Goal: Task Accomplishment & Management: Use online tool/utility

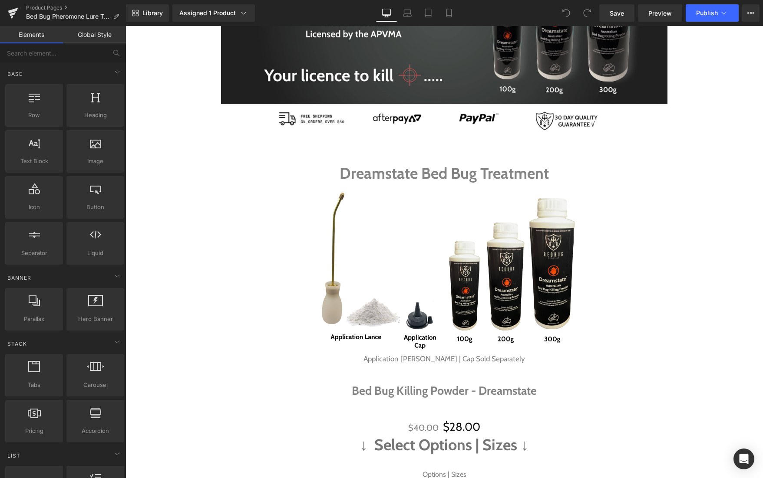
scroll to position [242, 0]
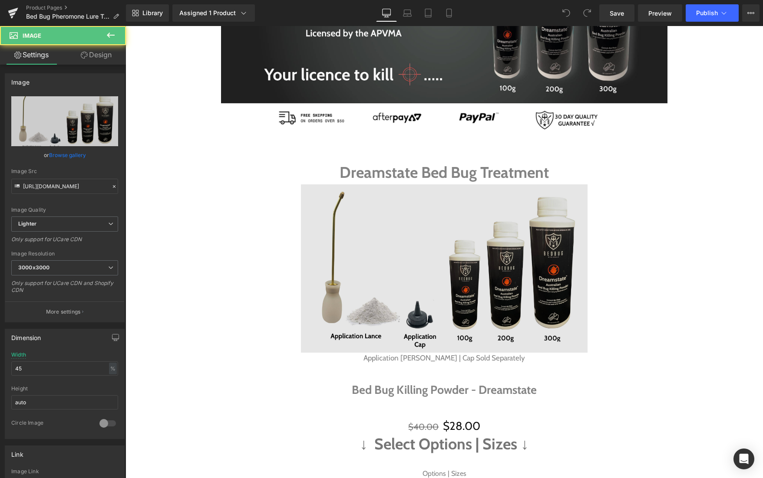
click at [451, 253] on img at bounding box center [444, 269] width 287 height 168
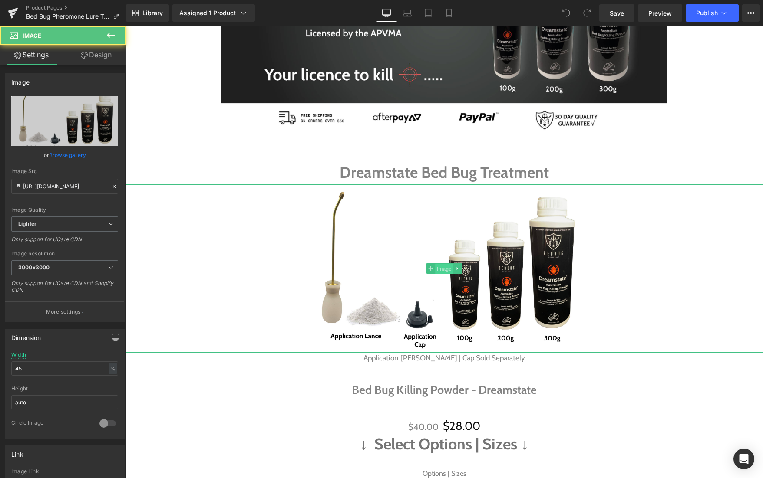
click at [444, 266] on span "Image" at bounding box center [444, 269] width 18 height 10
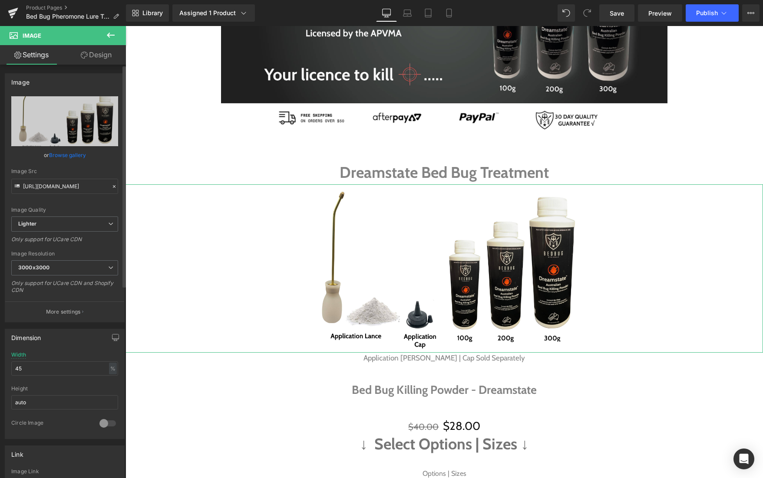
click at [67, 155] on link "Browse gallery" at bounding box center [67, 155] width 37 height 15
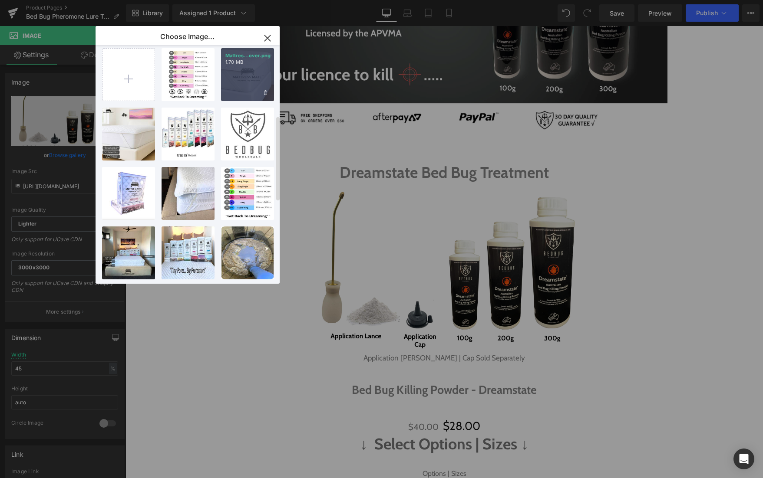
scroll to position [0, 0]
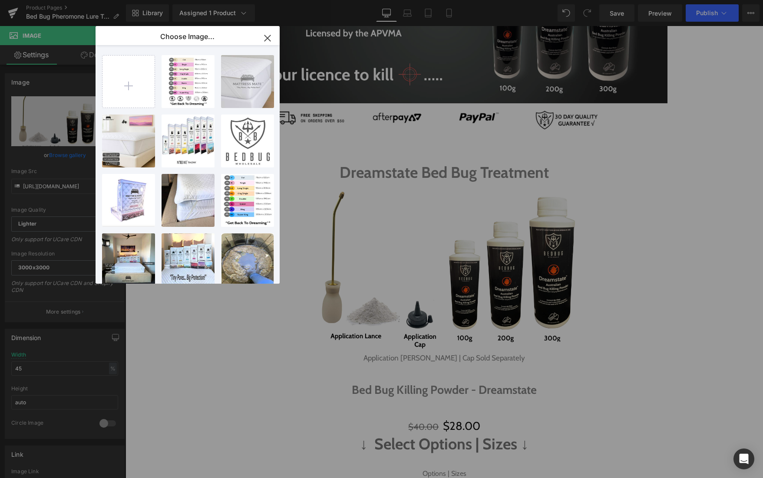
click at [269, 39] on icon "button" at bounding box center [267, 38] width 14 height 14
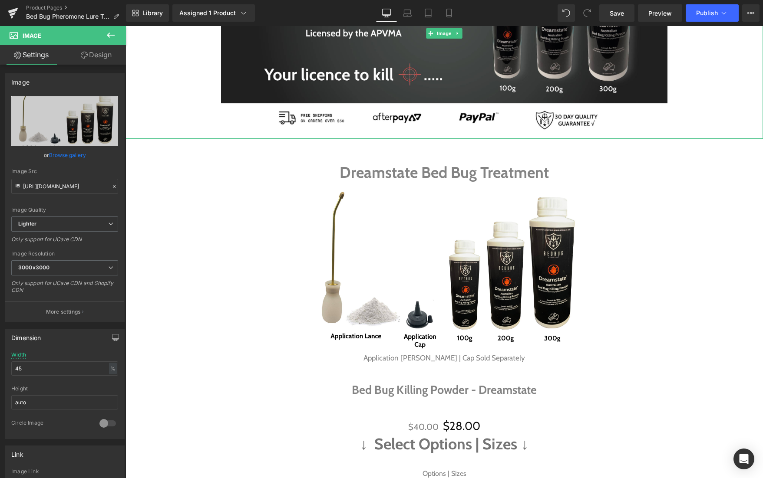
scroll to position [243, 0]
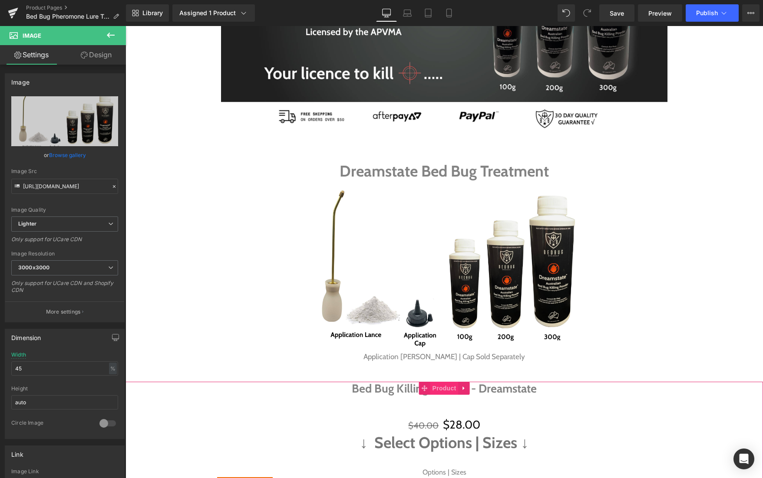
click at [438, 387] on span "Product" at bounding box center [444, 388] width 28 height 13
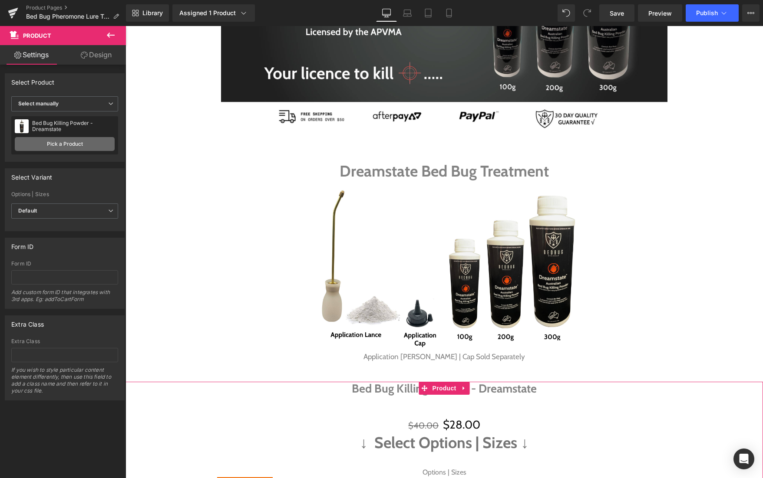
click at [64, 147] on link "Pick a Product" at bounding box center [65, 144] width 100 height 14
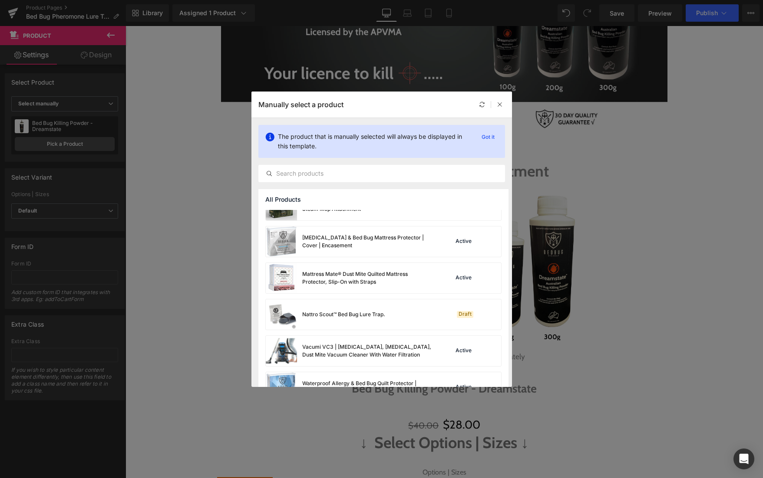
scroll to position [335, 0]
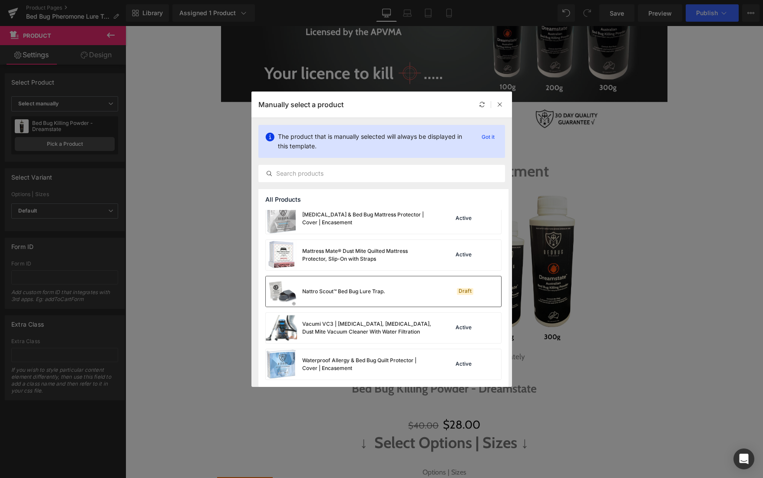
click at [290, 292] on img at bounding box center [281, 292] width 31 height 30
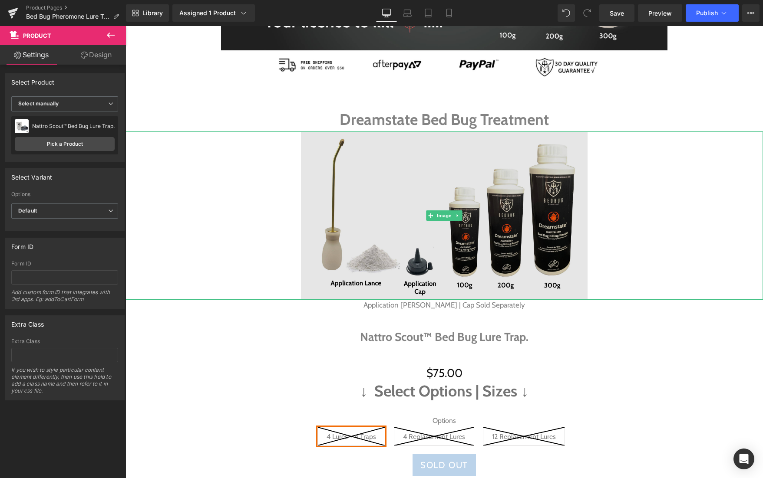
scroll to position [308, 0]
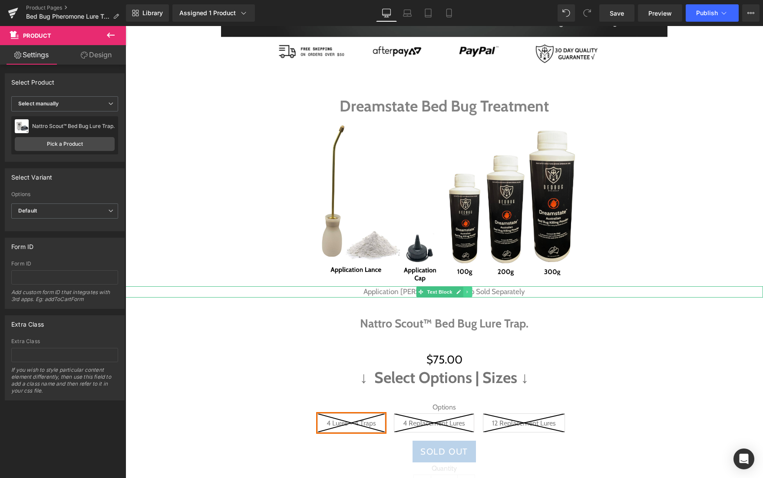
click at [467, 293] on icon at bounding box center [467, 292] width 5 height 5
click at [471, 291] on icon at bounding box center [472, 292] width 5 height 5
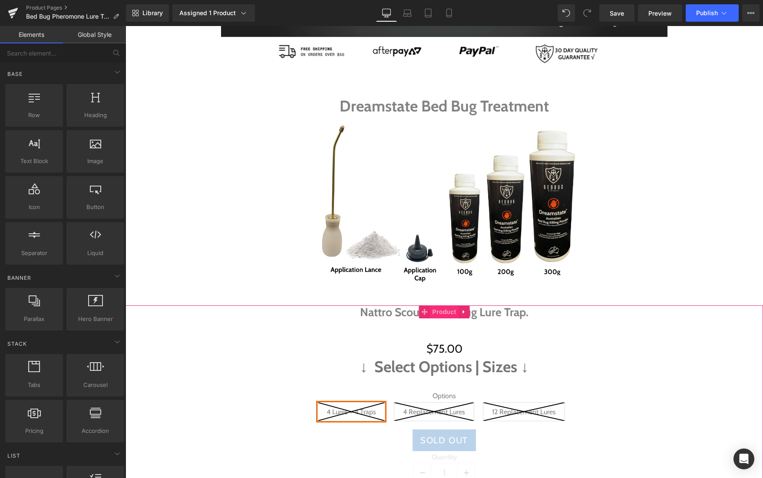
click at [446, 314] on span "Product" at bounding box center [444, 312] width 28 height 13
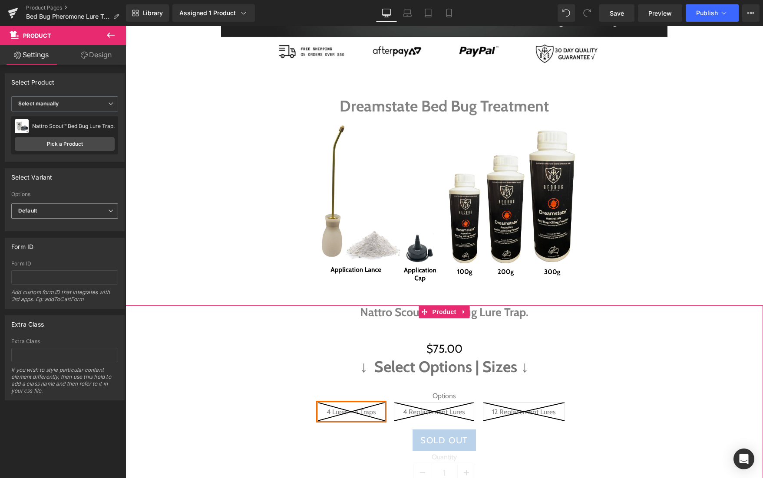
click at [49, 213] on span "Default" at bounding box center [64, 211] width 107 height 15
click at [74, 186] on div "Select Variant auto Options Default 4 Lures + 4 Traps 4 Replacement Lures 12 Re…" at bounding box center [65, 199] width 120 height 63
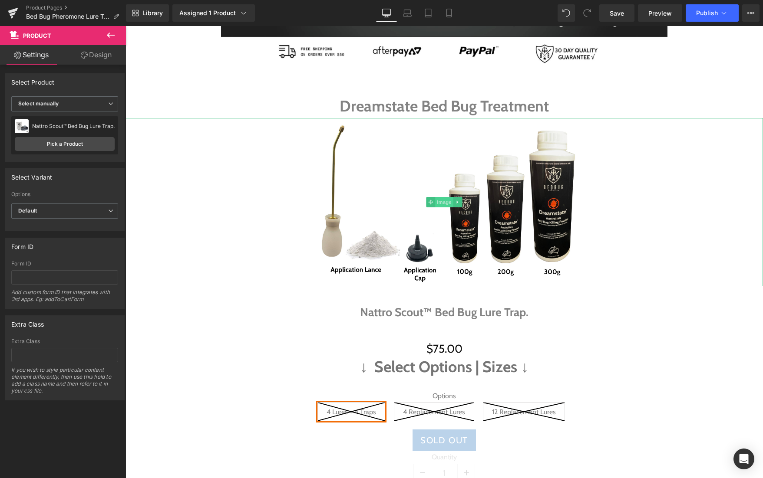
click at [437, 204] on span "Image" at bounding box center [444, 202] width 18 height 10
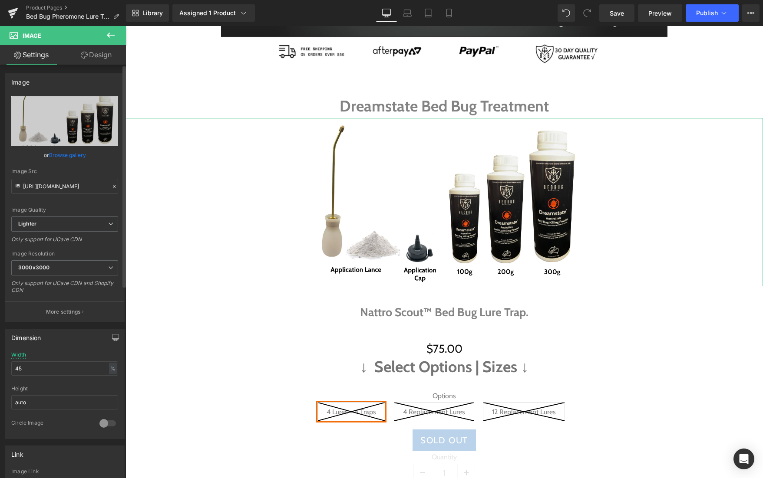
click at [75, 152] on link "Browse gallery" at bounding box center [67, 155] width 37 height 15
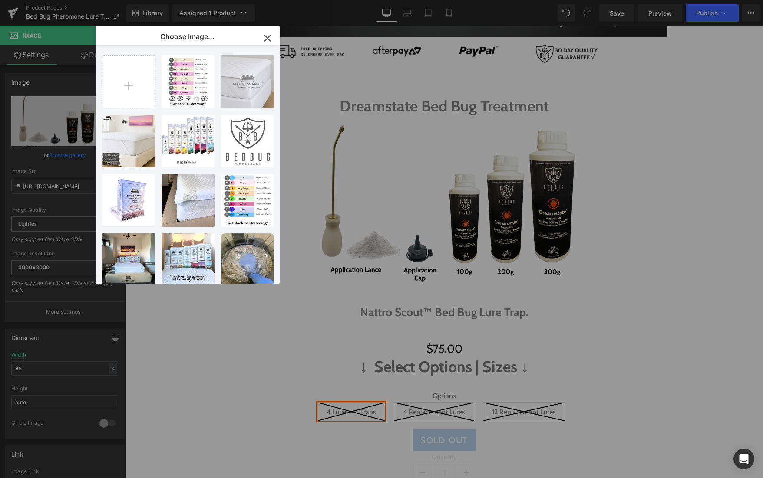
type input "C:\fakepath\Nattaro Safe Lure & Trap Bed Bug Whole Sale [GEOGRAPHIC_DATA] DIY.p…"
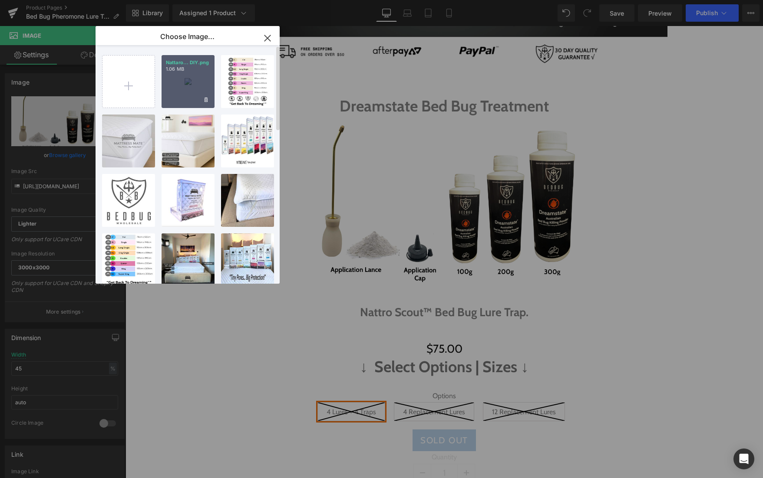
click at [181, 79] on div "Nattaro... DIY.png 1.06 MB" at bounding box center [188, 81] width 53 height 53
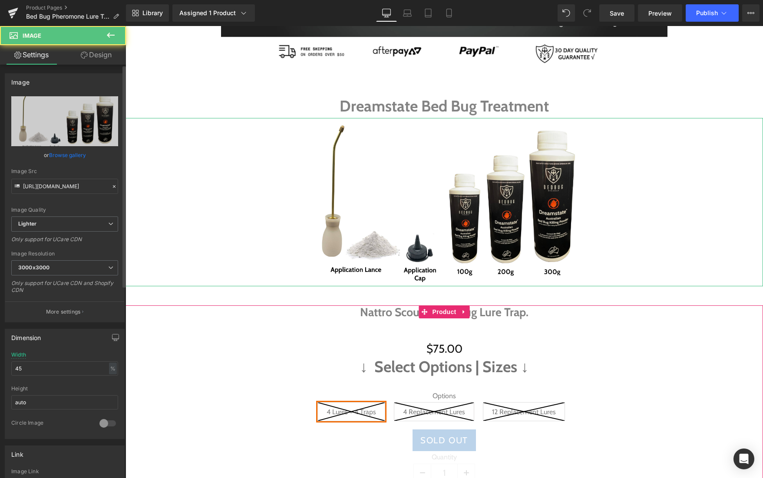
click at [75, 153] on link "Browse gallery" at bounding box center [67, 155] width 37 height 15
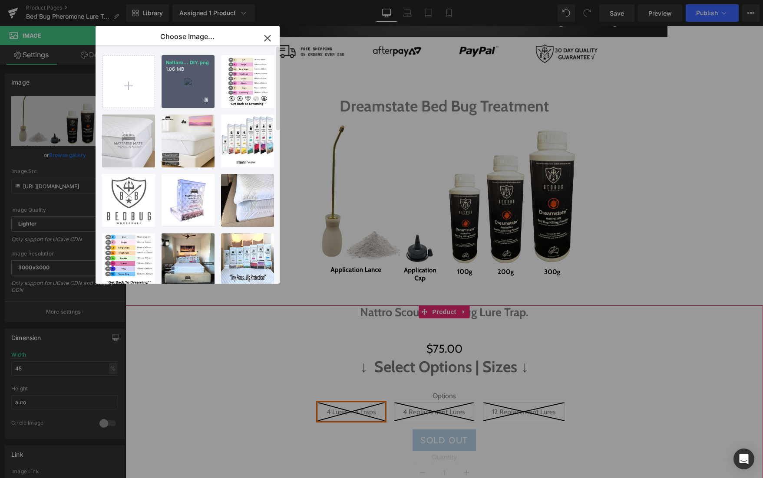
click at [178, 91] on div "Nattaro... DIY.png 1.06 MB" at bounding box center [188, 81] width 53 height 53
type input "[URL][DOMAIN_NAME]"
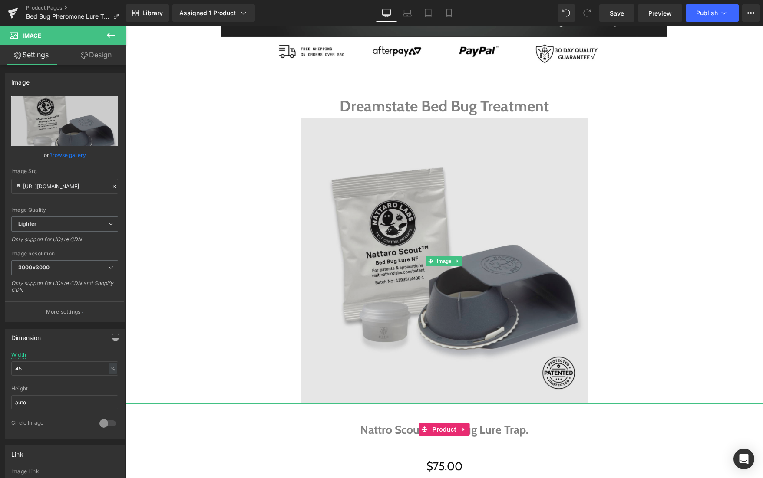
drag, startPoint x: 445, startPoint y: 260, endPoint x: 393, endPoint y: 246, distance: 54.0
click at [445, 260] on span "Image" at bounding box center [444, 261] width 18 height 10
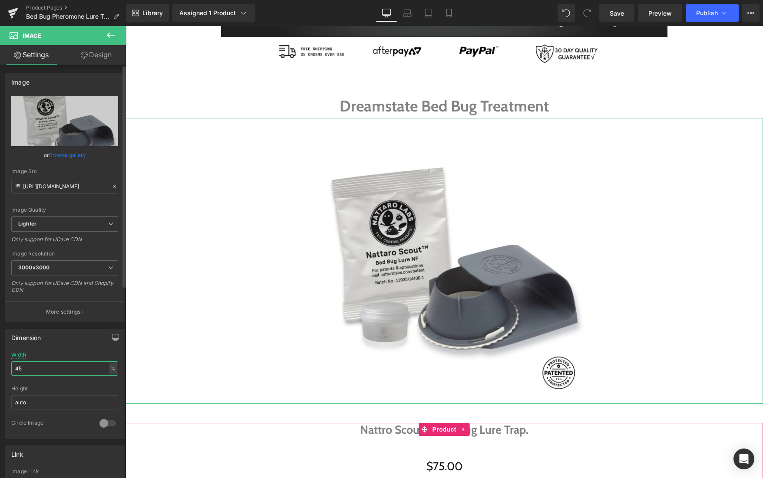
drag, startPoint x: 32, startPoint y: 366, endPoint x: 1, endPoint y: 368, distance: 31.3
click at [4, 367] on div "Dimension 45% Width 45 % % px auto Height auto 0 Circle Image" at bounding box center [65, 381] width 130 height 117
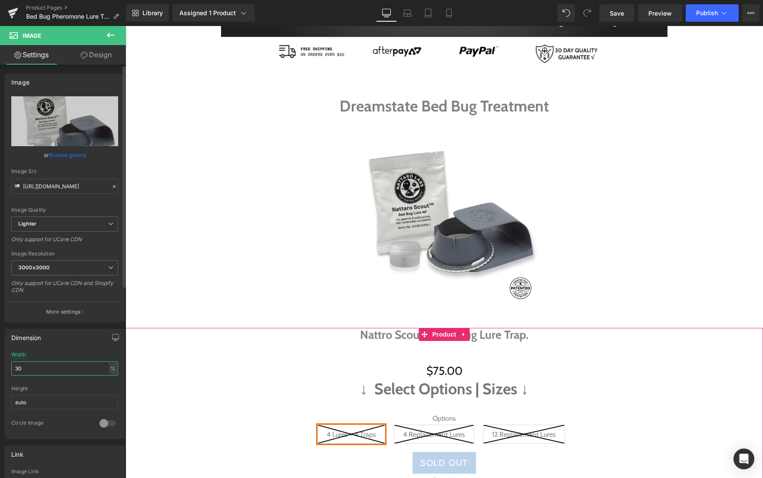
type input "30"
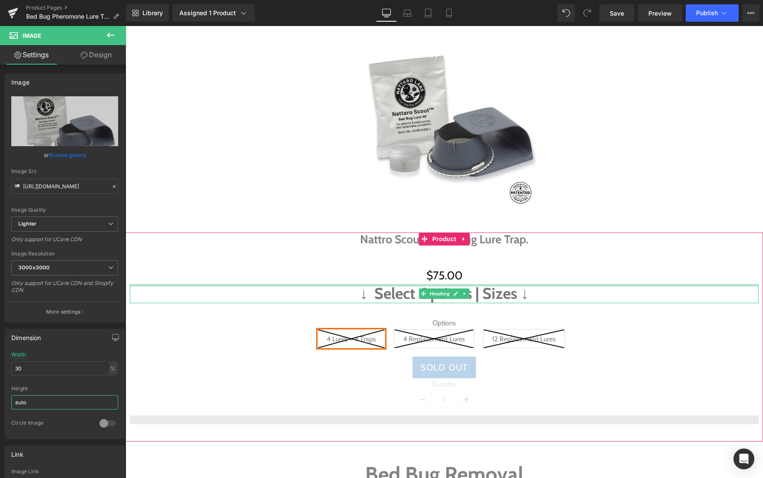
scroll to position [405, 0]
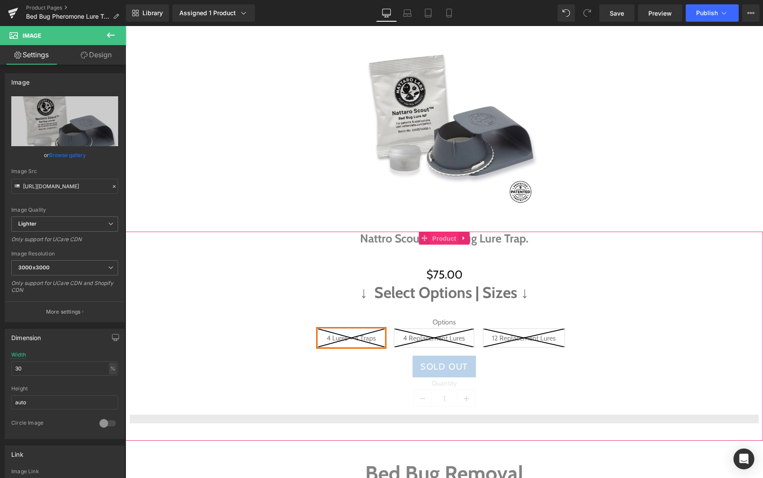
click at [436, 234] on span "Product" at bounding box center [444, 238] width 28 height 13
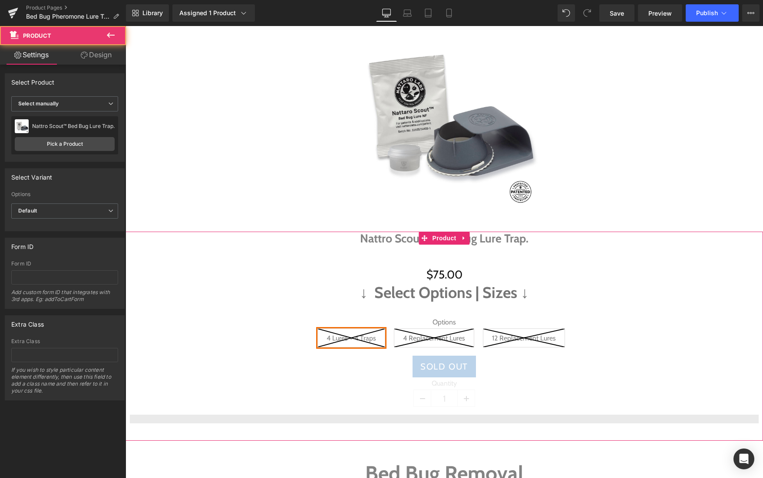
click at [95, 55] on link "Design" at bounding box center [96, 55] width 63 height 20
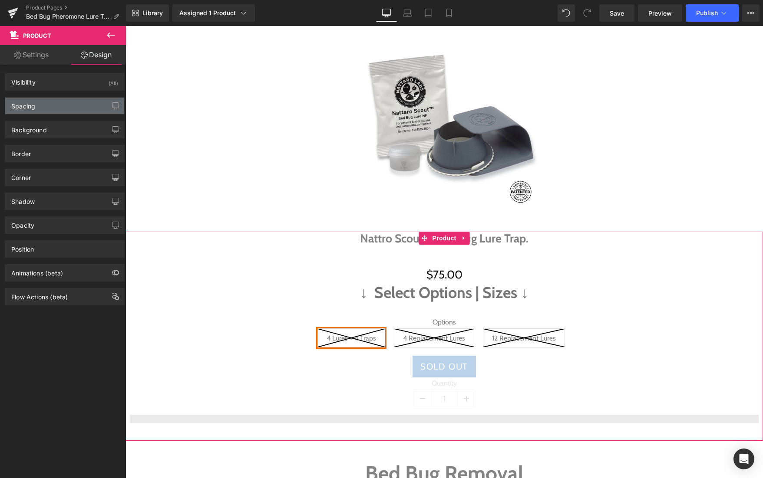
click at [71, 100] on div "Spacing" at bounding box center [64, 106] width 119 height 16
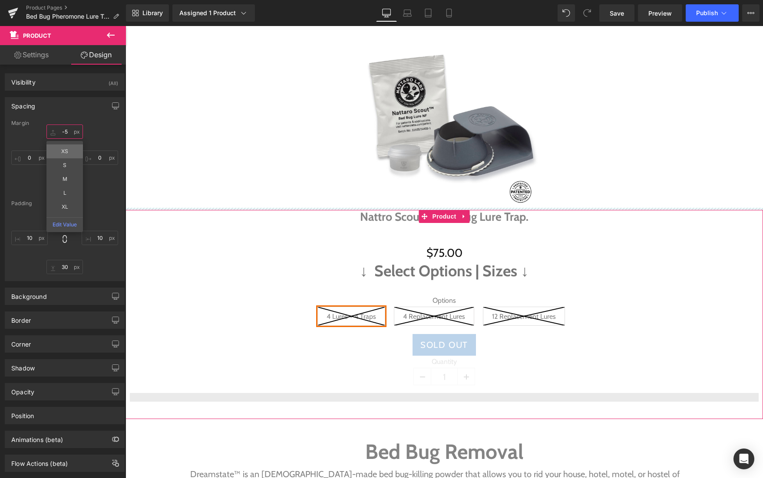
type input "-4"
drag, startPoint x: 53, startPoint y: 132, endPoint x: 53, endPoint y: 153, distance: 20.8
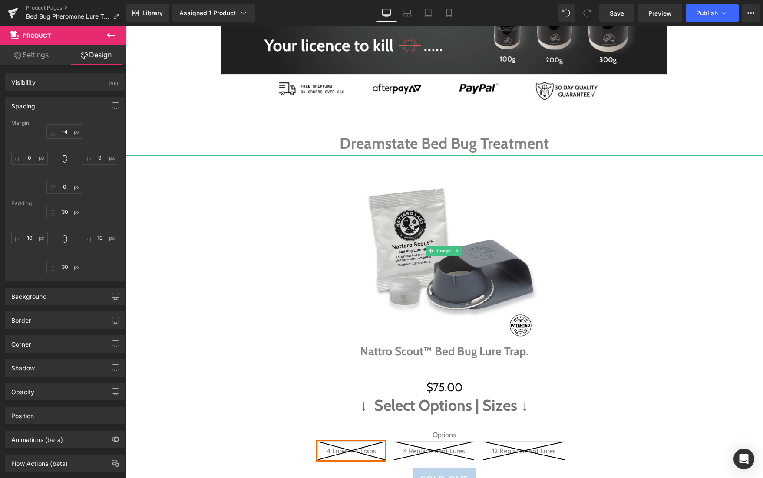
scroll to position [271, 0]
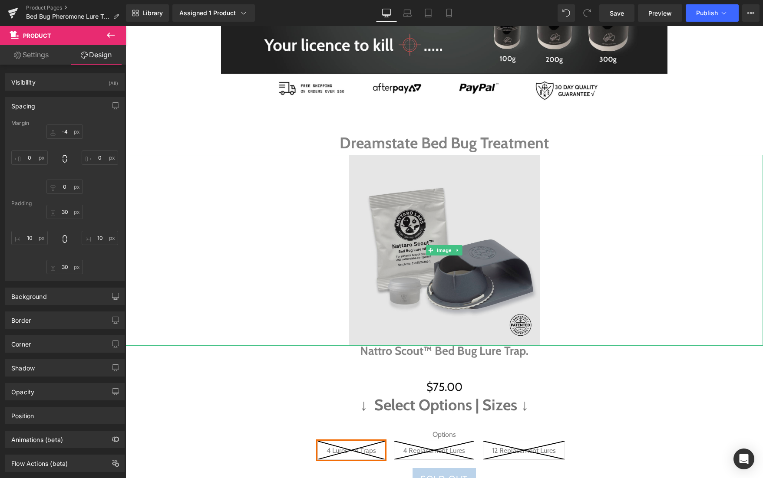
click at [418, 223] on img at bounding box center [444, 250] width 191 height 191
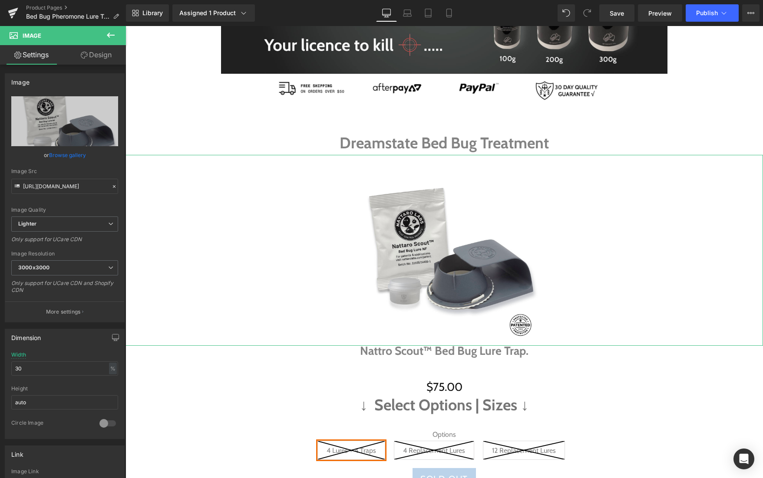
click at [95, 58] on link "Design" at bounding box center [96, 55] width 63 height 20
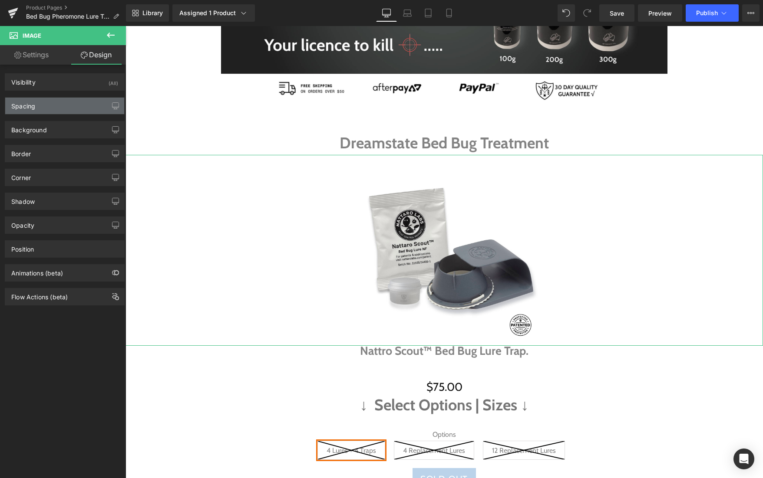
click at [73, 104] on div "Spacing" at bounding box center [64, 106] width 119 height 16
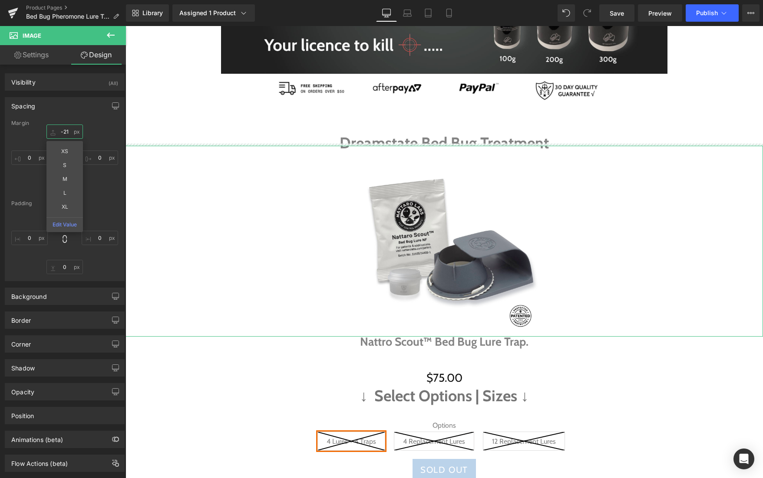
click at [54, 128] on input "-21" at bounding box center [64, 132] width 36 height 14
type input "0"
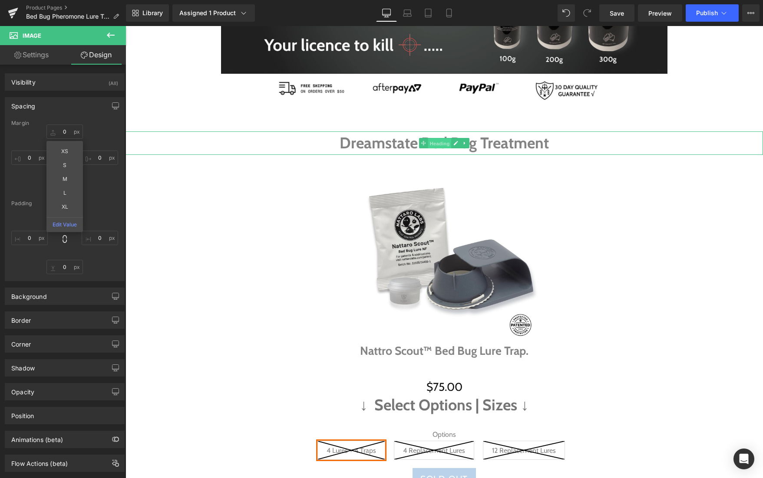
click at [439, 144] on span "Heading" at bounding box center [439, 143] width 23 height 10
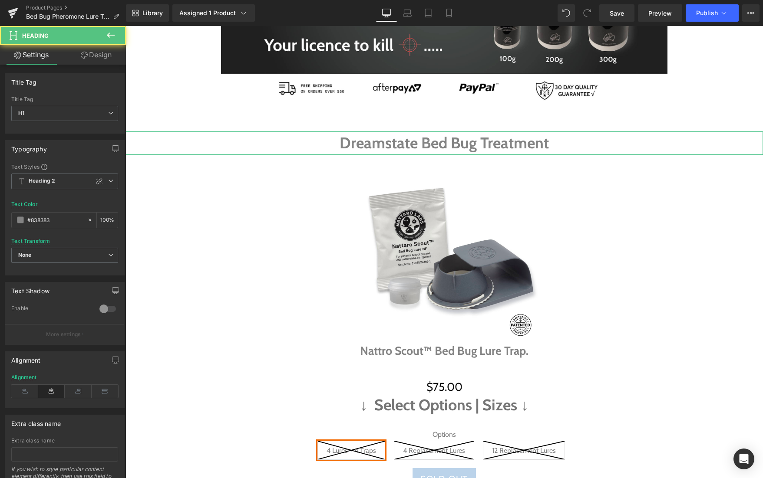
click at [99, 53] on link "Design" at bounding box center [96, 55] width 63 height 20
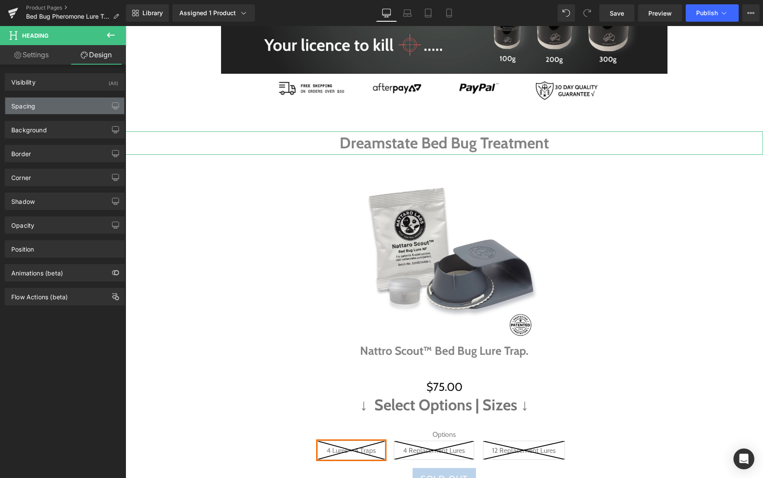
click at [61, 101] on div "Spacing" at bounding box center [64, 106] width 119 height 16
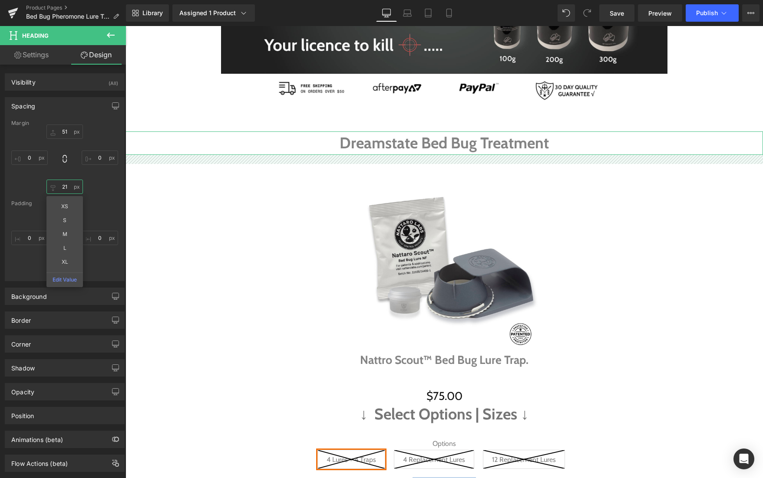
drag, startPoint x: 50, startPoint y: 186, endPoint x: 49, endPoint y: 193, distance: 7.0
click at [49, 193] on input "21" at bounding box center [64, 187] width 36 height 14
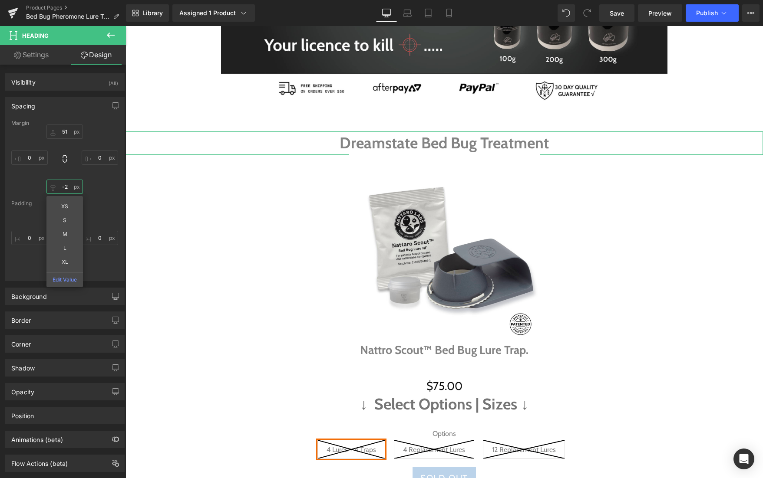
type input "-2"
drag, startPoint x: 48, startPoint y: 183, endPoint x: 48, endPoint y: 193, distance: 10.0
click at [48, 193] on input "-2" at bounding box center [64, 187] width 36 height 14
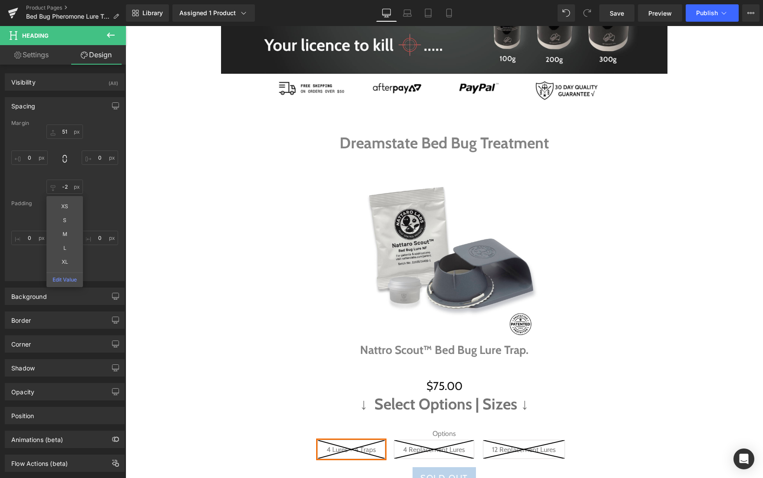
click at [167, 226] on div at bounding box center [443, 249] width 637 height 191
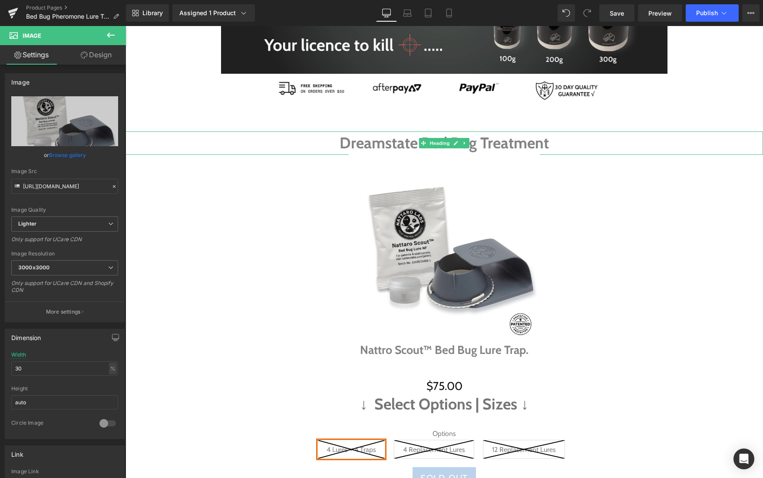
click at [393, 142] on h1 "Dreamstate Bed Bug Treatment" at bounding box center [443, 143] width 637 height 23
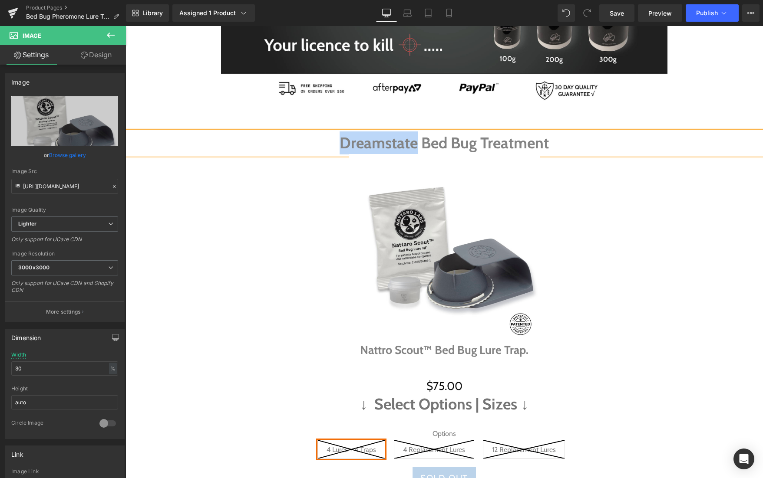
click at [393, 142] on h1 "Dreamstate Bed Bug Treatment" at bounding box center [443, 143] width 637 height 23
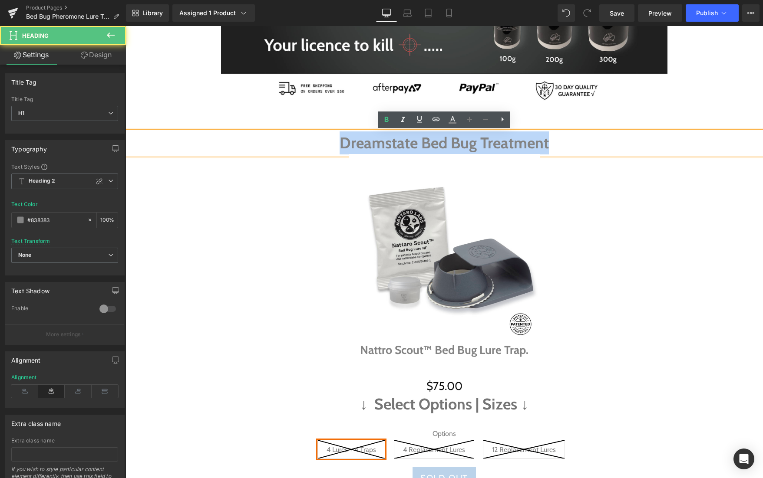
drag, startPoint x: 550, startPoint y: 143, endPoint x: 337, endPoint y: 137, distance: 213.7
click at [337, 137] on h1 "Dreamstate Bed Bug Treatment" at bounding box center [443, 143] width 637 height 23
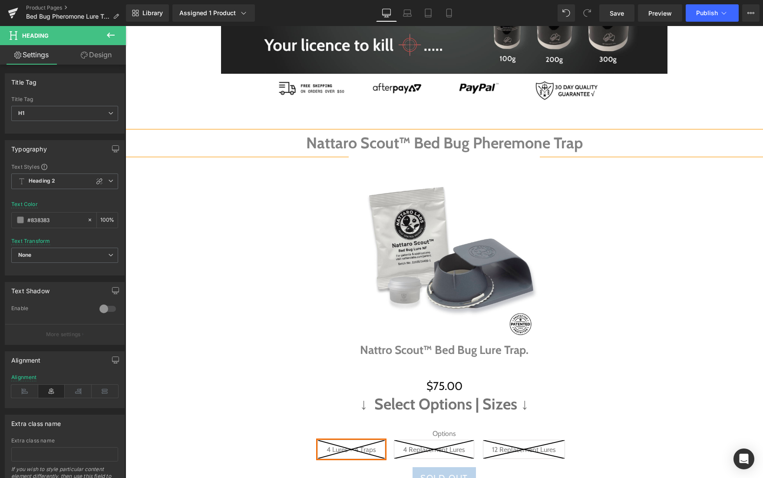
click at [505, 144] on h1 "Nattaro Scout™ Bed Bug Pheremone Trap" at bounding box center [443, 143] width 637 height 23
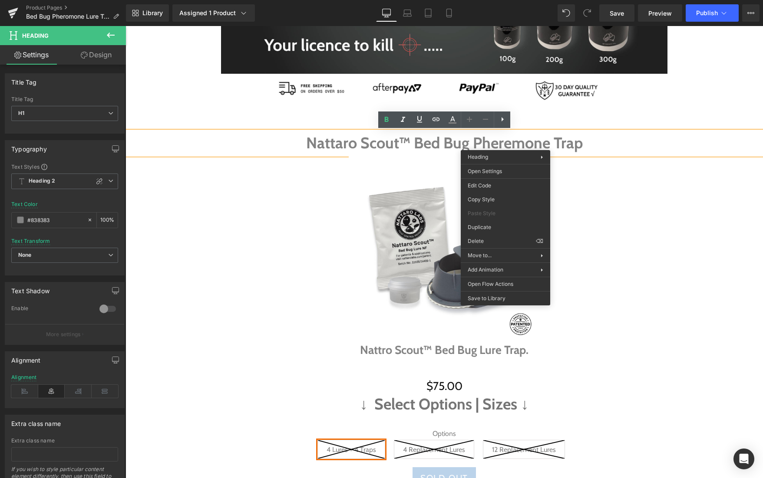
click at [605, 201] on div at bounding box center [443, 249] width 637 height 191
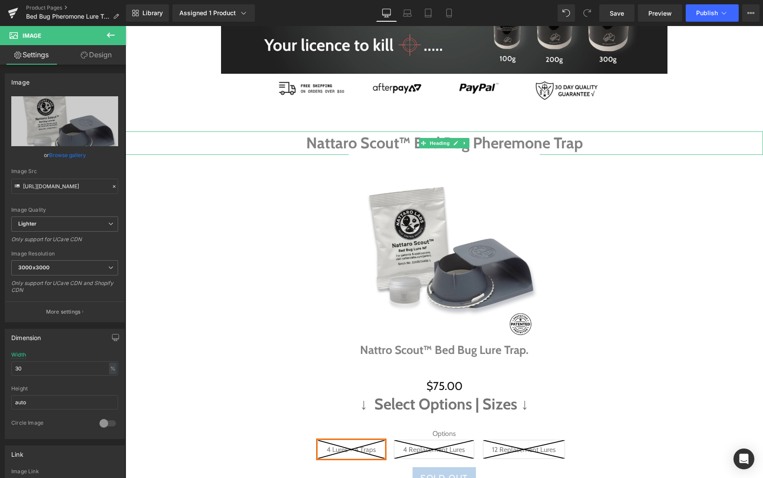
click at [511, 144] on h1 "Nattaro Scout™ Bed Bug Pheremone Trap" at bounding box center [443, 143] width 637 height 23
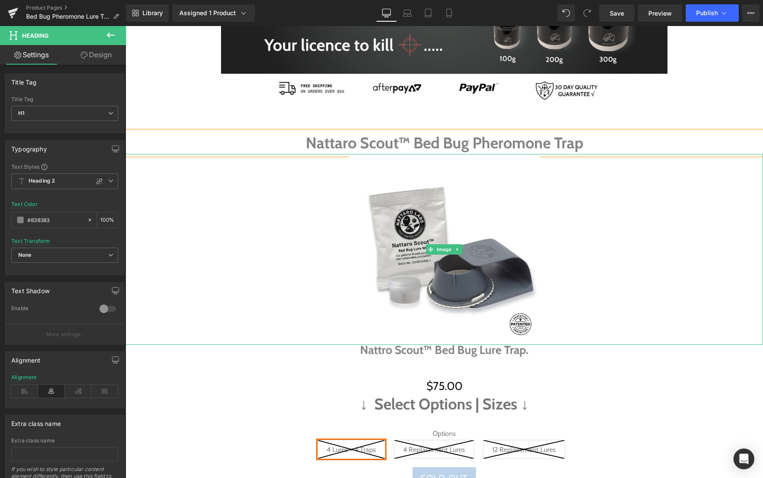
click at [551, 168] on div at bounding box center [443, 249] width 637 height 191
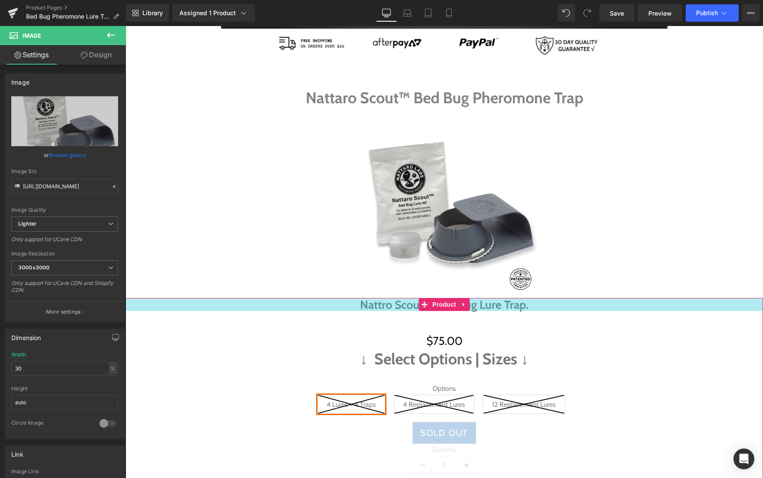
scroll to position [315, 0]
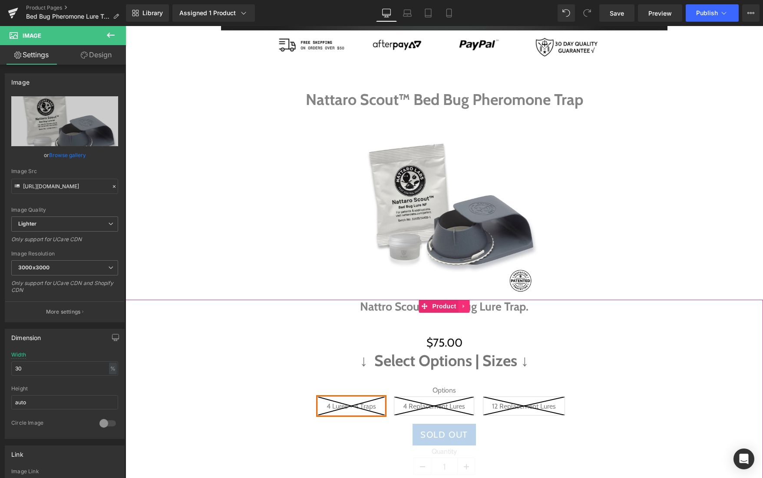
click at [465, 308] on icon at bounding box center [464, 306] width 6 height 7
click at [470, 304] on icon at bounding box center [470, 306] width 6 height 6
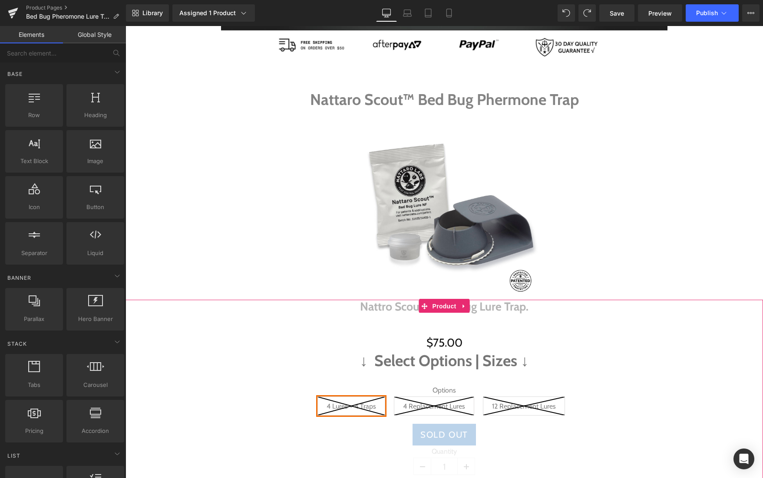
click at [491, 308] on link "Nattro Scout™ Bed Bug Lure Trap." at bounding box center [444, 307] width 168 height 14
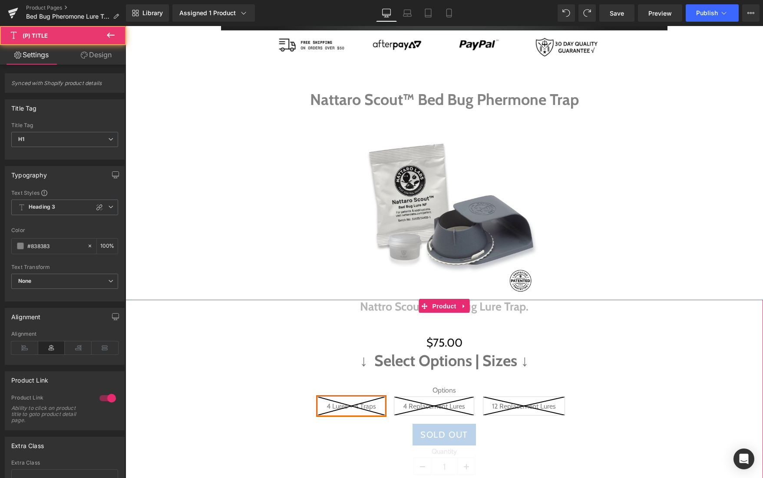
click at [480, 310] on link "Nattro Scout™ Bed Bug Lure Trap." at bounding box center [444, 307] width 168 height 14
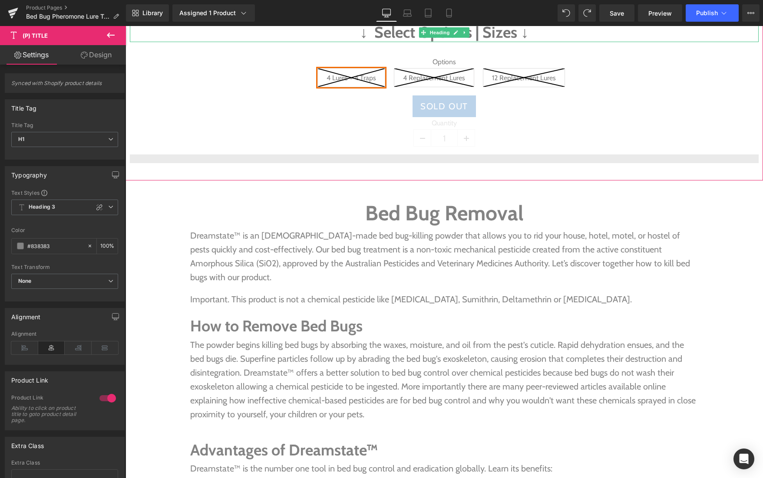
scroll to position [657, 0]
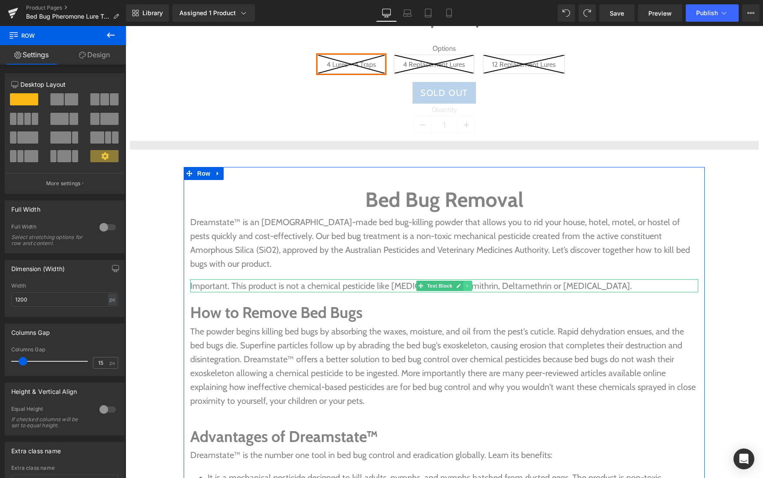
click at [468, 283] on icon at bounding box center [467, 285] width 5 height 5
click at [473, 283] on icon at bounding box center [472, 285] width 5 height 5
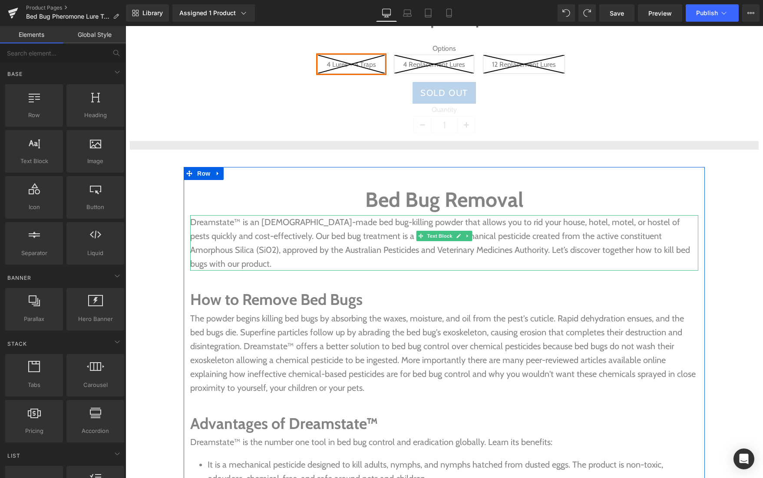
click at [333, 248] on p "Dreamstate™ is an [DEMOGRAPHIC_DATA]-made bed bug-killing powder that allows yo…" at bounding box center [444, 243] width 508 height 56
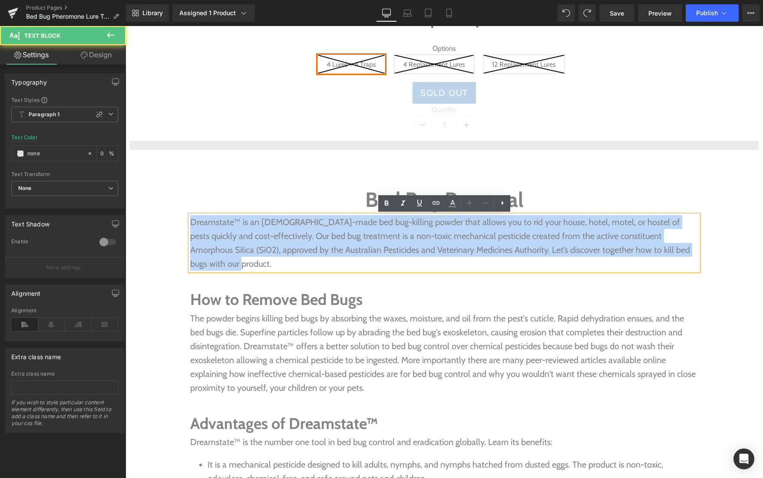
drag, startPoint x: 681, startPoint y: 248, endPoint x: 187, endPoint y: 220, distance: 494.8
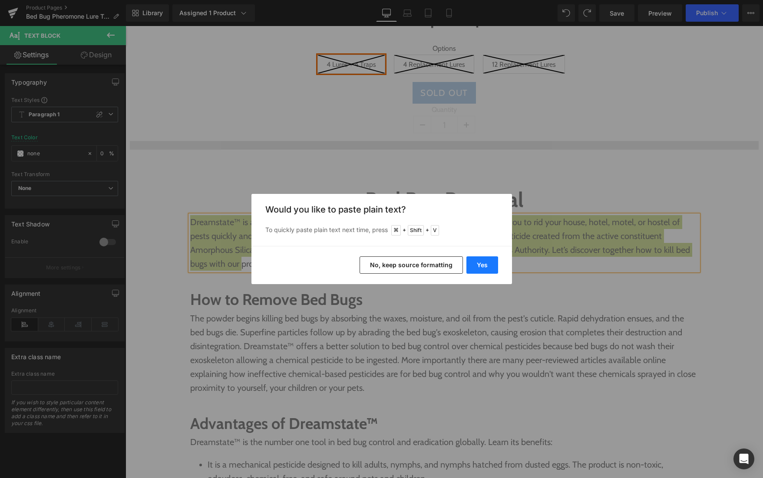
click at [483, 265] on button "Yes" at bounding box center [482, 265] width 32 height 17
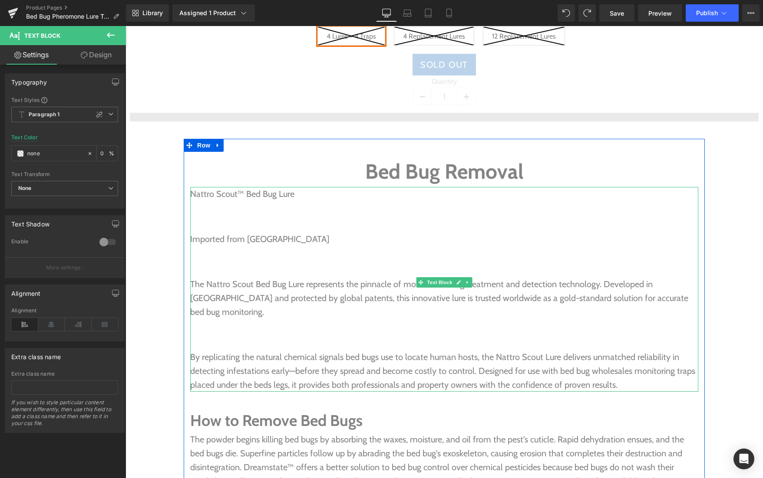
scroll to position [696, 0]
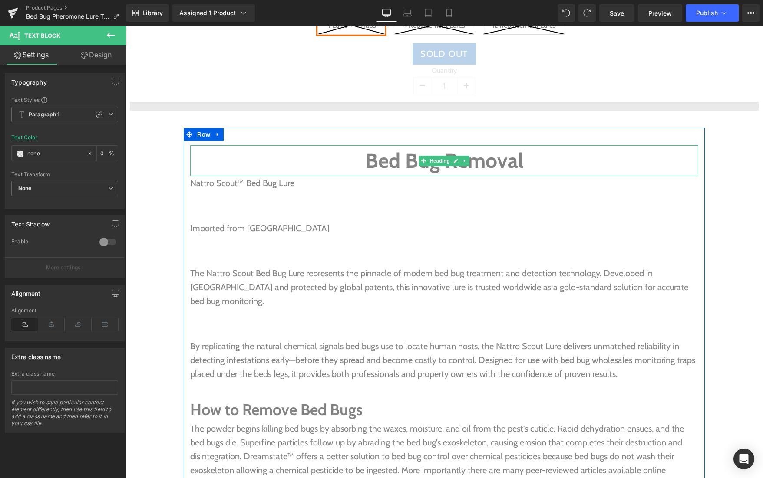
click at [496, 159] on h1 "Bed Bug Removal" at bounding box center [444, 160] width 508 height 31
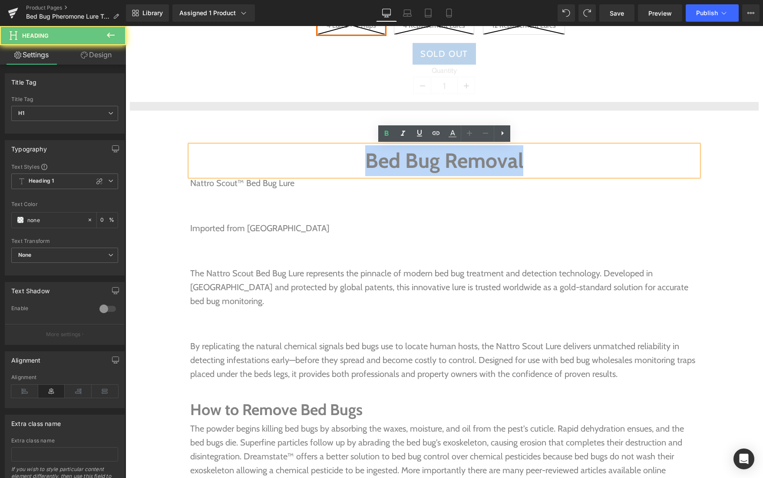
drag, startPoint x: 533, startPoint y: 159, endPoint x: 361, endPoint y: 158, distance: 171.5
click at [361, 158] on h1 "Bed Bug Removal" at bounding box center [444, 160] width 508 height 31
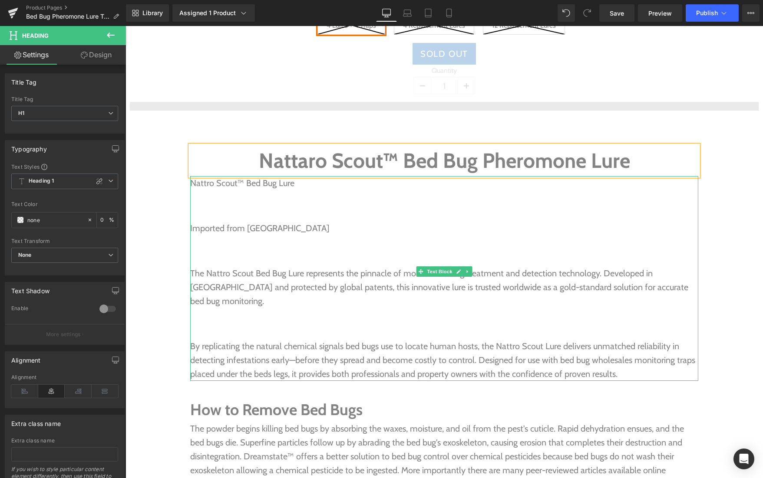
click at [370, 221] on p "Imported from [GEOGRAPHIC_DATA]" at bounding box center [444, 228] width 508 height 14
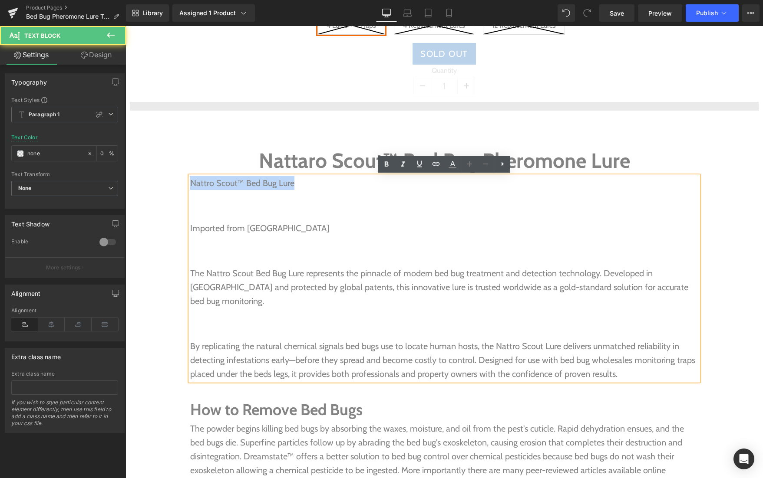
drag, startPoint x: 304, startPoint y: 185, endPoint x: 191, endPoint y: 181, distance: 113.0
click at [191, 181] on p "Nattro Scout™ Bed Bug Lure" at bounding box center [444, 183] width 508 height 14
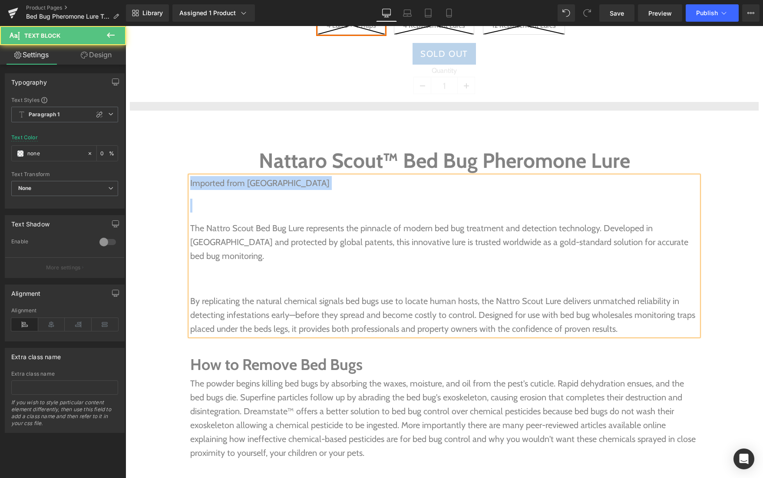
drag, startPoint x: 194, startPoint y: 212, endPoint x: 182, endPoint y: 185, distance: 29.7
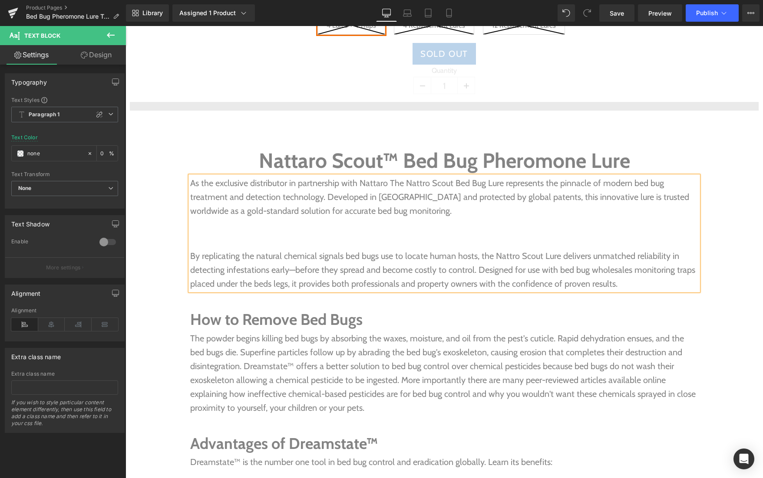
click at [357, 181] on span "As the exclusive distributor in partnership with Nattaro The Nattro Scout Bed B…" at bounding box center [439, 197] width 499 height 38
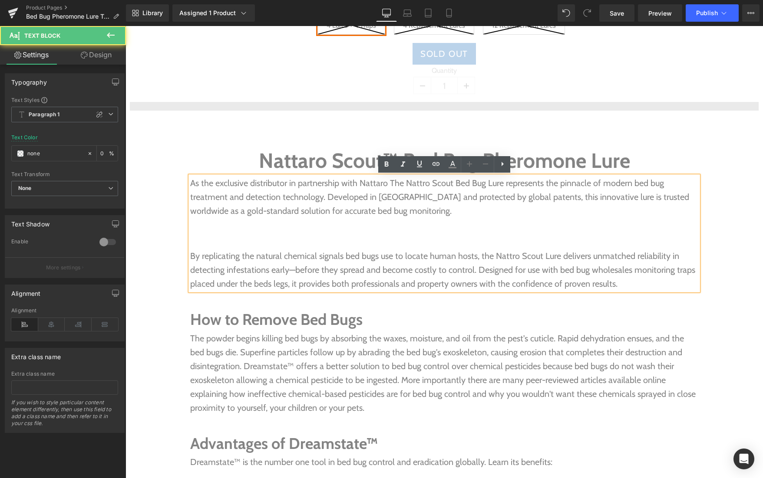
click at [386, 183] on span "As the exclusive distributor in partnership with Nattaro The Nattro Scout Bed B…" at bounding box center [439, 197] width 499 height 38
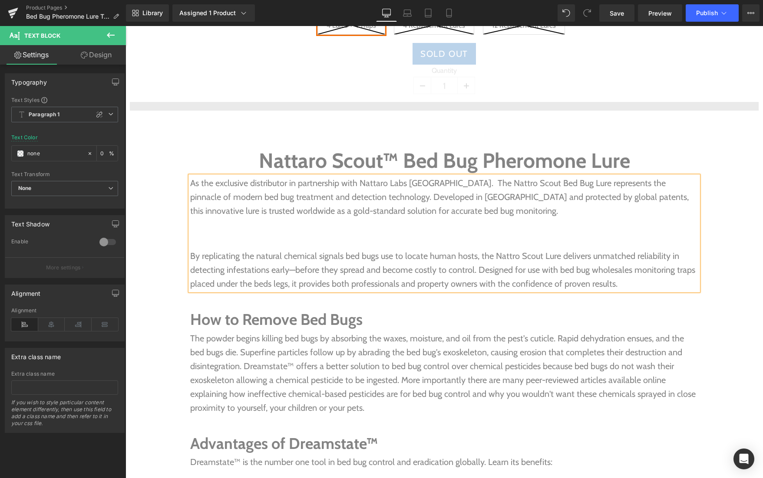
click at [379, 184] on span "As the exclusive distributor in partnership with Nattaro Labs [GEOGRAPHIC_DATA]…" at bounding box center [439, 197] width 498 height 38
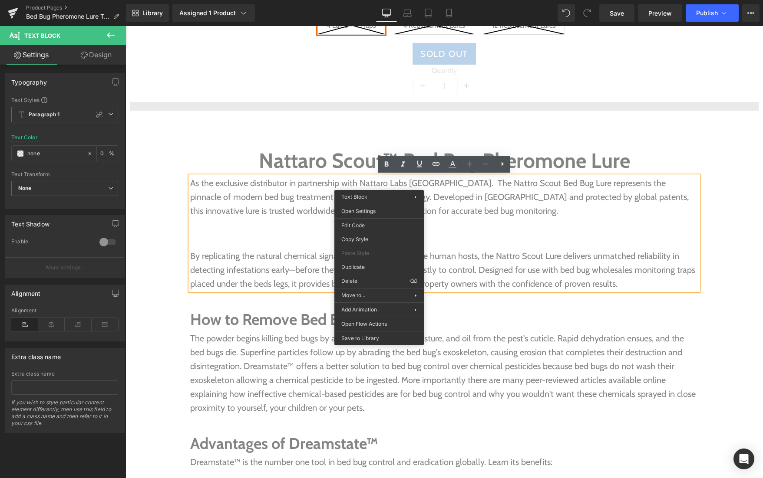
click at [431, 184] on span "As the exclusive distributor in partnership with Nattaro Labs [GEOGRAPHIC_DATA]…" at bounding box center [439, 197] width 498 height 38
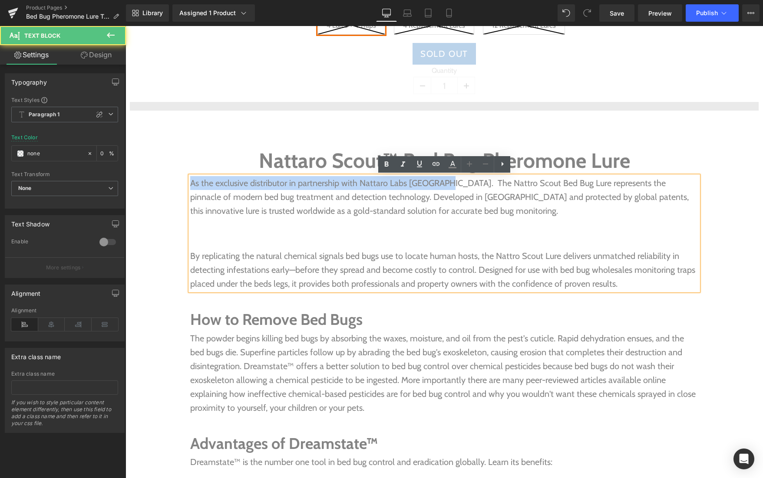
drag, startPoint x: 444, startPoint y: 185, endPoint x: 183, endPoint y: 171, distance: 261.2
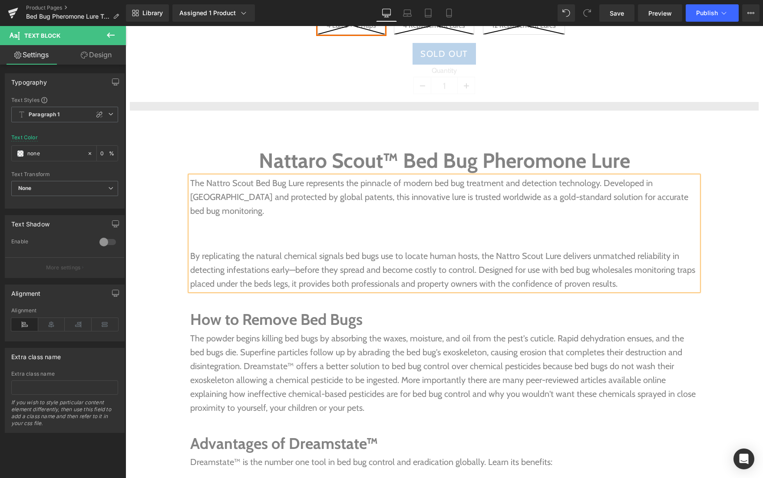
click at [597, 185] on span "The Nattro Scout Bed Bug Lure represents the pinnacle of modern bed bug treatme…" at bounding box center [439, 197] width 498 height 38
click at [679, 186] on span "The Nattro Scout Bed Bug Lure represents the pinnacle of modern bed bug treatme…" at bounding box center [439, 197] width 498 height 38
click at [231, 211] on span "The Nattro Scout Bed Bug Lure represents the pinnacle of modern bed bug treatme…" at bounding box center [440, 197] width 501 height 38
click at [280, 210] on p "The Nattro Scout Bed Bug Lure represents the pinnacle of modern bed bug treatme…" at bounding box center [444, 197] width 508 height 42
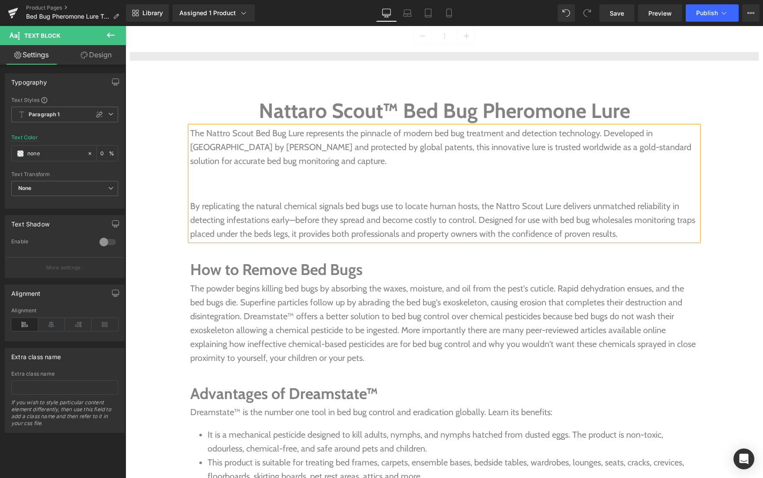
scroll to position [752, 0]
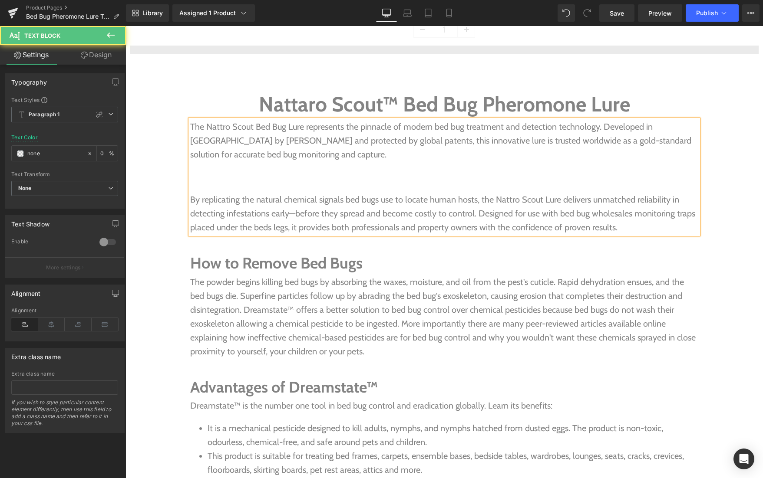
click at [191, 200] on p "By replicating the natural chemical signals bed bugs use to locate human hosts,…" at bounding box center [444, 214] width 508 height 42
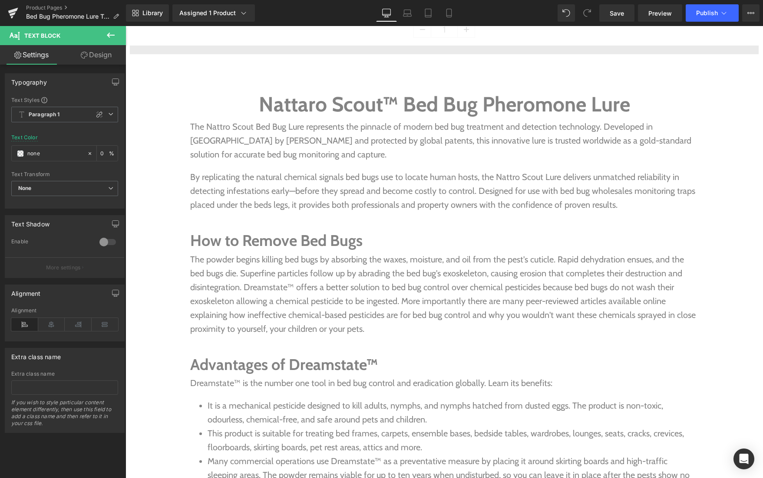
click at [111, 36] on icon at bounding box center [110, 35] width 10 height 10
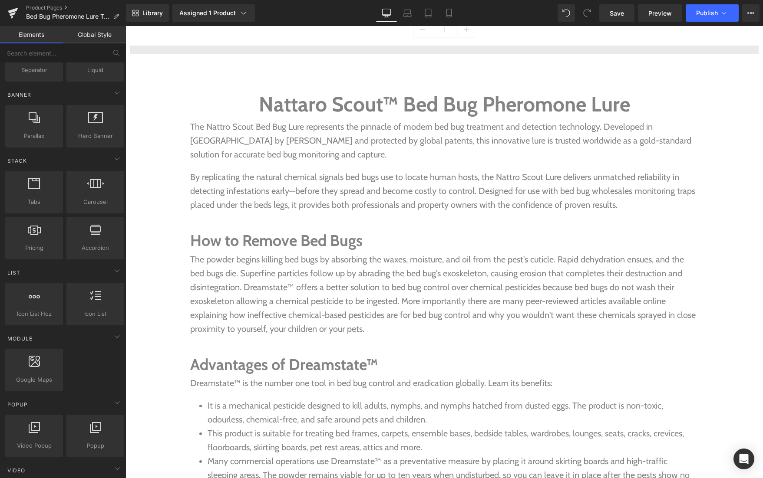
scroll to position [0, 0]
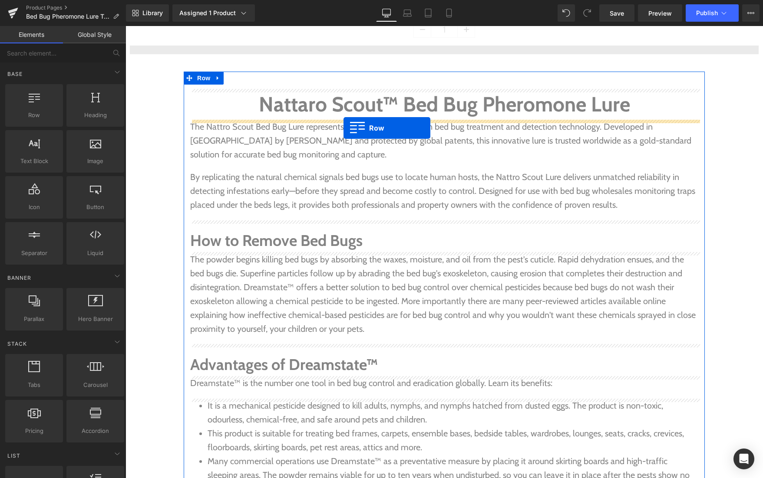
drag, startPoint x: 149, startPoint y: 140, endPoint x: 343, endPoint y: 128, distance: 194.4
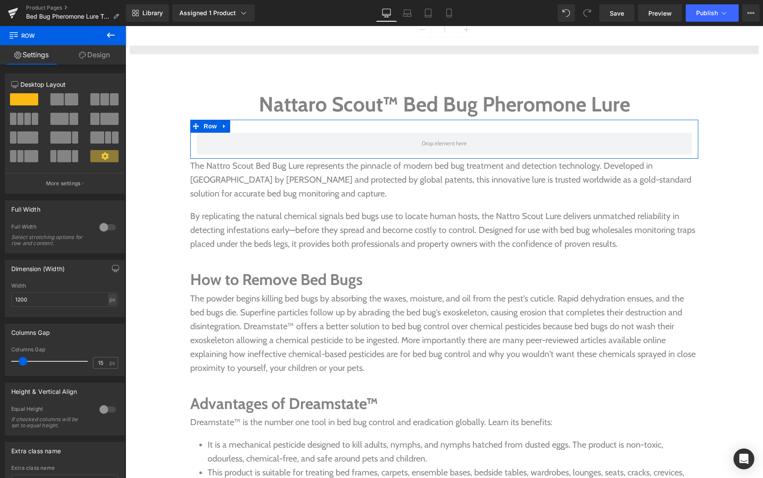
click at [53, 99] on span at bounding box center [56, 99] width 13 height 12
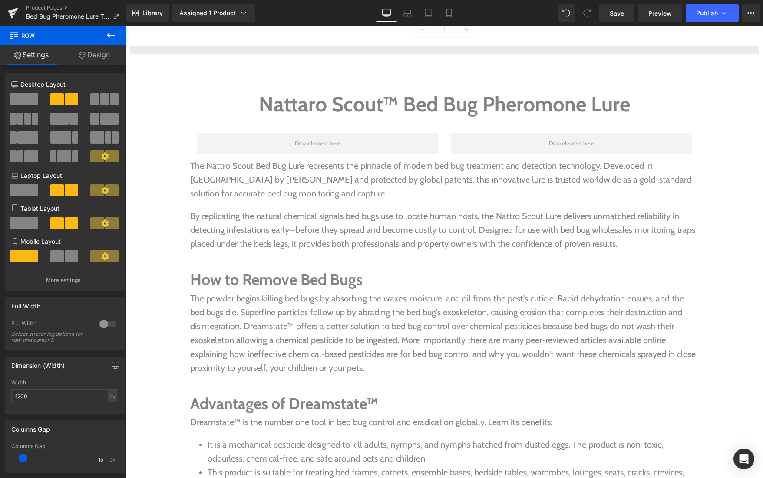
click at [115, 33] on icon at bounding box center [110, 35] width 10 height 10
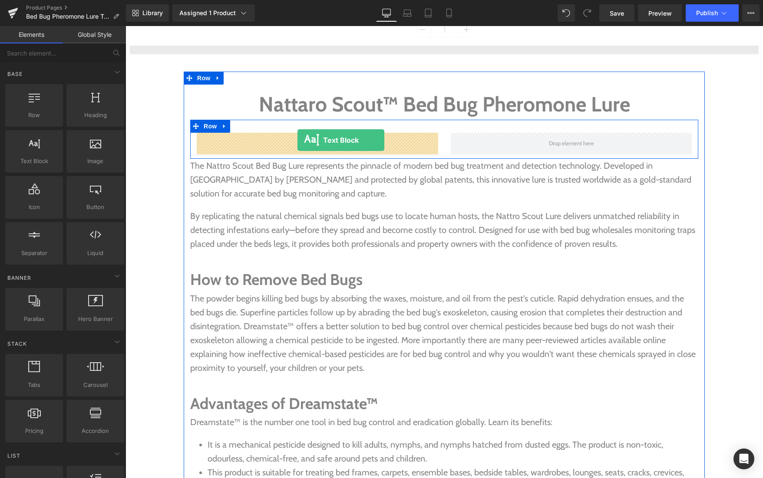
drag, startPoint x: 155, startPoint y: 179, endPoint x: 297, endPoint y: 140, distance: 147.1
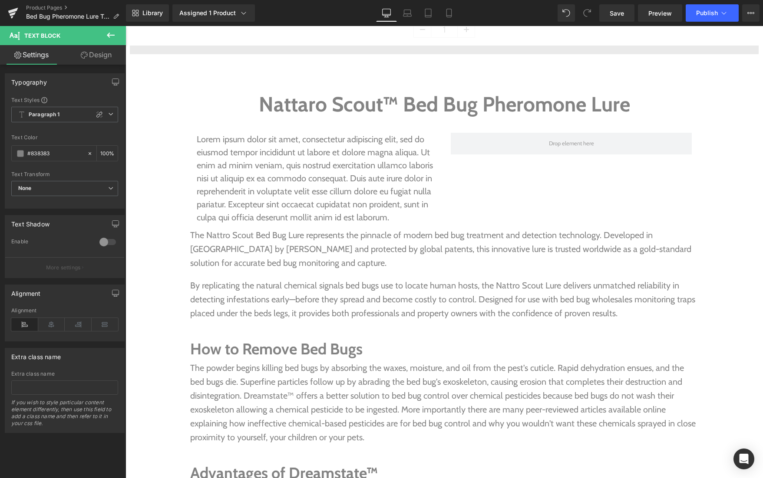
click at [105, 34] on icon at bounding box center [110, 35] width 10 height 10
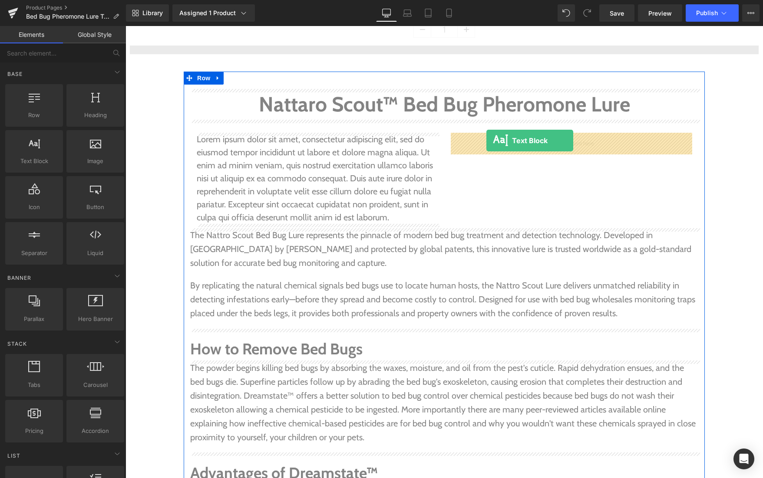
drag, startPoint x: 148, startPoint y: 179, endPoint x: 486, endPoint y: 141, distance: 340.8
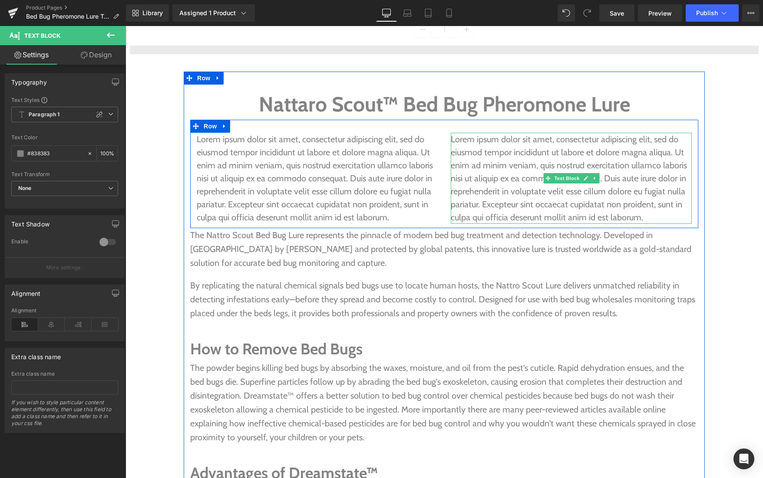
click at [616, 207] on p "Lorem ipsum dolor sit amet, consectetur adipiscing elit, sed do eiusmod tempor …" at bounding box center [571, 178] width 241 height 91
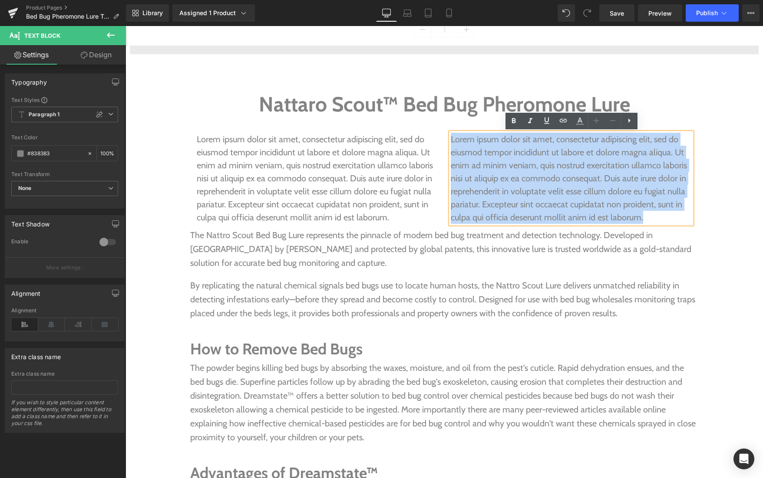
drag, startPoint x: 649, startPoint y: 219, endPoint x: 451, endPoint y: 135, distance: 215.8
click at [451, 135] on p "Lorem ipsum dolor sit amet, consectetur adipiscing elit, sed do eiusmod tempor …" at bounding box center [571, 178] width 241 height 91
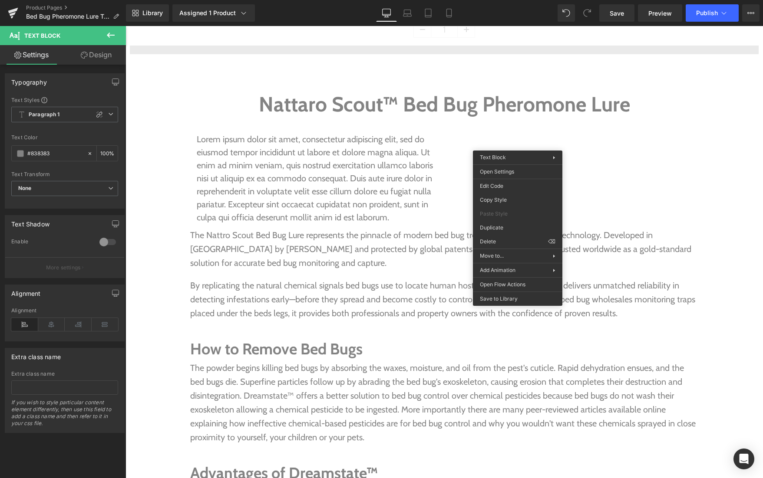
click at [111, 37] on icon at bounding box center [110, 35] width 10 height 10
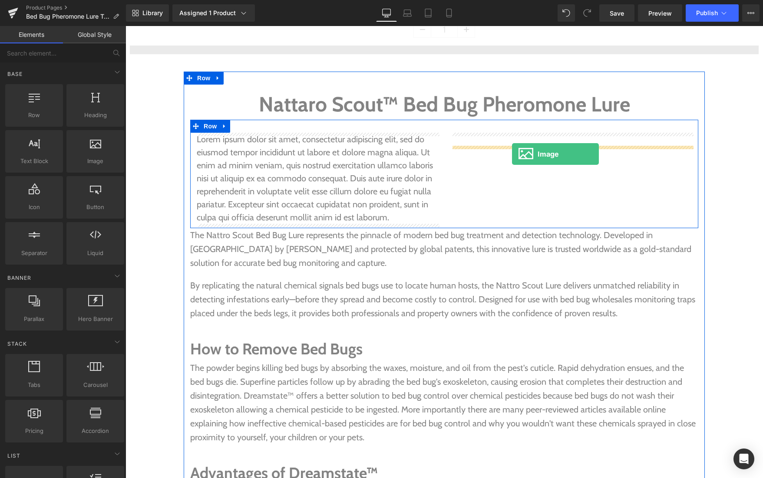
drag, startPoint x: 216, startPoint y: 172, endPoint x: 512, endPoint y: 154, distance: 296.6
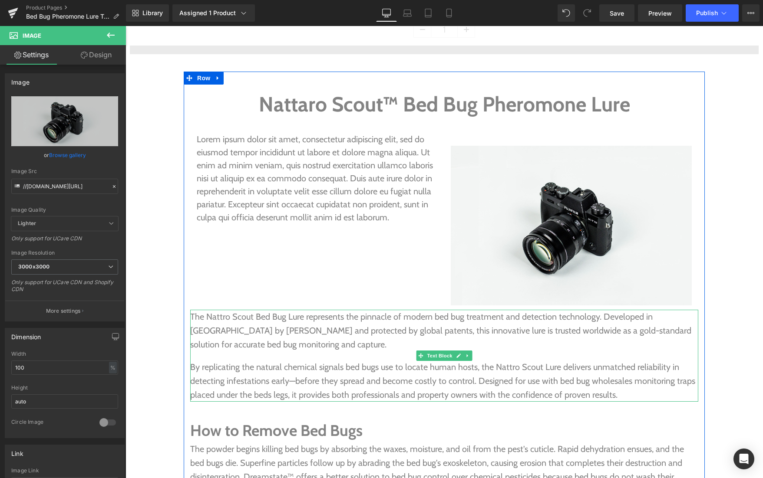
click at [203, 321] on span "The Nattro Scout Bed Bug Lure represents the pinnacle of modern bed bug treatme…" at bounding box center [440, 331] width 501 height 38
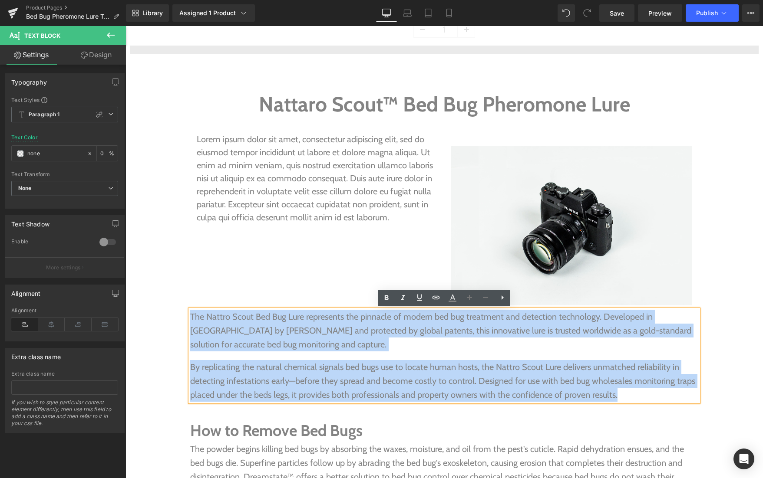
drag, startPoint x: 191, startPoint y: 316, endPoint x: 644, endPoint y: 391, distance: 459.5
click at [644, 391] on div "The Nattro Scout Bed Bug Lure represents the pinnacle of modern bed bug treatme…" at bounding box center [444, 356] width 508 height 92
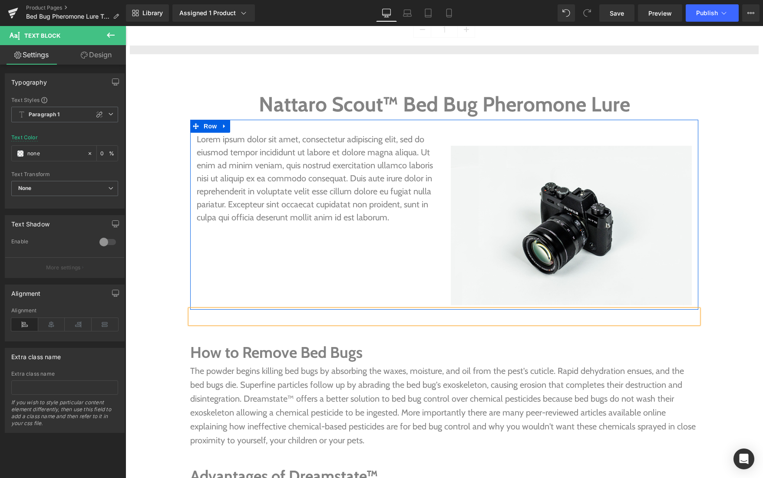
click at [393, 218] on p "Lorem ipsum dolor sit amet, consectetur adipiscing elit, sed do eiusmod tempor …" at bounding box center [317, 178] width 241 height 91
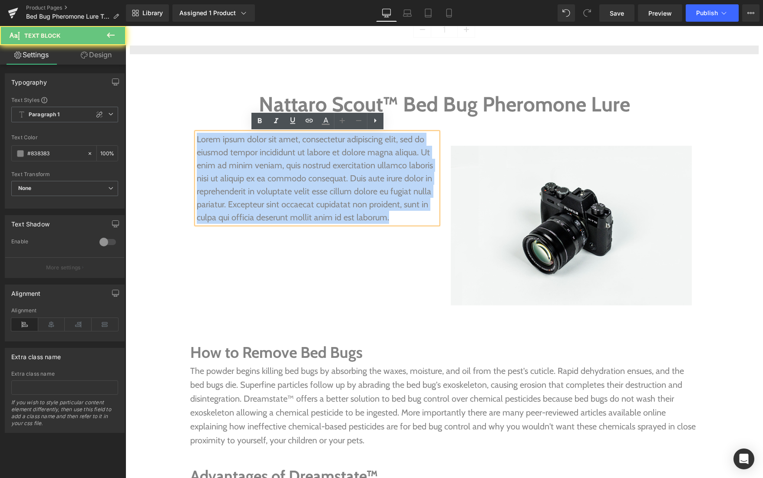
drag, startPoint x: 396, startPoint y: 218, endPoint x: 158, endPoint y: 140, distance: 250.0
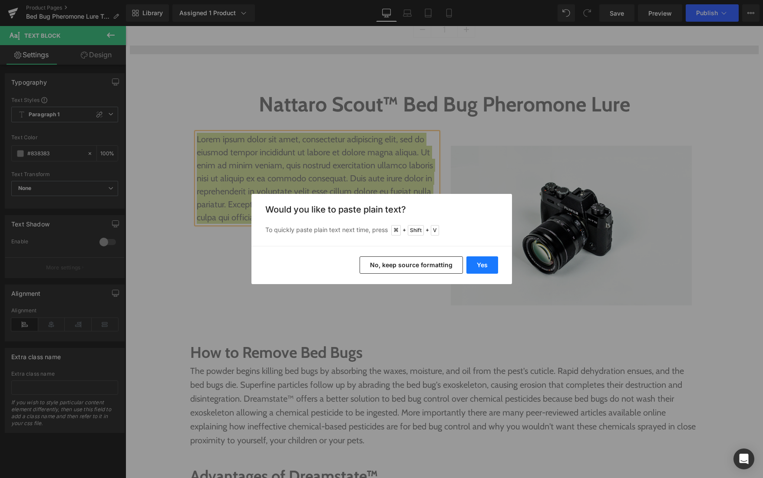
click at [485, 267] on button "Yes" at bounding box center [482, 265] width 32 height 17
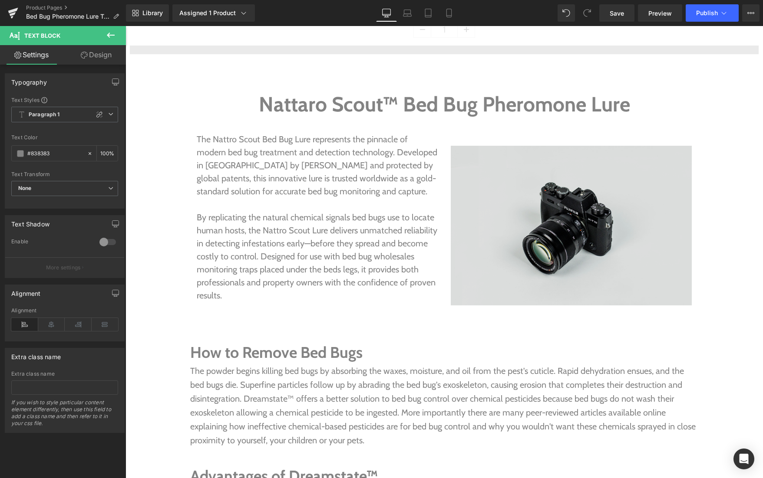
scroll to position [753, 0]
click at [565, 226] on div "Image" at bounding box center [571, 225] width 241 height 160
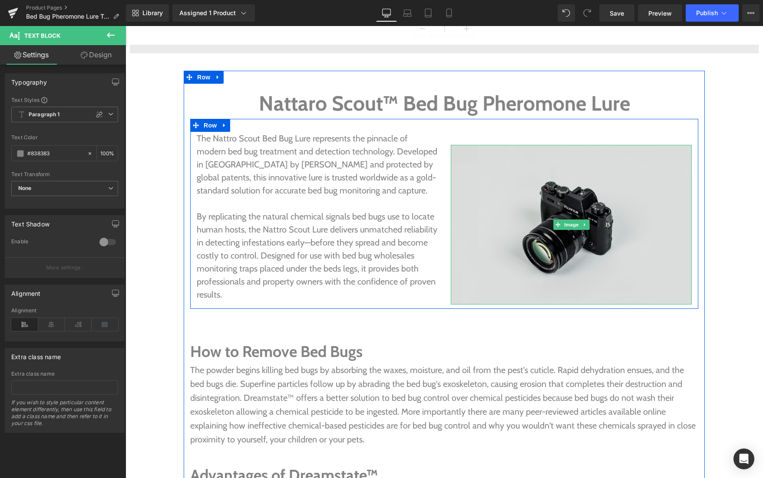
scroll to position [751, 0]
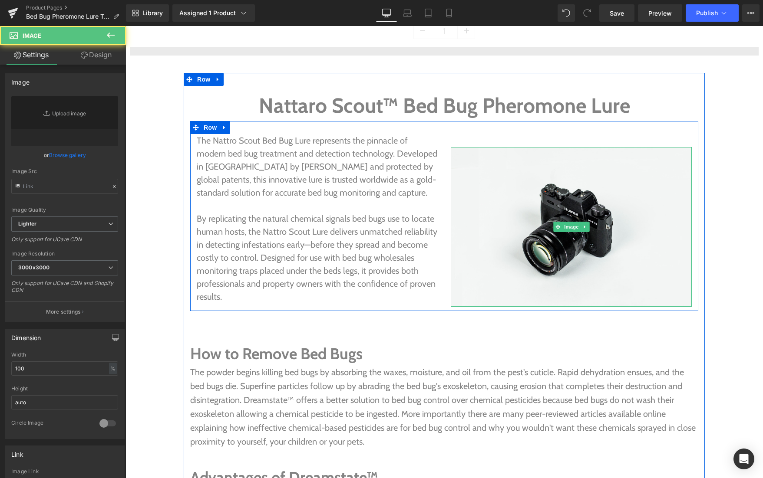
type input "//[DOMAIN_NAME][URL]"
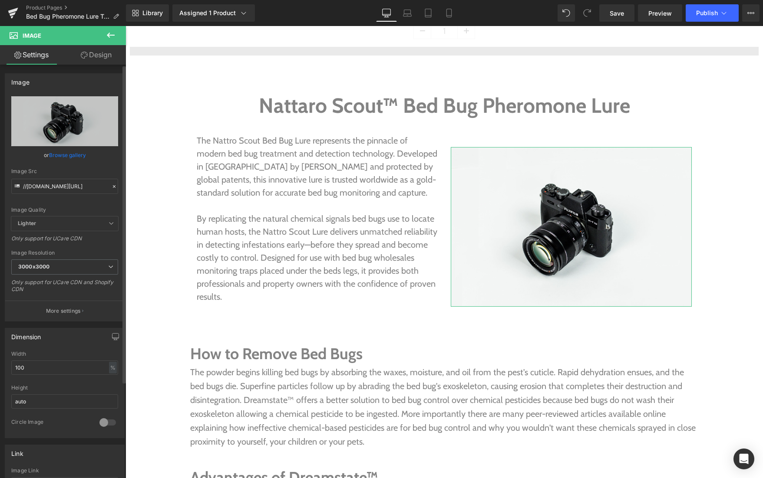
scroll to position [2, 0]
click at [69, 156] on link "Browse gallery" at bounding box center [67, 153] width 37 height 15
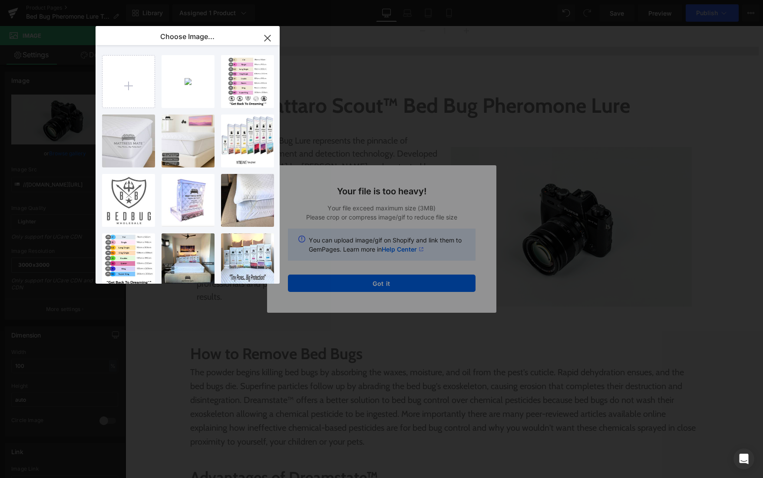
click at [379, 0] on div "Text Color Highlight Color #333333 Choose Image... Back to Library Insert Natta…" at bounding box center [381, 0] width 763 height 0
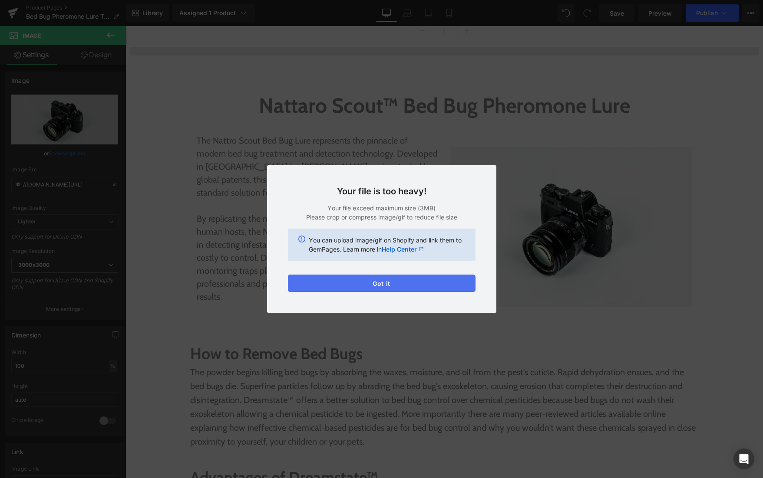
click at [401, 285] on button "Got it" at bounding box center [382, 283] width 188 height 17
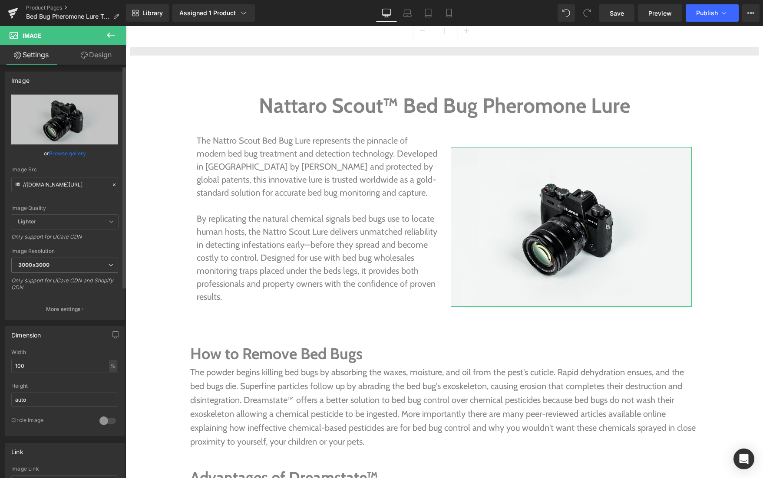
click at [60, 154] on link "Browse gallery" at bounding box center [67, 153] width 37 height 15
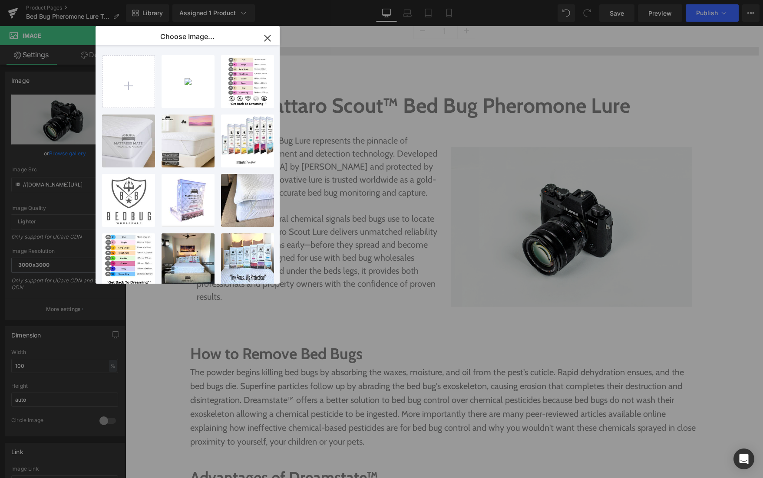
type input "C:\fakepath\Nattaro Safe Bed Bug Lures. DIY Bed Bug Bate..png"
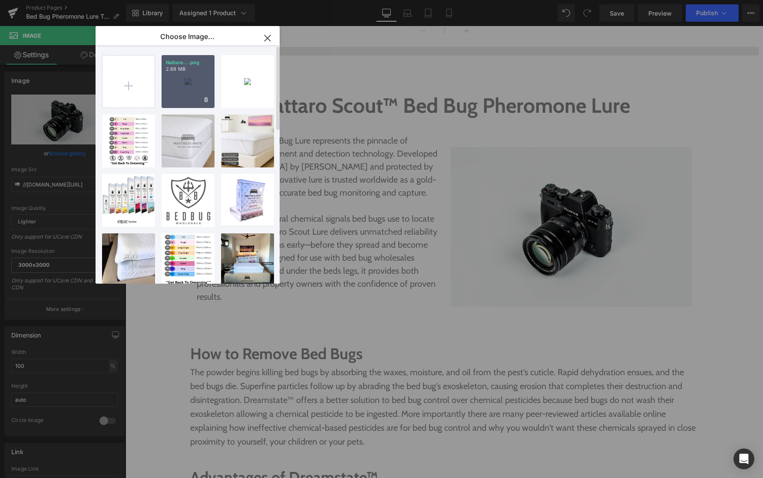
click at [178, 86] on div "Nattaro....png 2.68 MB" at bounding box center [188, 81] width 53 height 53
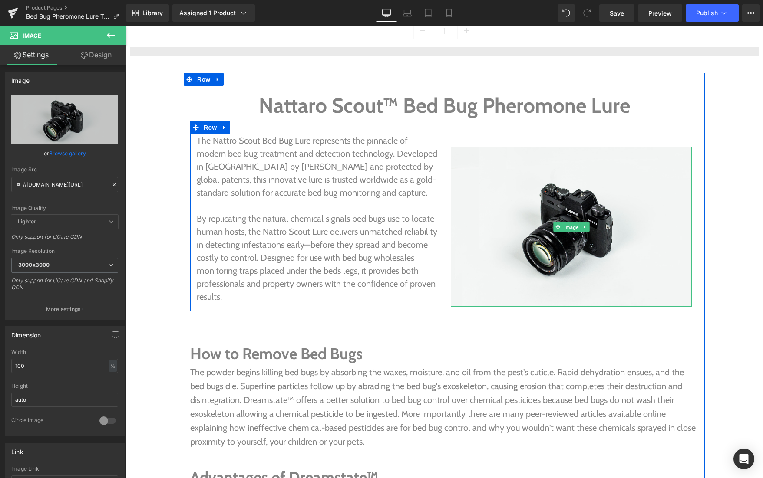
drag, startPoint x: 568, startPoint y: 228, endPoint x: 424, endPoint y: 194, distance: 148.5
click at [568, 228] on span "Image" at bounding box center [571, 227] width 18 height 10
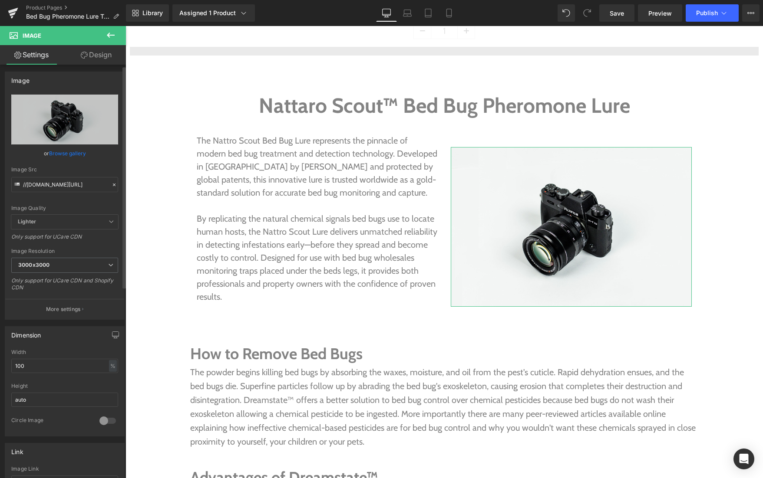
click at [68, 154] on link "Browse gallery" at bounding box center [67, 153] width 37 height 15
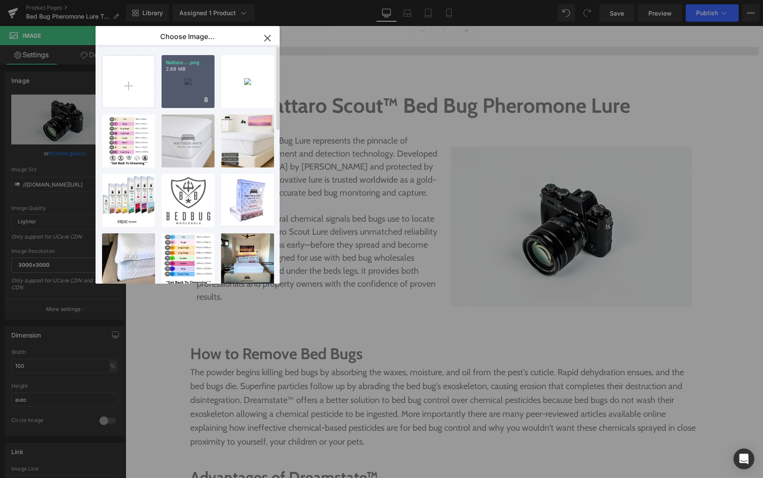
click at [193, 94] on div "Nattaro....png 2.68 MB" at bounding box center [188, 81] width 53 height 53
type input "[URL][DOMAIN_NAME]"
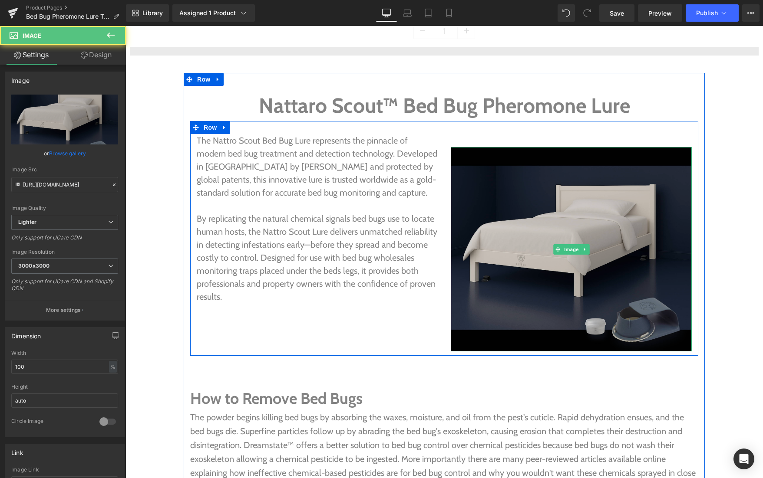
click at [504, 248] on img at bounding box center [571, 249] width 241 height 204
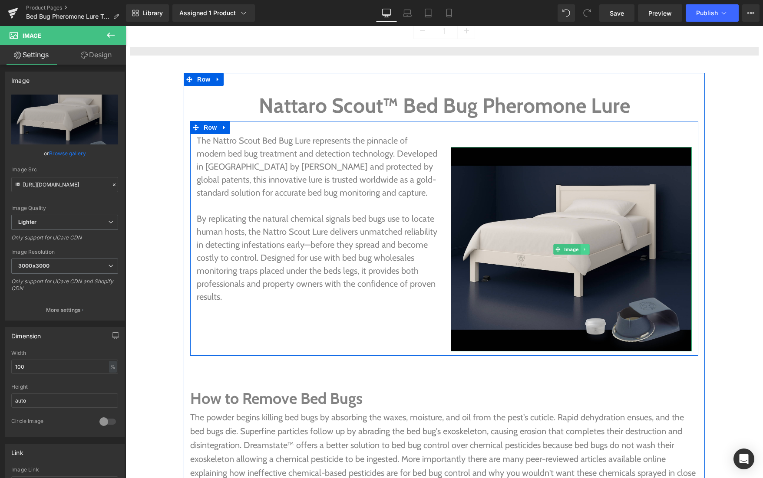
click at [586, 247] on icon at bounding box center [584, 249] width 5 height 5
click at [590, 250] on icon at bounding box center [589, 249] width 5 height 5
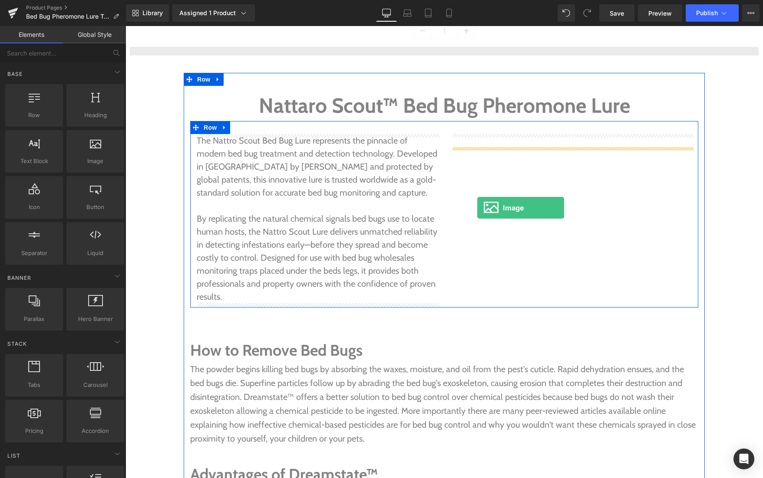
drag, startPoint x: 204, startPoint y: 181, endPoint x: 477, endPoint y: 208, distance: 273.5
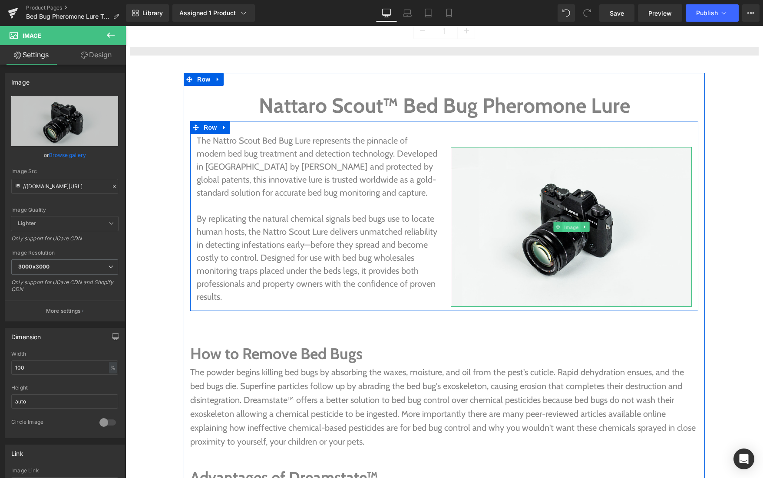
click at [568, 227] on span "Image" at bounding box center [571, 227] width 18 height 10
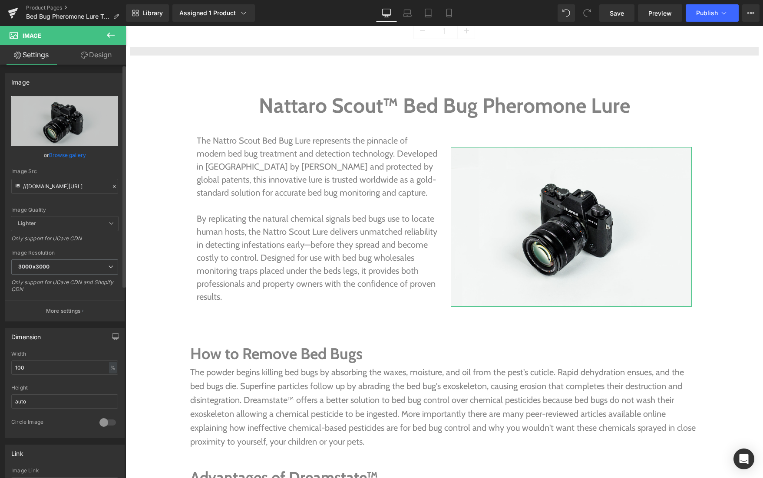
click at [75, 157] on link "Browse gallery" at bounding box center [67, 155] width 37 height 15
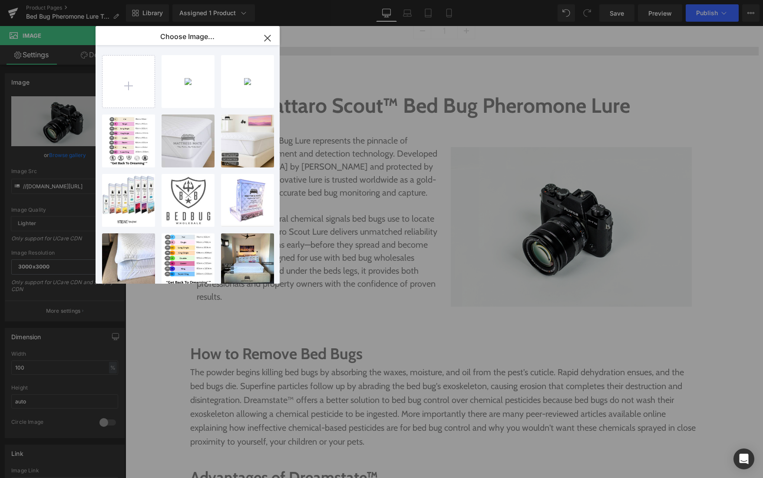
type input "C:\fakepath\Nattaro Safe Bed Bug Lures. DIY Bed Bug Bate.png"
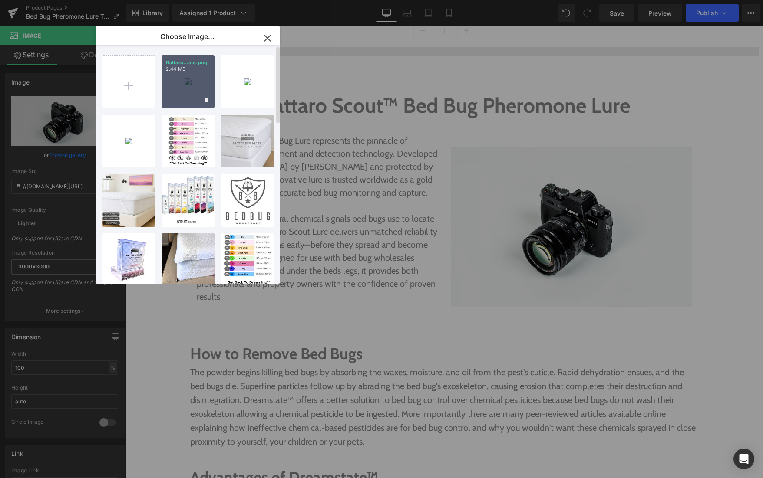
click at [202, 82] on div "Nattaro...ate.png 2.44 MB" at bounding box center [188, 81] width 53 height 53
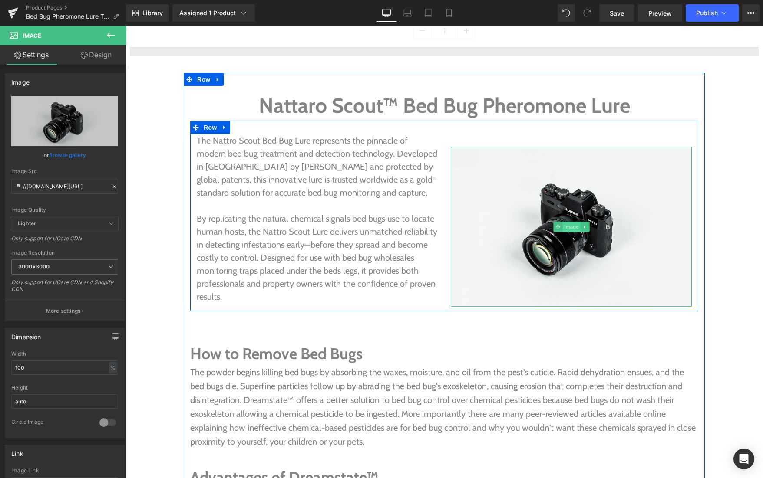
click at [567, 226] on span "Image" at bounding box center [571, 227] width 18 height 10
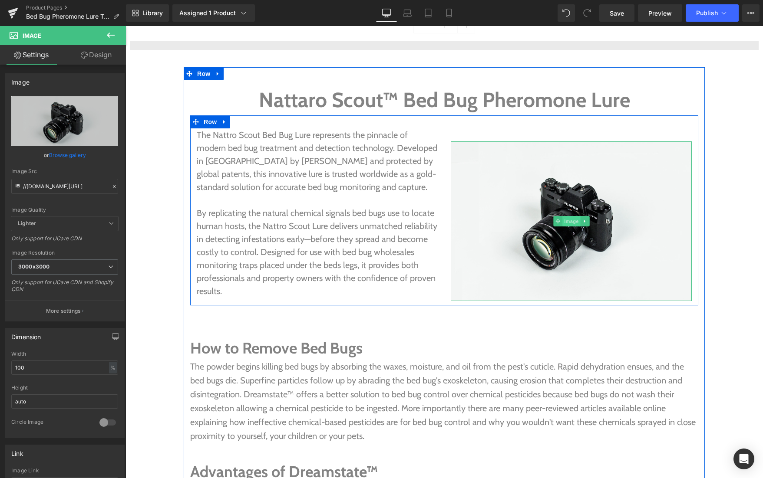
scroll to position [758, 0]
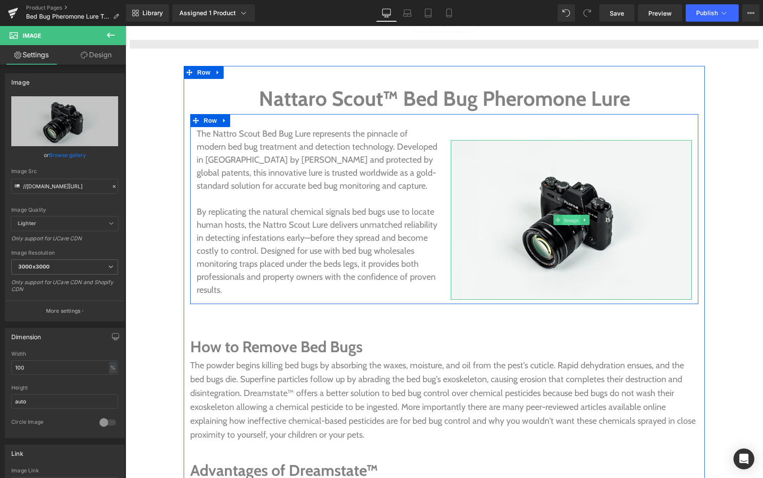
click at [568, 220] on span "Image" at bounding box center [571, 220] width 18 height 10
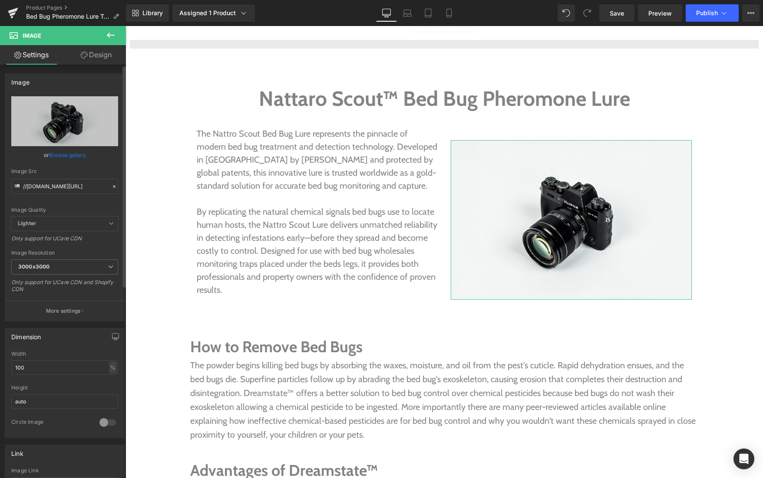
click at [75, 155] on link "Browse gallery" at bounding box center [67, 155] width 37 height 15
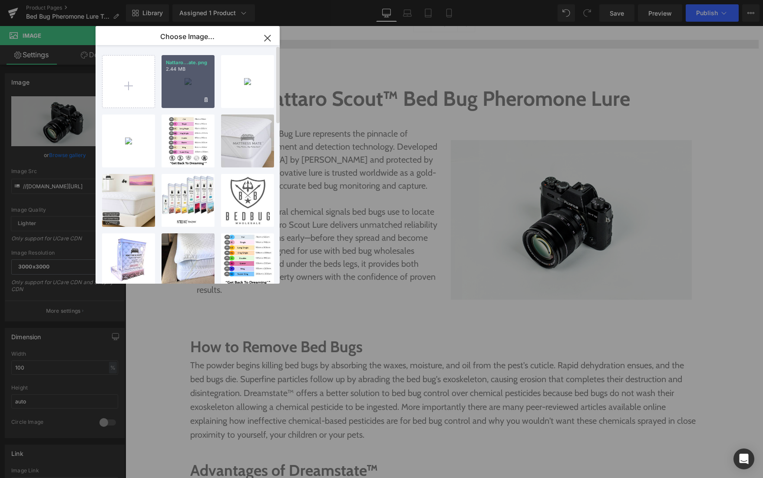
click at [192, 85] on div "Nattaro...ate.png 2.44 MB" at bounding box center [188, 81] width 53 height 53
type input "[URL][DOMAIN_NAME]"
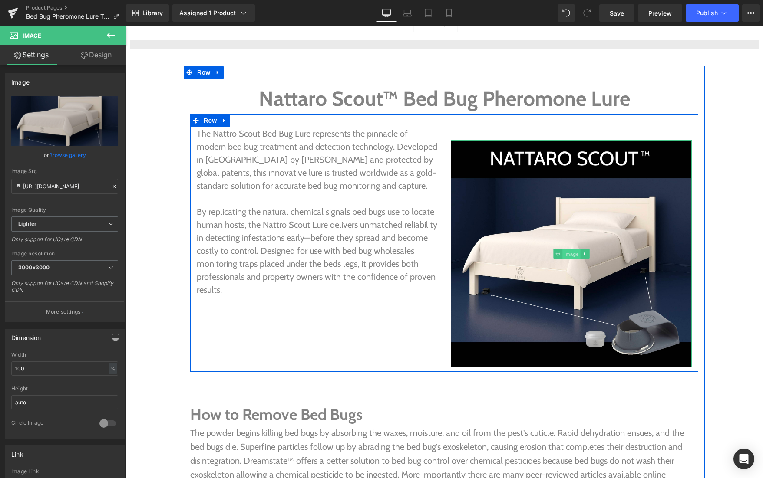
click at [574, 258] on span "Image" at bounding box center [571, 254] width 18 height 10
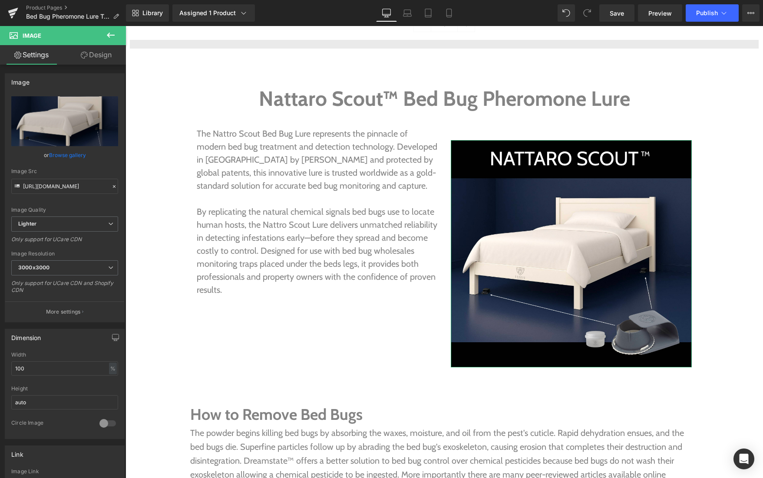
drag, startPoint x: 94, startPoint y: 59, endPoint x: 97, endPoint y: 99, distance: 40.0
click at [94, 59] on link "Design" at bounding box center [96, 55] width 63 height 20
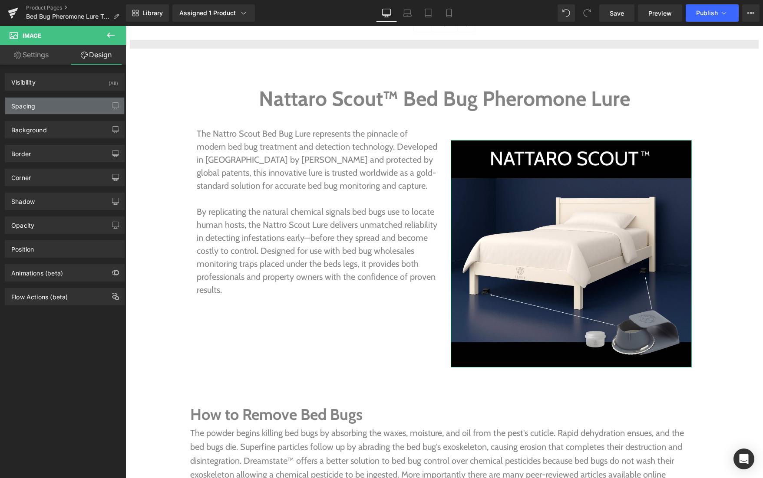
click at [46, 112] on div "Spacing" at bounding box center [64, 106] width 119 height 16
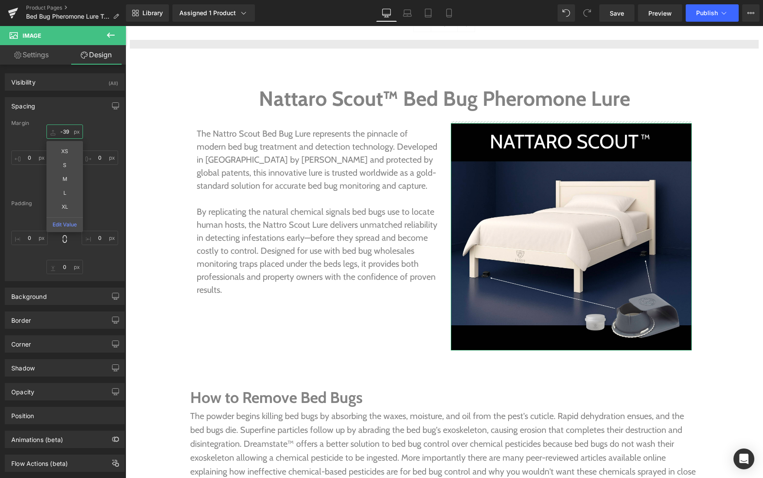
drag, startPoint x: 52, startPoint y: 129, endPoint x: 52, endPoint y: 146, distance: 16.9
type input "-39"
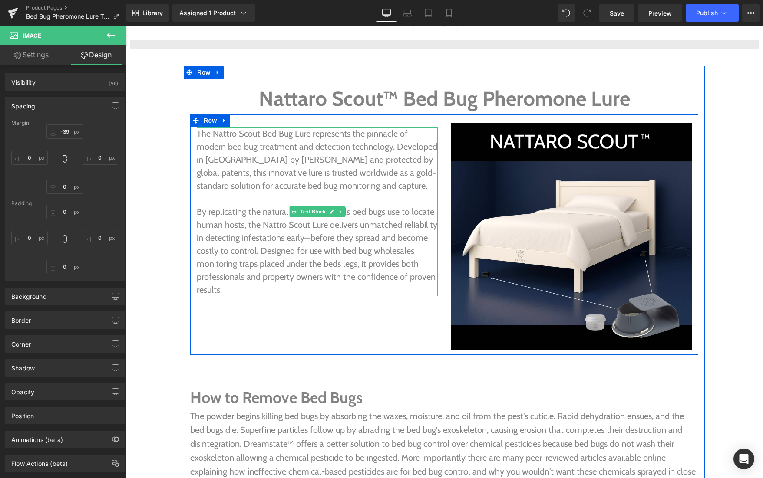
drag, startPoint x: 315, startPoint y: 210, endPoint x: 157, endPoint y: 157, distance: 167.1
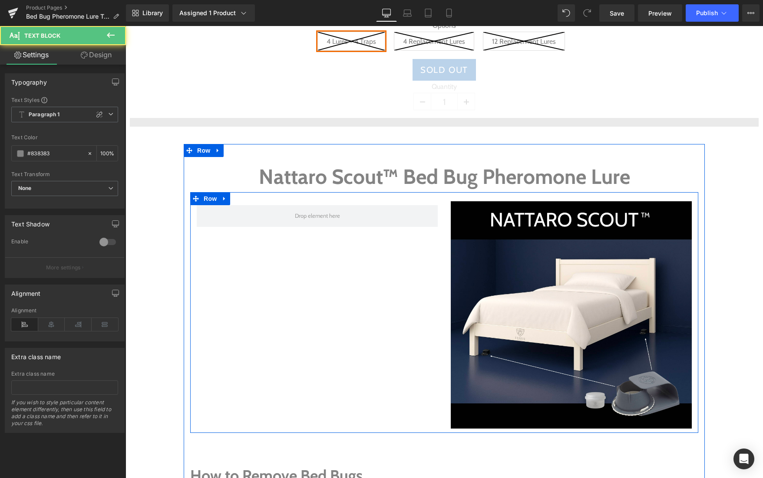
scroll to position [836, 0]
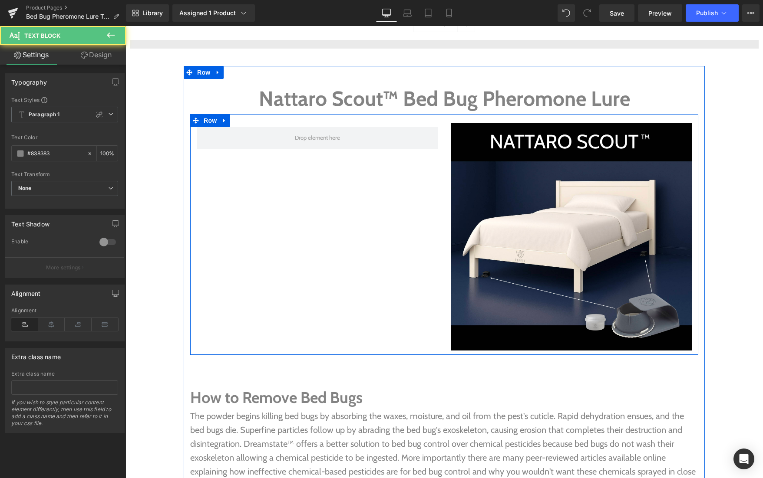
drag, startPoint x: 100, startPoint y: 50, endPoint x: 99, endPoint y: 55, distance: 4.4
click at [100, 50] on link "Design" at bounding box center [96, 55] width 63 height 20
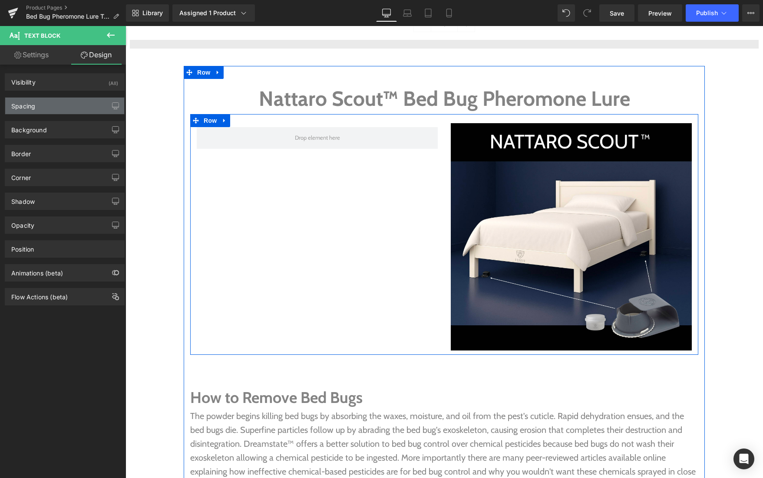
click at [66, 98] on div "Spacing" at bounding box center [64, 106] width 119 height 16
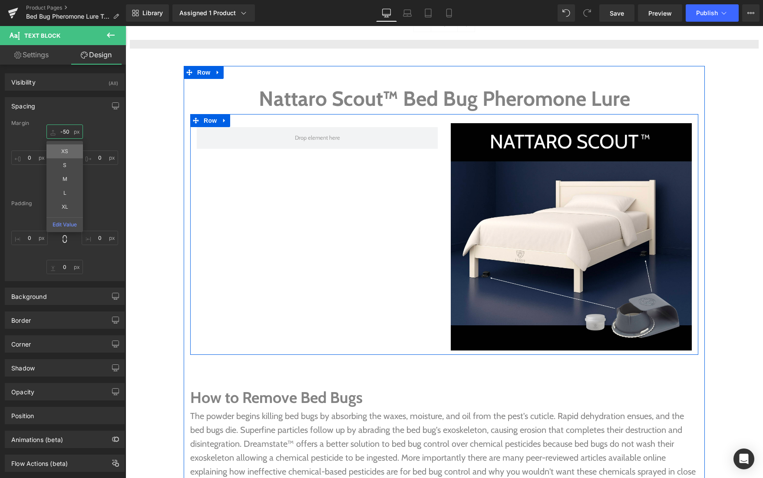
drag, startPoint x: 53, startPoint y: 132, endPoint x: 54, endPoint y: 153, distance: 21.7
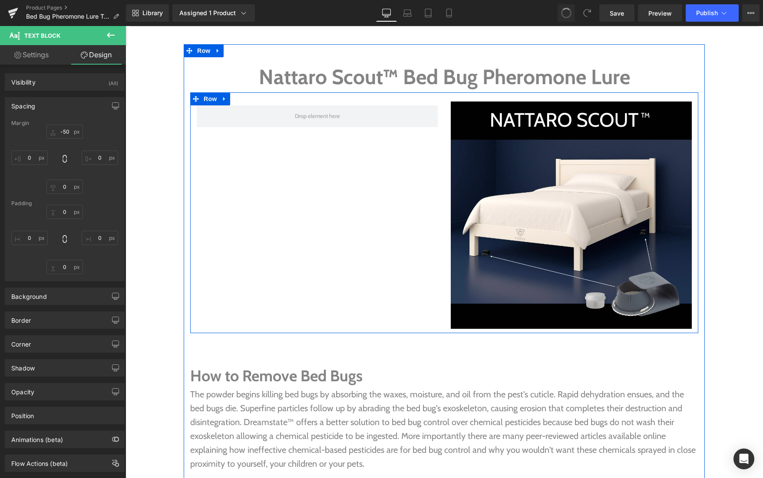
type input "0"
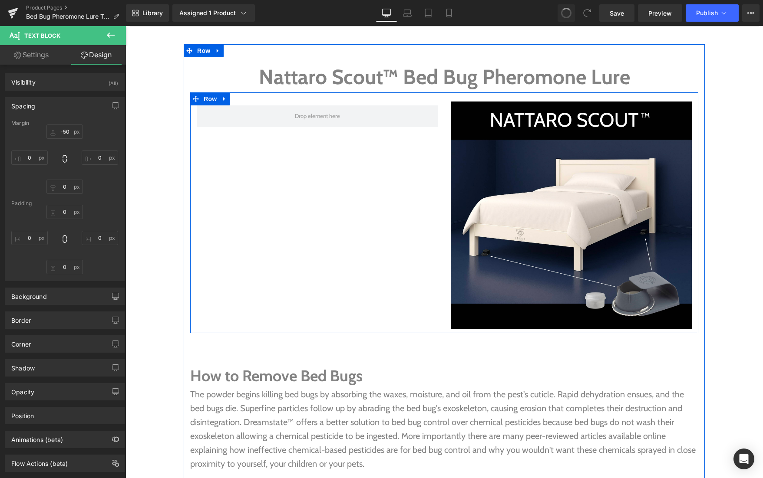
type input "0"
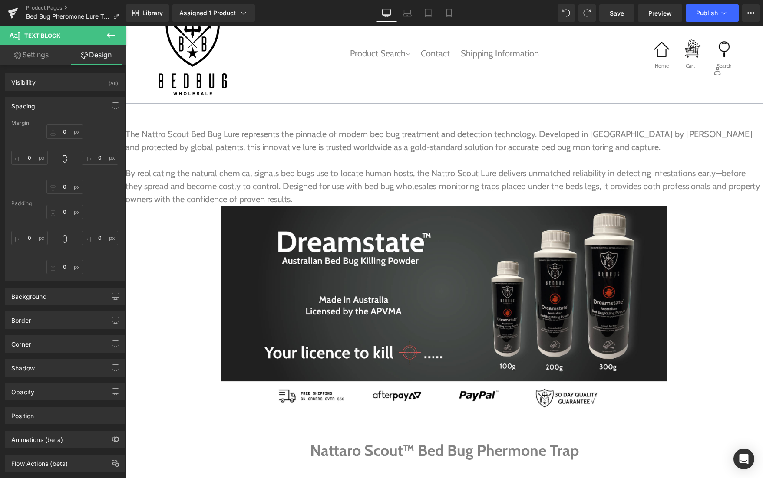
scroll to position [0, 0]
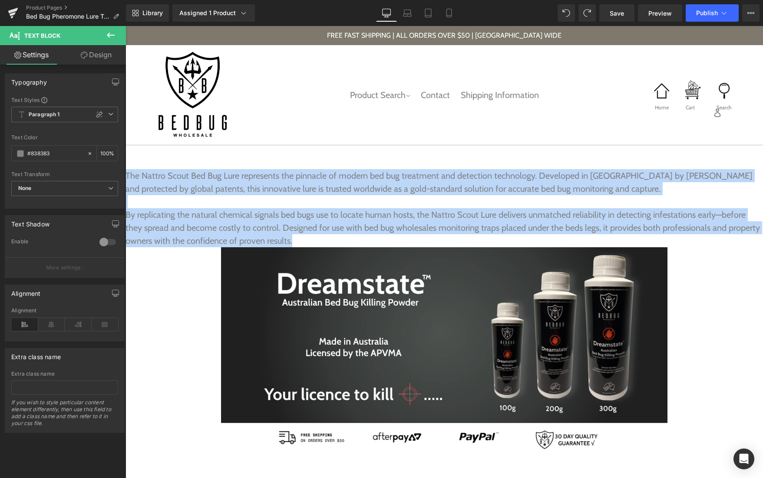
drag, startPoint x: 241, startPoint y: 232, endPoint x: 119, endPoint y: 177, distance: 134.7
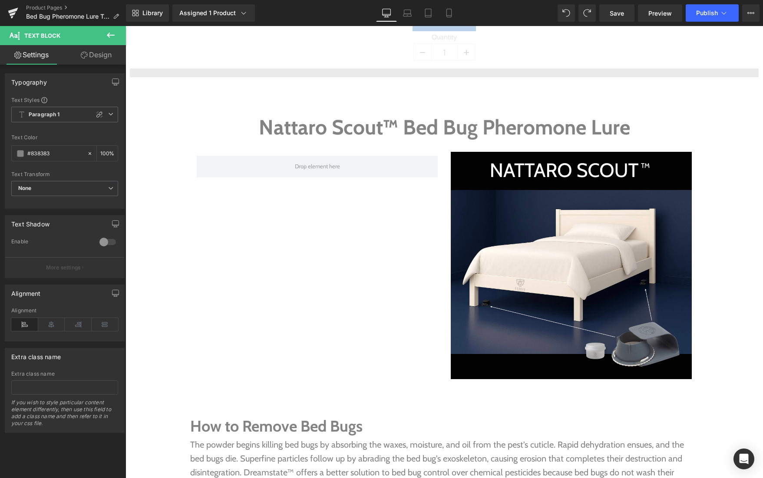
scroll to position [746, 0]
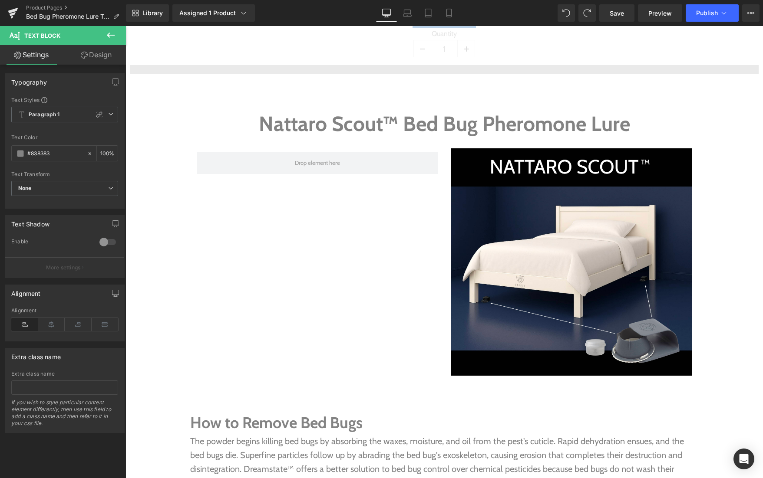
click at [109, 35] on icon at bounding box center [111, 35] width 8 height 5
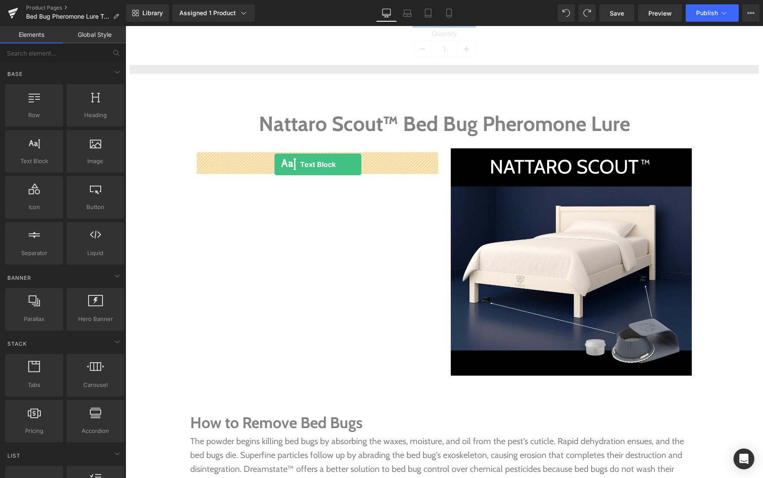
drag, startPoint x: 160, startPoint y: 176, endPoint x: 274, endPoint y: 165, distance: 115.2
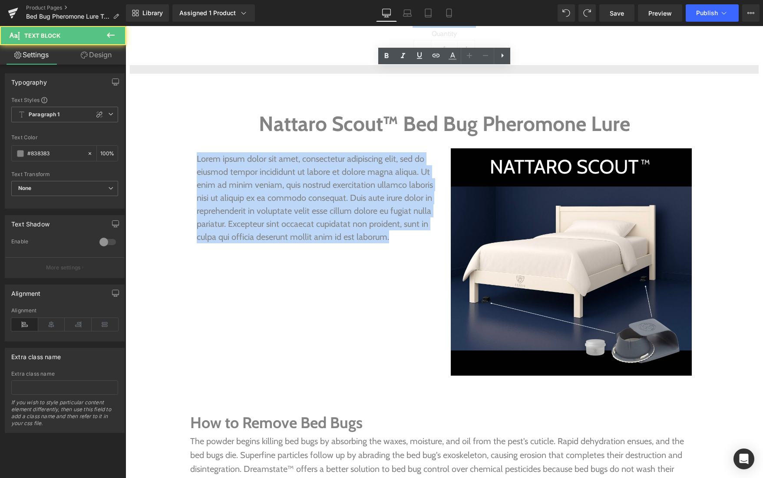
drag, startPoint x: 394, startPoint y: 238, endPoint x: 161, endPoint y: 157, distance: 246.3
paste div
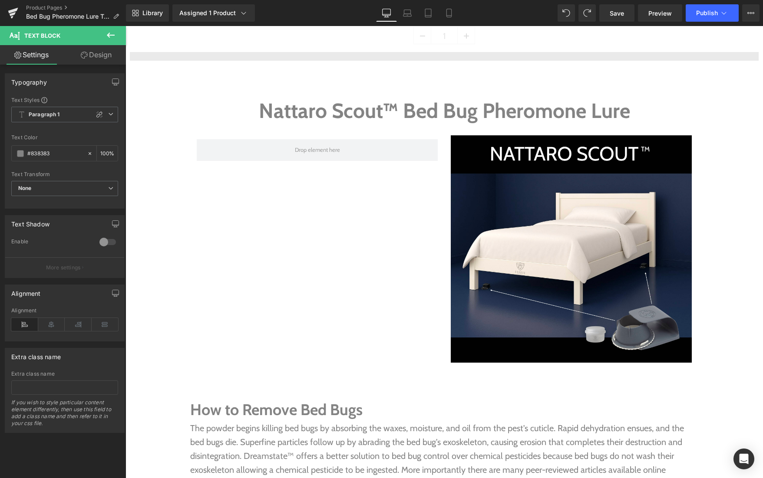
scroll to position [811, 0]
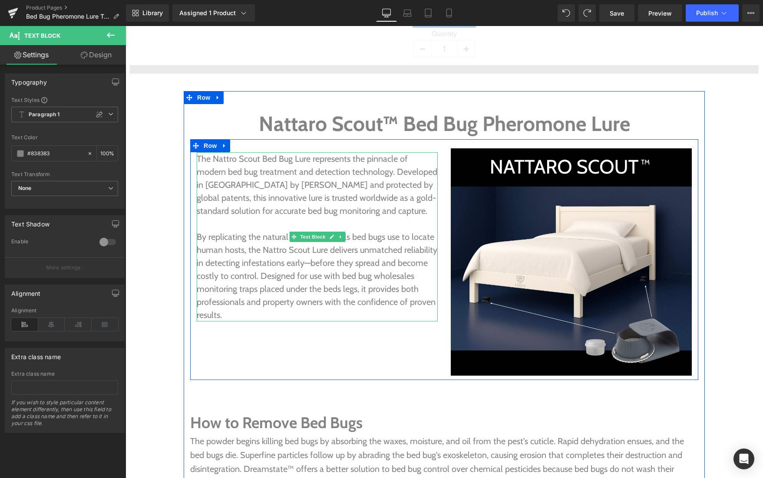
click at [283, 188] on p "The Nattro Scout Bed Bug Lure represents the pinnacle of modern bed bug treatme…" at bounding box center [317, 184] width 241 height 65
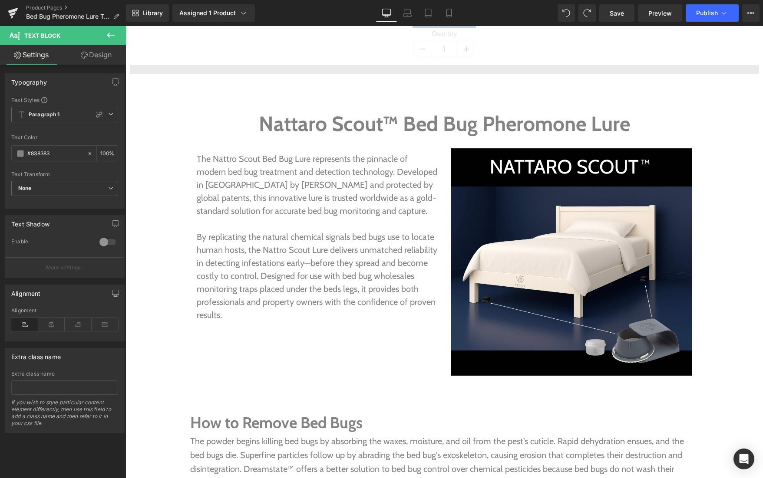
drag, startPoint x: 100, startPoint y: 58, endPoint x: 30, endPoint y: 102, distance: 83.1
click at [100, 58] on link "Design" at bounding box center [96, 55] width 63 height 20
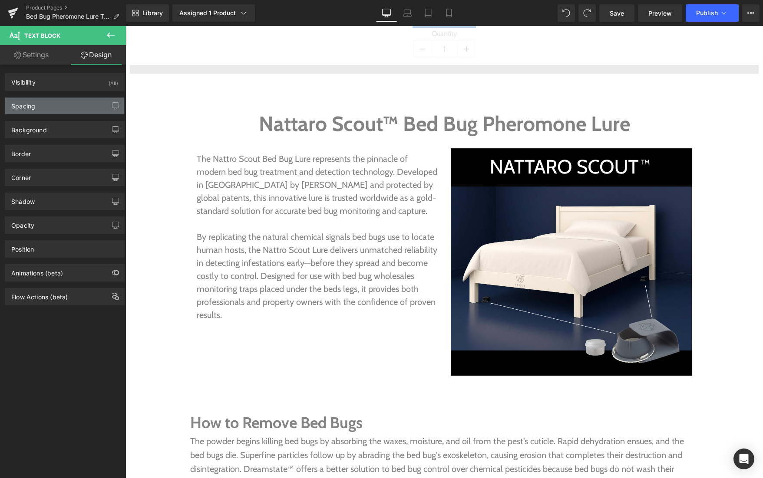
type input "0"
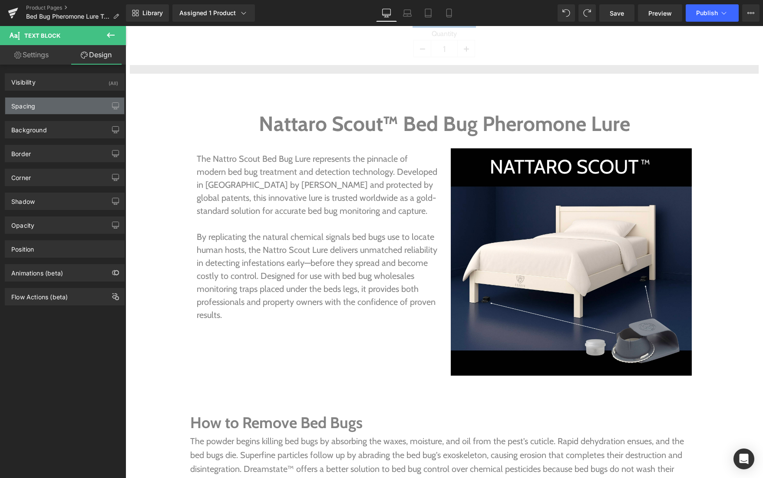
type input "0"
click at [30, 102] on div "Spacing" at bounding box center [23, 104] width 24 height 12
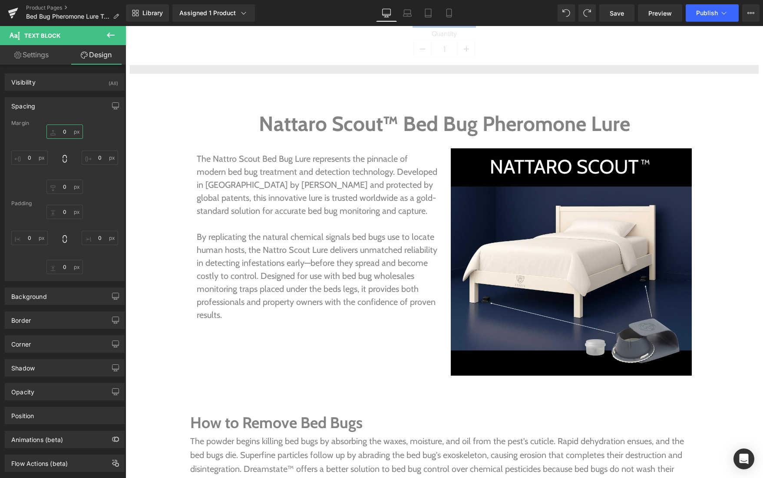
click at [63, 130] on input "0" at bounding box center [64, 132] width 36 height 14
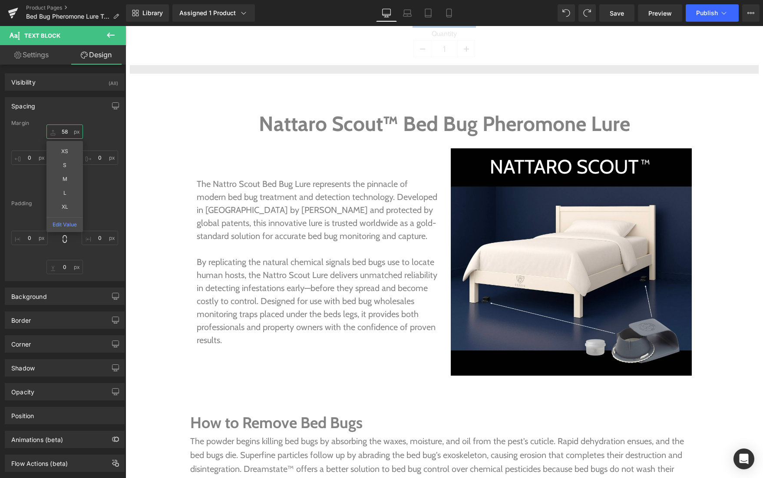
type input "59"
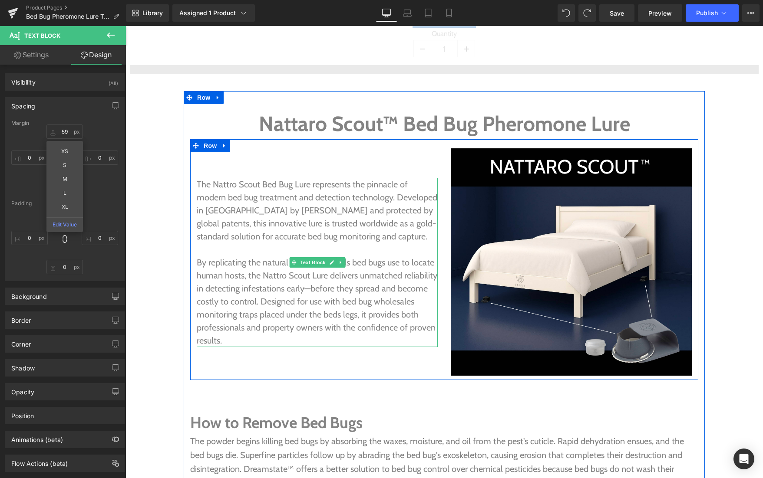
click at [250, 224] on p "The Nattro Scout Bed Bug Lure represents the pinnacle of modern bed bug treatme…" at bounding box center [317, 210] width 241 height 65
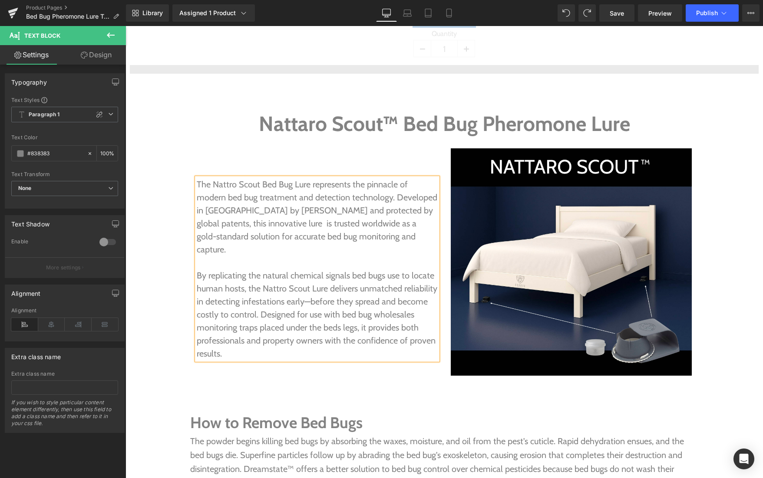
click at [228, 211] on p "The Nattro Scout Bed Bug Lure represents the pinnacle of modern bed bug treatme…" at bounding box center [317, 217] width 241 height 78
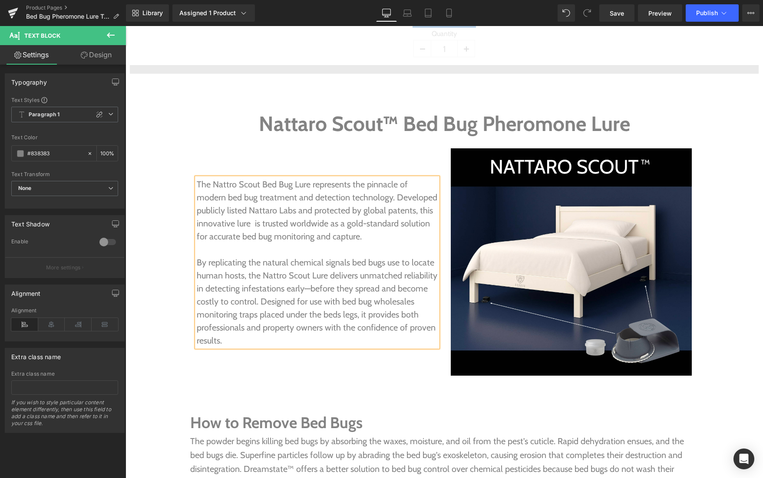
click at [433, 199] on p "The Nattro Scout Bed Bug Lure represents the pinnacle of modern bed bug treatme…" at bounding box center [317, 210] width 241 height 65
click at [406, 198] on p "The Nattro Scout Bed Bug Lure represents the pinnacle of modern bed bug treatme…" at bounding box center [317, 210] width 241 height 65
click at [198, 211] on p "The Nattro Scout Bed Bug Lure represents the pinnacle of modern bed bug treatme…" at bounding box center [317, 210] width 241 height 65
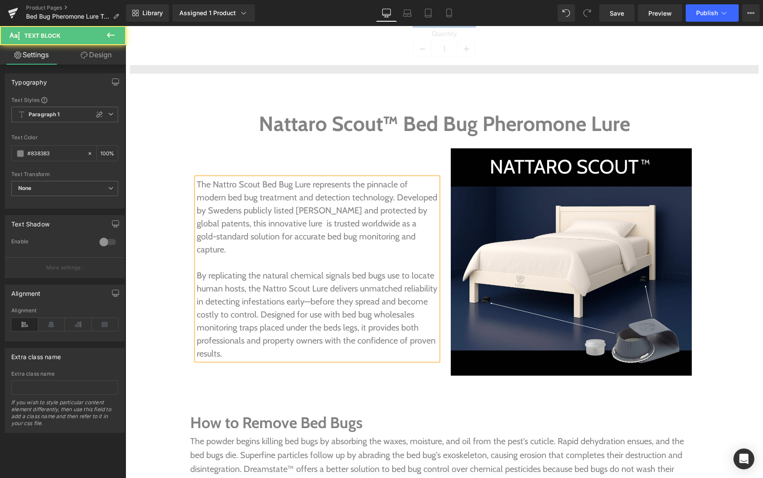
click at [287, 214] on p "The Nattro Scout Bed Bug Lure represents the pinnacle of modern bed bug treatme…" at bounding box center [317, 217] width 241 height 78
click at [328, 211] on p "The Nattro Scout Bed Bug Lure represents the pinnacle of modern bed bug treatme…" at bounding box center [317, 217] width 241 height 78
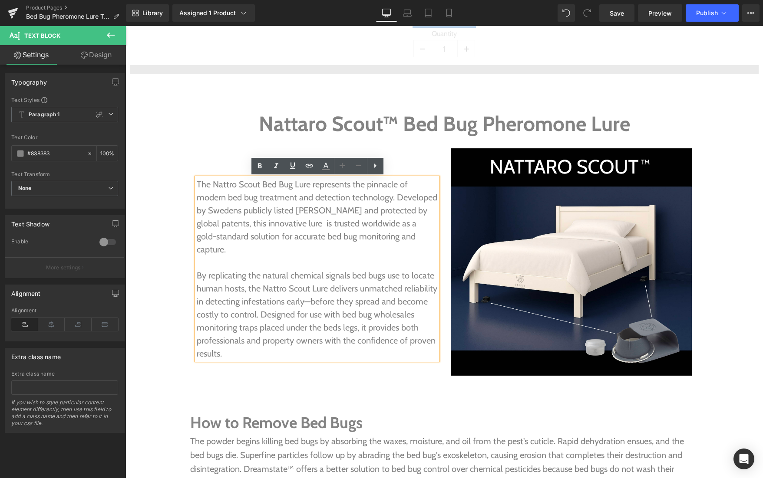
click at [389, 224] on p "The Nattro Scout Bed Bug Lure represents the pinnacle of modern bed bug treatme…" at bounding box center [317, 217] width 241 height 78
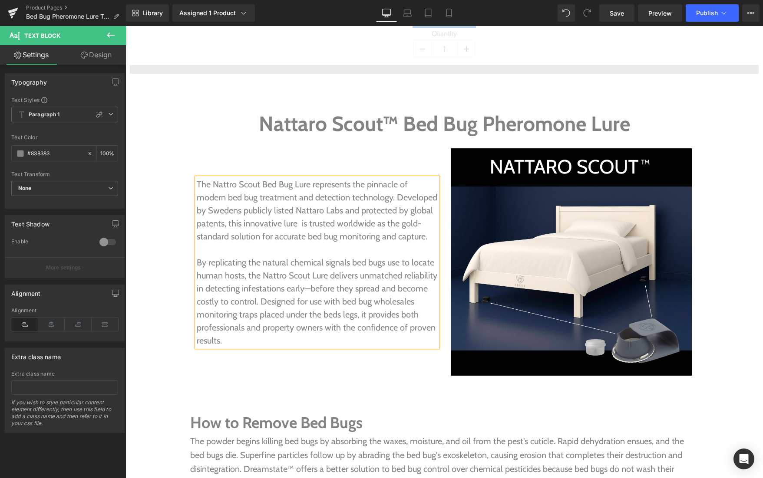
click at [427, 238] on p "The Nattro Scout Bed Bug Lure represents the pinnacle of modern bed bug treatme…" at bounding box center [317, 210] width 241 height 65
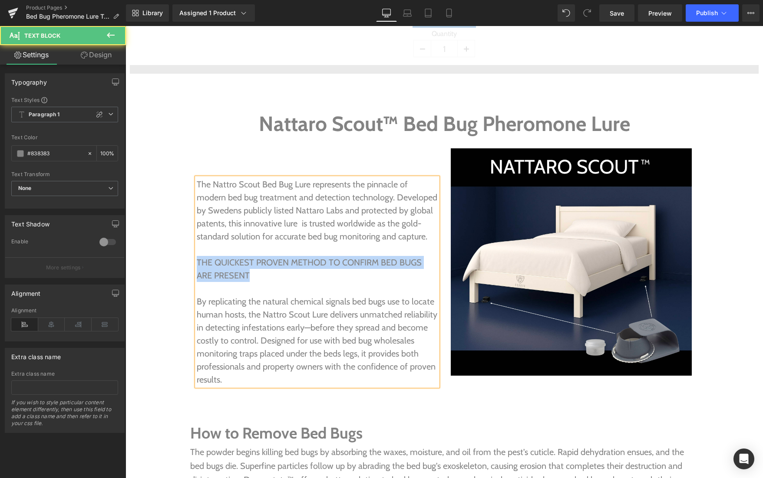
drag, startPoint x: 258, startPoint y: 275, endPoint x: 192, endPoint y: 263, distance: 66.6
click at [197, 263] on p "THE QUICKEST PROVEN METHOD TO CONFIRM BED BUGS ARE PRESENT" at bounding box center [317, 269] width 241 height 26
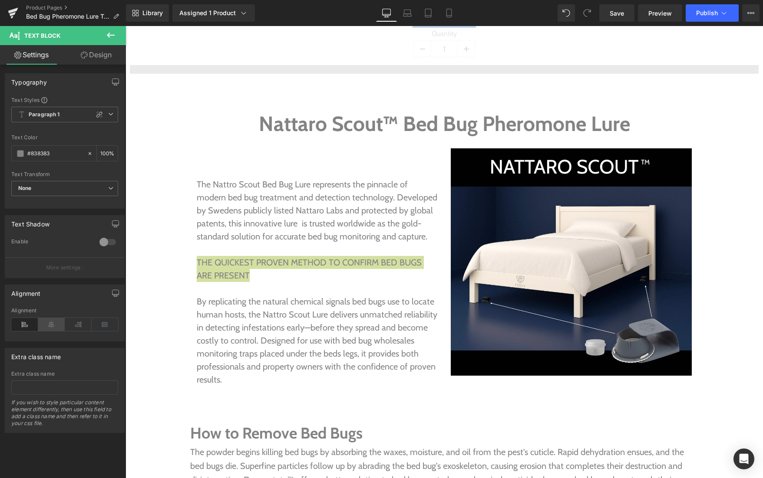
click at [53, 327] on icon at bounding box center [51, 324] width 27 height 13
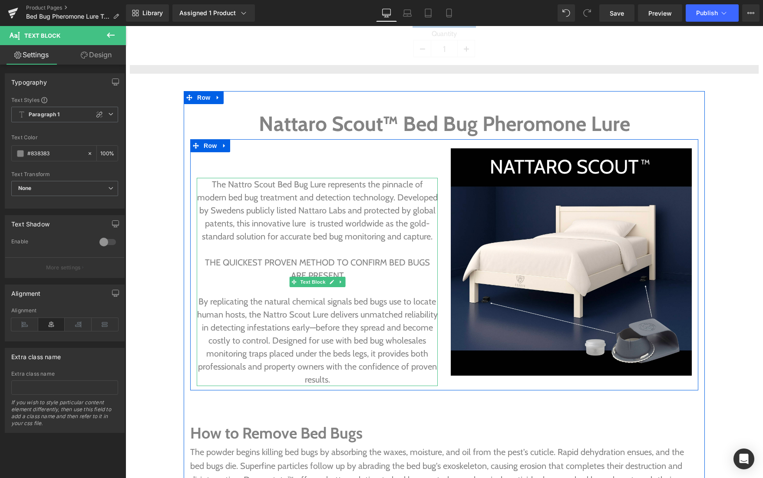
click at [257, 296] on p "By replicating the natural chemical signals bed bugs use to locate human hosts,…" at bounding box center [317, 340] width 241 height 91
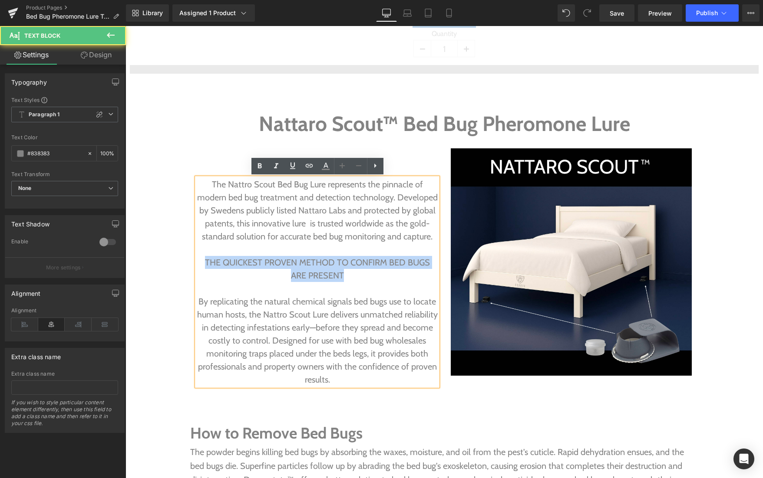
drag, startPoint x: 346, startPoint y: 276, endPoint x: 201, endPoint y: 265, distance: 145.8
click at [201, 265] on p "THE QUICKEST PROVEN METHOD TO CONFIRM BED BUGS ARE PRESENT" at bounding box center [317, 269] width 241 height 26
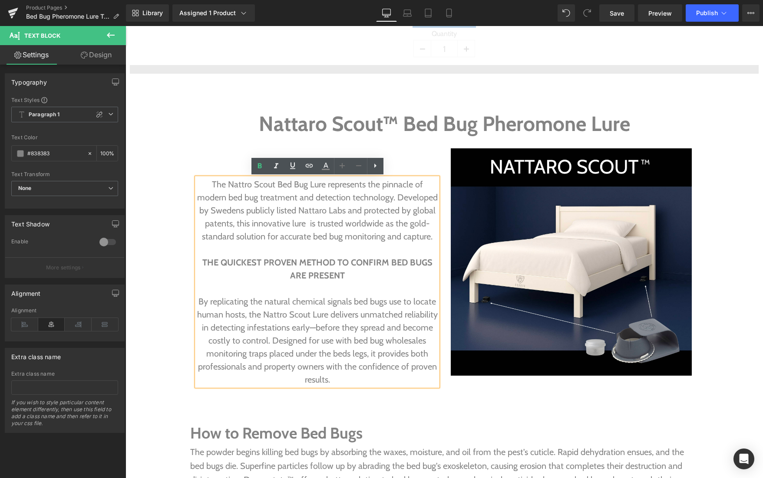
click at [291, 282] on p "THE QUICKEST PROVEN METHOD TO CONFIRM BED BUGS ARE PRESENT" at bounding box center [317, 269] width 241 height 26
click at [344, 274] on strong "THE QUICKEST PROVEN METHOD TO CONFIRM BED BUGS ARE PRESENT" at bounding box center [317, 268] width 230 height 23
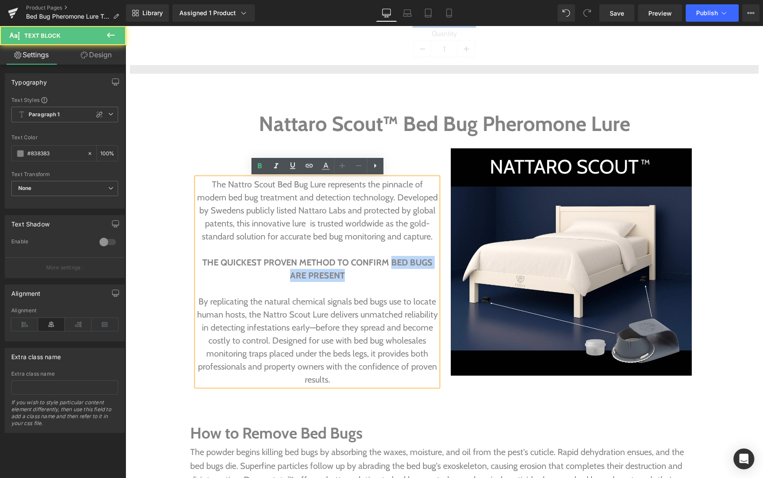
click at [394, 273] on p "THE QUICKEST PROVEN METHOD TO CONFIRM BED BUGS ARE PRESENT" at bounding box center [317, 269] width 241 height 26
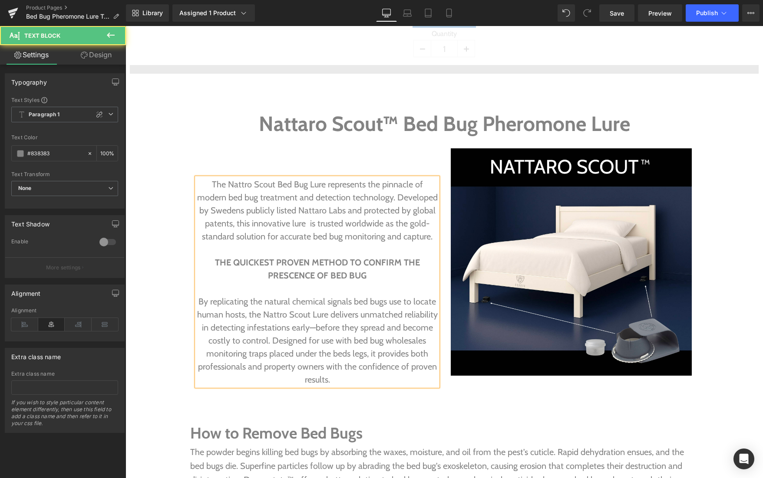
click at [303, 276] on strong "THE QUICKEST PROVEN METHOD TO CONFIRM THE PRESCENCE OF BED BUG" at bounding box center [317, 268] width 205 height 23
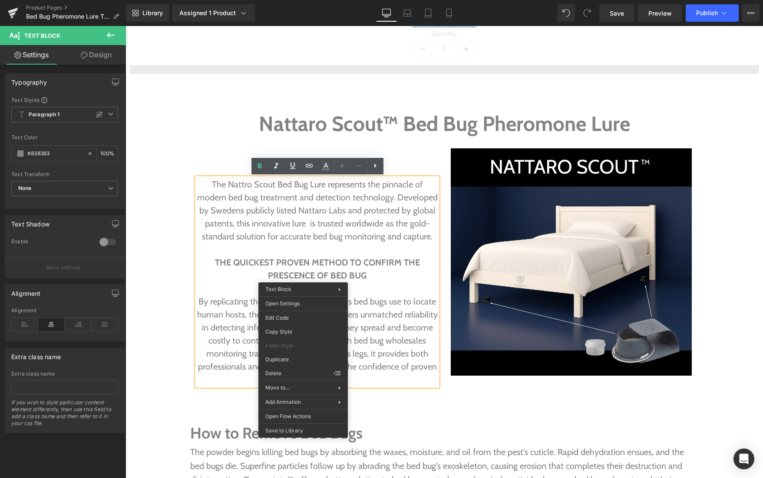
click at [249, 279] on p "THE QUICKEST PROVEN METHOD TO CONFIRM THE PRESCENCE OF BED BUG" at bounding box center [317, 269] width 241 height 26
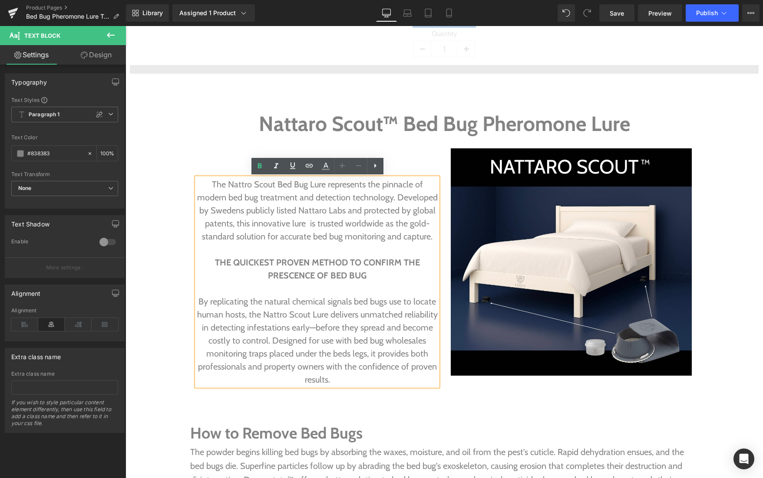
click at [290, 275] on strong "THE QUICKEST PROVEN METHOD TO CONFIRM THE PRESCENCE OF BED BUG" at bounding box center [317, 268] width 205 height 23
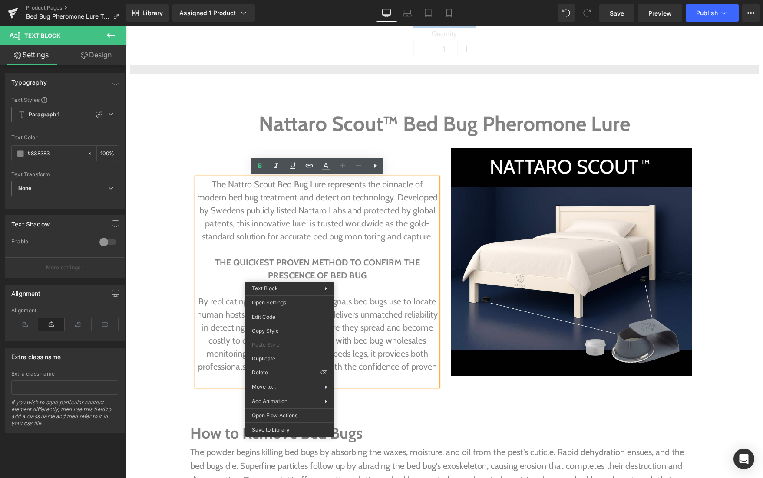
click at [234, 278] on p "THE QUICKEST PROVEN METHOD TO CONFIRM THE PRESCENCE OF BED BUG" at bounding box center [317, 269] width 241 height 26
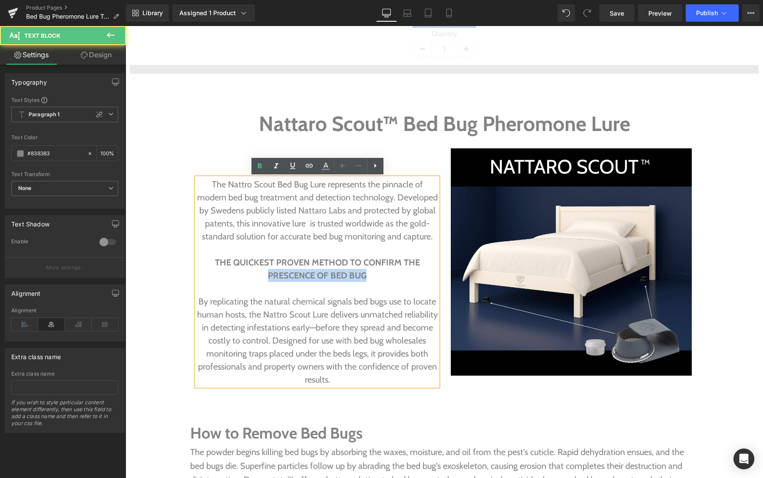
drag, startPoint x: 366, startPoint y: 278, endPoint x: 270, endPoint y: 278, distance: 95.9
click at [270, 278] on p "THE QUICKEST PROVEN METHOD TO CONFIRM THE PRESCENCE OF BED BUG" at bounding box center [317, 269] width 241 height 26
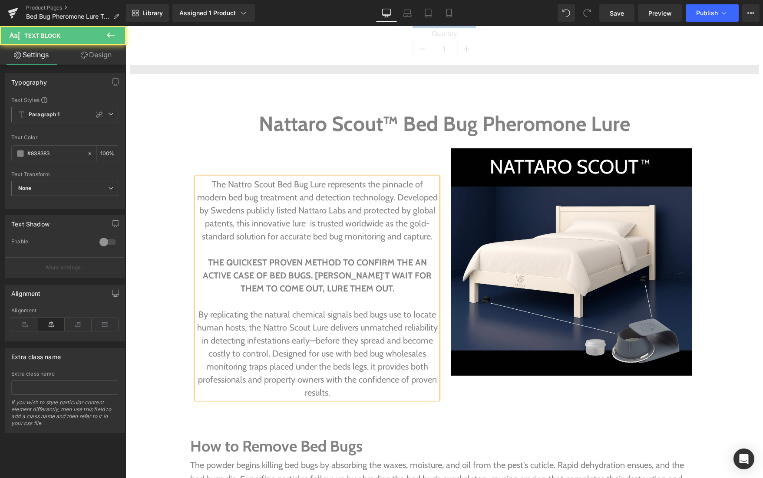
click at [207, 261] on p "THE QUICKEST PROVEN METHOD TO CONFIRM THE AN ACTIVE CASE OF BED BUGS. [PERSON_N…" at bounding box center [317, 275] width 241 height 39
click at [372, 289] on strong ""THE QUICKEST PROVEN METHOD TO CONFIRM THE AN ACTIVE CASE OF BED BUGS. [PERSON_…" at bounding box center [317, 275] width 229 height 36
click at [343, 301] on p at bounding box center [317, 301] width 241 height 13
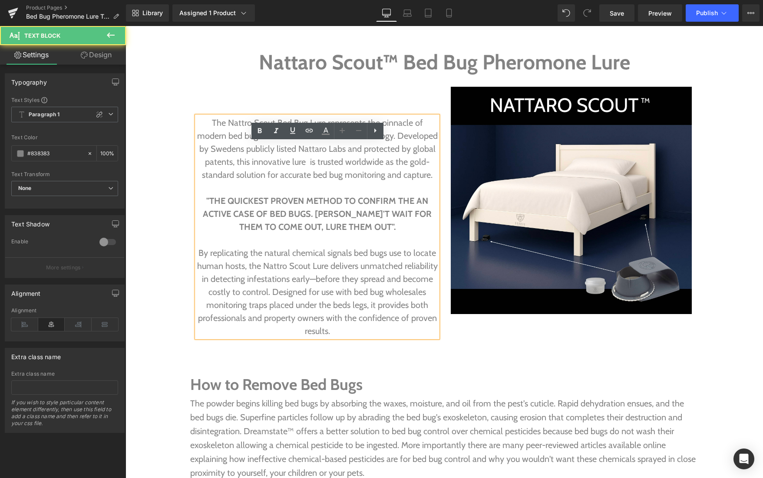
scroll to position [881, 0]
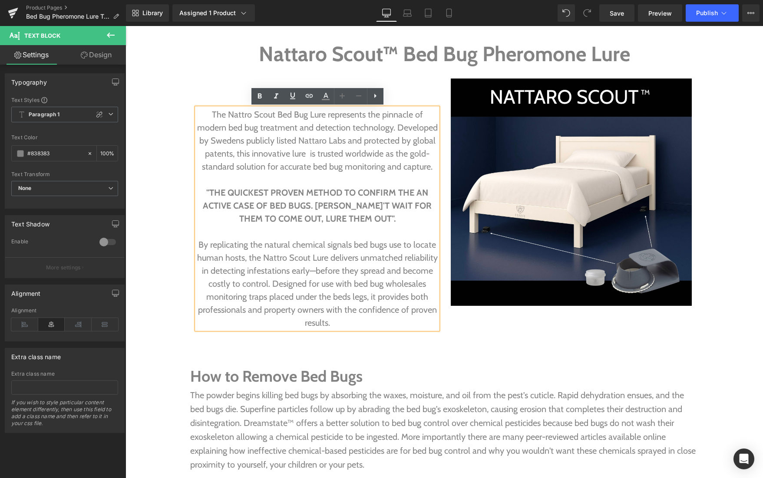
click at [262, 151] on p "The Nattro Scout Bed Bug Lure represents the pinnacle of modern bed bug treatme…" at bounding box center [317, 140] width 241 height 65
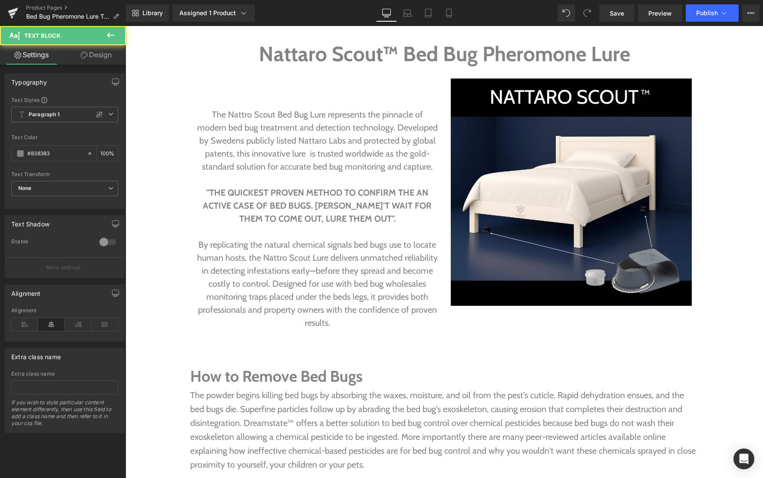
click at [103, 53] on link "Design" at bounding box center [96, 55] width 63 height 20
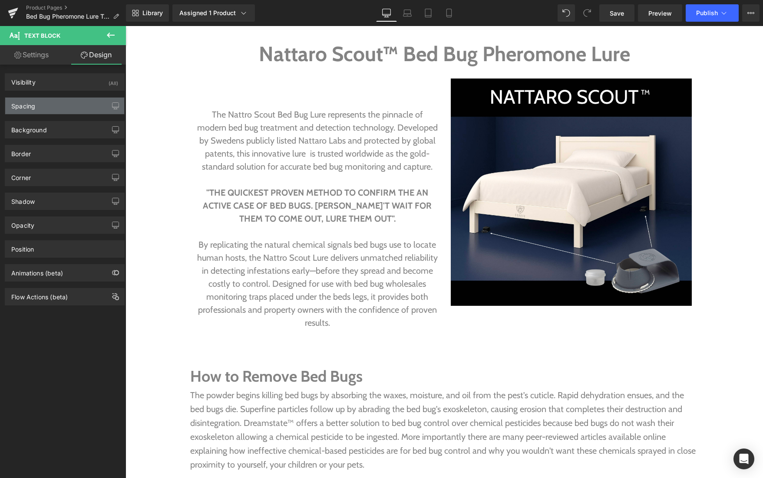
click at [50, 102] on div "Spacing" at bounding box center [64, 106] width 119 height 16
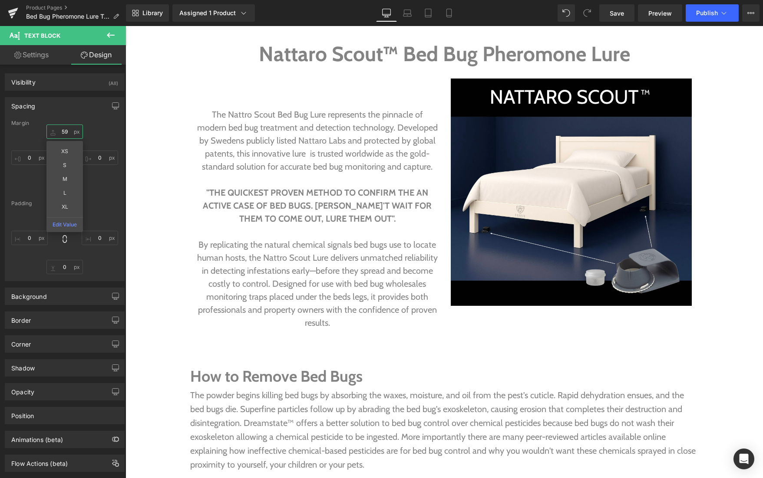
click at [51, 134] on input "59" at bounding box center [64, 132] width 36 height 14
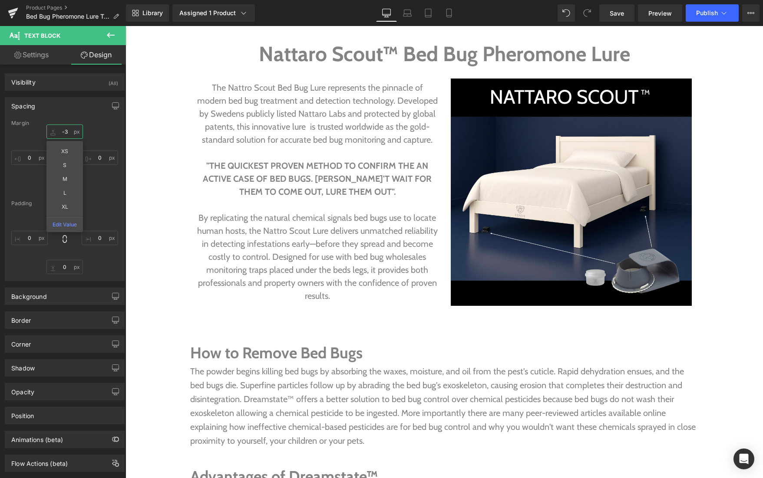
type input "-2"
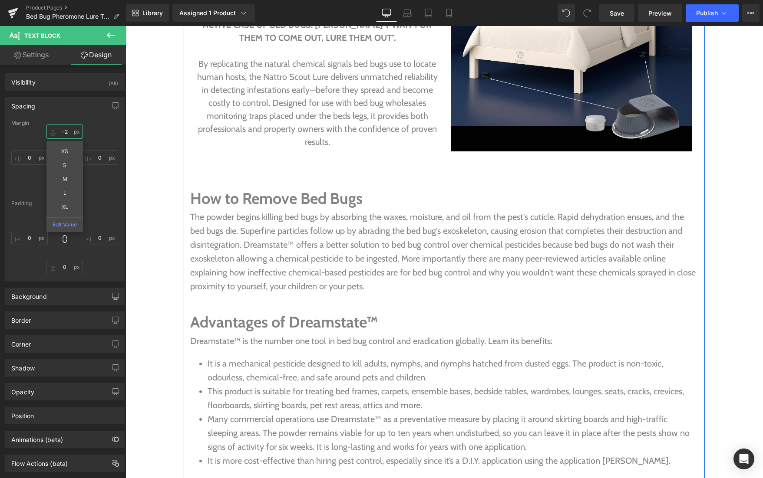
scroll to position [1039, 0]
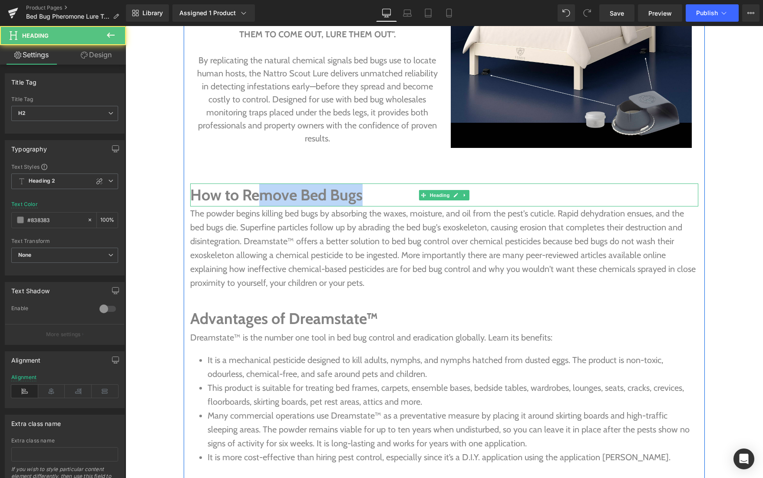
drag, startPoint x: 364, startPoint y: 196, endPoint x: 256, endPoint y: 195, distance: 108.1
click at [256, 195] on h2 "How to Remove Bed Bugs" at bounding box center [444, 195] width 508 height 23
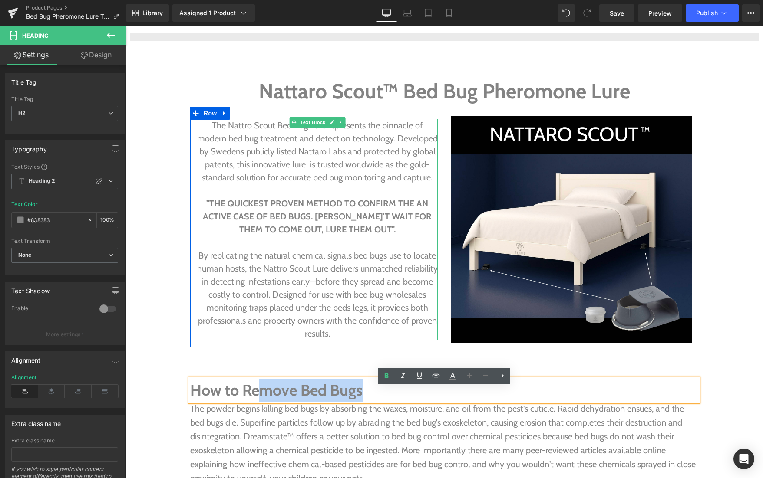
scroll to position [831, 0]
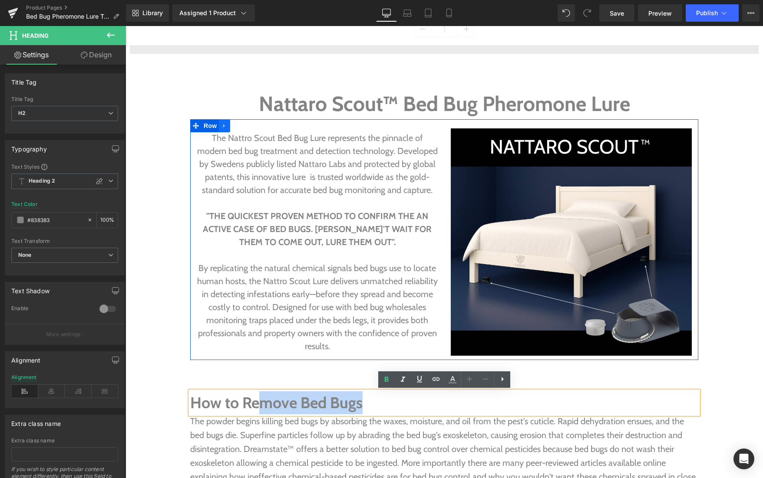
click at [224, 126] on icon at bounding box center [224, 126] width 2 height 4
click at [235, 127] on icon at bounding box center [236, 126] width 6 height 7
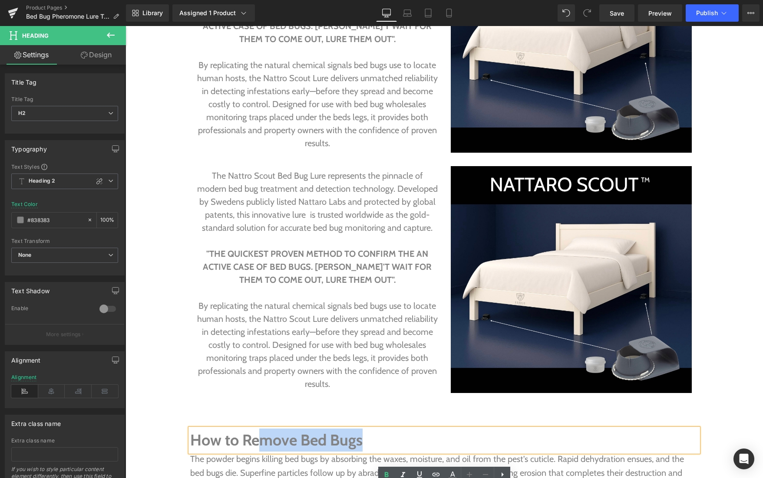
scroll to position [1035, 0]
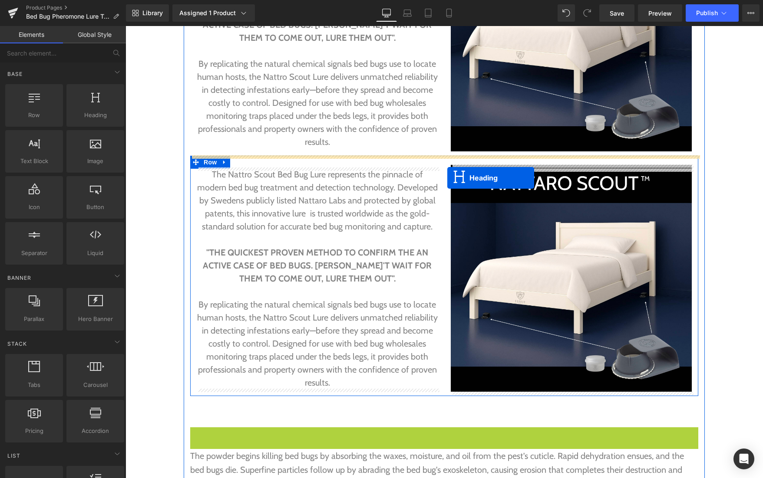
drag, startPoint x: 442, startPoint y: 439, endPoint x: 447, endPoint y: 173, distance: 265.7
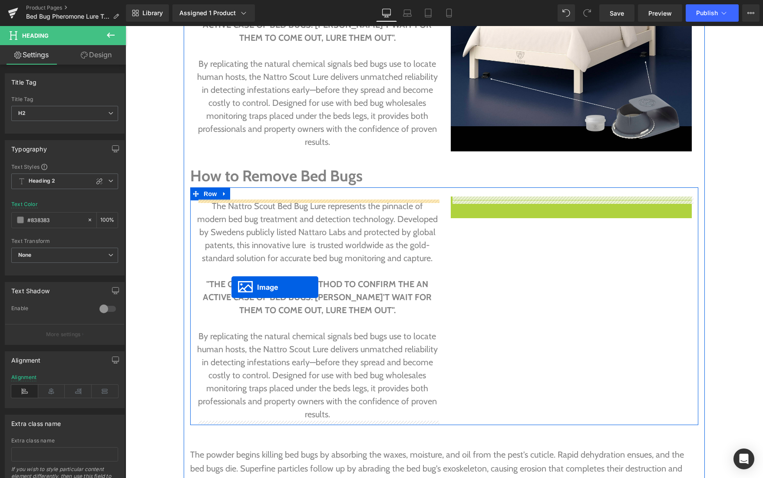
drag, startPoint x: 572, startPoint y: 310, endPoint x: 231, endPoint y: 287, distance: 341.5
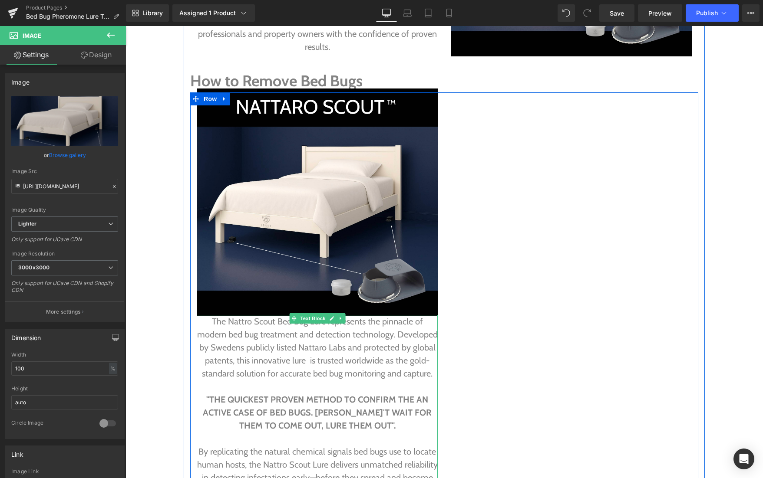
scroll to position [1131, 0]
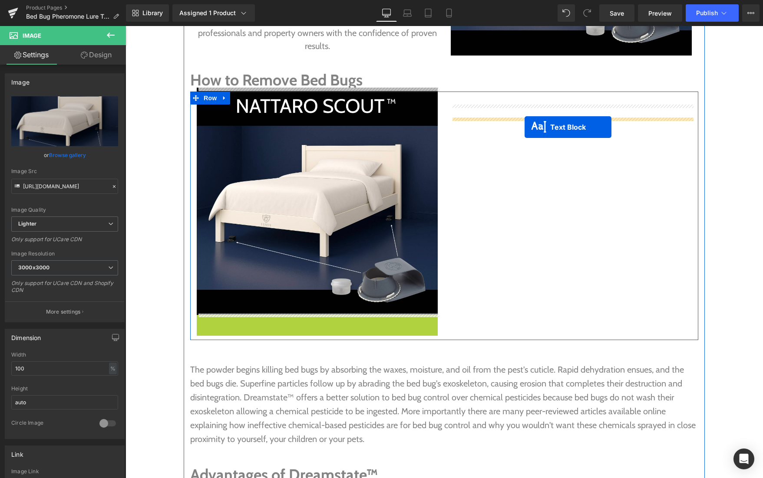
drag, startPoint x: 315, startPoint y: 319, endPoint x: 524, endPoint y: 127, distance: 284.2
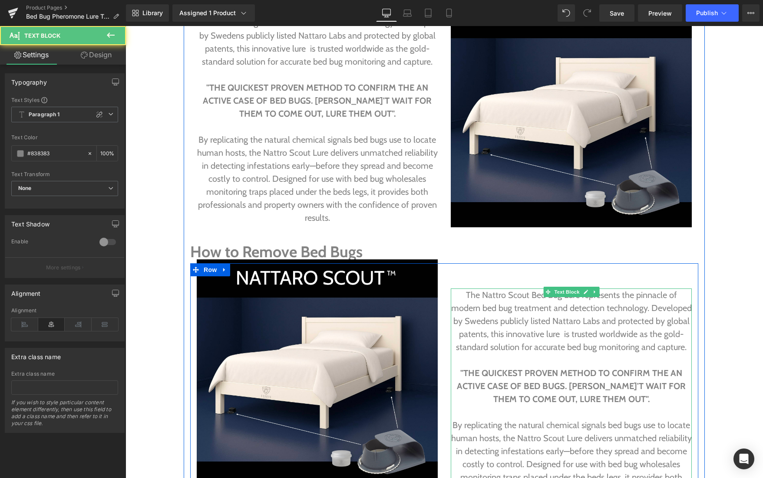
scroll to position [957, 0]
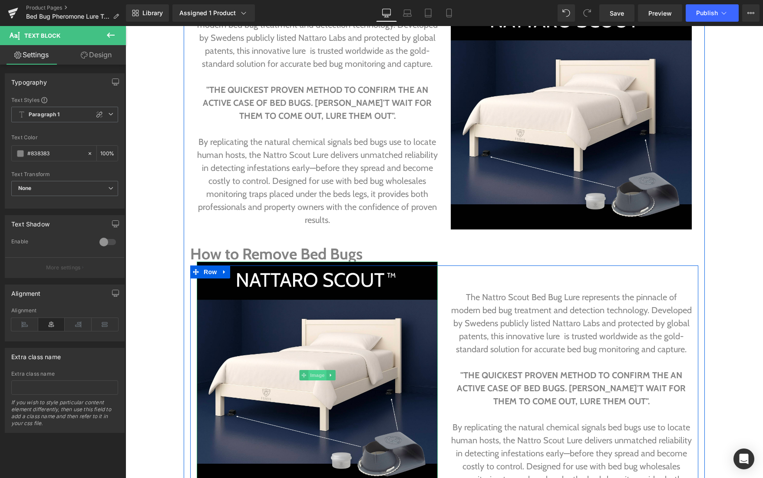
click at [319, 371] on span "Image" at bounding box center [317, 375] width 18 height 10
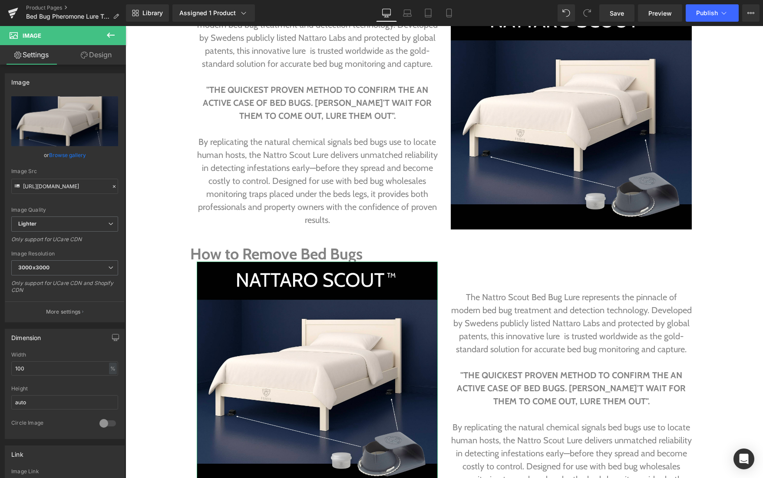
click at [102, 58] on link "Design" at bounding box center [96, 55] width 63 height 20
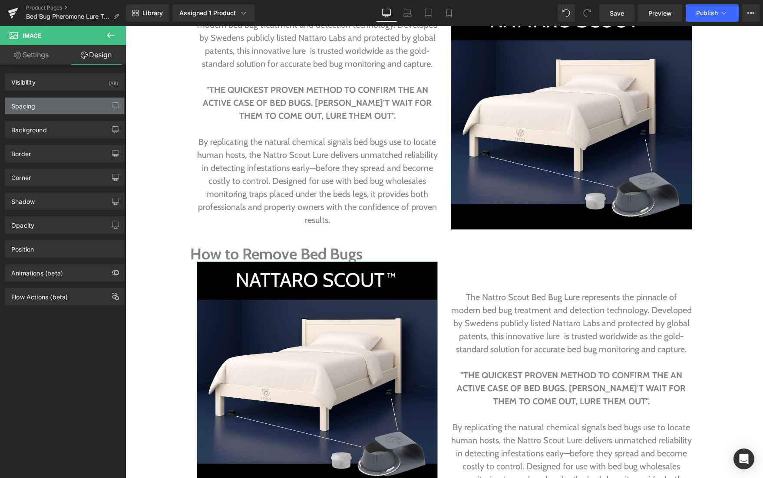
click at [61, 101] on div "Spacing" at bounding box center [64, 106] width 119 height 16
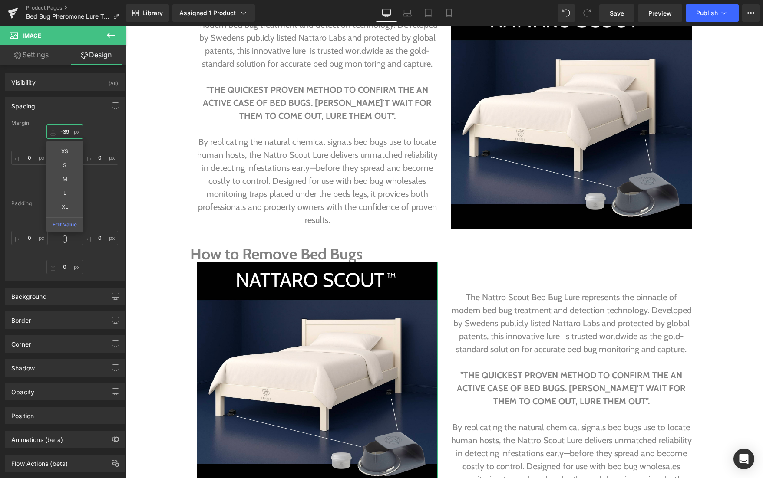
click at [54, 132] on input "-39" at bounding box center [64, 132] width 36 height 14
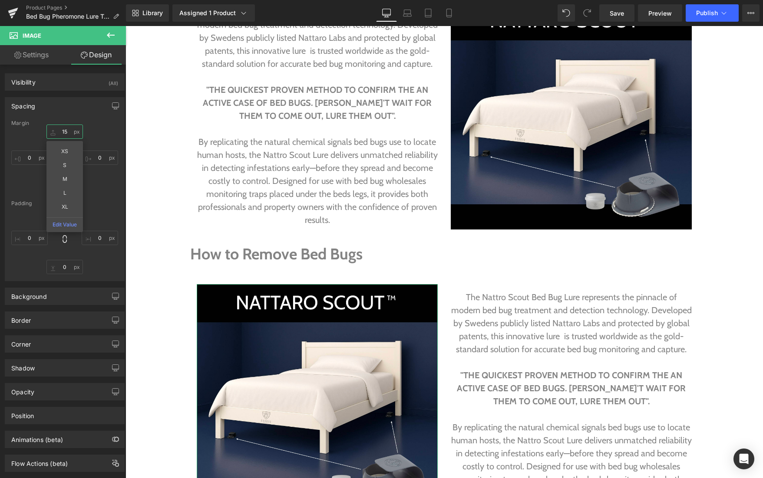
type input "16"
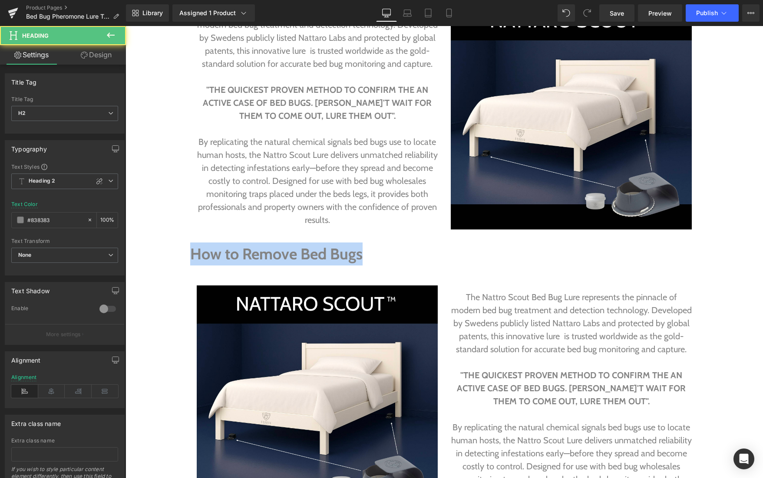
drag, startPoint x: 193, startPoint y: 254, endPoint x: 181, endPoint y: 252, distance: 12.8
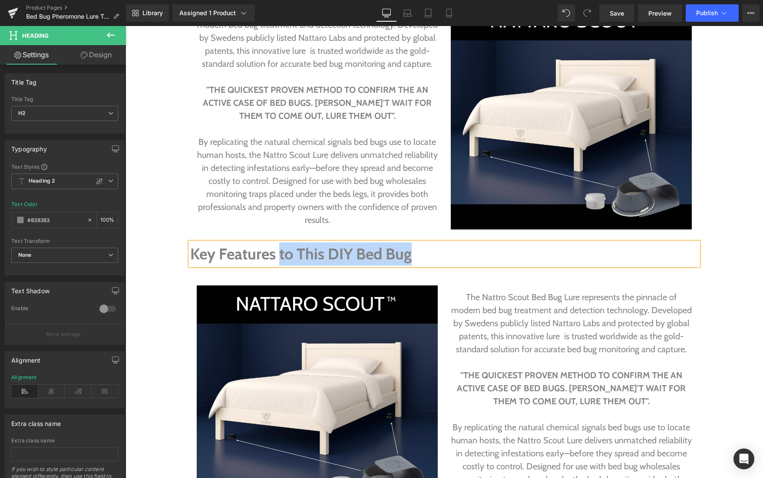
drag, startPoint x: 413, startPoint y: 253, endPoint x: 279, endPoint y: 257, distance: 133.8
click at [279, 257] on h2 "Key Features to This DIY Bed Bug" at bounding box center [444, 254] width 508 height 23
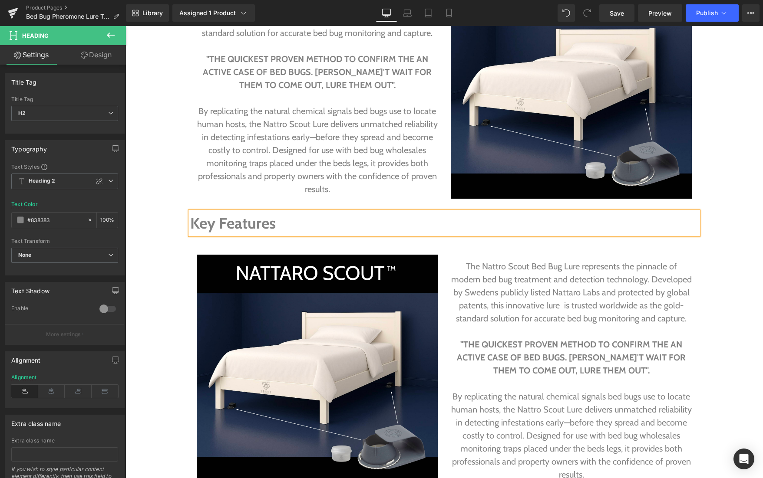
scroll to position [989, 0]
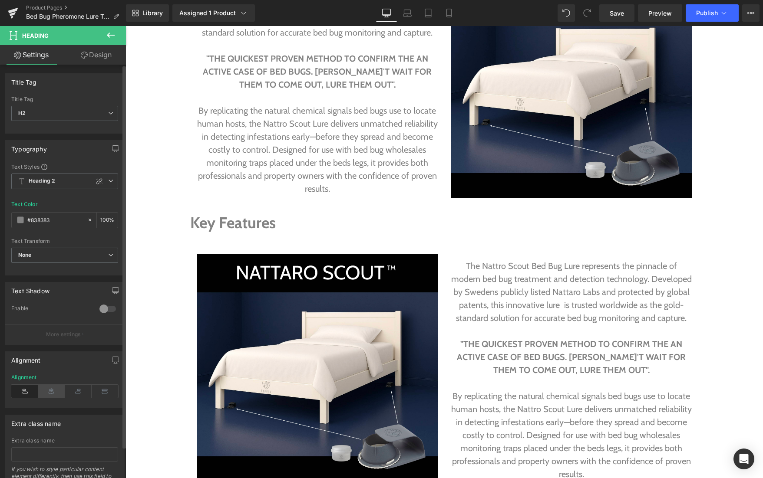
click at [53, 388] on icon at bounding box center [51, 391] width 27 height 13
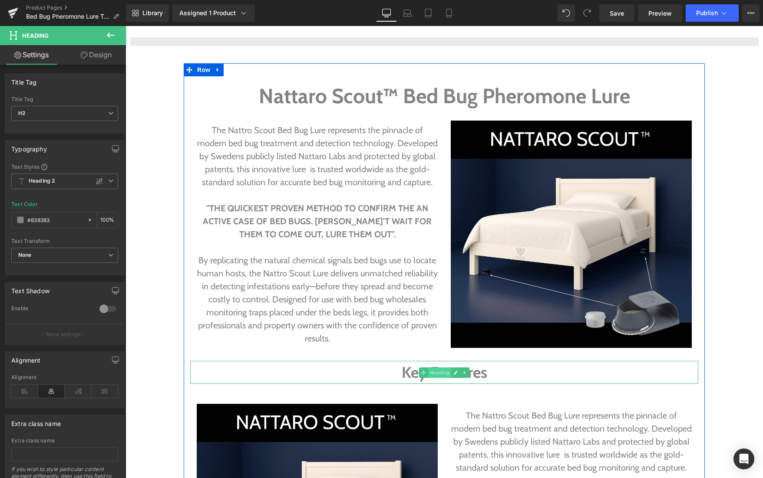
scroll to position [838, 0]
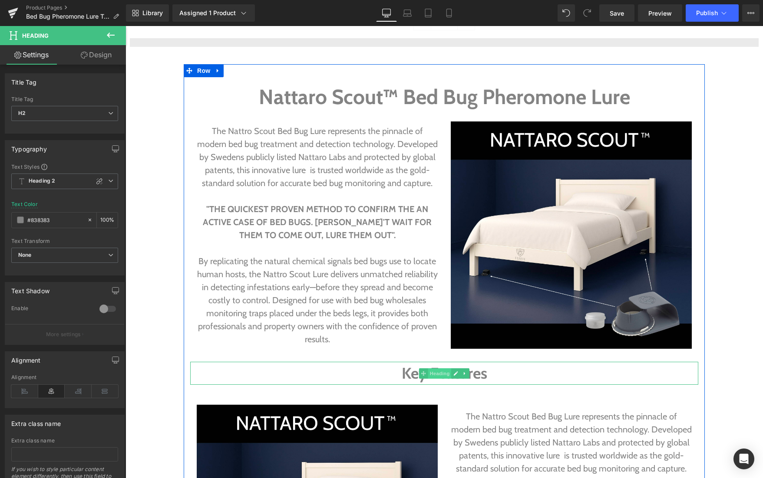
click at [442, 376] on span "Heading" at bounding box center [439, 374] width 23 height 10
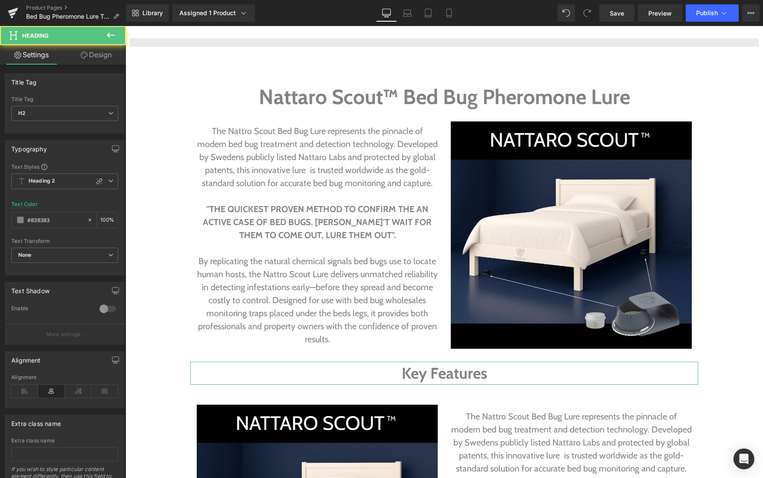
click at [87, 55] on link "Design" at bounding box center [96, 55] width 63 height 20
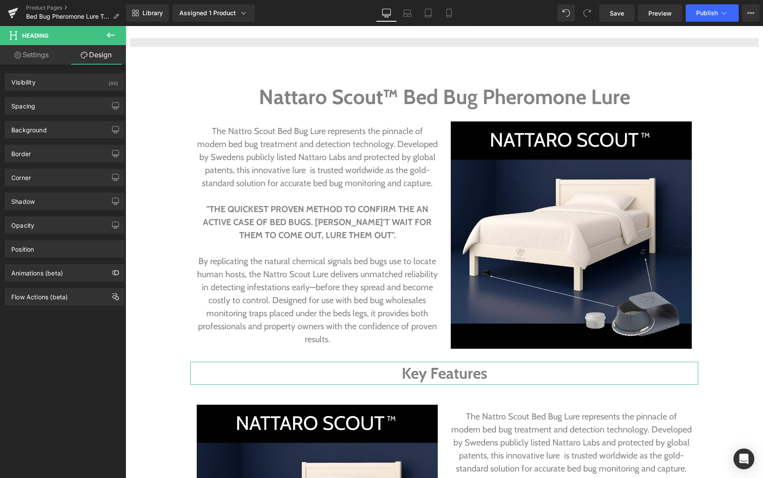
type input "S"
type input "0"
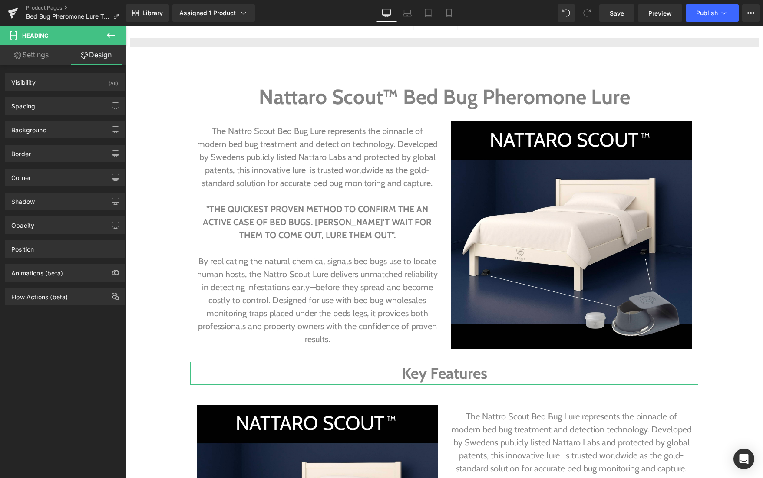
type input "0"
click at [50, 109] on div "Spacing" at bounding box center [64, 106] width 119 height 16
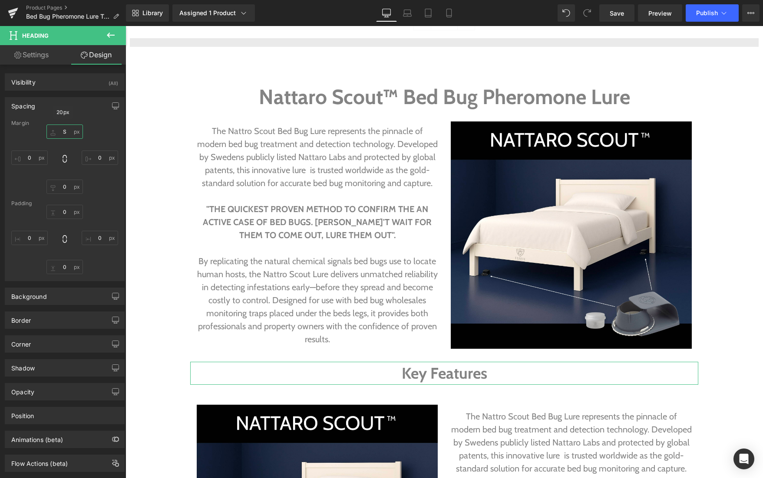
click at [56, 132] on input "S" at bounding box center [64, 132] width 36 height 14
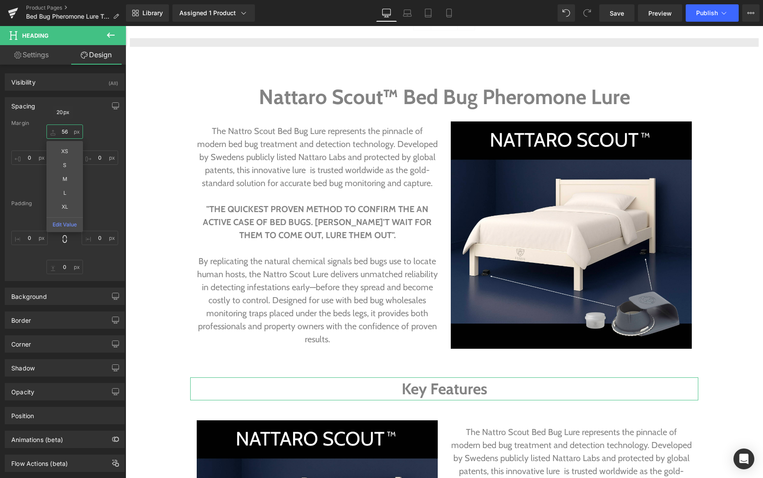
type input "57"
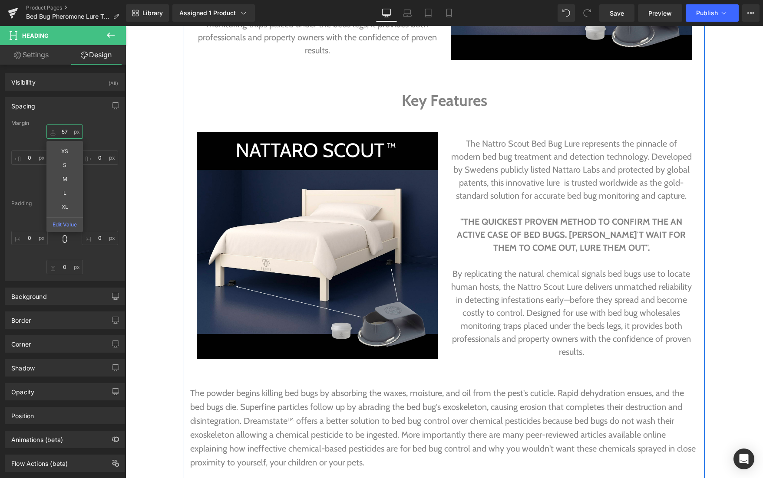
scroll to position [1129, 0]
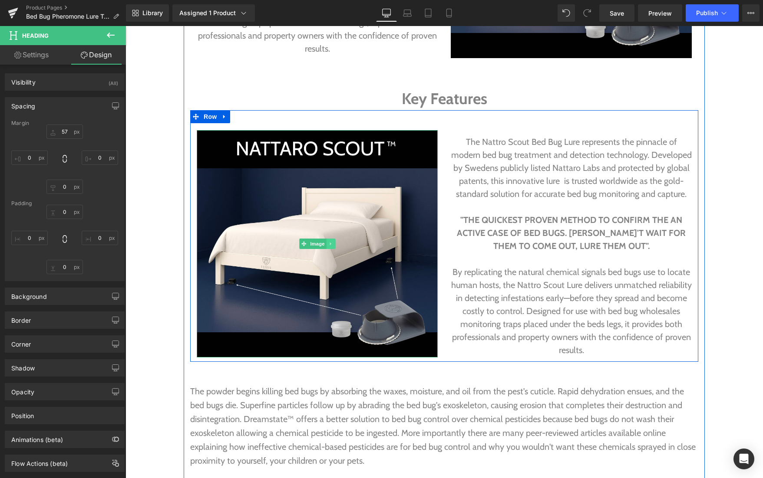
click at [329, 243] on icon at bounding box center [330, 243] width 5 height 5
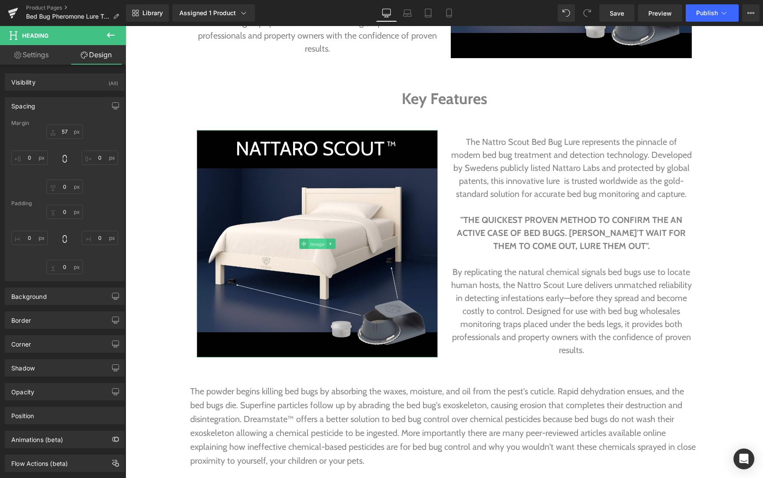
click at [303, 245] on link "Image" at bounding box center [312, 244] width 27 height 10
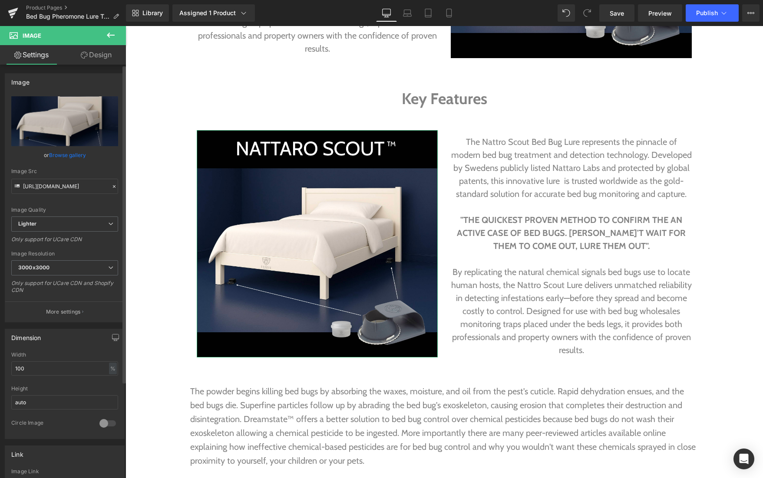
click at [71, 154] on link "Browse gallery" at bounding box center [67, 155] width 37 height 15
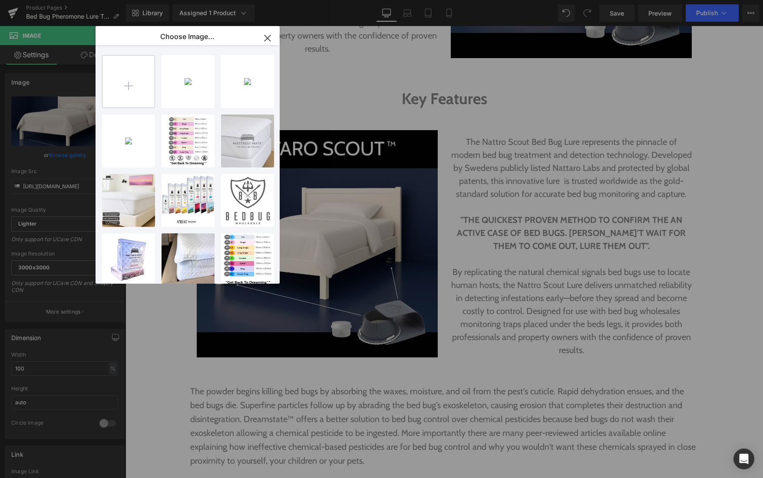
type input "C:\fakepath\Bed Bug Wholesale Bed Bug Lure. Co2, Pheromone, [GEOGRAPHIC_DATA]png"
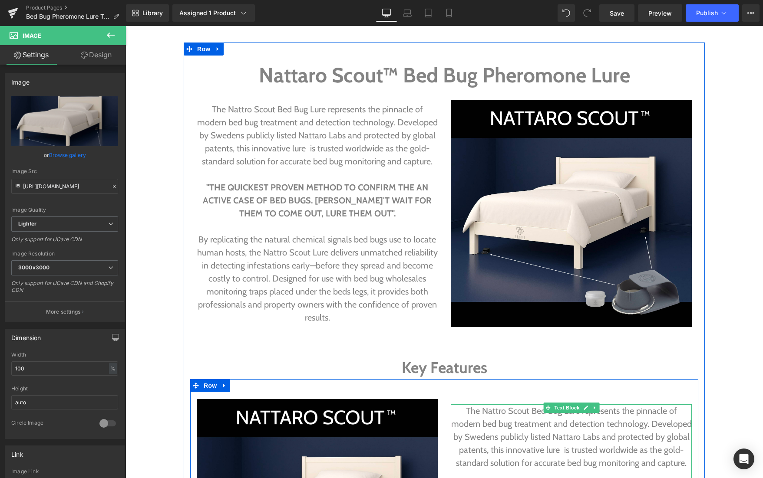
scroll to position [860, 0]
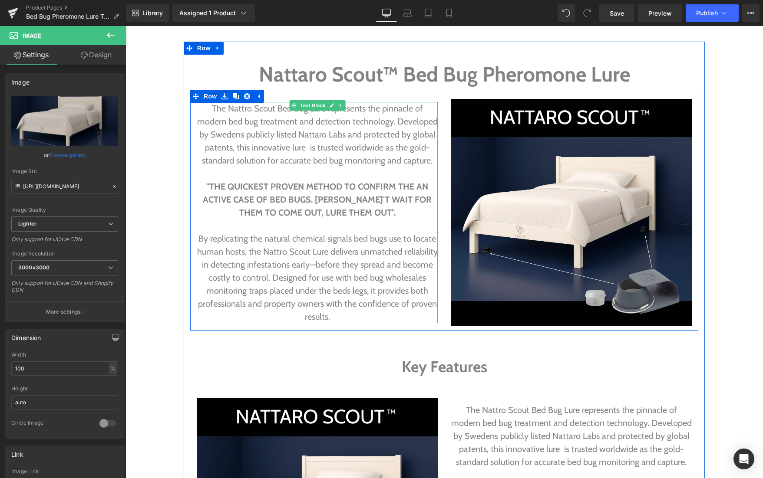
click at [413, 189] on strong ""THE QUICKEST PROVEN METHOD TO CONFIRM THE AN ACTIVE CASE OF BED BUGS. [PERSON_…" at bounding box center [317, 199] width 229 height 36
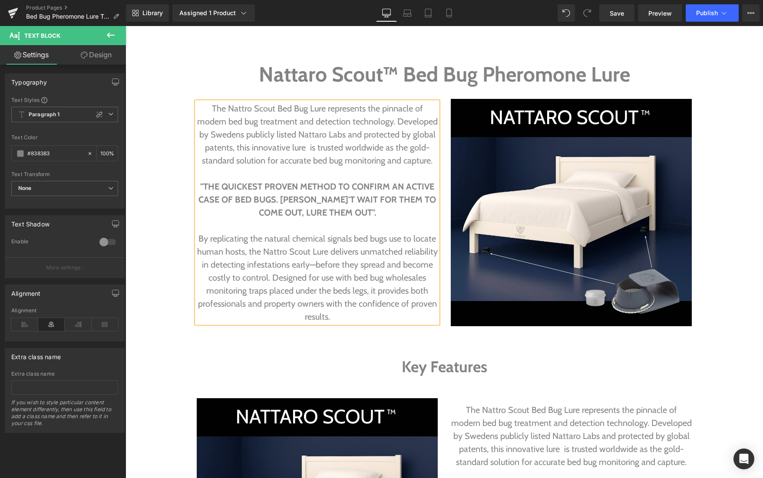
click at [278, 201] on strong ""THE QUICKEST PROVEN METHOD TO CONFIRM AN ACTIVE CASE OF BED BUGS. [PERSON_NAME…" at bounding box center [316, 199] width 237 height 36
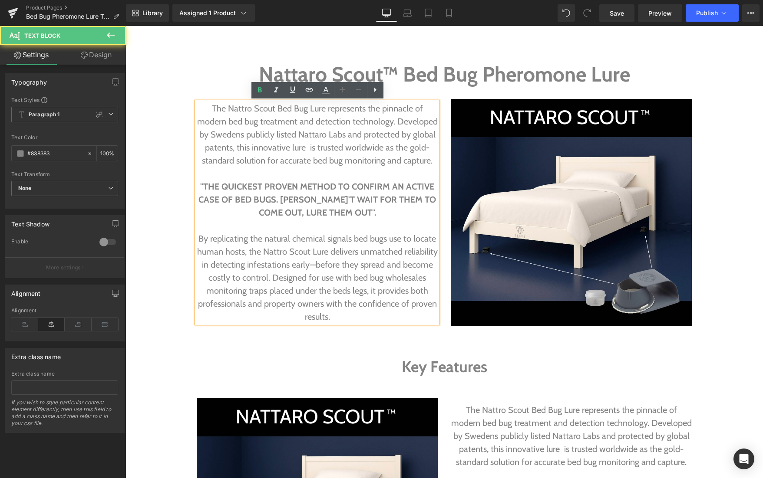
click at [280, 198] on strong ""THE QUICKEST PROVEN METHOD TO CONFIRM AN ACTIVE CASE OF BED BUGS. [PERSON_NAME…" at bounding box center [316, 199] width 237 height 36
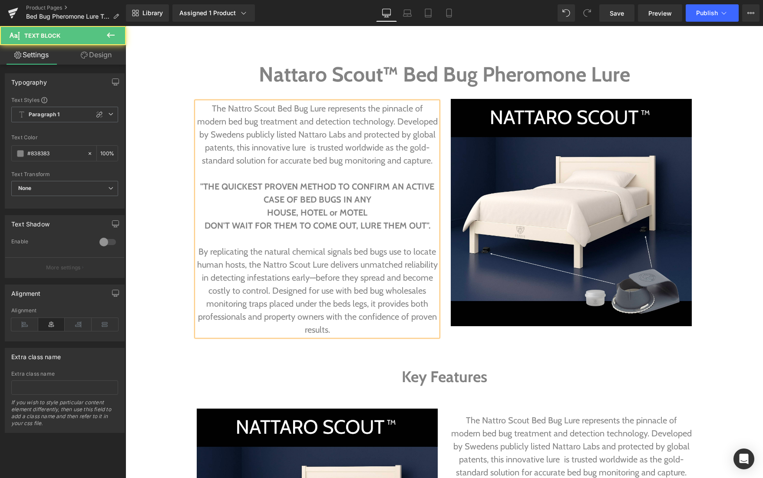
click at [268, 213] on strong "HOUSE, HOTEL or MOTEL" at bounding box center [317, 213] width 100 height 10
click at [363, 211] on strong "HOUSE | HOTEL |MOTEL or Air BNB." at bounding box center [317, 213] width 138 height 10
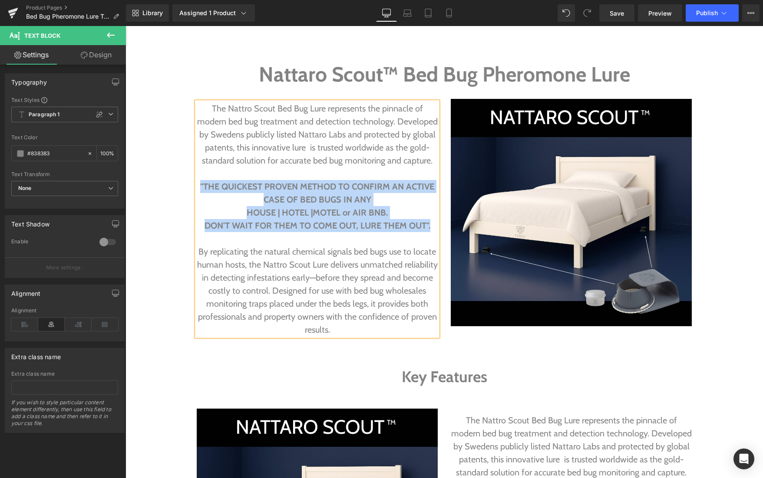
drag, startPoint x: 201, startPoint y: 185, endPoint x: 429, endPoint y: 228, distance: 232.0
click at [429, 228] on div "The Nattro Scout Bed Bug Lure represents the pinnacle of modern bed bug treatme…" at bounding box center [317, 219] width 241 height 234
copy div ""THE QUICKEST PROVEN METHOD TO CONFIRM AN ACTIVE CASE OF BED BUGS IN ANY HOUSE …"
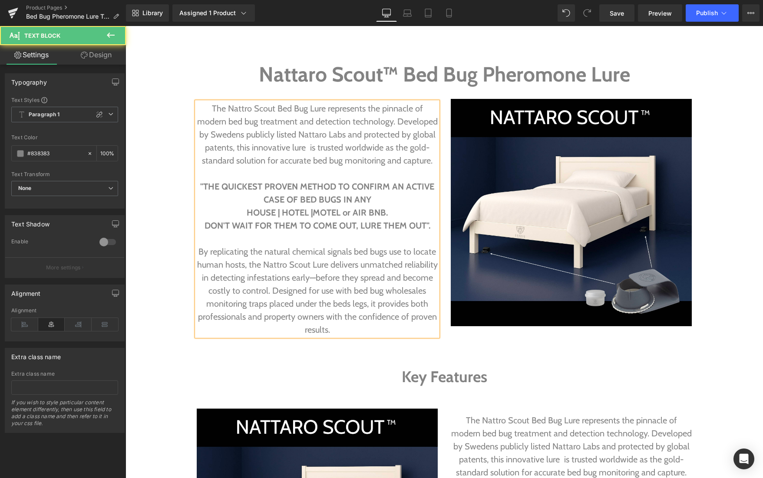
click at [370, 234] on p at bounding box center [317, 238] width 241 height 13
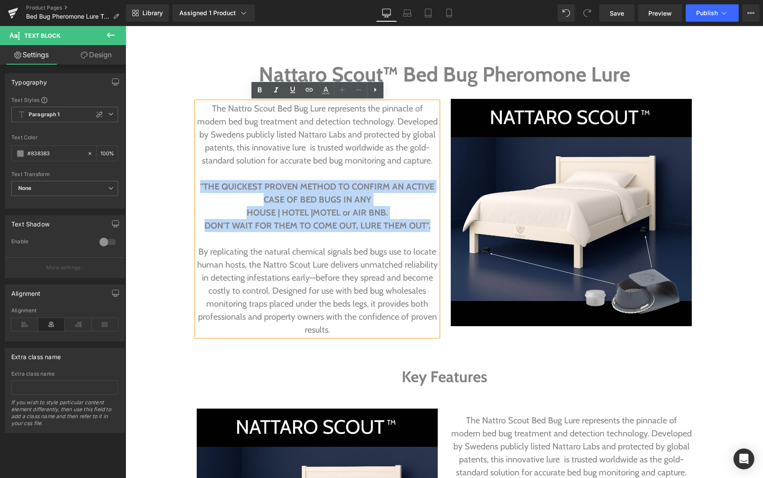
drag, startPoint x: 428, startPoint y: 227, endPoint x: 201, endPoint y: 191, distance: 229.5
click at [201, 191] on div "The Nattro Scout Bed Bug Lure represents the pinnacle of modern bed bug treatme…" at bounding box center [317, 219] width 241 height 234
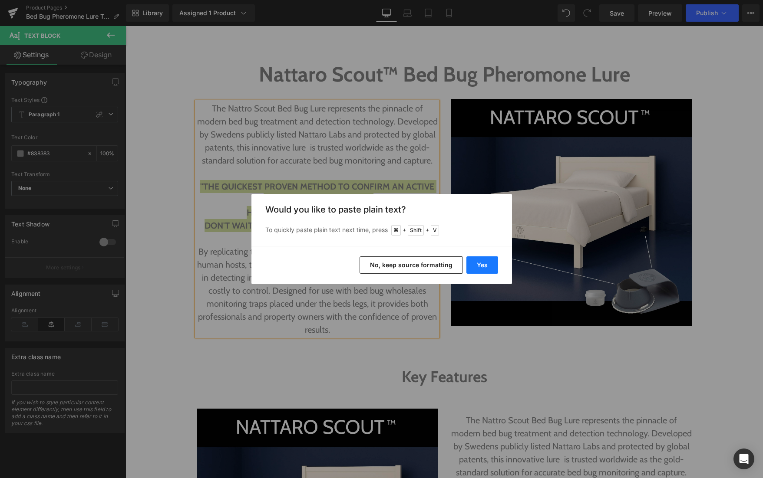
click at [477, 265] on button "Yes" at bounding box center [482, 265] width 32 height 17
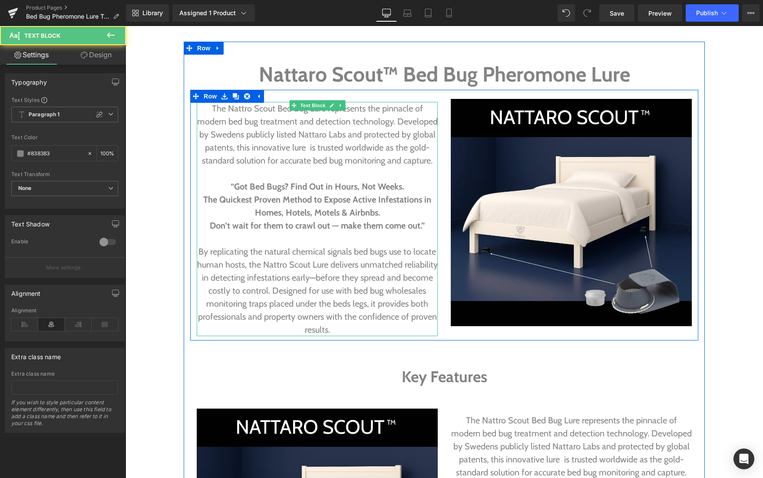
click at [236, 185] on strong "“Got Bed Bugs? Find Out in Hours, Not Weeks." at bounding box center [317, 186] width 173 height 10
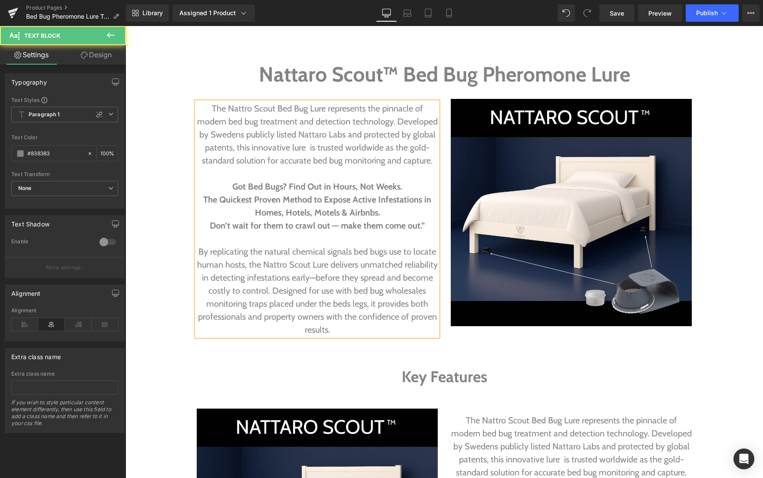
click at [356, 187] on strong "Got Bed Bugs? Find Out in Hours, Not Weeks." at bounding box center [317, 186] width 170 height 10
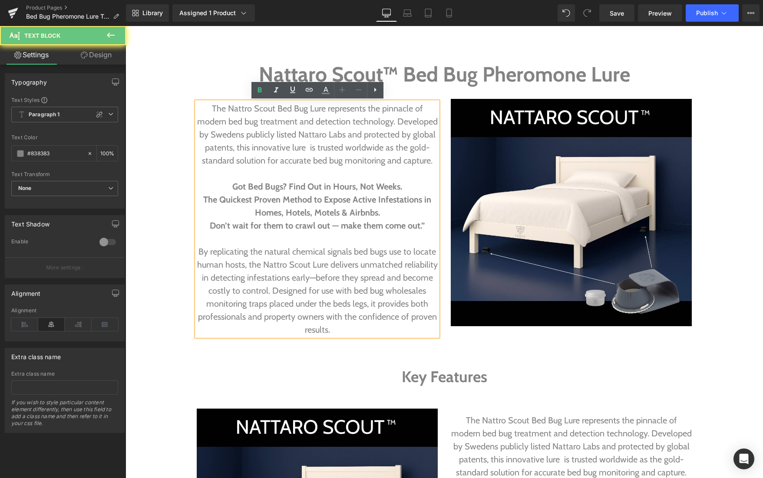
click at [355, 185] on strong "Got Bed Bugs? Find Out in Hours, Not Weeks." at bounding box center [317, 186] width 170 height 10
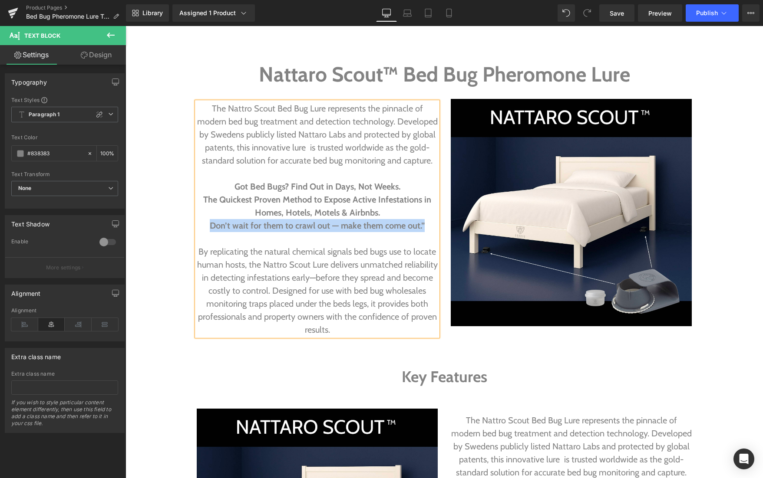
drag, startPoint x: 209, startPoint y: 227, endPoint x: 423, endPoint y: 223, distance: 214.5
click at [423, 223] on p "Don’t wait for them to crawl out — make them come out.”" at bounding box center [317, 225] width 241 height 13
click at [354, 187] on strong "Got Bed Bugs? Find Out in Days, Not Weeks." at bounding box center [317, 186] width 166 height 10
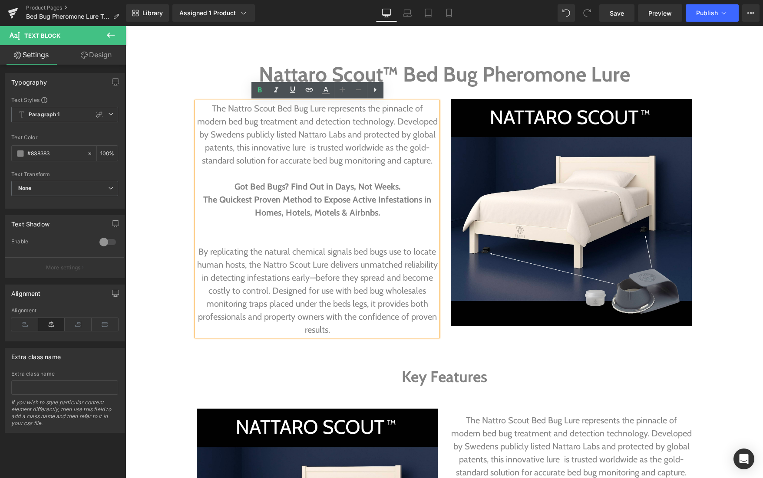
click at [235, 187] on strong "Got Bed Bugs? Find Out in Days, Not Weeks." at bounding box center [317, 186] width 166 height 10
click at [320, 186] on strong "Not Sure If You Have Bed Bugs? Find Out in Days, Not Weeks." at bounding box center [316, 186] width 231 height 10
click at [201, 251] on p "By replicating the natural chemical signals bed bugs use to locate human hosts,…" at bounding box center [317, 290] width 241 height 91
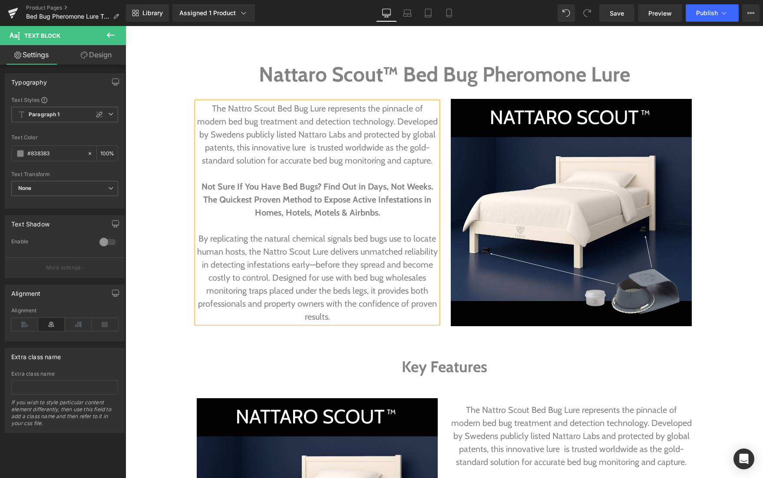
click at [314, 265] on span "By replicating the natural chemical signals bed bugs use to locate human hosts,…" at bounding box center [317, 278] width 241 height 89
click at [391, 277] on span "By replicating the natural chemical signals bed bugs use to locate human hosts,…" at bounding box center [317, 278] width 241 height 89
click at [375, 290] on span "By replicating the natural chemical signals bed bugs use to locate human hosts,…" at bounding box center [317, 278] width 241 height 89
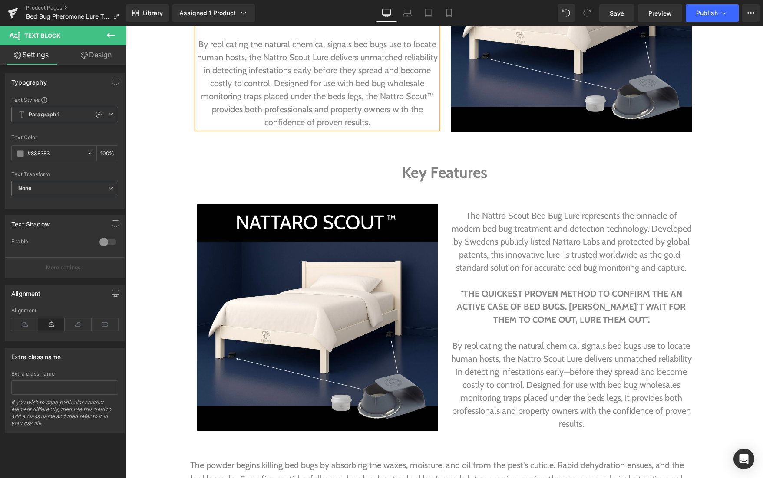
scroll to position [1061, 0]
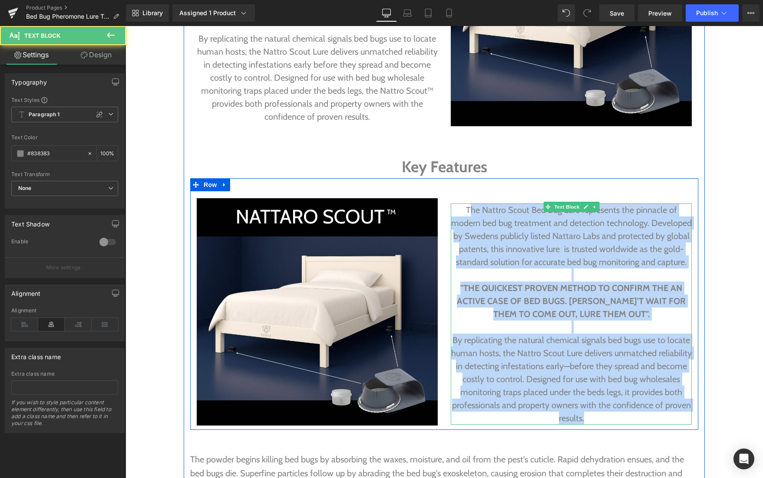
drag, startPoint x: 561, startPoint y: 362, endPoint x: 602, endPoint y: 416, distance: 68.2
click at [602, 416] on div "The Nattro Scout Bed Bug Lure represents the pinnacle of modern bed bug treatme…" at bounding box center [571, 314] width 241 height 221
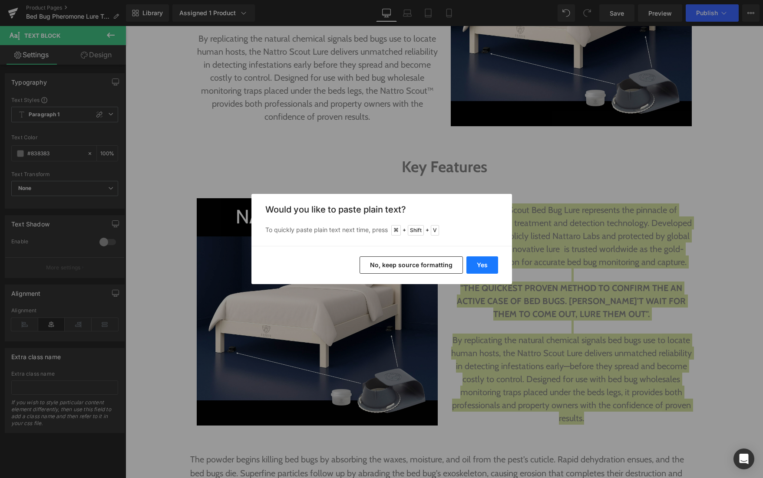
click at [483, 265] on button "Yes" at bounding box center [482, 265] width 32 height 17
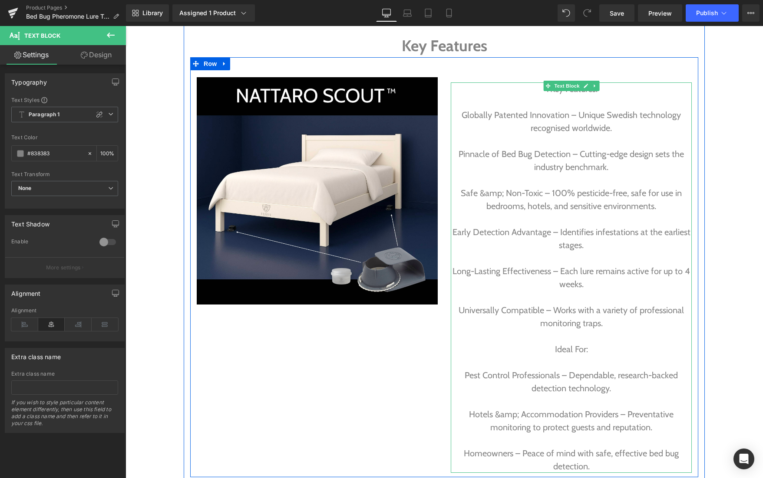
scroll to position [1157, 0]
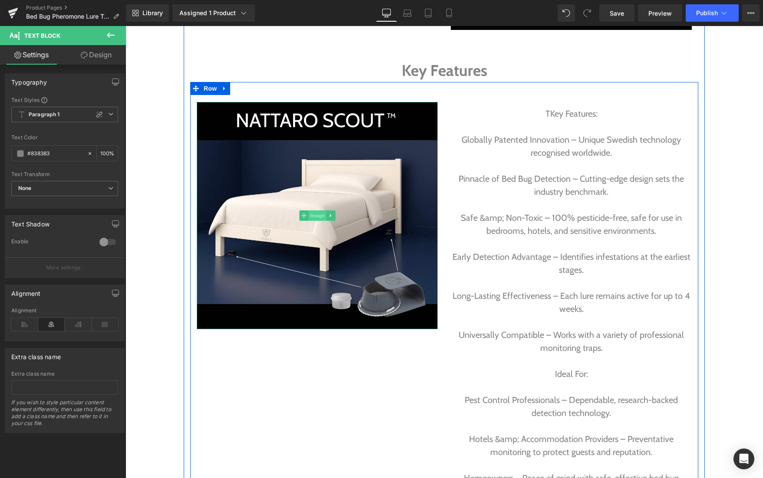
click at [316, 217] on span "Image" at bounding box center [317, 216] width 18 height 10
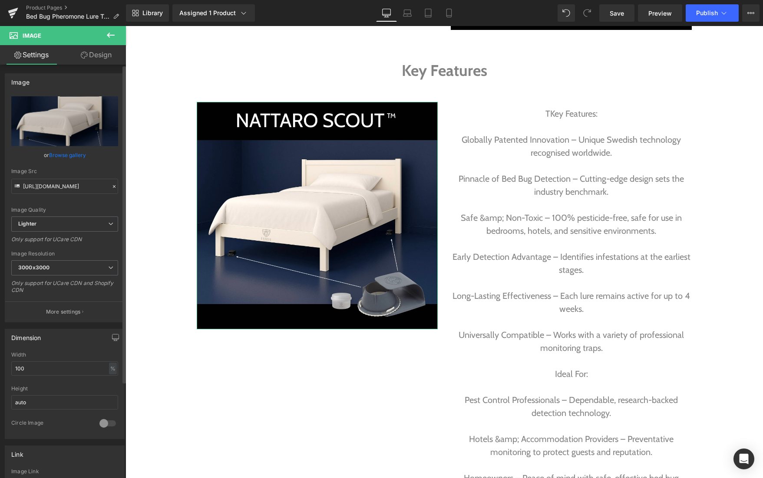
click at [68, 154] on link "Browse gallery" at bounding box center [67, 155] width 37 height 15
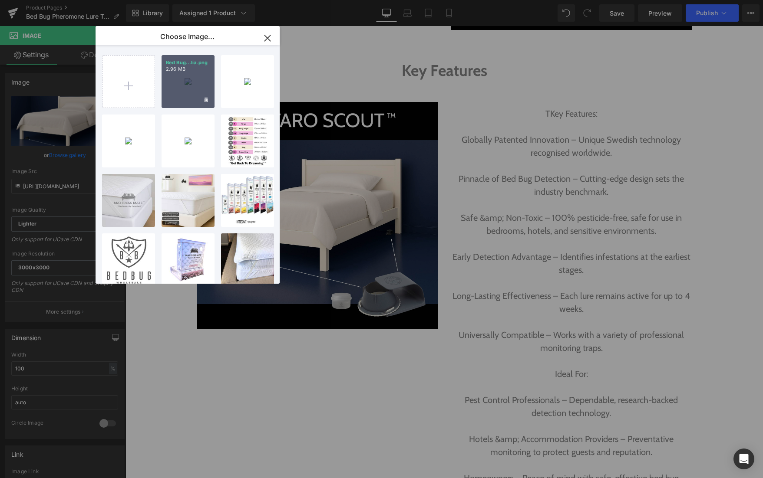
click at [194, 86] on div "Bed Bug...lia.png 2.96 MB" at bounding box center [188, 81] width 53 height 53
type input "[URL][DOMAIN_NAME]"
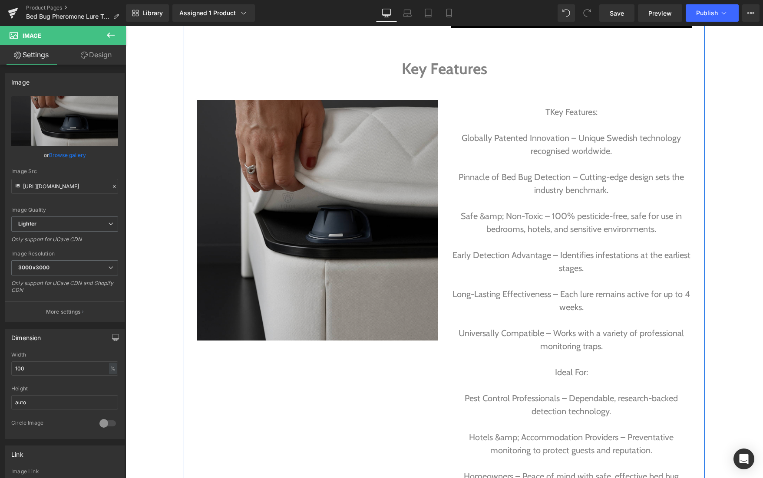
scroll to position [1159, 0]
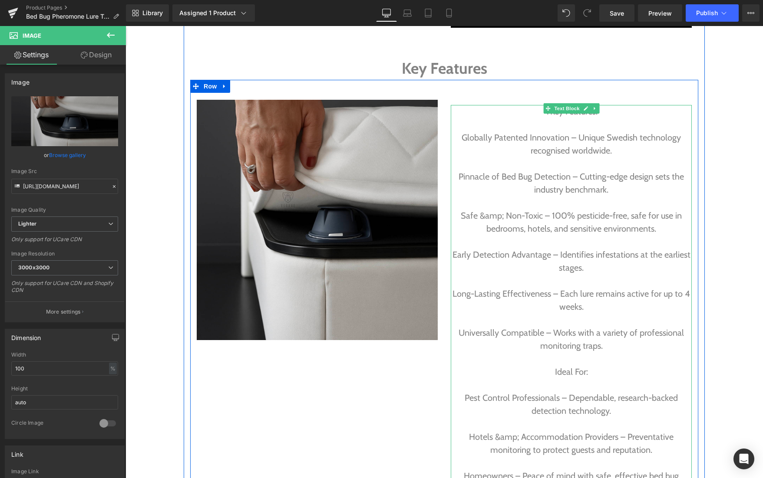
click at [542, 164] on p at bounding box center [571, 163] width 241 height 13
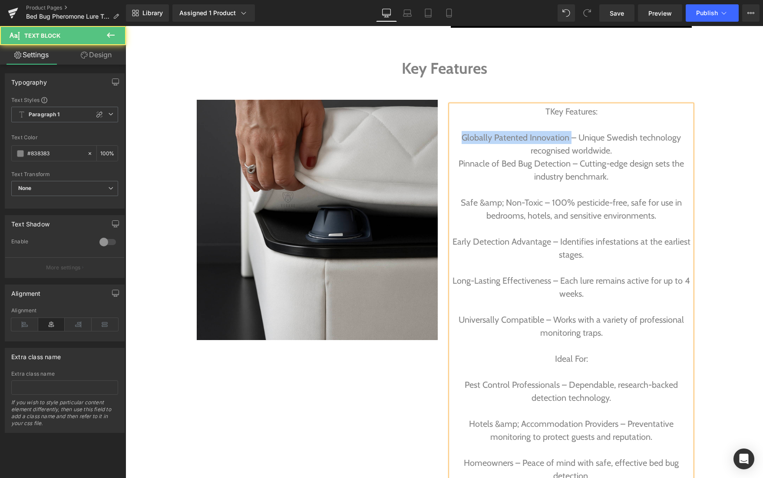
drag, startPoint x: 570, startPoint y: 137, endPoint x: 455, endPoint y: 137, distance: 115.5
click at [455, 137] on p "Globally Patented Innovation – Unique Swedish technology recognised worldwide." at bounding box center [571, 144] width 241 height 26
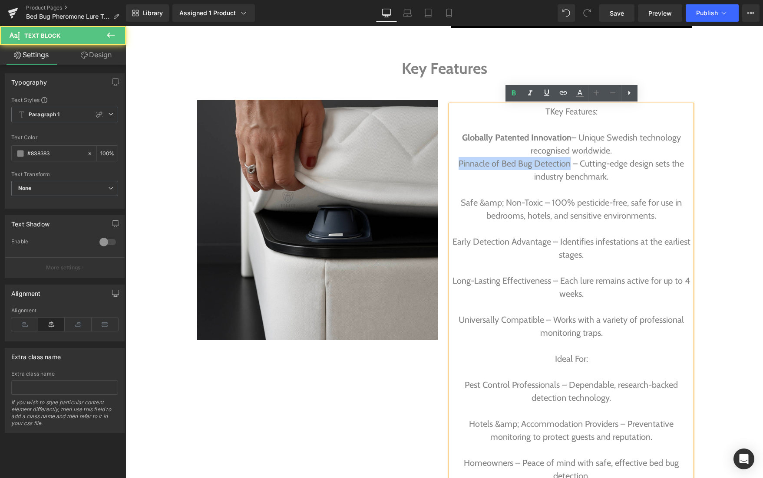
drag, startPoint x: 570, startPoint y: 164, endPoint x: 457, endPoint y: 165, distance: 112.5
click at [457, 165] on p "Pinnacle of Bed Bug Detection – Cutting-edge design sets the industry benchmark." at bounding box center [571, 170] width 241 height 26
click at [548, 187] on p at bounding box center [571, 189] width 241 height 13
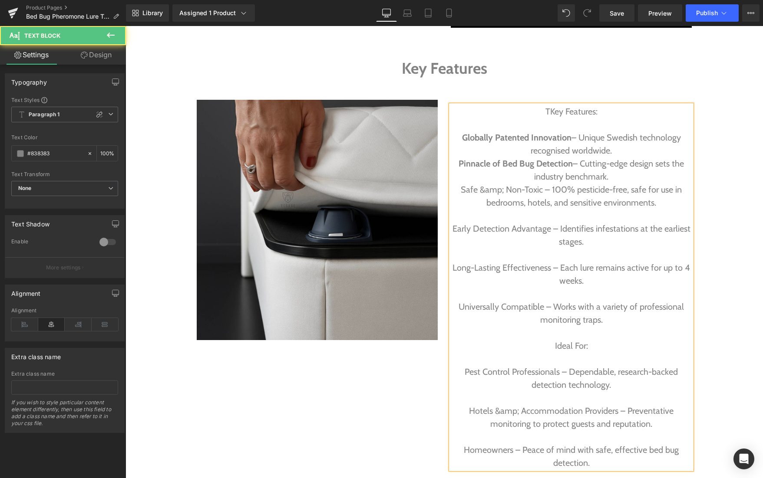
click at [485, 190] on p "Safe &amp; Non-Toxic – 100% pesticide-free, safe for use in bedrooms, hotels, a…" at bounding box center [571, 196] width 241 height 26
click at [507, 188] on p "Safe &amp; Non-Toxic – 100% pesticide-free, safe for use in bedrooms, hotels, a…" at bounding box center [571, 196] width 241 height 26
drag, startPoint x: 533, startPoint y: 191, endPoint x: 464, endPoint y: 191, distance: 69.0
click at [464, 191] on p "Safe & Non-Toxic – 100% pesticide-free, safe for use in bedrooms, hotels, and s…" at bounding box center [571, 196] width 241 height 26
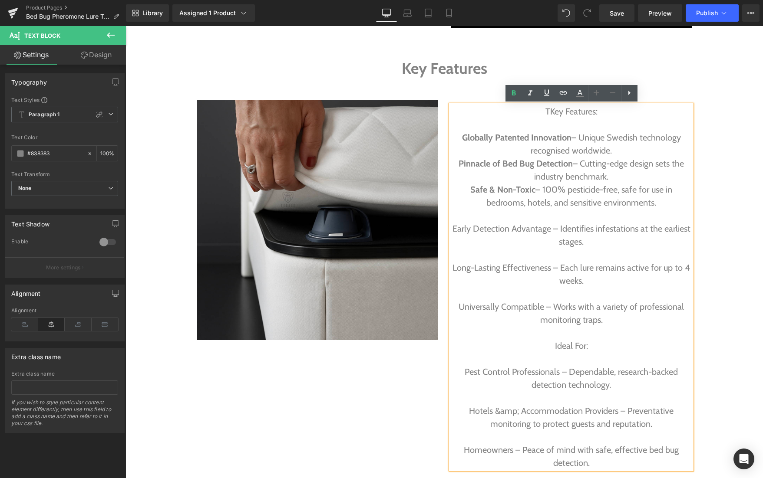
click at [490, 215] on p at bounding box center [571, 215] width 241 height 13
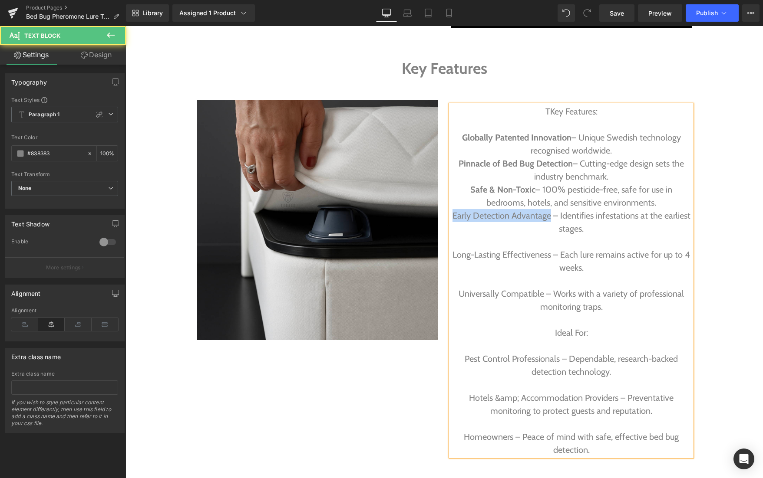
drag, startPoint x: 550, startPoint y: 218, endPoint x: 447, endPoint y: 216, distance: 103.3
click at [447, 216] on div "Text Block TKey Features: Globally Patented Innovation – Unique Swedish technol…" at bounding box center [571, 275] width 254 height 364
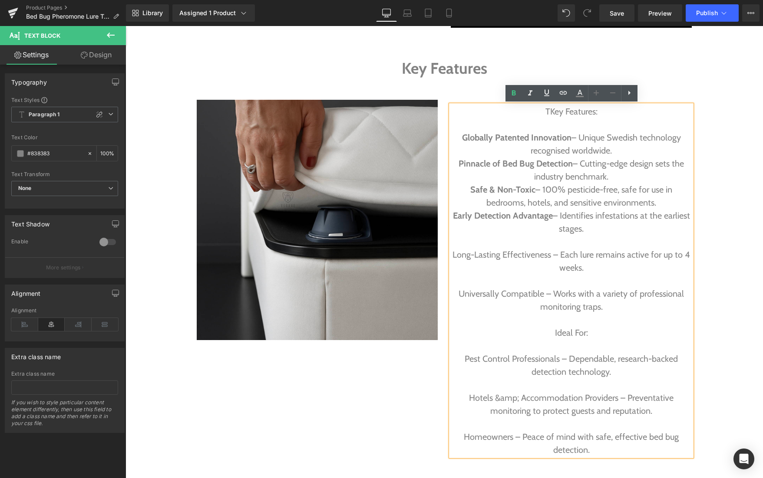
click at [523, 230] on p "Early Detection Advantage – Identifies infestations at the earliest stages." at bounding box center [571, 222] width 241 height 26
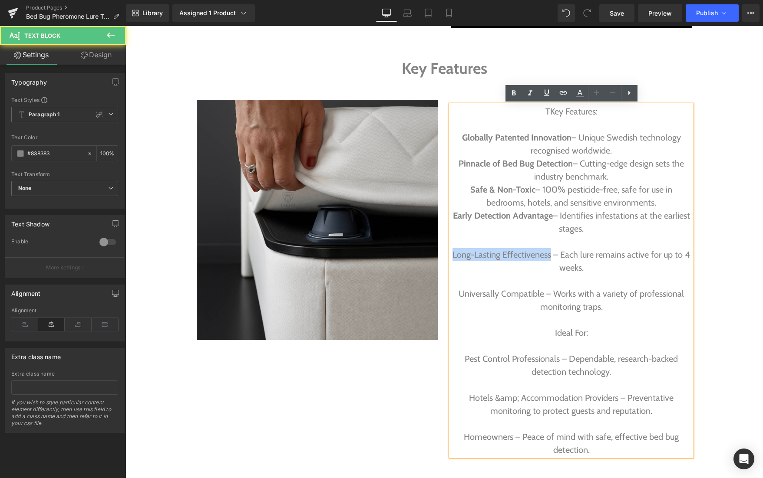
drag, startPoint x: 552, startPoint y: 257, endPoint x: 454, endPoint y: 255, distance: 98.1
click at [454, 255] on p "Long-Lasting Effectiveness – Each lure remains active for up to 4 weeks." at bounding box center [571, 261] width 241 height 26
click at [572, 239] on p at bounding box center [571, 241] width 241 height 13
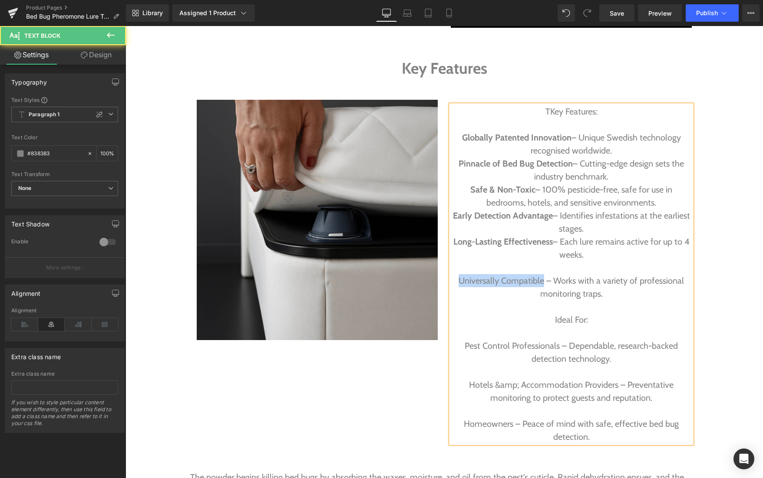
drag, startPoint x: 544, startPoint y: 281, endPoint x: 454, endPoint y: 282, distance: 90.3
click at [454, 282] on p "Universally Compatible – Works with a variety of professional monitoring traps." at bounding box center [571, 287] width 241 height 26
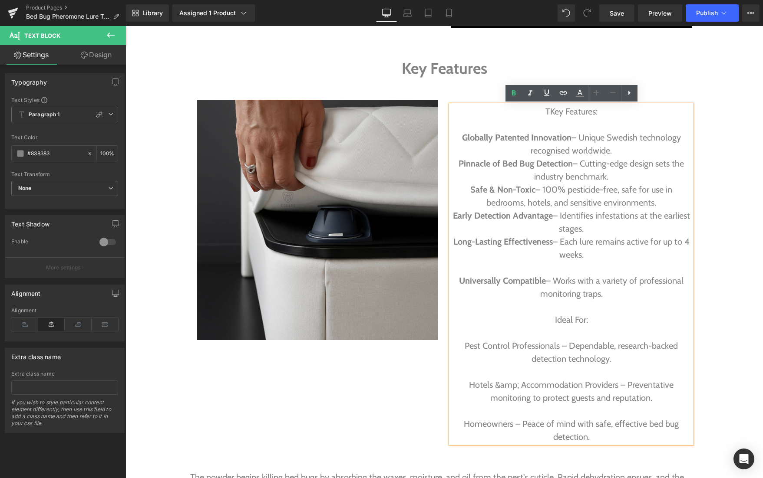
click at [479, 267] on p at bounding box center [571, 267] width 241 height 13
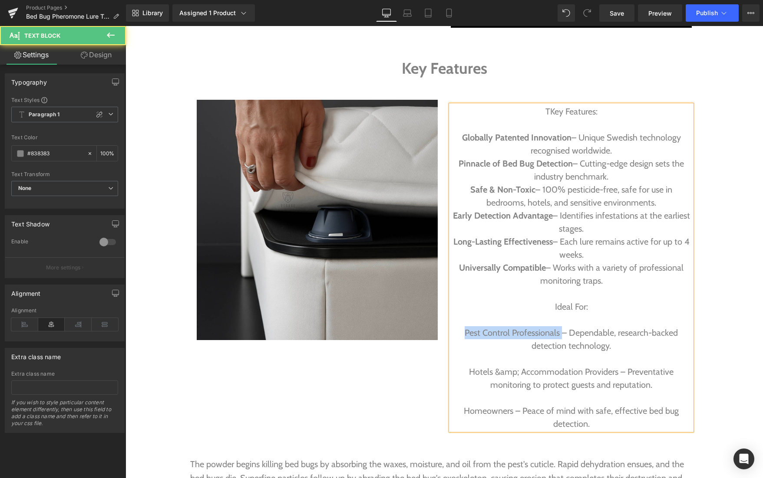
drag, startPoint x: 561, startPoint y: 333, endPoint x: 452, endPoint y: 329, distance: 109.5
click at [452, 329] on p "Pest Control Professionals – Dependable, research-backed detection technology." at bounding box center [571, 339] width 241 height 26
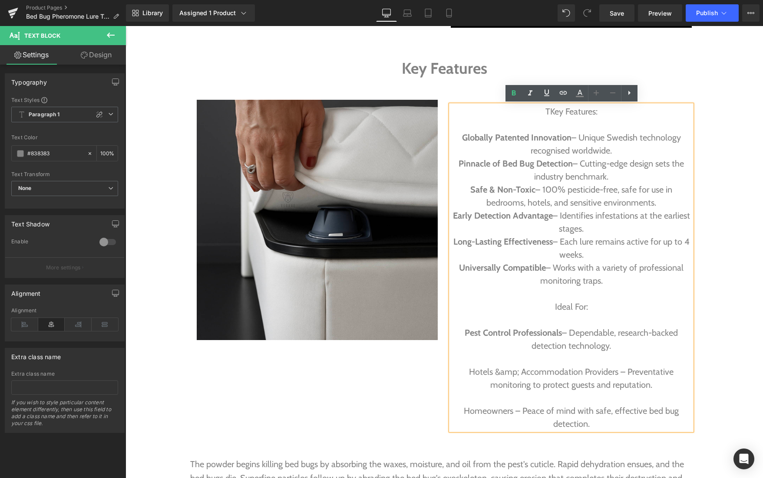
click at [480, 323] on p at bounding box center [571, 319] width 241 height 13
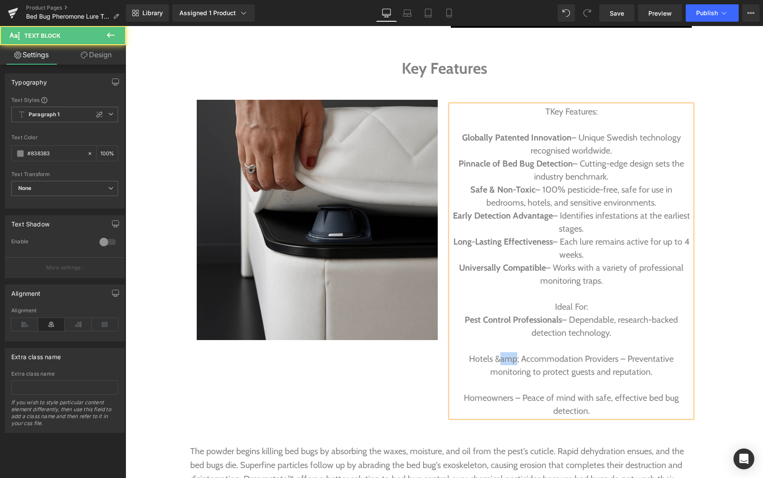
drag, startPoint x: 517, startPoint y: 359, endPoint x: 503, endPoint y: 359, distance: 14.3
click at [503, 359] on p "Hotels &amp; Accommodation Providers – Preventative monitoring to protect guest…" at bounding box center [571, 366] width 241 height 26
drag, startPoint x: 581, startPoint y: 361, endPoint x: 447, endPoint y: 360, distance: 134.2
click at [447, 360] on div "Text Block TKey Features: Globally Patented Innovation – Unique Swedish technol…" at bounding box center [571, 255] width 254 height 325
click at [477, 348] on p at bounding box center [571, 346] width 241 height 13
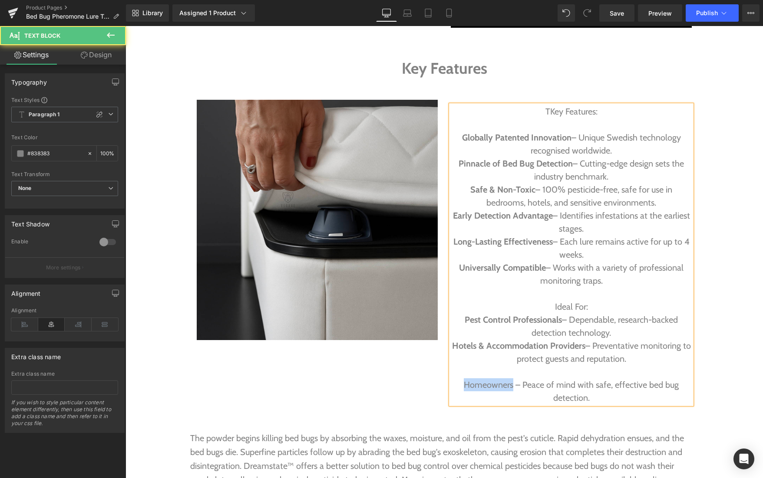
drag, startPoint x: 513, startPoint y: 388, endPoint x: 459, endPoint y: 389, distance: 53.8
click at [459, 389] on p "Homeowners – Peace of mind with safe, effective bed bug detection." at bounding box center [571, 392] width 241 height 26
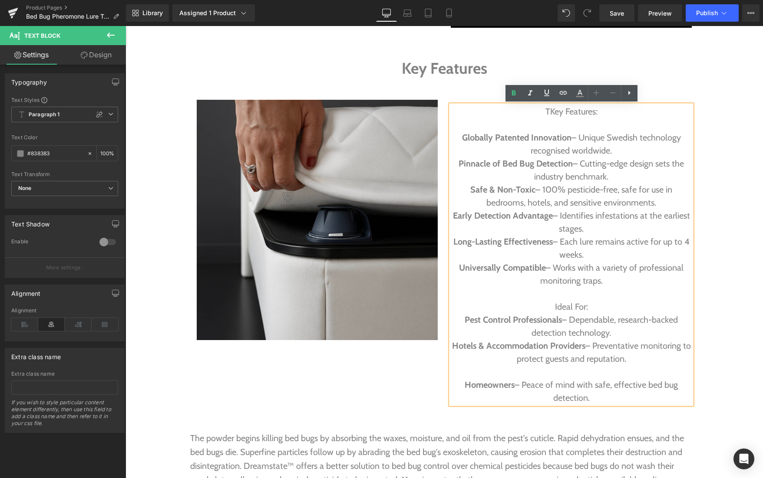
click at [480, 373] on p at bounding box center [571, 372] width 241 height 13
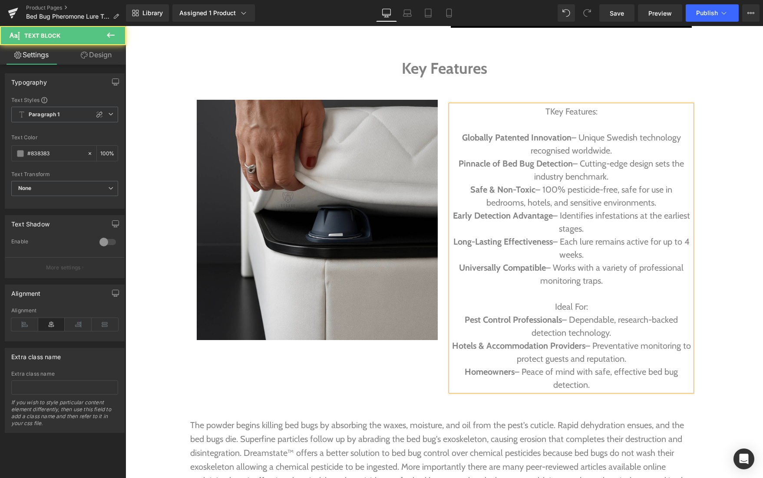
click at [588, 310] on p "Ideal For:" at bounding box center [571, 306] width 241 height 13
drag, startPoint x: 589, startPoint y: 307, endPoint x: 538, endPoint y: 307, distance: 50.8
click at [538, 307] on p "Ideal For:" at bounding box center [571, 306] width 241 height 13
drag, startPoint x: 595, startPoint y: 305, endPoint x: 539, endPoint y: 305, distance: 56.0
click at [539, 305] on p "Ideal For:" at bounding box center [571, 306] width 241 height 13
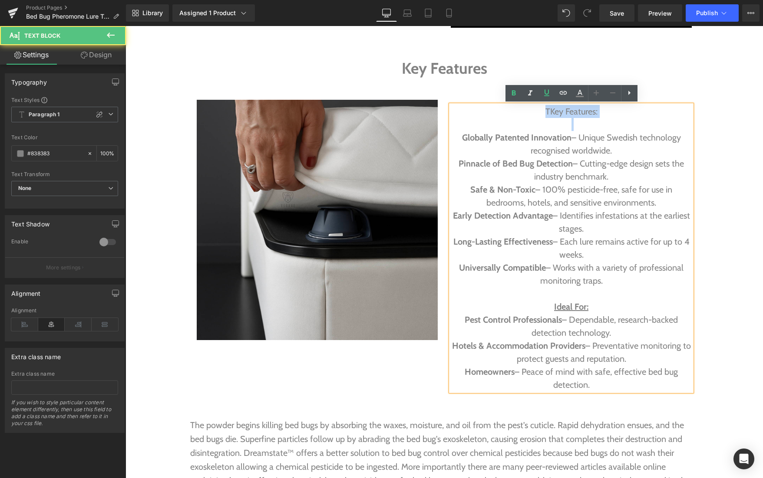
drag, startPoint x: 587, startPoint y: 125, endPoint x: 532, endPoint y: 112, distance: 56.3
click at [532, 112] on div "TKey Features: Globally Patented Innovation – Unique Swedish technology recogni…" at bounding box center [571, 248] width 241 height 287
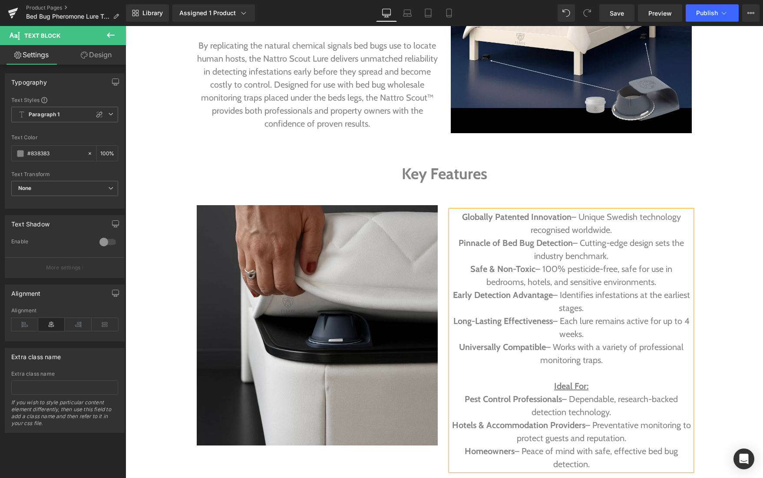
scroll to position [1051, 0]
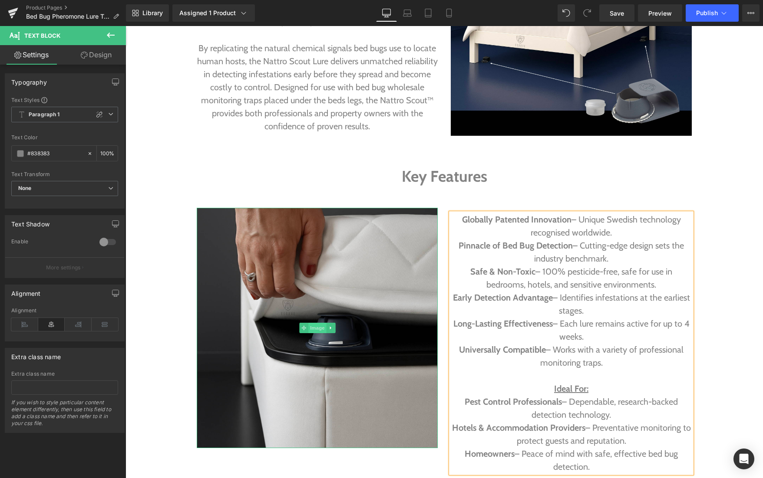
click at [314, 330] on span "Image" at bounding box center [317, 328] width 18 height 10
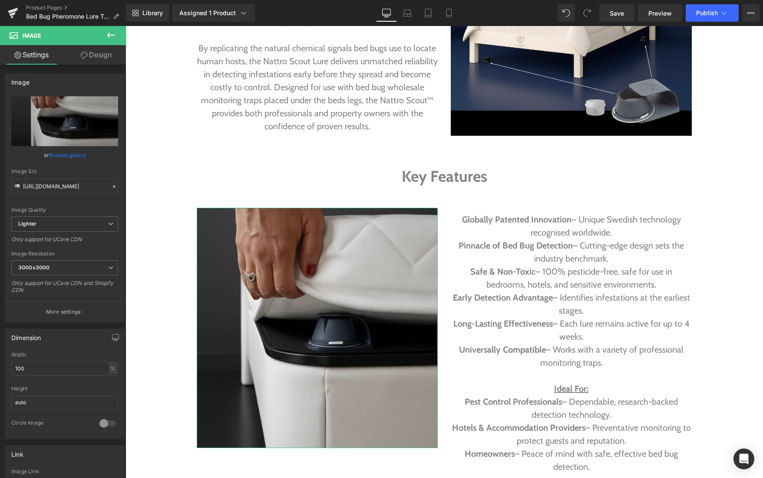
click at [97, 55] on link "Design" at bounding box center [96, 55] width 63 height 20
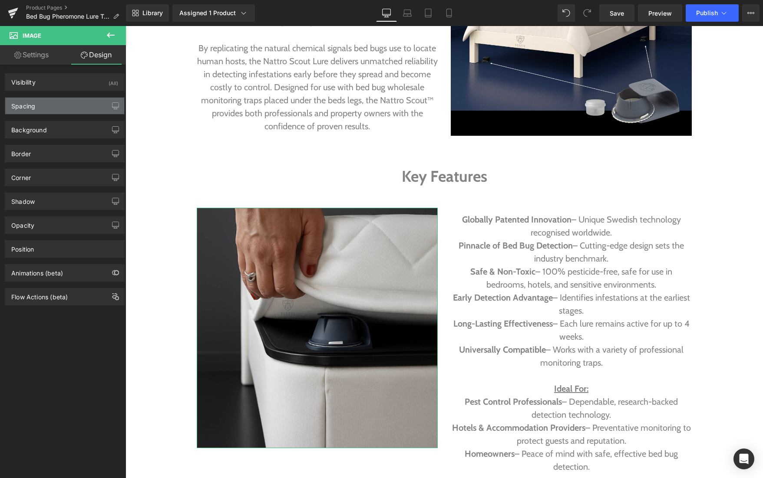
click at [63, 105] on div "Spacing" at bounding box center [64, 106] width 119 height 16
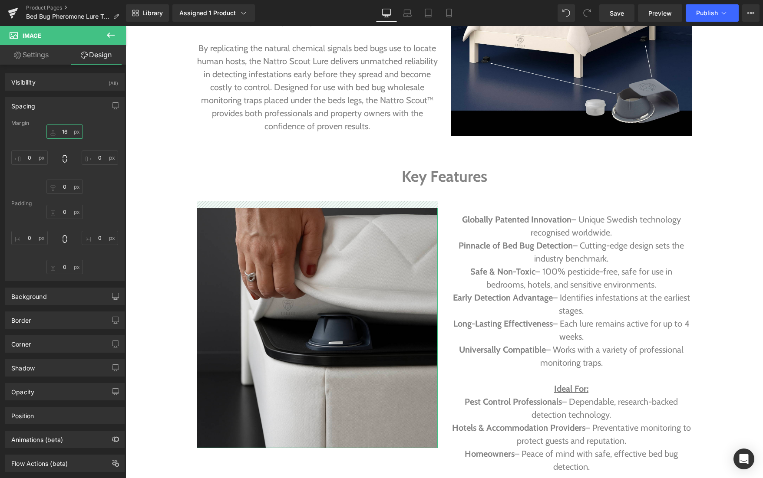
click at [58, 134] on input "16" at bounding box center [64, 132] width 36 height 14
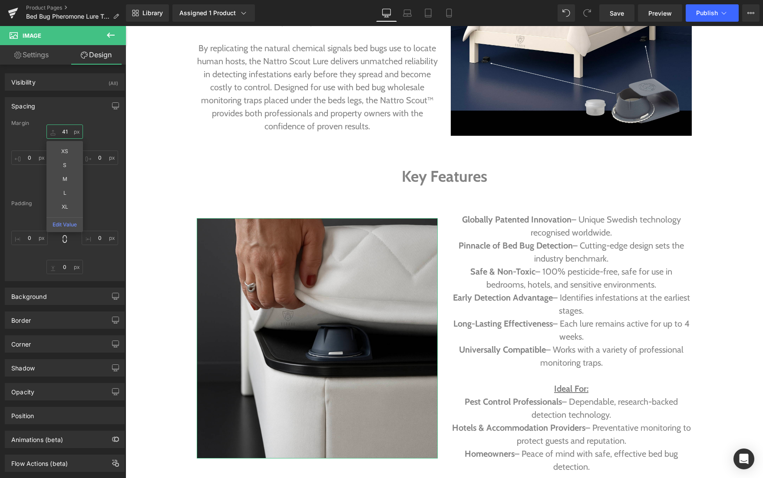
type input "42"
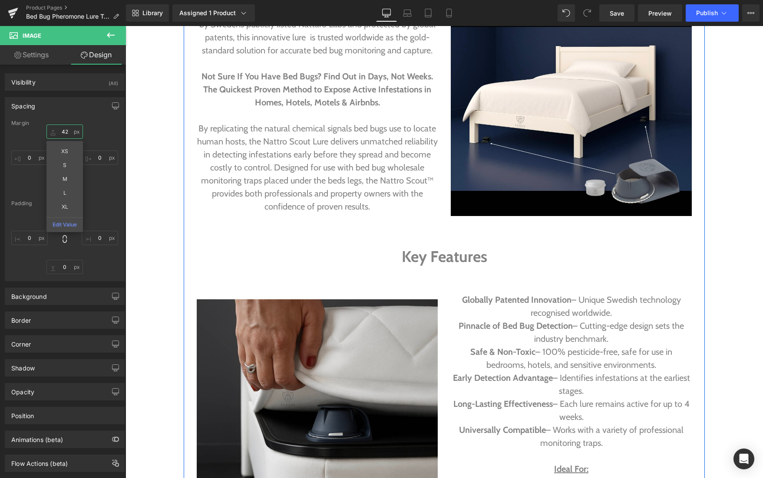
scroll to position [972, 0]
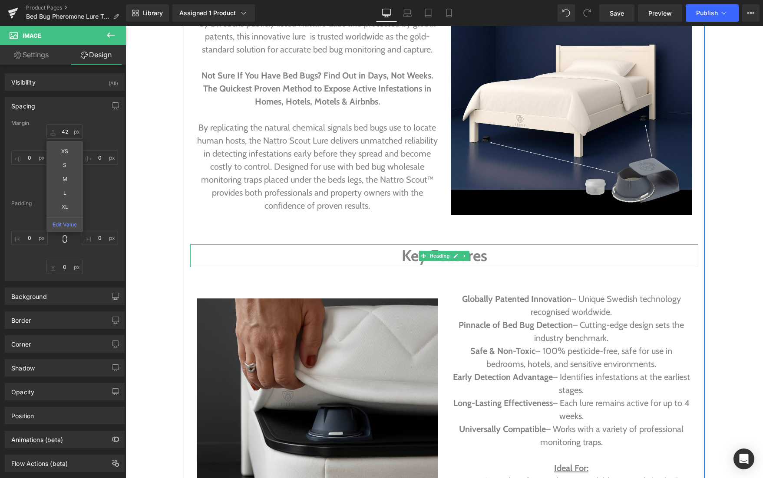
click at [487, 257] on h2 "Key Features" at bounding box center [444, 255] width 508 height 23
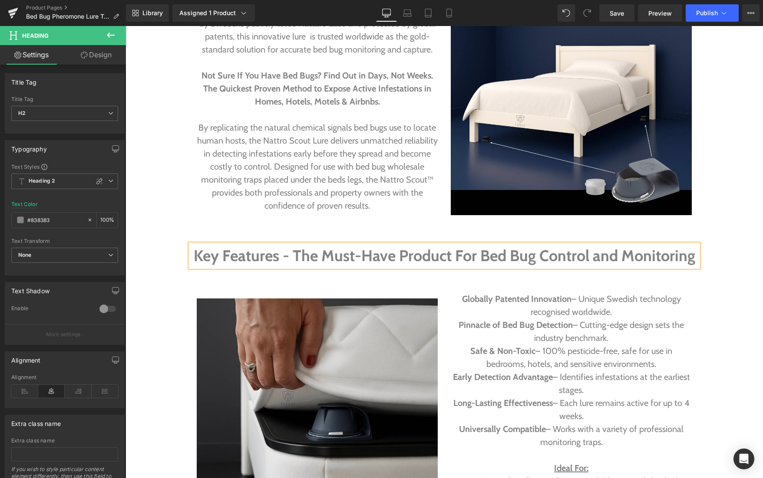
click at [291, 254] on h2 "Key Features - The Must-Have Product For Bed Bug Control and Monitoring" at bounding box center [444, 255] width 508 height 23
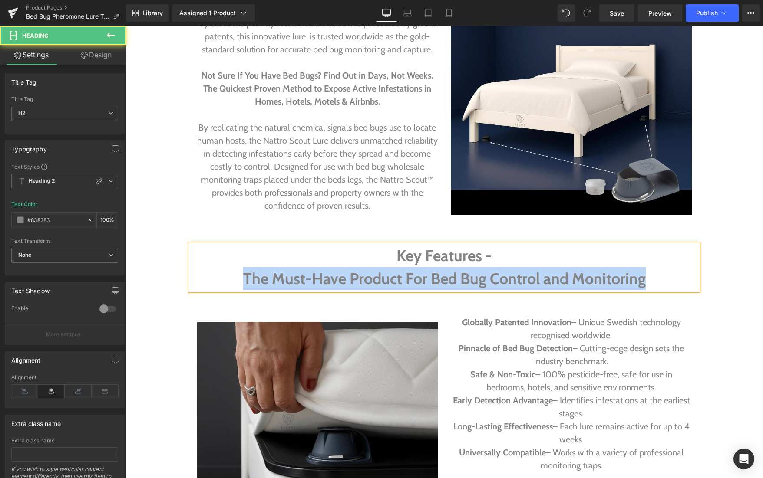
drag, startPoint x: 649, startPoint y: 282, endPoint x: 236, endPoint y: 286, distance: 412.9
click at [236, 286] on h2 "The Must-Have Product For Bed Bug Control and Monitoring" at bounding box center [444, 278] width 508 height 23
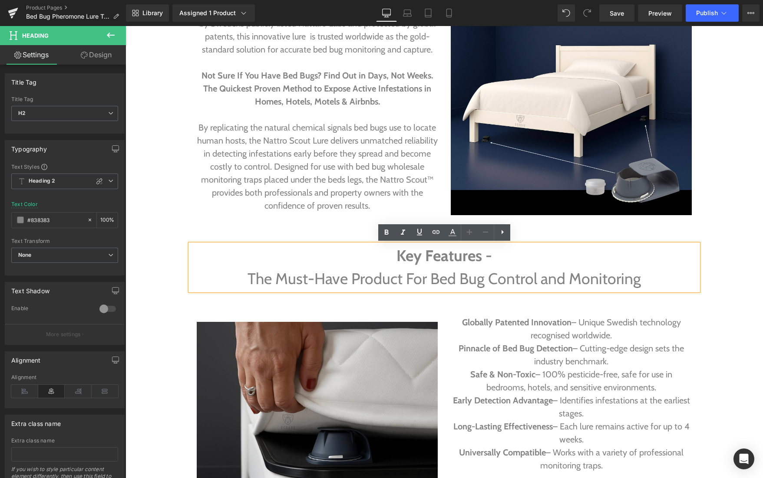
click at [490, 256] on h2 "Key Features -" at bounding box center [444, 255] width 508 height 23
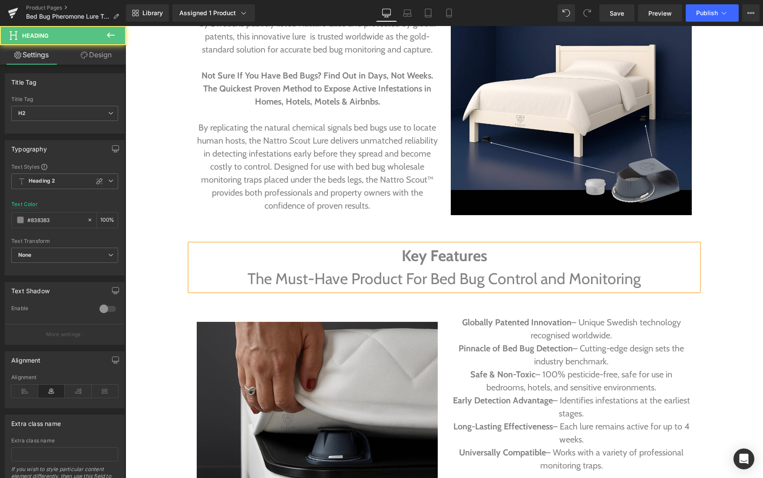
drag, startPoint x: 505, startPoint y: 255, endPoint x: 361, endPoint y: 254, distance: 144.1
click at [361, 254] on h2 "Key Features" at bounding box center [444, 255] width 508 height 23
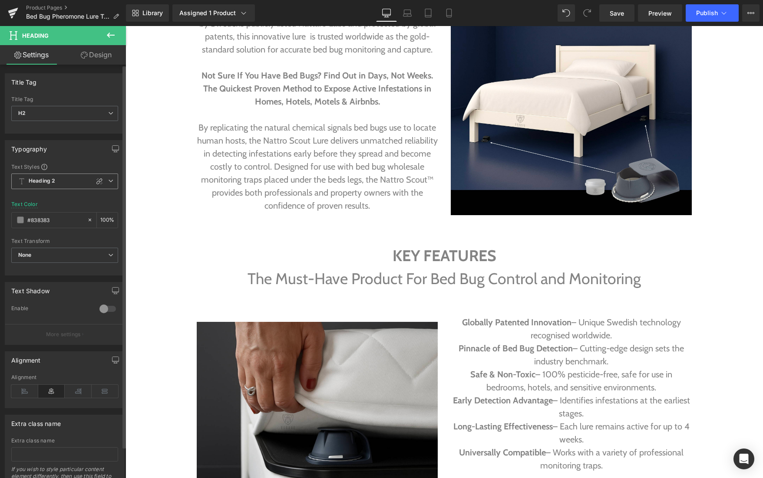
click at [110, 182] on span "Heading 2" at bounding box center [64, 182] width 107 height 16
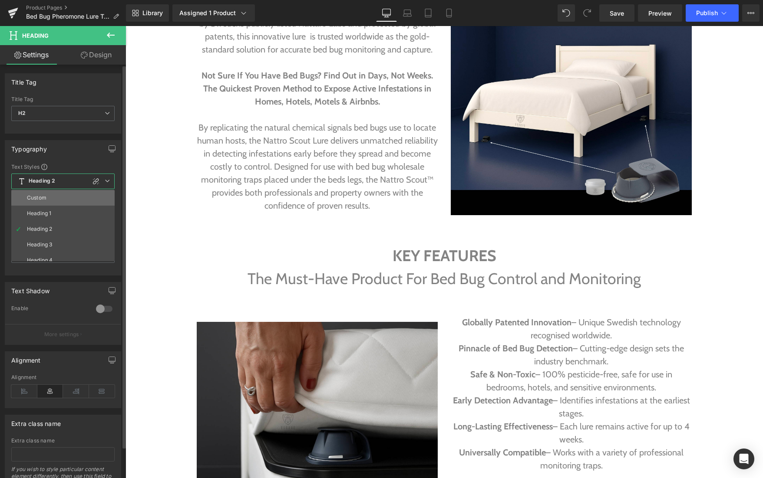
click at [82, 193] on li "Custom" at bounding box center [64, 198] width 107 height 16
type input "1.2"
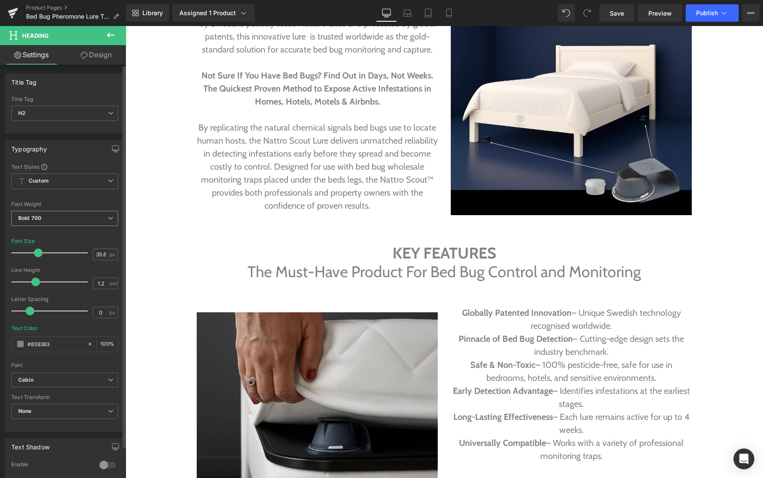
click at [66, 219] on span "Bold 700" at bounding box center [64, 218] width 107 height 15
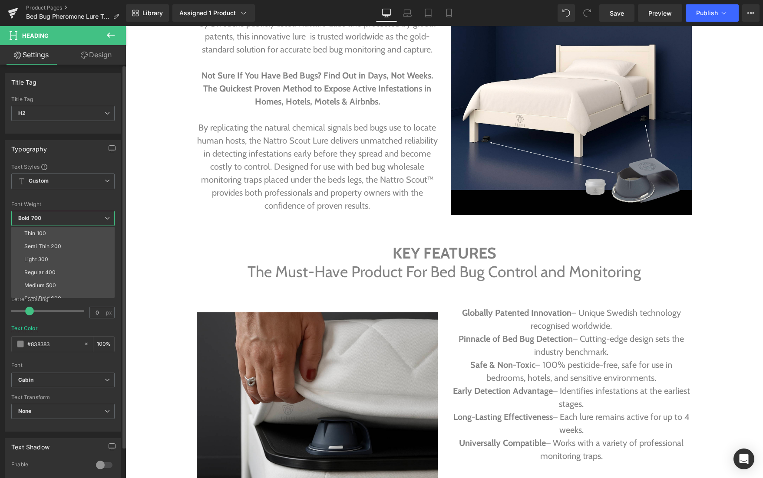
click at [68, 201] on div "Font Default [GEOGRAPHIC_DATA] [PERSON_NAME][GEOGRAPHIC_DATA] [GEOGRAPHIC_DATA]…" at bounding box center [62, 268] width 103 height 210
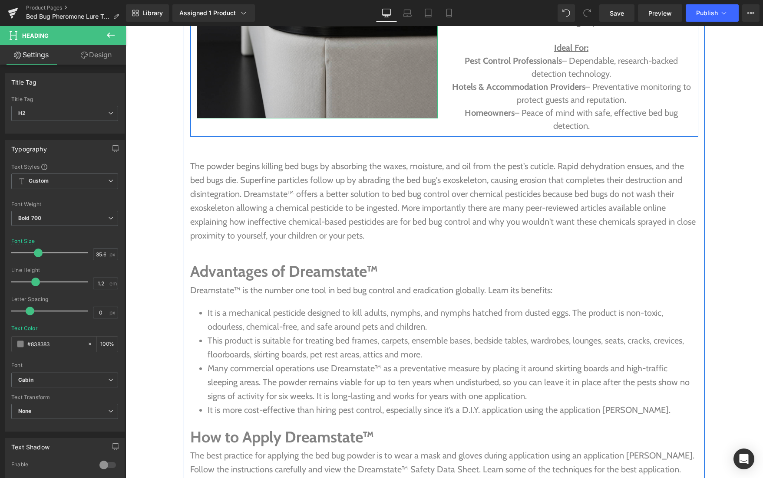
scroll to position [1407, 0]
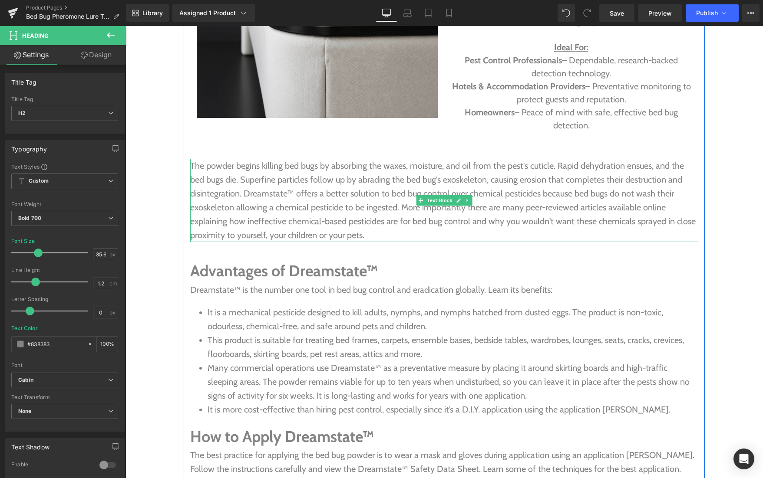
click at [364, 233] on p "The powder begins killing bed bugs by absorbing the waxes, moisture, and oil fr…" at bounding box center [444, 200] width 508 height 83
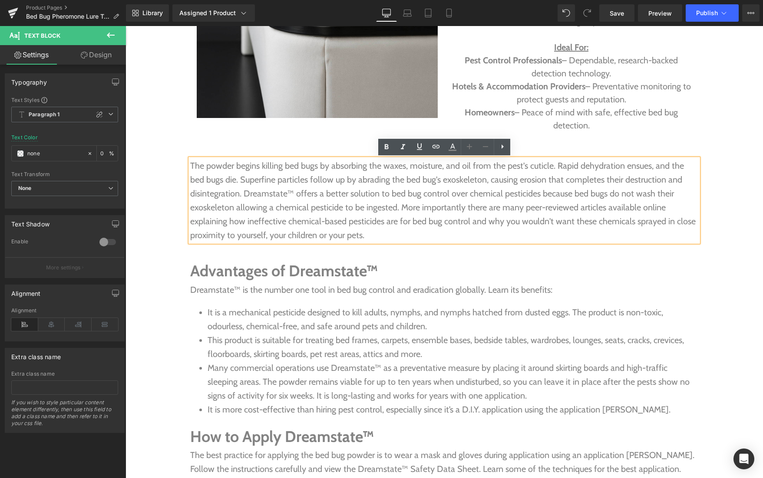
drag, startPoint x: 370, startPoint y: 233, endPoint x: 190, endPoint y: 171, distance: 190.6
click at [190, 171] on p "The powder begins killing bed bugs by absorbing the waxes, moisture, and oil fr…" at bounding box center [444, 200] width 508 height 83
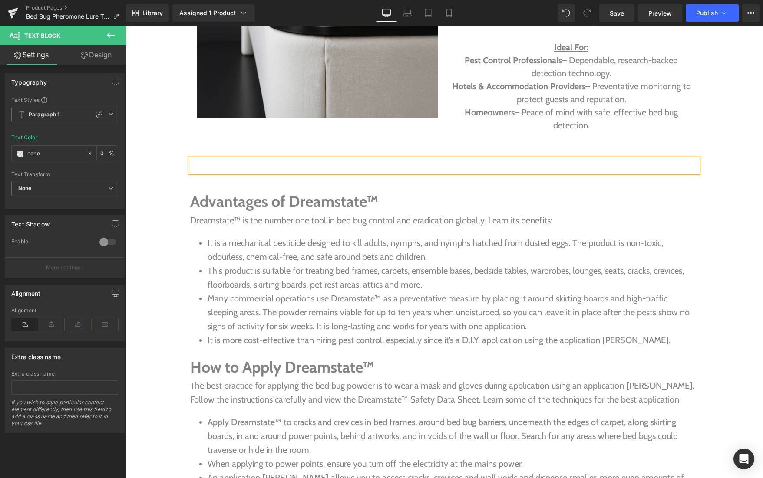
click at [422, 162] on p at bounding box center [444, 166] width 508 height 14
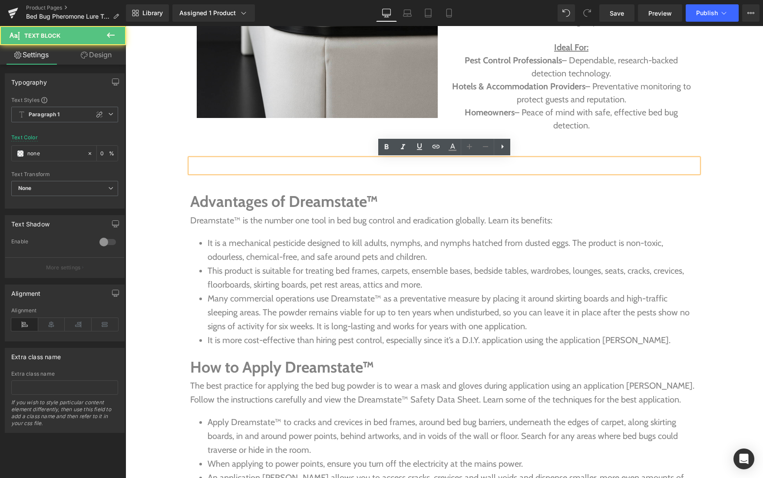
click at [426, 163] on p at bounding box center [444, 166] width 508 height 14
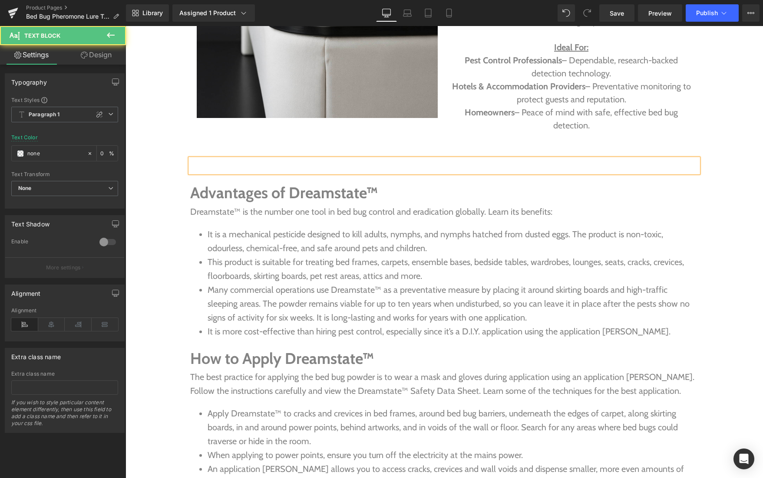
click at [414, 172] on div at bounding box center [444, 166] width 508 height 14
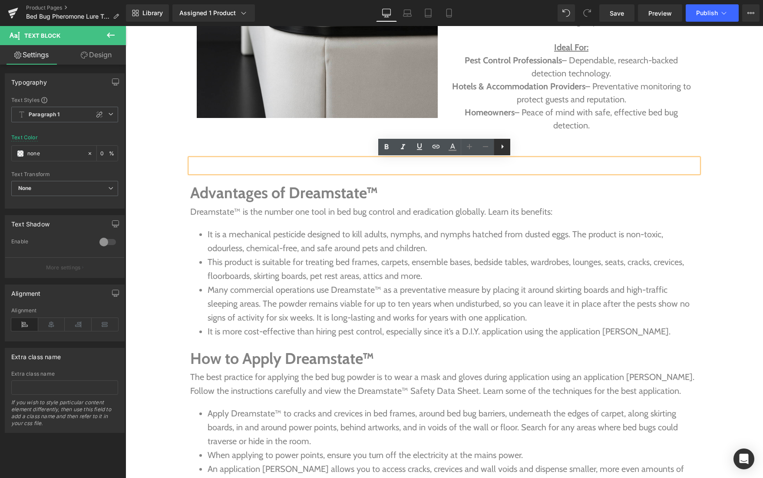
click at [500, 145] on icon at bounding box center [502, 147] width 10 height 10
click at [432, 163] on div at bounding box center [444, 166] width 508 height 14
click at [520, 150] on icon at bounding box center [519, 147] width 10 height 10
click at [438, 168] on div at bounding box center [444, 166] width 508 height 14
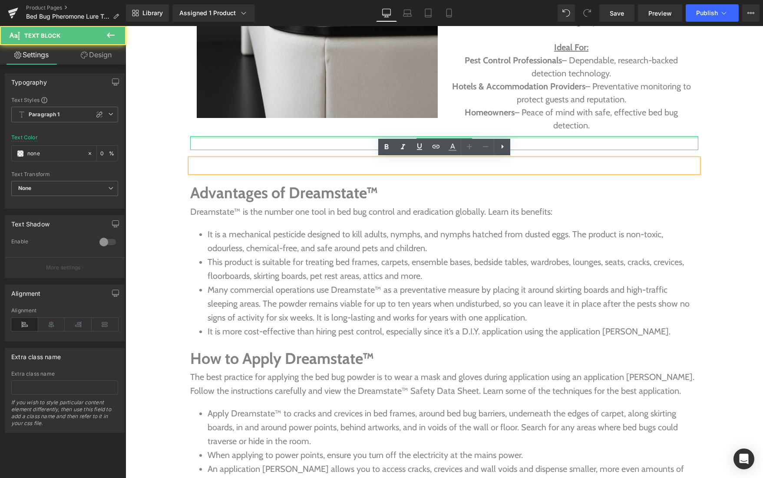
click at [349, 136] on div at bounding box center [444, 137] width 508 height 2
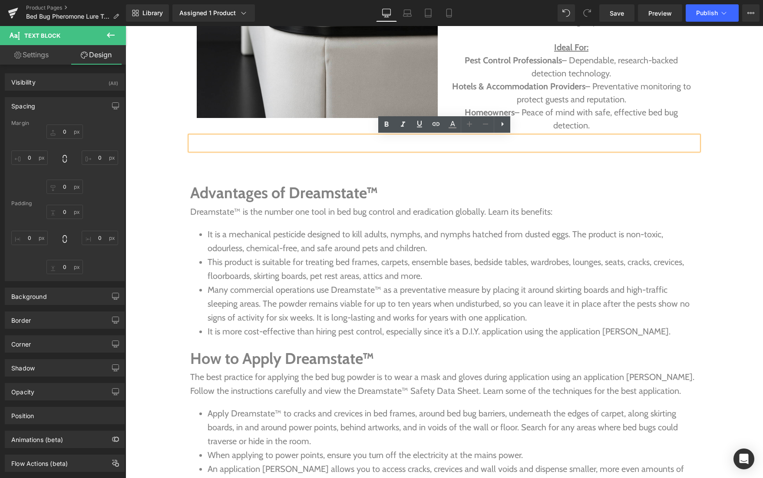
click at [417, 143] on p at bounding box center [444, 143] width 508 height 14
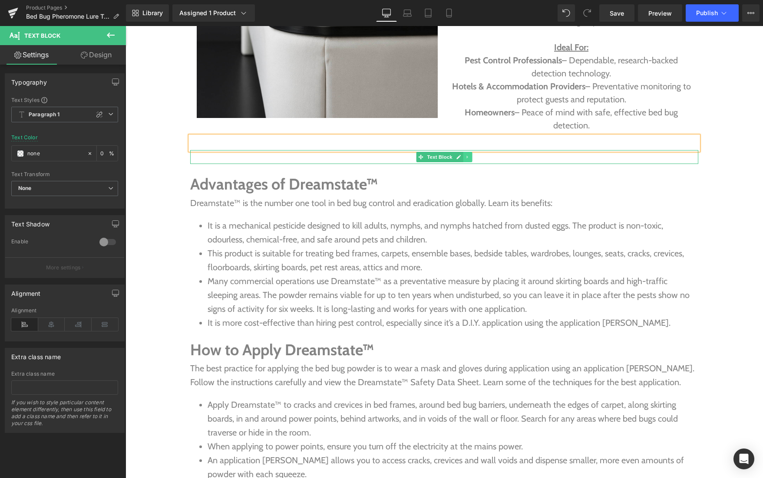
click at [467, 156] on icon at bounding box center [467, 157] width 5 height 5
click at [471, 157] on icon at bounding box center [472, 157] width 5 height 5
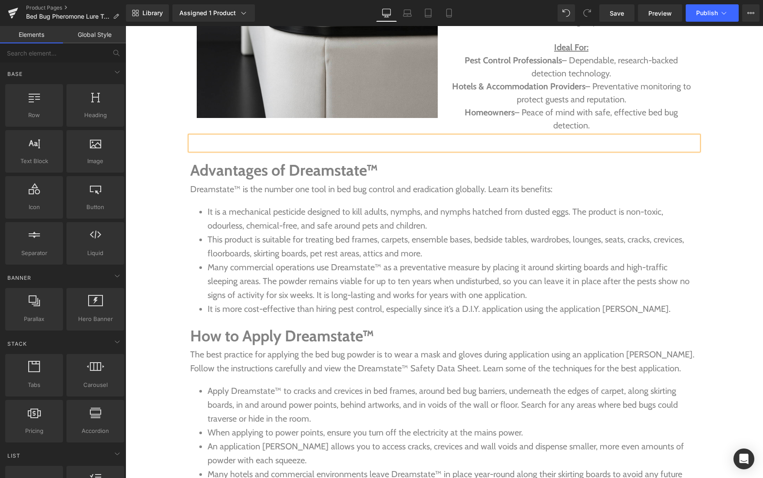
click at [441, 149] on div at bounding box center [444, 143] width 508 height 14
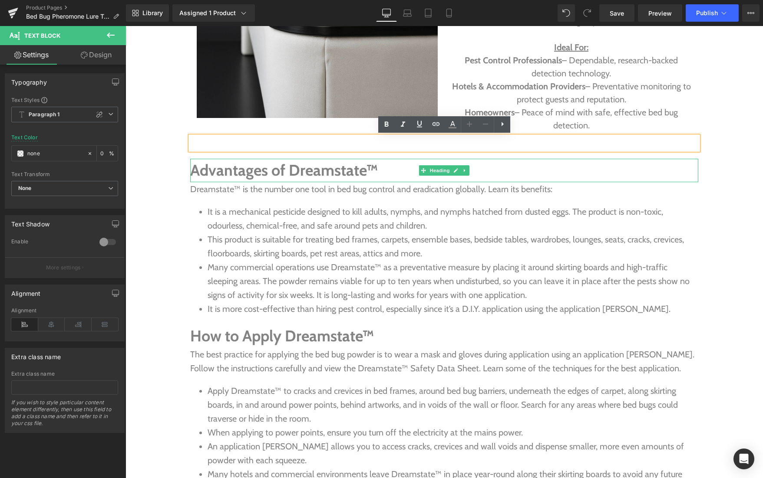
click at [372, 172] on h2 "Advantages of Dreamstate™" at bounding box center [444, 170] width 508 height 23
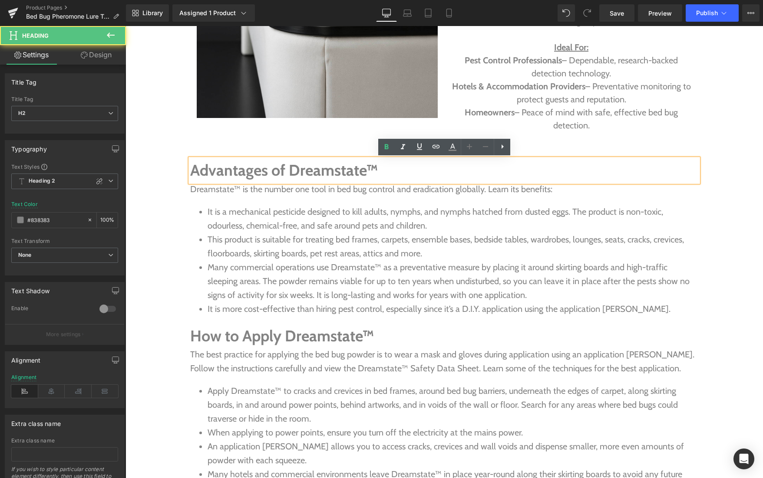
drag, startPoint x: 379, startPoint y: 170, endPoint x: 187, endPoint y: 166, distance: 191.9
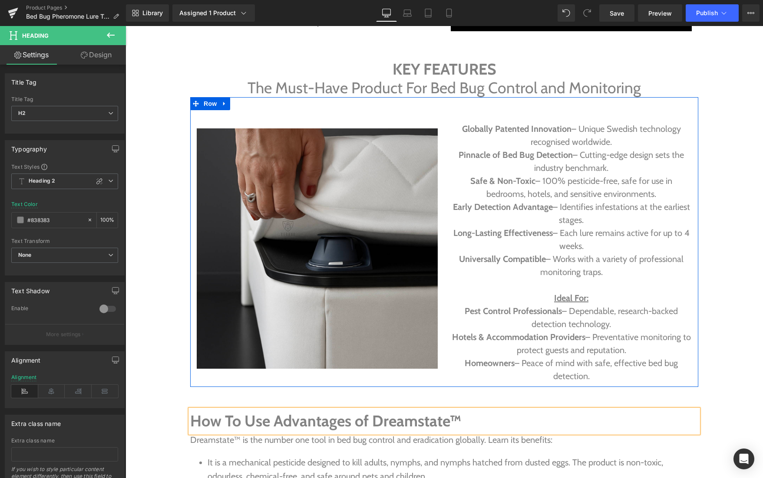
scroll to position [1142, 0]
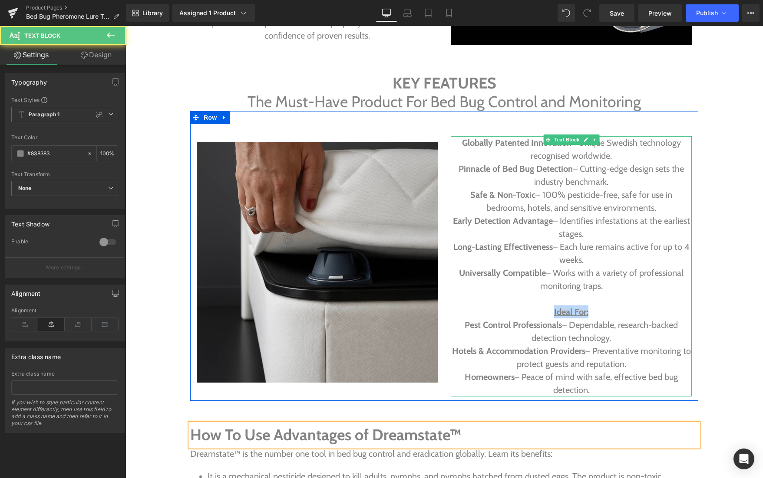
drag, startPoint x: 593, startPoint y: 313, endPoint x: 541, endPoint y: 313, distance: 51.2
click at [541, 313] on p "Ideal For:" at bounding box center [571, 312] width 241 height 13
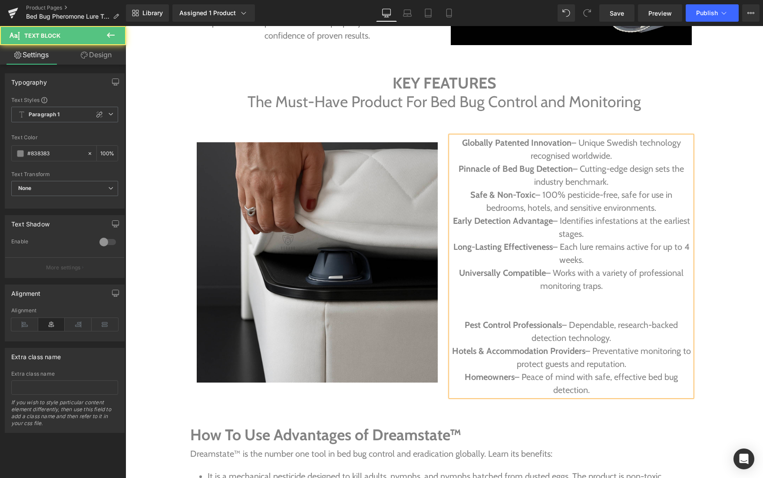
drag, startPoint x: 612, startPoint y: 391, endPoint x: 445, endPoint y: 329, distance: 178.2
click at [445, 329] on div "Text Block Globally Patented Innovation – Unique Swedish technology recognised …" at bounding box center [571, 260] width 254 height 273
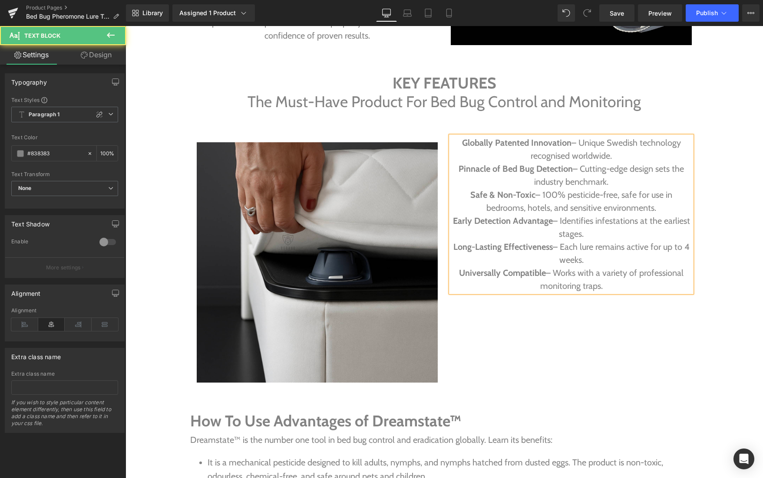
click at [614, 155] on p "Globally Patented Innovation – Unique Swedish technology recognised worldwide." at bounding box center [571, 149] width 241 height 26
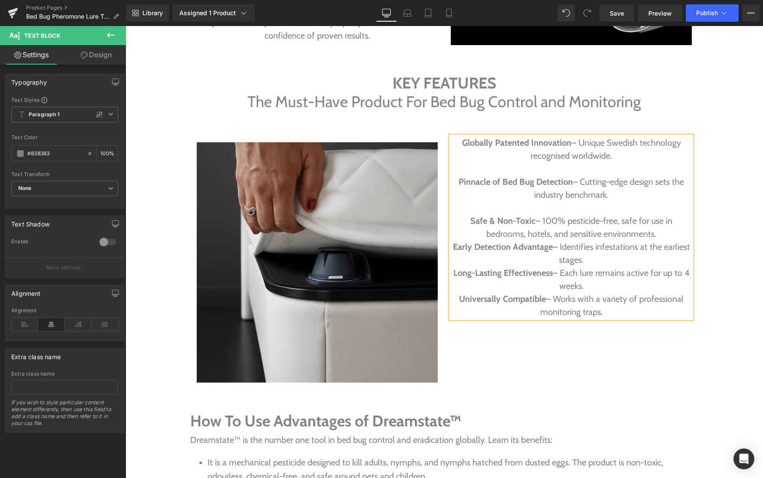
click at [664, 231] on p "Safe & Non-Toxic – 100% pesticide-free, safe for use in bedrooms, hotels, and s…" at bounding box center [571, 227] width 241 height 26
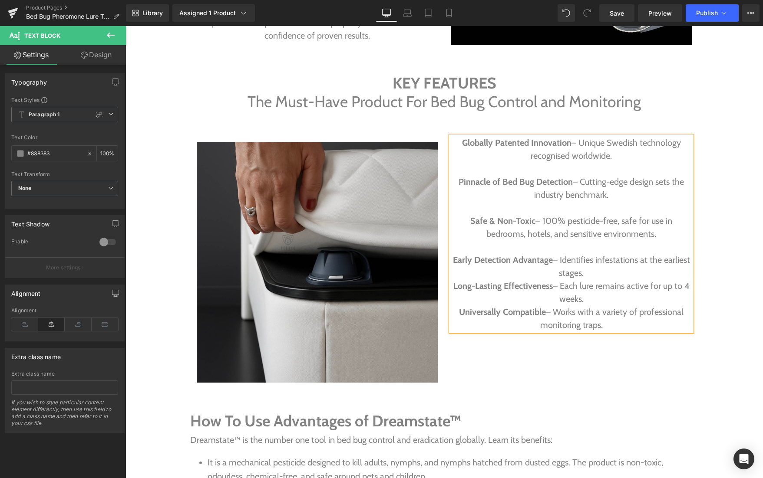
click at [604, 277] on p "Early Detection Advantage – Identifies infestations at the earliest stages." at bounding box center [571, 267] width 241 height 26
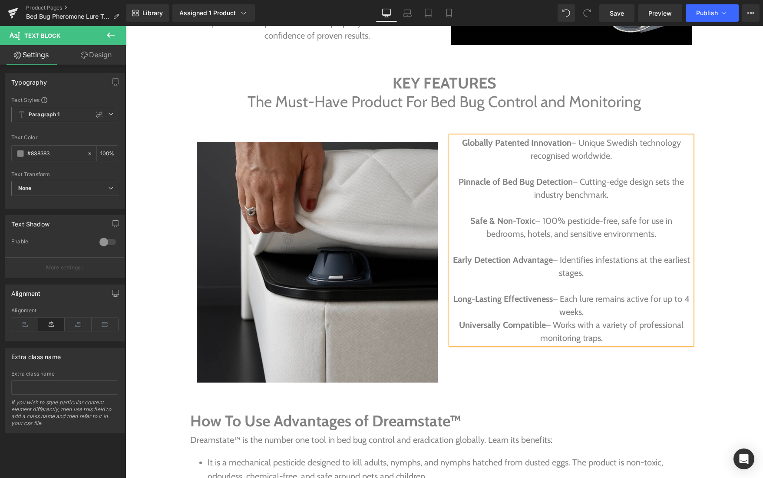
click at [591, 317] on p "Long-Lasting Effectiveness – Each lure remains active for up to 4 weeks." at bounding box center [571, 306] width 241 height 26
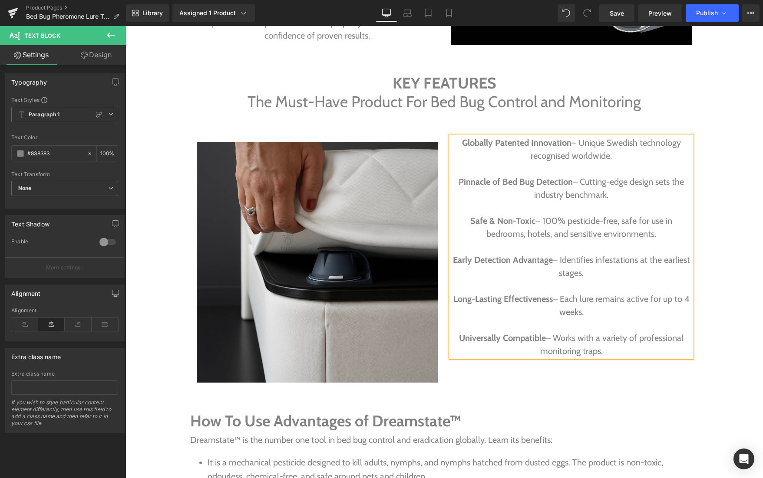
click at [104, 54] on link "Design" at bounding box center [96, 55] width 63 height 20
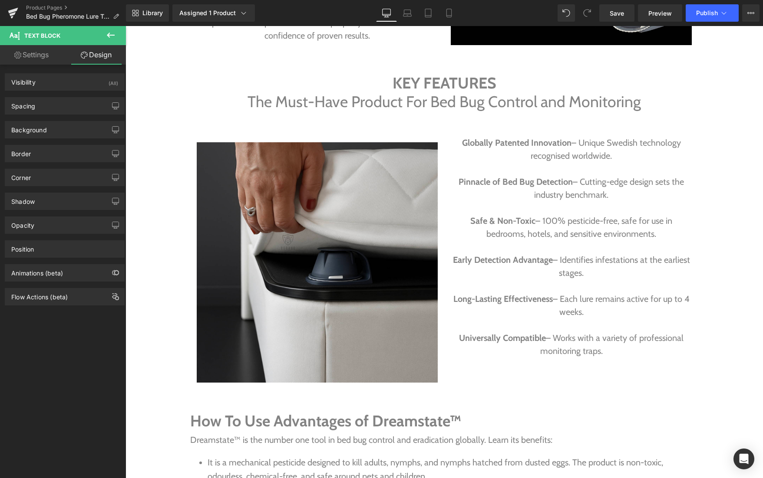
type input "-2"
type input "0"
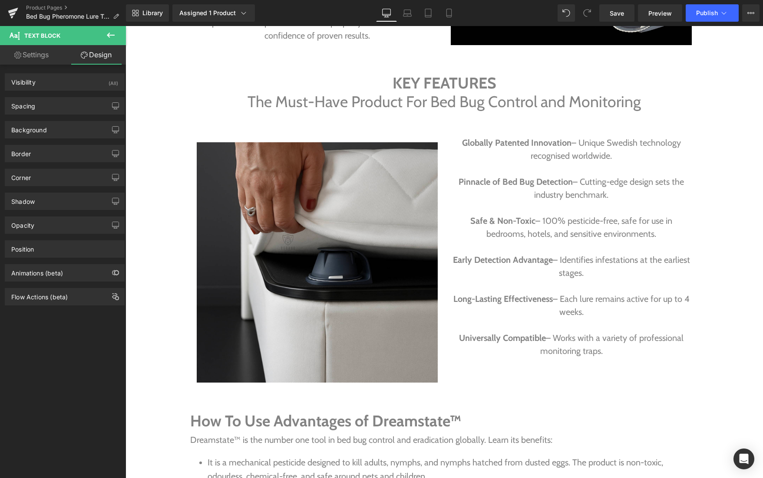
type input "0"
click at [61, 106] on div "Spacing" at bounding box center [64, 106] width 119 height 16
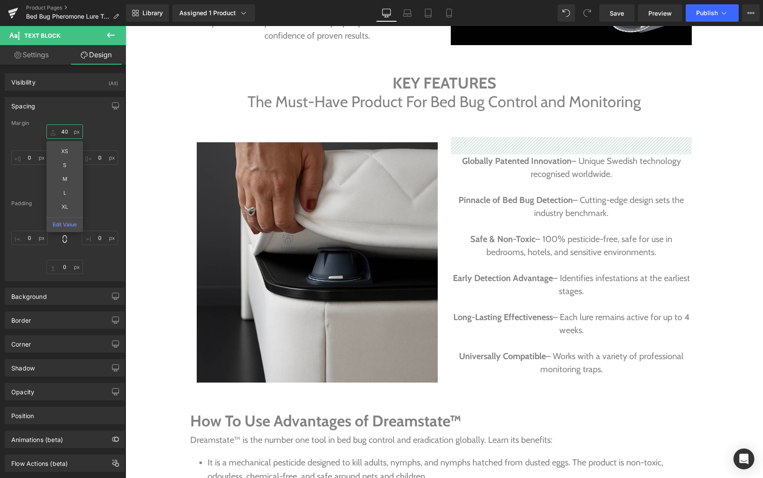
type input "38"
drag, startPoint x: 50, startPoint y: 133, endPoint x: 52, endPoint y: 115, distance: 17.5
click at [52, 115] on div "Spacing [GEOGRAPHIC_DATA] 38px 38 XS S M L XL Edit Value 0px 0 0px 0 0px 0 [GEO…" at bounding box center [65, 189] width 120 height 184
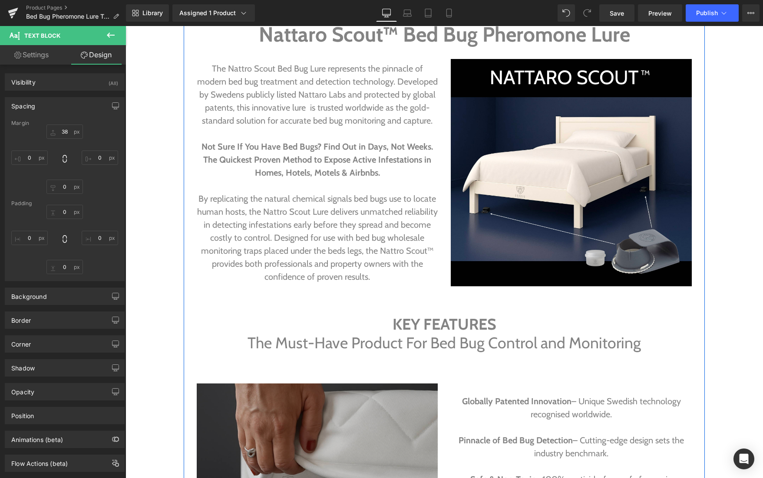
scroll to position [901, 0]
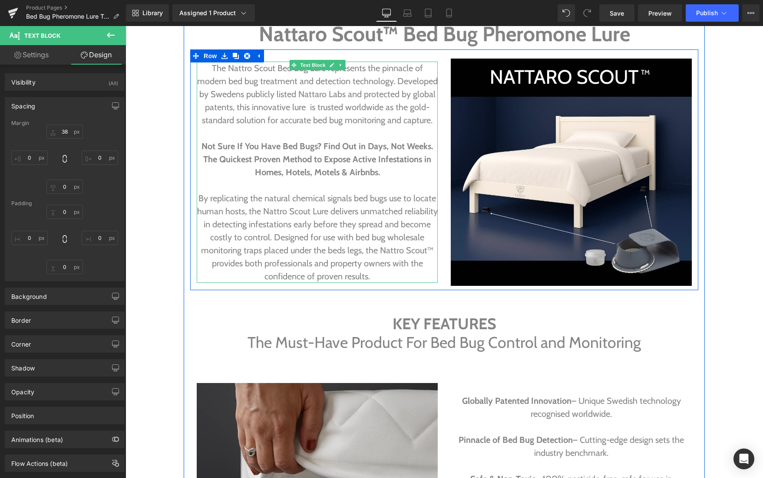
click at [328, 248] on span "By replicating the natural chemical signals bed bugs use to locate human hosts,…" at bounding box center [317, 237] width 241 height 89
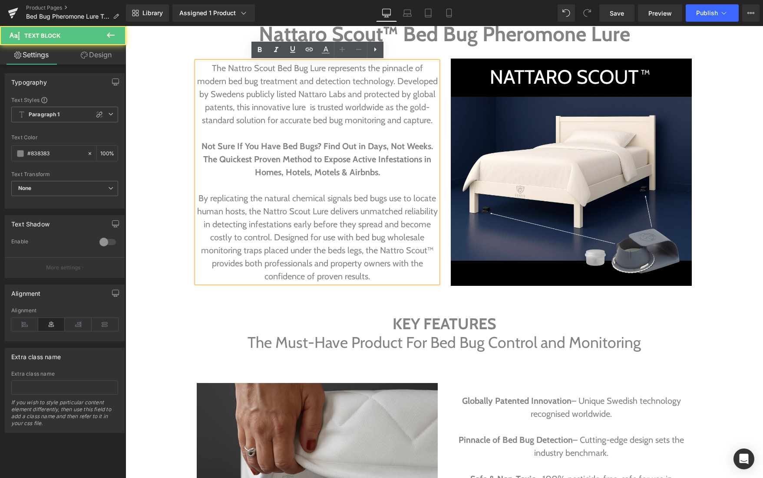
click at [372, 276] on p "By replicating the natural chemical signals bed bugs use to locate human hosts,…" at bounding box center [317, 237] width 241 height 91
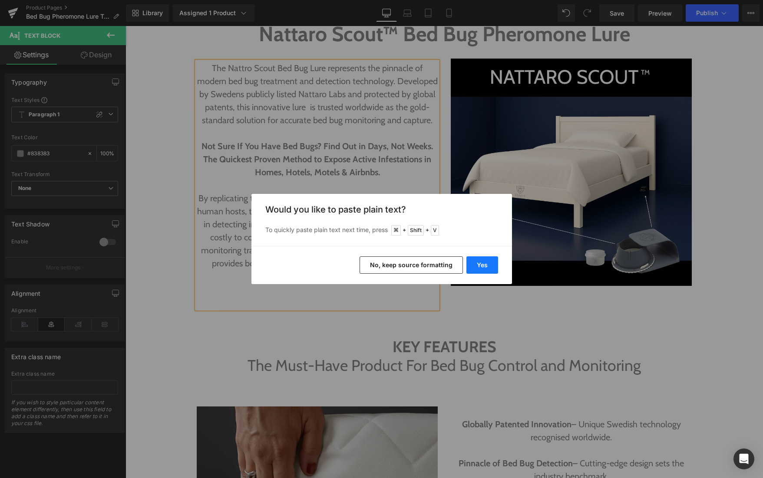
click at [483, 261] on button "Yes" at bounding box center [482, 265] width 32 height 17
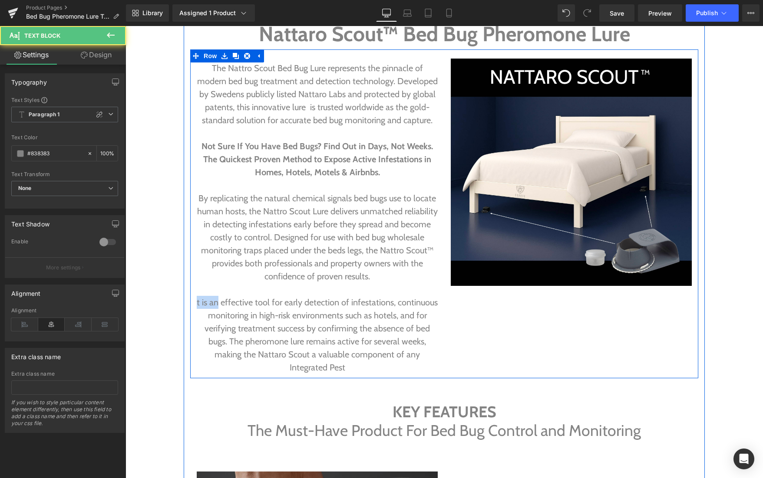
drag, startPoint x: 219, startPoint y: 304, endPoint x: 194, endPoint y: 303, distance: 24.3
click at [194, 303] on div "The Nattro Scout Bed Bug Lure represents the pinnacle of modern bed bug treatme…" at bounding box center [317, 219] width 254 height 312
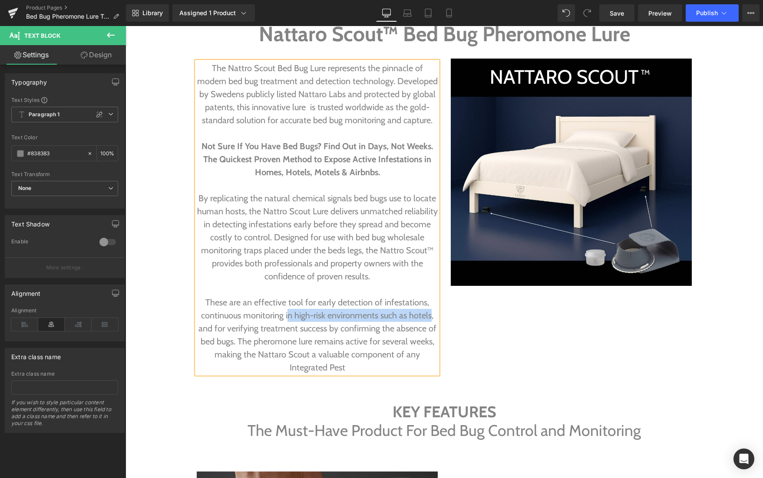
drag, startPoint x: 287, startPoint y: 316, endPoint x: 432, endPoint y: 316, distance: 145.0
click at [432, 316] on span "These are an effective tool for early detection of infestations, continuous mon…" at bounding box center [317, 335] width 238 height 76
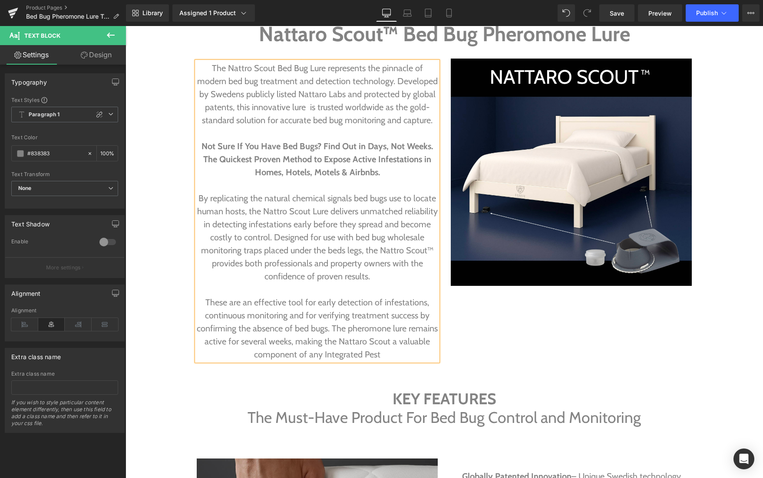
click at [383, 355] on p "These are an effective tool for early detection of infestations, continuous mon…" at bounding box center [317, 328] width 241 height 65
click at [572, 169] on span "Image" at bounding box center [571, 172] width 18 height 10
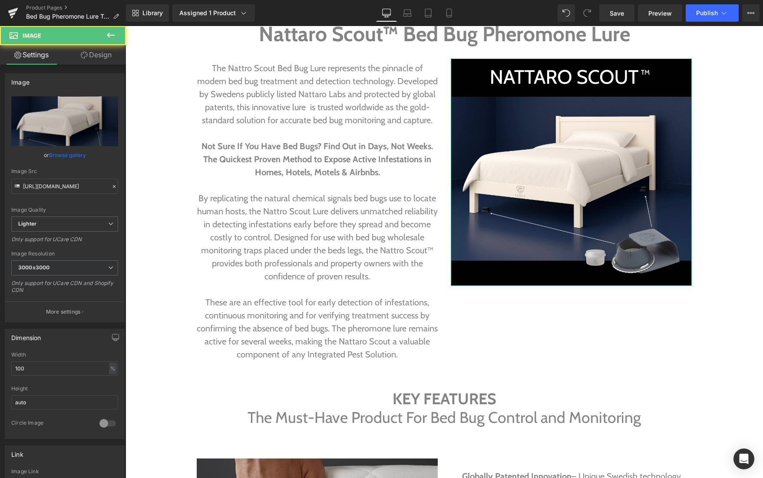
drag, startPoint x: 92, startPoint y: 57, endPoint x: 66, endPoint y: 101, distance: 51.4
click at [92, 57] on link "Design" at bounding box center [96, 55] width 63 height 20
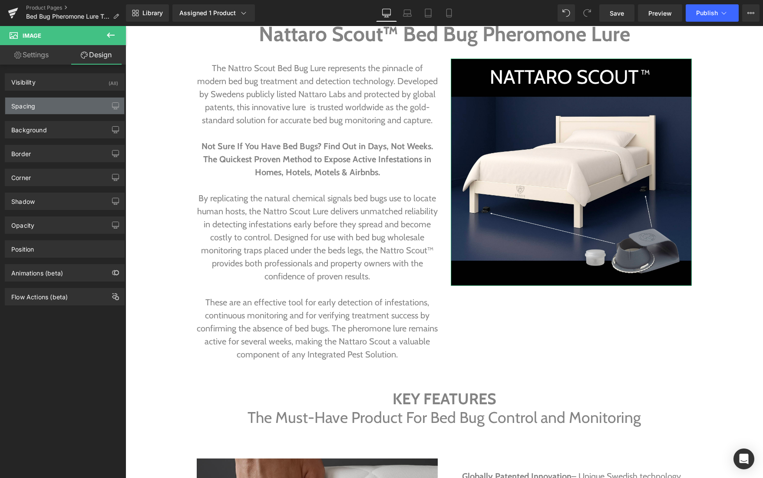
type input "-39"
type input "0"
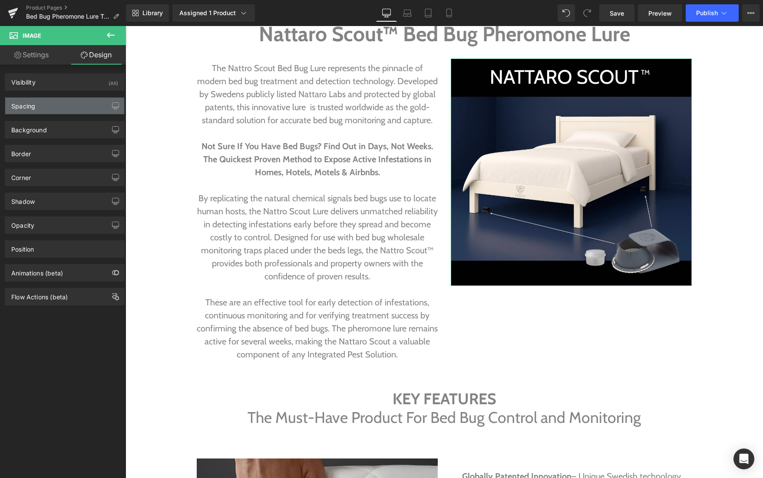
type input "0"
click at [63, 102] on div "Spacing" at bounding box center [64, 106] width 119 height 16
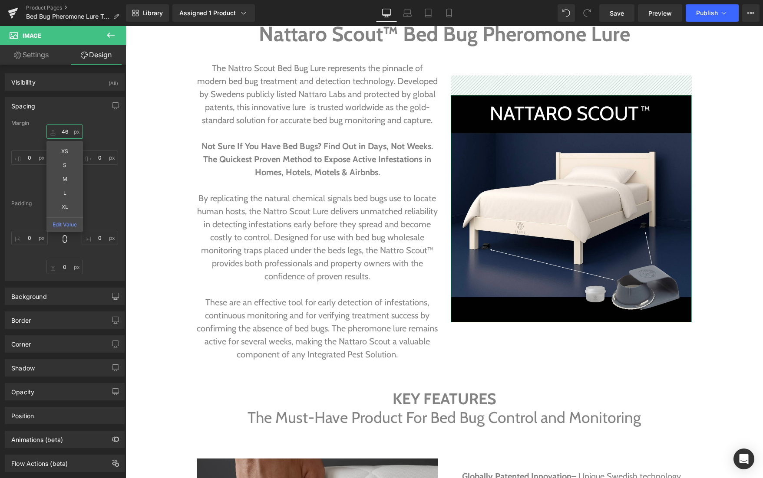
type input "47"
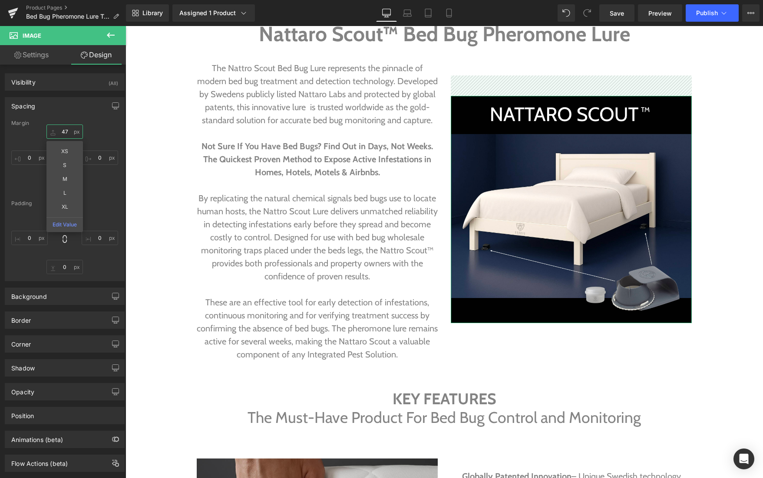
drag, startPoint x: 49, startPoint y: 132, endPoint x: 51, endPoint y: 94, distance: 37.4
click at [51, 94] on div "Spacing [GEOGRAPHIC_DATA] 47px 47 XS S M L XL Edit Value 0px 0 0px 0 0px 0 [GEO…" at bounding box center [65, 186] width 130 height 191
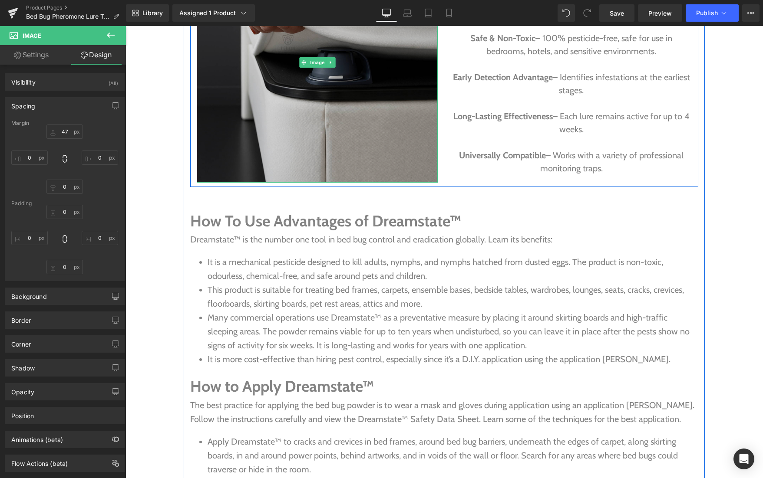
scroll to position [1418, 0]
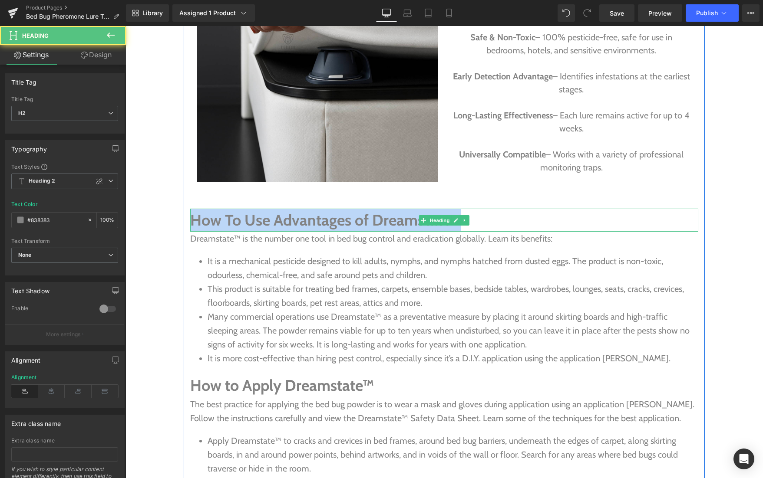
drag, startPoint x: 306, startPoint y: 225, endPoint x: 194, endPoint y: 221, distance: 112.1
click at [194, 221] on h2 "How To Use Advantages of Dreamstate™" at bounding box center [444, 220] width 508 height 23
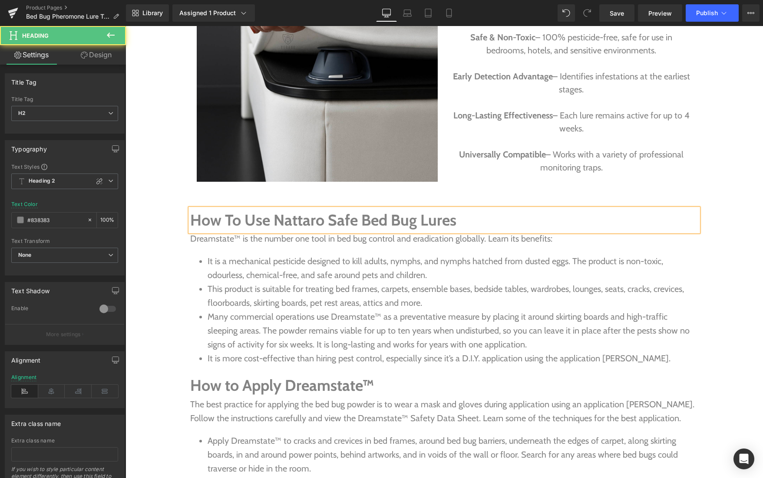
click at [280, 221] on h2 "How To Use Nattaro Safe Bed Bug Lures" at bounding box center [444, 220] width 508 height 23
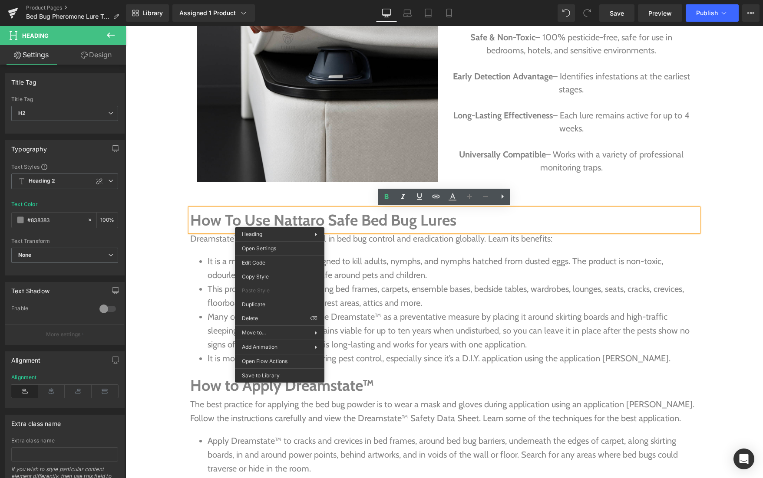
click at [287, 221] on h2 "How To Use Nattaro Safe Bed Bug Lures" at bounding box center [444, 220] width 508 height 23
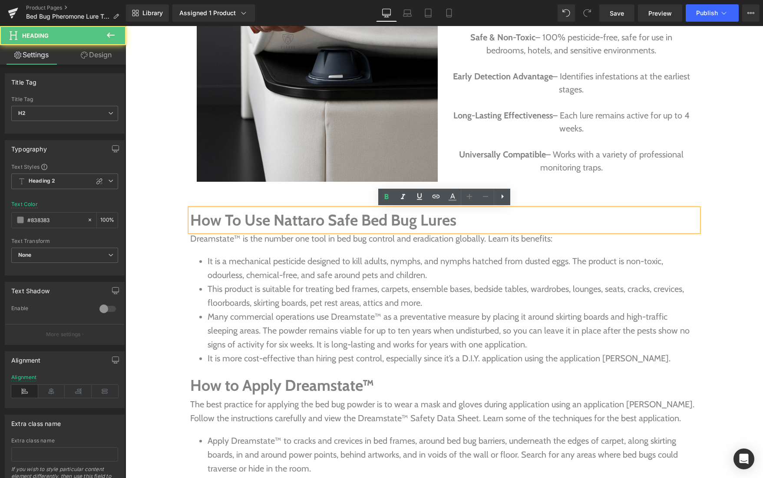
click at [304, 220] on h2 "How To Use Nattaro Safe Bed Bug Lures" at bounding box center [444, 220] width 508 height 23
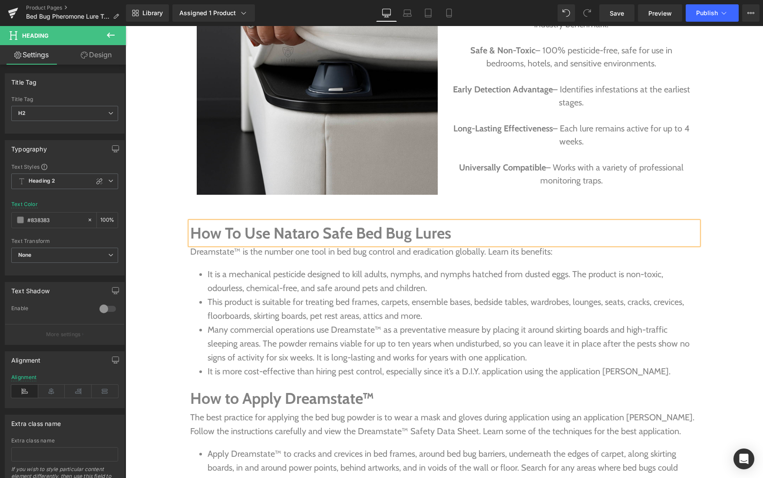
scroll to position [1405, 0]
click at [419, 234] on h2 "How To Use Nattaro Safe Bed Bug Lures" at bounding box center [444, 233] width 508 height 23
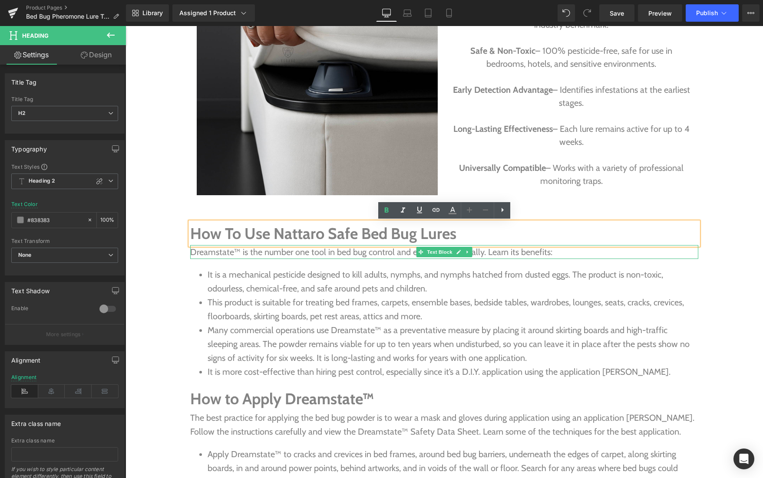
click at [557, 251] on p "Dreamstate™ is the number one tool in bed bug control and eradication globally.…" at bounding box center [444, 252] width 508 height 14
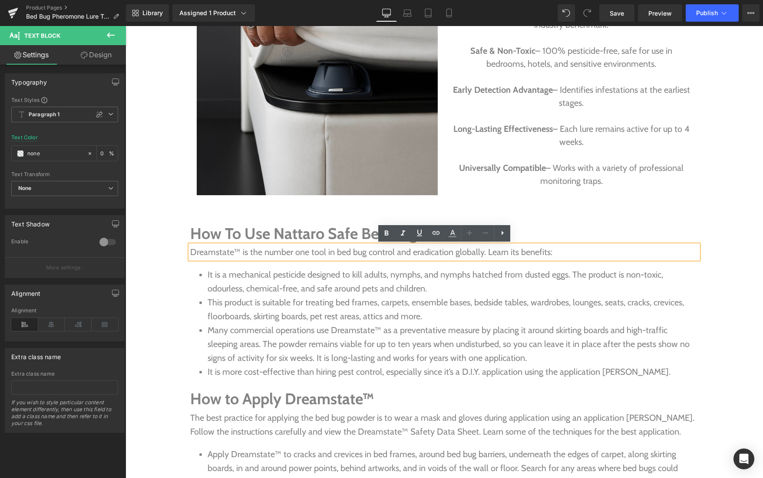
drag, startPoint x: 565, startPoint y: 253, endPoint x: 188, endPoint y: 254, distance: 376.8
click at [190, 254] on div "Dreamstate™ is the number one tool in bed bug control and eradication globally.…" at bounding box center [444, 252] width 508 height 14
click at [558, 249] on p "Dreamstate™ is the number one tool in bed bug control and eradication globally.…" at bounding box center [444, 252] width 508 height 14
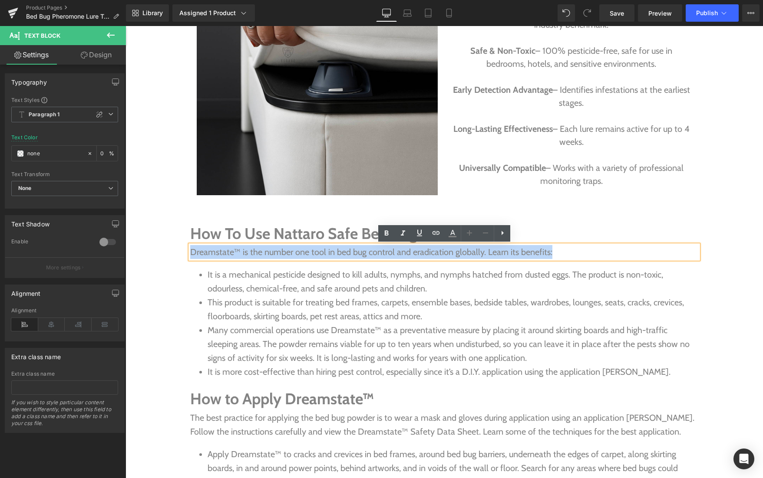
drag, startPoint x: 567, startPoint y: 249, endPoint x: 191, endPoint y: 253, distance: 376.9
click at [191, 253] on p "Dreamstate™ is the number one tool in bed bug control and eradication globally.…" at bounding box center [444, 252] width 508 height 14
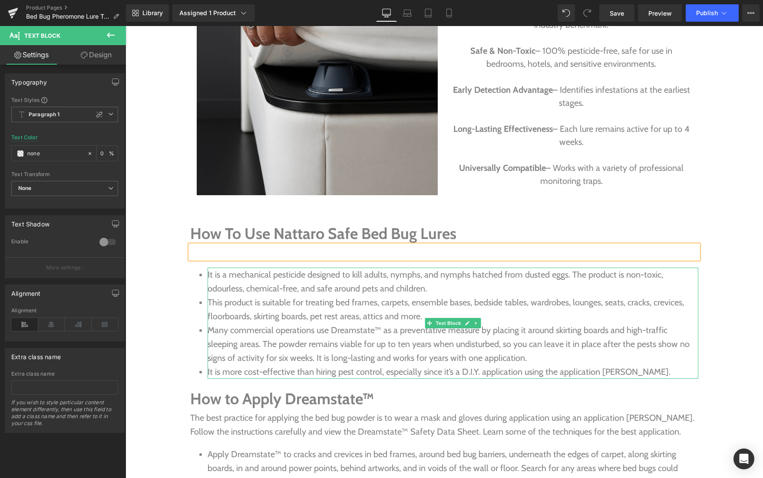
click at [439, 360] on li "Many commercial operations use Dreamstate™ as a preventative measure by placing…" at bounding box center [453, 344] width 491 height 42
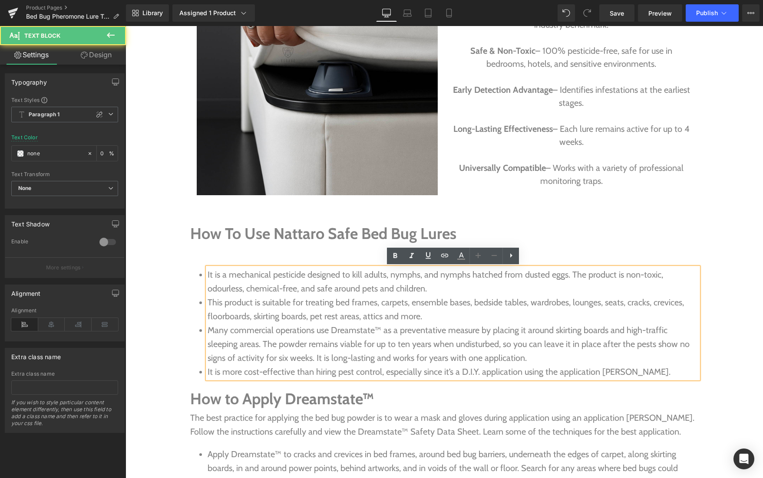
click at [439, 360] on li "Many commercial operations use Dreamstate™ as a preventative measure by placing…" at bounding box center [453, 344] width 491 height 42
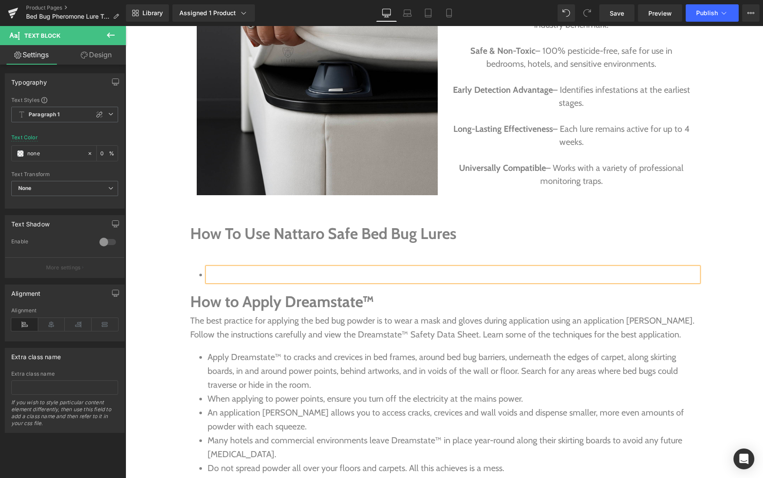
click at [247, 251] on p at bounding box center [444, 252] width 508 height 14
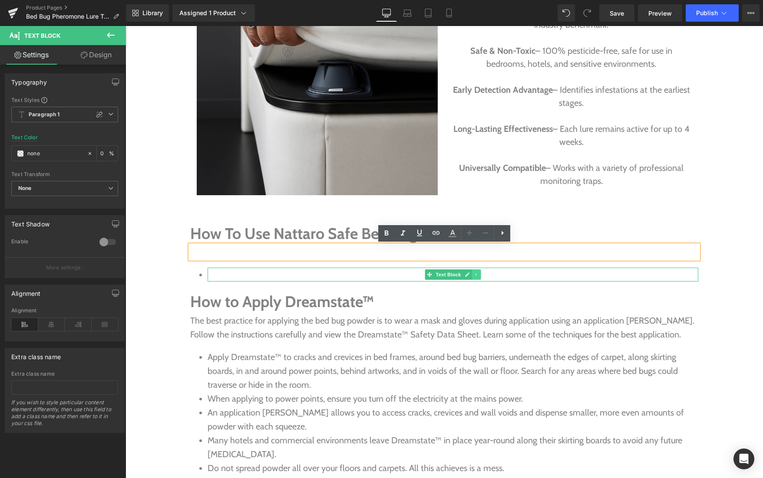
click at [478, 275] on icon at bounding box center [476, 274] width 5 height 5
click at [478, 274] on link at bounding box center [480, 275] width 9 height 10
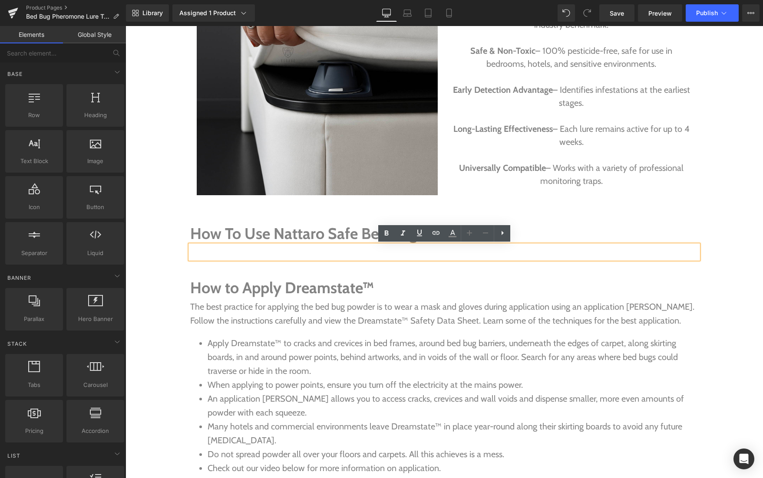
click at [260, 249] on p at bounding box center [444, 252] width 508 height 14
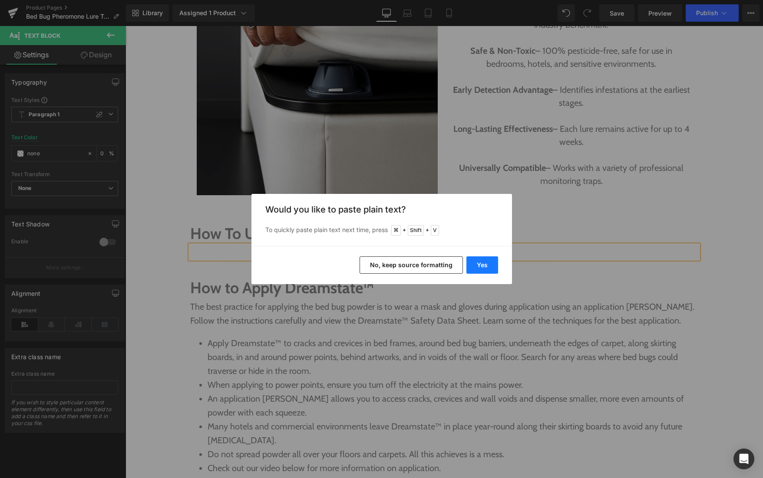
click at [477, 262] on button "Yes" at bounding box center [482, 265] width 32 height 17
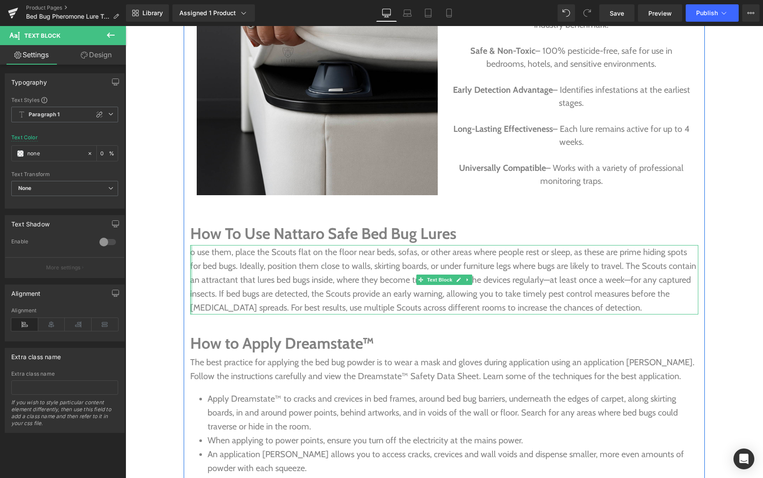
click at [192, 253] on div at bounding box center [191, 279] width 2 height 69
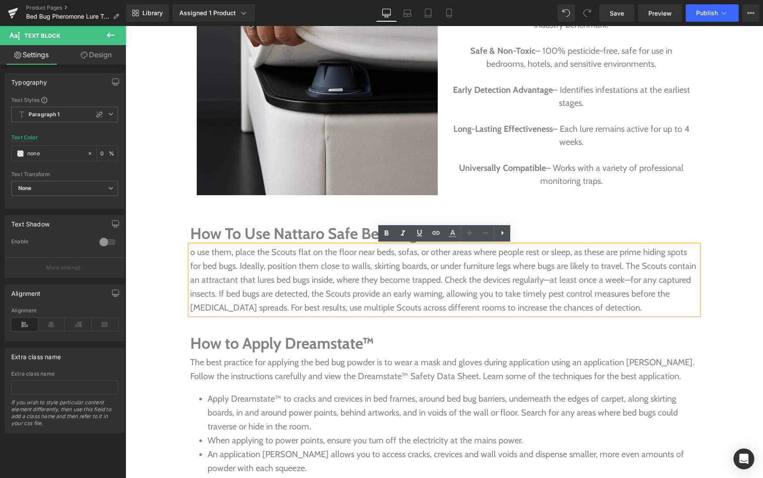
click at [192, 253] on p "o use them, place the Scouts flat on the floor near beds, sofas, or other areas…" at bounding box center [444, 279] width 508 height 69
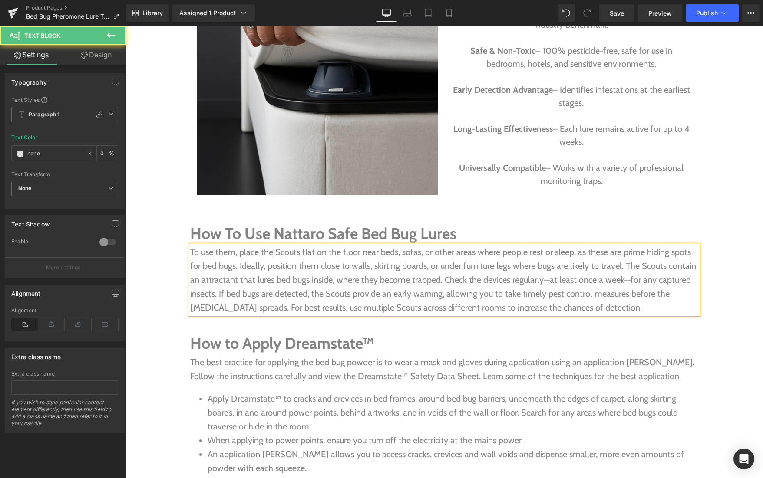
click at [234, 253] on p "To use them, place the Scouts flat on the floor near beds, sofas, or other area…" at bounding box center [444, 279] width 508 height 69
click at [300, 251] on p "To use these, place the Scouts flat on the floor near beds, sofas, or other are…" at bounding box center [444, 279] width 508 height 69
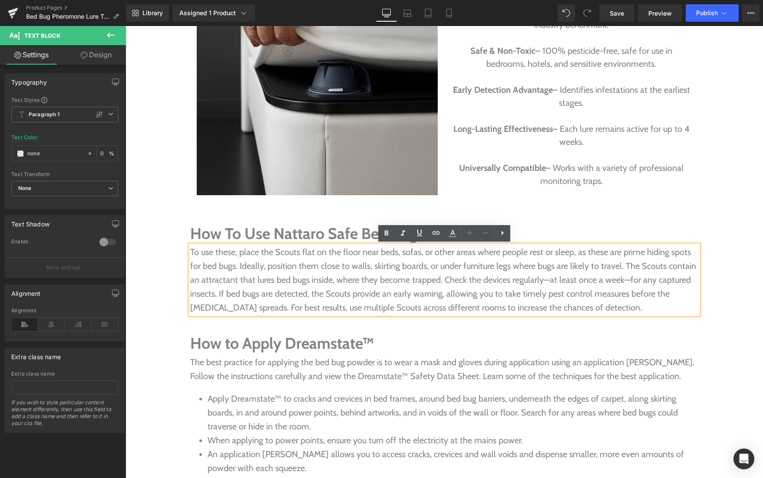
click at [537, 267] on p "To use these, place the Scouts flat on the floor near beds, sofas, or other are…" at bounding box center [444, 279] width 508 height 69
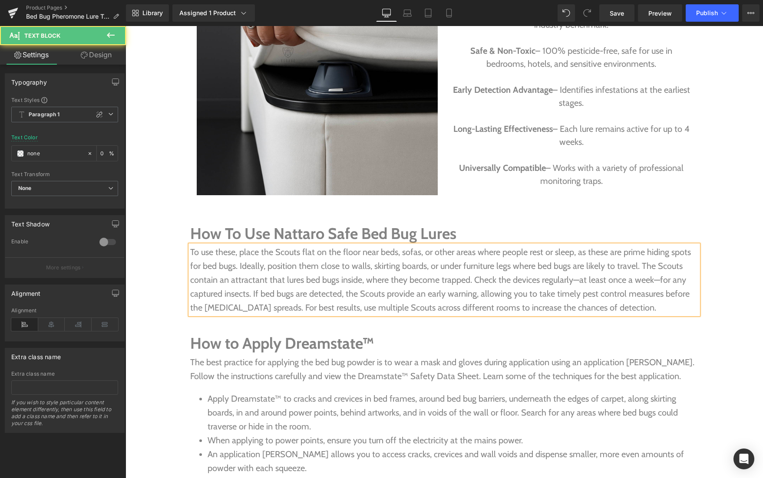
click at [230, 280] on p "To use these, place the Scouts flat on the floor near beds, sofas, or other are…" at bounding box center [444, 279] width 508 height 69
click at [392, 282] on p "To use these, place the Scouts flat on the floor near beds, sofas, or other are…" at bounding box center [444, 279] width 508 height 69
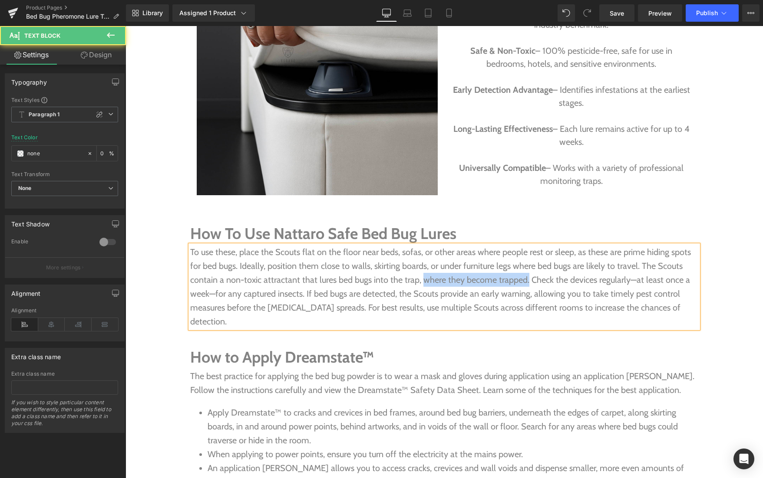
drag, startPoint x: 525, startPoint y: 283, endPoint x: 422, endPoint y: 280, distance: 103.3
click at [422, 280] on p "To use these, place the Scouts flat on the floor near beds, sofas, or other are…" at bounding box center [444, 286] width 508 height 83
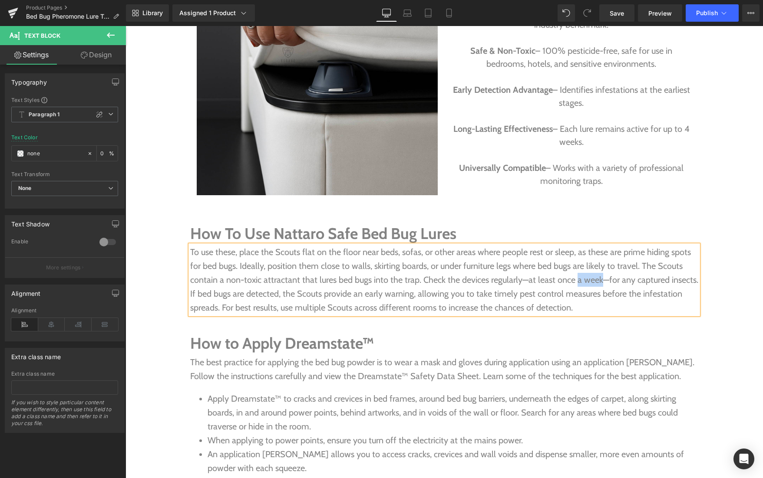
drag, startPoint x: 597, startPoint y: 280, endPoint x: 574, endPoint y: 280, distance: 22.6
click at [574, 280] on p "To use these, place the Scouts flat on the floor near beds, sofas, or other are…" at bounding box center [444, 279] width 508 height 69
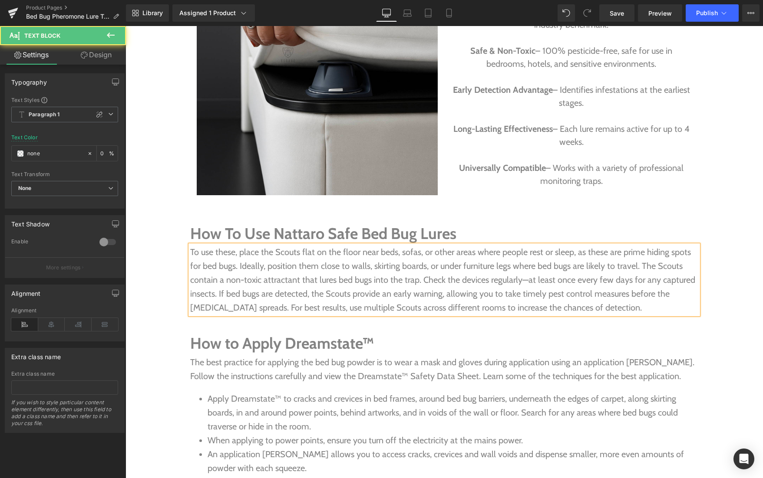
click at [525, 281] on p "To use these, place the Scouts flat on the floor near beds, sofas, or other are…" at bounding box center [444, 279] width 508 height 69
drag, startPoint x: 215, startPoint y: 294, endPoint x: 191, endPoint y: 291, distance: 24.1
click at [191, 291] on p "To use these, place the Scouts flat on the floor near beds, sofas, or other are…" at bounding box center [444, 279] width 508 height 69
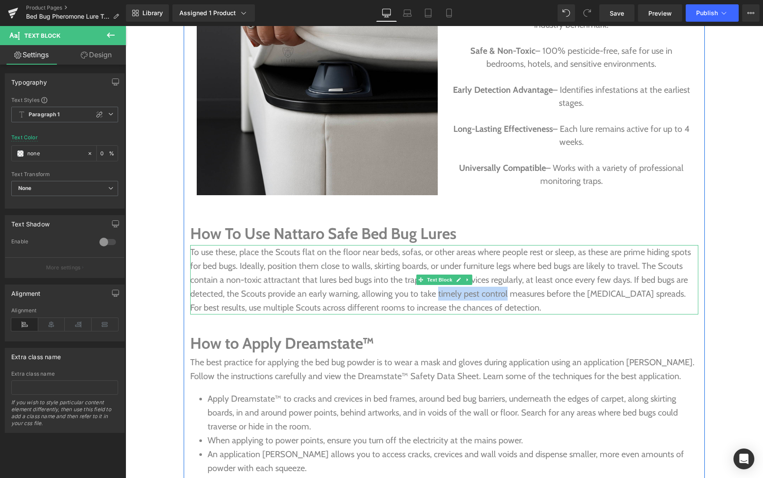
drag, startPoint x: 435, startPoint y: 295, endPoint x: 504, endPoint y: 295, distance: 69.0
click at [504, 295] on p "To use these, place the Scouts flat on the floor near beds, sofas, or other are…" at bounding box center [444, 279] width 508 height 69
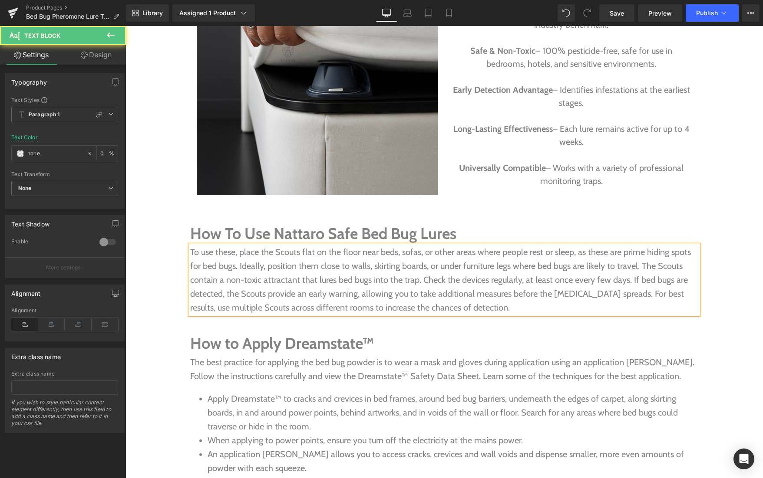
click at [538, 305] on p "To use these, place the Scouts flat on the floor near beds, sofas, or other are…" at bounding box center [444, 279] width 508 height 69
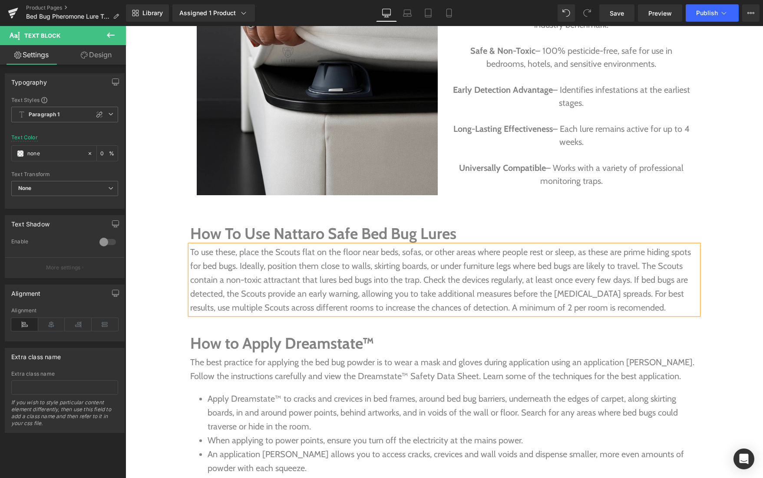
click at [587, 309] on p "To use these, place the Scouts flat on the floor near beds, sofas, or other are…" at bounding box center [444, 279] width 508 height 69
click at [627, 310] on p "To use these, place the Scouts flat on the floor near beds, sofas, or other are…" at bounding box center [444, 279] width 508 height 69
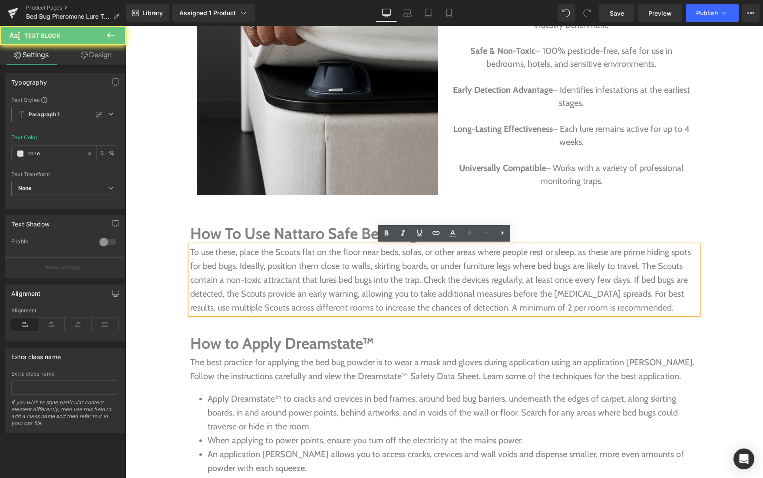
click at [629, 308] on p "To use these, place the Scouts flat on the floor near beds, sofas, or other are…" at bounding box center [444, 279] width 508 height 69
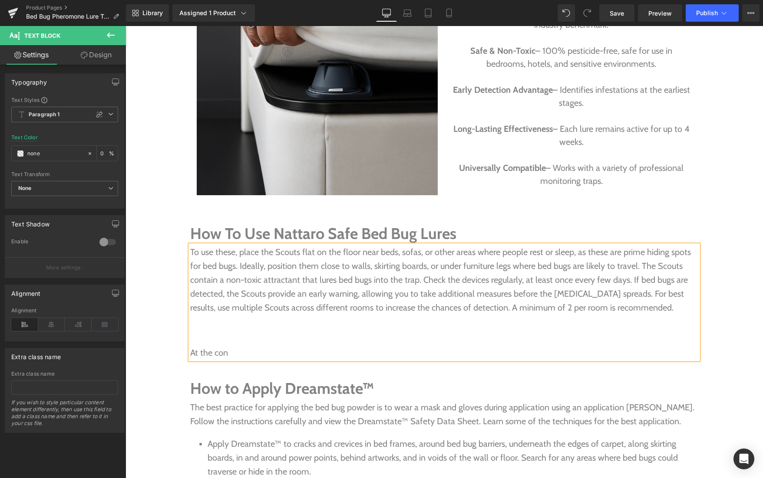
click at [201, 330] on p at bounding box center [444, 330] width 508 height 14
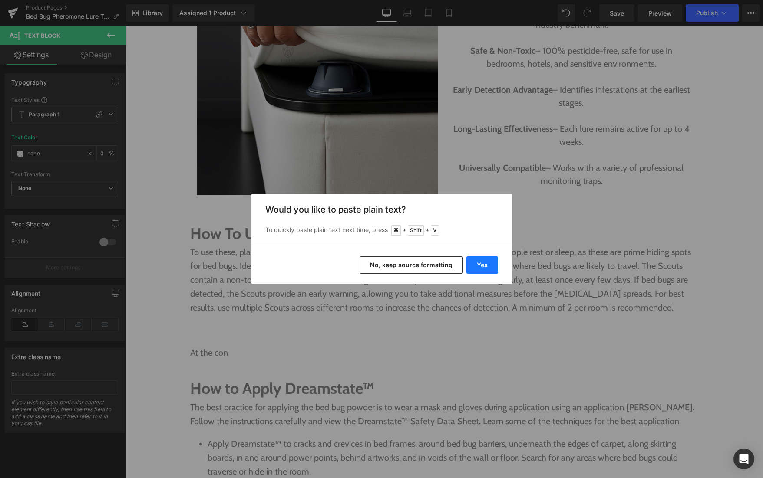
click at [482, 264] on button "Yes" at bounding box center [482, 265] width 32 height 17
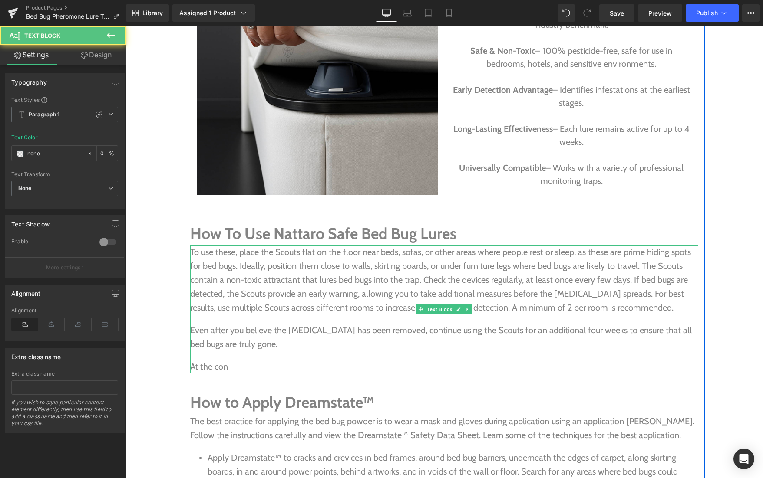
drag, startPoint x: 248, startPoint y: 368, endPoint x: 172, endPoint y: 368, distance: 76.0
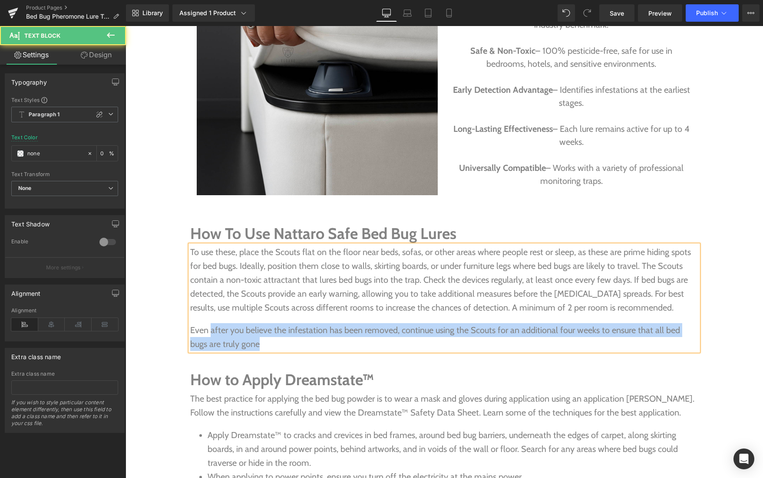
drag, startPoint x: 211, startPoint y: 331, endPoint x: 188, endPoint y: 331, distance: 23.0
click at [190, 331] on div "To use these, place the Scouts flat on the floor near beds, sofas, or other are…" at bounding box center [444, 298] width 508 height 106
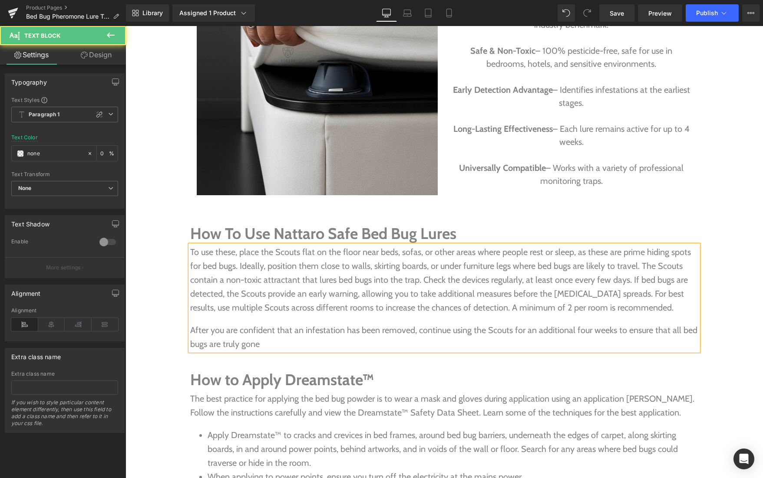
click at [259, 345] on p "After you are confident that an infestation has been removed, continue using th…" at bounding box center [444, 337] width 508 height 28
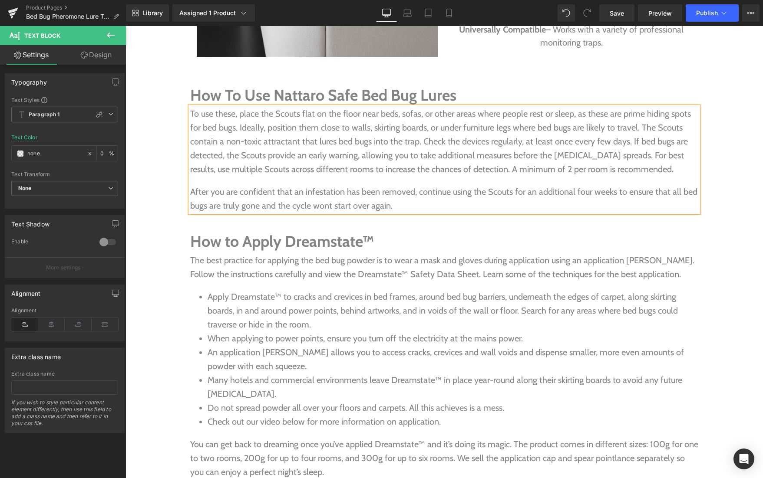
scroll to position [1566, 0]
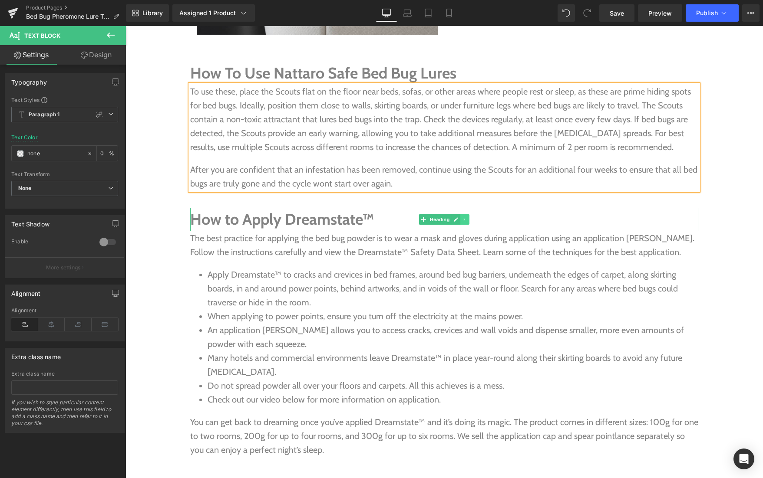
click at [467, 218] on link at bounding box center [464, 219] width 9 height 10
click at [468, 221] on icon at bounding box center [469, 219] width 5 height 5
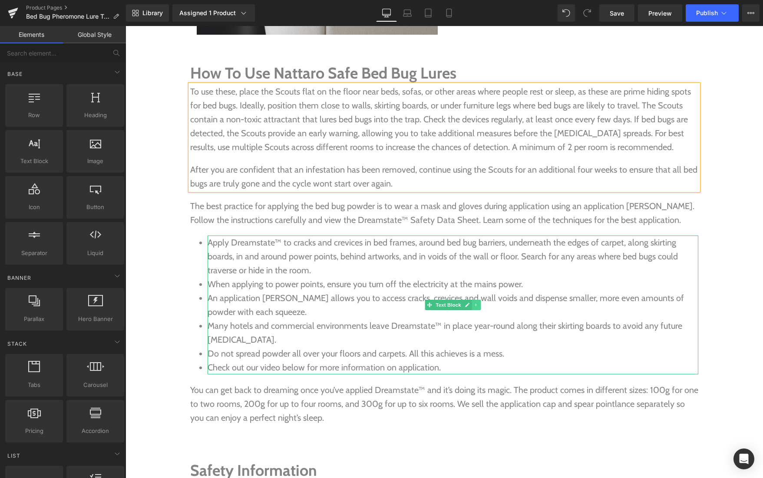
click at [475, 304] on icon at bounding box center [475, 305] width 1 height 3
click at [482, 303] on icon at bounding box center [480, 305] width 5 height 5
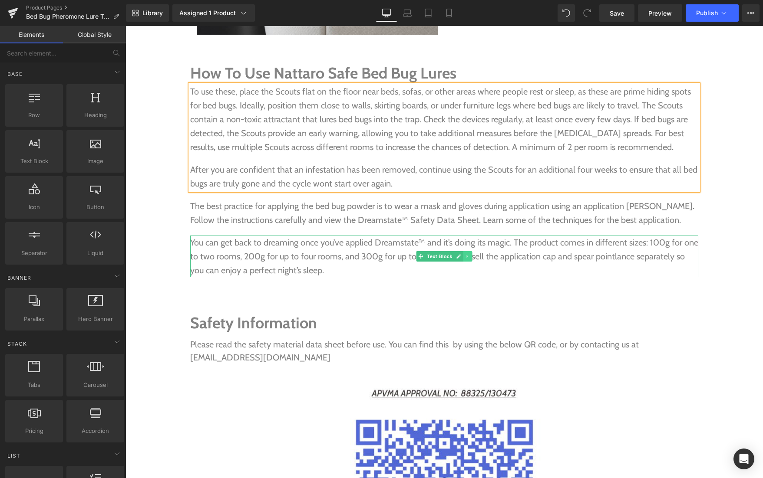
click at [469, 258] on icon at bounding box center [467, 256] width 5 height 5
click at [471, 255] on icon at bounding box center [472, 256] width 5 height 5
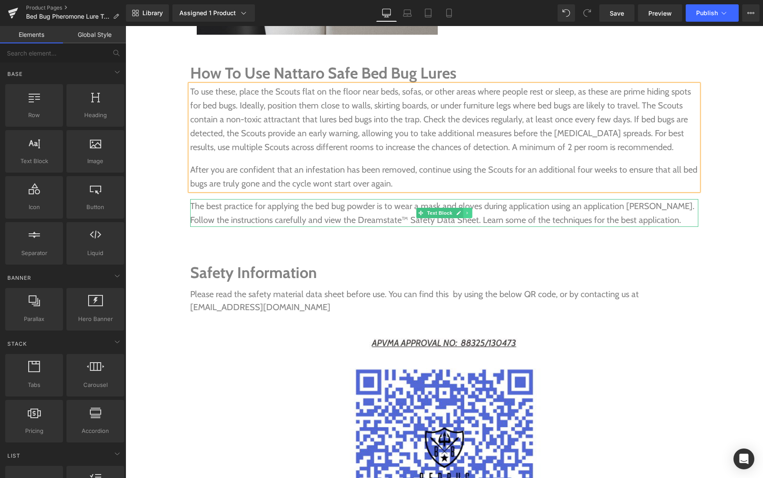
click at [466, 211] on icon at bounding box center [467, 213] width 5 height 5
click at [471, 212] on icon at bounding box center [472, 213] width 5 height 5
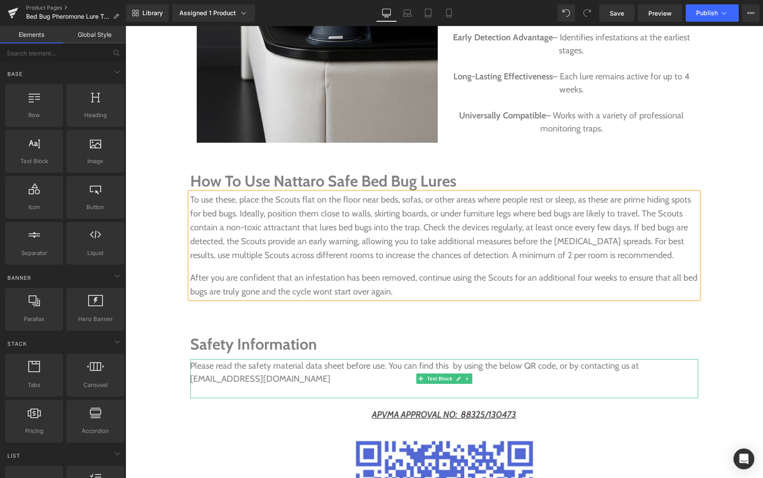
scroll to position [1457, 0]
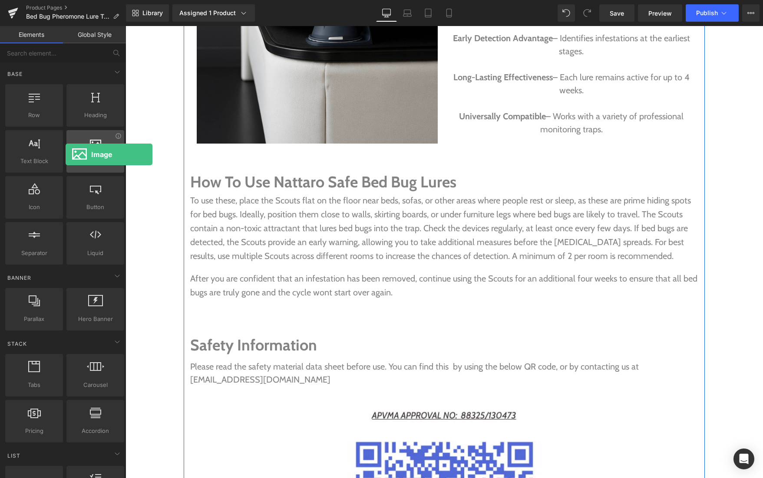
drag, startPoint x: 91, startPoint y: 160, endPoint x: 66, endPoint y: 155, distance: 25.8
click at [66, 155] on div "Image images, photos, alts, uploads" at bounding box center [95, 151] width 58 height 43
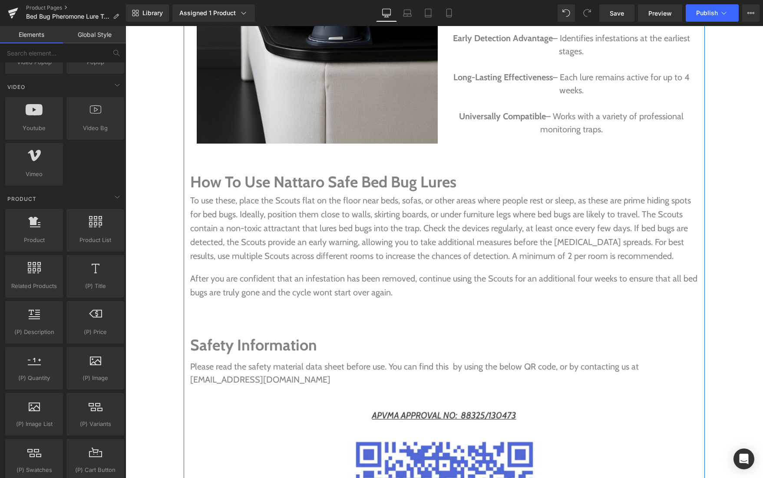
scroll to position [572, 0]
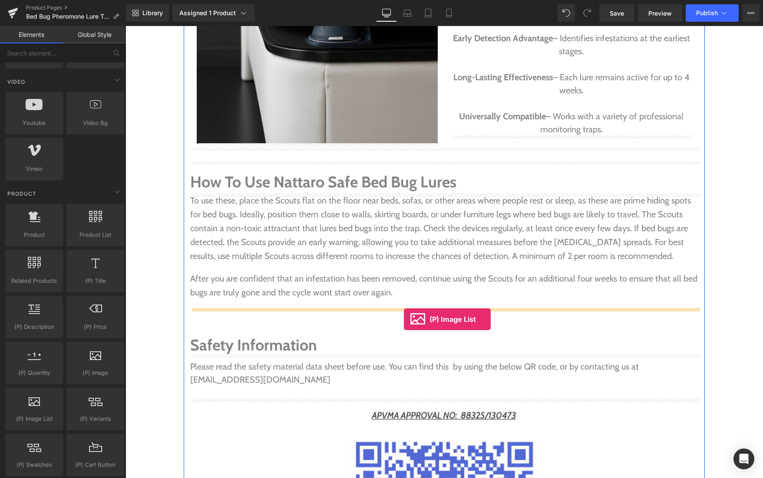
drag, startPoint x: 159, startPoint y: 435, endPoint x: 404, endPoint y: 320, distance: 270.5
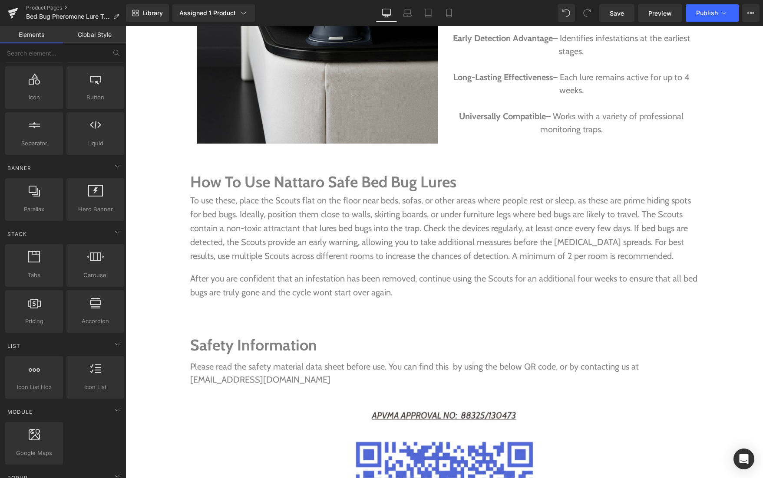
scroll to position [105, 0]
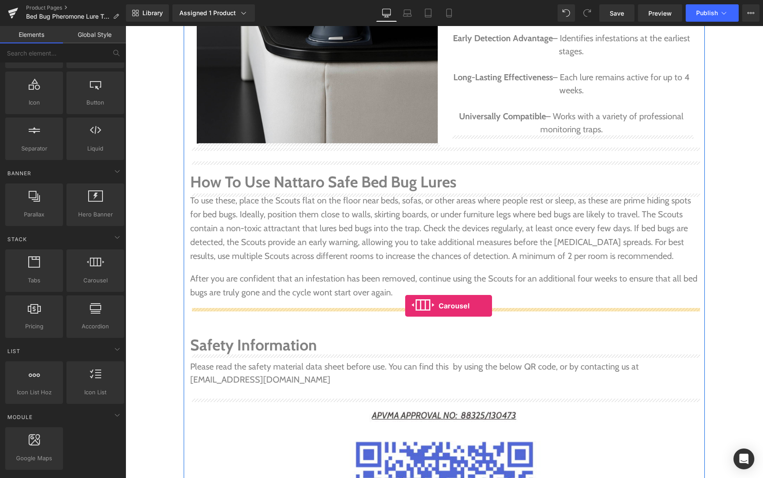
drag, startPoint x: 218, startPoint y: 300, endPoint x: 405, endPoint y: 306, distance: 186.8
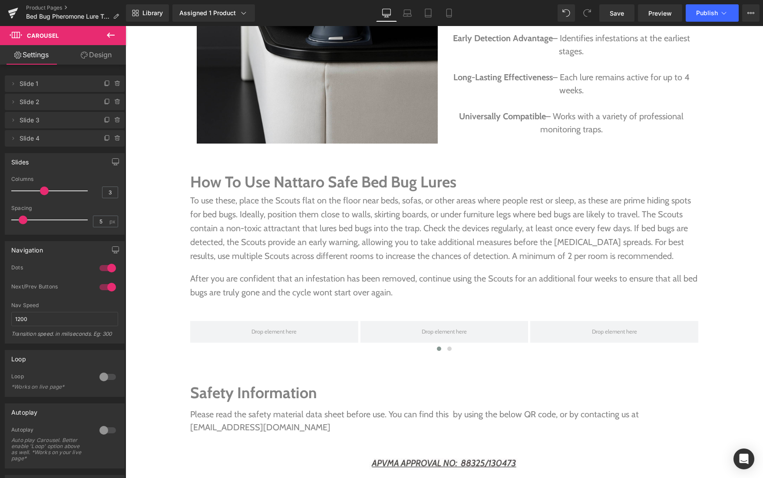
click at [113, 34] on icon at bounding box center [110, 35] width 10 height 10
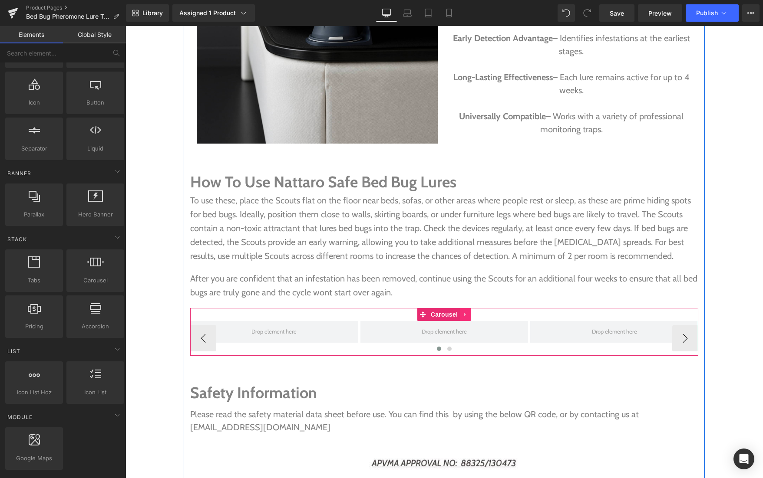
click at [468, 313] on icon at bounding box center [465, 315] width 6 height 7
click at [470, 315] on icon at bounding box center [471, 315] width 6 height 6
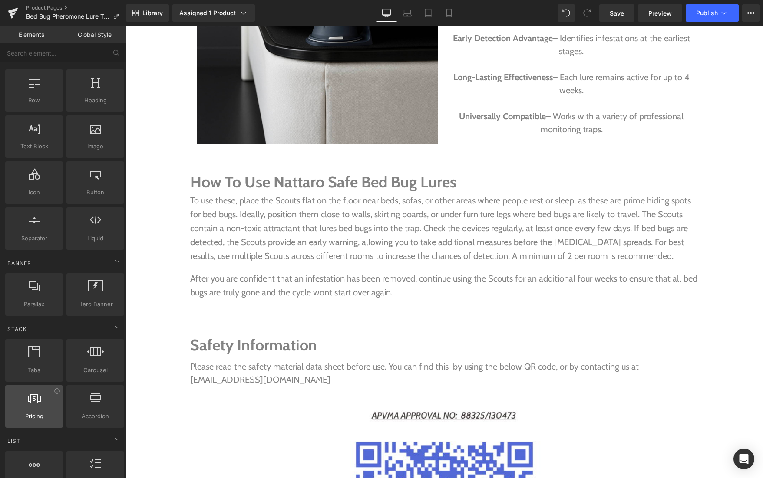
scroll to position [0, 0]
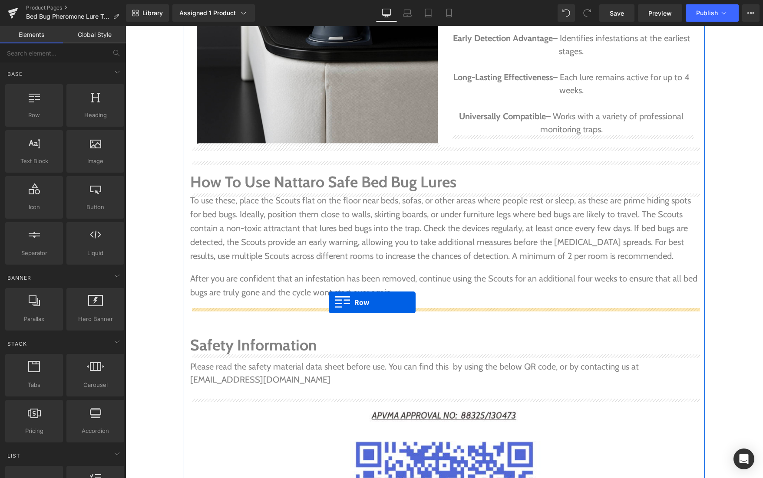
drag, startPoint x: 162, startPoint y: 140, endPoint x: 329, endPoint y: 302, distance: 232.7
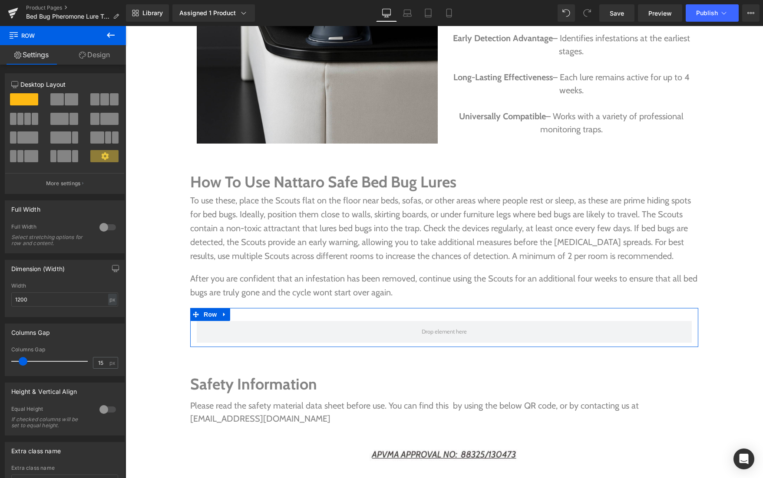
click at [100, 101] on span at bounding box center [104, 99] width 9 height 12
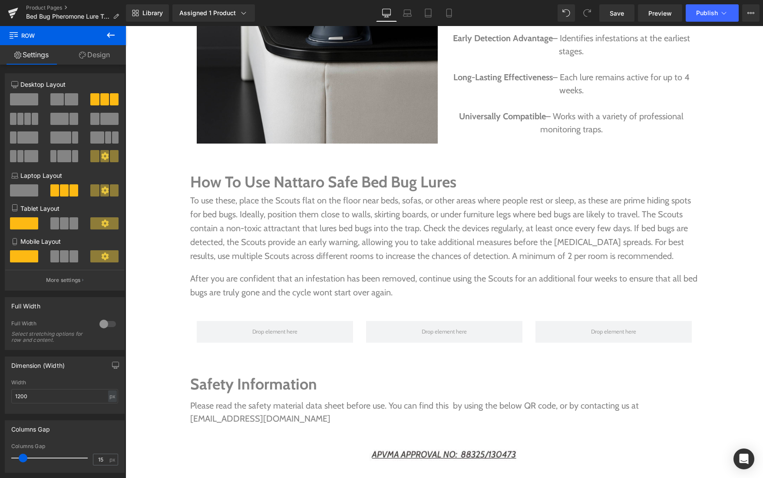
click at [109, 36] on icon at bounding box center [111, 35] width 8 height 5
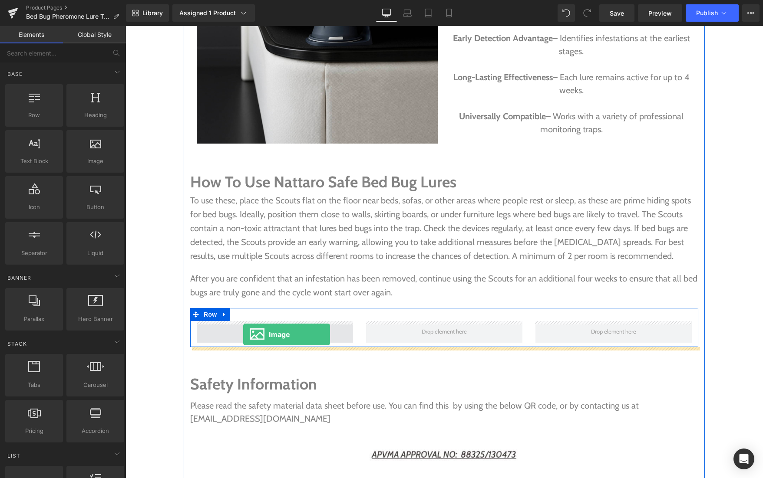
drag, startPoint x: 211, startPoint y: 176, endPoint x: 243, endPoint y: 335, distance: 161.7
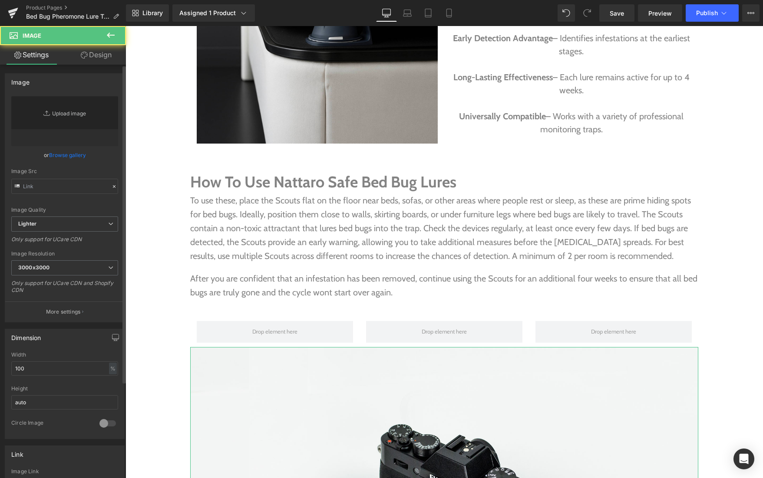
type input "//[DOMAIN_NAME][URL]"
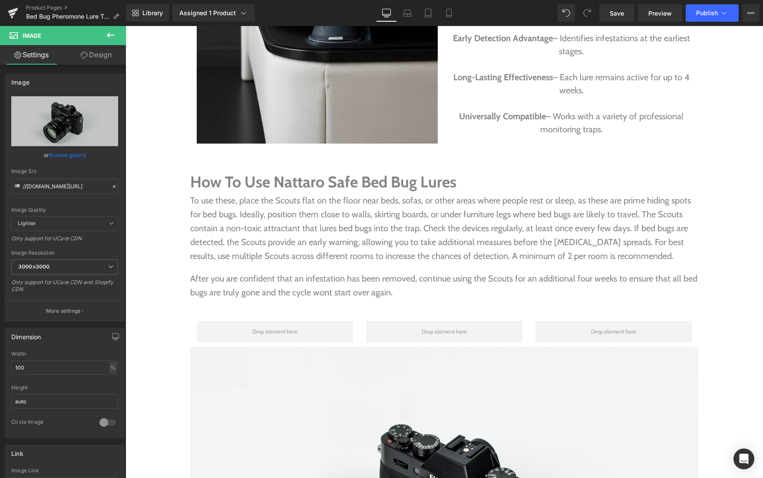
click at [112, 38] on icon at bounding box center [110, 35] width 10 height 10
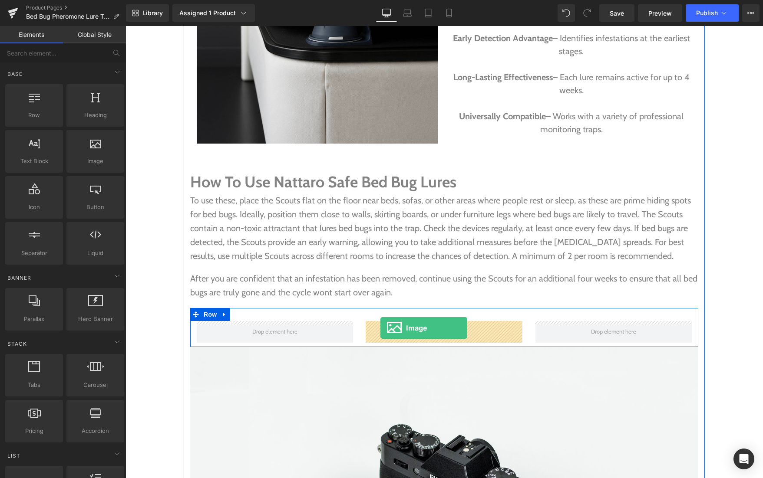
drag, startPoint x: 219, startPoint y: 174, endPoint x: 379, endPoint y: 327, distance: 221.4
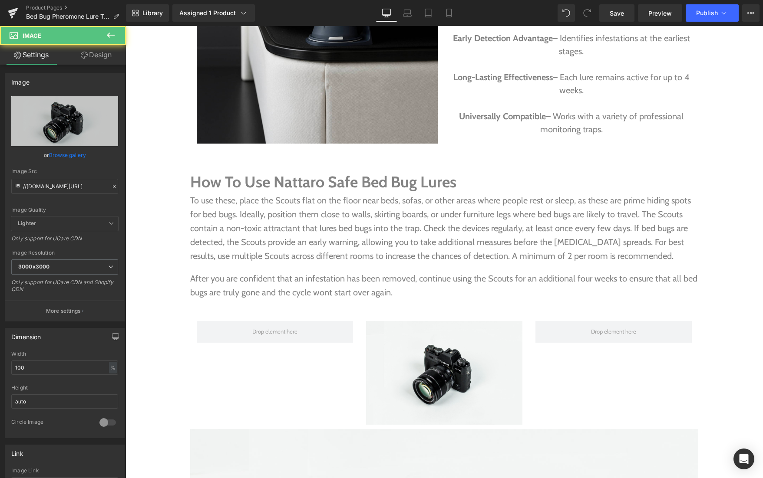
click at [113, 37] on icon at bounding box center [110, 35] width 10 height 10
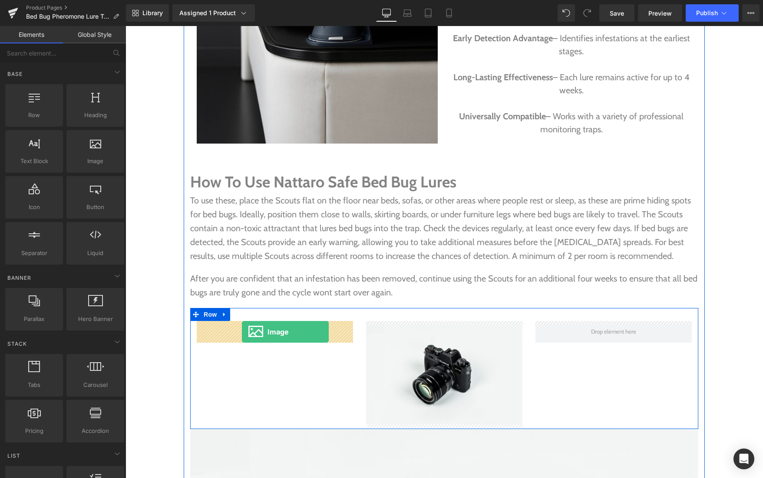
drag, startPoint x: 221, startPoint y: 181, endPoint x: 242, endPoint y: 332, distance: 152.6
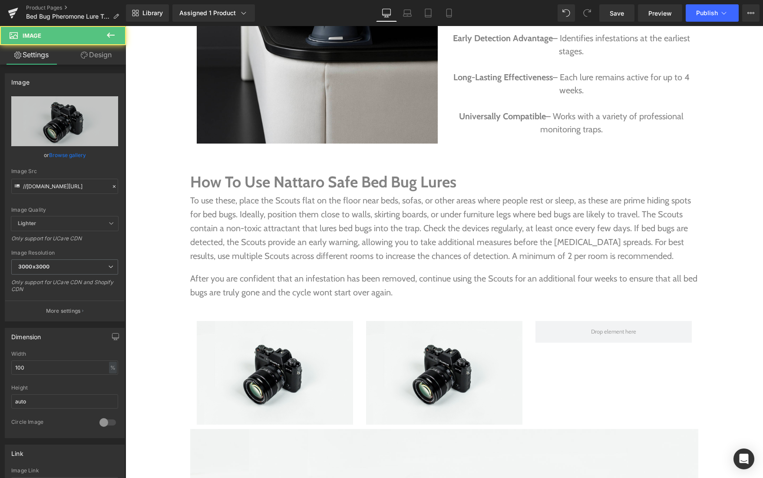
click at [109, 36] on icon at bounding box center [110, 35] width 10 height 10
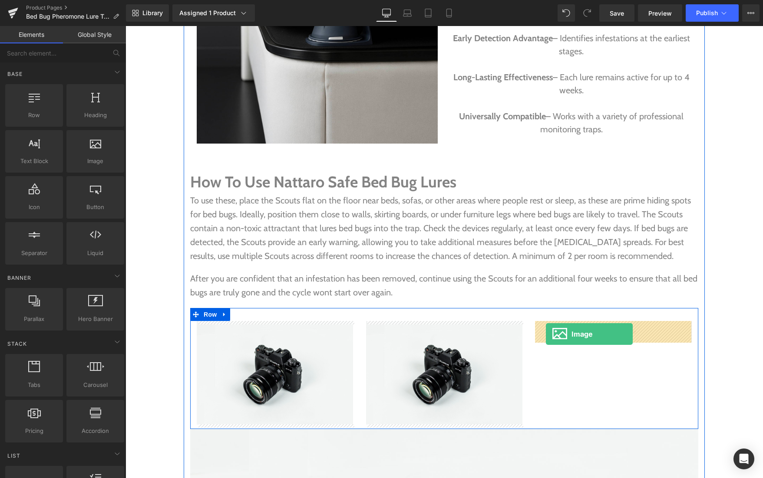
drag, startPoint x: 217, startPoint y: 176, endPoint x: 546, endPoint y: 334, distance: 365.2
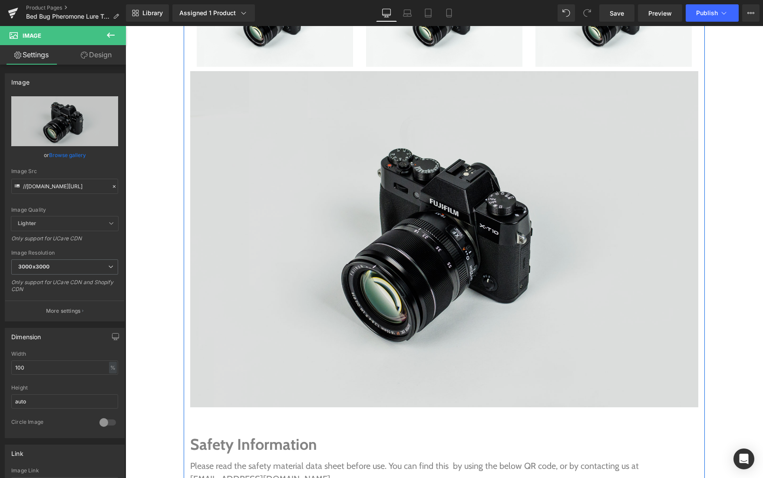
scroll to position [1819, 0]
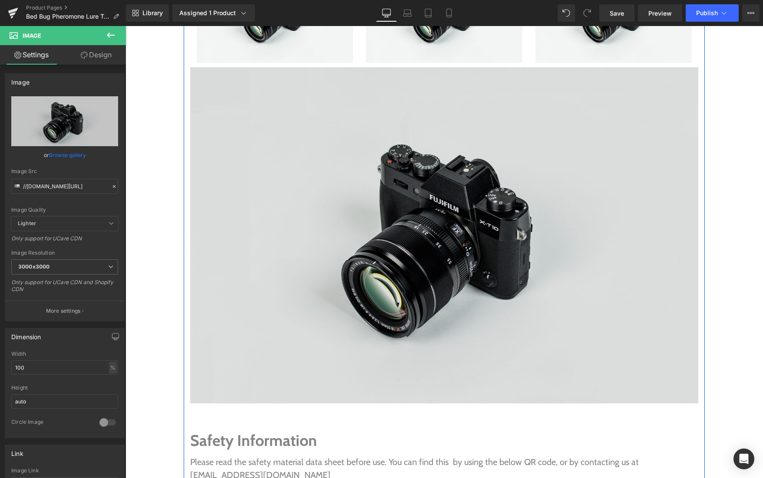
click at [478, 258] on img at bounding box center [444, 235] width 508 height 336
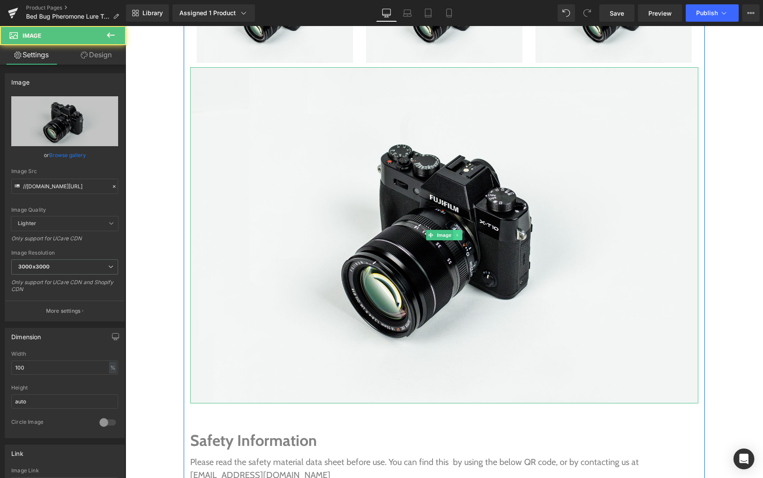
click at [456, 233] on icon at bounding box center [457, 235] width 5 height 5
click at [461, 234] on icon at bounding box center [462, 235] width 5 height 5
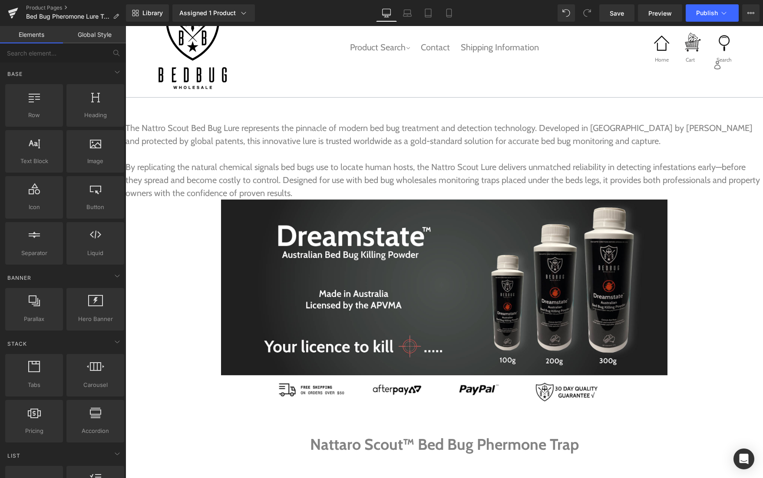
scroll to position [38, 0]
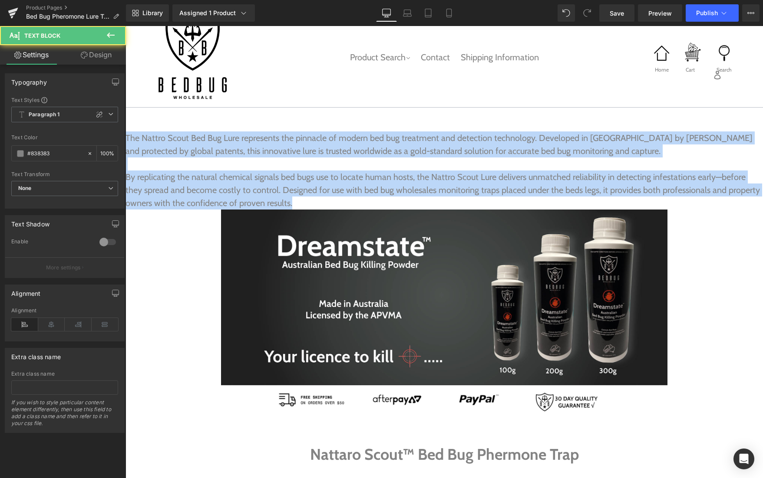
drag, startPoint x: 300, startPoint y: 204, endPoint x: 112, endPoint y: 130, distance: 201.6
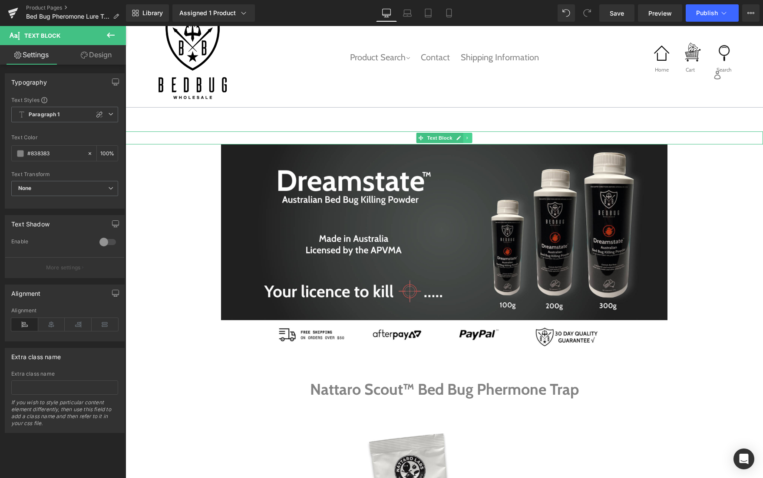
click at [465, 136] on icon at bounding box center [467, 137] width 5 height 5
click at [471, 140] on icon at bounding box center [472, 137] width 5 height 5
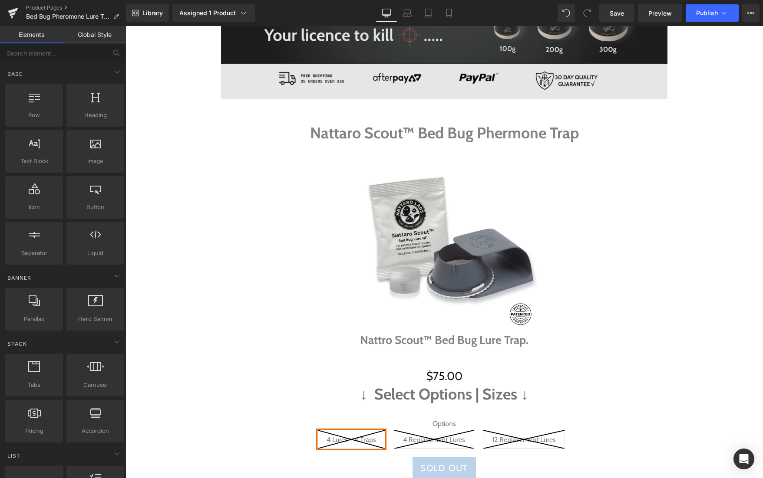
scroll to position [283, 0]
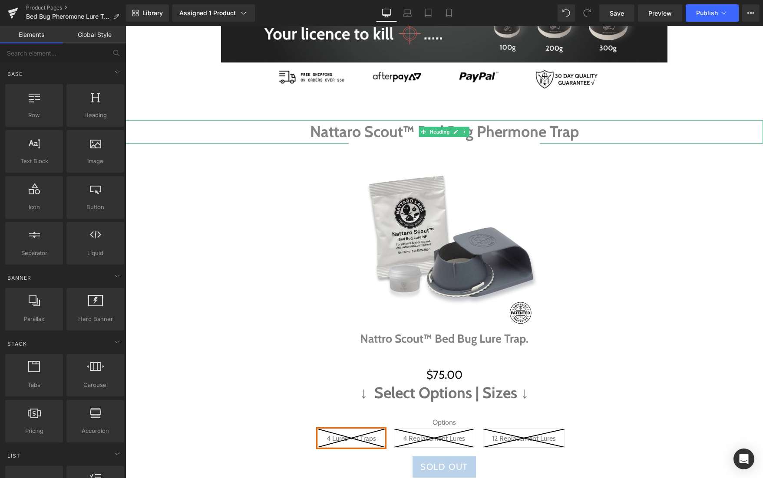
click at [509, 131] on h1 "Nattaro Scout™ Bed Bug Phermone Trap" at bounding box center [443, 131] width 637 height 23
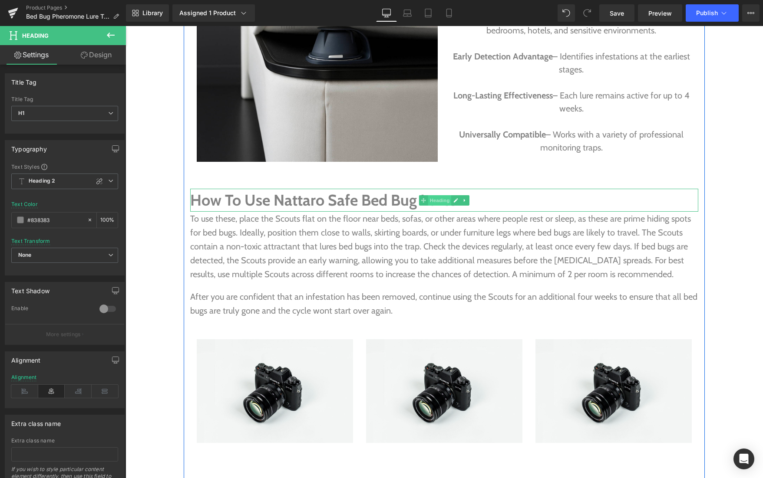
scroll to position [1361, 0]
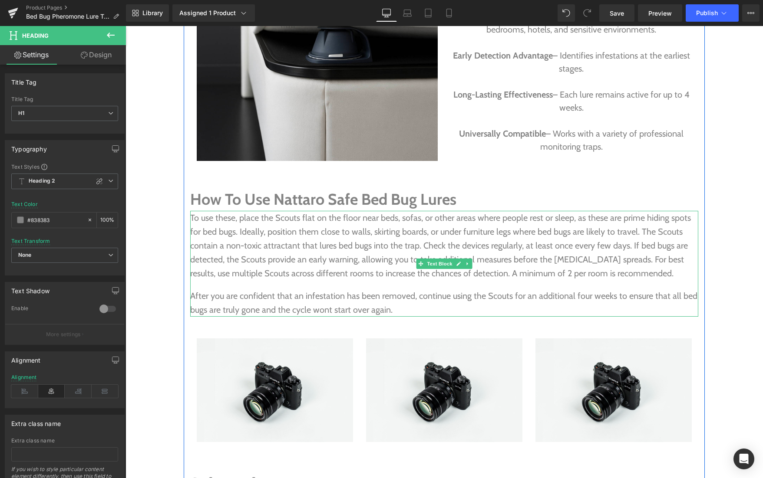
drag, startPoint x: 571, startPoint y: 221, endPoint x: 580, endPoint y: 212, distance: 12.3
click at [571, 221] on p "To use these, place the Scouts flat on the floor near beds, sofas, or other are…" at bounding box center [444, 245] width 508 height 69
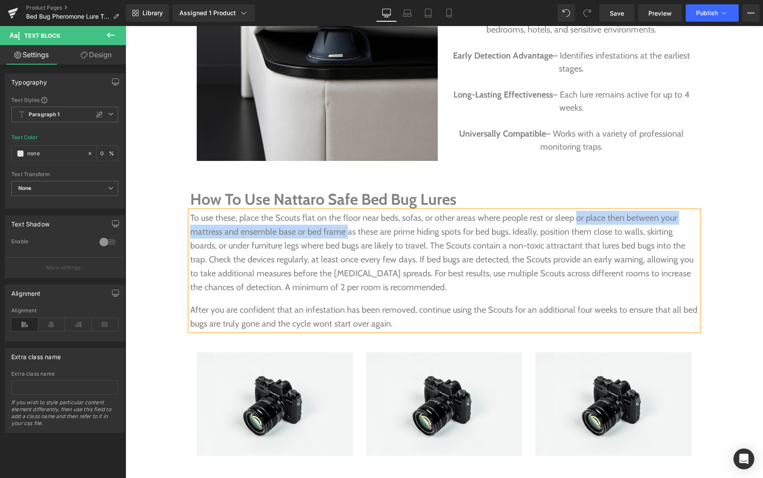
drag, startPoint x: 573, startPoint y: 218, endPoint x: 348, endPoint y: 232, distance: 225.7
click at [348, 232] on p "To use these, place the Scouts flat on the floor near beds, sofas, or other are…" at bounding box center [444, 252] width 508 height 83
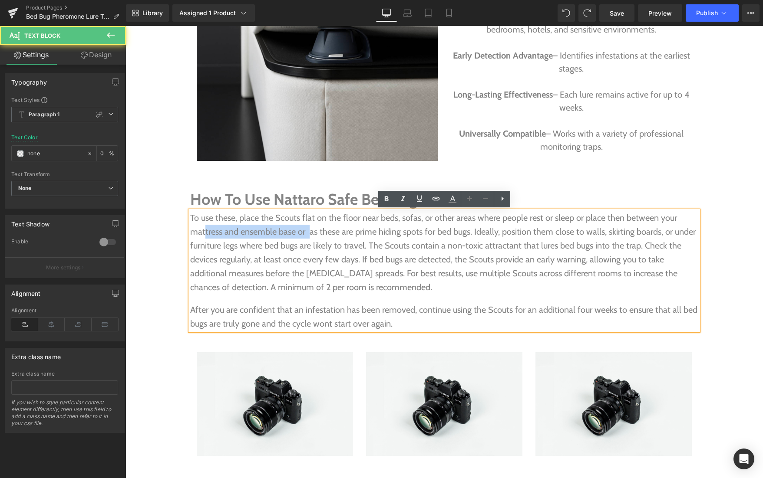
drag, startPoint x: 309, startPoint y: 233, endPoint x: 205, endPoint y: 234, distance: 103.3
click at [205, 234] on p "To use these, place the Scouts flat on the floor near beds, sofas, or other are…" at bounding box center [444, 252] width 508 height 83
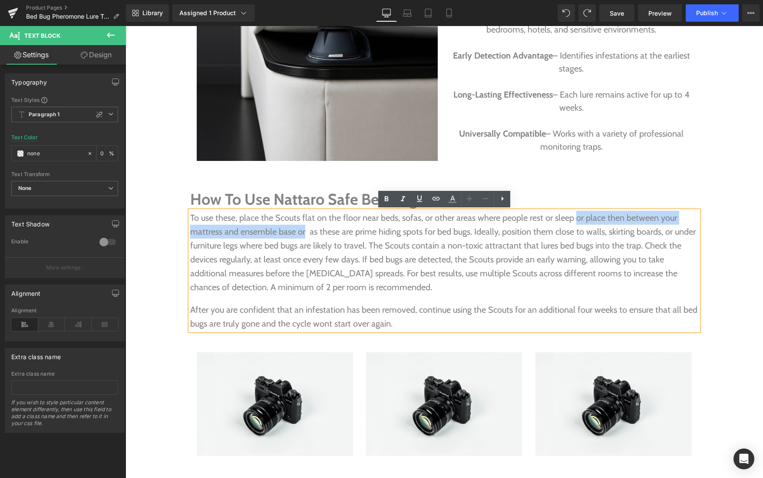
drag, startPoint x: 573, startPoint y: 217, endPoint x: 304, endPoint y: 234, distance: 269.3
click at [304, 234] on p "To use these, place the Scouts flat on the floor near beds, sofas, or other are…" at bounding box center [444, 252] width 508 height 83
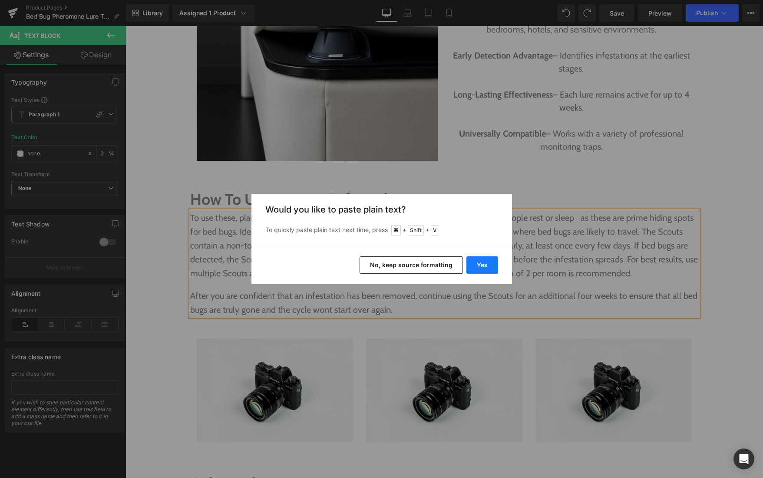
click at [482, 267] on button "Yes" at bounding box center [482, 265] width 32 height 17
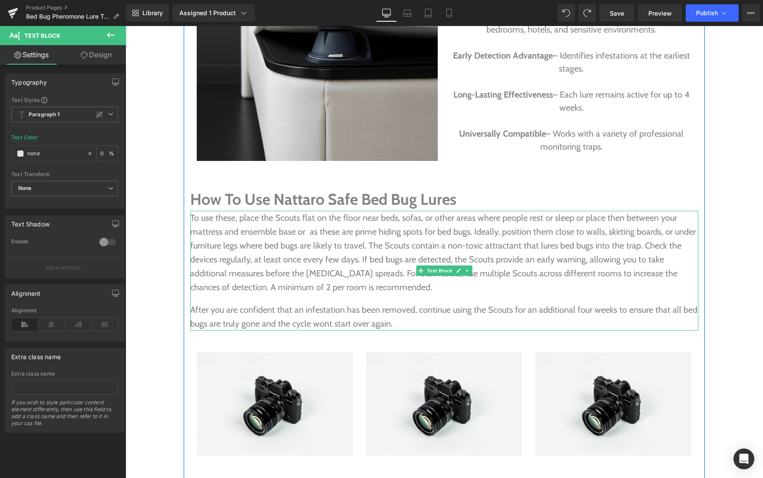
click at [309, 232] on p "To use these, place the Scouts flat on the floor near beds, sofas, or other are…" at bounding box center [444, 252] width 508 height 83
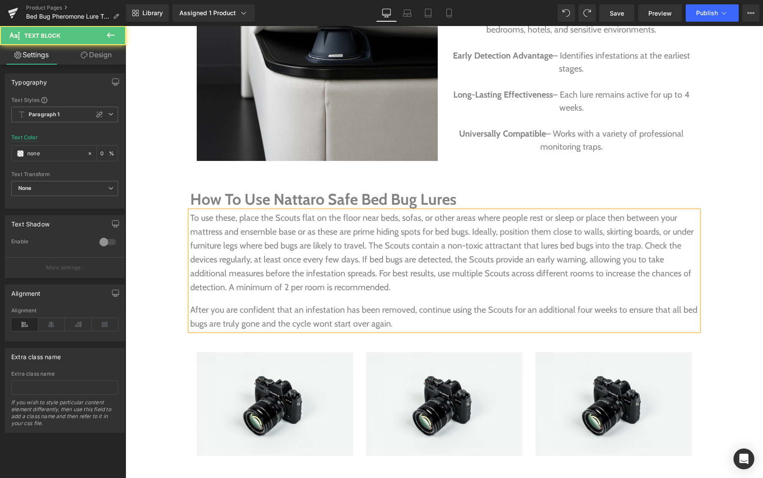
click at [237, 218] on p "To use these, place the Scouts flat on the floor near beds, sofas, or other are…" at bounding box center [444, 252] width 508 height 83
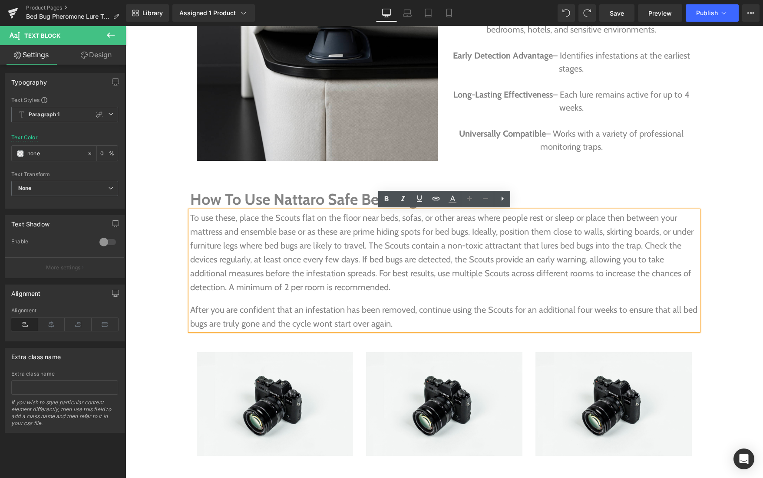
click at [421, 216] on p "To use these, place the Scouts flat on the floor near beds, sofas, or other are…" at bounding box center [444, 252] width 508 height 83
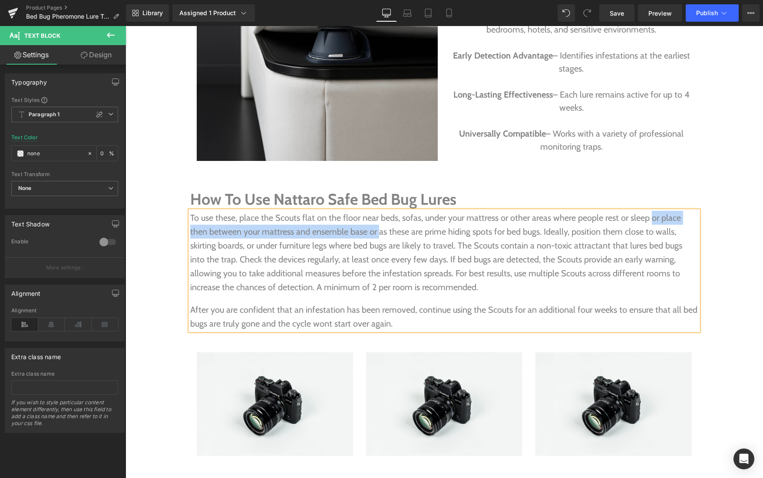
drag, startPoint x: 649, startPoint y: 218, endPoint x: 358, endPoint y: 234, distance: 290.9
click at [358, 234] on p "To use these, place the Scouts flat on the floor near beds, sofas, under your m…" at bounding box center [444, 252] width 508 height 83
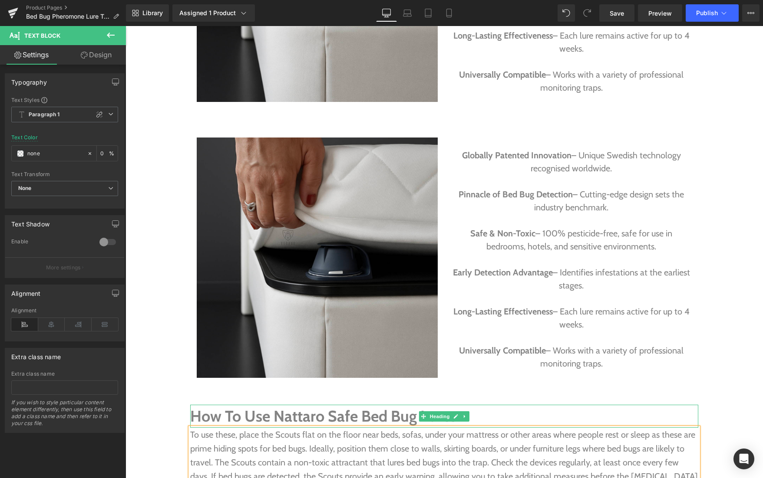
scroll to position [1412, 0]
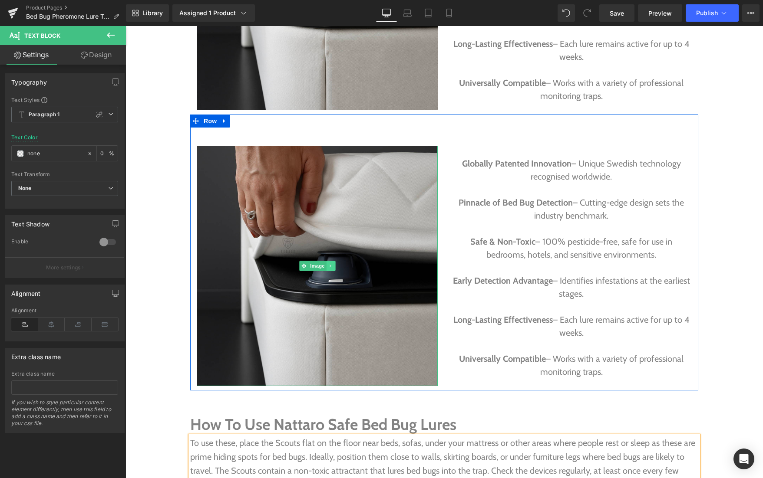
click at [332, 264] on icon at bounding box center [330, 266] width 5 height 5
click at [336, 265] on icon at bounding box center [335, 266] width 5 height 5
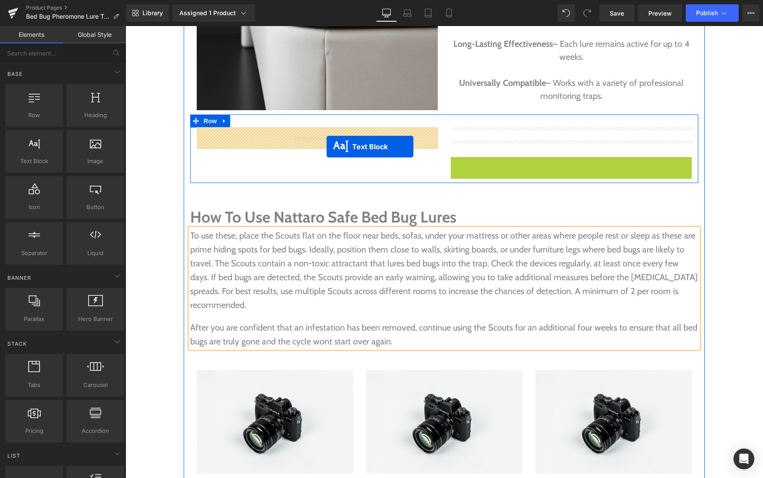
drag, startPoint x: 564, startPoint y: 161, endPoint x: 322, endPoint y: 147, distance: 241.8
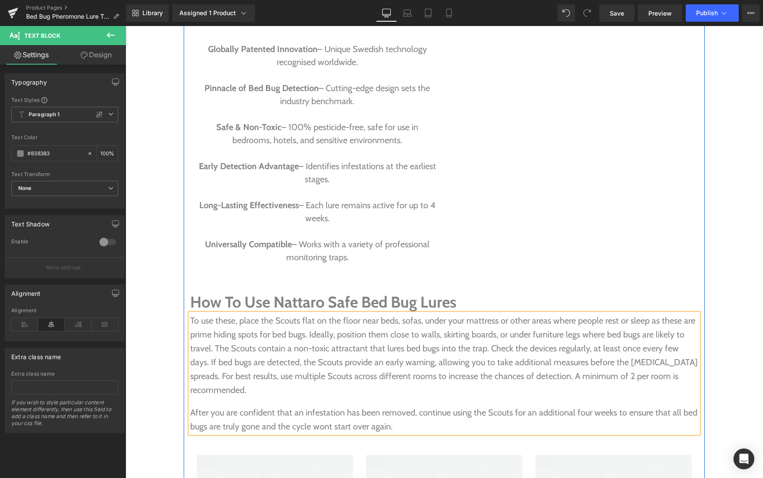
scroll to position [1528, 0]
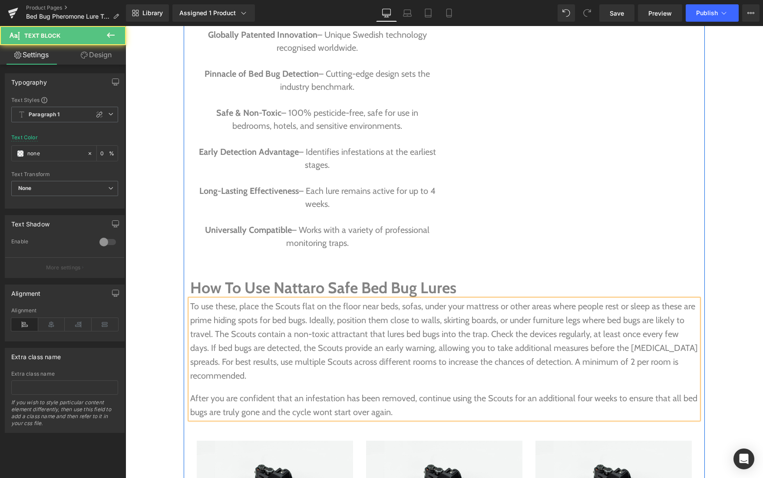
drag, startPoint x: 282, startPoint y: 333, endPoint x: 391, endPoint y: 399, distance: 127.5
click at [391, 399] on div "To use these, place the Scouts flat on the floor near beds, sofas, under your m…" at bounding box center [444, 360] width 508 height 120
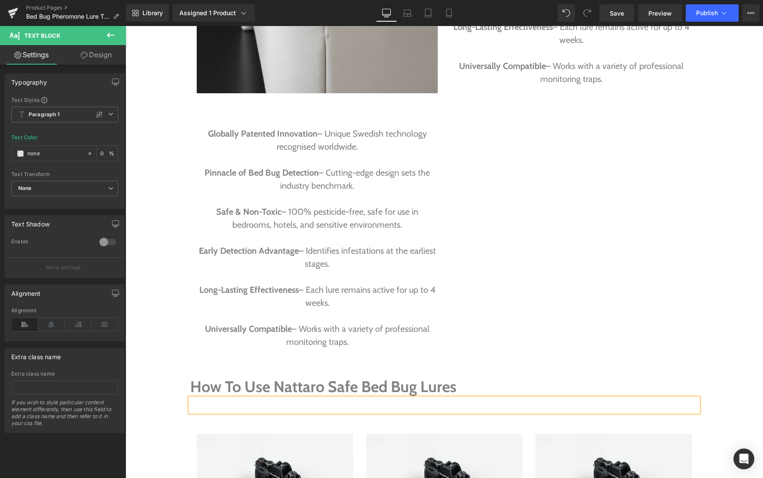
scroll to position [1430, 0]
click at [356, 343] on p "Universally Compatible – Works with a variety of professional monitoring traps." at bounding box center [317, 335] width 241 height 26
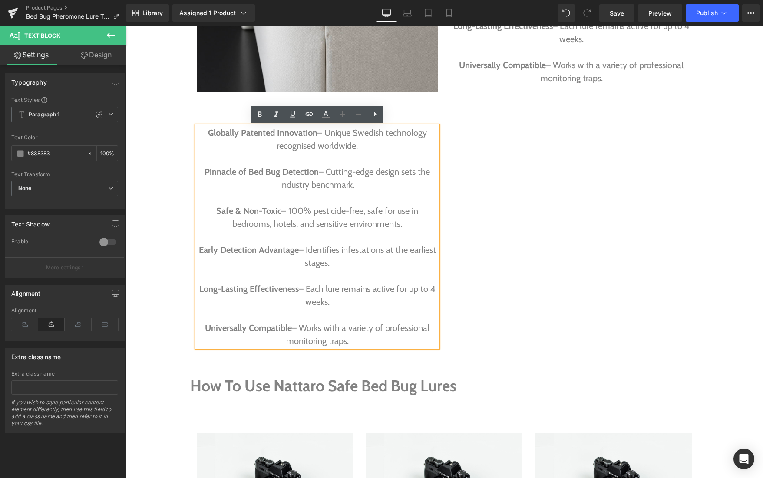
drag, startPoint x: 362, startPoint y: 343, endPoint x: 178, endPoint y: 118, distance: 290.4
click at [178, 118] on div "Image Nattaro Scout™ Bed Bug Pheromone Trap Heading Image Nattro Scout™ Bed Bug…" at bounding box center [443, 460] width 637 height 3440
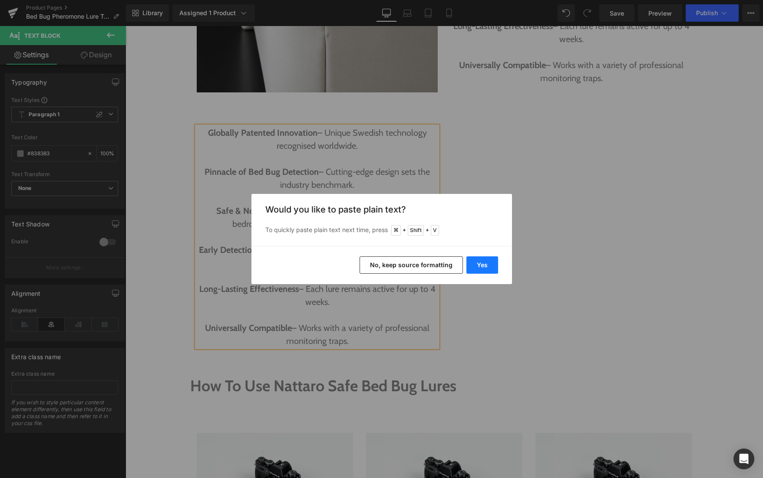
click at [491, 267] on button "Yes" at bounding box center [482, 265] width 32 height 17
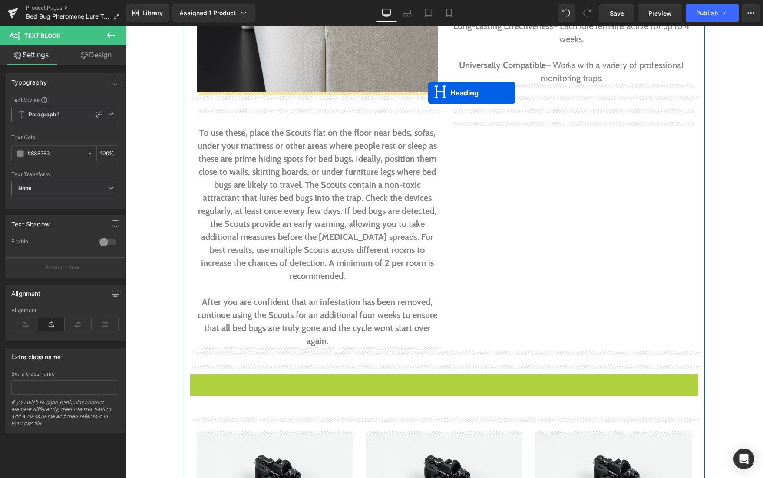
drag, startPoint x: 438, startPoint y: 388, endPoint x: 427, endPoint y: 94, distance: 294.2
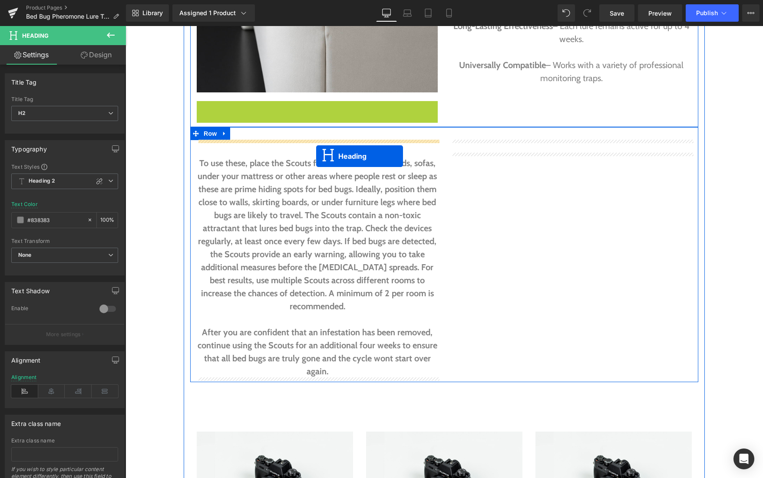
drag, startPoint x: 316, startPoint y: 124, endPoint x: 316, endPoint y: 156, distance: 32.6
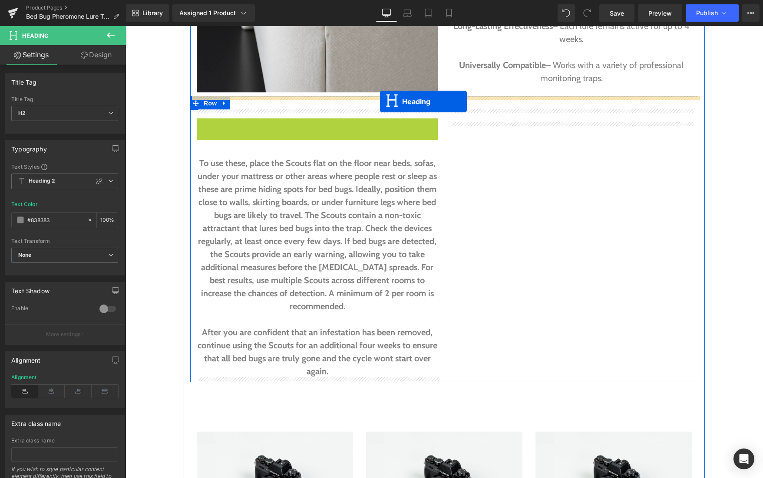
drag, startPoint x: 315, startPoint y: 141, endPoint x: 380, endPoint y: 102, distance: 75.6
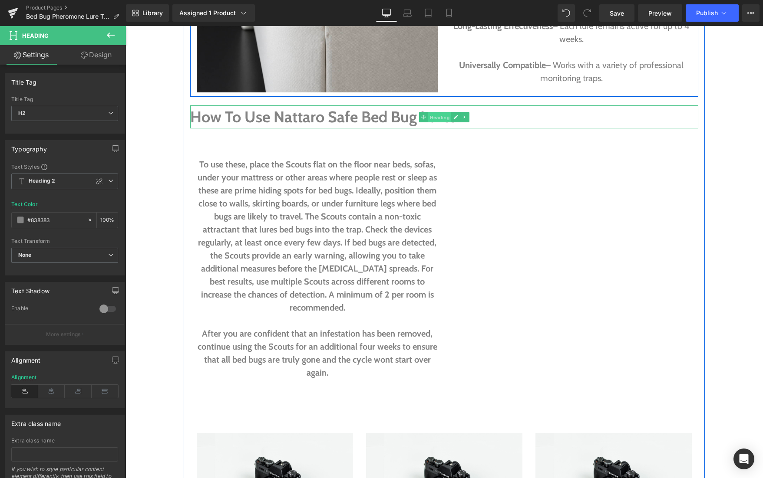
click at [438, 116] on span "Heading" at bounding box center [439, 117] width 23 height 10
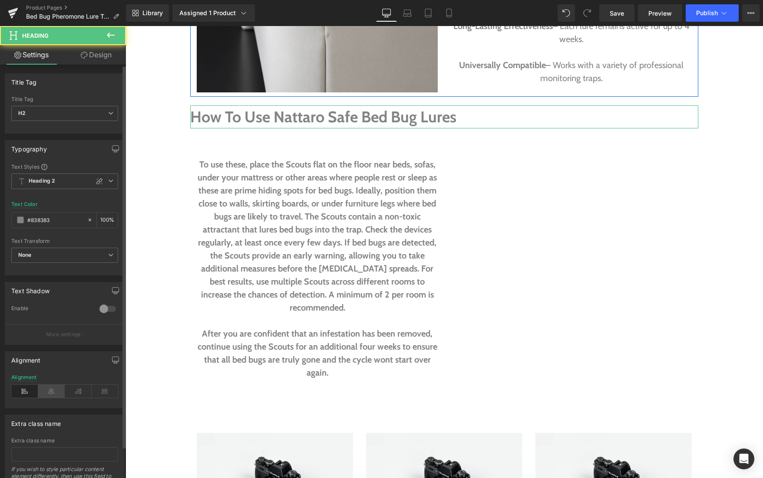
click at [49, 392] on icon at bounding box center [51, 391] width 27 height 13
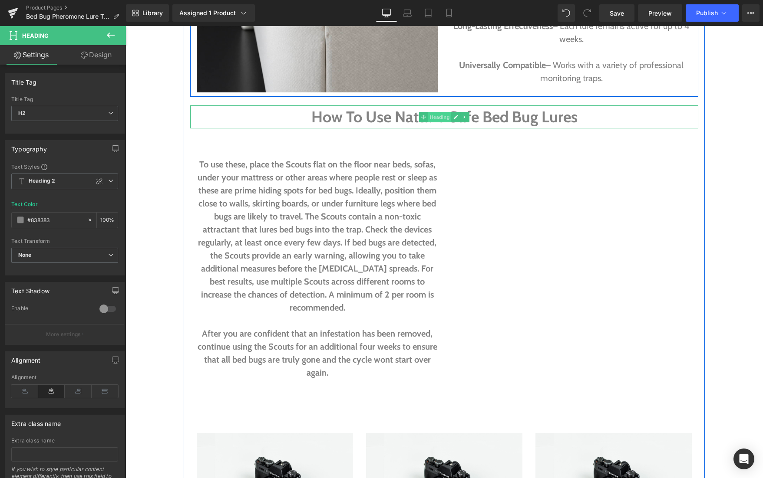
click at [442, 114] on span "Heading" at bounding box center [439, 117] width 23 height 10
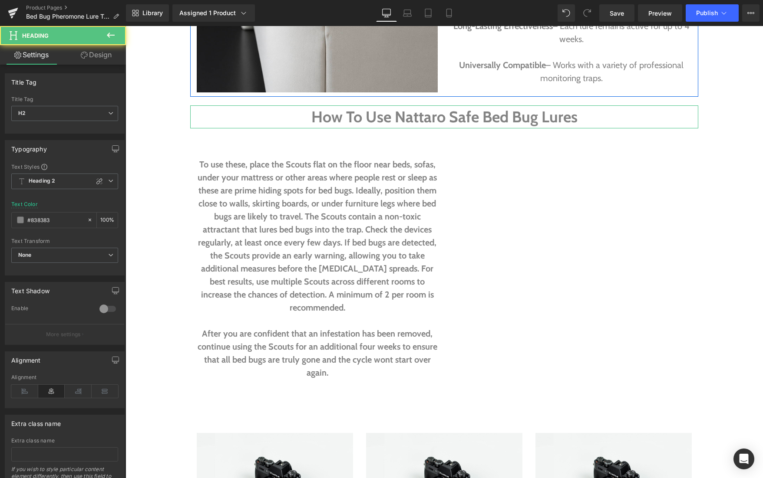
click at [102, 55] on link "Design" at bounding box center [96, 55] width 63 height 20
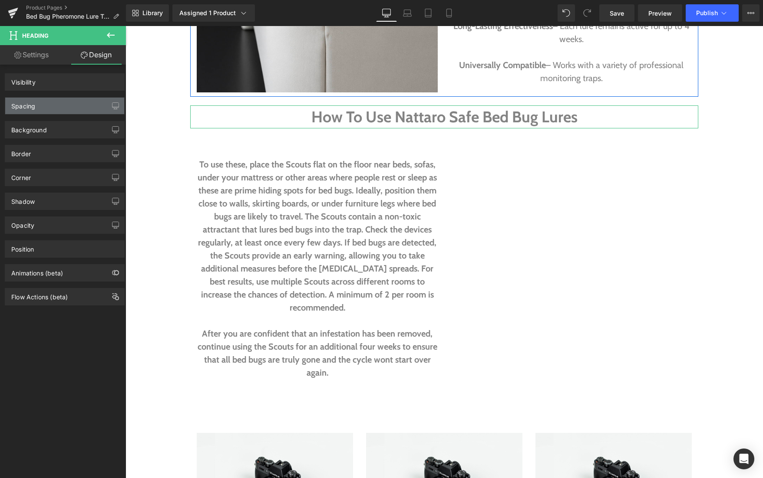
click at [69, 109] on div "Spacing" at bounding box center [64, 106] width 119 height 16
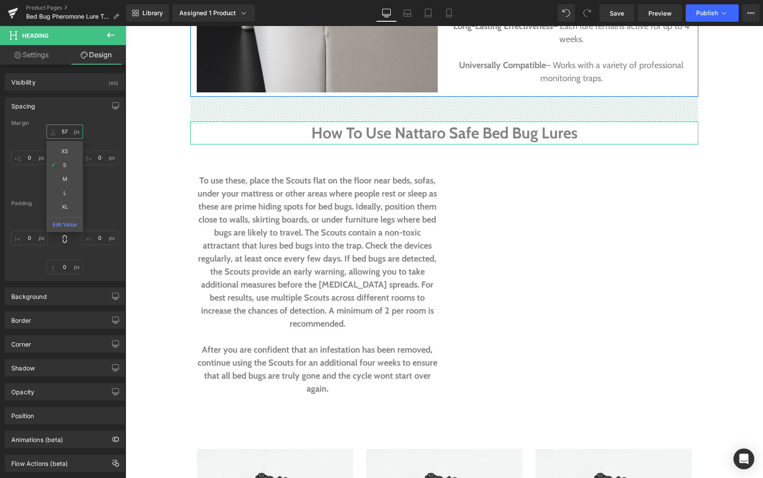
drag, startPoint x: 55, startPoint y: 131, endPoint x: 55, endPoint y: 105, distance: 25.2
click at [55, 105] on div "Spacing [GEOGRAPHIC_DATA] 57px 57 XS S M L XL Edit Value 0px 0 0px 0 0px 0 [GEO…" at bounding box center [65, 189] width 120 height 184
type input "58"
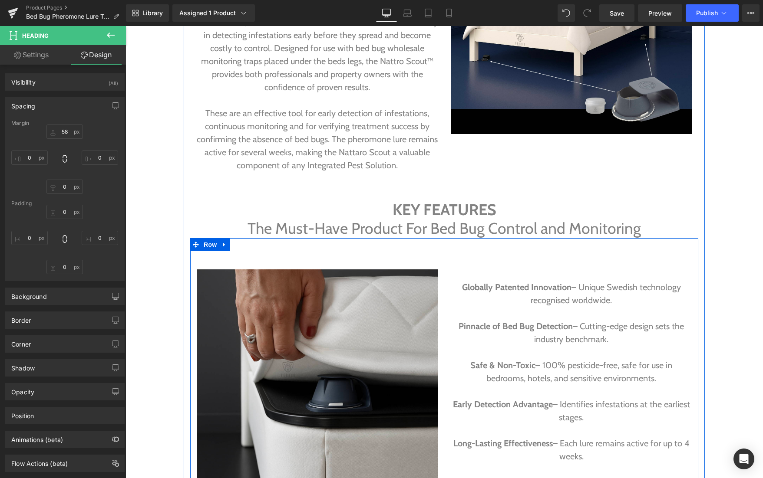
scroll to position [1013, 0]
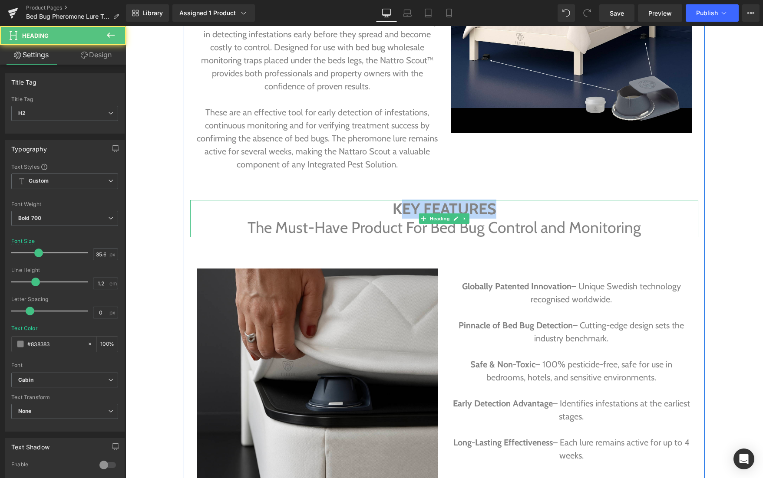
drag, startPoint x: 419, startPoint y: 205, endPoint x: 405, endPoint y: 206, distance: 13.5
click at [405, 206] on h2 "KEY FEATURES" at bounding box center [444, 209] width 508 height 19
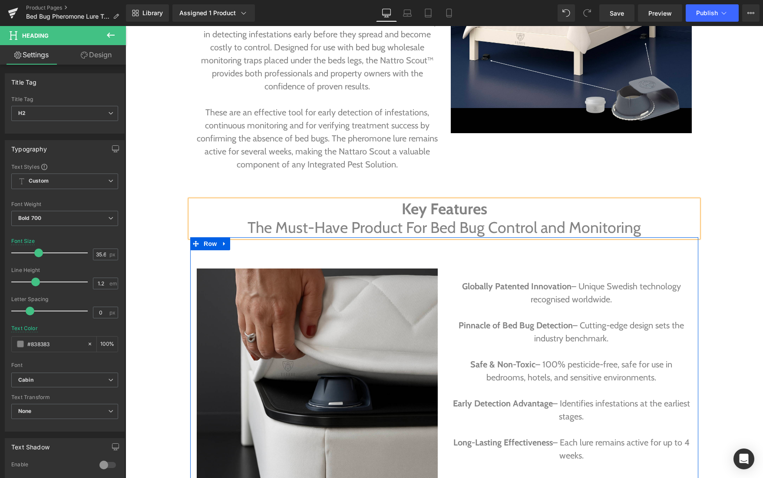
click at [470, 265] on div "Text Block Globally Patented Innovation – Unique Swedish technology recognised …" at bounding box center [571, 376] width 254 height 251
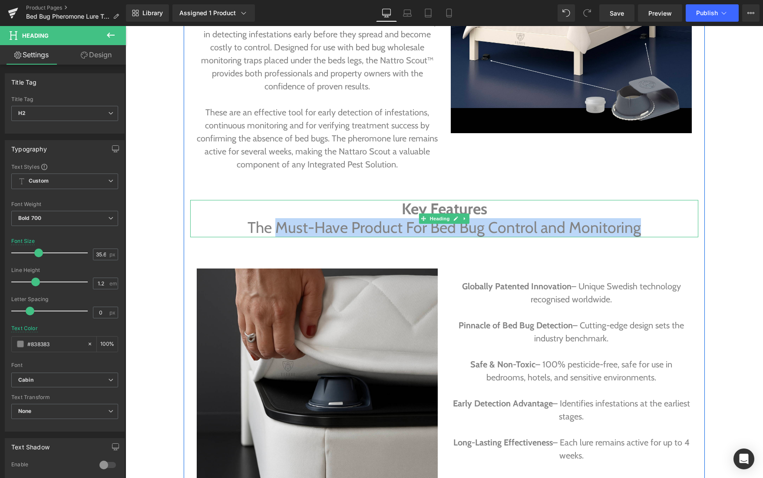
drag, startPoint x: 644, startPoint y: 229, endPoint x: 277, endPoint y: 224, distance: 366.9
click at [277, 224] on h2 "The Must-Have Product For Bed Bug Control and Monitoring" at bounding box center [444, 228] width 508 height 19
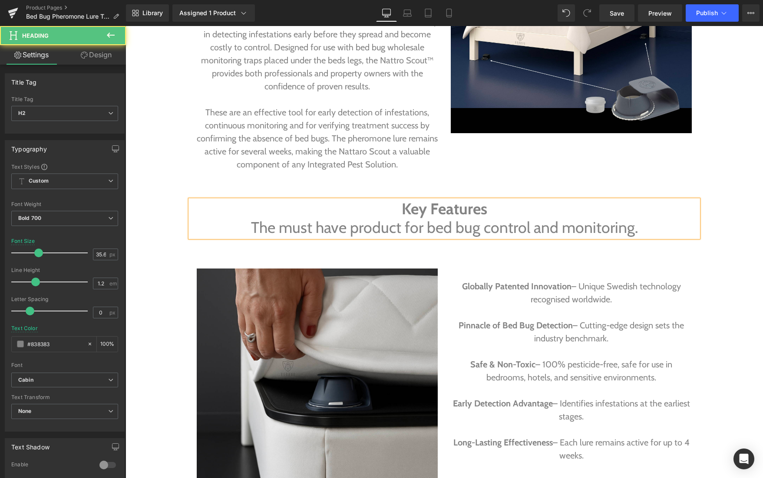
click at [313, 224] on span "The must have product for bed bug control and monitoring." at bounding box center [444, 227] width 387 height 19
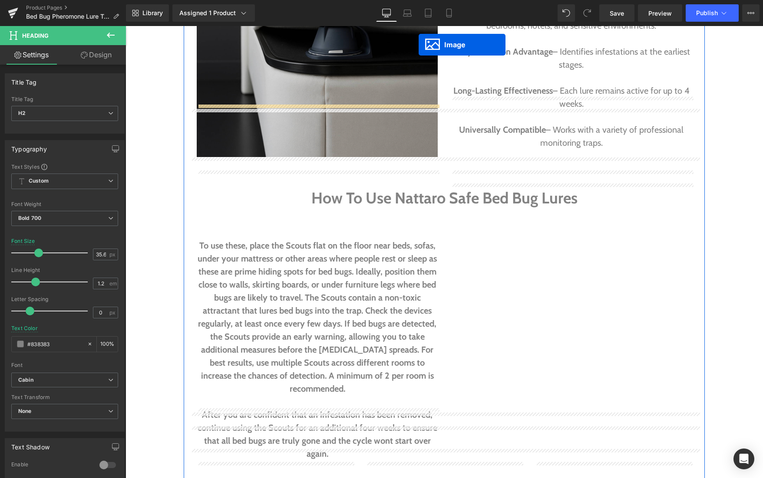
scroll to position [1348, 0]
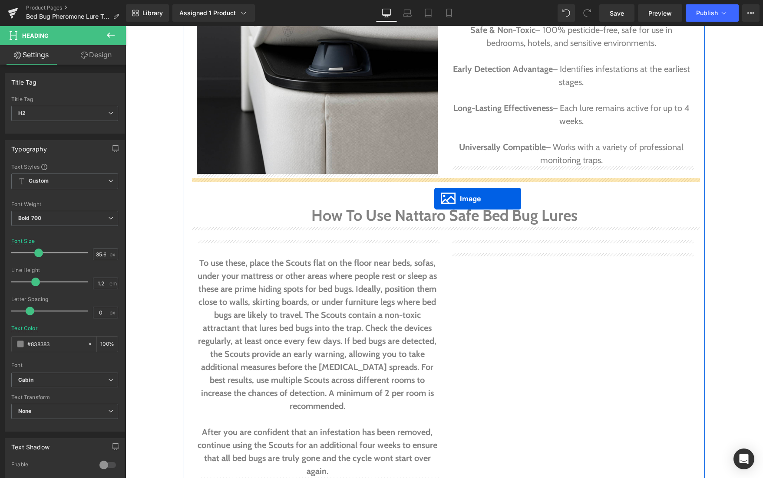
drag, startPoint x: 443, startPoint y: 403, endPoint x: 434, endPoint y: 199, distance: 204.3
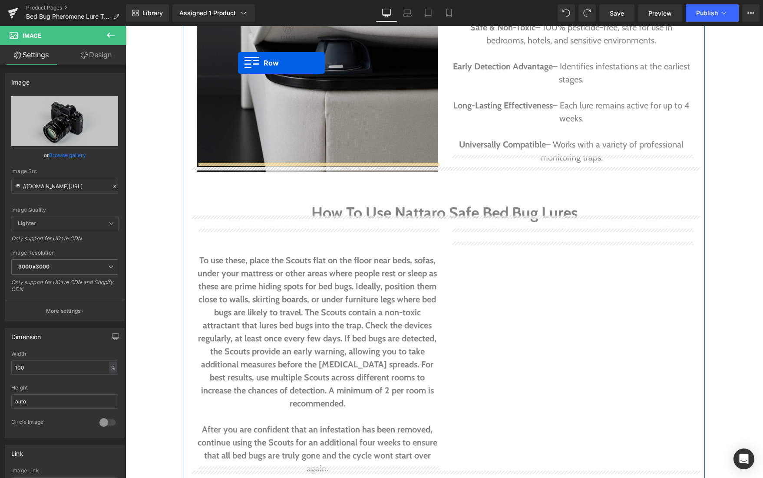
scroll to position [1315, 0]
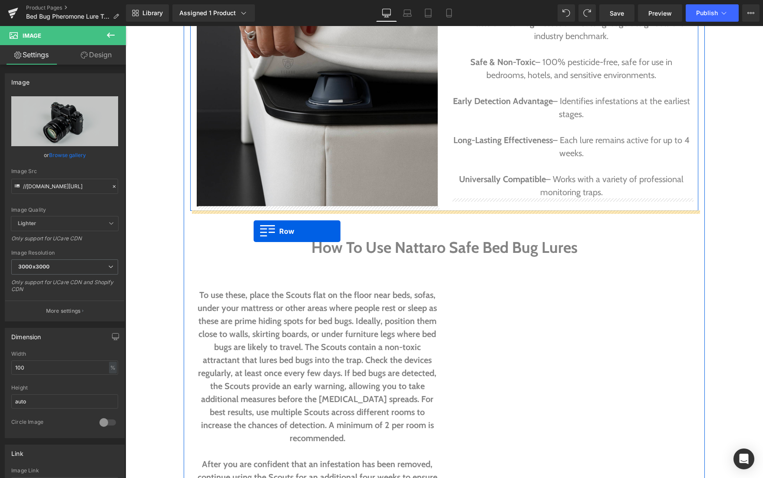
drag, startPoint x: 214, startPoint y: 339, endPoint x: 254, endPoint y: 231, distance: 114.3
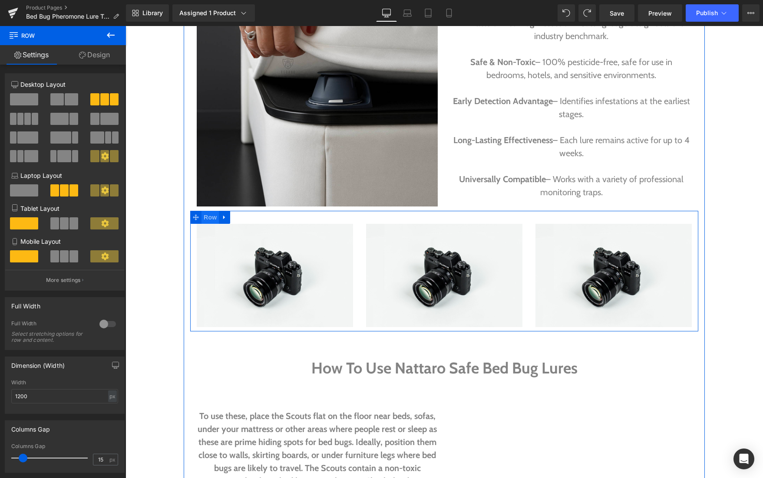
click at [204, 219] on span "Row" at bounding box center [209, 217] width 17 height 13
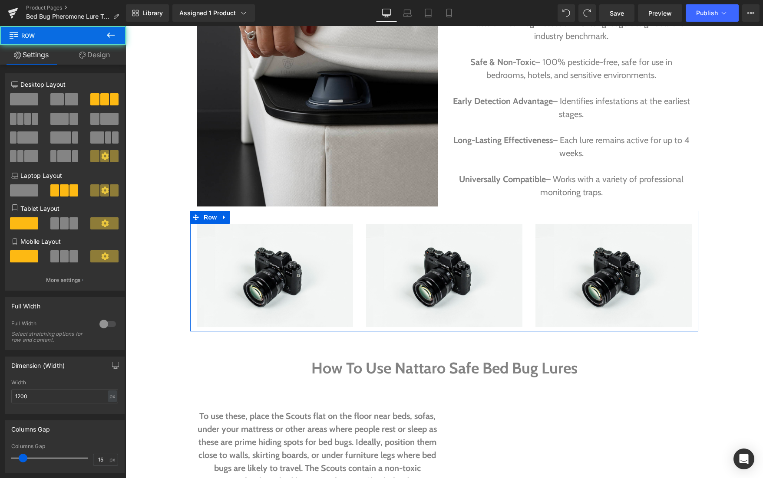
click at [89, 57] on link "Design" at bounding box center [94, 55] width 63 height 20
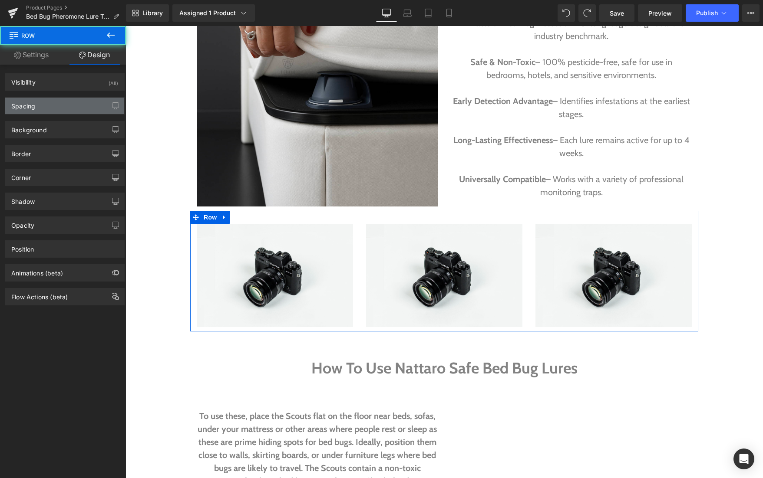
type input "0"
type input "30"
type input "0"
type input "10"
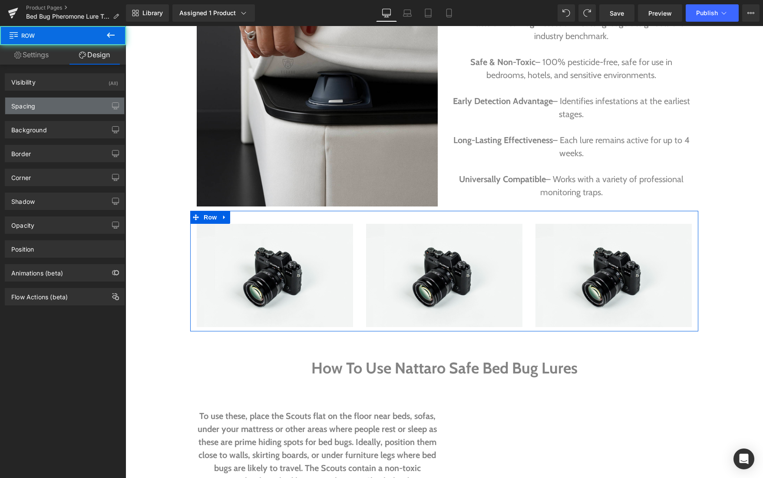
type input "0"
click at [53, 105] on div "Spacing" at bounding box center [64, 106] width 119 height 16
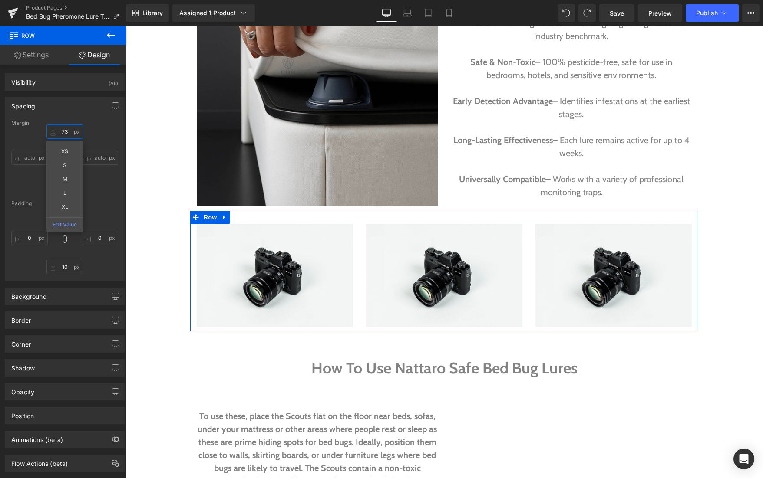
drag, startPoint x: 54, startPoint y: 130, endPoint x: 56, endPoint y: 98, distance: 32.2
click at [56, 98] on div "Spacing [GEOGRAPHIC_DATA] 73px 73 XS S M L XL Edit Value auto auto 0px 0 auto a…" at bounding box center [65, 189] width 120 height 184
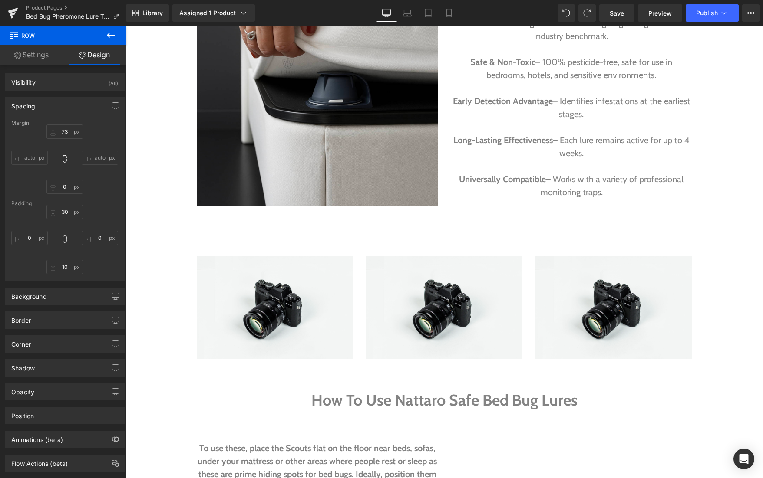
type input "74"
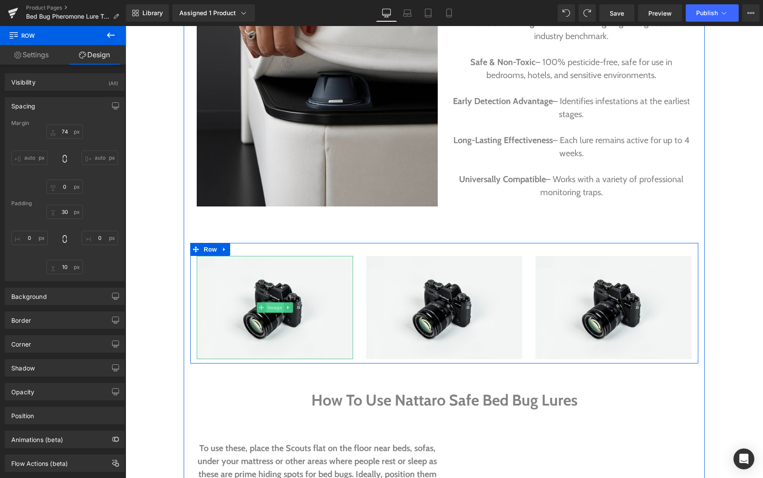
click at [274, 309] on span "Image" at bounding box center [275, 308] width 18 height 10
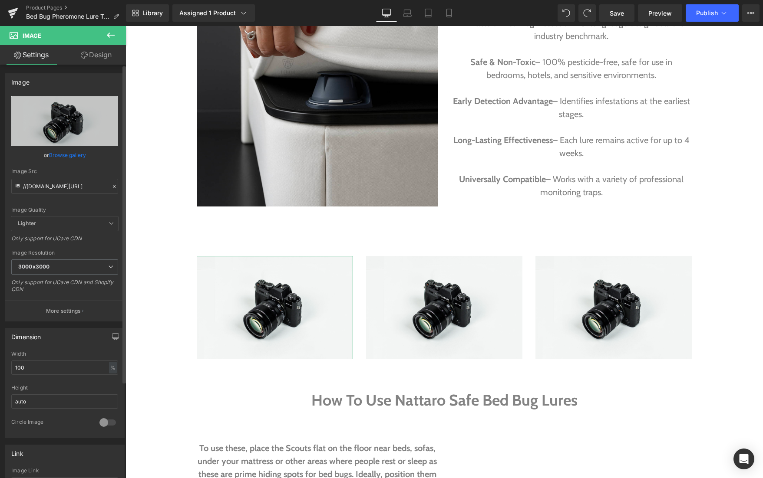
click at [59, 154] on link "Browse gallery" at bounding box center [67, 155] width 37 height 15
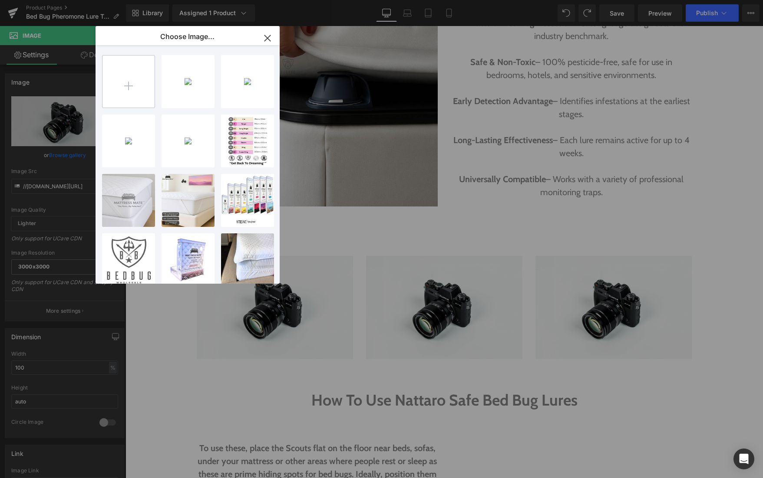
type input "C:\fakepath\Bed Bug Lure.png"
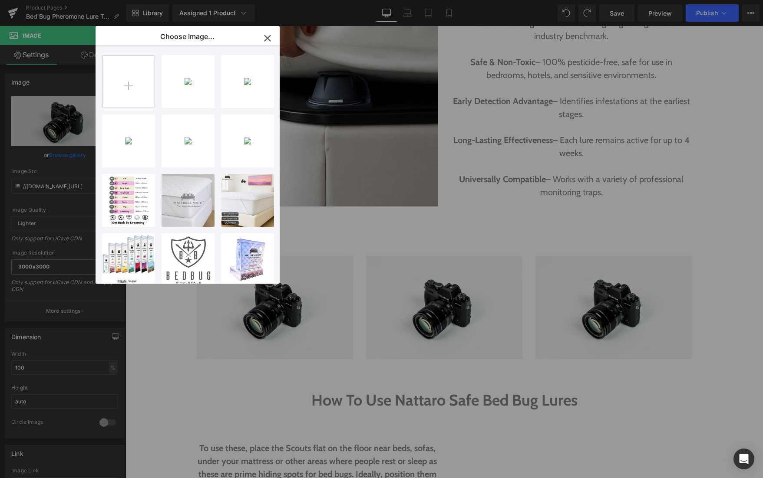
type input "C:\fakepath\DIY Bed Bug Lure.png"
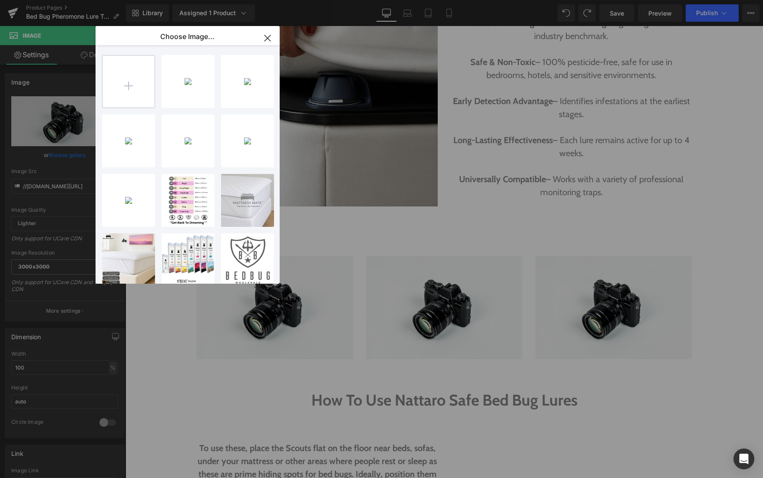
type input "C:\fakepath\Co2 Bed Bug Trap.png"
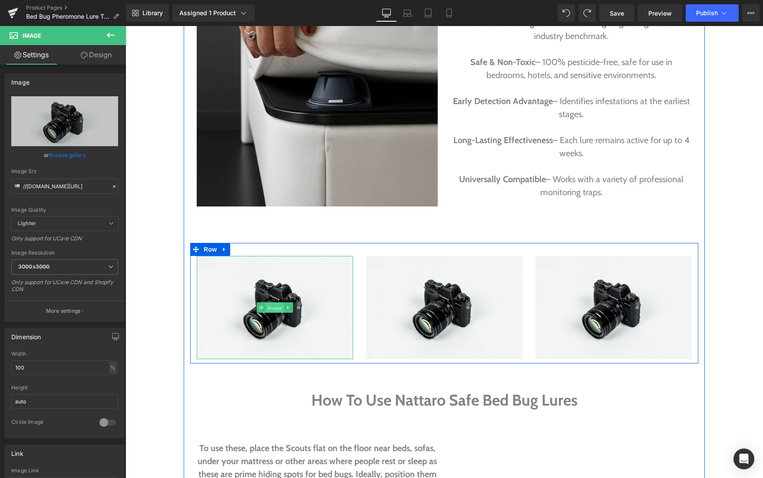
click at [278, 307] on span "Image" at bounding box center [275, 308] width 18 height 10
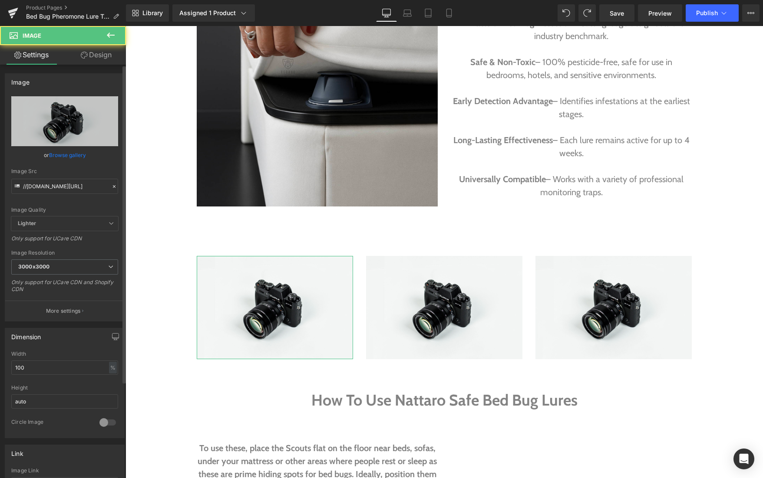
click at [78, 155] on link "Browse gallery" at bounding box center [67, 155] width 37 height 15
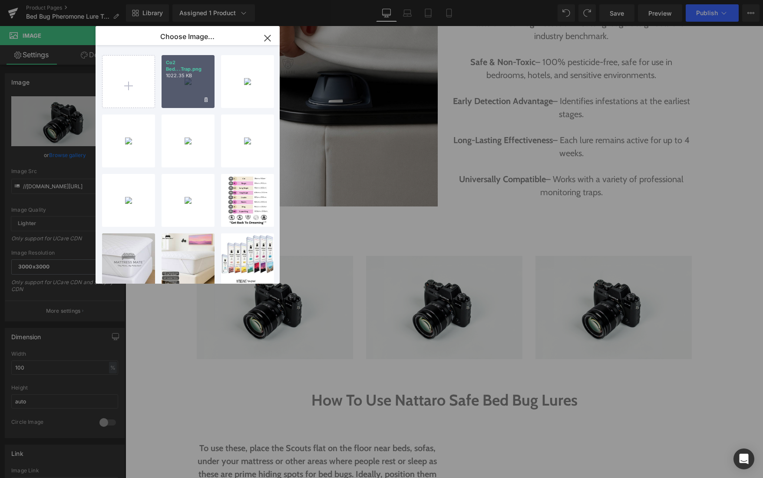
click at [197, 88] on div "Co2 Bed...Trap.png 1022.35 KB" at bounding box center [188, 81] width 53 height 53
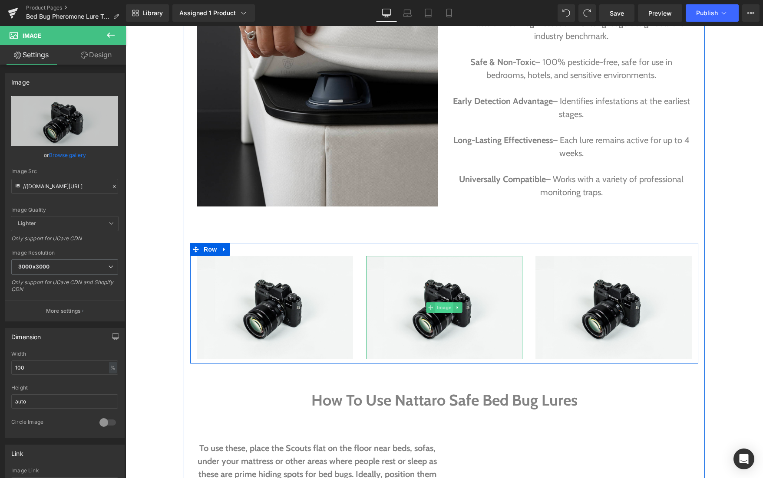
click at [442, 307] on span "Image" at bounding box center [444, 308] width 18 height 10
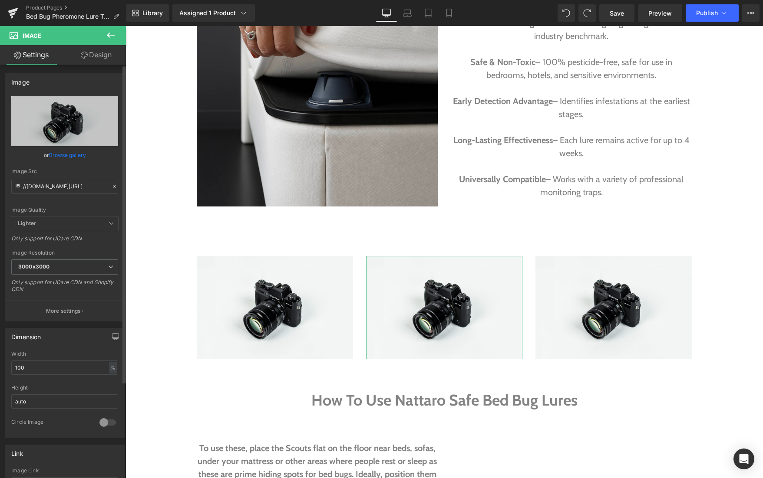
click at [70, 153] on link "Browse gallery" at bounding box center [67, 155] width 37 height 15
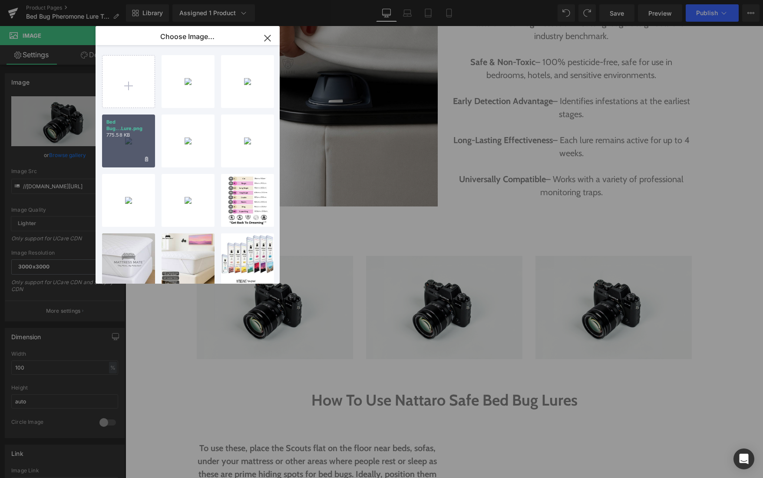
click at [129, 140] on div "Bed Bug...Lure.png 775.58 KB" at bounding box center [128, 141] width 53 height 53
type input "[URL][DOMAIN_NAME]"
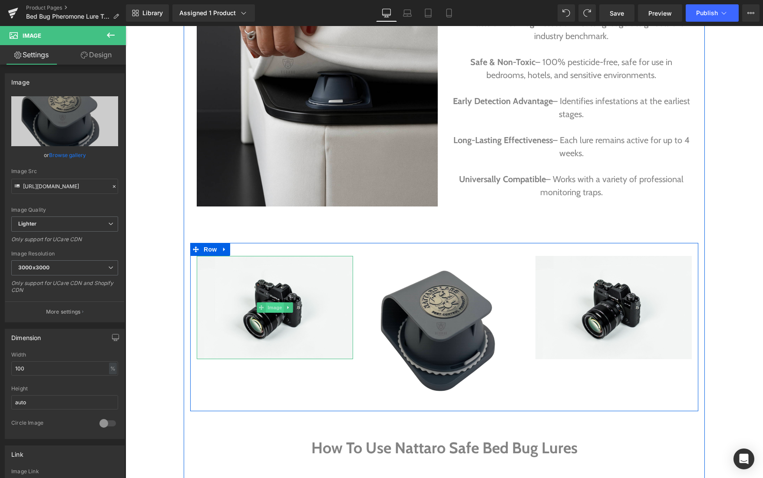
click at [275, 307] on span "Image" at bounding box center [275, 308] width 18 height 10
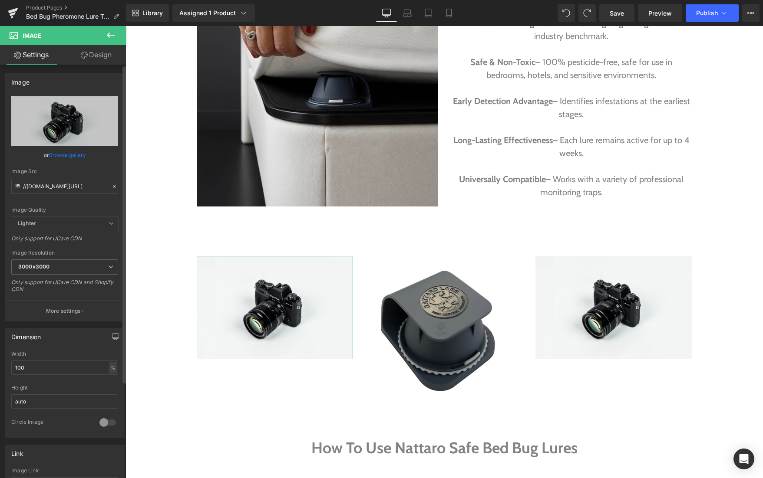
click at [74, 155] on link "Browse gallery" at bounding box center [67, 155] width 37 height 15
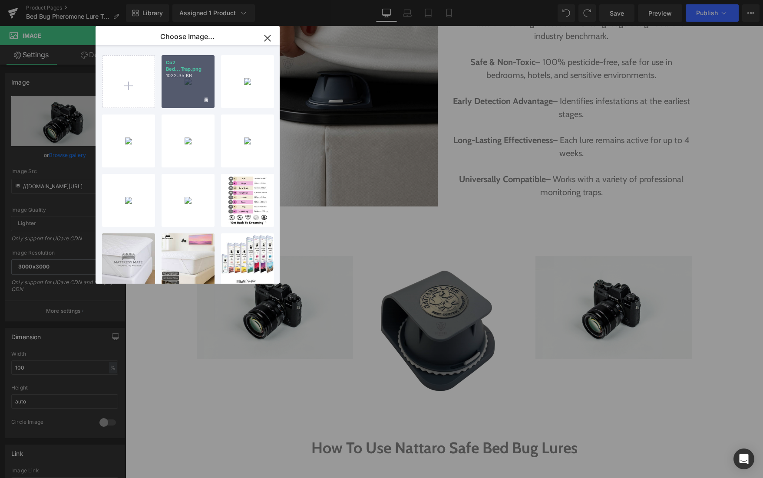
click at [182, 90] on div "Co2 Bed...Trap.png 1022.35 KB" at bounding box center [188, 81] width 53 height 53
type input "[URL][DOMAIN_NAME]"
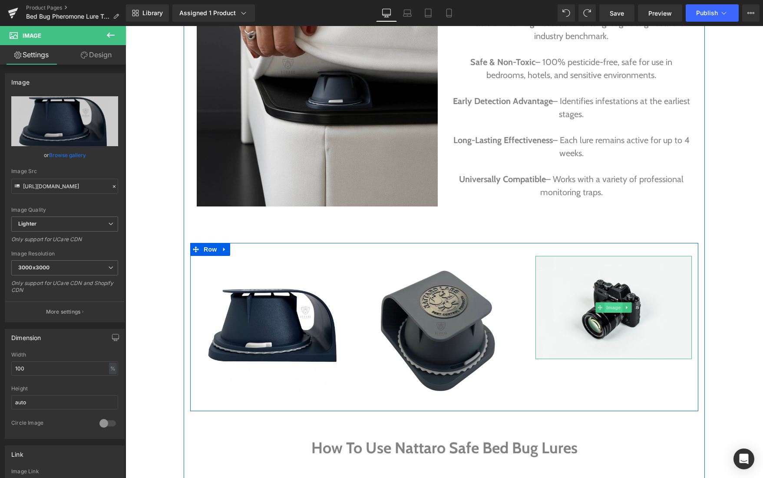
click at [616, 311] on span "Image" at bounding box center [613, 308] width 18 height 10
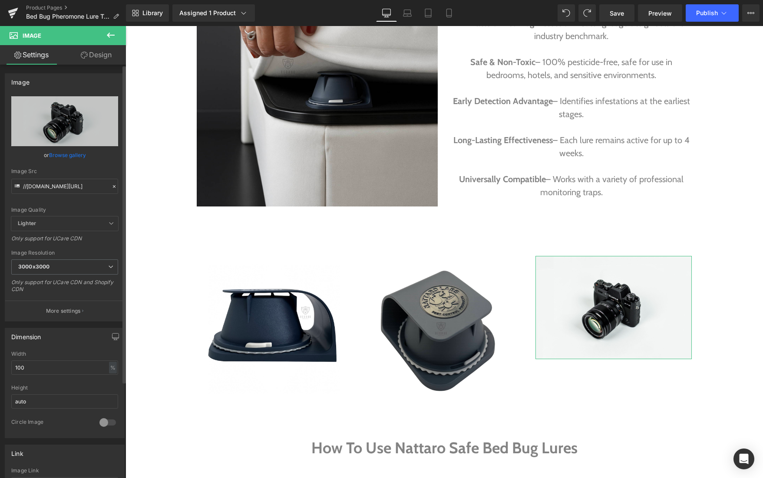
click at [68, 154] on link "Browse gallery" at bounding box center [67, 155] width 37 height 15
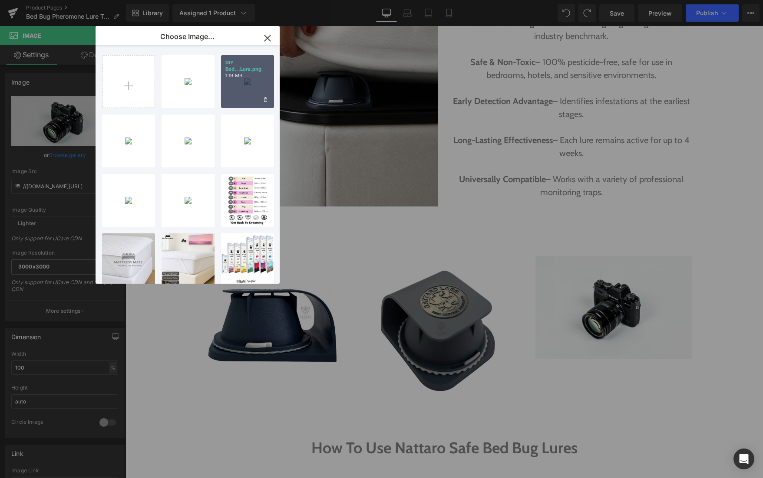
click at [244, 95] on div "DIY Bed...Lure.png 1.19 MB" at bounding box center [247, 81] width 53 height 53
type input "[URL][DOMAIN_NAME]"
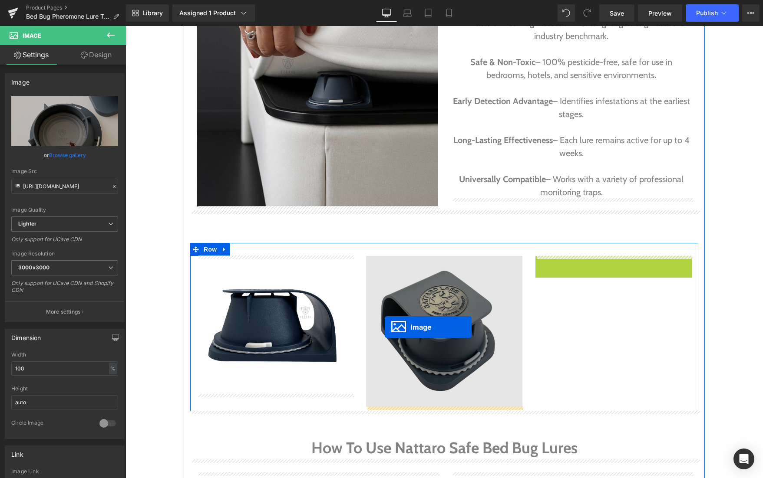
drag, startPoint x: 616, startPoint y: 336, endPoint x: 385, endPoint y: 327, distance: 231.1
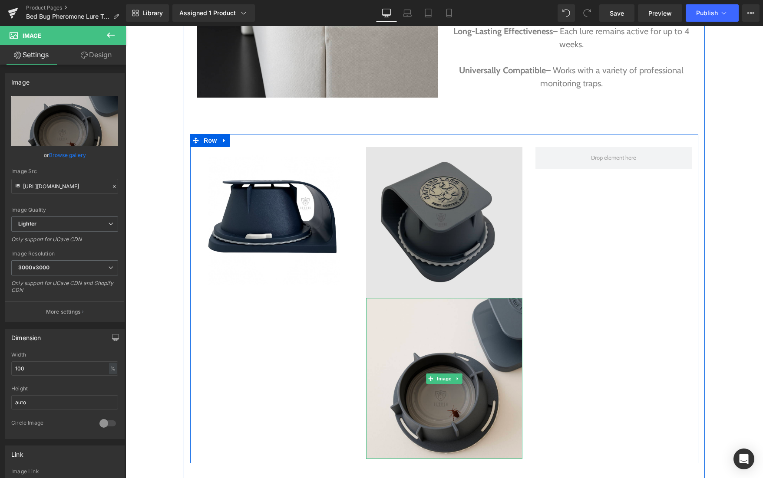
scroll to position [1425, 0]
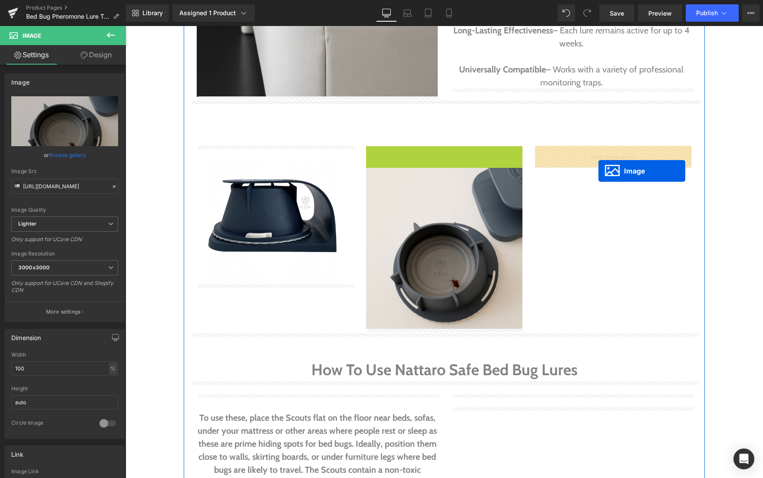
drag, startPoint x: 441, startPoint y: 221, endPoint x: 598, endPoint y: 171, distance: 165.0
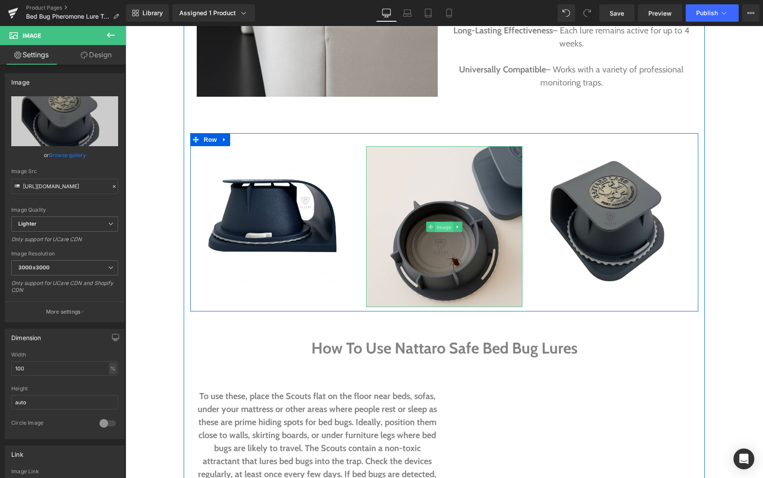
click at [444, 227] on span "Image" at bounding box center [444, 227] width 18 height 10
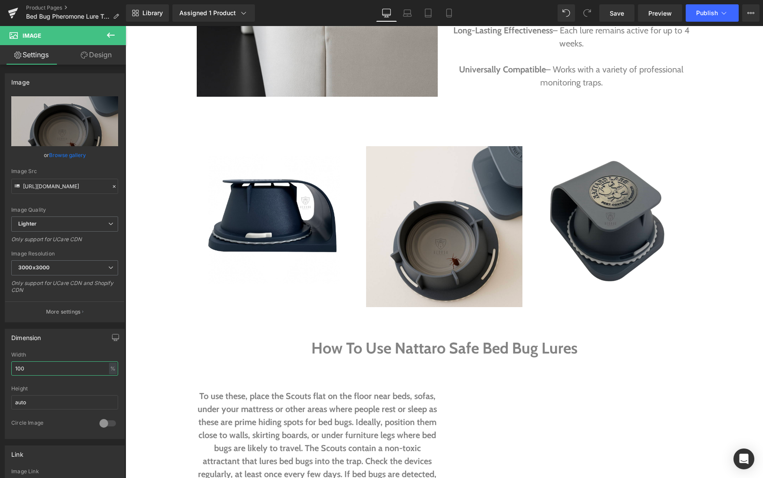
drag, startPoint x: 33, startPoint y: 370, endPoint x: -15, endPoint y: 370, distance: 48.2
click at [0, 370] on html "Image You are previewing how the will restyle your page. You can not edit Eleme…" at bounding box center [381, 239] width 763 height 478
type input "80"
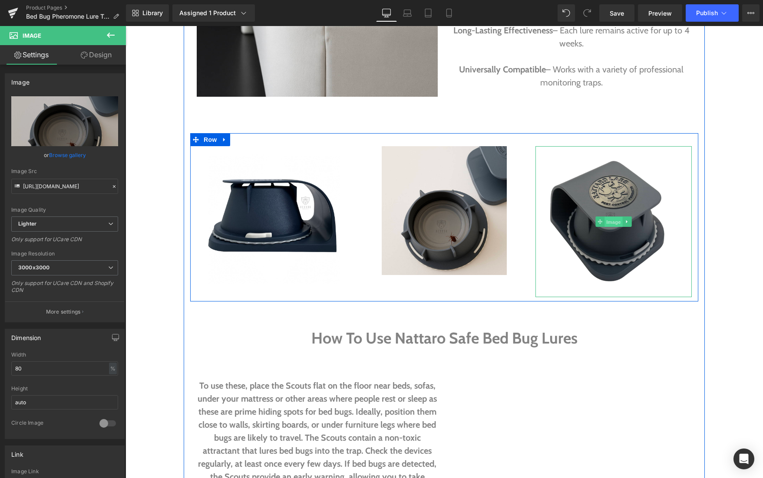
click at [610, 219] on span "Image" at bounding box center [613, 222] width 18 height 10
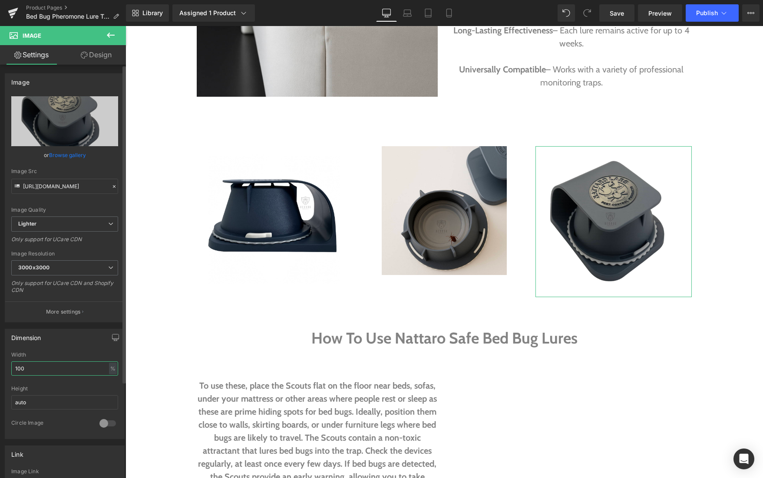
drag, startPoint x: 37, startPoint y: 366, endPoint x: 1, endPoint y: 365, distance: 35.6
click at [1, 365] on div "Dimension 100% Width 100 % % px auto Height auto 0 Circle Image" at bounding box center [65, 381] width 130 height 117
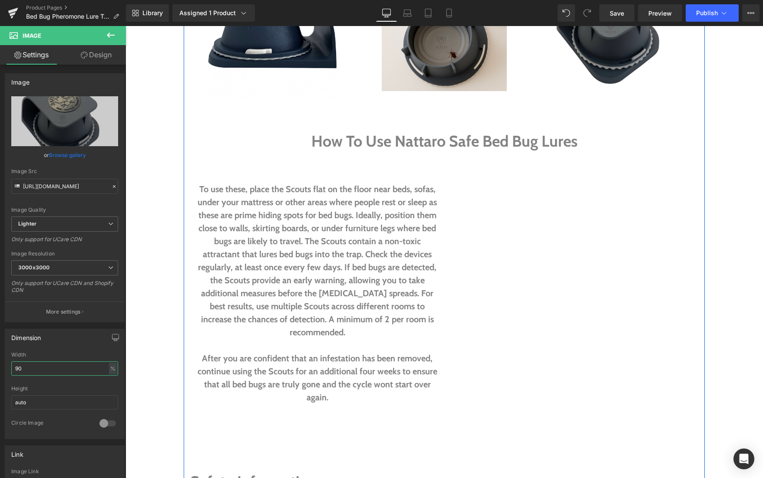
scroll to position [1609, 0]
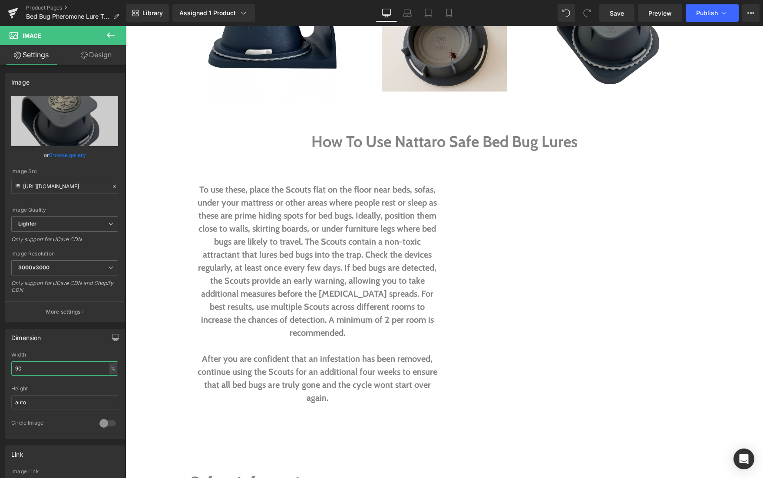
type input "90"
click at [108, 33] on icon at bounding box center [110, 35] width 10 height 10
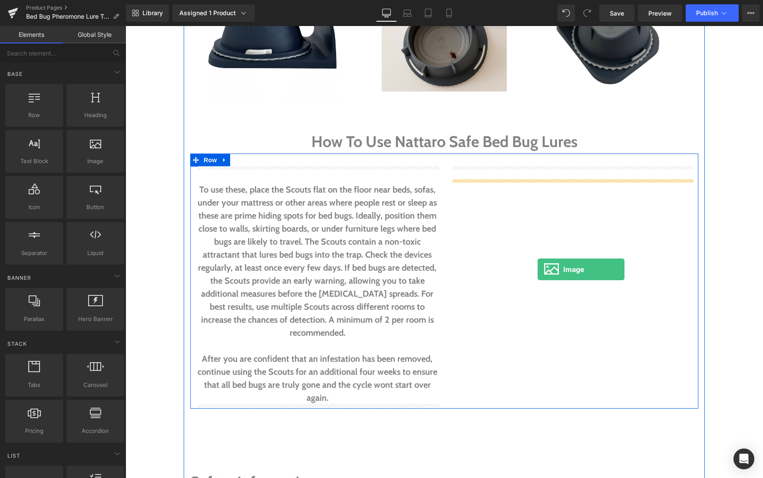
drag, startPoint x: 217, startPoint y: 184, endPoint x: 537, endPoint y: 270, distance: 332.0
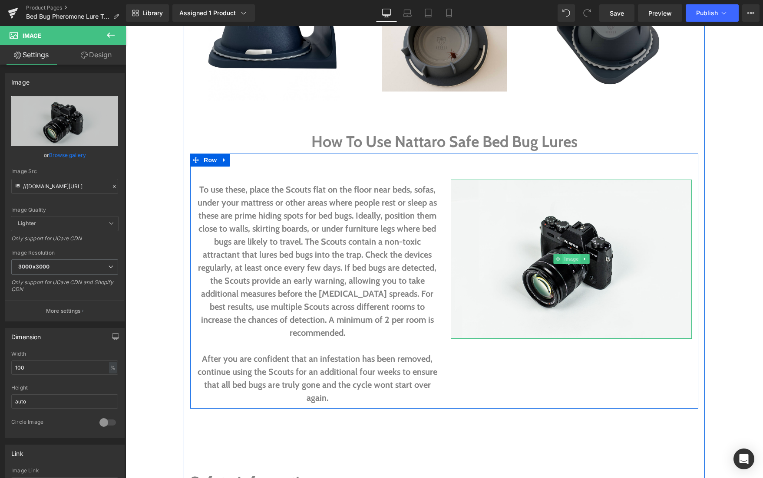
click at [572, 256] on span "Image" at bounding box center [571, 259] width 18 height 10
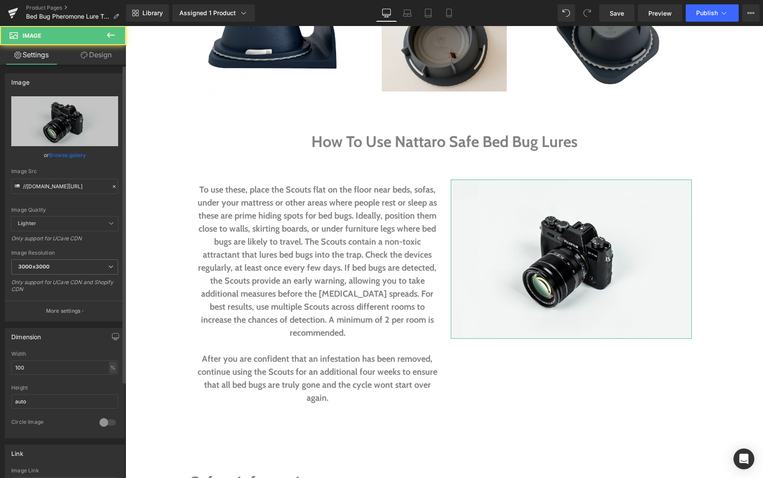
click at [63, 156] on link "Browse gallery" at bounding box center [67, 155] width 37 height 15
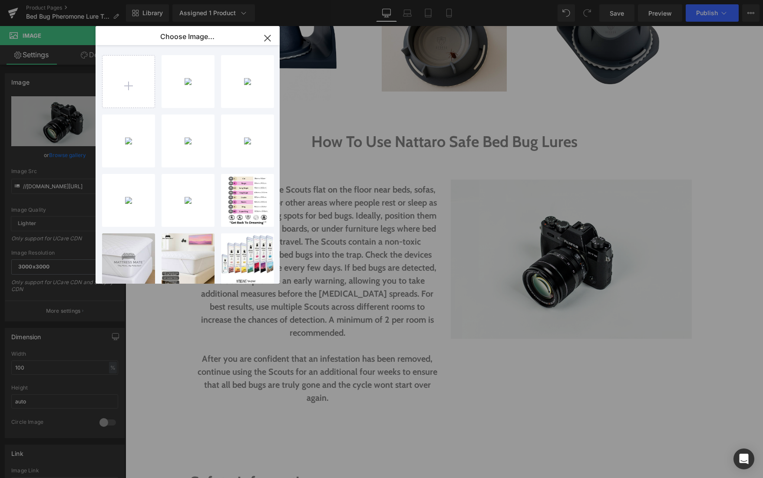
click at [269, 38] on icon "button" at bounding box center [267, 38] width 14 height 14
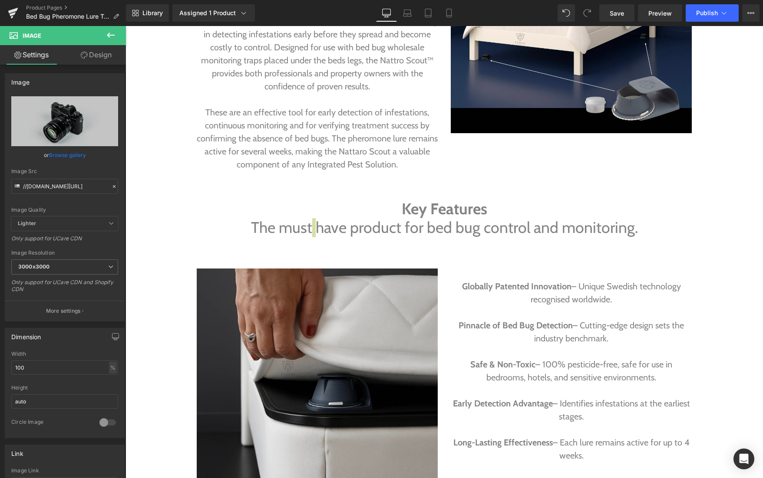
scroll to position [1015, 0]
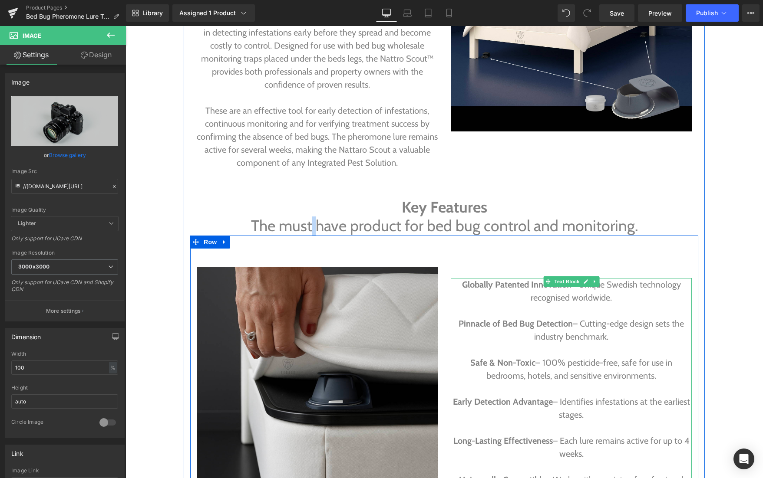
click at [462, 285] on strong "Globally Patented Innovation" at bounding box center [516, 285] width 109 height 10
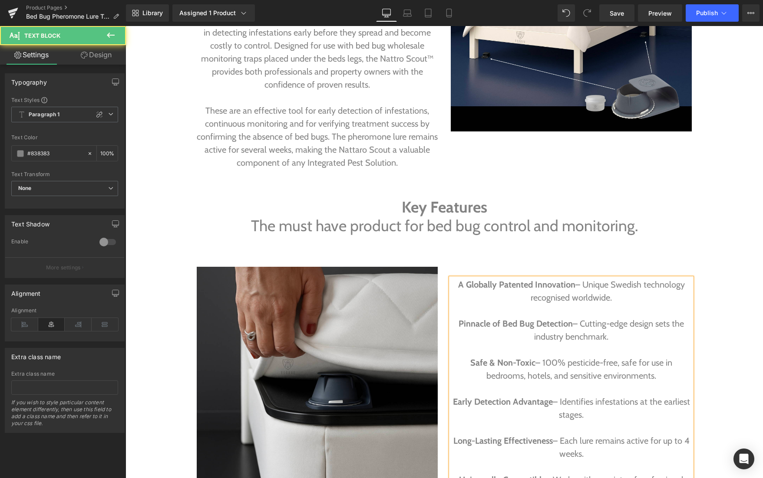
click at [612, 298] on p "A Globally Patented Innovation – Unique Swedish technology recognised worldwide." at bounding box center [571, 291] width 241 height 26
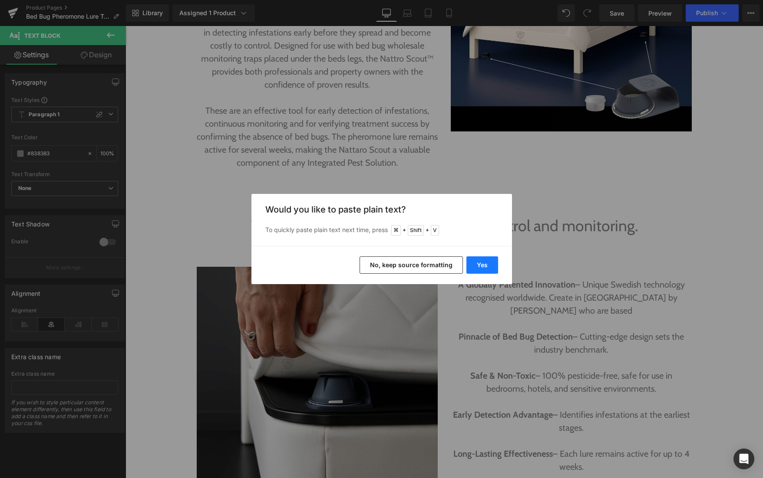
click at [492, 266] on button "Yes" at bounding box center [482, 265] width 32 height 17
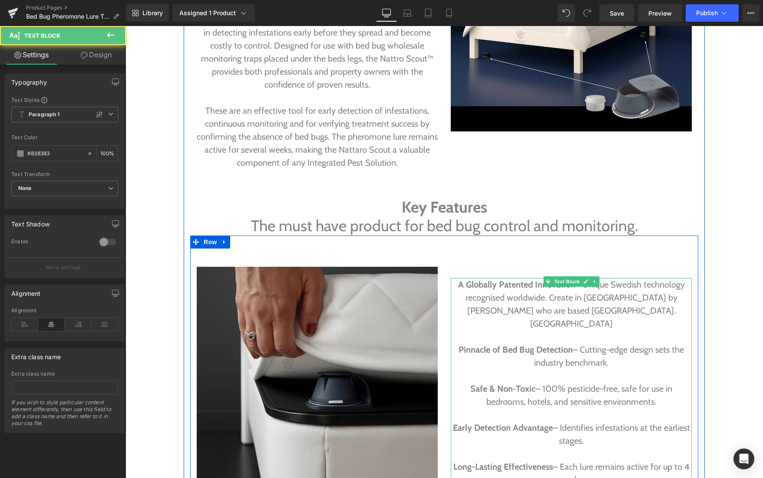
click at [543, 310] on span "– Unique Swedish technology recognised worldwide. Create in [GEOGRAPHIC_DATA] b…" at bounding box center [574, 304] width 219 height 49
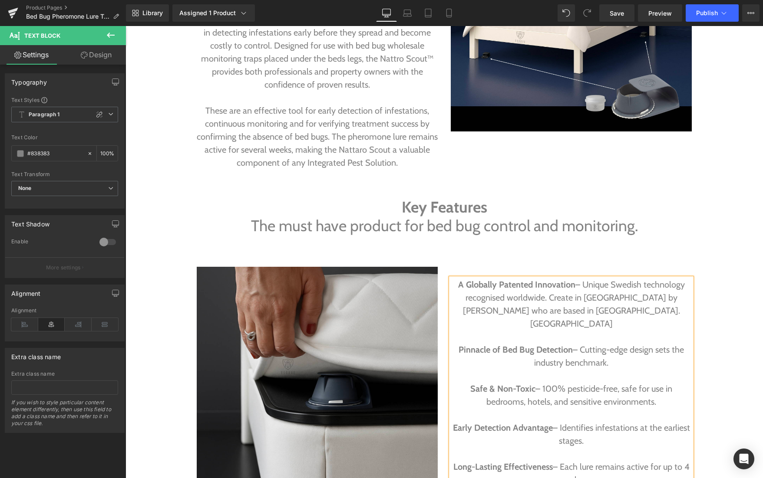
click at [627, 312] on p "A Globally Patented Innovation – Unique Swedish technology recognised worldwide…" at bounding box center [571, 304] width 241 height 52
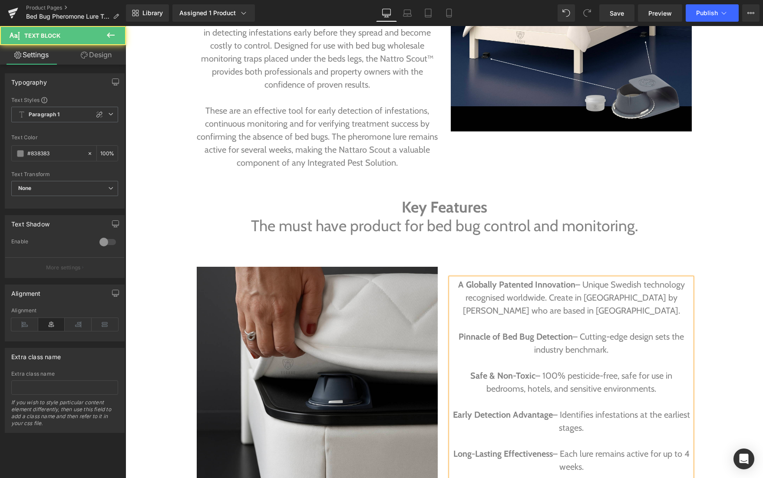
click at [655, 298] on span "– Unique Swedish technology recognised worldwide. Create in [GEOGRAPHIC_DATA] b…" at bounding box center [574, 298] width 222 height 36
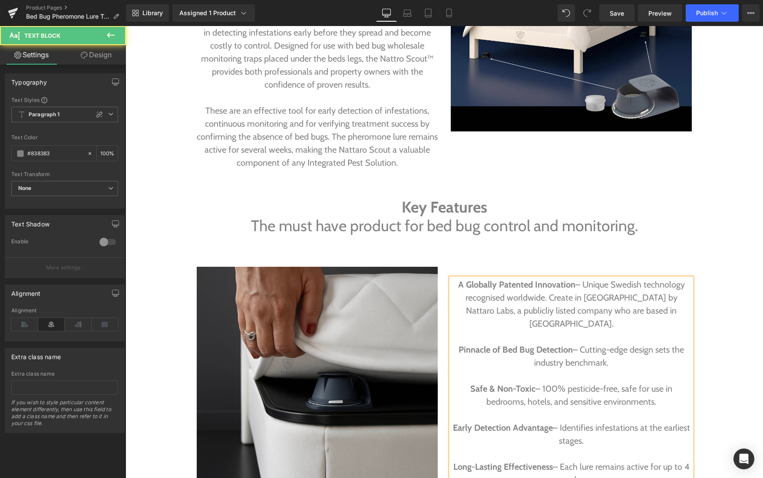
click at [589, 299] on span "– Unique Swedish technology recognised worldwide. Create in [GEOGRAPHIC_DATA] b…" at bounding box center [574, 304] width 219 height 49
click at [477, 306] on span "– Unique Swedish technology recognised worldwide. Create in [GEOGRAPHIC_DATA] […" at bounding box center [576, 304] width 218 height 49
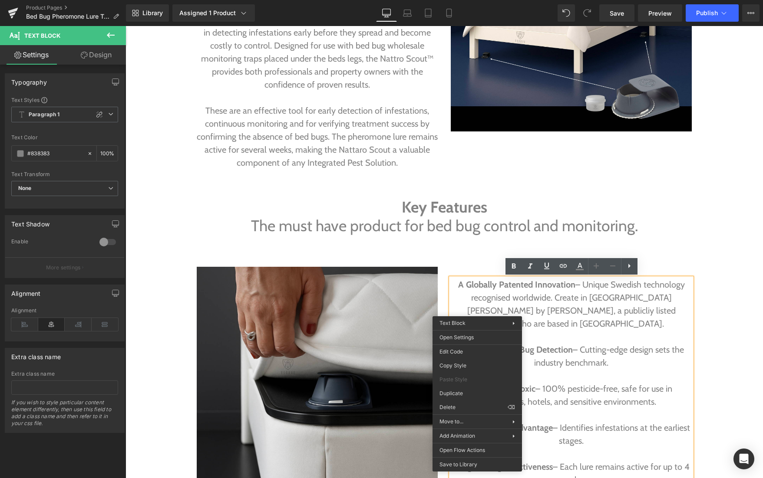
click at [476, 311] on span "– Unique Swedish technology recognised worldwide. Create in [GEOGRAPHIC_DATA] […" at bounding box center [576, 304] width 218 height 49
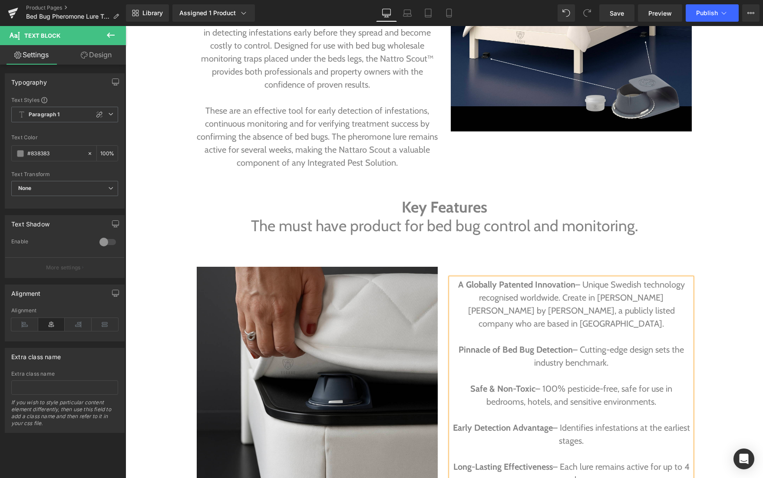
click at [514, 330] on p at bounding box center [571, 336] width 241 height 13
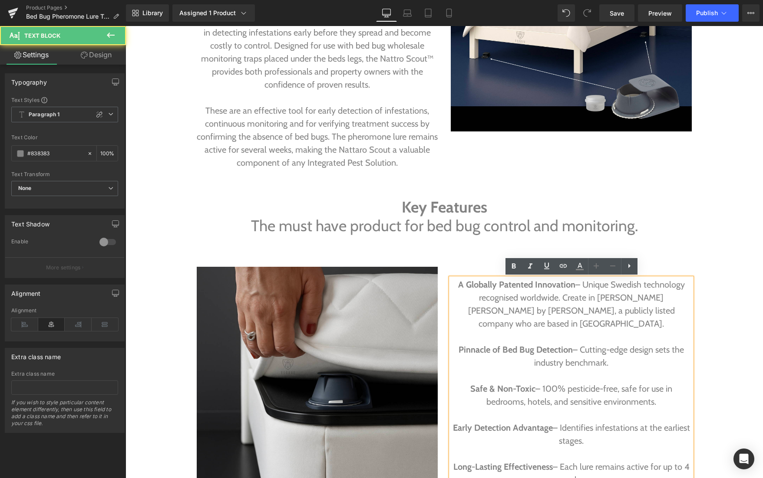
click at [631, 309] on span "– Unique Swedish technology recognised worldwide. Create in [PERSON_NAME] [PERS…" at bounding box center [576, 304] width 217 height 49
click at [583, 316] on p "A Globally Patented Innovation – Unique Swedish technology recognised worldwide…" at bounding box center [571, 304] width 241 height 52
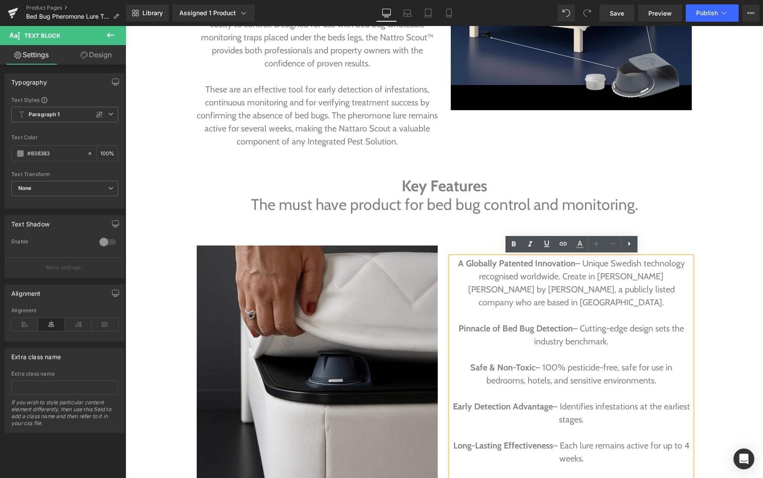
scroll to position [1035, 0]
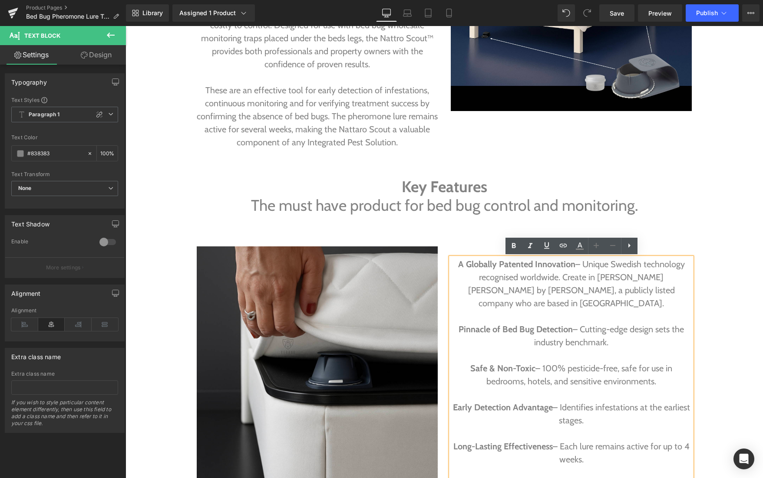
click at [670, 323] on p "Pinnacle of Bed Bug Detection – Cutting-edge design sets the industry benchmark." at bounding box center [571, 336] width 241 height 26
click at [540, 330] on p "Pinnacle of Bed Bug Detection – Cutting-edge design sets a new the industry ben…" at bounding box center [571, 336] width 241 height 26
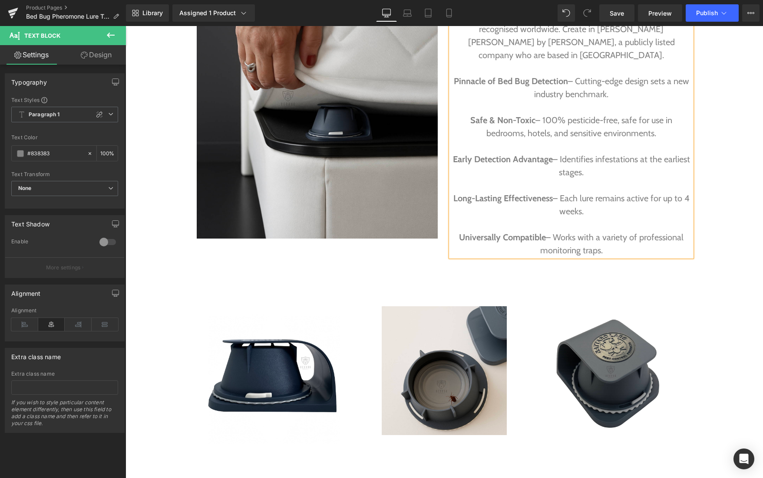
scroll to position [1160, 0]
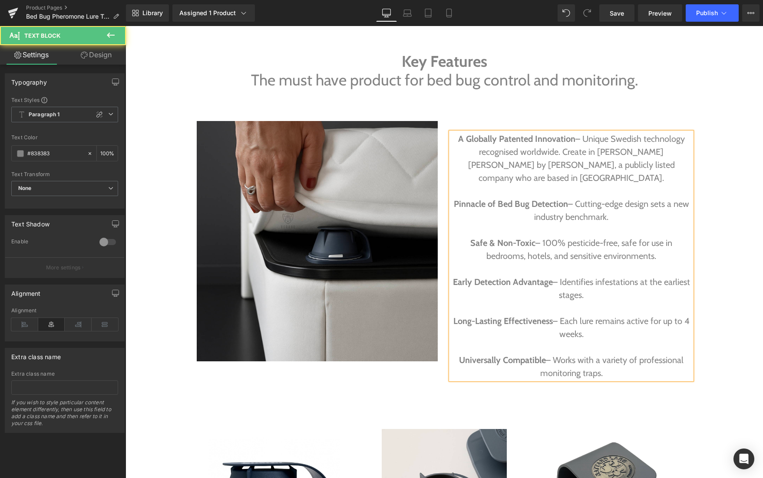
click at [605, 360] on p "Universally Compatible – Works with a variety of professional monitoring traps." at bounding box center [571, 367] width 241 height 26
click at [608, 204] on p "Pinnacle of Bed Bug Detection – Cutting-edge design sets a new industry benchma…" at bounding box center [571, 211] width 241 height 26
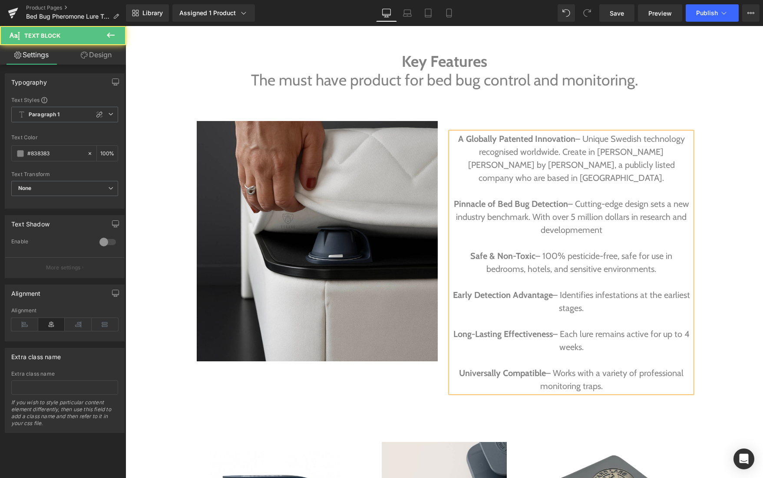
click at [578, 217] on p "Pinnacle of Bed Bug Detection – Cutting-edge design sets a new industry benchma…" at bounding box center [571, 217] width 241 height 39
click at [527, 211] on p "Pinnacle of Bed Bug Detection – Cutting-edge design sets a new industry benchma…" at bounding box center [571, 217] width 241 height 39
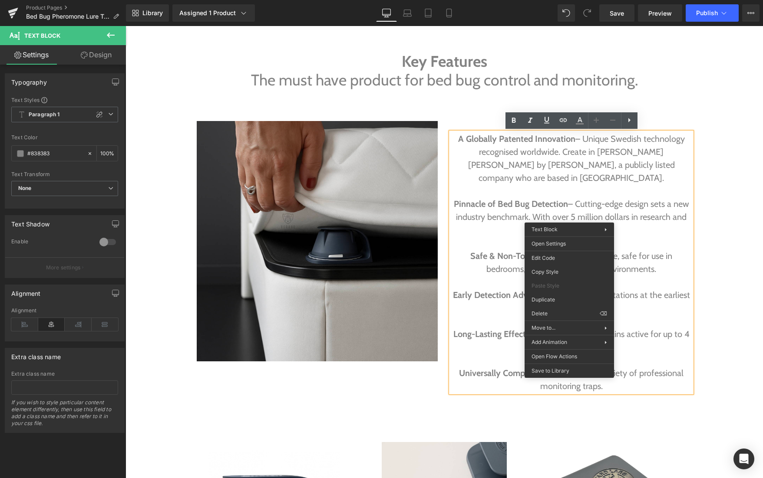
drag, startPoint x: 482, startPoint y: 221, endPoint x: 529, endPoint y: 219, distance: 46.5
click at [483, 221] on p "Pinnacle of Bed Bug Detection – Cutting-edge design sets a new industry benchma…" at bounding box center [571, 217] width 241 height 39
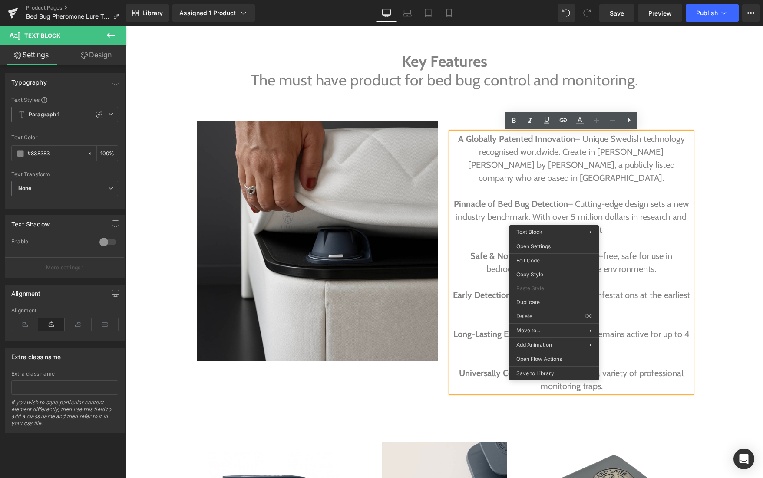
click at [633, 237] on p at bounding box center [571, 243] width 241 height 13
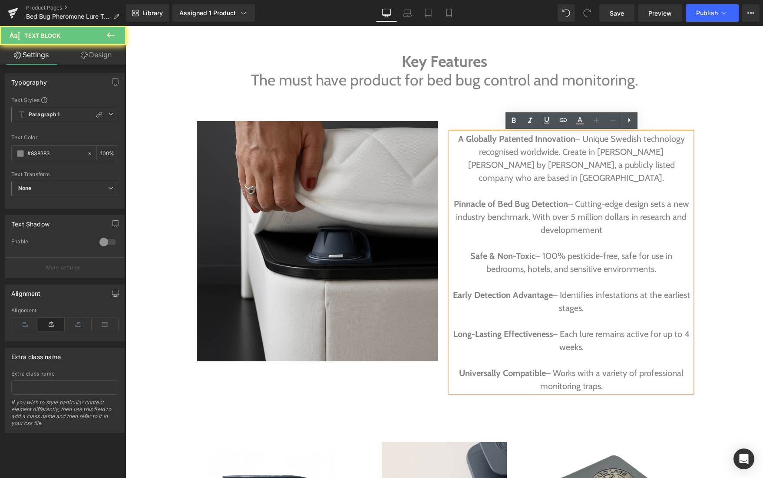
click at [586, 217] on p "Pinnacle of Bed Bug Detection – Cutting-edge design sets a new industry benchma…" at bounding box center [571, 217] width 241 height 39
click at [556, 218] on p "Pinnacle of Bed Bug Detection – Cutting-edge design sets a new industry benchma…" at bounding box center [571, 217] width 241 height 39
drag, startPoint x: 566, startPoint y: 219, endPoint x: 540, endPoint y: 219, distance: 26.0
click at [540, 219] on p "Pinnacle of Bed Bug Detection – Cutting-edge design sets a new industry benchma…" at bounding box center [571, 217] width 241 height 39
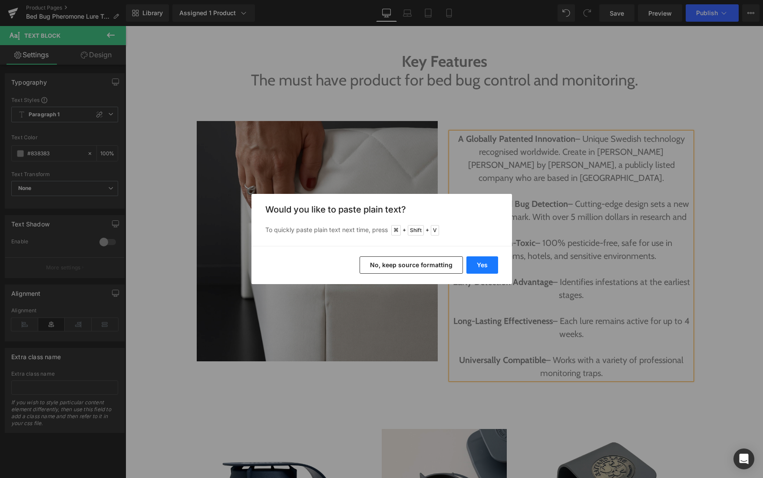
click at [483, 262] on button "Yes" at bounding box center [482, 265] width 32 height 17
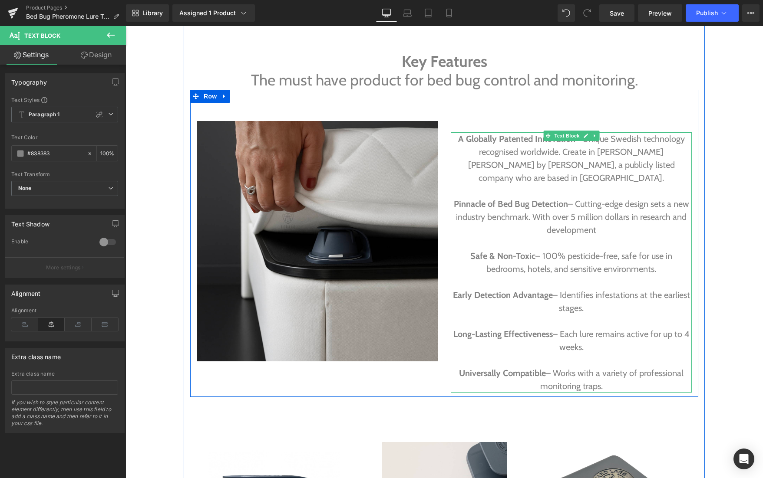
drag, startPoint x: 535, startPoint y: 203, endPoint x: 594, endPoint y: 218, distance: 60.4
click at [594, 218] on p "Pinnacle of Bed Bug Detection – Cutting-edge design sets a new industry benchma…" at bounding box center [571, 217] width 241 height 39
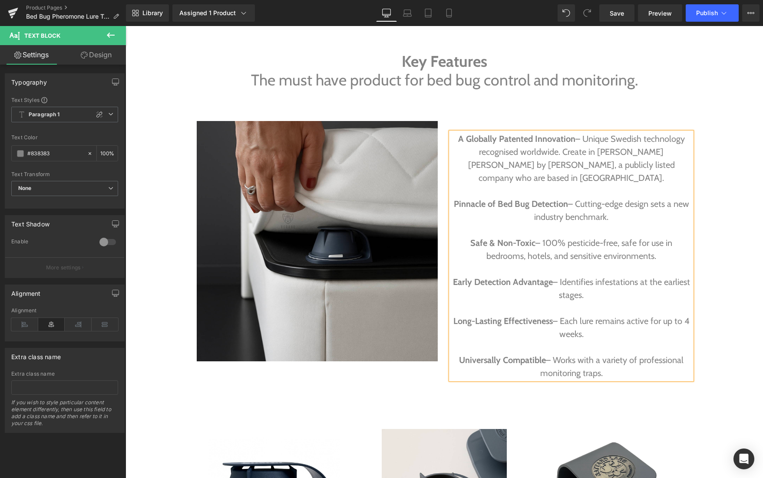
click at [575, 198] on p "Pinnacle of Bed Bug Detection – Cutting-edge design sets a new industry benchma…" at bounding box center [571, 211] width 241 height 26
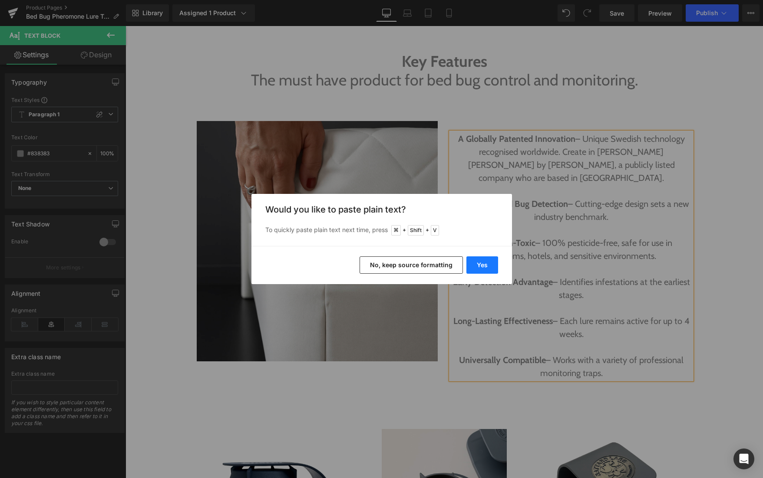
click at [482, 263] on button "Yes" at bounding box center [482, 265] width 32 height 17
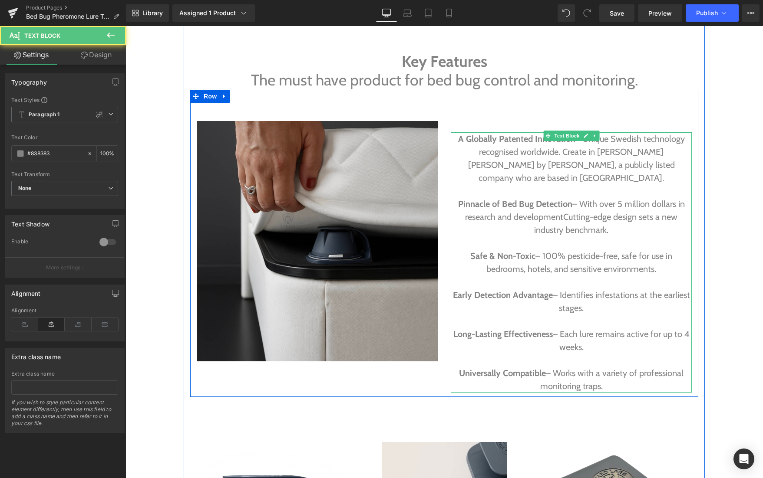
click at [564, 204] on p "Pinnacle of Bed Bug Detection – With over 5 million dollars in research and dev…" at bounding box center [571, 217] width 241 height 39
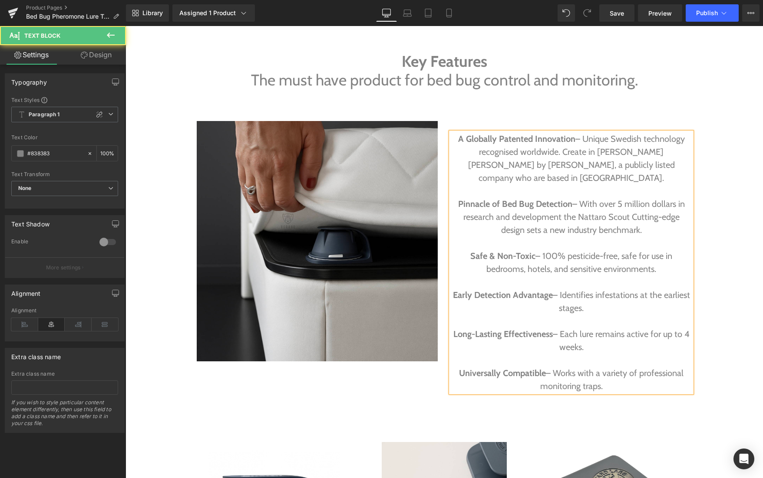
click at [615, 204] on p "Pinnacle of Bed Bug Detection – With over 5 million dollars in research and dev…" at bounding box center [571, 217] width 241 height 39
click at [524, 220] on p "Pinnacle of Bed Bug Detection – With over 5 million dollars in research and dev…" at bounding box center [571, 217] width 241 height 39
click at [552, 201] on p "Pinnacle of Bed Bug Detection – With over 5 million dollars in research and dev…" at bounding box center [571, 217] width 241 height 39
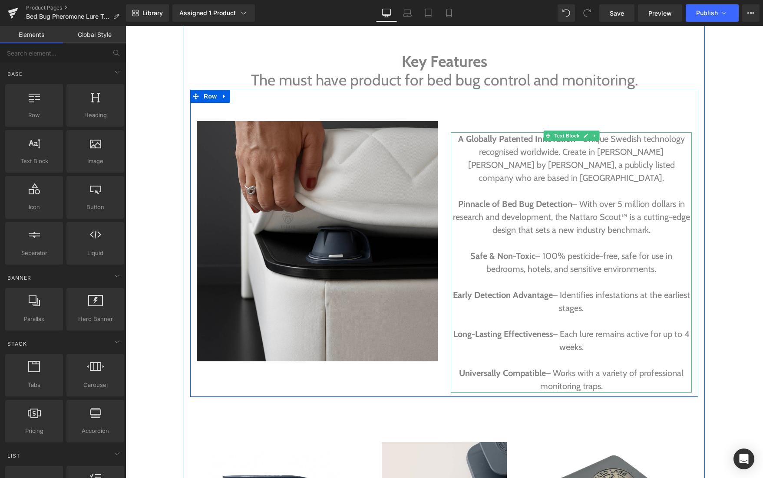
click at [630, 198] on p "Pinnacle of Bed Bug Detection – With over 5 million dollars in research and dev…" at bounding box center [571, 217] width 241 height 39
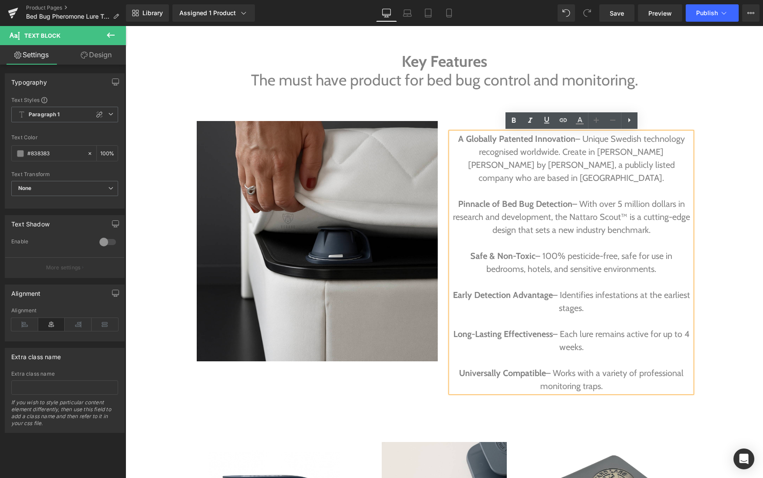
drag, startPoint x: 713, startPoint y: 137, endPoint x: 620, endPoint y: 131, distance: 93.6
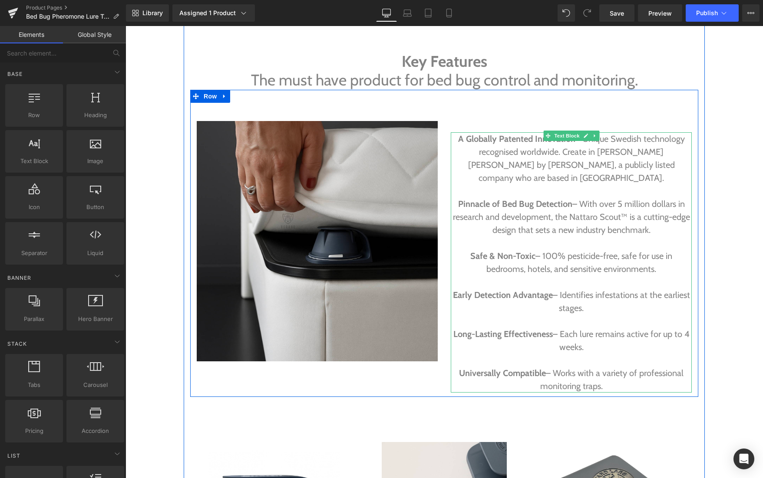
drag, startPoint x: 564, startPoint y: 137, endPoint x: 513, endPoint y: 126, distance: 52.5
click at [564, 137] on span "Text Block" at bounding box center [566, 136] width 29 height 10
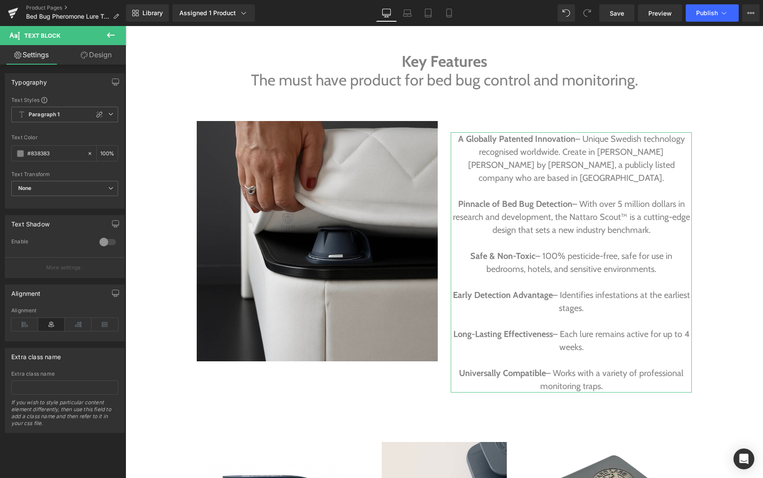
click at [102, 57] on link "Design" at bounding box center [96, 55] width 63 height 20
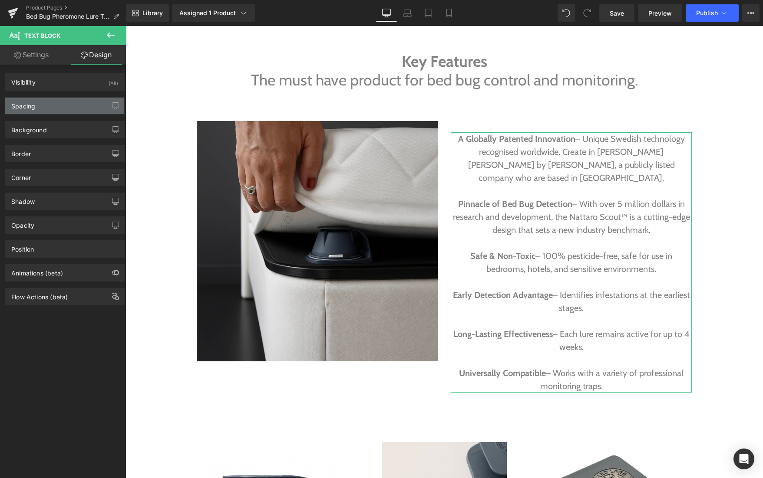
click at [49, 102] on div "Spacing" at bounding box center [64, 106] width 119 height 16
type input "38"
type input "0"
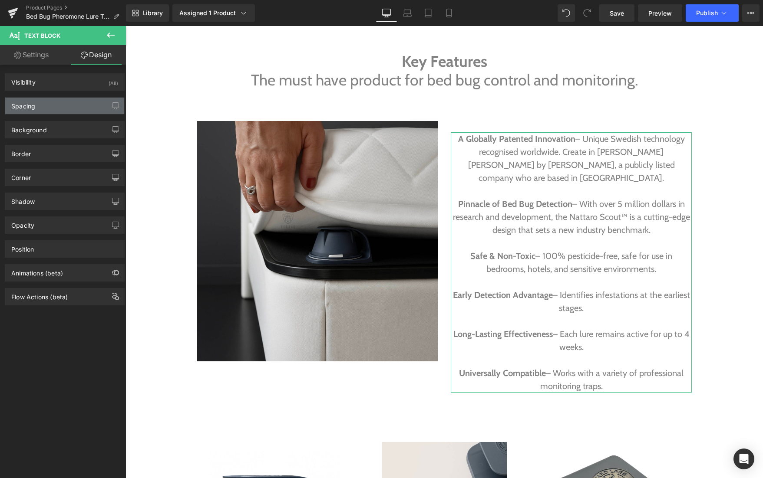
type input "0"
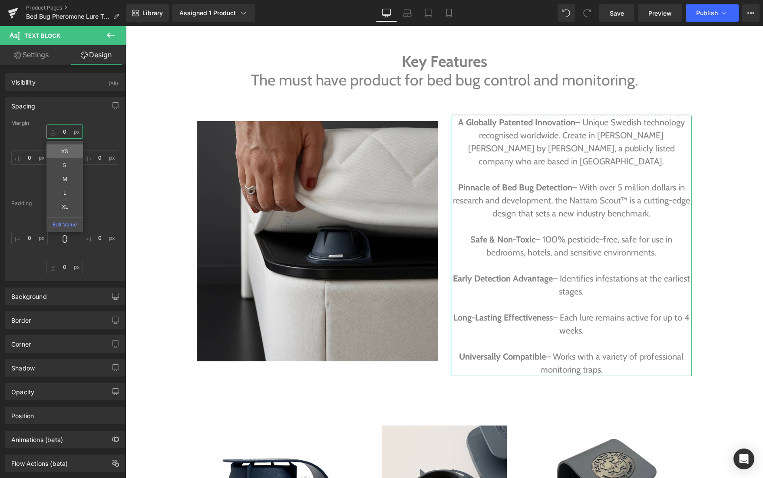
drag, startPoint x: 52, startPoint y: 129, endPoint x: 49, endPoint y: 146, distance: 16.8
type input "0"
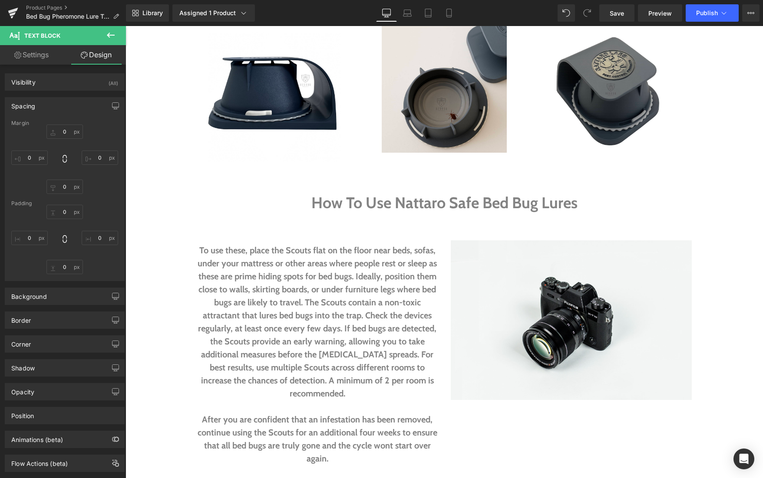
scroll to position [1649, 0]
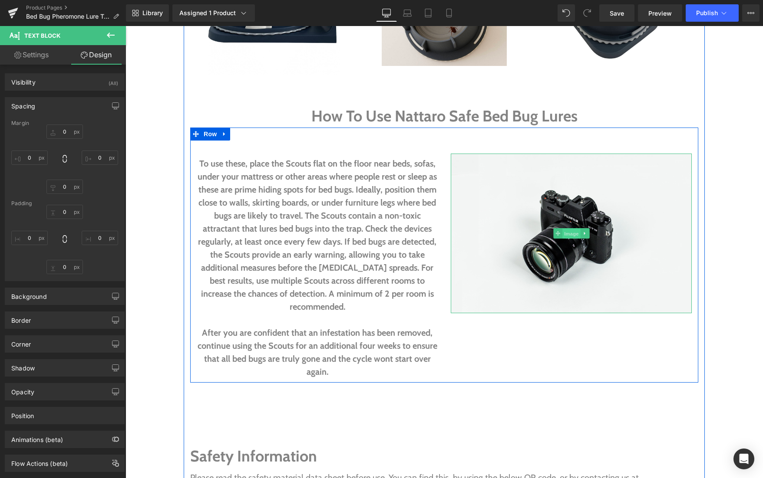
click at [576, 229] on span "Image" at bounding box center [571, 234] width 18 height 10
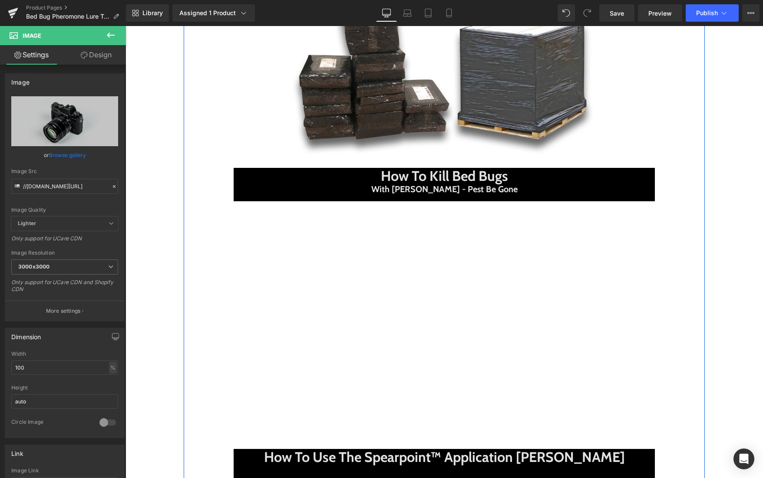
scroll to position [2444, 0]
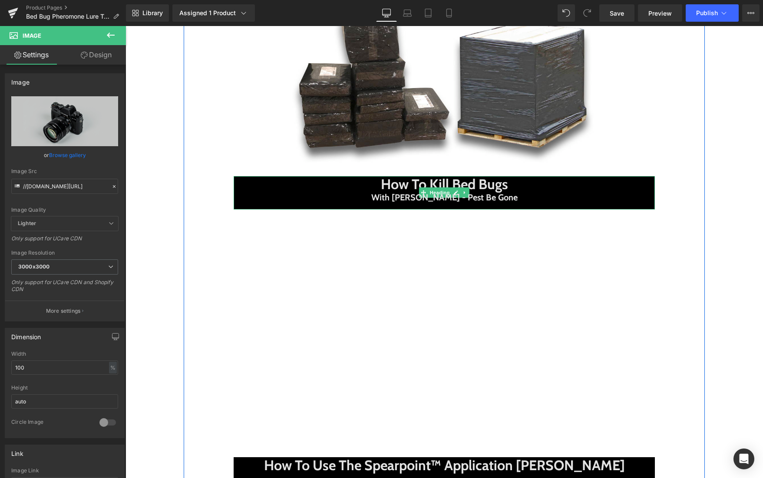
click at [125, 26] on div at bounding box center [125, 26] width 0 height 0
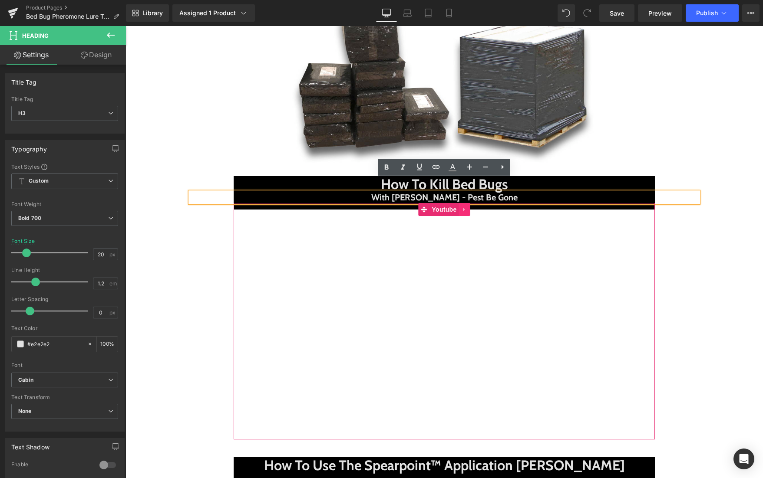
click at [461, 206] on icon at bounding box center [464, 209] width 6 height 7
click at [468, 207] on icon at bounding box center [470, 210] width 6 height 6
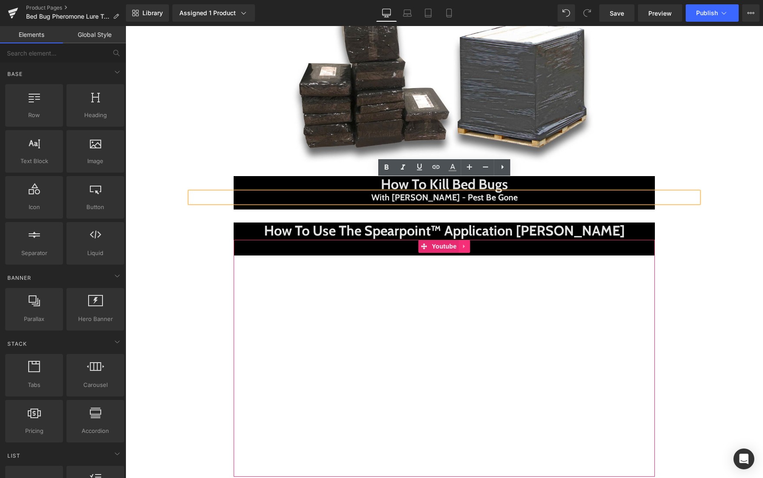
click at [464, 245] on icon at bounding box center [464, 247] width 2 height 4
click at [471, 244] on icon at bounding box center [470, 247] width 6 height 6
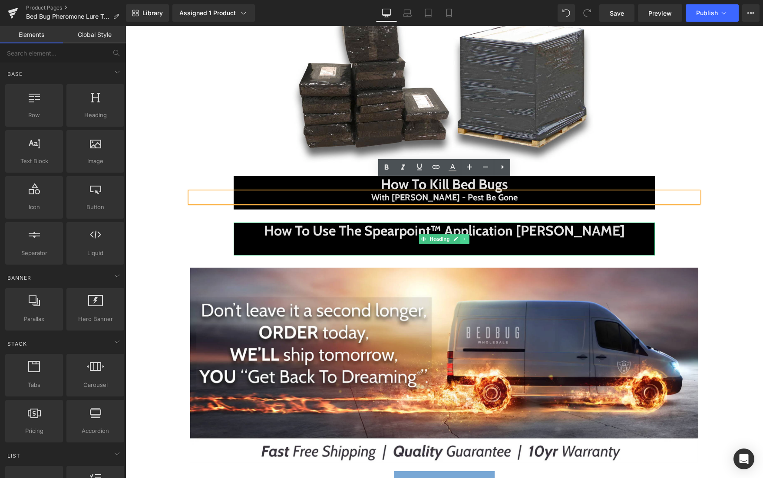
click at [466, 237] on icon at bounding box center [464, 239] width 5 height 5
click at [465, 234] on link at bounding box center [469, 239] width 9 height 10
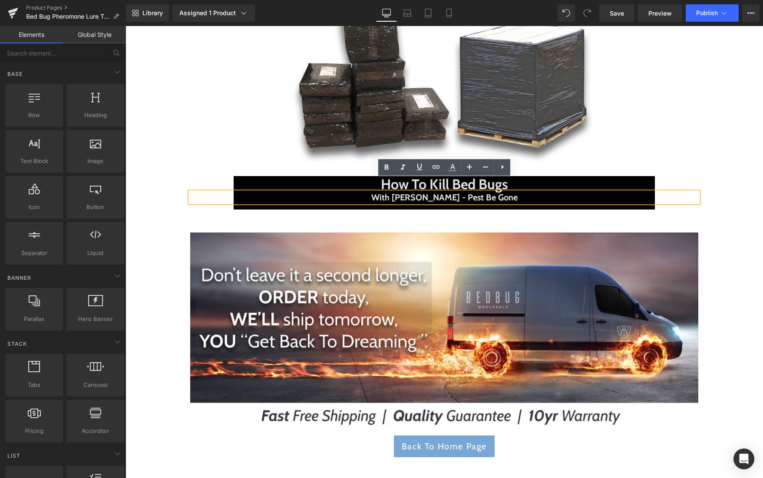
click at [125, 26] on div at bounding box center [125, 26] width 0 height 0
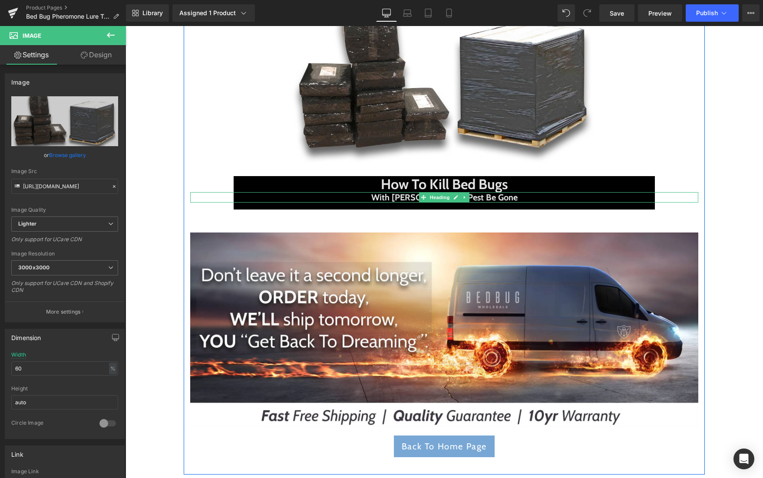
click at [466, 195] on icon at bounding box center [464, 197] width 5 height 5
click at [469, 195] on icon at bounding box center [469, 197] width 5 height 5
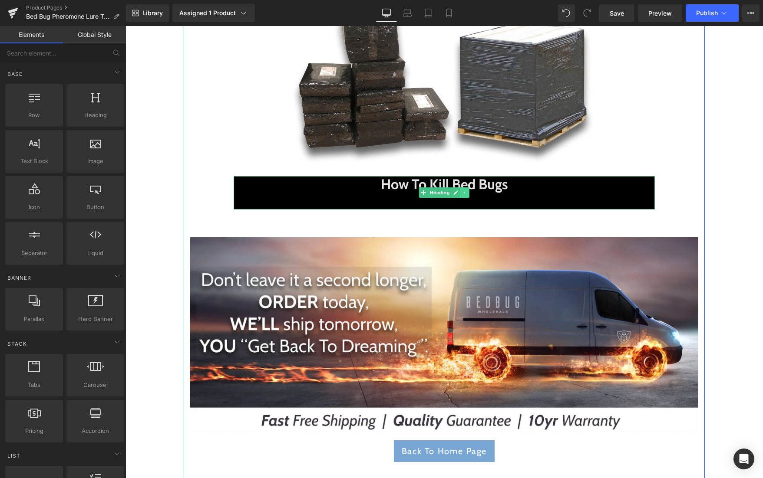
click at [465, 190] on icon at bounding box center [464, 192] width 5 height 5
click at [467, 191] on icon at bounding box center [469, 193] width 5 height 5
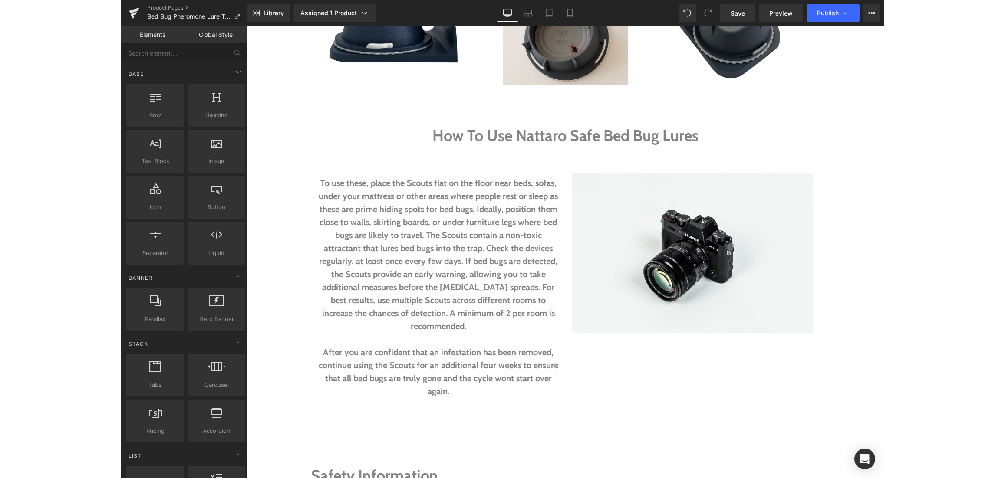
scroll to position [1626, 0]
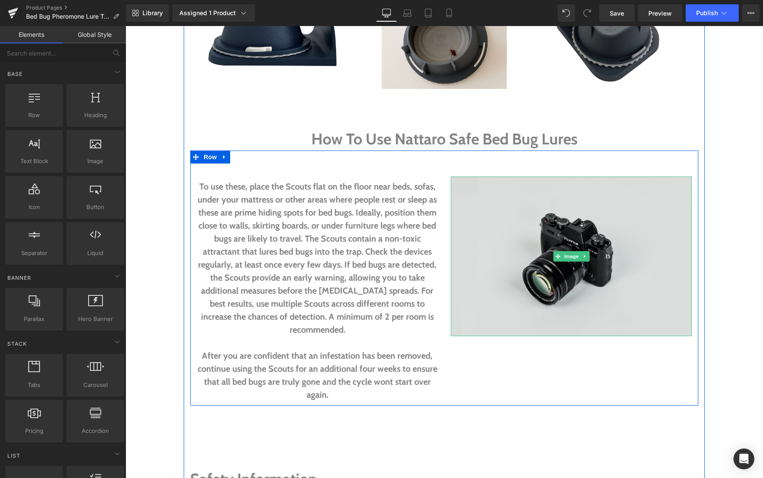
click at [567, 251] on span "Image" at bounding box center [571, 256] width 18 height 10
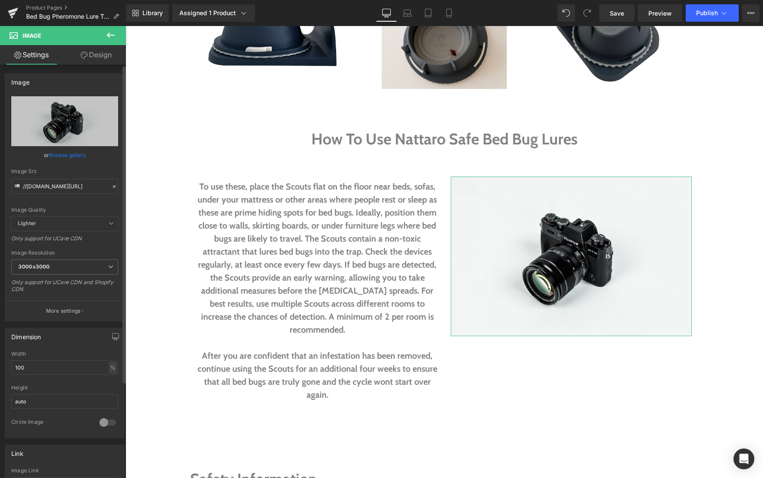
click at [69, 155] on link "Browse gallery" at bounding box center [67, 155] width 37 height 15
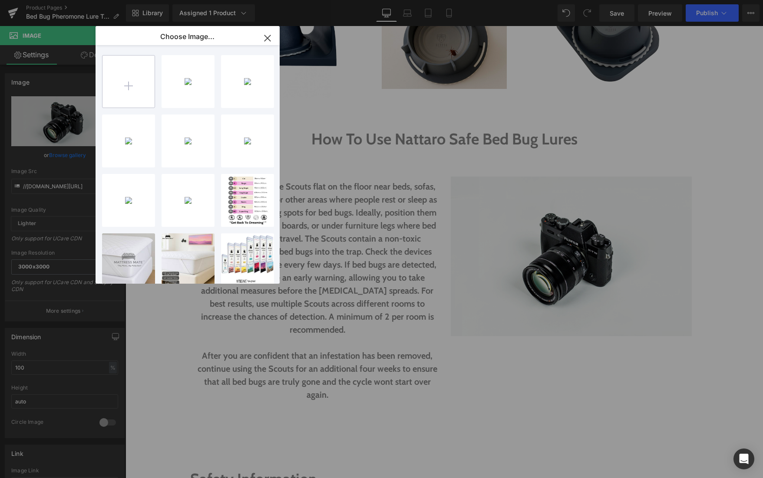
type input "C:\fakepath\Bed Bug Wholesale.png"
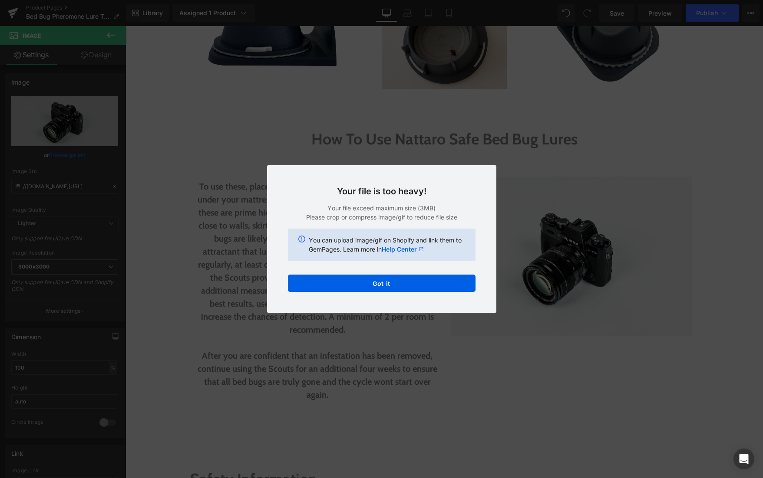
click at [359, 0] on div "Text Color Highlight Color #333333 Choose Image... Back to Library Insert Co2 B…" at bounding box center [381, 0] width 763 height 0
click at [392, 287] on button "Got it" at bounding box center [382, 283] width 188 height 17
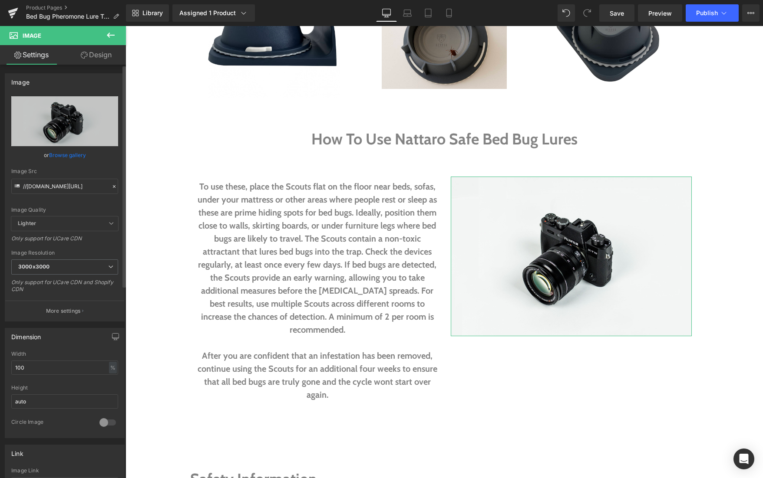
click at [73, 155] on link "Browse gallery" at bounding box center [67, 155] width 37 height 15
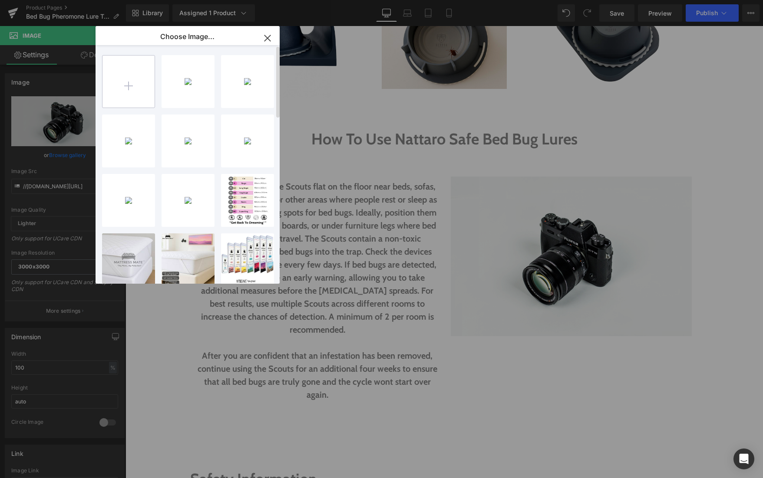
click at [129, 86] on input "file" at bounding box center [128, 82] width 52 height 52
type input "C:\fakepath\Bed Bug Wholesale.png"
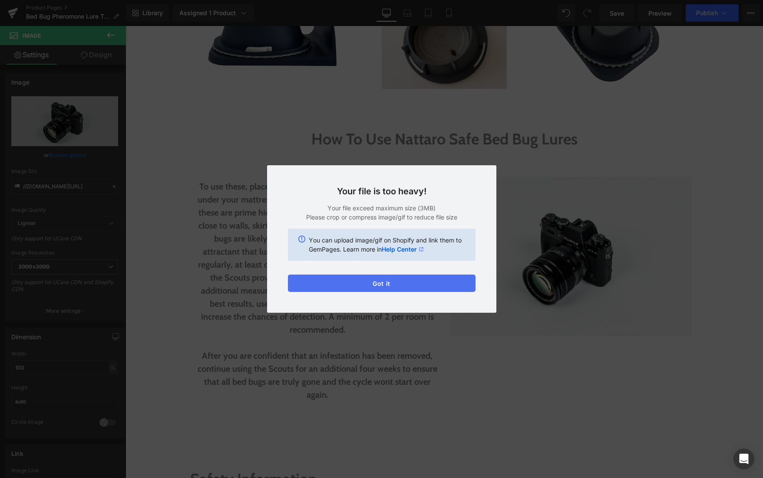
click at [395, 0] on div "Text Color Highlight Color #333333 Choose Image... Back to Library Insert Co2 B…" at bounding box center [381, 0] width 763 height 0
click at [387, 282] on button "Got it" at bounding box center [382, 283] width 188 height 17
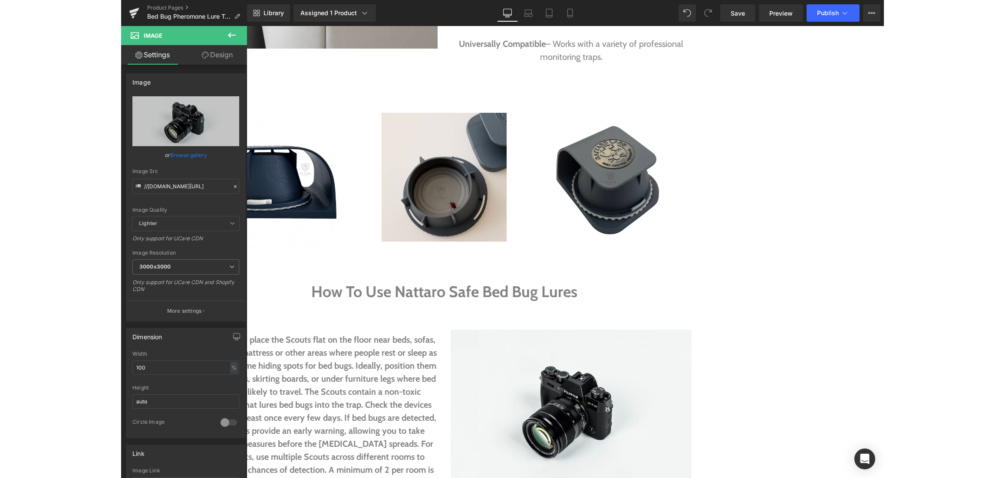
scroll to position [1779, 0]
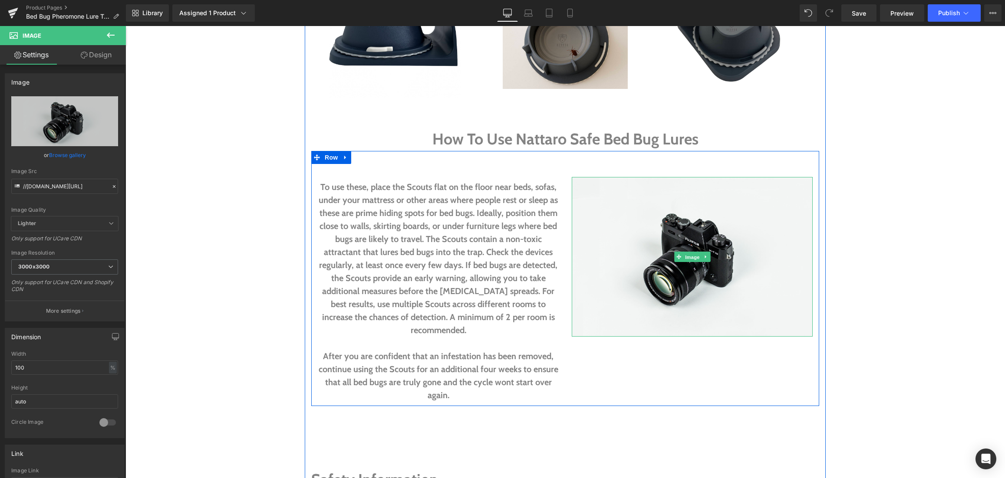
drag, startPoint x: 691, startPoint y: 243, endPoint x: 260, endPoint y: 171, distance: 437.0
click at [691, 252] on span "Image" at bounding box center [692, 257] width 18 height 10
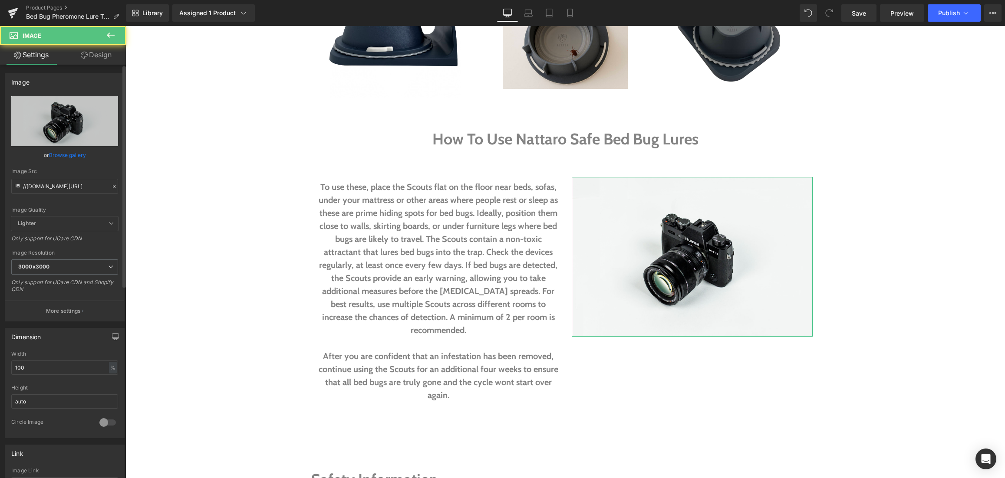
click at [68, 155] on link "Browse gallery" at bounding box center [67, 155] width 37 height 15
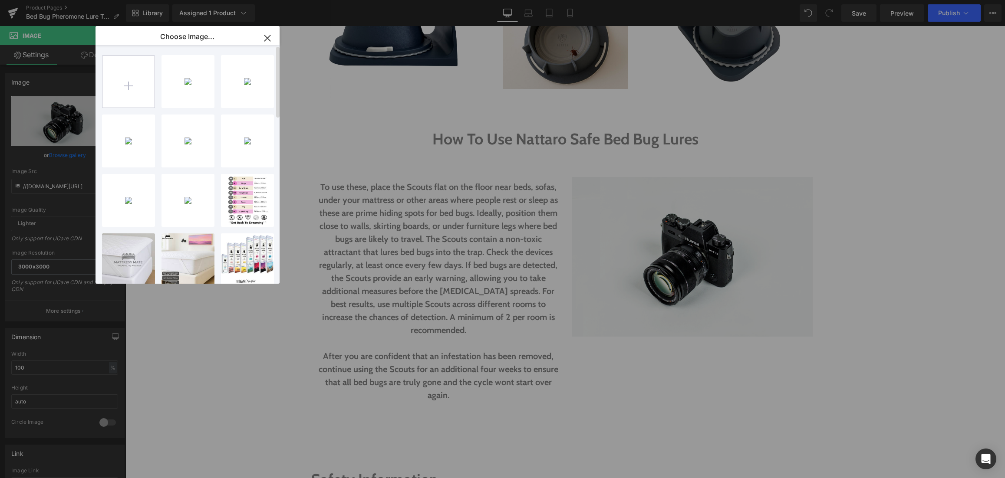
click at [129, 84] on input "file" at bounding box center [128, 82] width 52 height 52
type input "C:\fakepath\Bed Bug Wholesale.png"
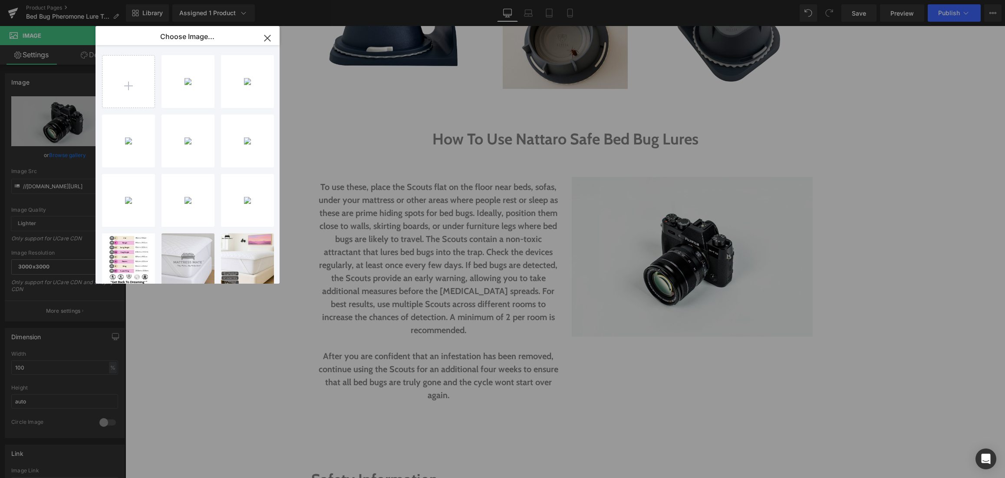
drag, startPoint x: 821, startPoint y: 276, endPoint x: 696, endPoint y: 245, distance: 129.5
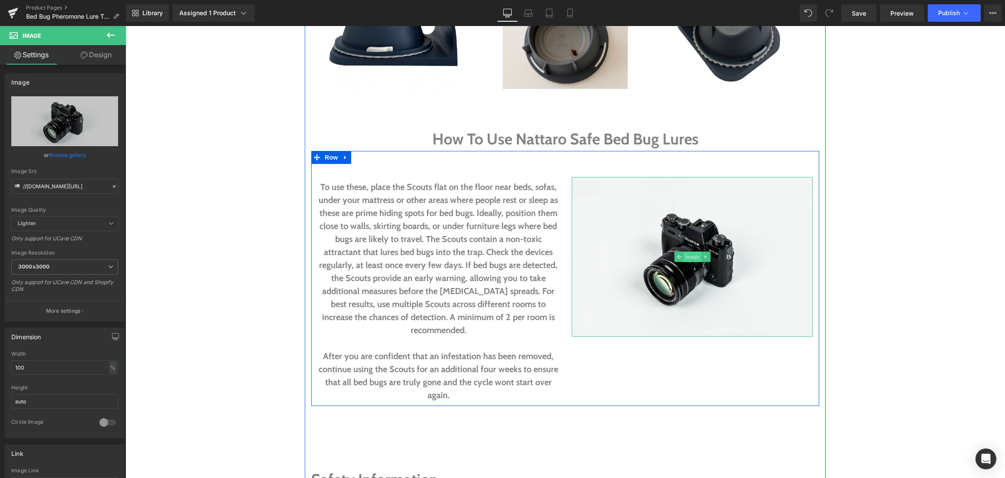
click at [695, 252] on span "Image" at bounding box center [692, 257] width 18 height 10
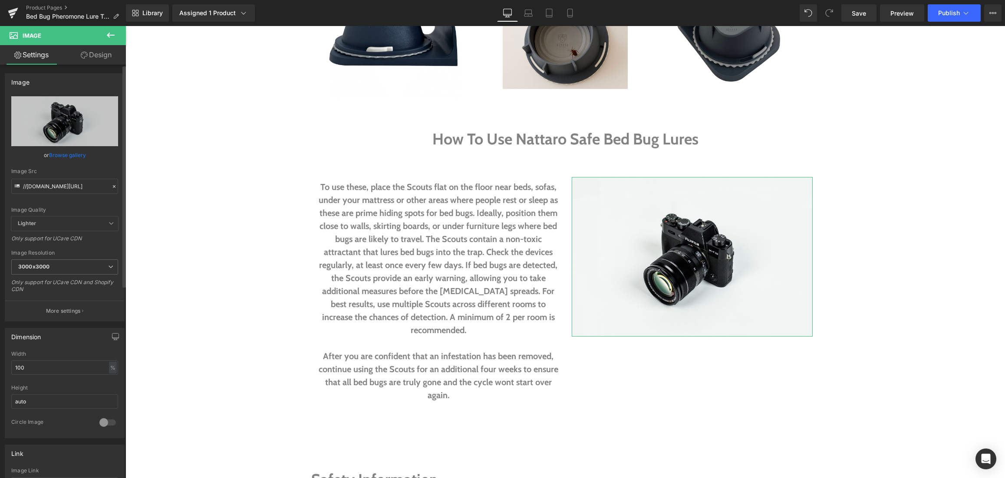
click at [72, 154] on link "Browse gallery" at bounding box center [67, 155] width 37 height 15
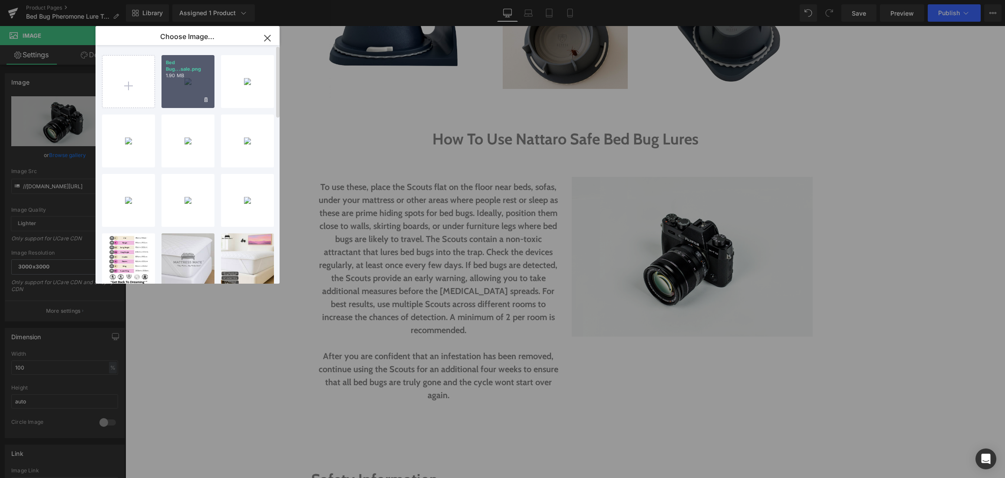
click at [178, 86] on div "Bed Bug...sale.png 1.90 MB" at bounding box center [188, 81] width 53 height 53
type input "[URL][DOMAIN_NAME]"
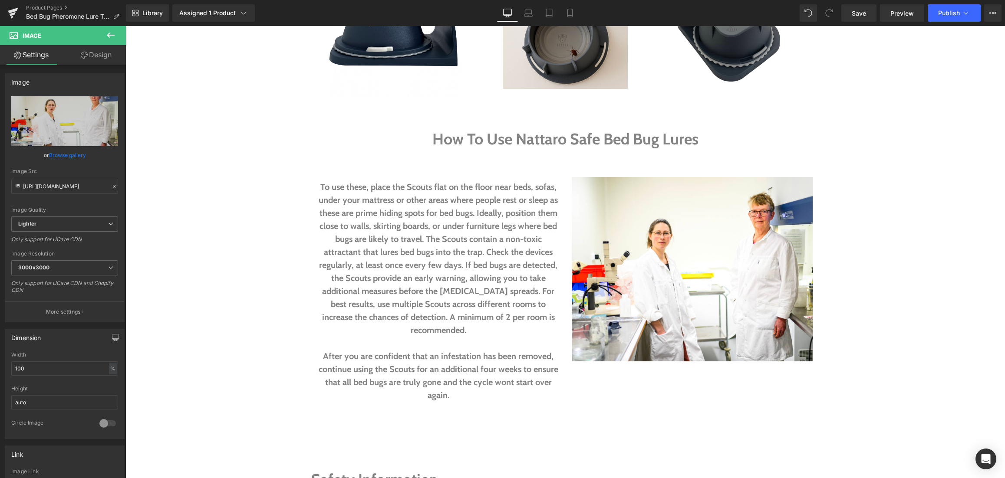
click at [115, 34] on icon at bounding box center [110, 35] width 10 height 10
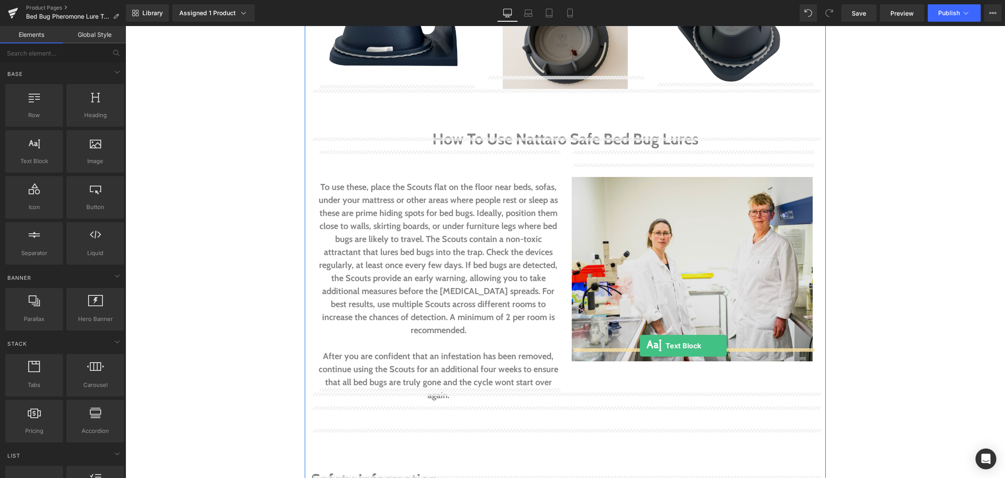
drag, startPoint x: 170, startPoint y: 174, endPoint x: 640, endPoint y: 346, distance: 500.6
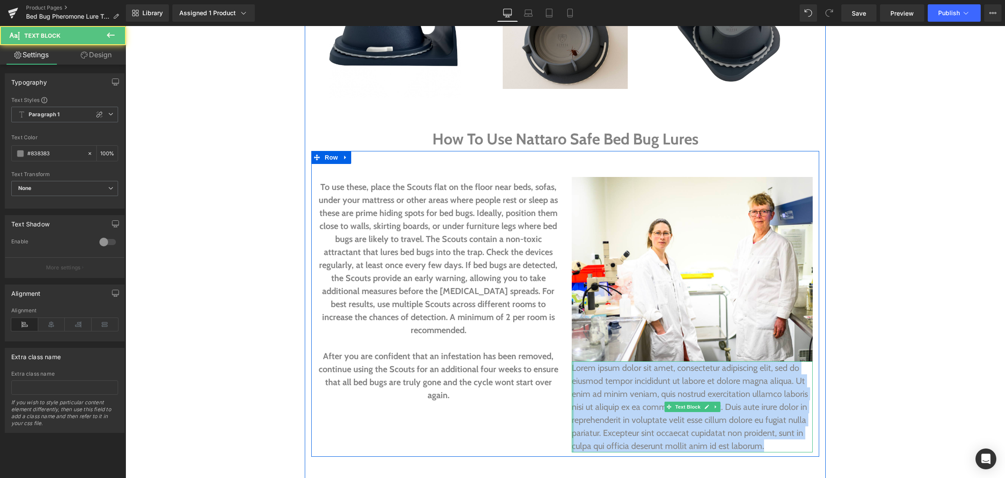
drag, startPoint x: 758, startPoint y: 436, endPoint x: 573, endPoint y: 358, distance: 200.9
click at [573, 362] on div "Lorem ipsum dolor sit amet, consectetur adipiscing elit, sed do eiusmod tempor …" at bounding box center [692, 407] width 241 height 91
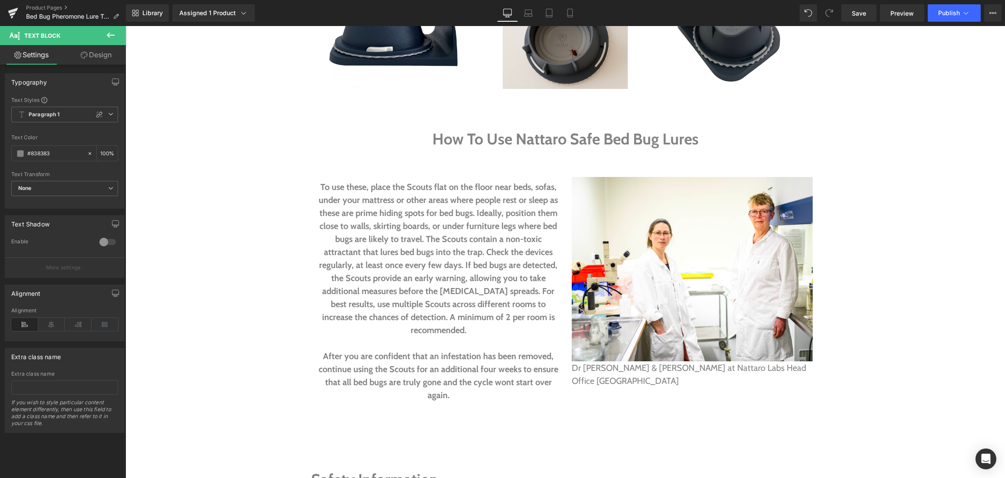
drag, startPoint x: 860, startPoint y: 364, endPoint x: 844, endPoint y: 362, distance: 16.2
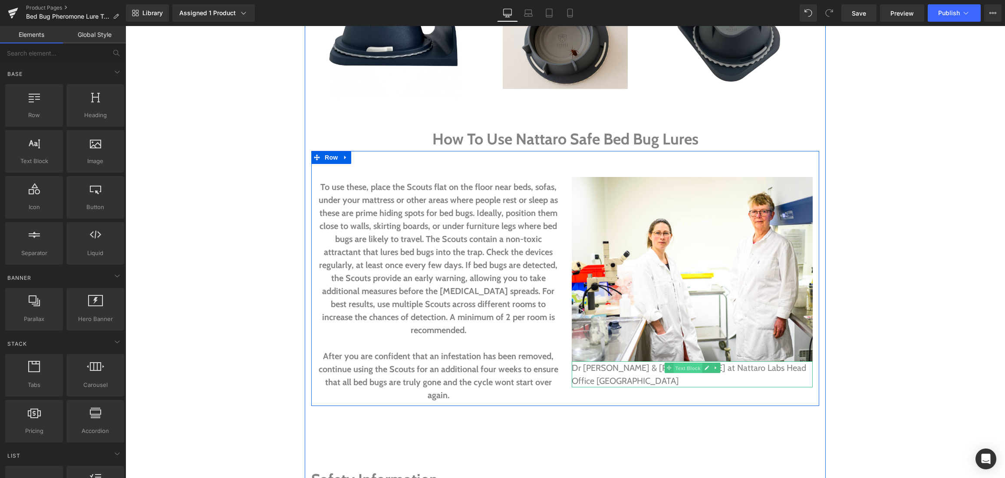
click at [693, 363] on span "Text Block" at bounding box center [687, 368] width 29 height 10
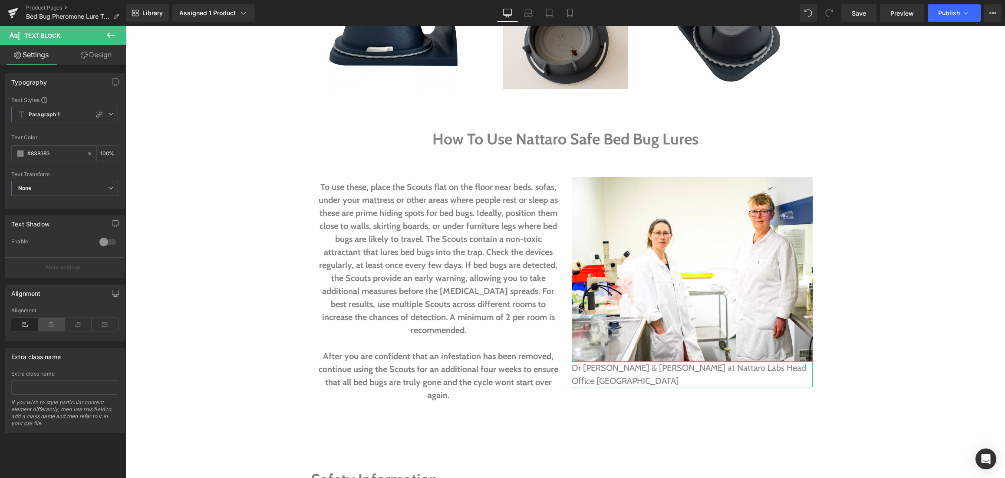
click at [49, 323] on icon at bounding box center [51, 324] width 27 height 13
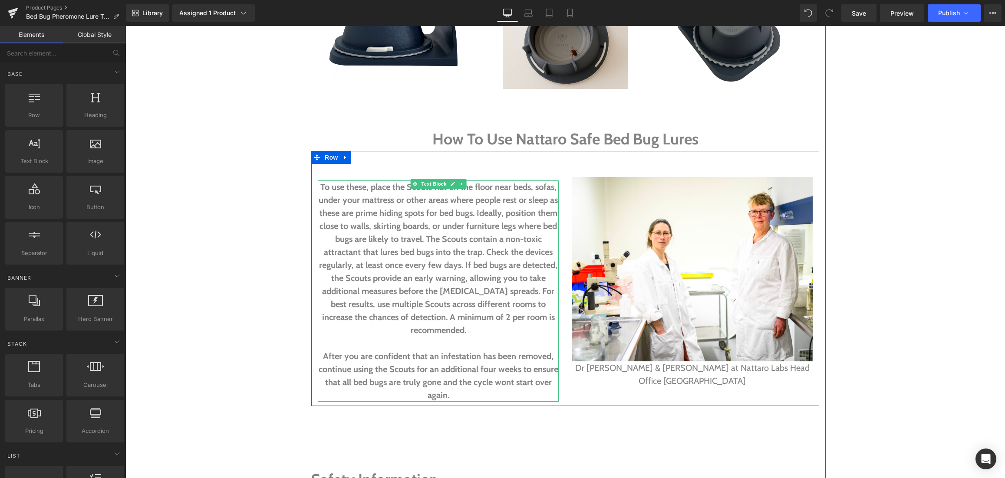
click at [432, 179] on span "Text Block" at bounding box center [433, 184] width 29 height 10
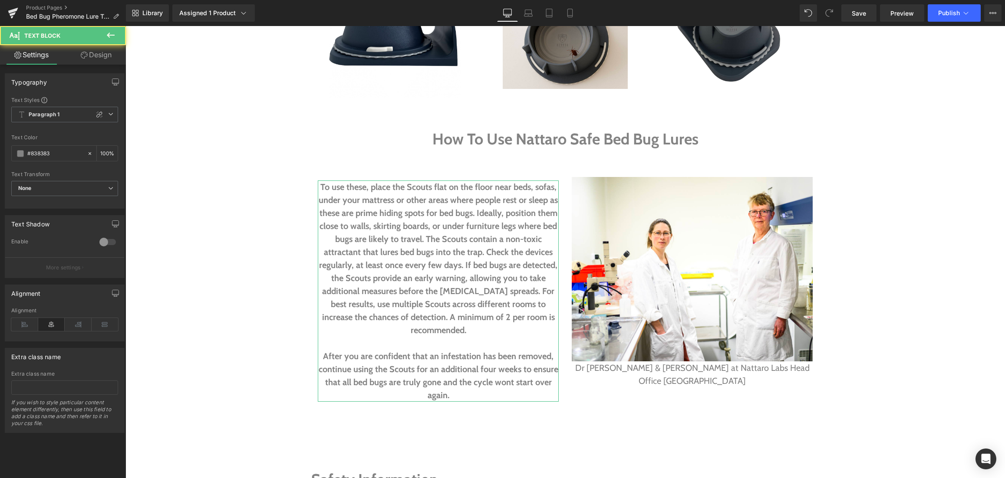
drag, startPoint x: 97, startPoint y: 54, endPoint x: 61, endPoint y: 100, distance: 57.8
click at [97, 54] on link "Design" at bounding box center [96, 55] width 63 height 20
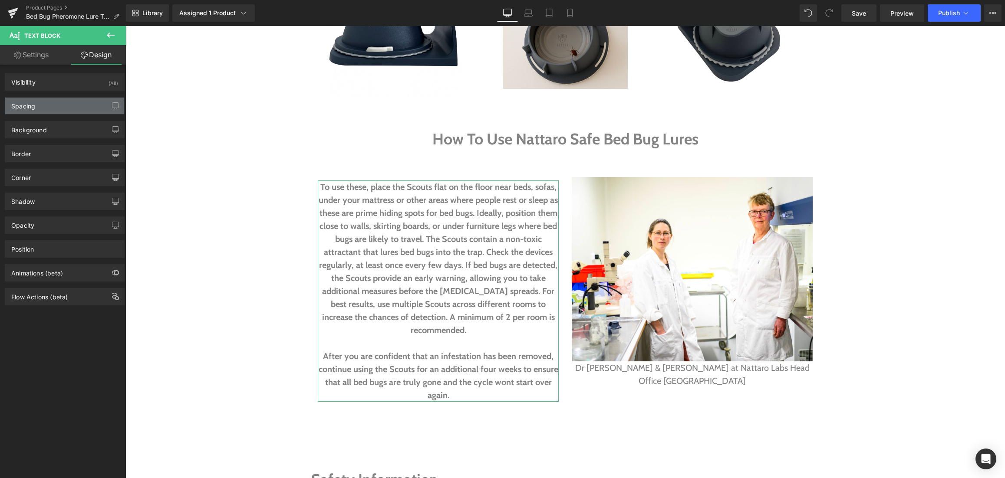
click at [61, 100] on div "Spacing" at bounding box center [64, 106] width 119 height 16
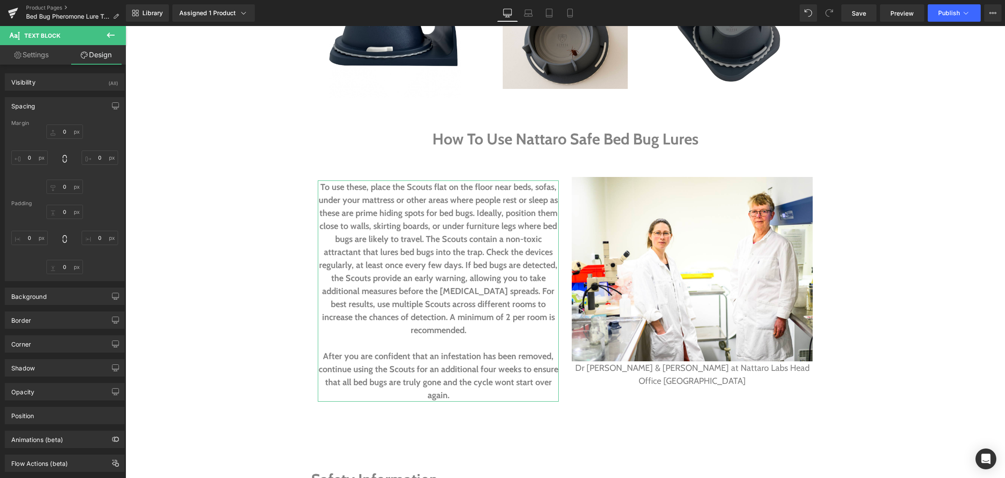
type input "38"
type input "0"
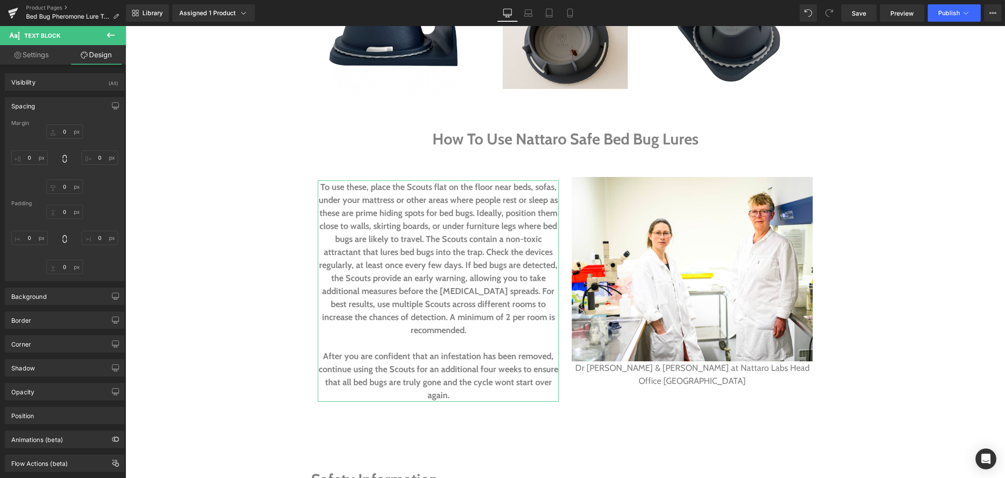
type input "0"
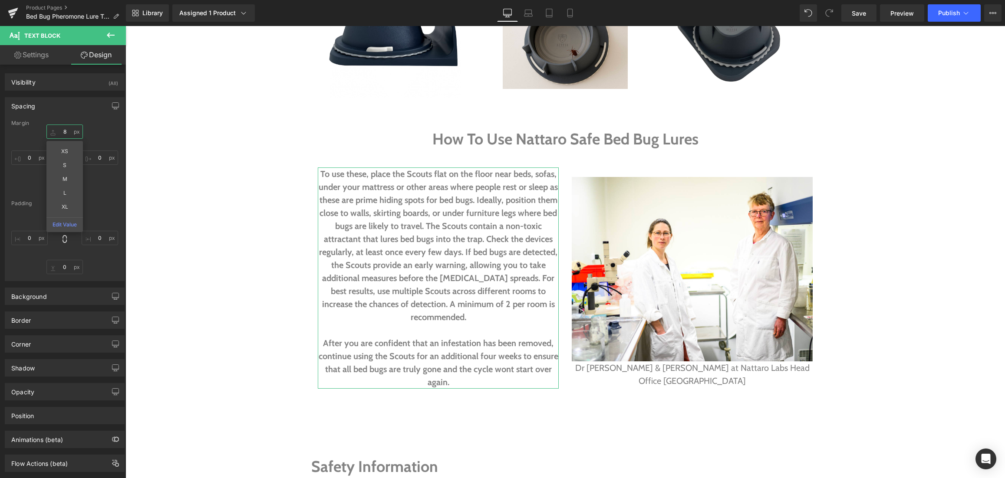
drag, startPoint x: 50, startPoint y: 133, endPoint x: 57, endPoint y: 143, distance: 12.2
type input "9"
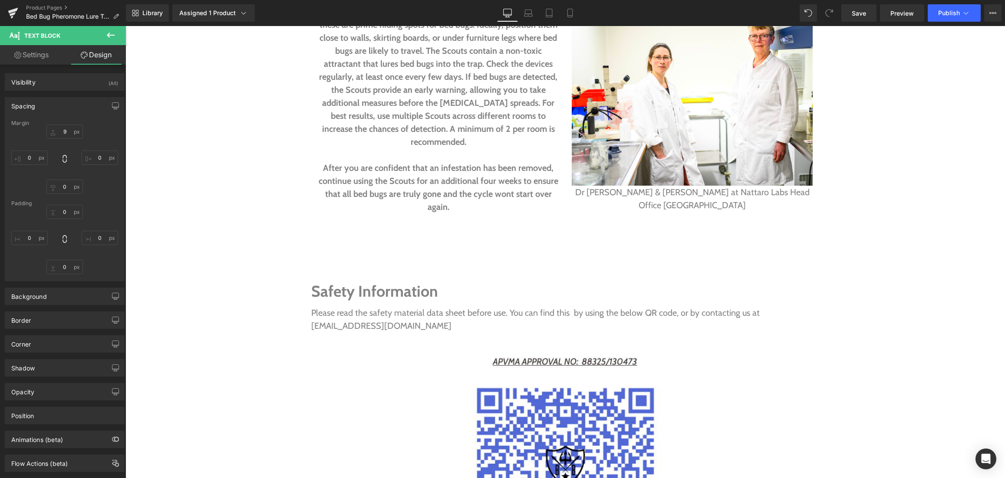
scroll to position [1946, 0]
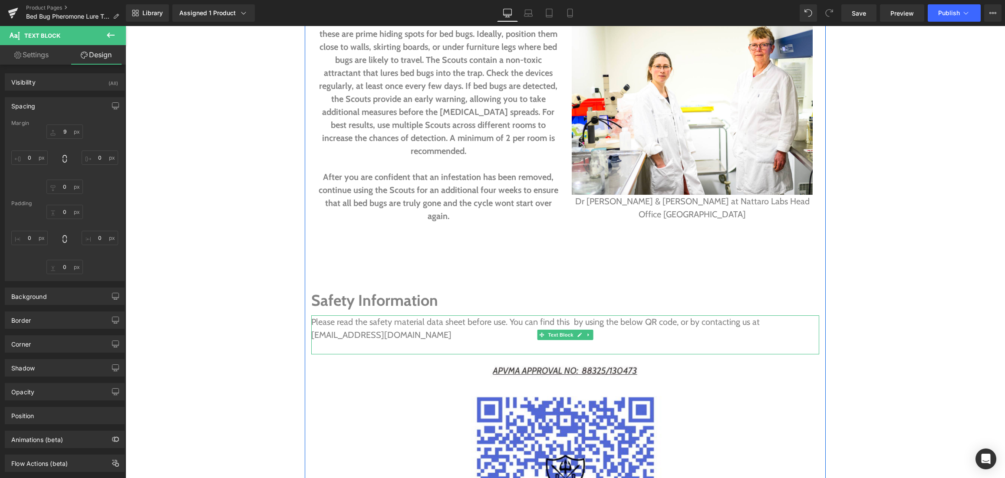
click at [421, 316] on p "Please read the safety material data sheet before use. You can find this by usi…" at bounding box center [565, 329] width 508 height 26
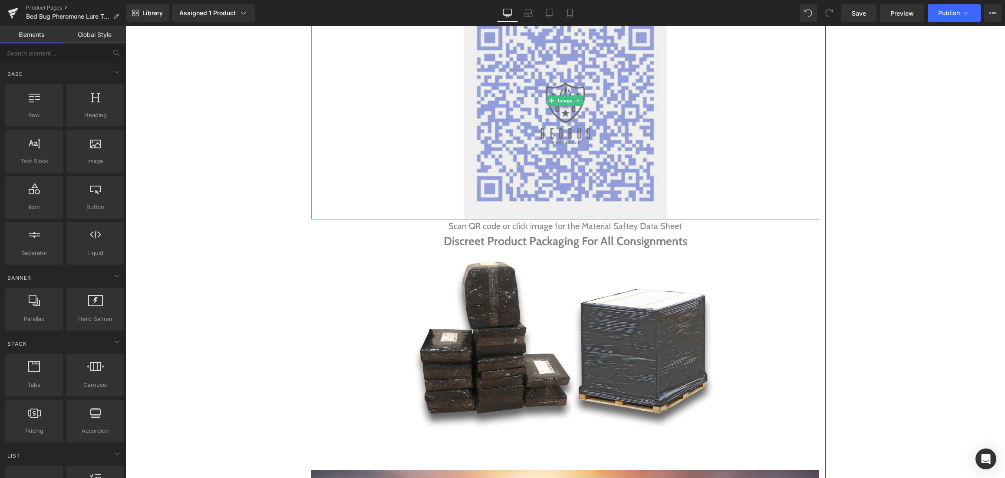
scroll to position [2319, 0]
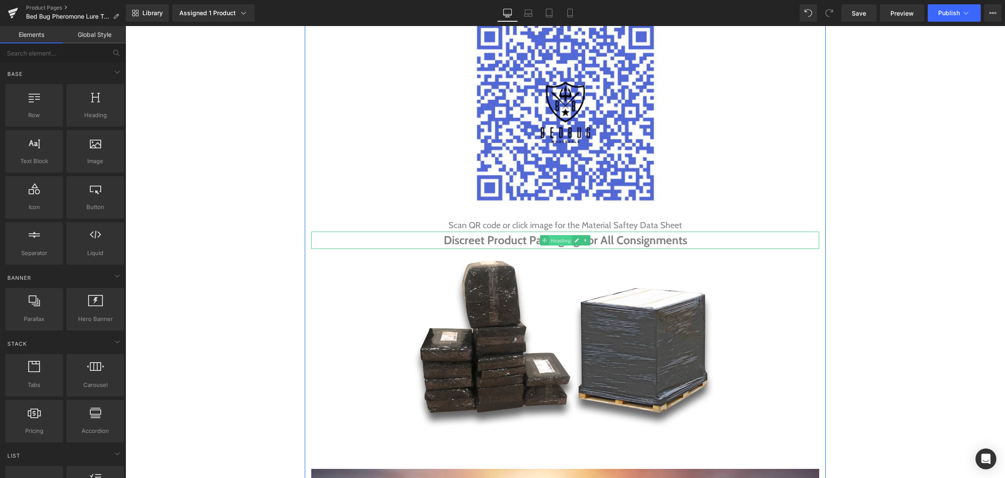
click at [559, 236] on span "Heading" at bounding box center [560, 241] width 23 height 10
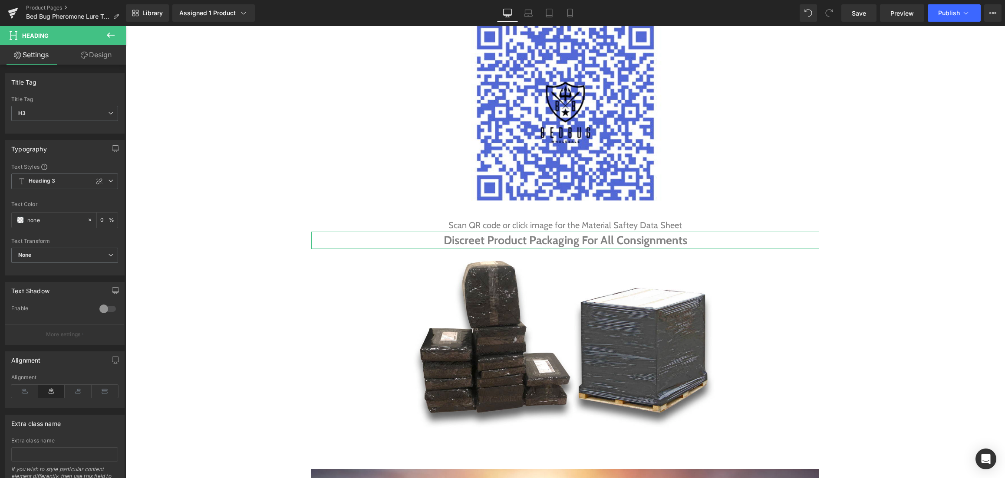
click at [91, 60] on link "Design" at bounding box center [96, 55] width 63 height 20
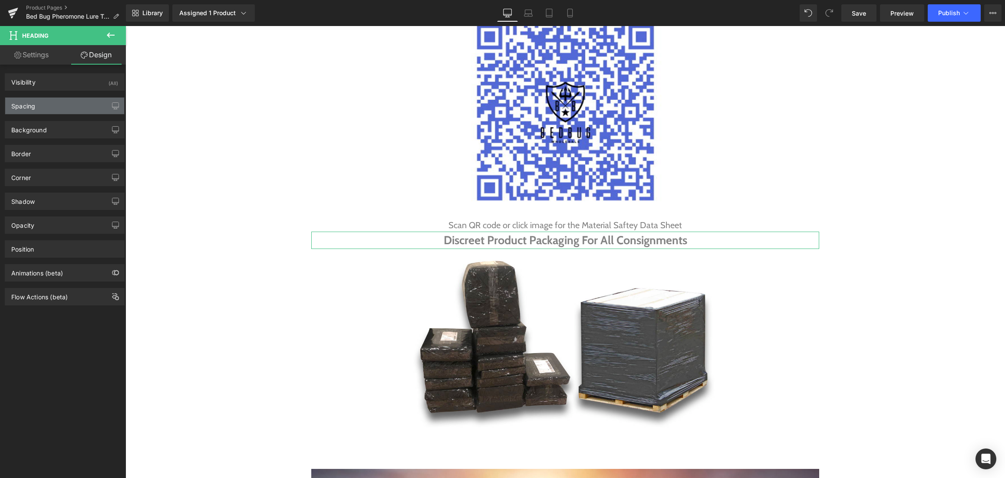
click at [54, 111] on div "Spacing" at bounding box center [64, 106] width 119 height 16
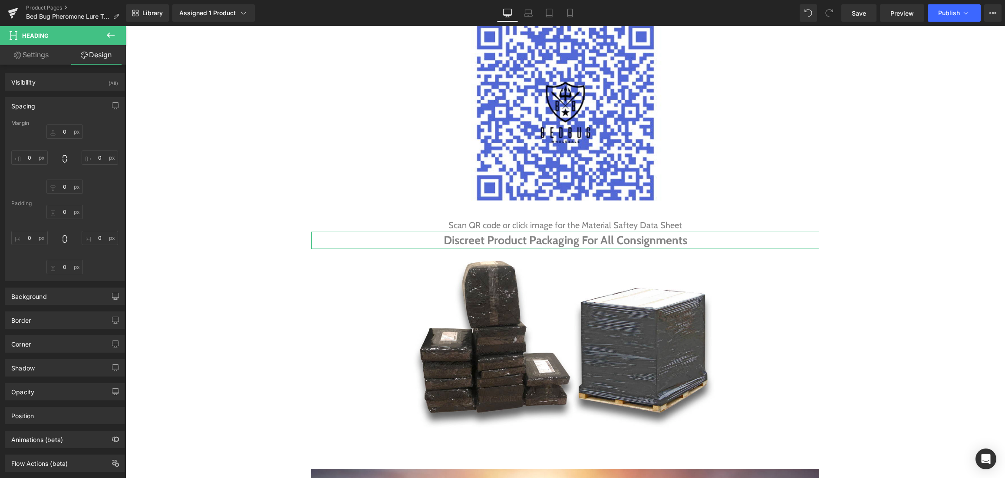
type input "0"
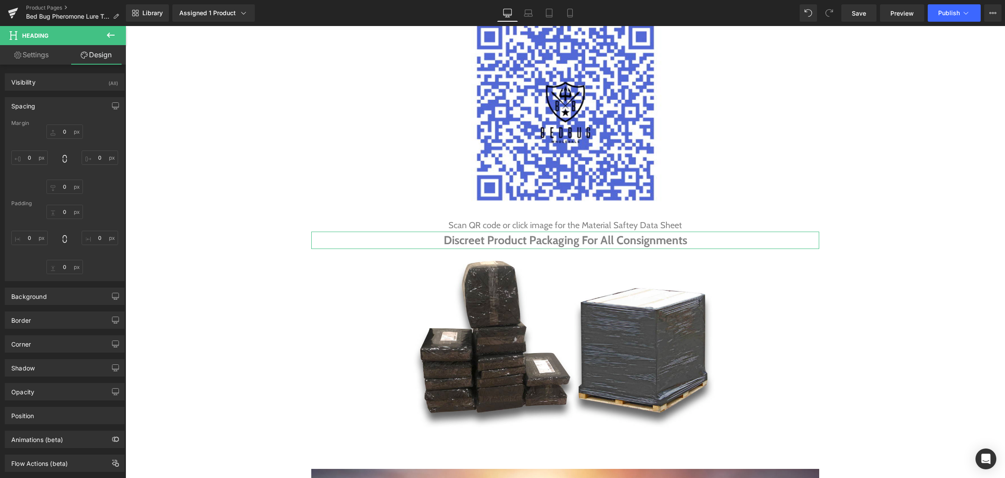
type input "0"
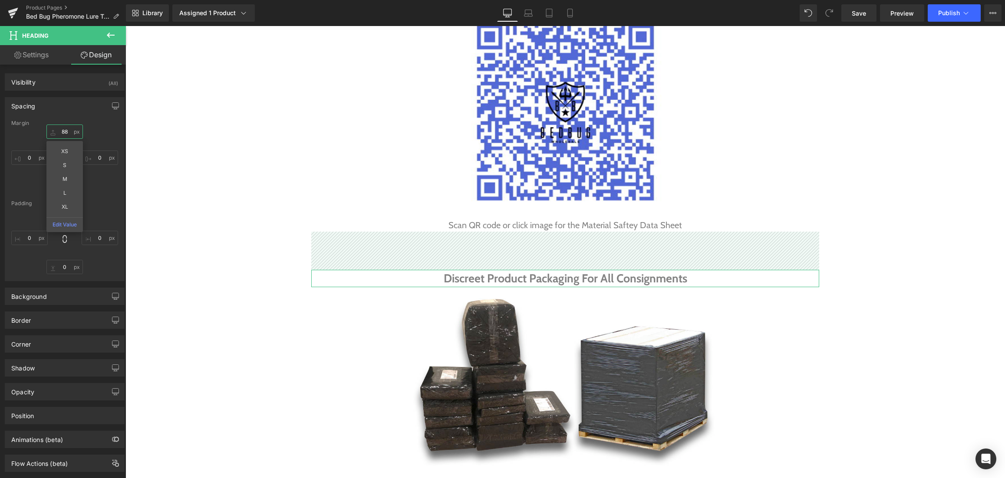
type input "89"
drag, startPoint x: 54, startPoint y: 133, endPoint x: 57, endPoint y: 94, distance: 38.7
click at [57, 94] on div "Spacing [GEOGRAPHIC_DATA] 89px 89 XS S M L XL Edit Value 0px 0 0px 0 0px 0 [GEO…" at bounding box center [65, 186] width 130 height 191
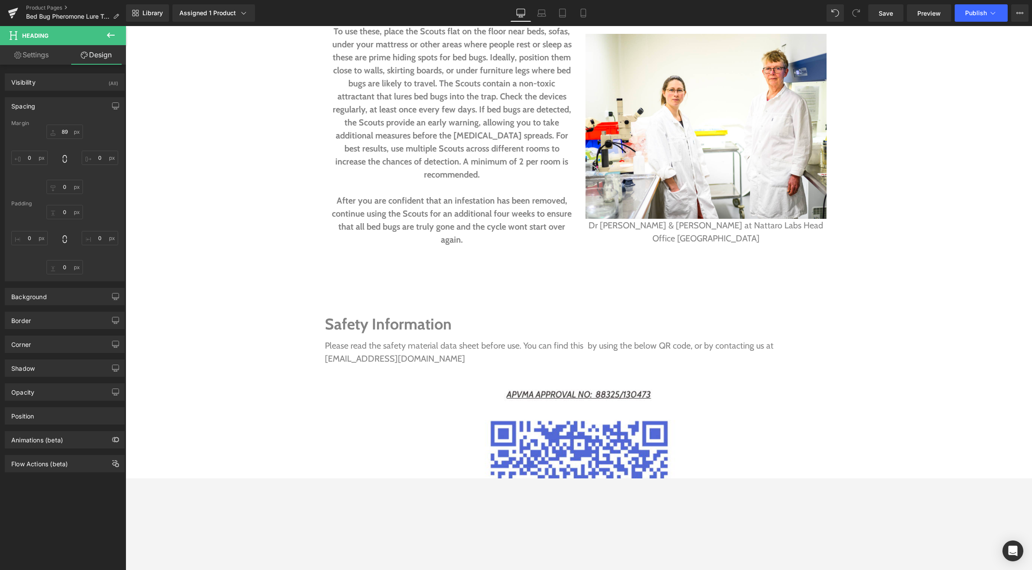
scroll to position [1939, 0]
click at [762, 10] on span "Save" at bounding box center [885, 13] width 14 height 9
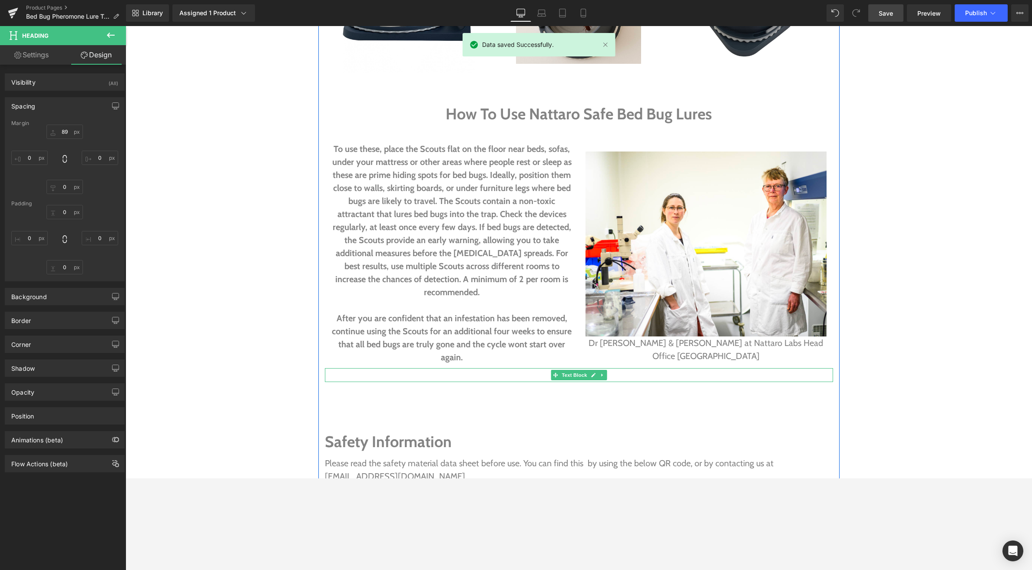
scroll to position [1820, 0]
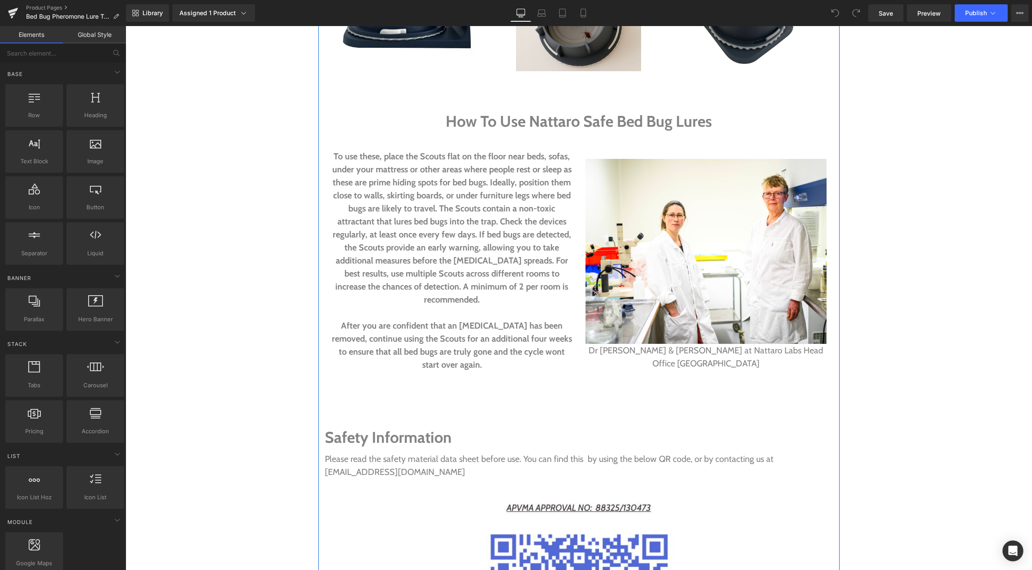
scroll to position [1813, 0]
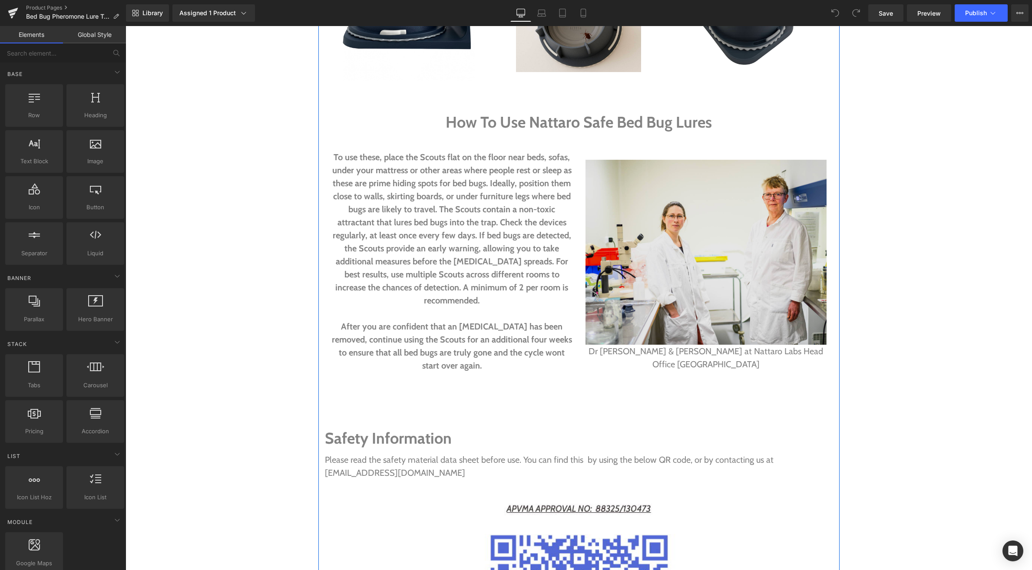
click at [712, 242] on div "Image" at bounding box center [705, 252] width 241 height 185
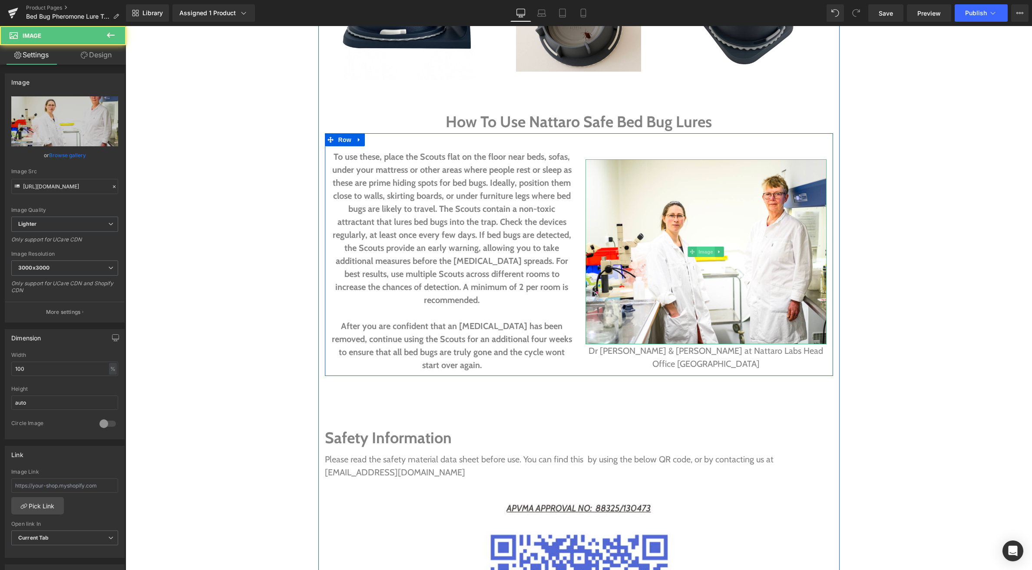
click at [704, 247] on span "Image" at bounding box center [705, 252] width 18 height 10
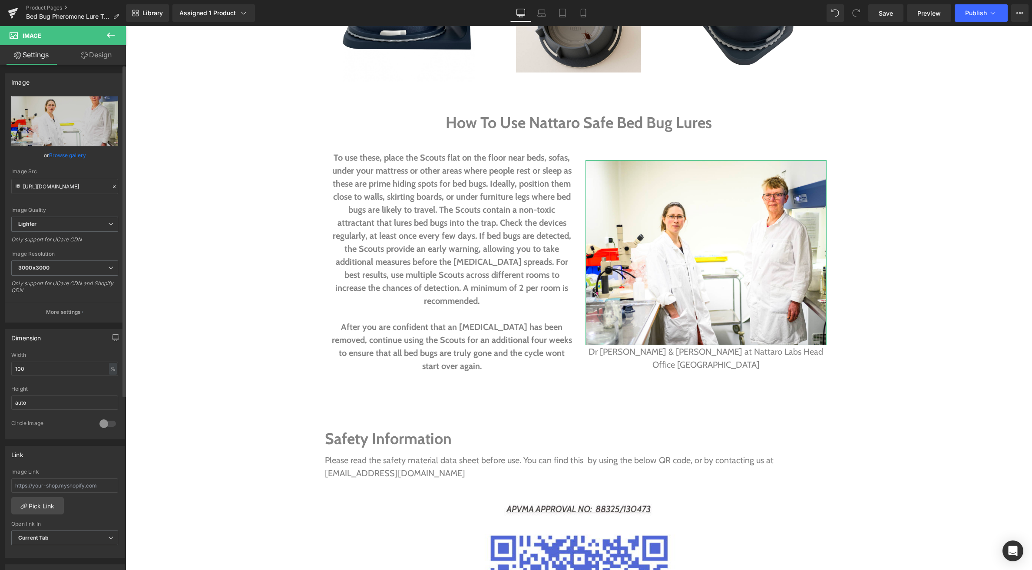
click at [65, 154] on link "Browse gallery" at bounding box center [67, 155] width 37 height 15
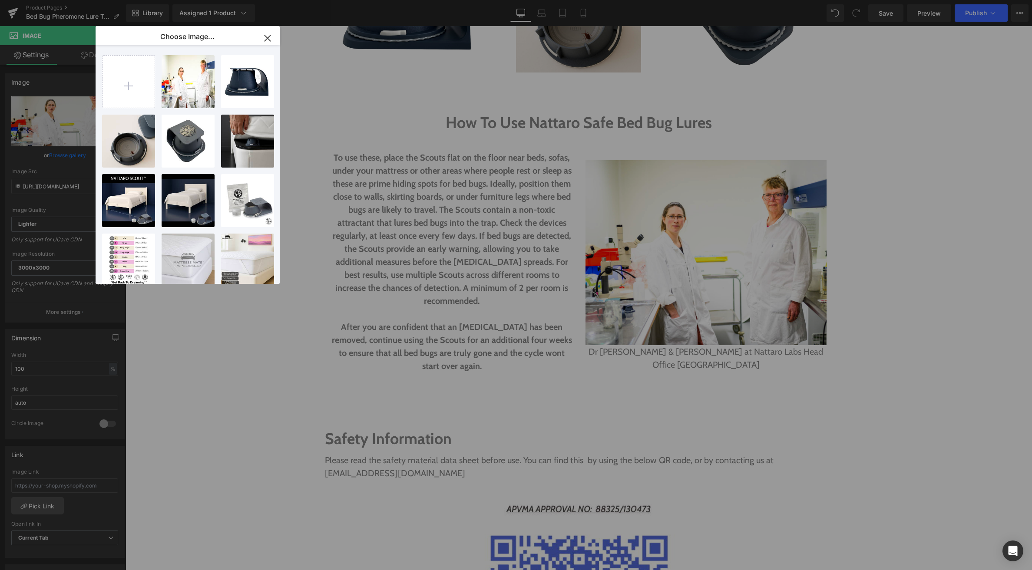
type input "C:\fakepath\Nattaro Safe Lure.png"
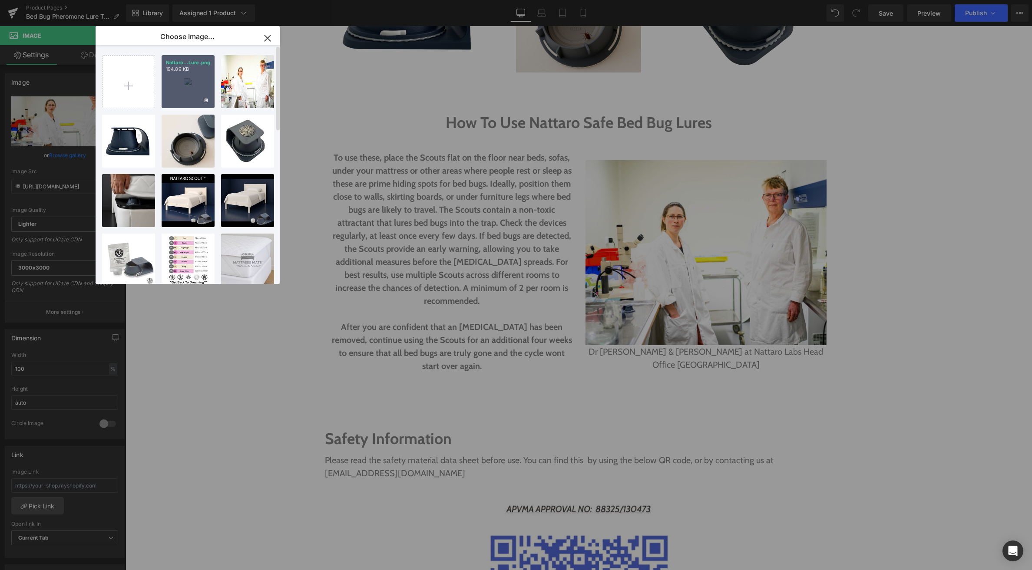
click at [186, 82] on div "Nattaro...Lure.png 194.89 KB" at bounding box center [188, 81] width 53 height 53
type input "https://ucarecdn.com/92e5de76-2bf3-4840-af65-8245ab46d6f7/-/format/auto/-/previ…"
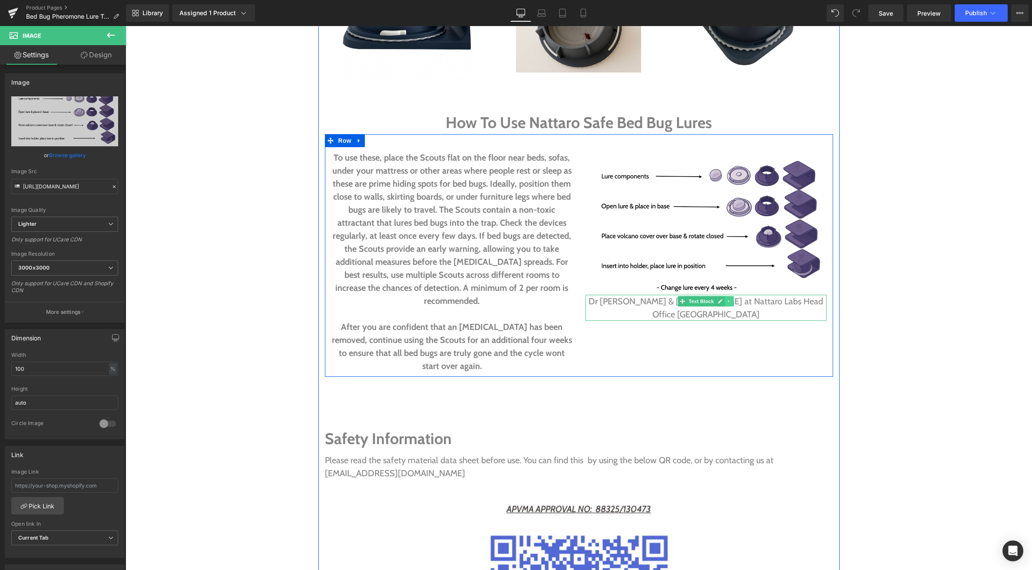
click at [728, 300] on icon at bounding box center [728, 301] width 1 height 3
click at [731, 299] on icon at bounding box center [733, 301] width 5 height 5
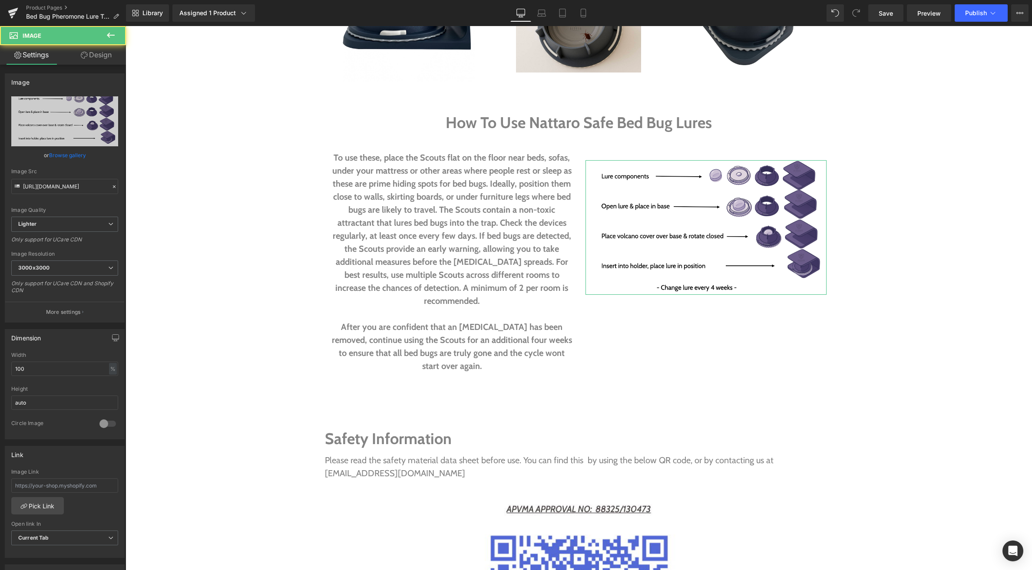
click at [91, 52] on link "Design" at bounding box center [96, 55] width 63 height 20
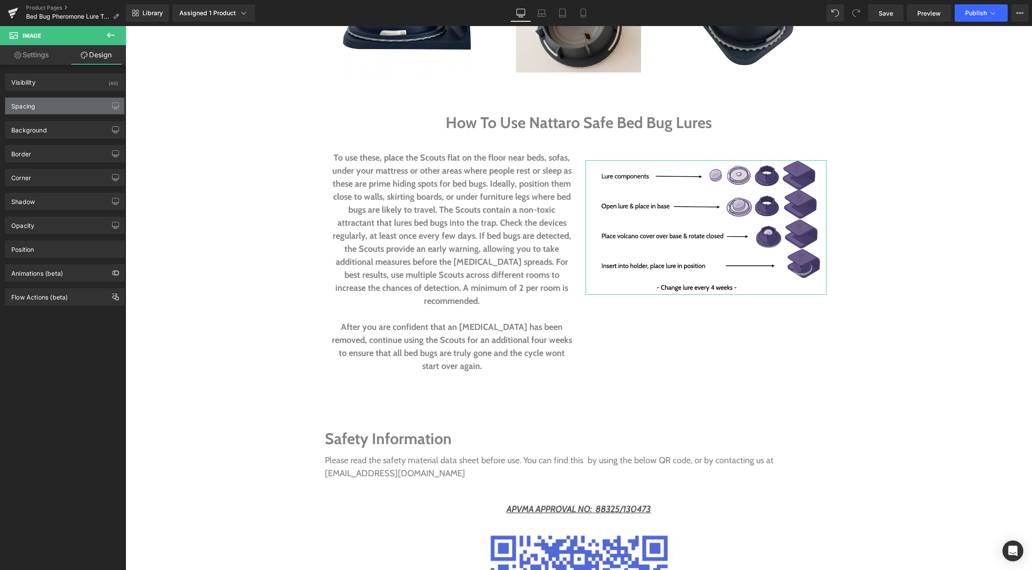
click at [43, 105] on div "Spacing" at bounding box center [64, 106] width 119 height 16
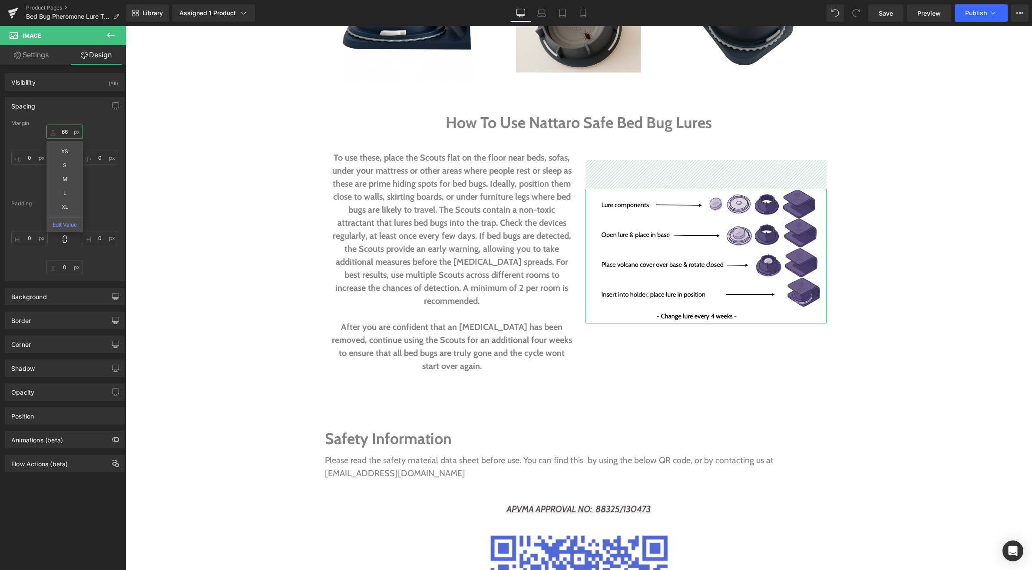
type input "66"
drag, startPoint x: 53, startPoint y: 130, endPoint x: 59, endPoint y: 101, distance: 29.5
click at [59, 101] on div "Spacing Margin 66px 66 XS S M L XL Edit Value 0px 0 0px 0 0px 0 Padding 0px 0 0…" at bounding box center [65, 189] width 120 height 184
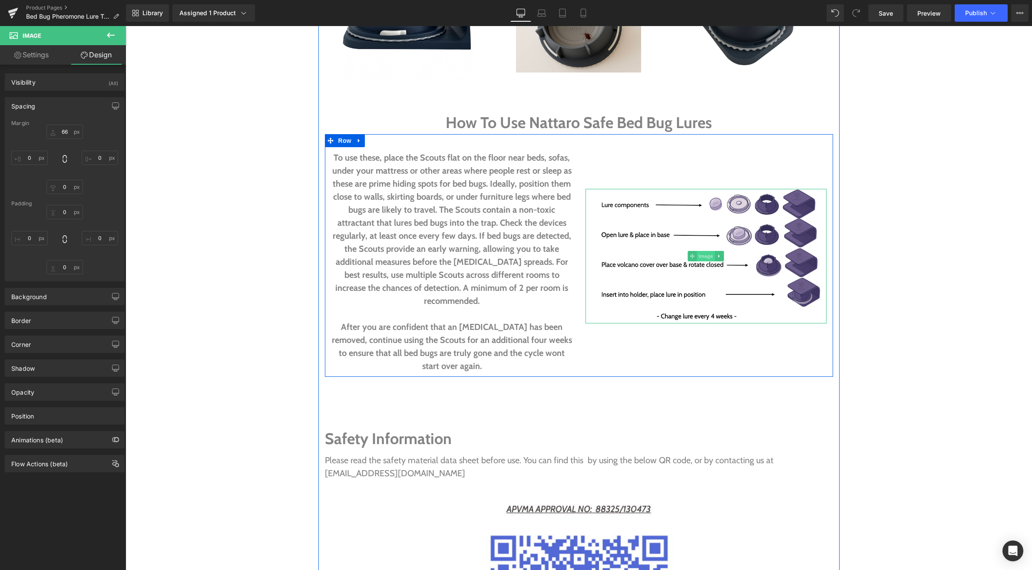
click at [710, 251] on span "Image" at bounding box center [705, 256] width 18 height 10
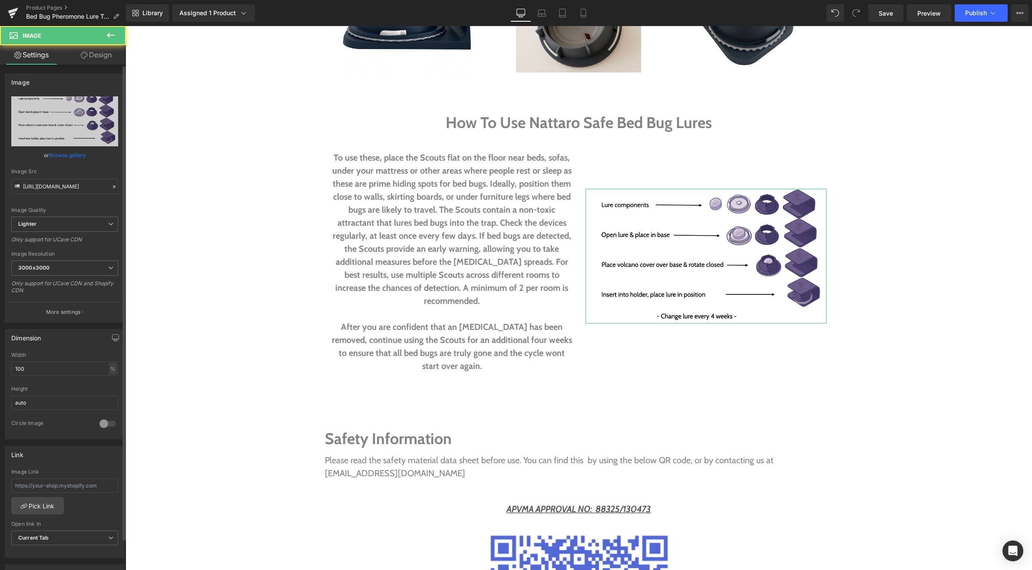
click at [62, 155] on link "Browse gallery" at bounding box center [67, 155] width 37 height 15
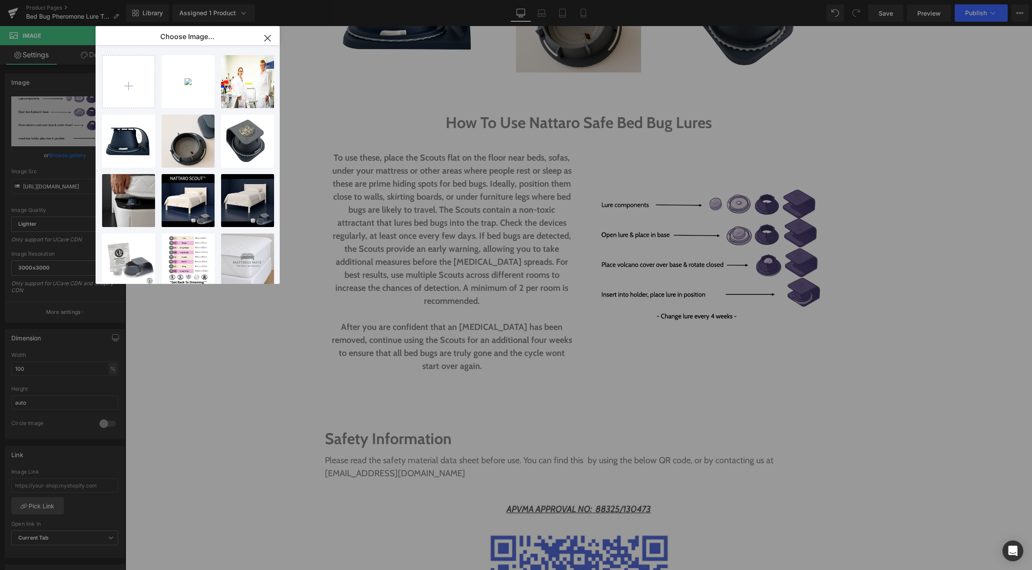
type input "C:\fakepath\Screenshot 2025-09-03 at 6.28.07 pm.png"
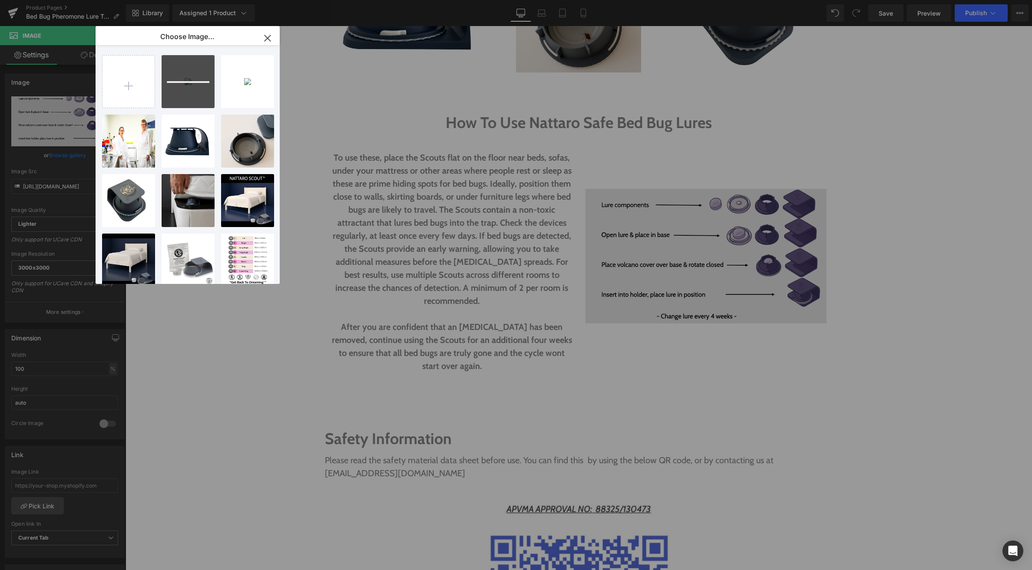
drag, startPoint x: 879, startPoint y: 255, endPoint x: 743, endPoint y: 230, distance: 138.3
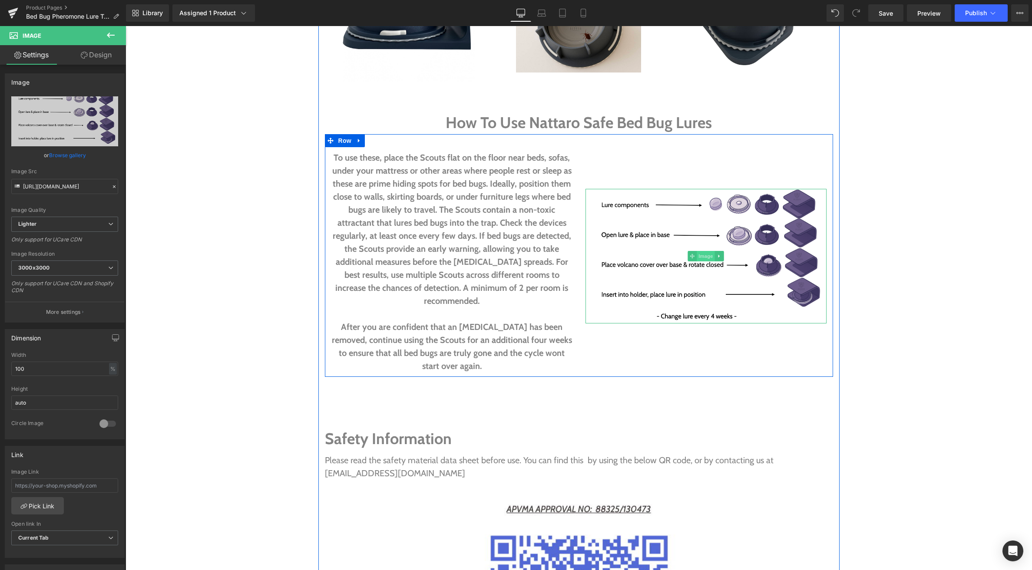
click at [705, 251] on span "Image" at bounding box center [705, 256] width 18 height 10
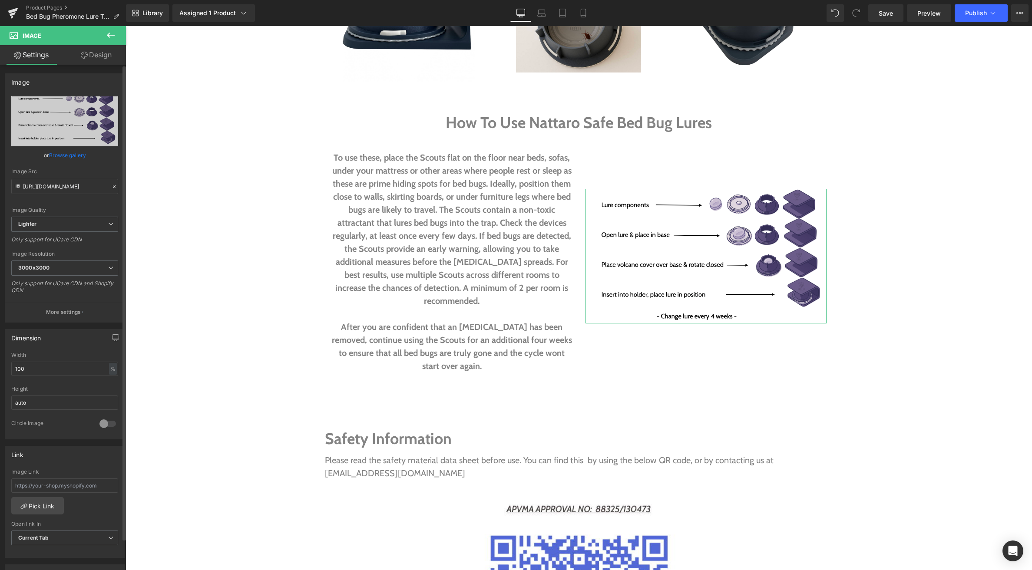
click at [72, 154] on link "Browse gallery" at bounding box center [67, 155] width 37 height 15
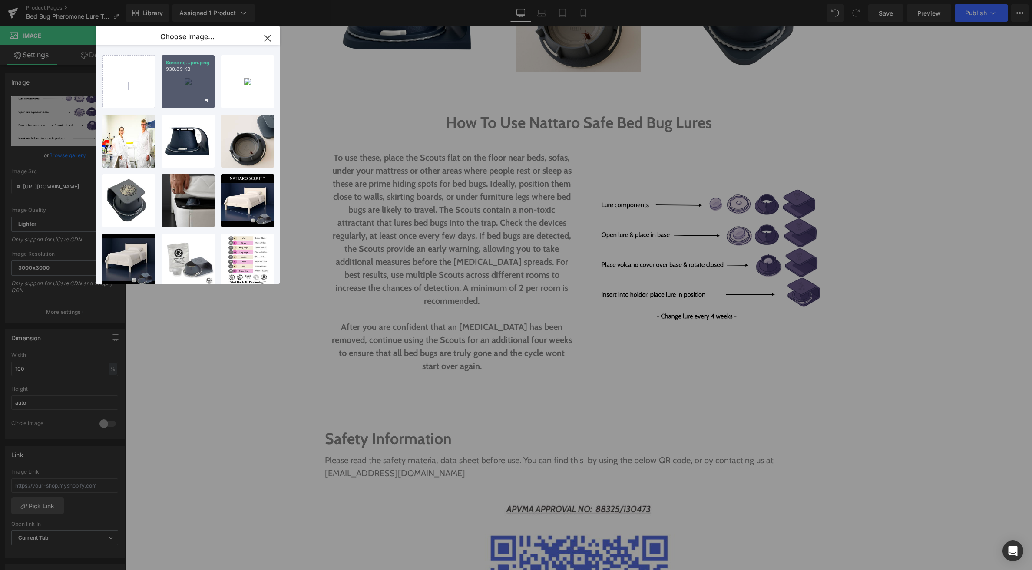
click at [174, 82] on div "Screens...pm.png 930.89 KB" at bounding box center [188, 81] width 53 height 53
type input "https://ucarecdn.com/0af281f0-f16b-492b-8e12-6bed9f5a5e0e/-/format/auto/-/previ…"
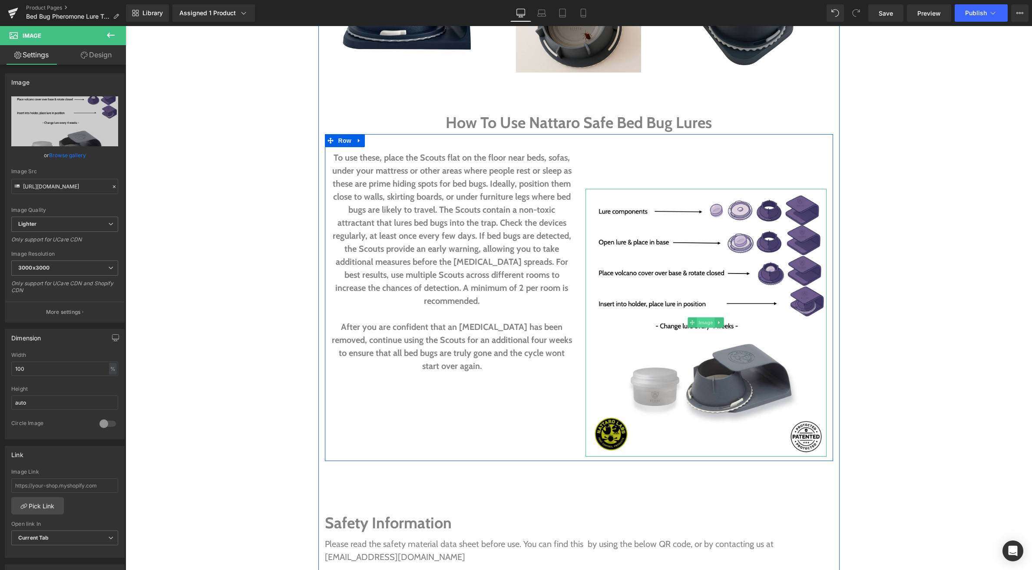
click at [702, 317] on span "Image" at bounding box center [705, 322] width 18 height 10
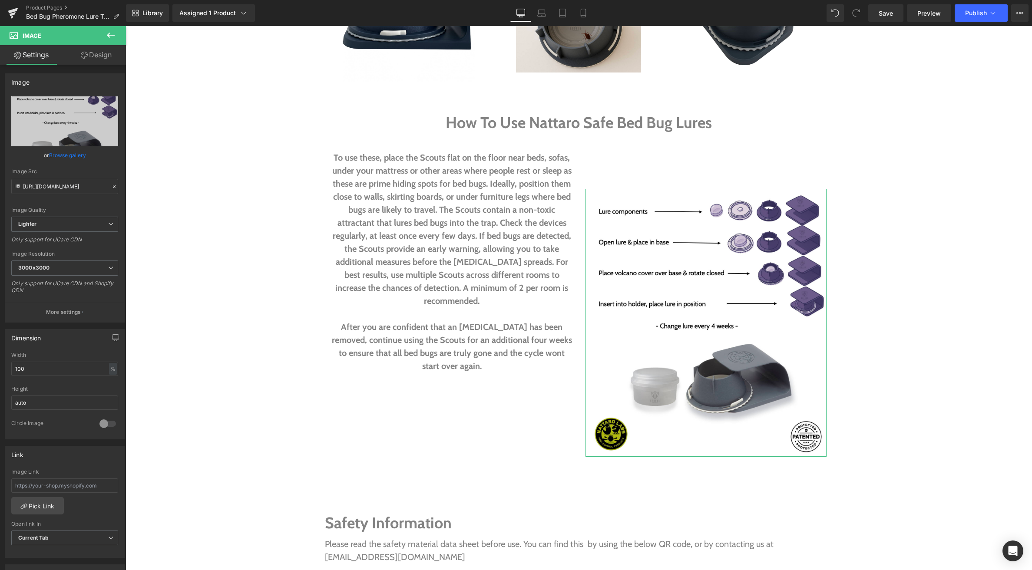
click at [89, 55] on link "Design" at bounding box center [96, 55] width 63 height 20
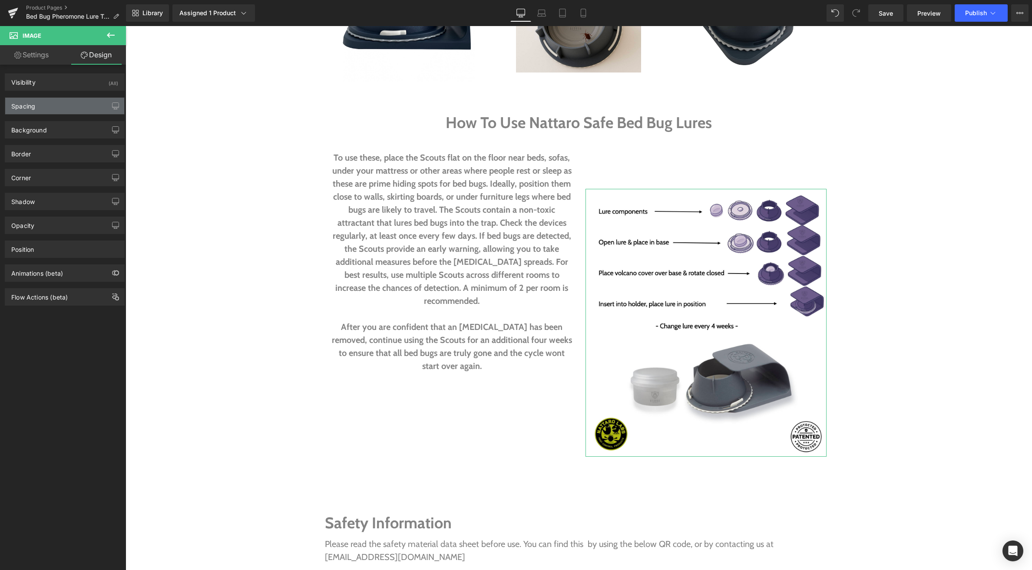
click at [66, 107] on div "Spacing" at bounding box center [64, 106] width 119 height 16
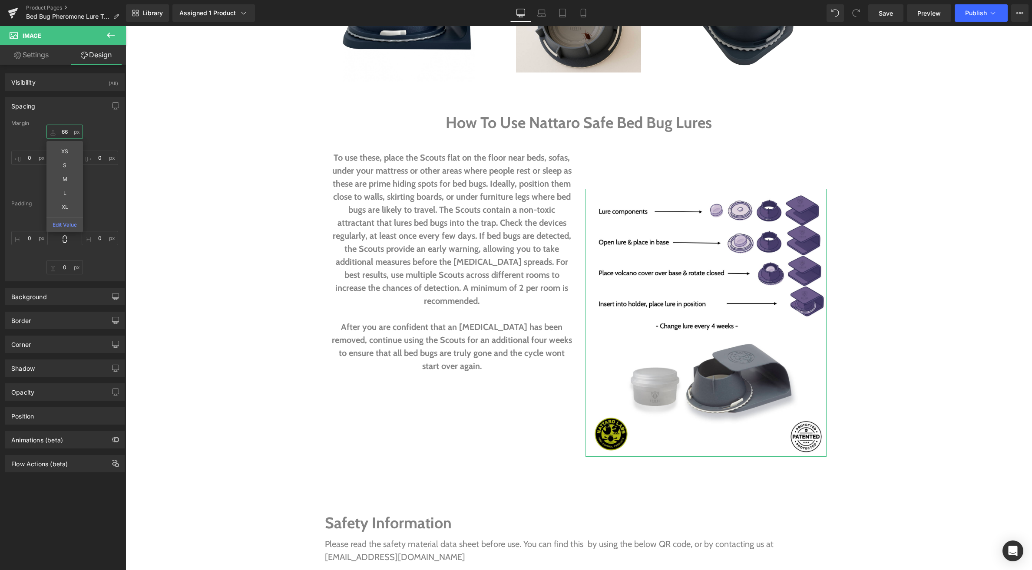
click at [63, 129] on input "66" at bounding box center [64, 132] width 36 height 14
type input "6"
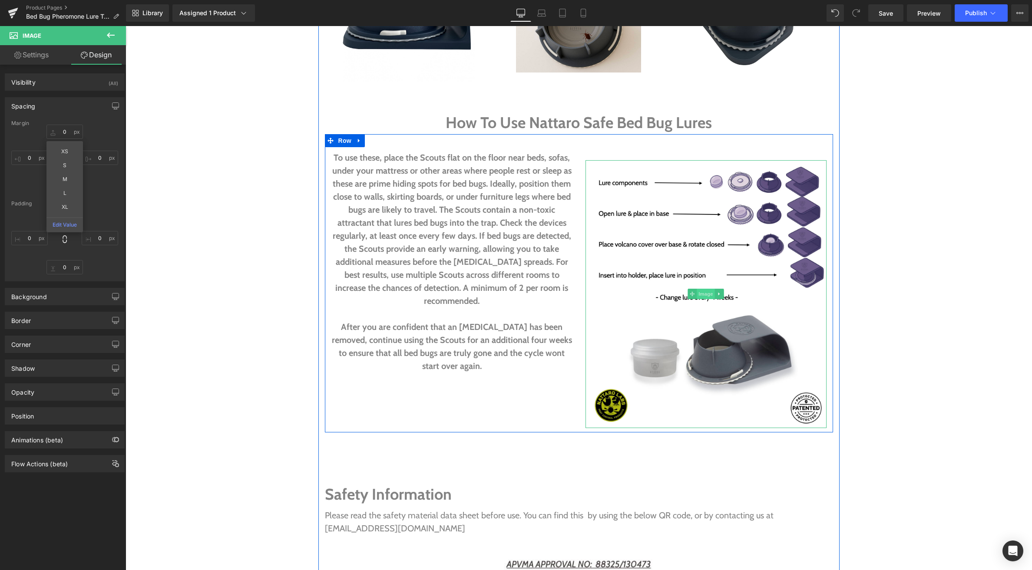
click at [703, 289] on span "Image" at bounding box center [705, 294] width 18 height 10
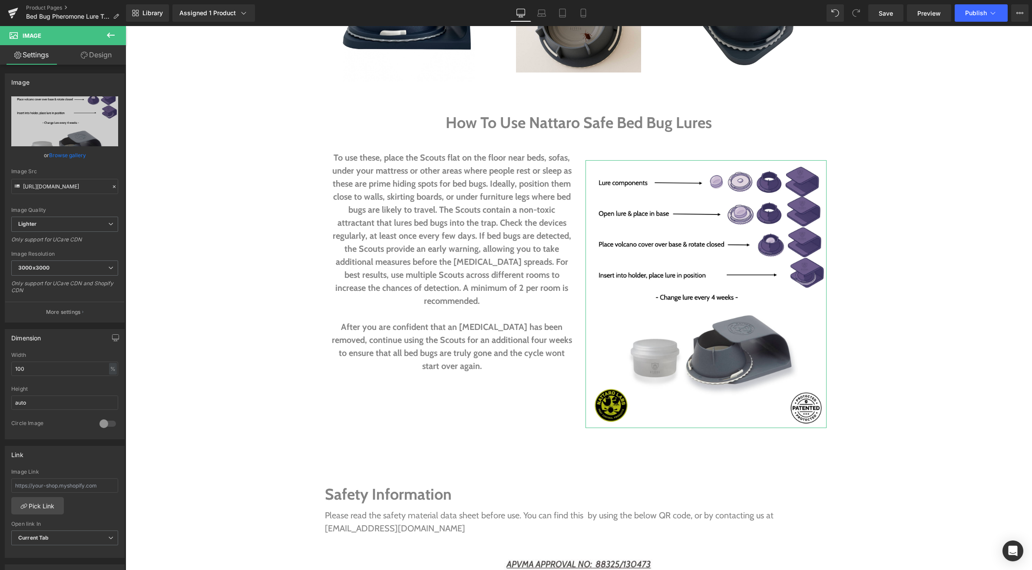
drag, startPoint x: 97, startPoint y: 55, endPoint x: 92, endPoint y: 70, distance: 16.1
click at [97, 55] on link "Design" at bounding box center [96, 55] width 63 height 20
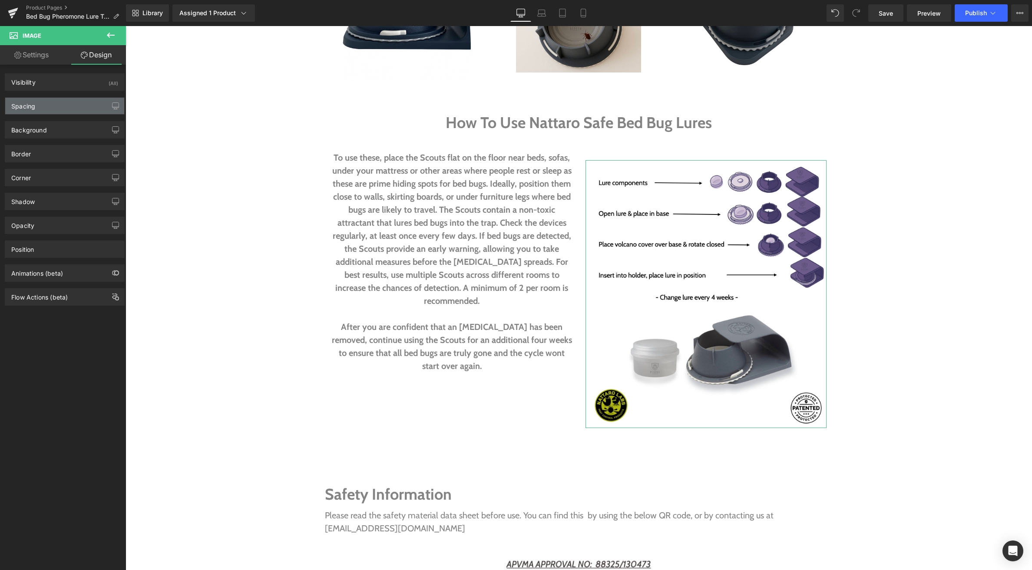
click at [52, 110] on div "Spacing" at bounding box center [64, 106] width 119 height 16
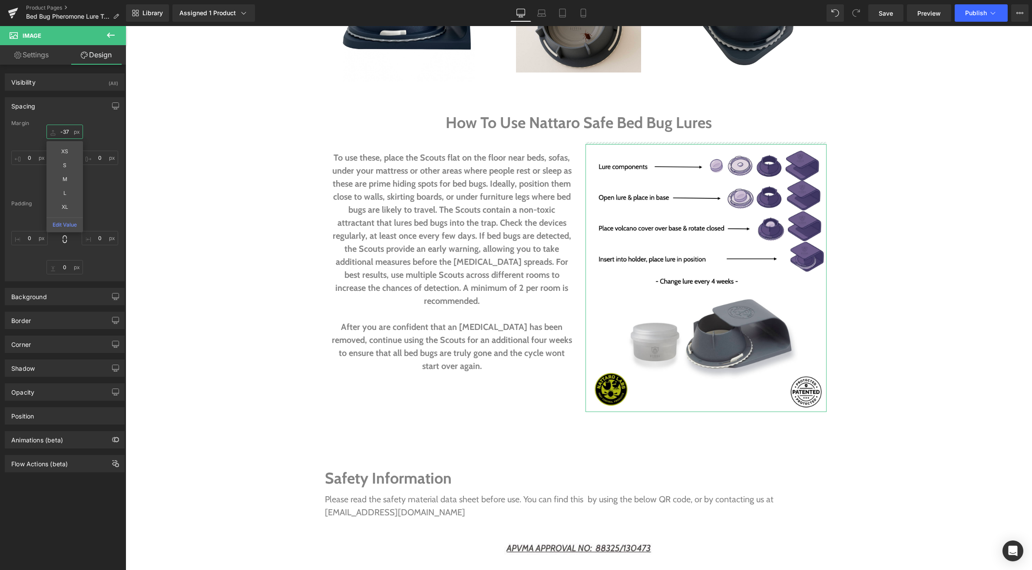
drag, startPoint x: 54, startPoint y: 131, endPoint x: 57, endPoint y: 147, distance: 15.9
type input "-36"
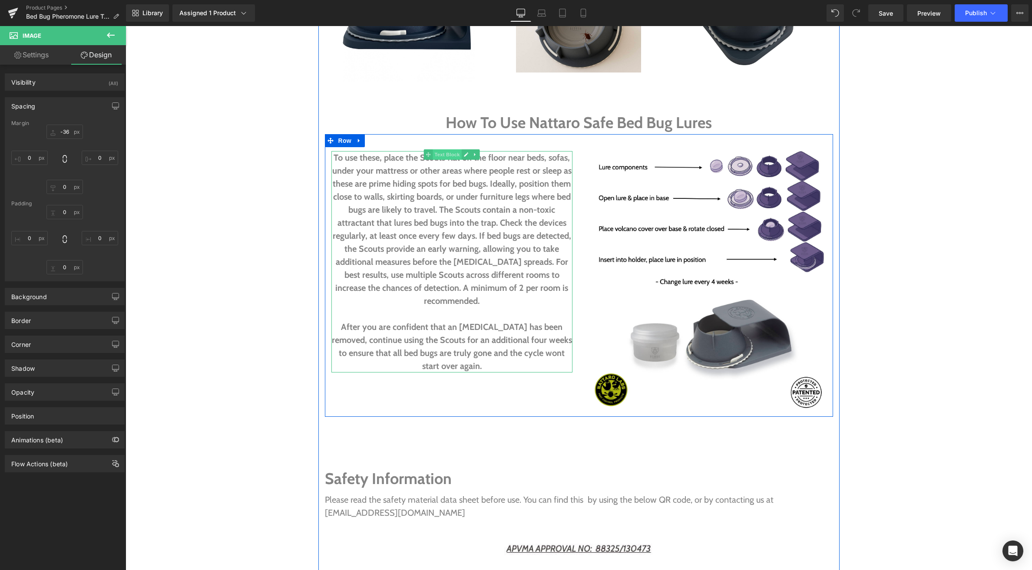
click at [448, 149] on span "Text Block" at bounding box center [446, 154] width 29 height 10
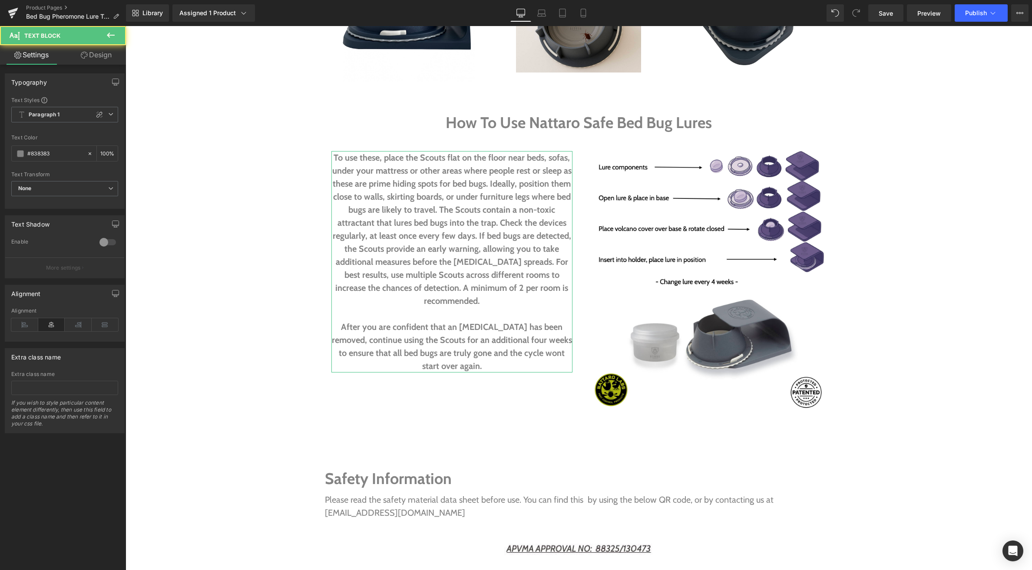
click at [92, 56] on link "Design" at bounding box center [96, 55] width 63 height 20
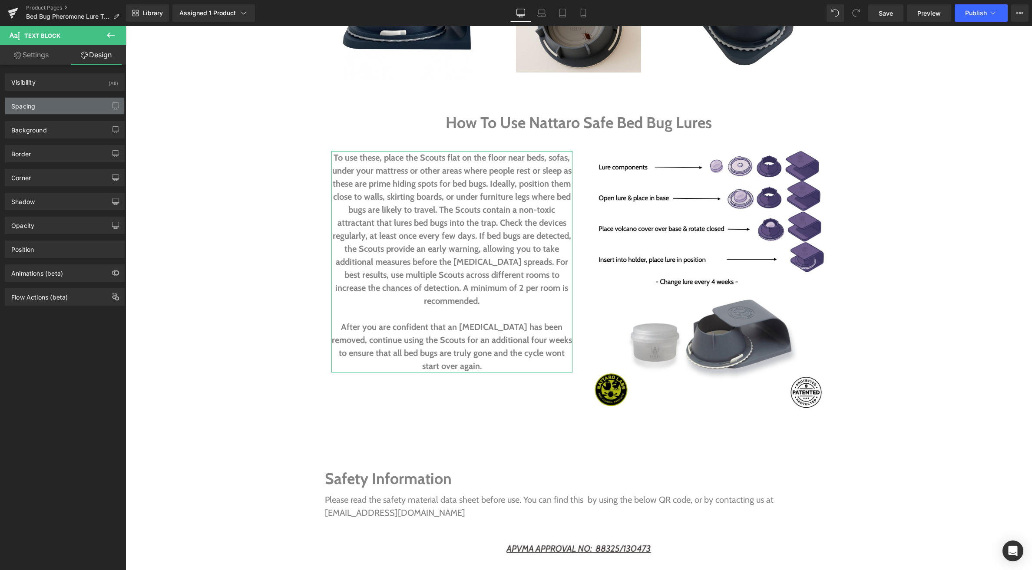
click at [31, 109] on div "Spacing" at bounding box center [23, 104] width 24 height 12
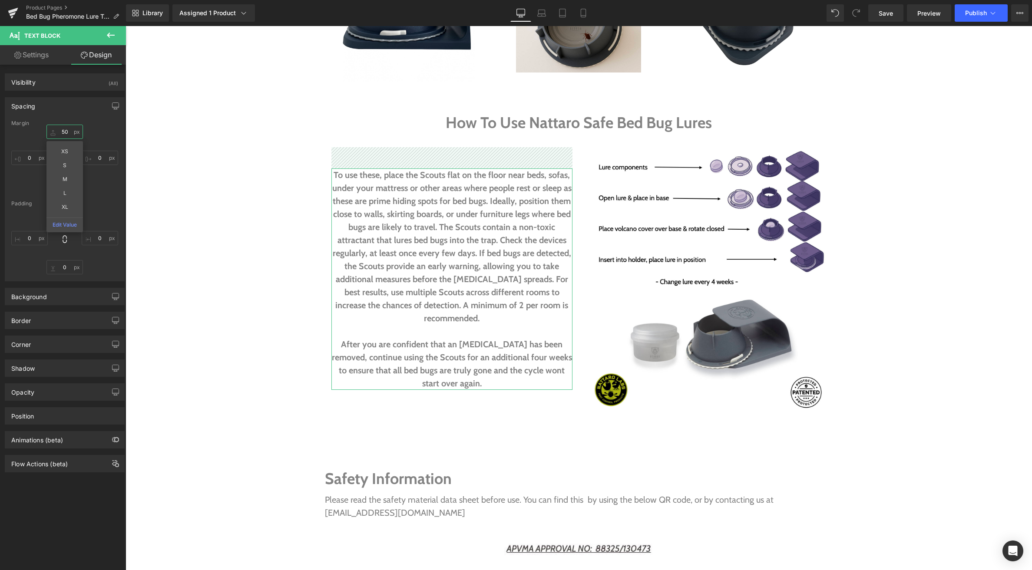
type input "50"
drag, startPoint x: 54, startPoint y: 131, endPoint x: 55, endPoint y: 113, distance: 17.8
click at [55, 113] on div "Spacing Margin 50px 50 XS S M L XL Edit Value 0px 0 0px 0 0px 0 Padding 0px 0 0…" at bounding box center [65, 189] width 120 height 184
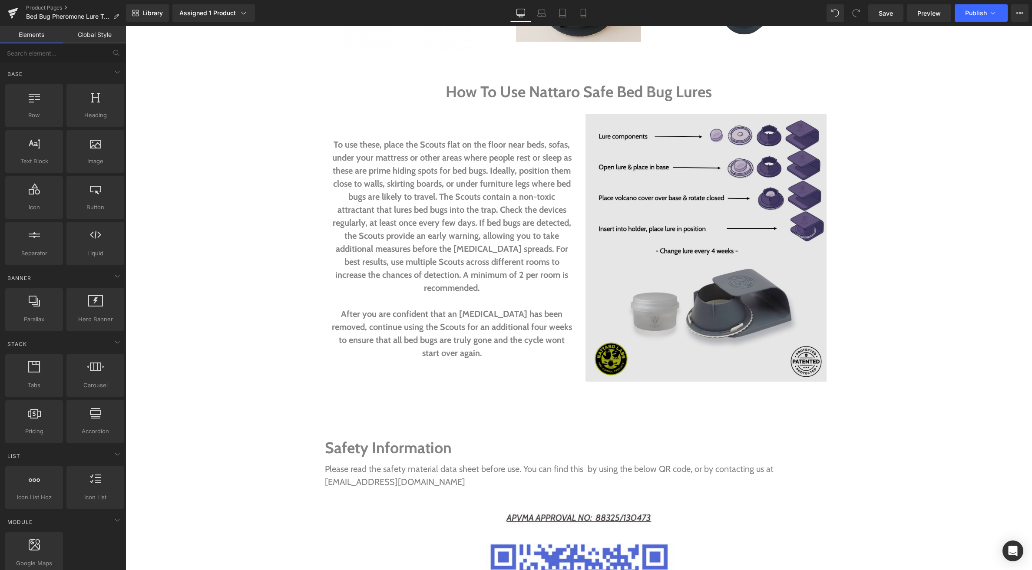
scroll to position [1844, 0]
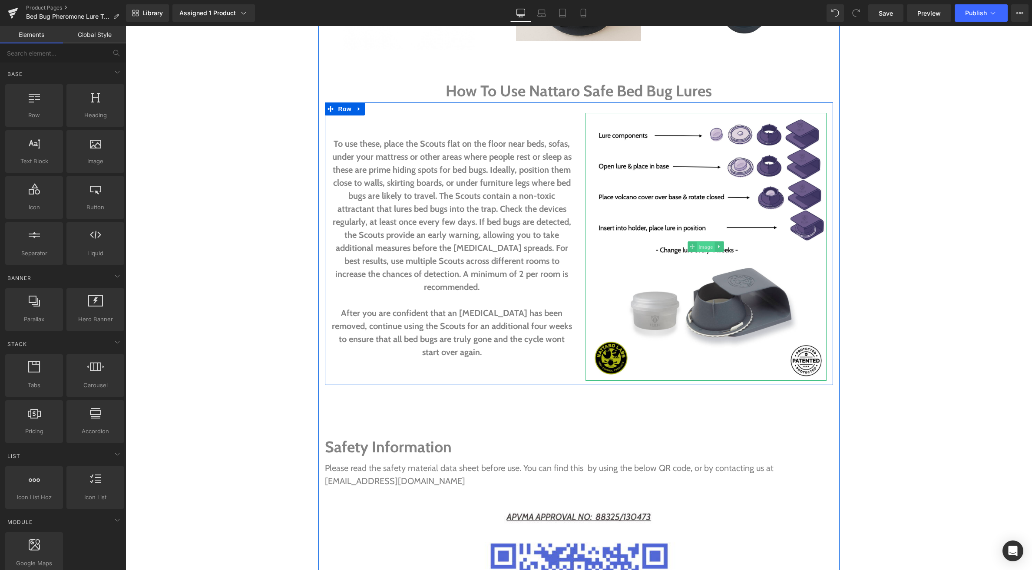
click at [700, 242] on span "Image" at bounding box center [705, 247] width 18 height 10
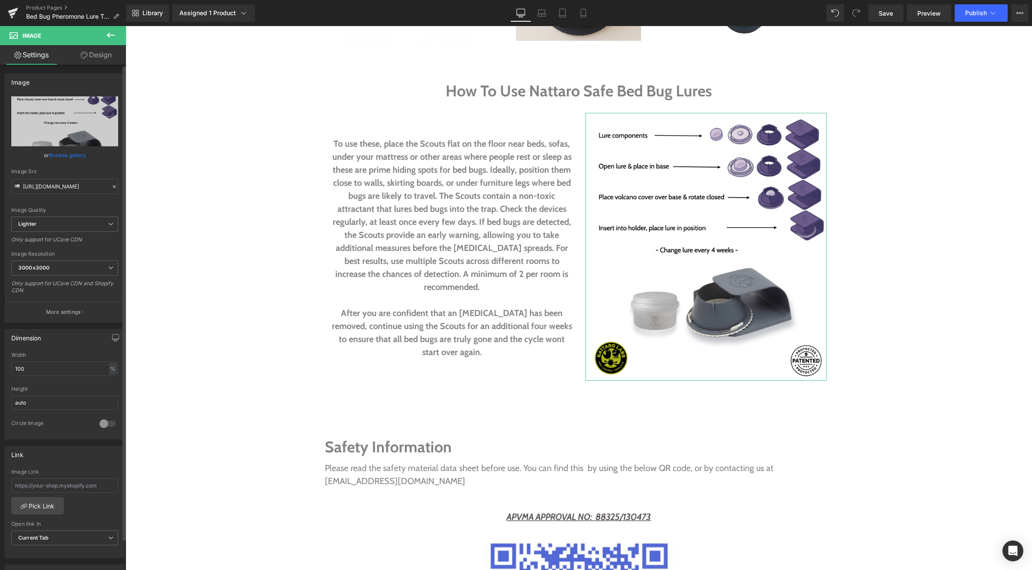
click at [72, 154] on link "Browse gallery" at bounding box center [67, 155] width 37 height 15
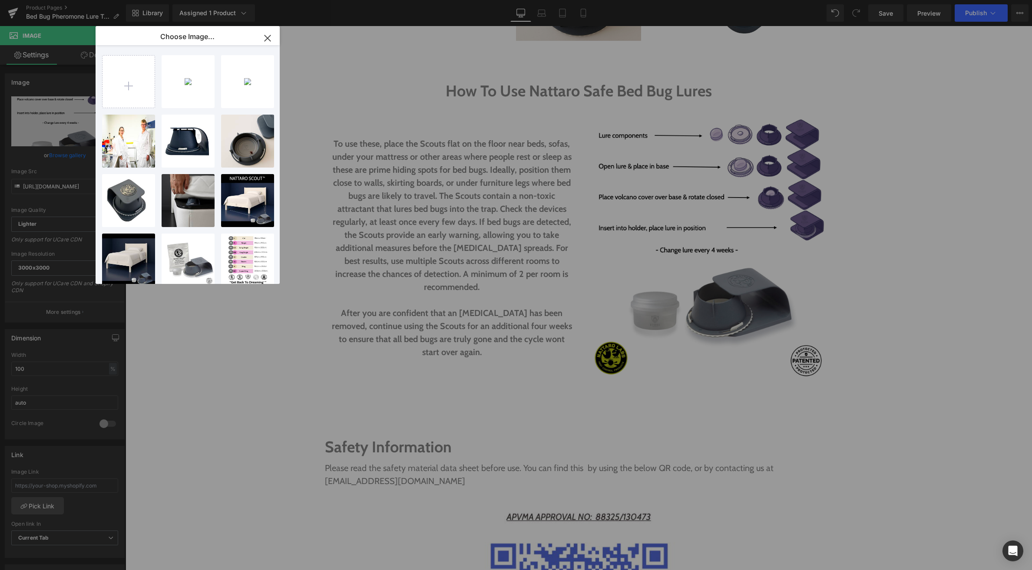
type input "C:\fakepath\Bed Bug Wholesale Lure.png"
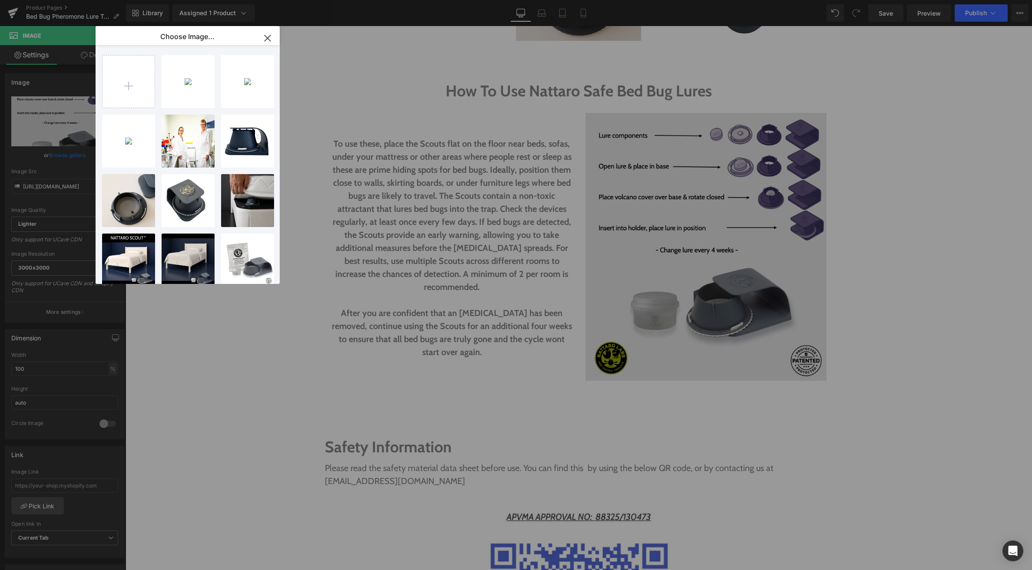
drag, startPoint x: 863, startPoint y: 244, endPoint x: 731, endPoint y: 217, distance: 135.1
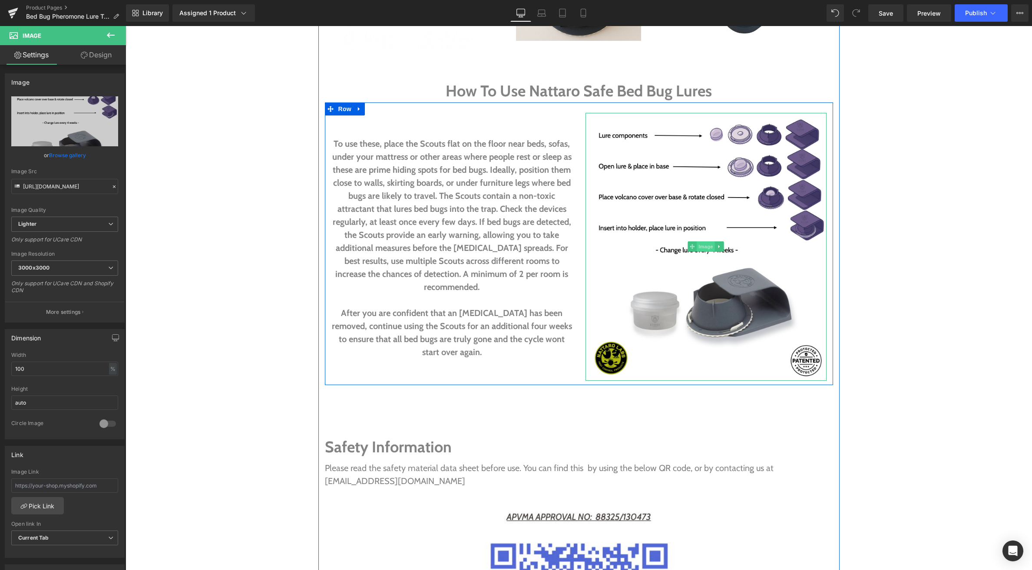
click at [706, 241] on span "Image" at bounding box center [705, 246] width 18 height 10
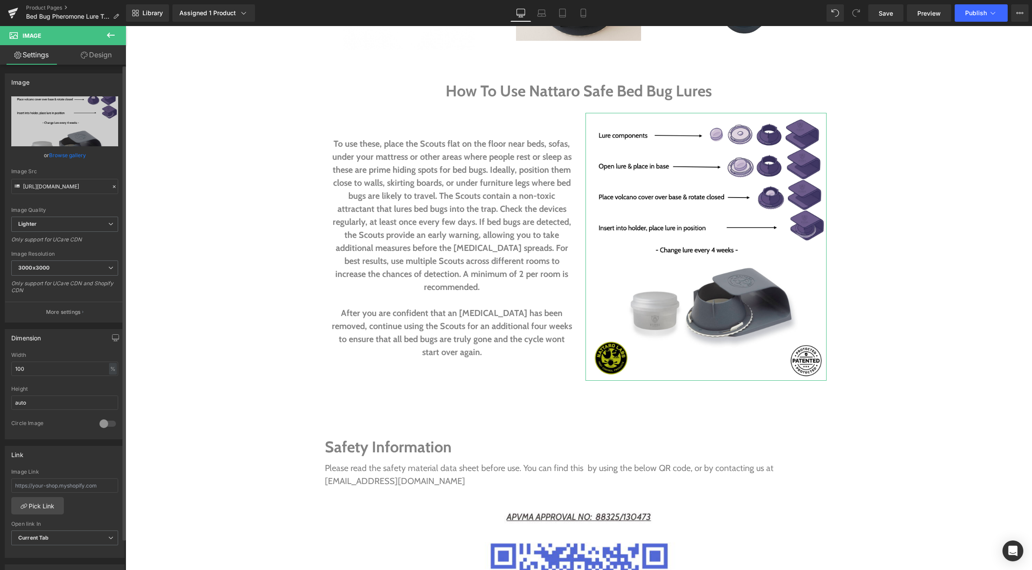
click at [69, 155] on link "Browse gallery" at bounding box center [67, 155] width 37 height 15
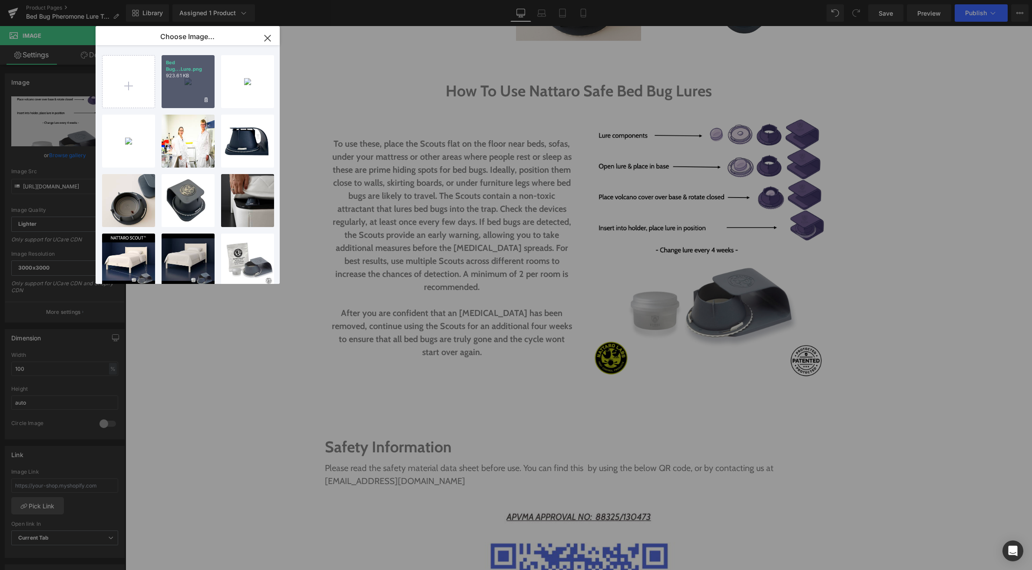
click at [189, 96] on div "Bed Bug...Lure.png 923.61 KB" at bounding box center [188, 81] width 53 height 53
type input "https://ucarecdn.com/0b511d34-863f-4540-aa9a-260e2387d0bb/-/format/auto/-/previ…"
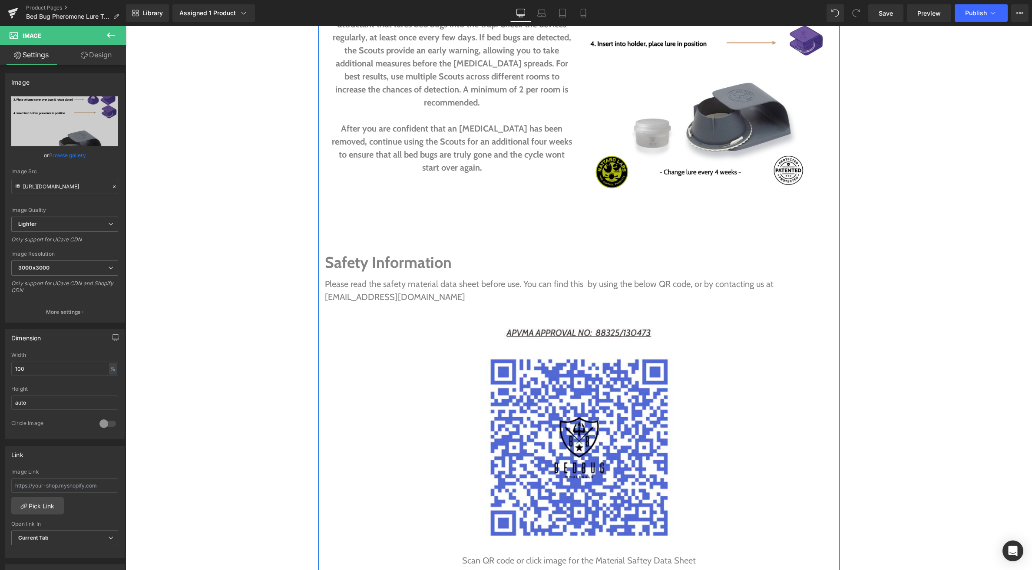
scroll to position [2042, 0]
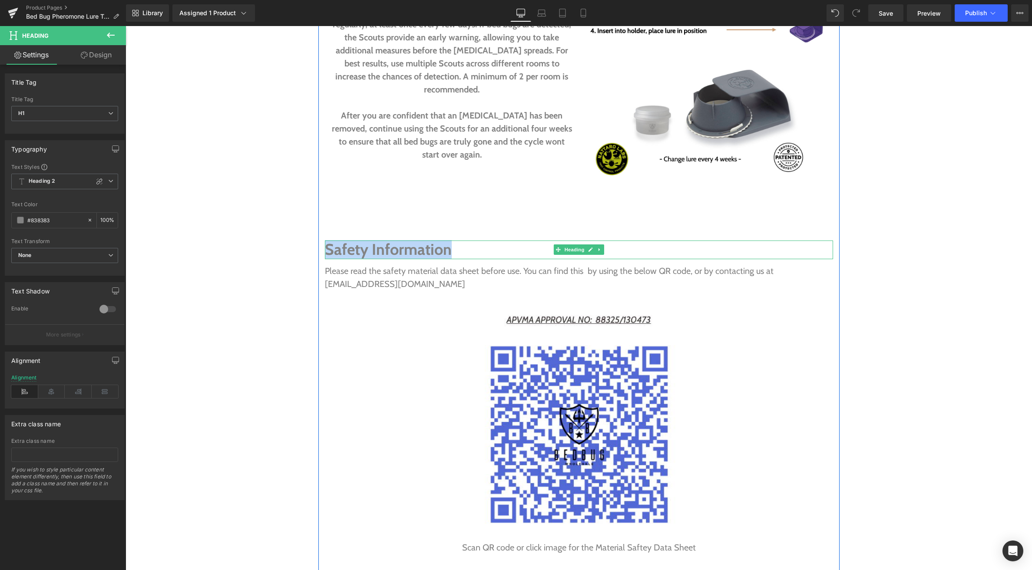
drag, startPoint x: 452, startPoint y: 237, endPoint x: 328, endPoint y: 236, distance: 123.7
click at [328, 241] on h1 "Safety Information" at bounding box center [579, 250] width 508 height 19
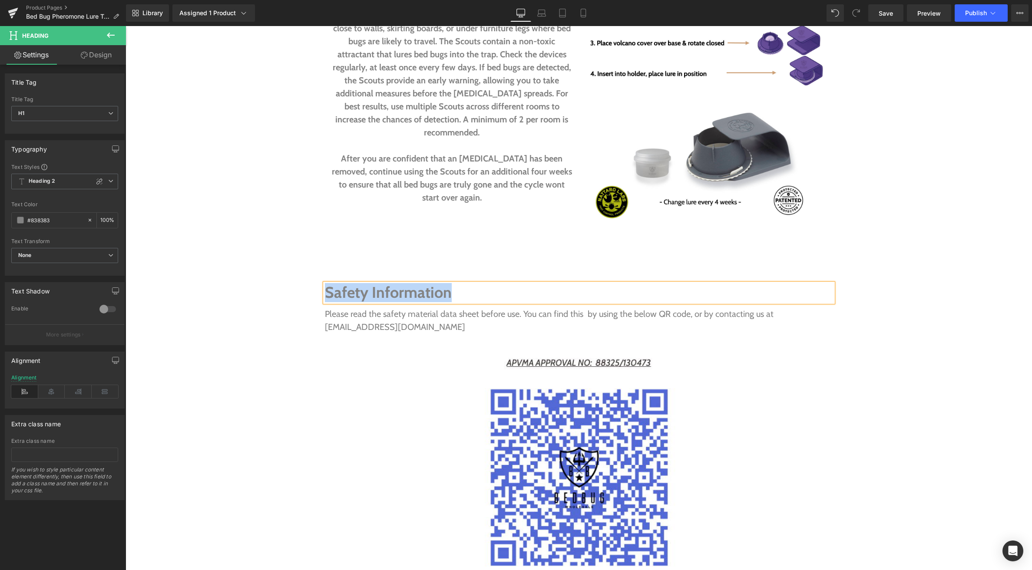
scroll to position [1983, 0]
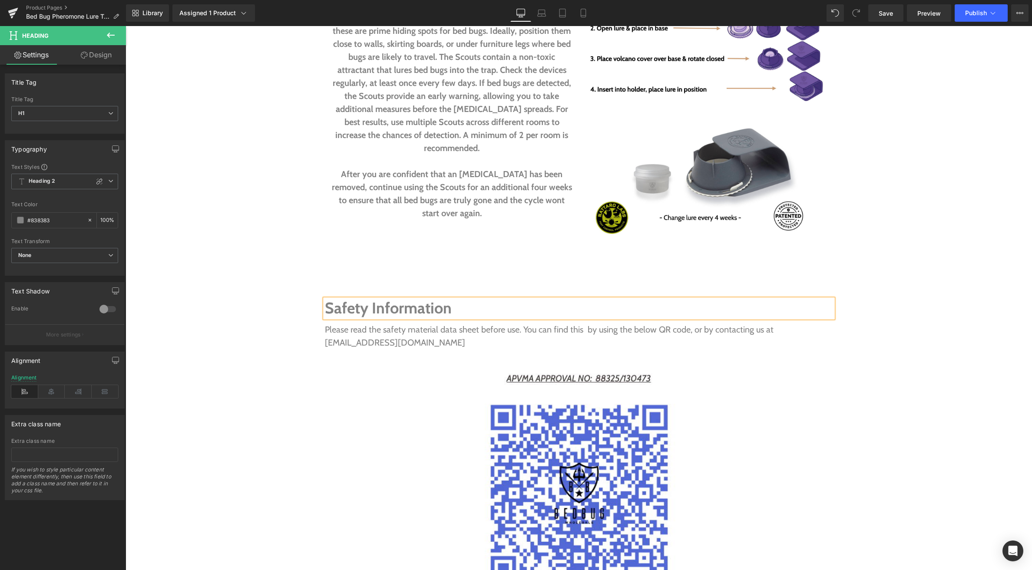
click at [447, 299] on h1 "Safety Information" at bounding box center [579, 308] width 508 height 19
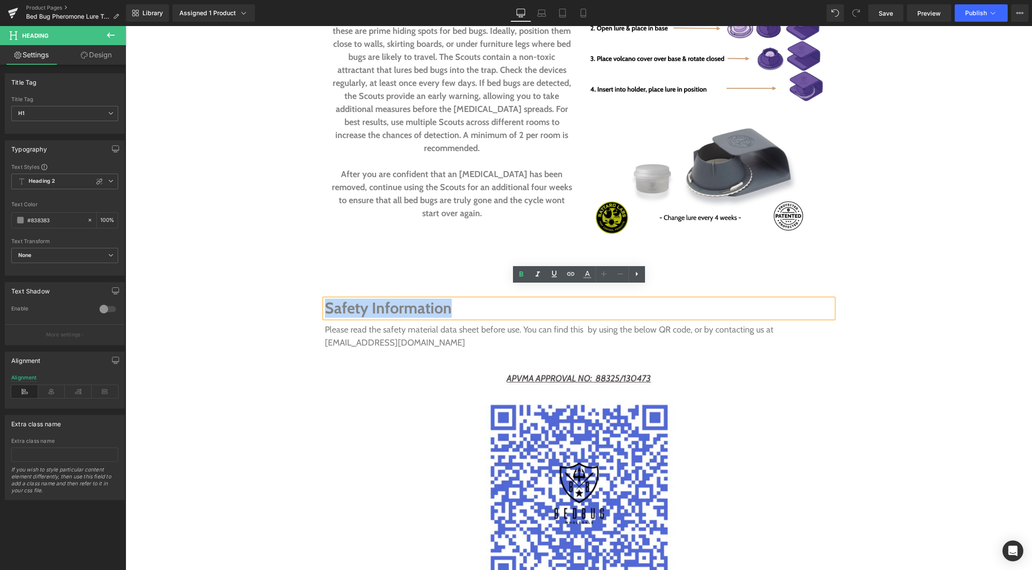
drag, startPoint x: 456, startPoint y: 291, endPoint x: 325, endPoint y: 288, distance: 131.1
click at [326, 299] on h1 "Safety Information" at bounding box center [579, 308] width 508 height 19
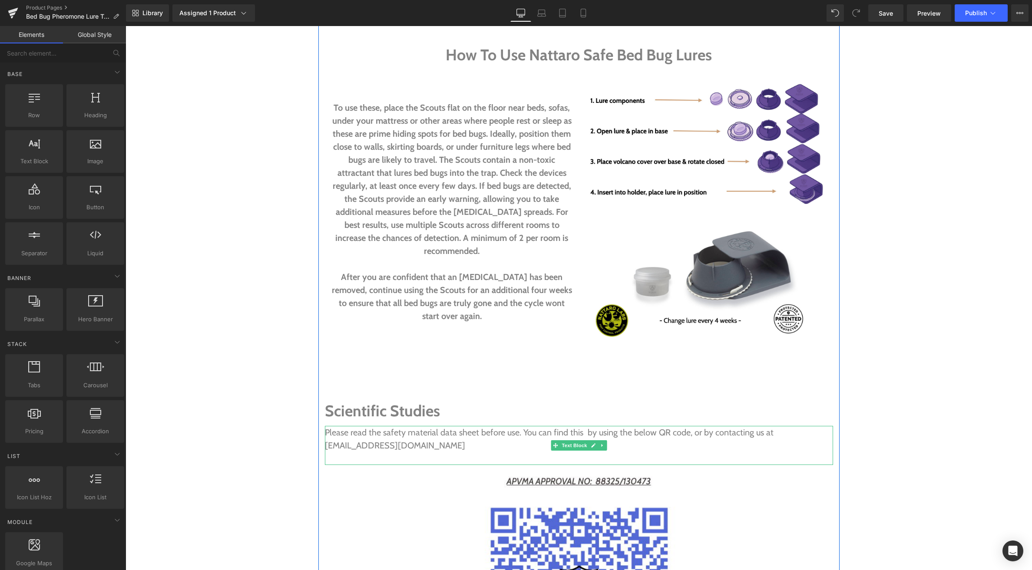
scroll to position [1880, 0]
click at [580, 406] on span "Heading" at bounding box center [573, 411] width 23 height 10
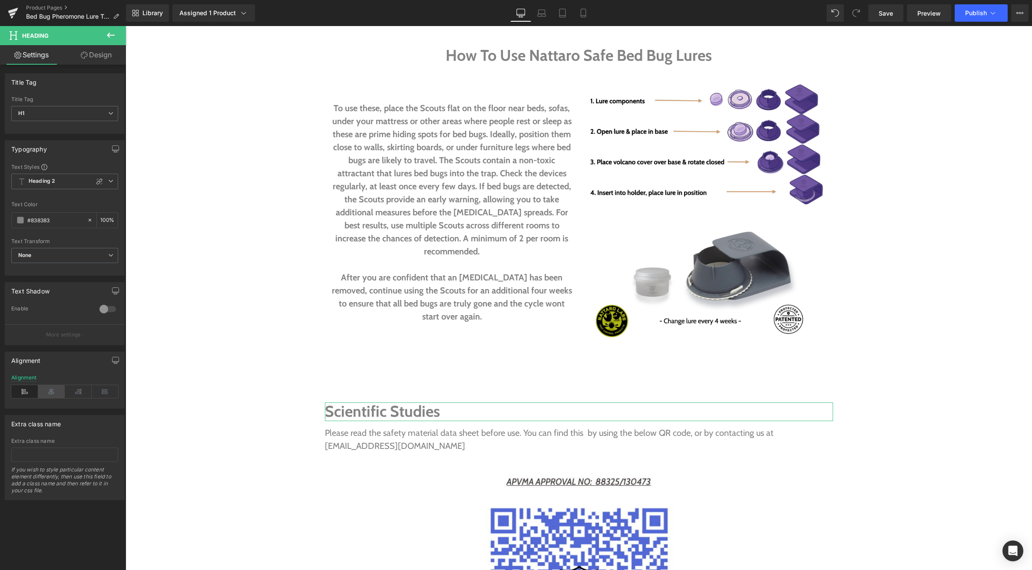
click at [57, 393] on icon at bounding box center [51, 391] width 27 height 13
drag, startPoint x: 94, startPoint y: 56, endPoint x: 96, endPoint y: 66, distance: 10.1
click at [94, 56] on link "Design" at bounding box center [96, 55] width 63 height 20
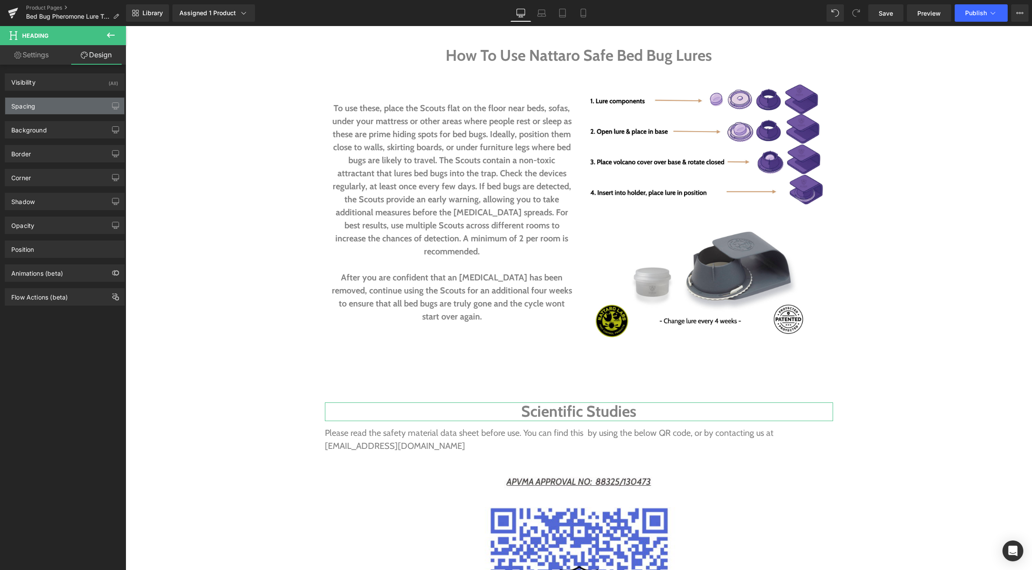
click at [52, 107] on div "Spacing" at bounding box center [64, 106] width 119 height 16
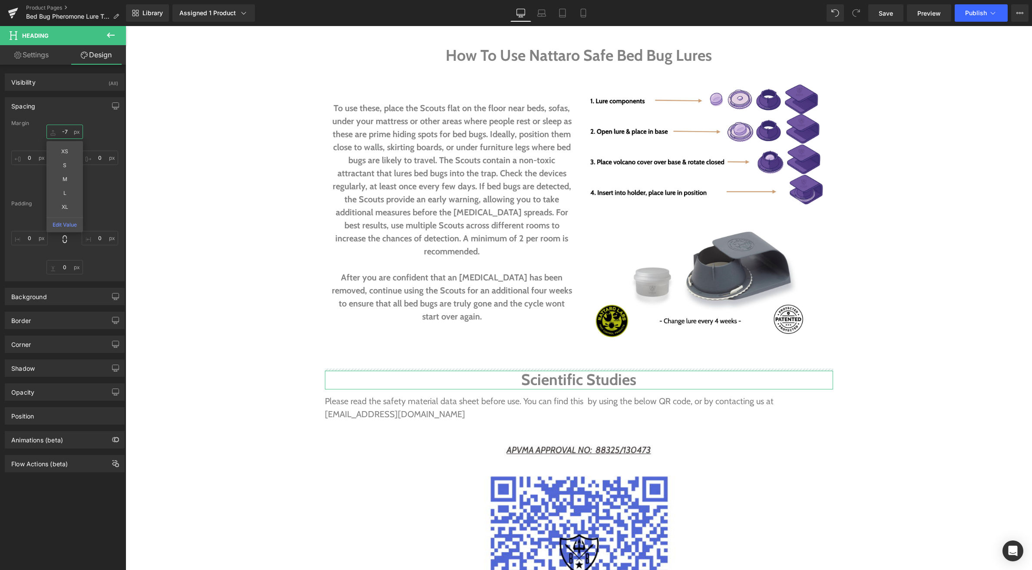
drag, startPoint x: 55, startPoint y: 129, endPoint x: 56, endPoint y: 161, distance: 31.7
type input "-7"
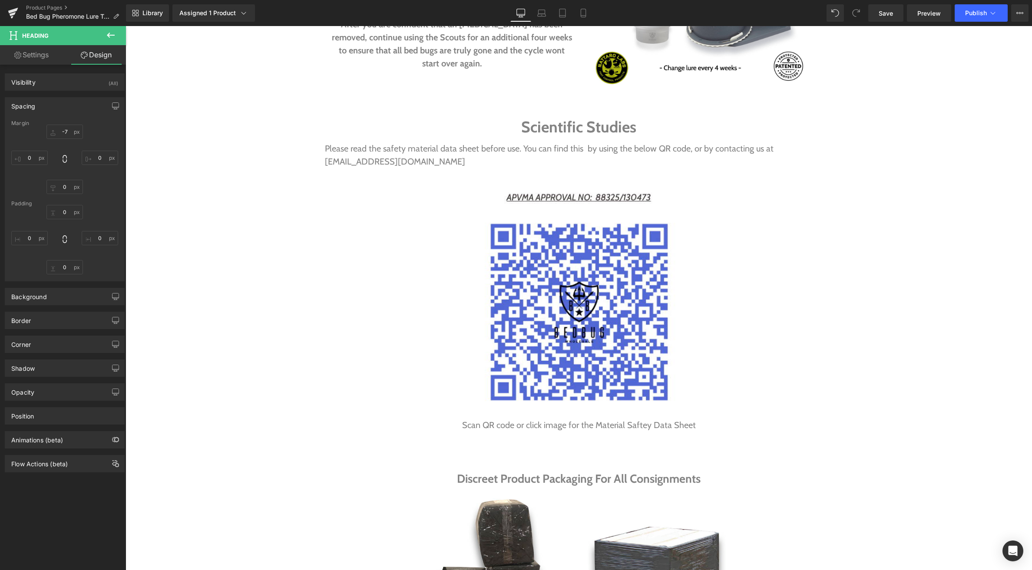
scroll to position [2134, 0]
click at [111, 34] on icon at bounding box center [110, 35] width 10 height 10
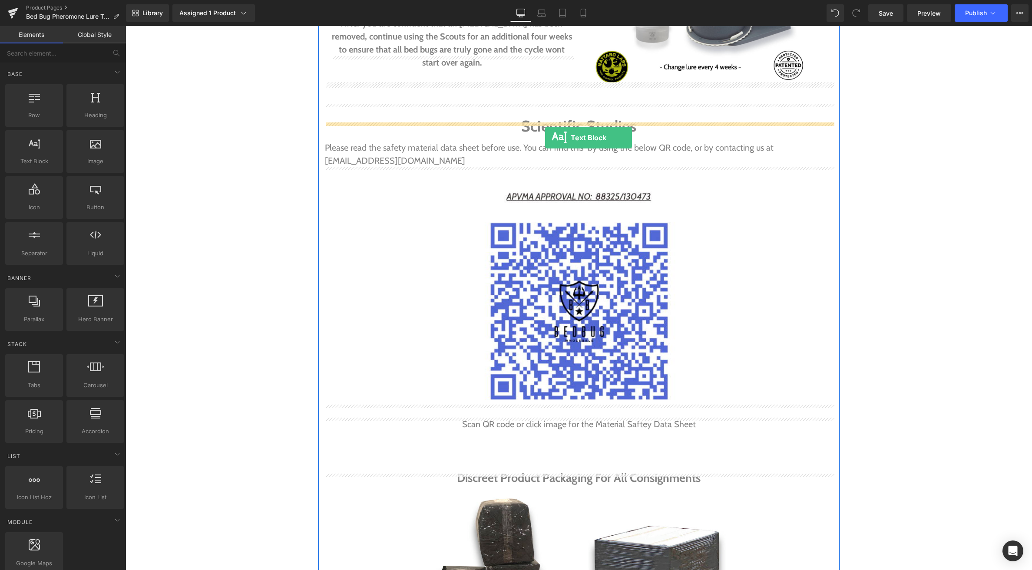
drag, startPoint x: 160, startPoint y: 181, endPoint x: 545, endPoint y: 138, distance: 387.5
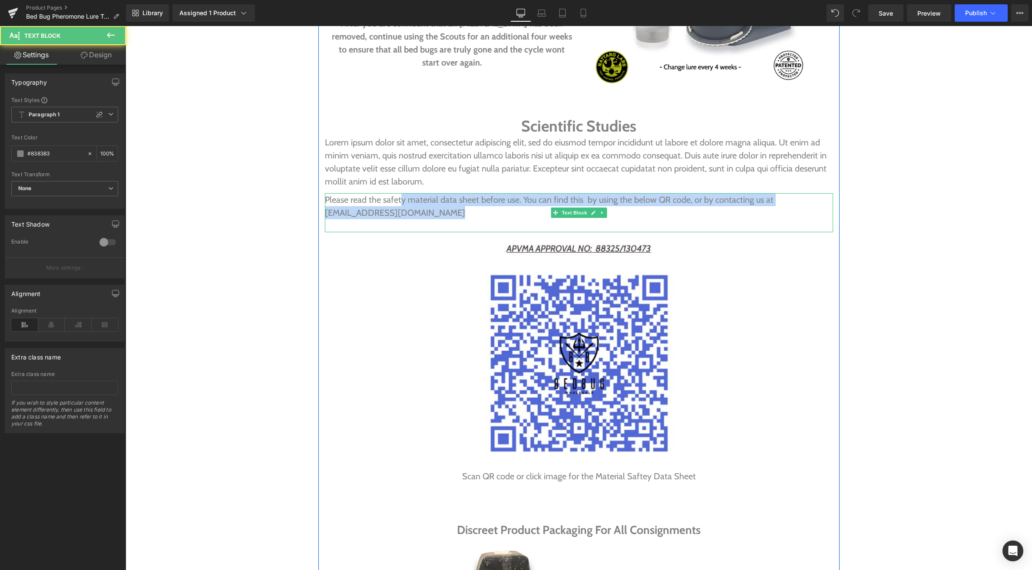
drag, startPoint x: 399, startPoint y: 189, endPoint x: 411, endPoint y: 180, distance: 15.1
click at [399, 193] on p "Please read the safety material data sheet before use. You can find this by usi…" at bounding box center [579, 206] width 508 height 26
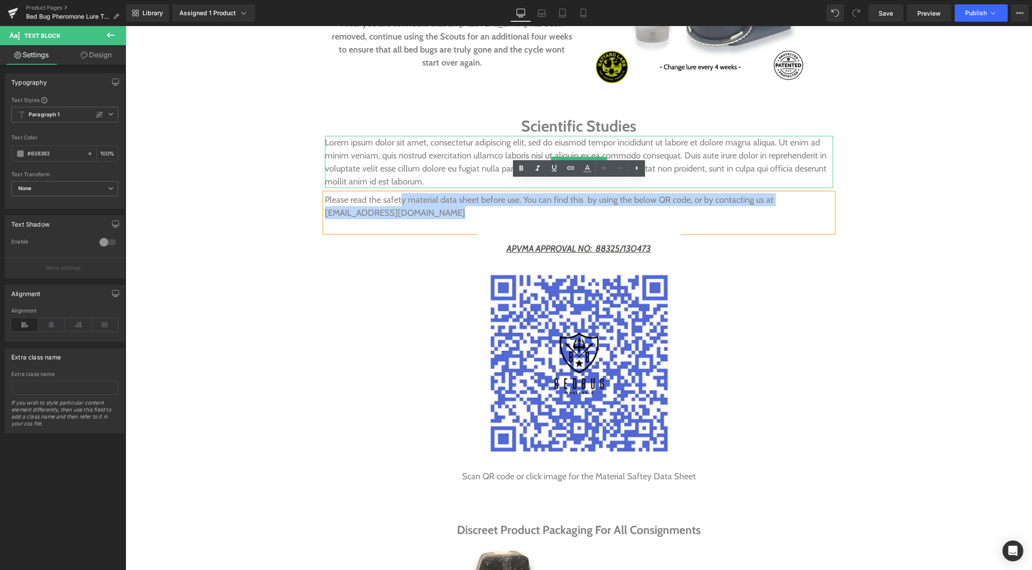
click at [422, 171] on p "Lorem ipsum dolor sit amet, consectetur adipiscing elit, sed do eiusmod tempor …" at bounding box center [579, 162] width 508 height 52
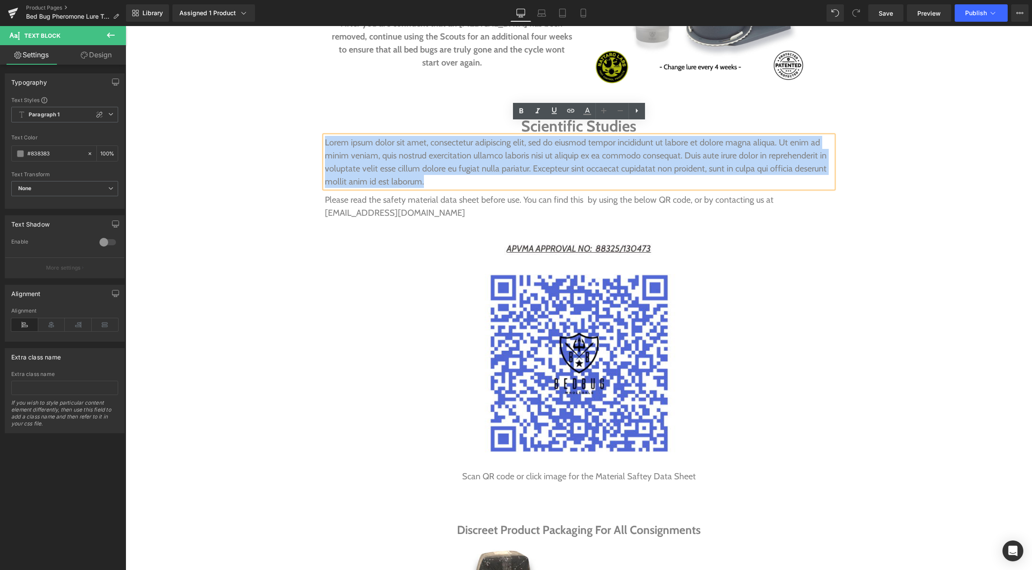
drag, startPoint x: 410, startPoint y: 164, endPoint x: 324, endPoint y: 131, distance: 92.1
click at [325, 136] on p "Lorem ipsum dolor sit amet, consectetur adipiscing elit, sed do eiusmod tempor …" at bounding box center [579, 162] width 508 height 52
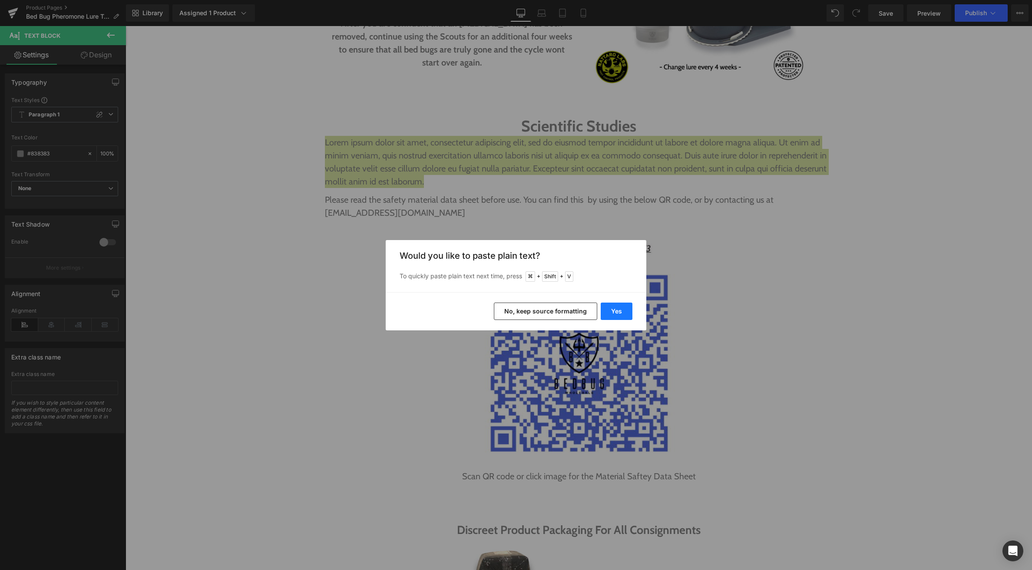
click at [626, 313] on button "Yes" at bounding box center [616, 311] width 32 height 17
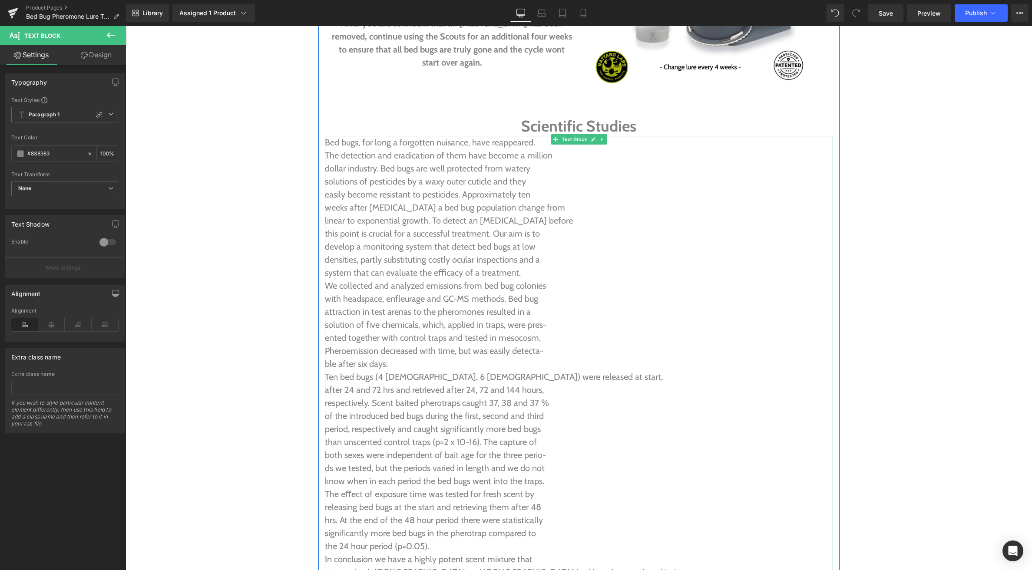
drag, startPoint x: 575, startPoint y: 300, endPoint x: 501, endPoint y: 277, distance: 78.1
click at [575, 305] on p "attraction in test arenas to the pheromones resulted in a" at bounding box center [579, 311] width 508 height 13
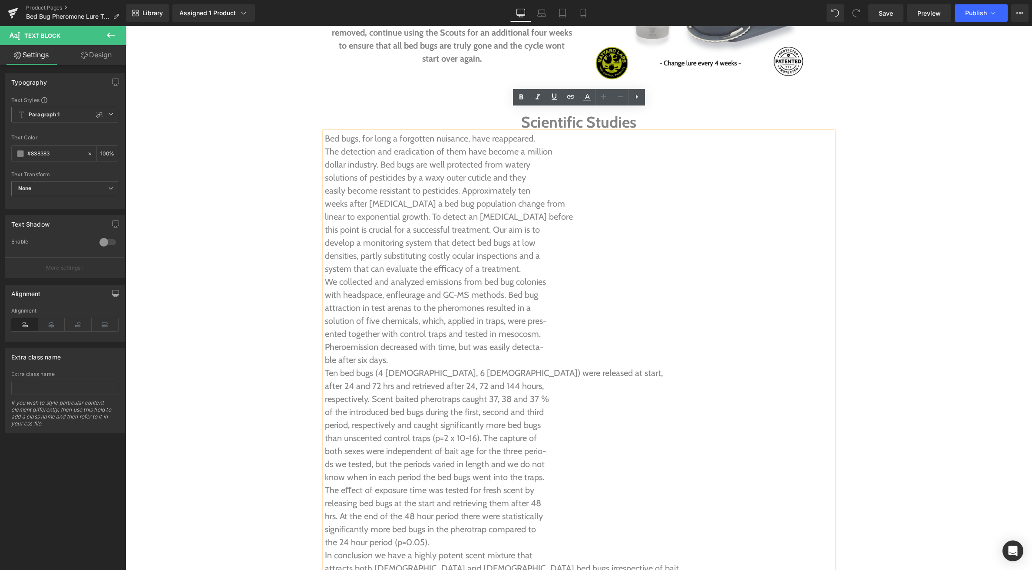
scroll to position [2124, 0]
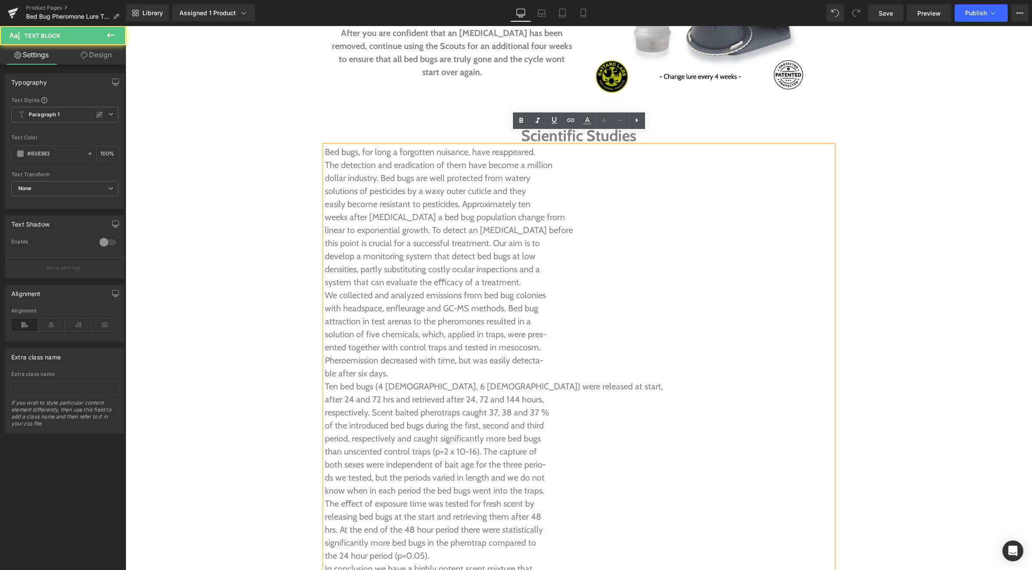
click at [326, 158] on p "The detection and eradication of them have become a million" at bounding box center [579, 164] width 508 height 13
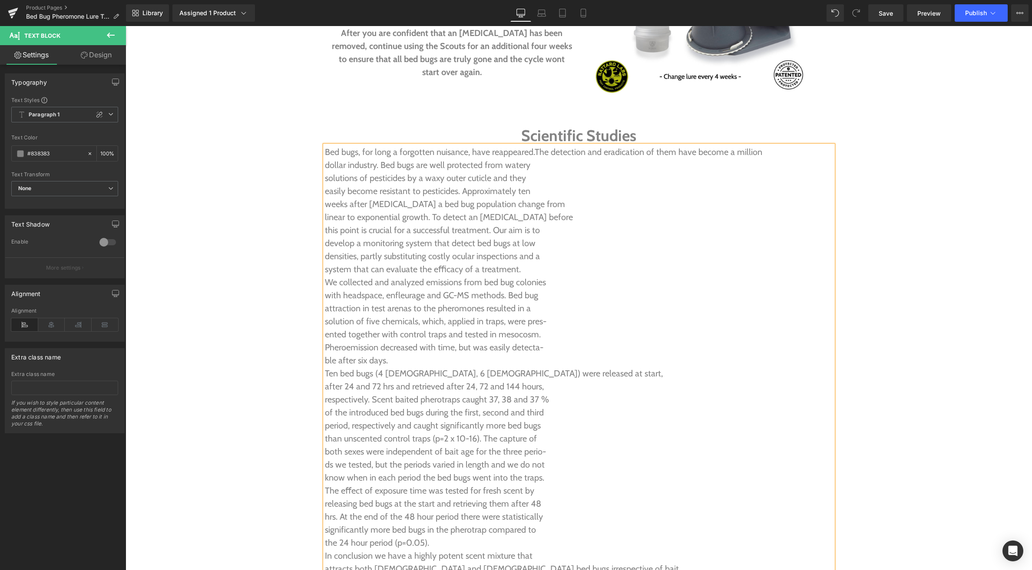
click at [325, 158] on p "dollar industry. Bed bugs are well protected from watery" at bounding box center [579, 164] width 508 height 13
click at [326, 171] on p "solutions of pesticides by a waxy outer cuticle and they" at bounding box center [579, 177] width 508 height 13
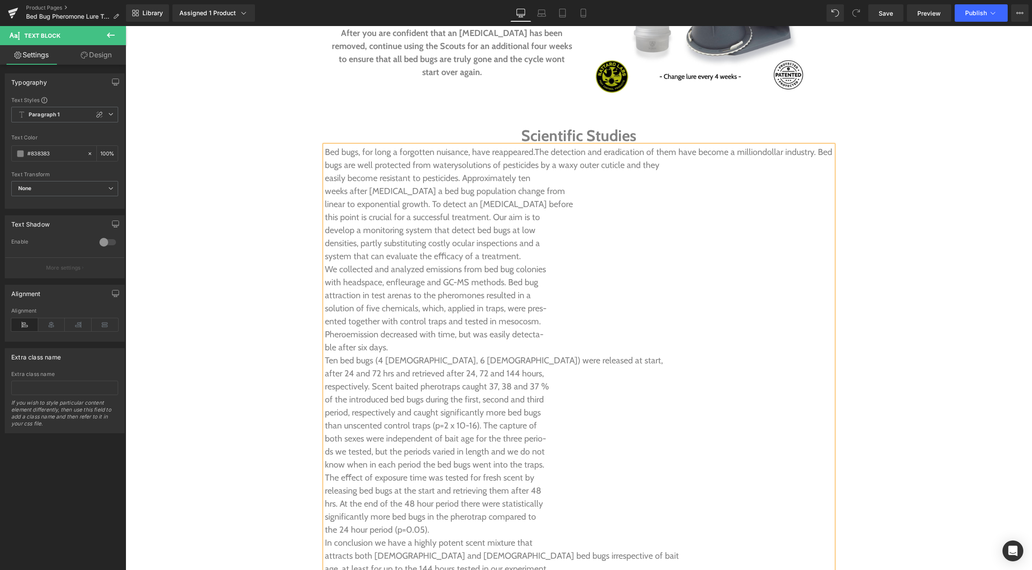
click at [326, 171] on p "easily become resistant to pesticides. Approximately ten" at bounding box center [579, 177] width 508 height 13
click at [326, 166] on span "easily become resistant to pesticides. Approximately ten" at bounding box center [559, 171] width 469 height 23
click at [325, 185] on p "weeks after infestation a bed bug population change from" at bounding box center [579, 191] width 508 height 13
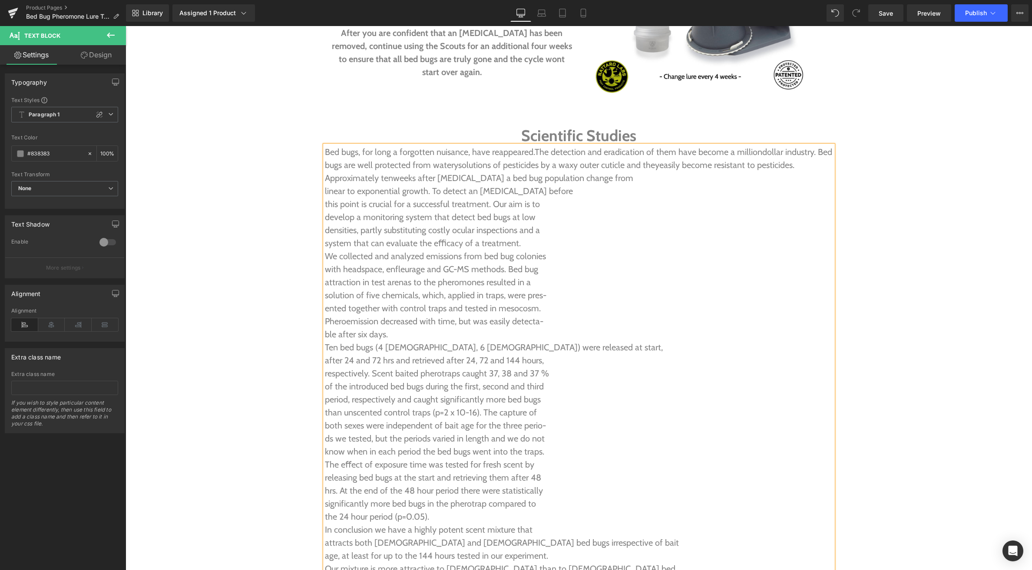
click at [325, 185] on p "linear to exponential growth. To detect an infestation before" at bounding box center [579, 191] width 508 height 13
click at [326, 211] on p "develop a monitoring system that detect bed bugs at low" at bounding box center [579, 217] width 508 height 13
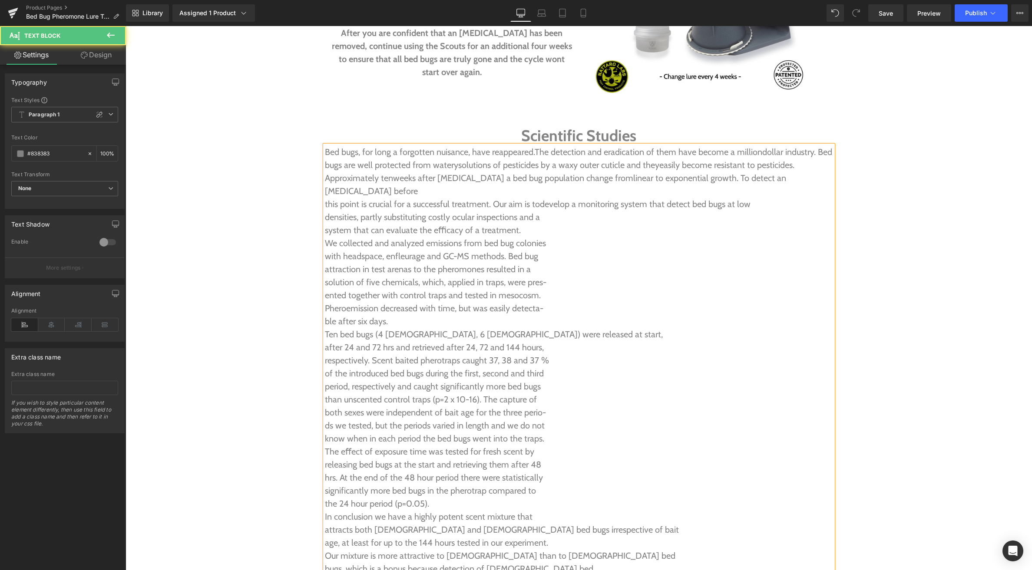
click at [326, 211] on p "densities, partly substituting costly ocular inspections and a" at bounding box center [579, 217] width 508 height 13
click at [325, 199] on span "densities, partly substituting costly ocular inspections and a" at bounding box center [566, 210] width 482 height 23
click at [325, 224] on p "system that can evaluate the eﬃcacy of a treatment." at bounding box center [579, 230] width 508 height 13
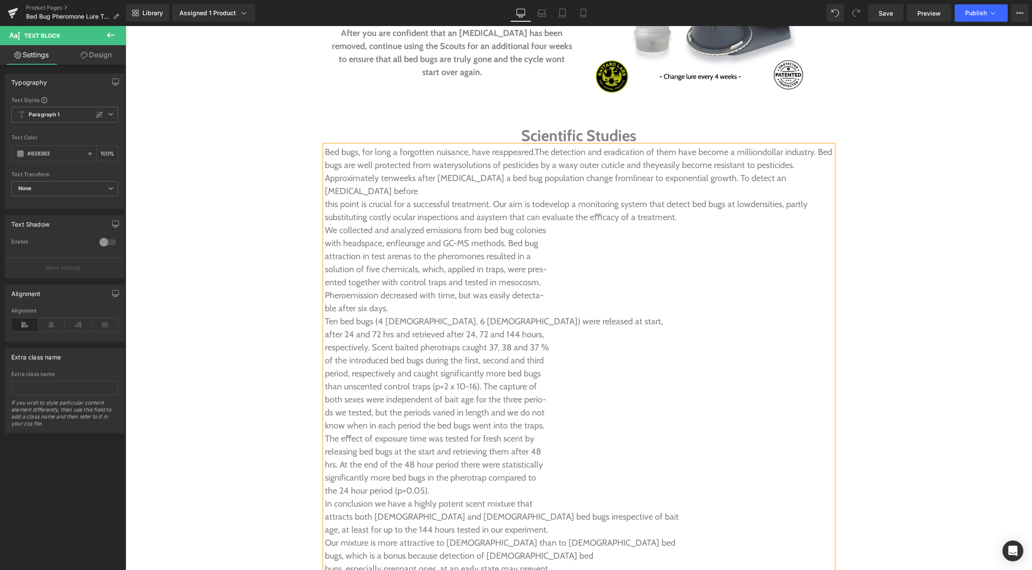
click at [326, 224] on p "We collected and analyzed emissions from bed bug colonies" at bounding box center [579, 230] width 508 height 13
click at [326, 237] on p "with headspace, enfleurage and GC-MS methods. Bed bug" at bounding box center [579, 243] width 508 height 13
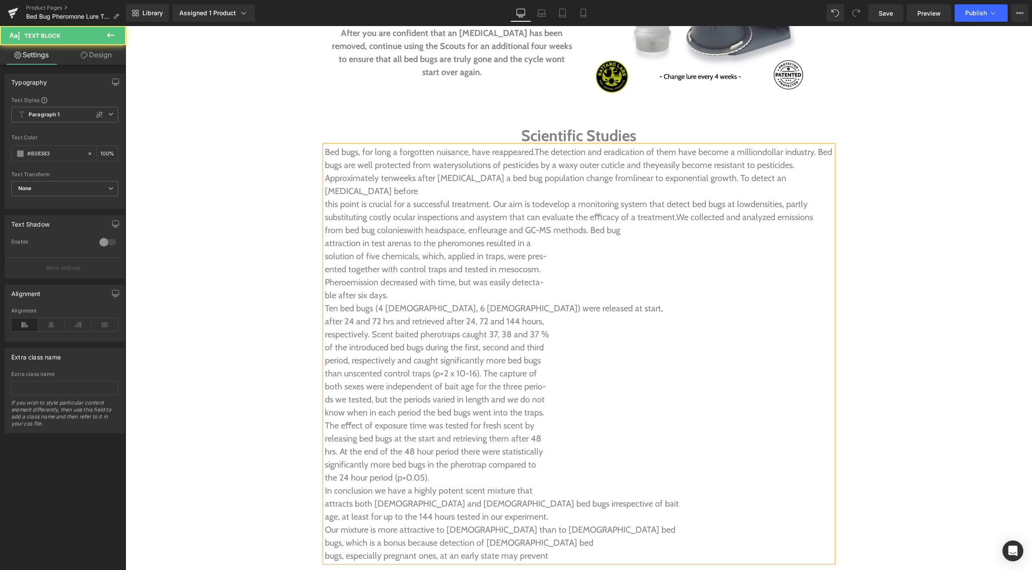
click at [326, 237] on p "attraction in test arenas to the pheromones resulted in a" at bounding box center [579, 243] width 508 height 13
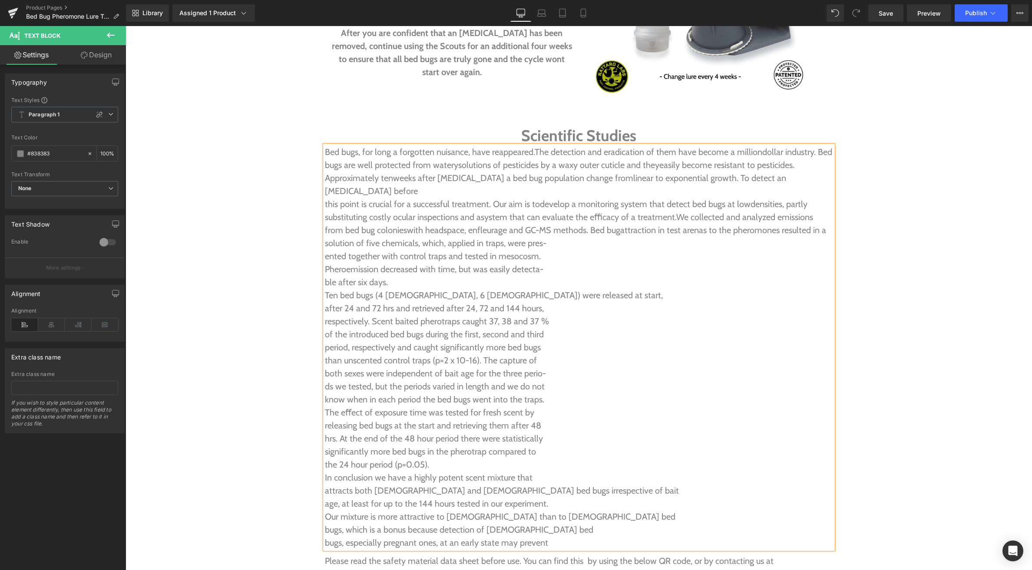
click at [325, 250] on p "ented together with control traps and tested in mesocosm." at bounding box center [579, 256] width 508 height 13
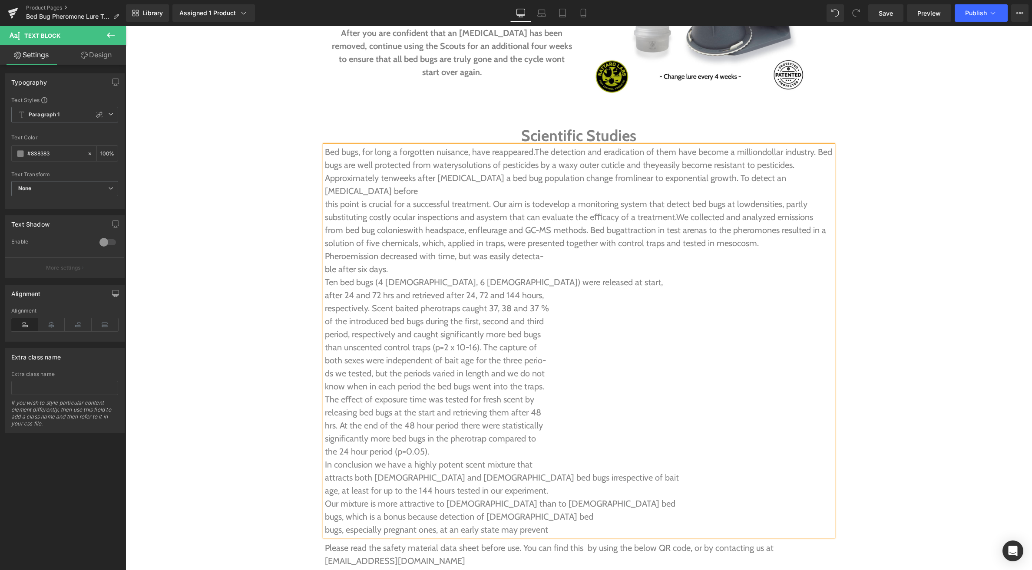
click at [326, 250] on p "Pheroemission decreased with time, but was easily detecta-" at bounding box center [579, 256] width 508 height 13
click at [325, 263] on p "ble after six days." at bounding box center [579, 269] width 508 height 13
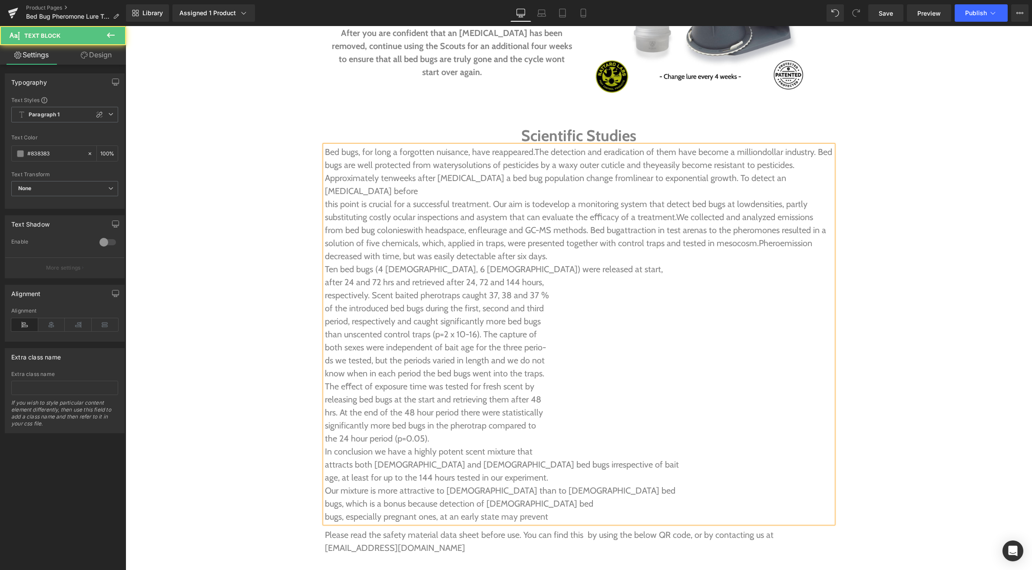
click at [326, 263] on p "Ten bed bugs (4 females, 6 males) were released at start," at bounding box center [579, 269] width 508 height 13
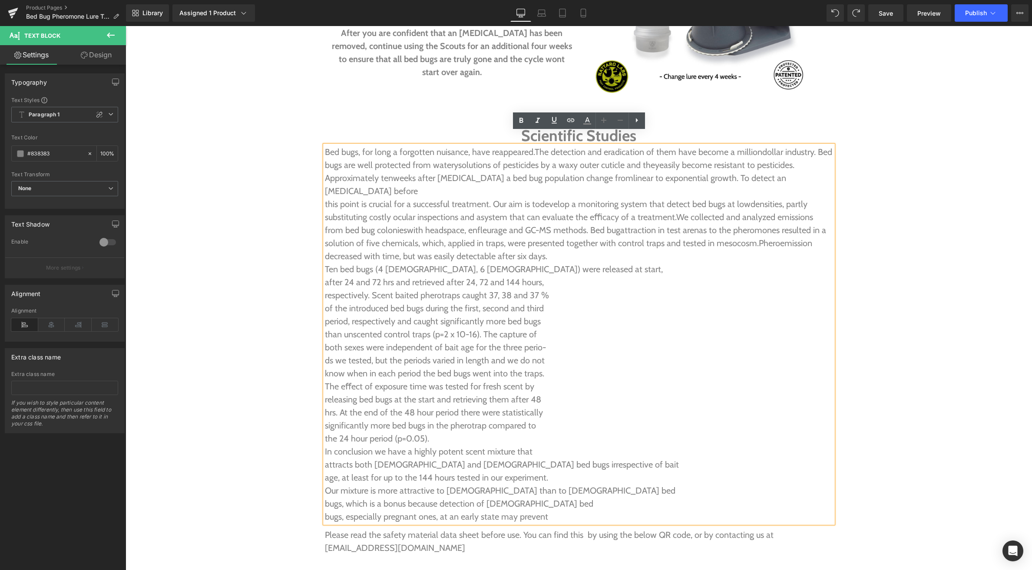
click at [326, 263] on p "Ten bed bugs (4 females, 6 males) were released at start," at bounding box center [579, 269] width 508 height 13
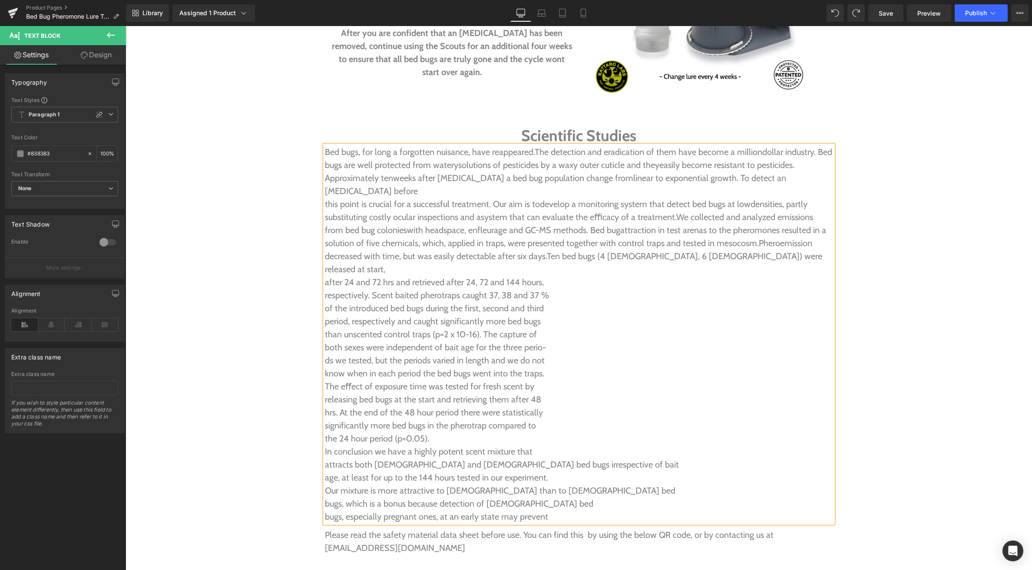
click at [325, 276] on p "after 24 and 72 hrs and retrieved after 24, 72 and 144 hours," at bounding box center [579, 282] width 508 height 13
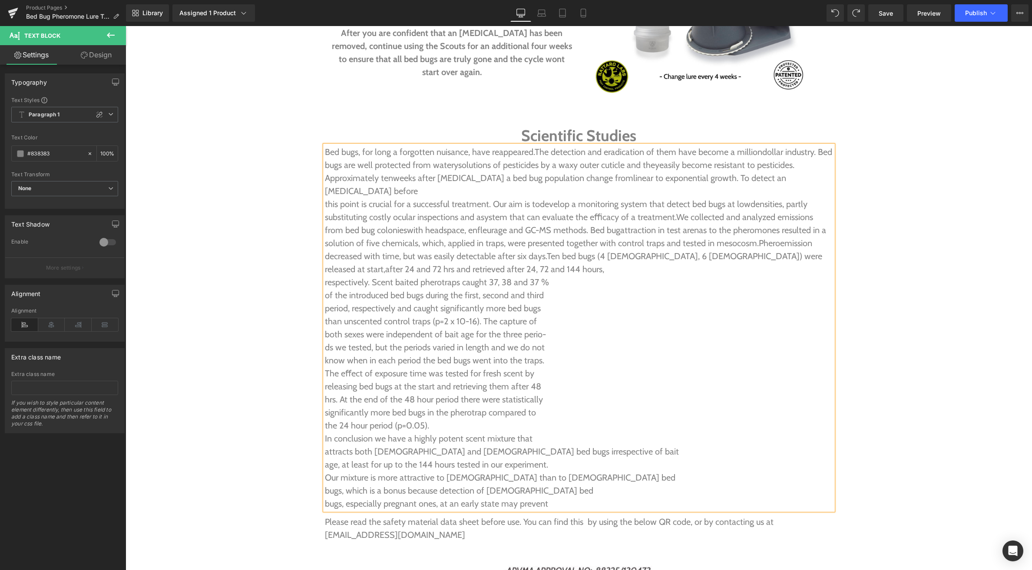
click at [325, 276] on p "respectively. Scent baited pherotraps caught 37, 38 and 37 %" at bounding box center [579, 282] width 508 height 13
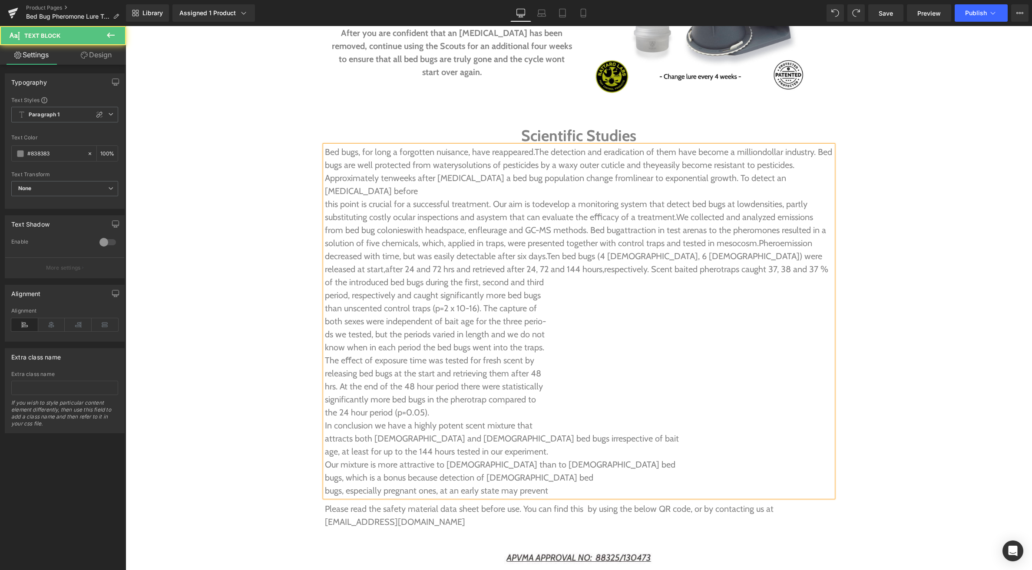
click at [325, 276] on p "of the introduced bed bugs during the first, second and third" at bounding box center [579, 282] width 508 height 13
click at [325, 289] on p "period, respectively and caught significantly more bed bugs" at bounding box center [579, 295] width 508 height 13
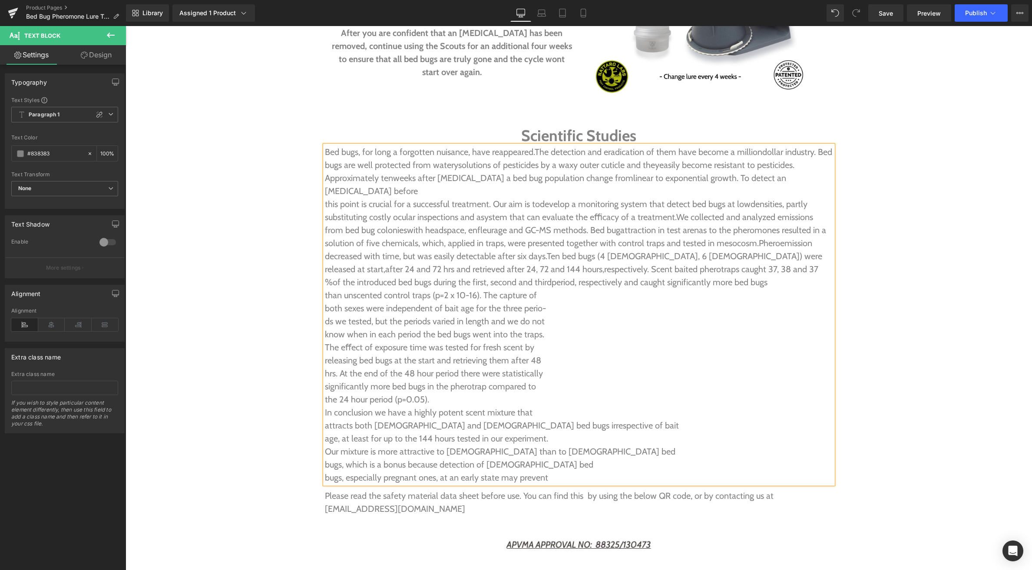
click at [325, 270] on div "Bed bugs, for long a forgotten nuisance, have reappeared. The detection and era…" at bounding box center [579, 314] width 508 height 339
click at [325, 289] on p "than unscented control traps (p=2 x 10-16). The capture of" at bounding box center [579, 295] width 508 height 13
click at [325, 302] on p "both sexes were independent of bait age for the three perio-" at bounding box center [579, 308] width 508 height 13
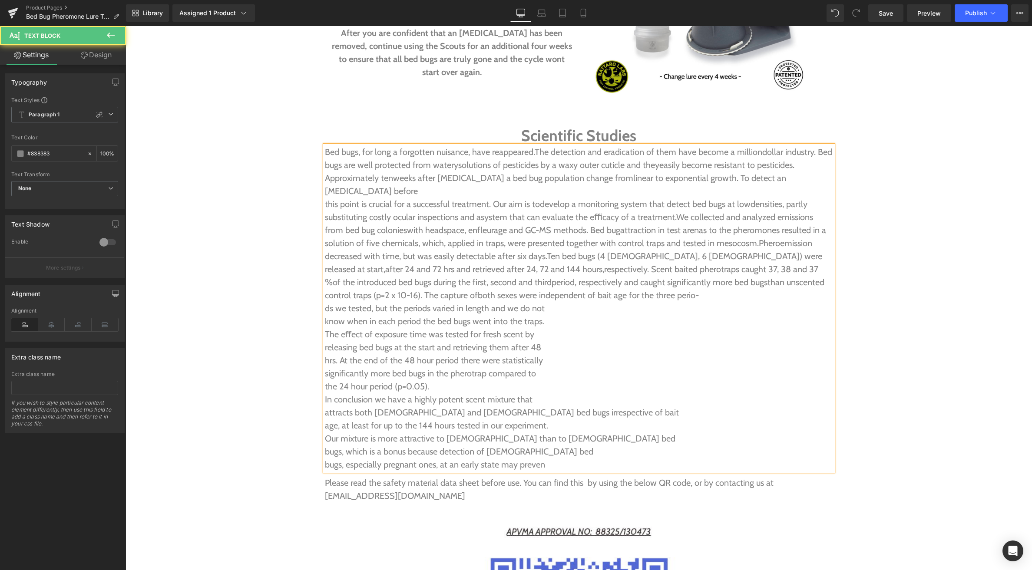
click at [326, 302] on p "ds we tested, but the periods varied in length and we do not" at bounding box center [579, 308] width 508 height 13
click at [326, 315] on p "know when in each period the bed bugs went into the traps." at bounding box center [579, 321] width 508 height 13
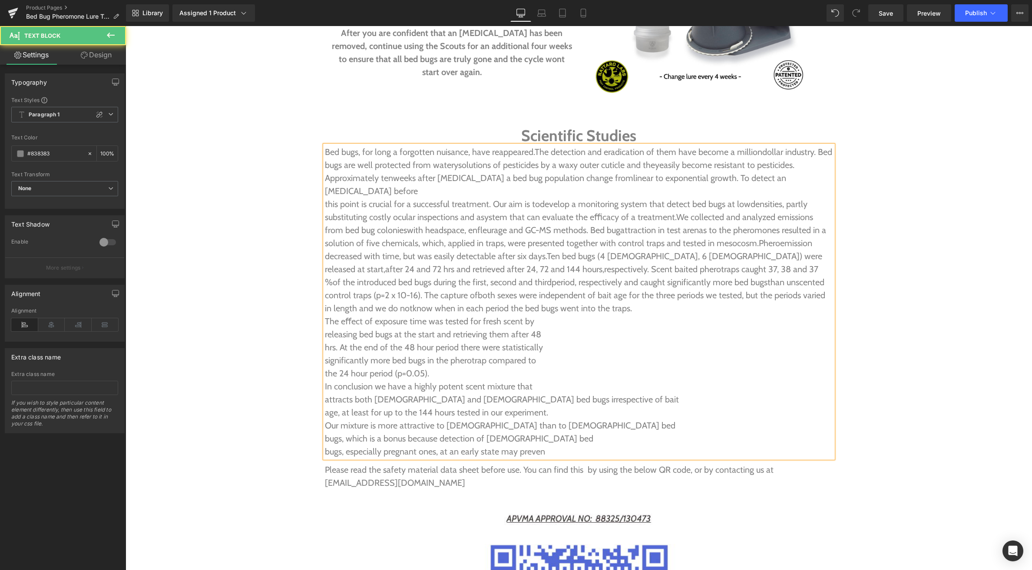
click at [325, 315] on p "The eﬀect of exposure time was tested for fresh scent by" at bounding box center [579, 321] width 508 height 13
click at [325, 328] on p "releasing bed bugs at the start and retrieving them after 48" at bounding box center [579, 334] width 508 height 13
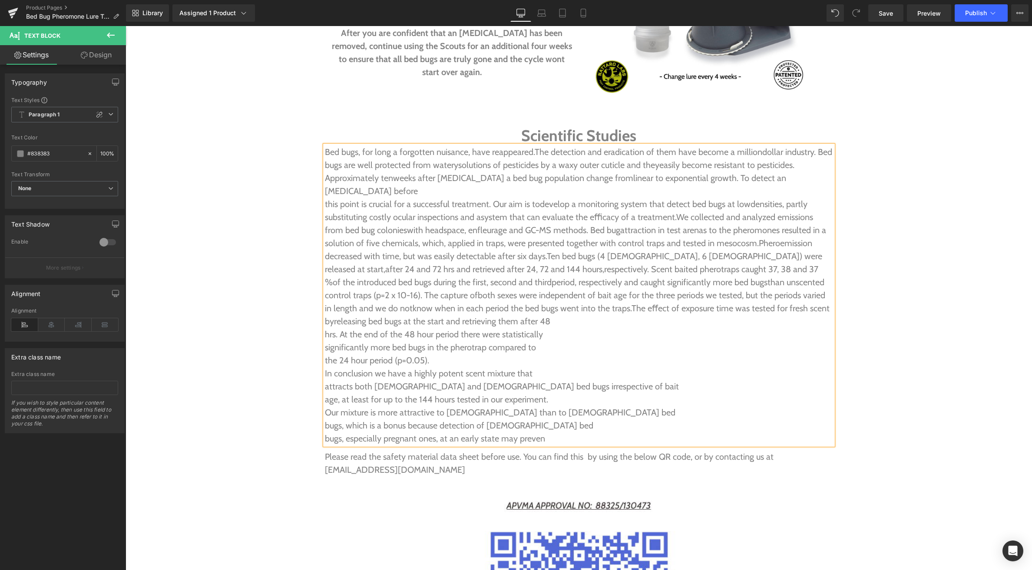
click at [334, 316] on span "releasing bed bugs at the start and retrieving them after 48" at bounding box center [442, 321] width 216 height 10
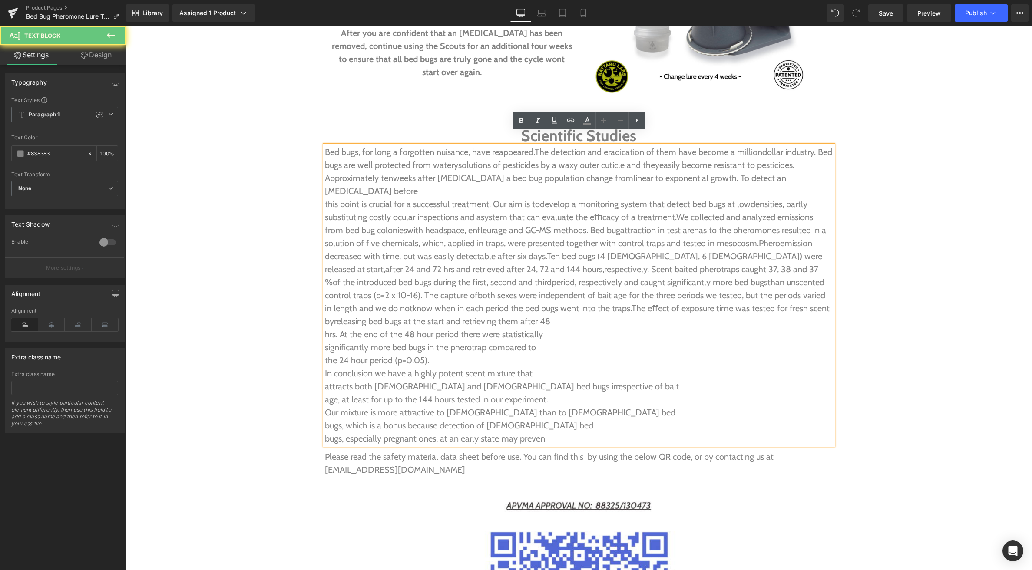
click at [325, 328] on p "hrs. At the end of the 48 hour period there were statistically" at bounding box center [579, 334] width 508 height 13
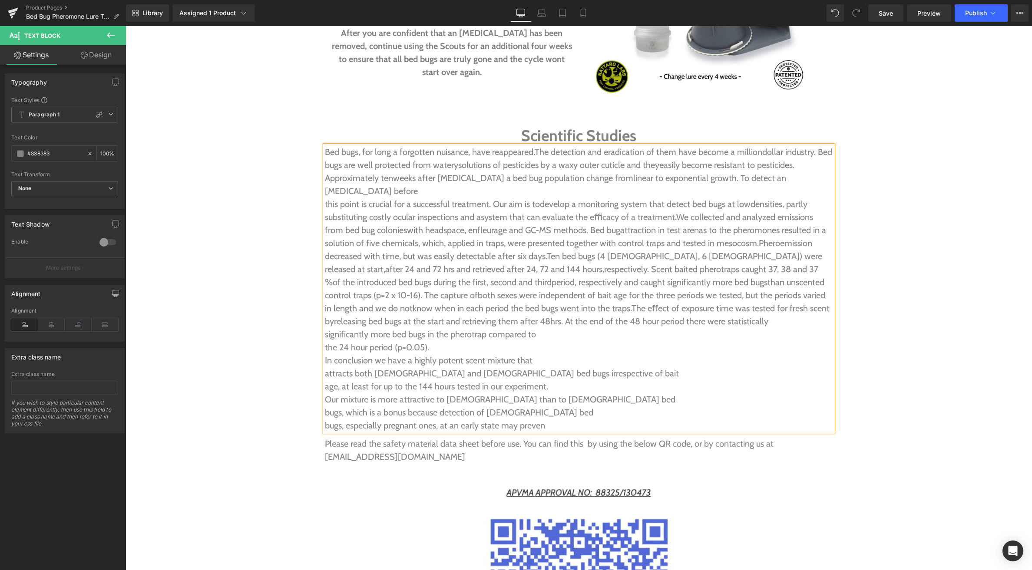
click at [325, 328] on p "significantly more bed bugs in the pherotrap compared to" at bounding box center [579, 334] width 508 height 13
click at [325, 316] on span "significantly more bed bugs in the pherotrap compared to" at bounding box center [568, 327] width 487 height 23
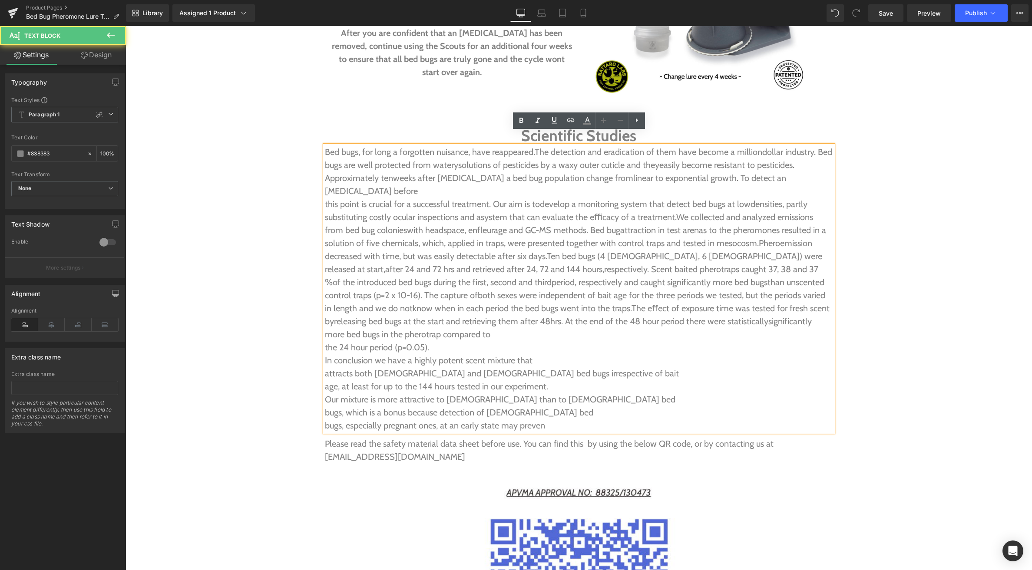
click at [325, 322] on div "Bed bugs, for long a forgotten nuisance, have reappeared. The detection and era…" at bounding box center [579, 288] width 508 height 287
click at [325, 341] on p "the 24 hour period (p=0.05)." at bounding box center [579, 347] width 508 height 13
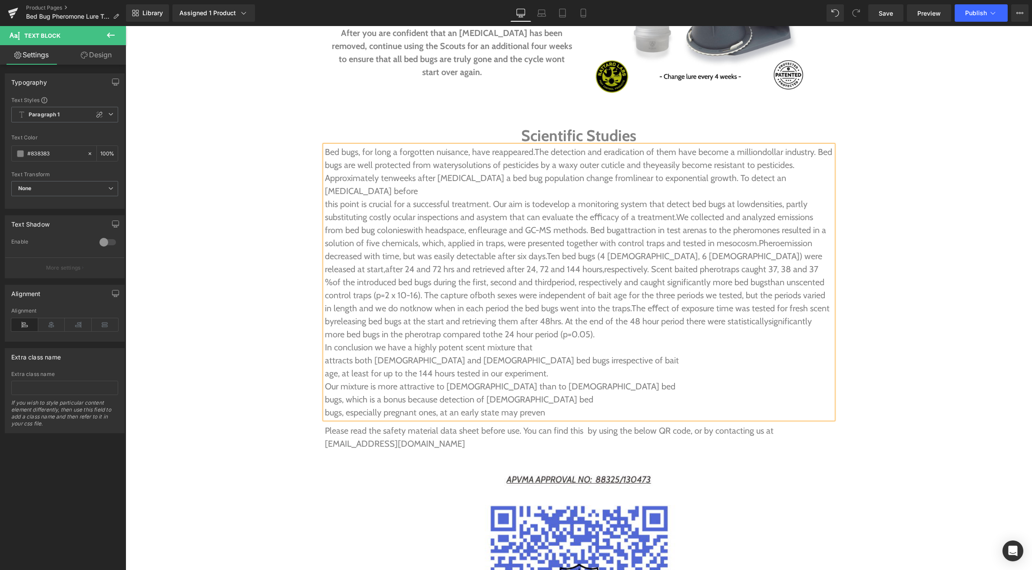
click at [325, 341] on p "In conclusion we have a highly potent scent mixture that" at bounding box center [579, 347] width 508 height 13
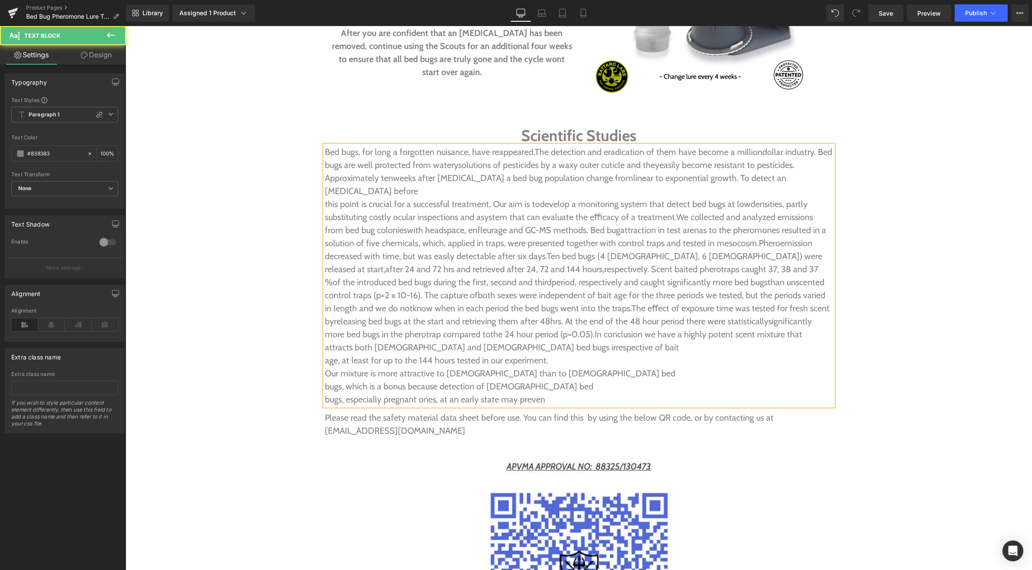
click at [325, 341] on p "attracts both female and male bed bugs irrespective of bait" at bounding box center [579, 347] width 508 height 13
click at [325, 354] on p "age, at least for up to the 144 hours tested in our experiment." at bounding box center [579, 360] width 508 height 13
click at [325, 367] on p "Our mixture is more attractive to female than to male bed" at bounding box center [579, 373] width 508 height 13
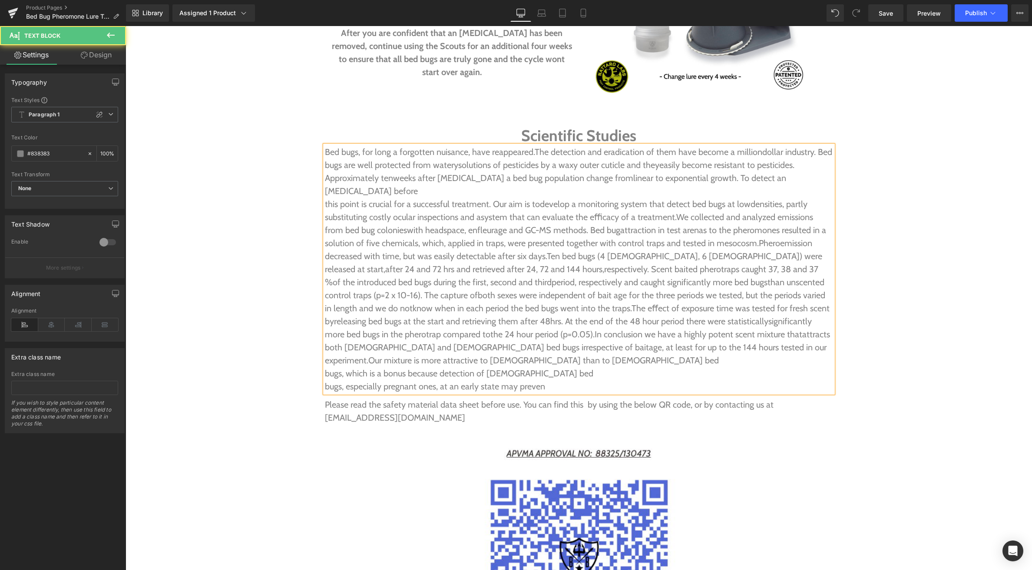
click at [325, 380] on p "bugs, especially pregnant ones, at an early state may preven" at bounding box center [579, 386] width 508 height 13
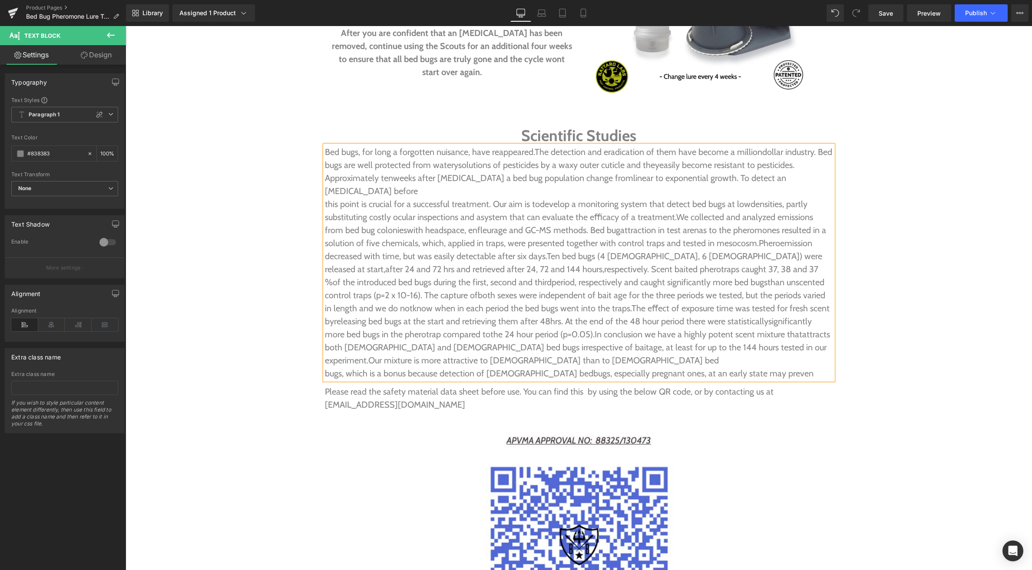
click at [752, 367] on p "bugs, which is a bonus because detection of female bed bugs, especially pregnan…" at bounding box center [579, 373] width 508 height 13
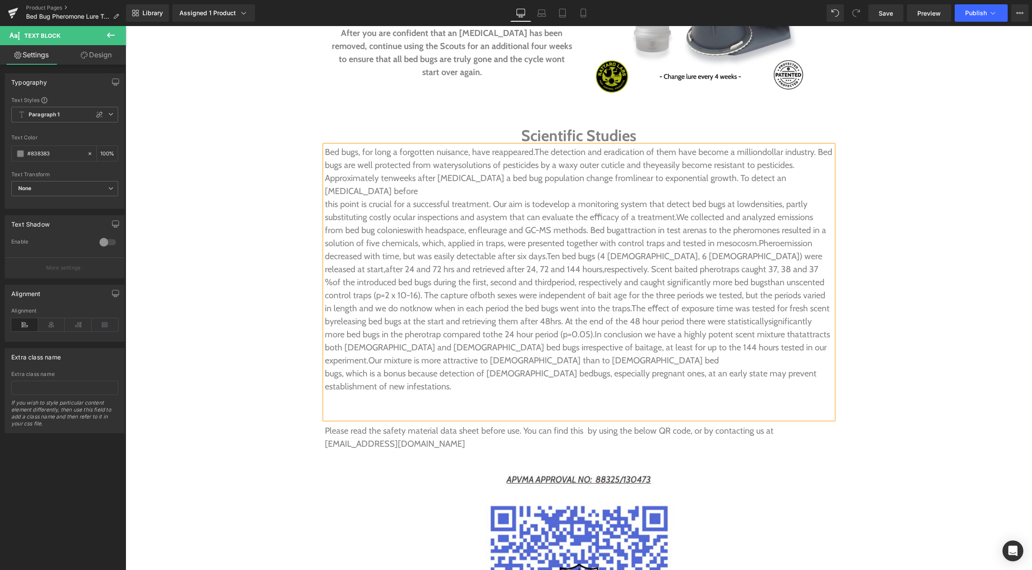
click at [374, 367] on p "bugs, which is a bonus because detection of female bed bugs, especially pregnan…" at bounding box center [579, 380] width 508 height 26
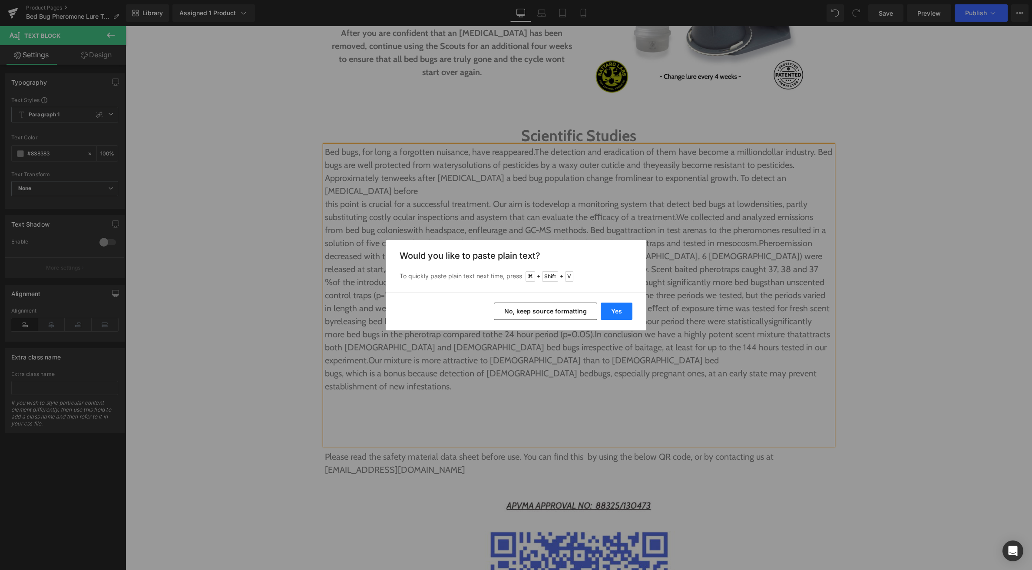
click at [612, 311] on button "Yes" at bounding box center [616, 311] width 32 height 17
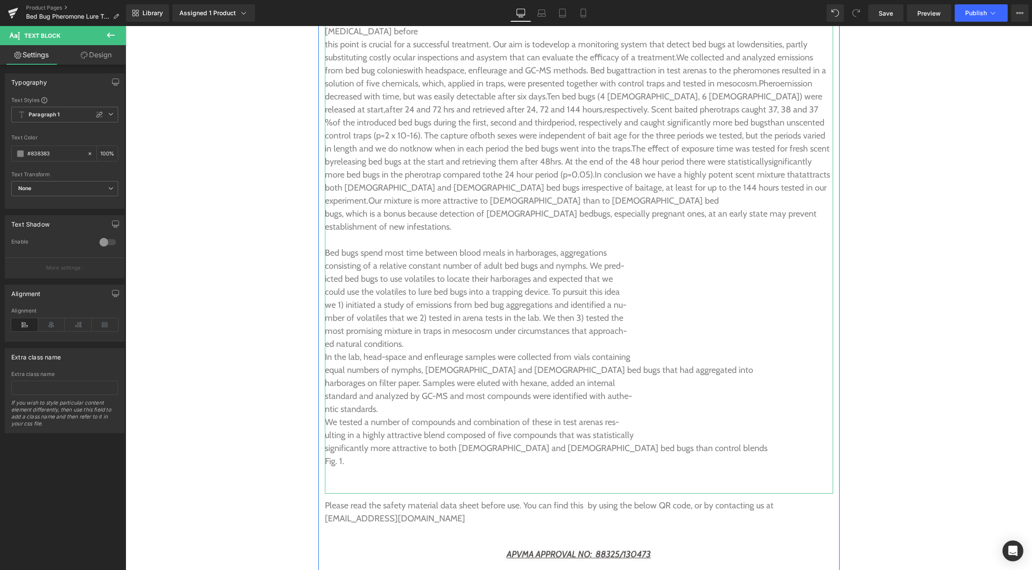
scroll to position [2286, 0]
click at [326, 226] on div "Bed bugs, for long a forgotten nuisance, have reappeared. The detection and era…" at bounding box center [579, 238] width 508 height 508
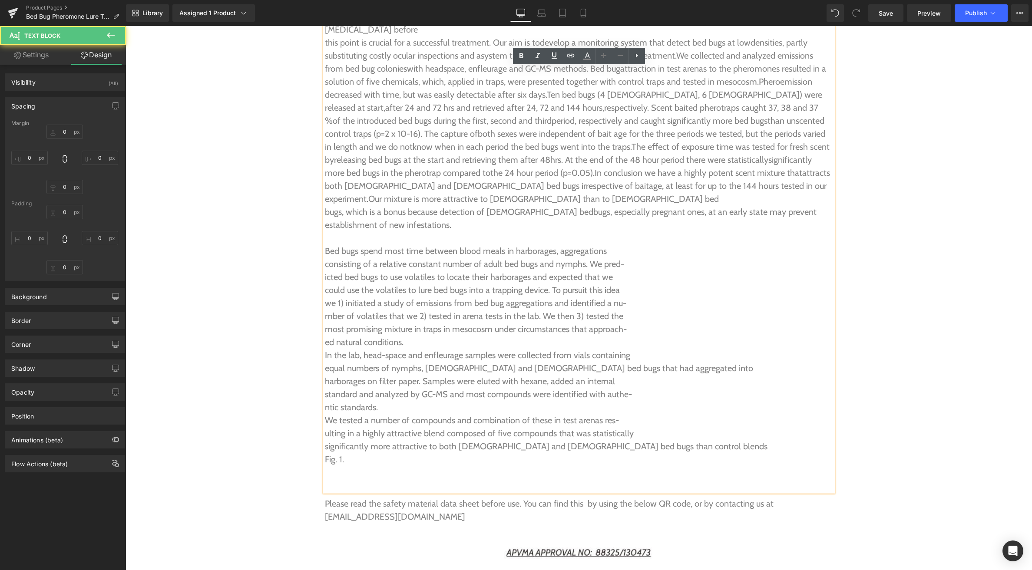
click at [326, 259] on span "consisting of a relative constant number of adult bed bugs and nymphs. We pred-" at bounding box center [474, 264] width 299 height 10
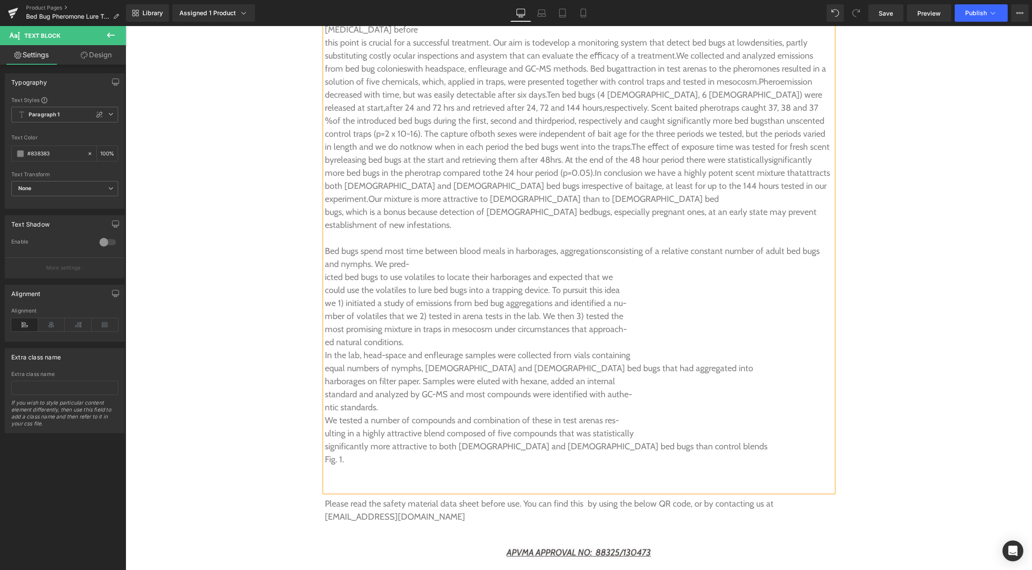
click at [325, 272] on span "icted bed bugs to use volatiles to locate their harborages and expected that we" at bounding box center [469, 277] width 288 height 10
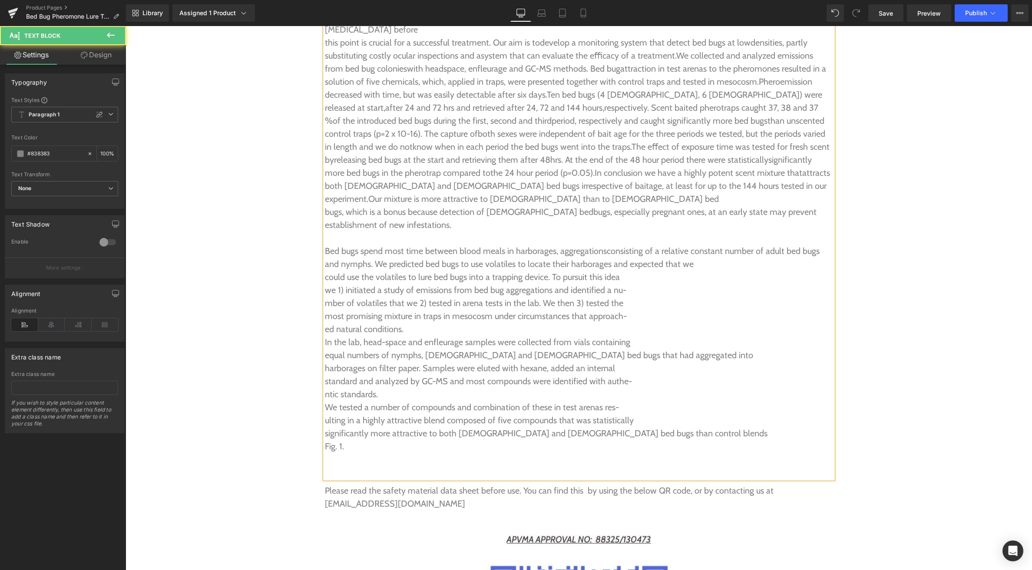
click at [325, 272] on span "could use the volatiles to lure bed bugs into a trapping device. To pursuit thi…" at bounding box center [472, 277] width 295 height 10
click at [326, 285] on span "we 1) initiated a study of emissions from bed bug aggregations and identified a…" at bounding box center [475, 290] width 301 height 10
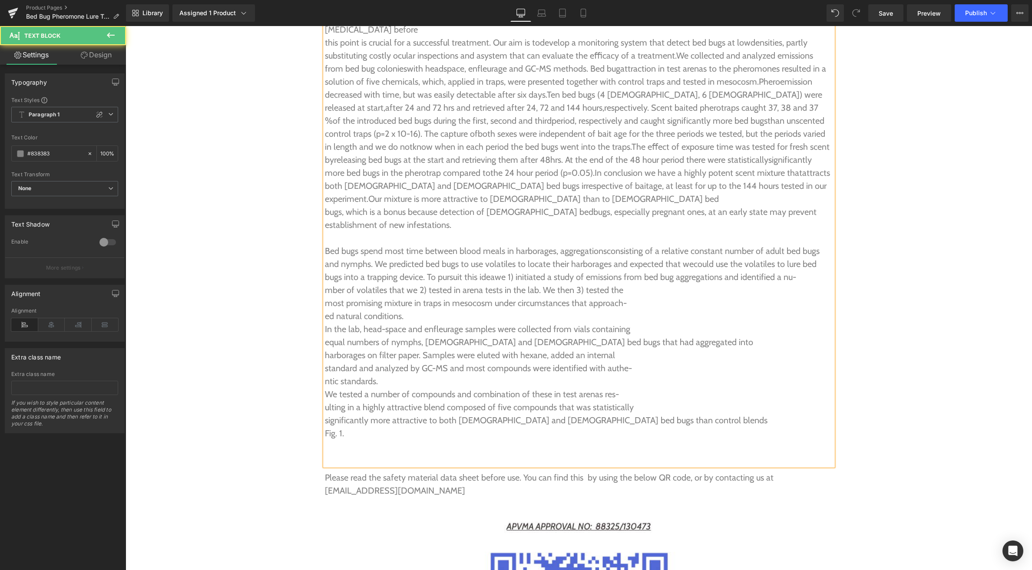
click at [513, 272] on span "we 1) initiated a study of emissions from bed bug aggregations and identified a…" at bounding box center [644, 277] width 301 height 10
click at [509, 272] on span "we 1). initiated a study of emissions from bed bug aggregations and identified …" at bounding box center [645, 277] width 303 height 10
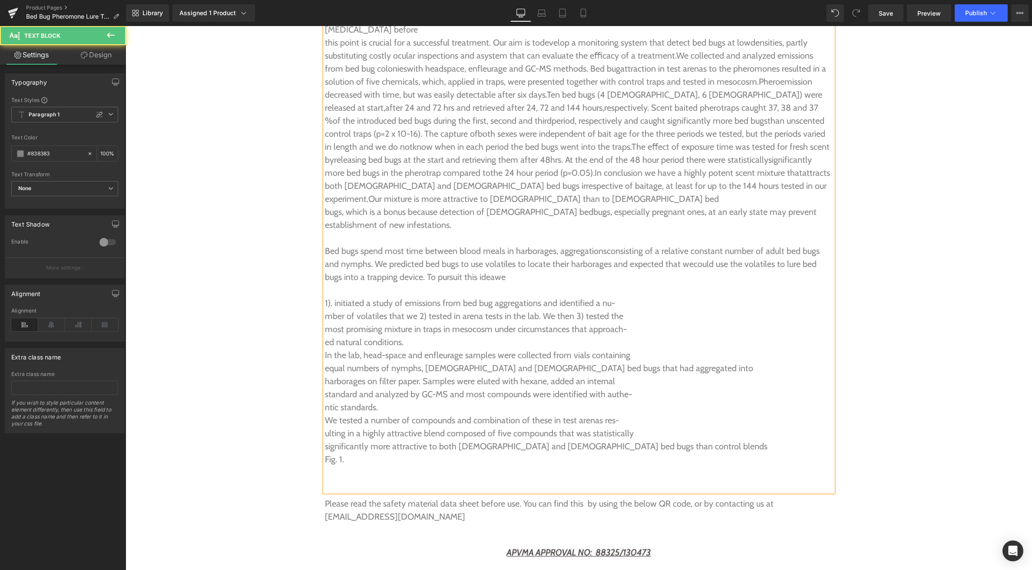
click at [415, 311] on span "mber of volatiles that we 2) tested in arena tests in the lab. We then 3) teste…" at bounding box center [474, 316] width 298 height 10
click at [417, 311] on span "mber of volatiles that we 2) tested in arena tests in the lab. We then 3) teste…" at bounding box center [474, 316] width 298 height 10
click at [326, 337] on span "ed natural conditions." at bounding box center [364, 342] width 79 height 10
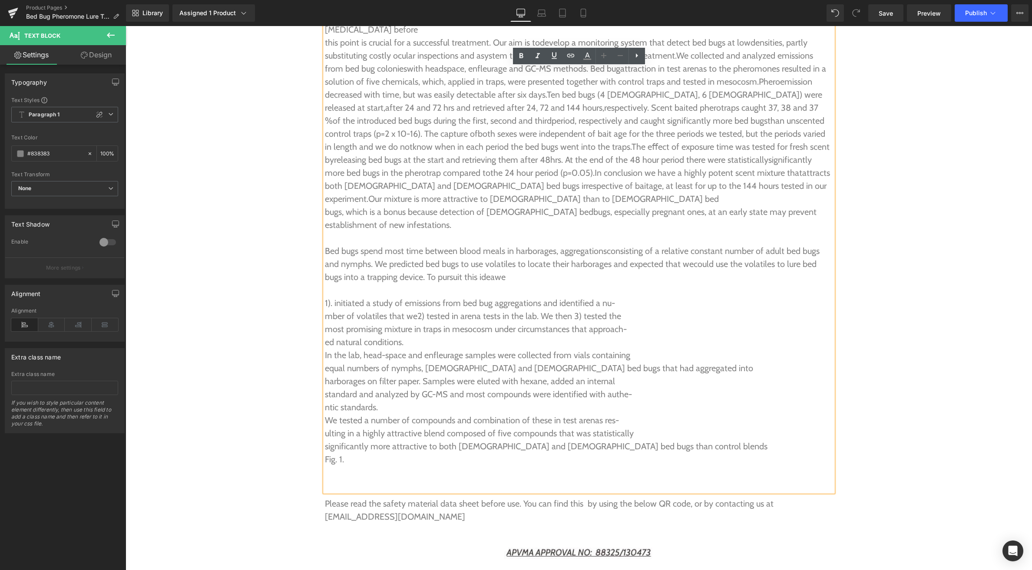
click at [326, 311] on span "mber of volatiles that we" at bounding box center [371, 316] width 92 height 10
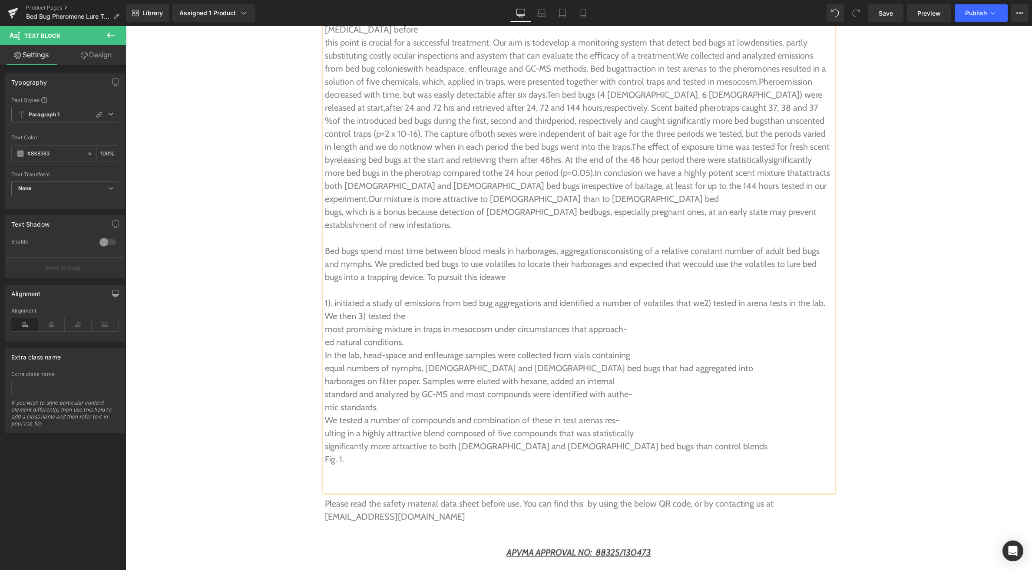
click at [702, 298] on span "2) tested in arena tests in the lab. We then 3) tested the" at bounding box center [575, 309] width 500 height 23
click at [448, 311] on span "2) tested in arena tests in the lab. We then 3) tested the" at bounding box center [427, 316] width 204 height 10
click at [481, 311] on span "We then 3) tested the" at bounding box center [485, 316] width 80 height 10
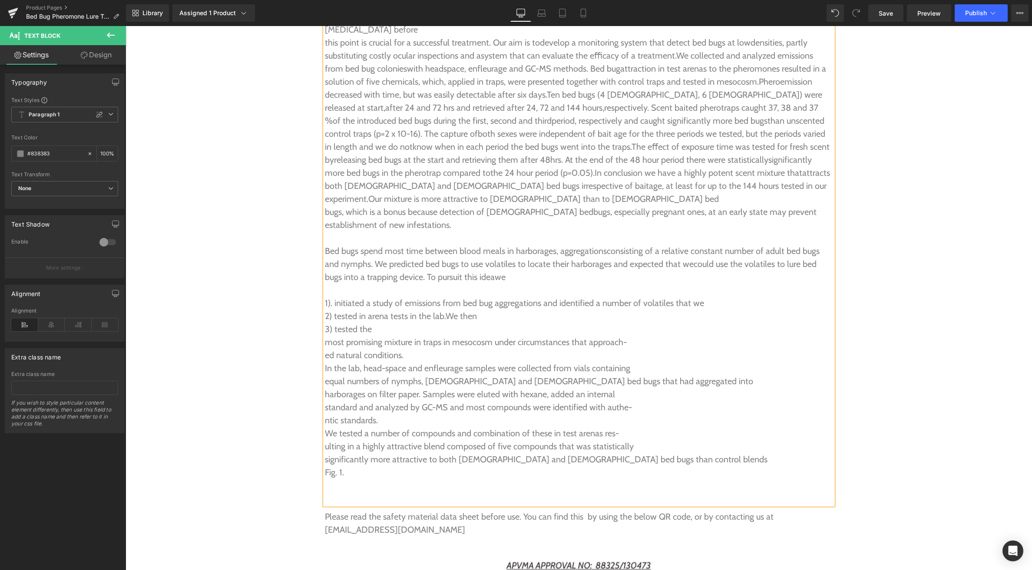
click at [325, 337] on span "most promising mixture in traps in mesocosm under circumstances that approach-" at bounding box center [476, 342] width 302 height 10
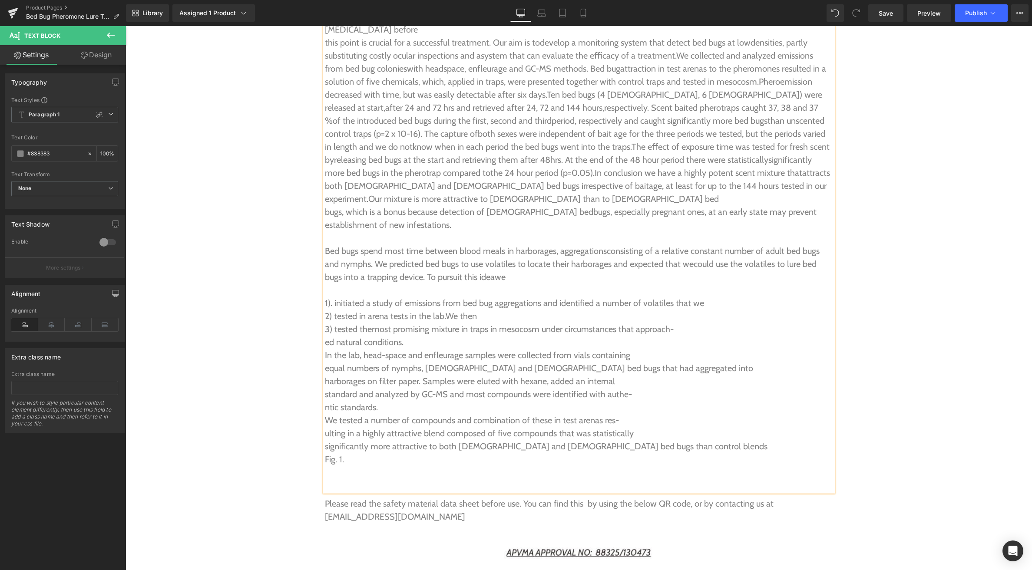
click at [325, 337] on span "ed natural conditions." at bounding box center [364, 342] width 79 height 10
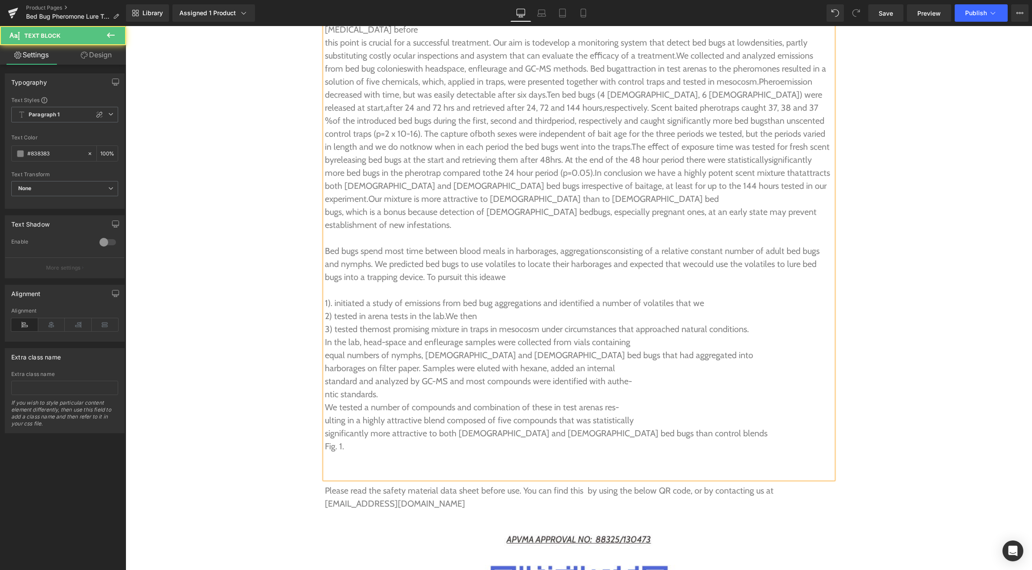
click at [325, 337] on span "In the lab, head-space and enfleurage samples were collected from vials contain…" at bounding box center [477, 342] width 305 height 10
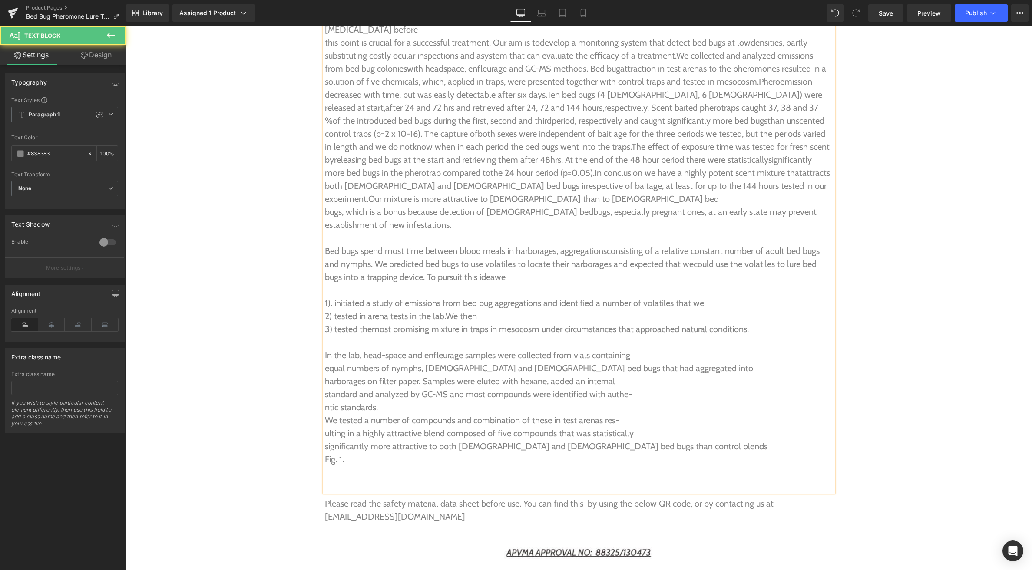
click at [325, 363] on span "equal numbers of nymphs, female and male bed bugs that had aggregated into" at bounding box center [539, 368] width 428 height 10
click at [325, 376] on span "harborages on filter paper. Samples were eluted with hexane, added an internal" at bounding box center [470, 381] width 290 height 10
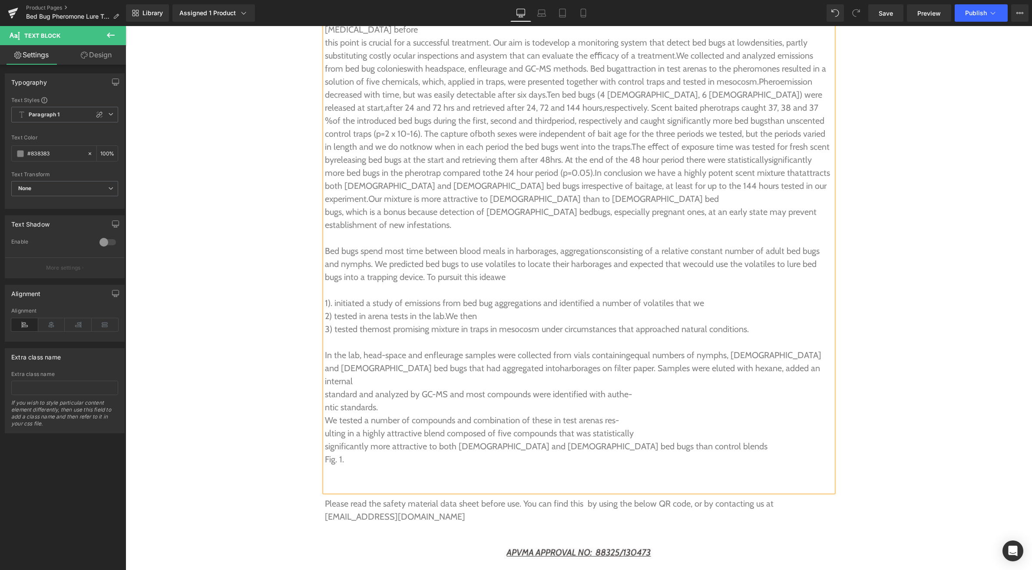
click at [325, 389] on span "standard and analyzed by GC-MS and most compounds were identified with authe-" at bounding box center [478, 394] width 307 height 10
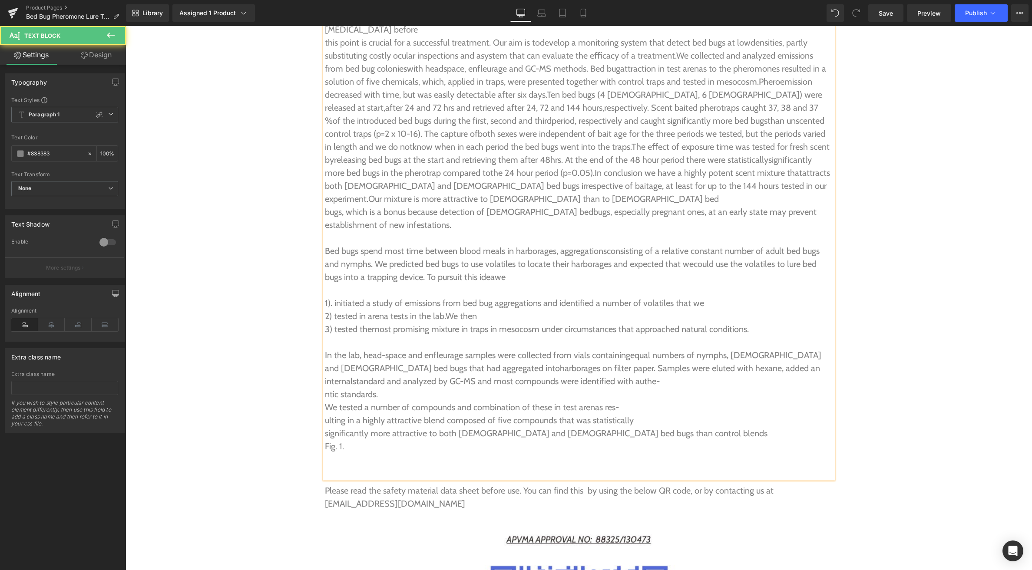
click at [325, 389] on span "ntic standards." at bounding box center [351, 394] width 53 height 10
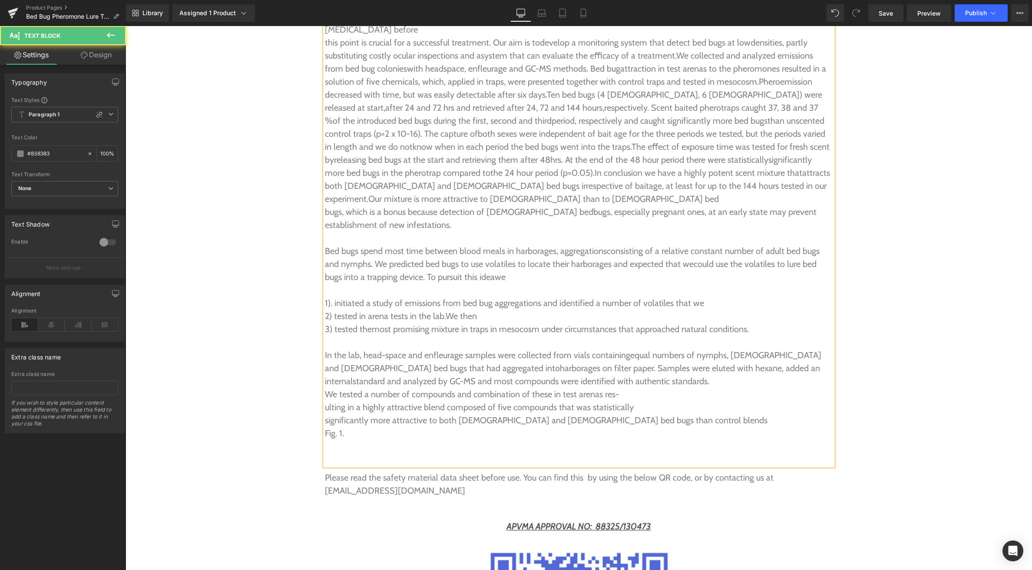
click at [326, 389] on span "We tested a number of compounds and combination of these in test arenas res-" at bounding box center [472, 394] width 294 height 10
click at [325, 402] on span "ulting in a highly attractive blend composed of five compounds that was statist…" at bounding box center [479, 407] width 309 height 10
click at [326, 415] on span "significantly more attractive to both female and male bed bugs than control ble…" at bounding box center [546, 420] width 442 height 10
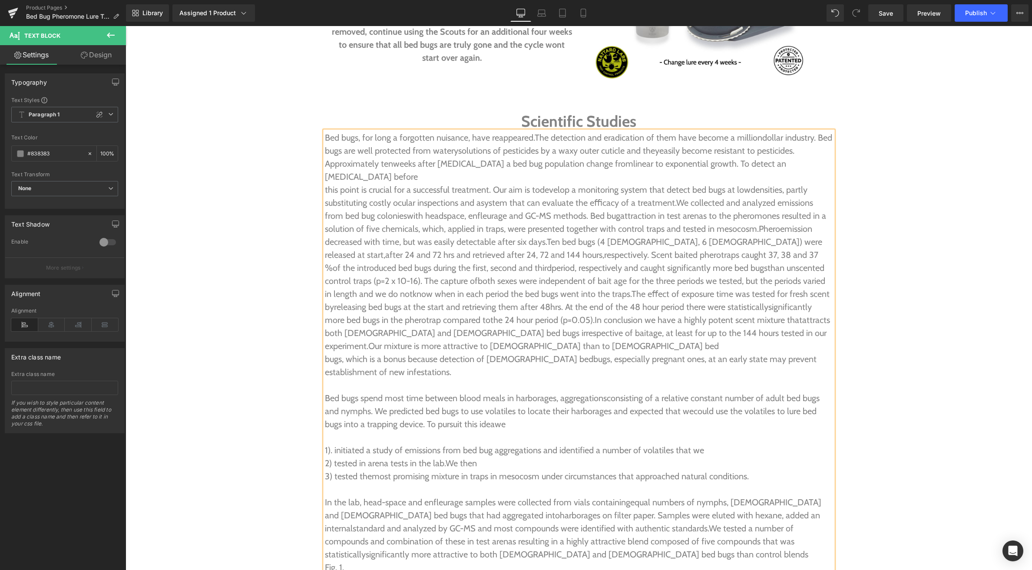
scroll to position [2140, 0]
click at [106, 33] on icon at bounding box center [110, 35] width 10 height 10
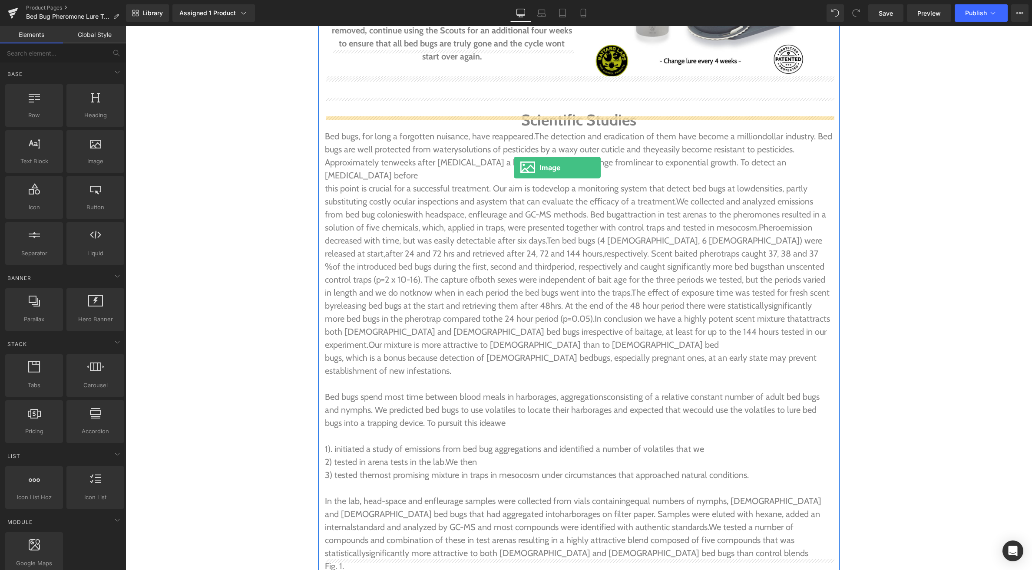
drag, startPoint x: 197, startPoint y: 179, endPoint x: 514, endPoint y: 168, distance: 316.7
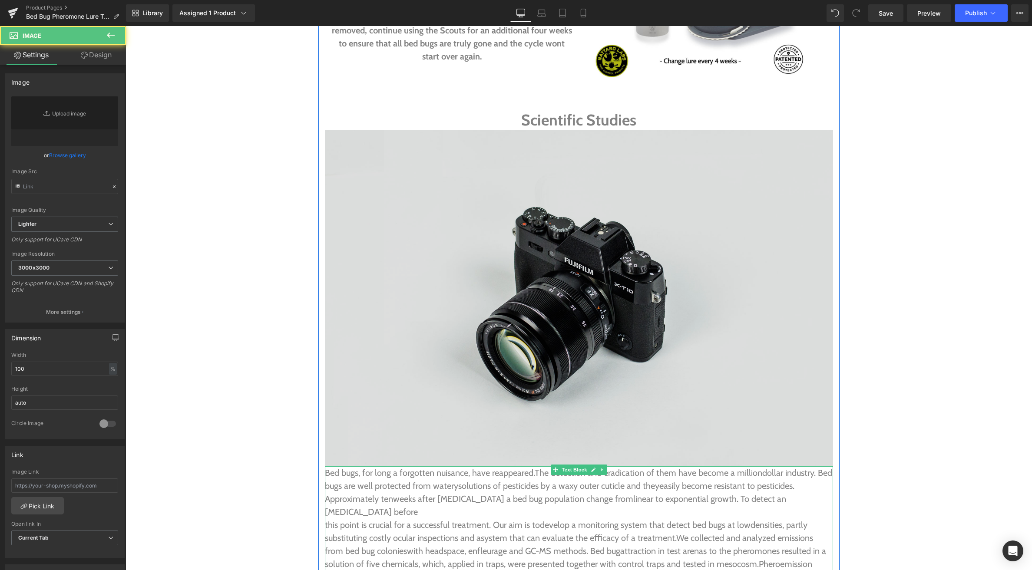
type input "//[DOMAIN_NAME][URL]"
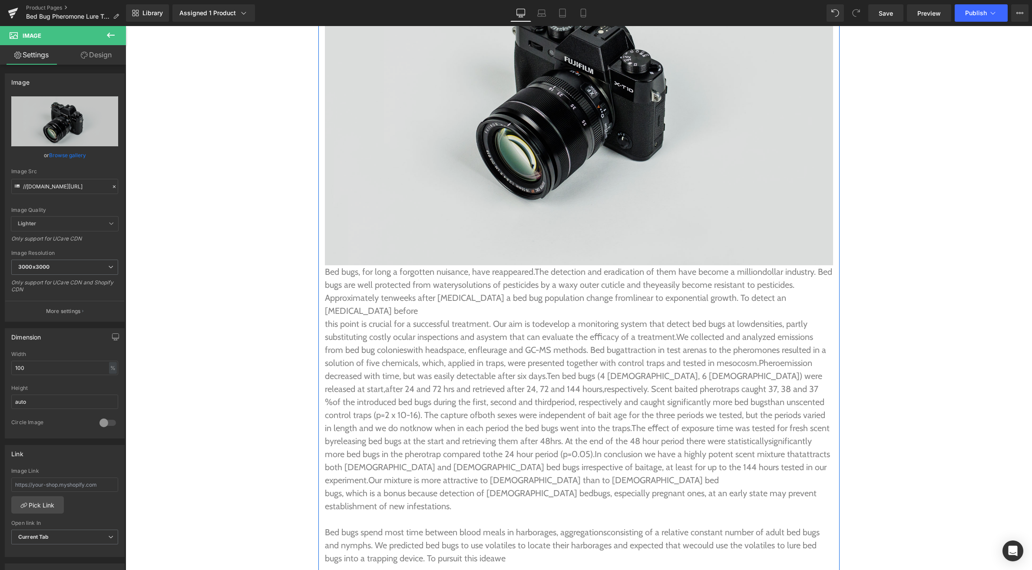
scroll to position [2344, 0]
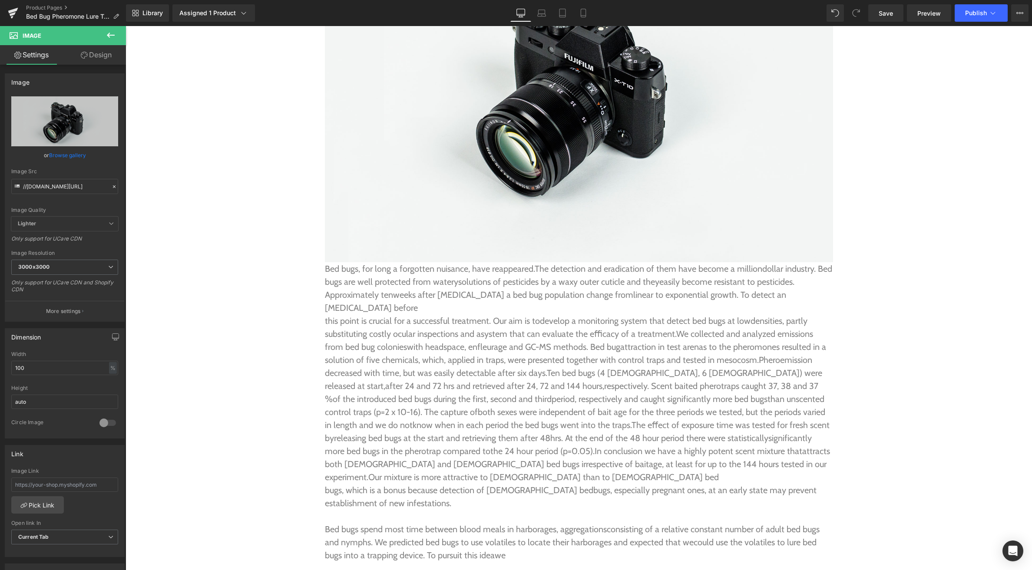
click at [111, 37] on icon at bounding box center [110, 35] width 10 height 10
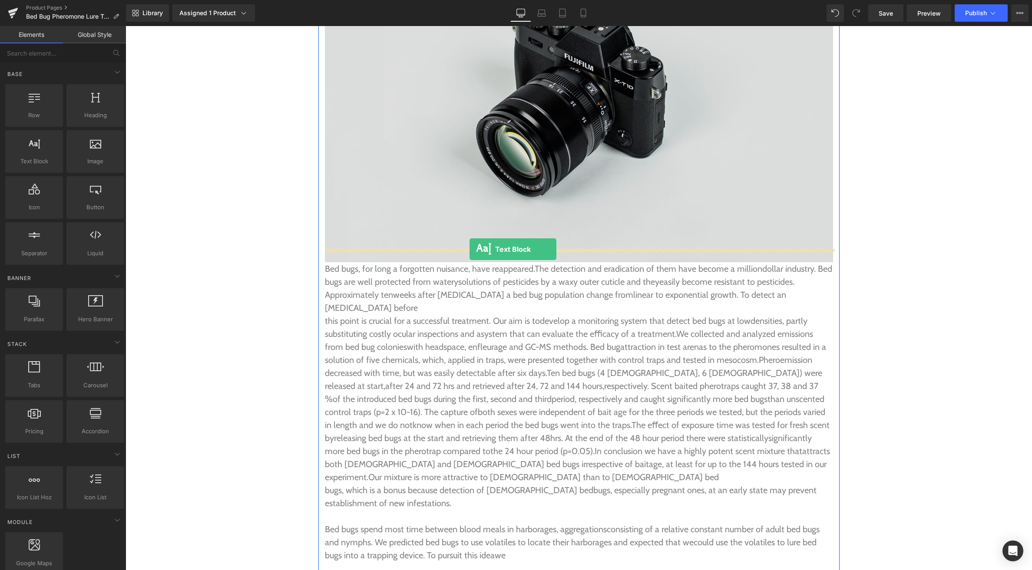
drag, startPoint x: 163, startPoint y: 184, endPoint x: 469, endPoint y: 249, distance: 312.9
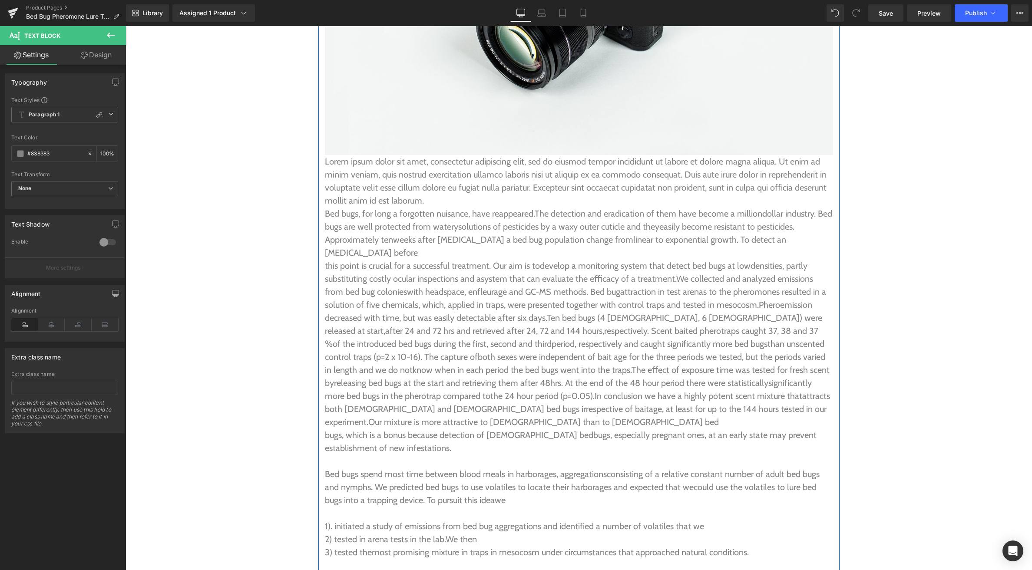
scroll to position [2453, 0]
drag, startPoint x: 326, startPoint y: 197, endPoint x: 570, endPoint y: 402, distance: 318.9
click at [570, 402] on div "Bed bugs, for long a forgotten nuisance, have reappeared. The detection and era…" at bounding box center [579, 439] width 508 height 469
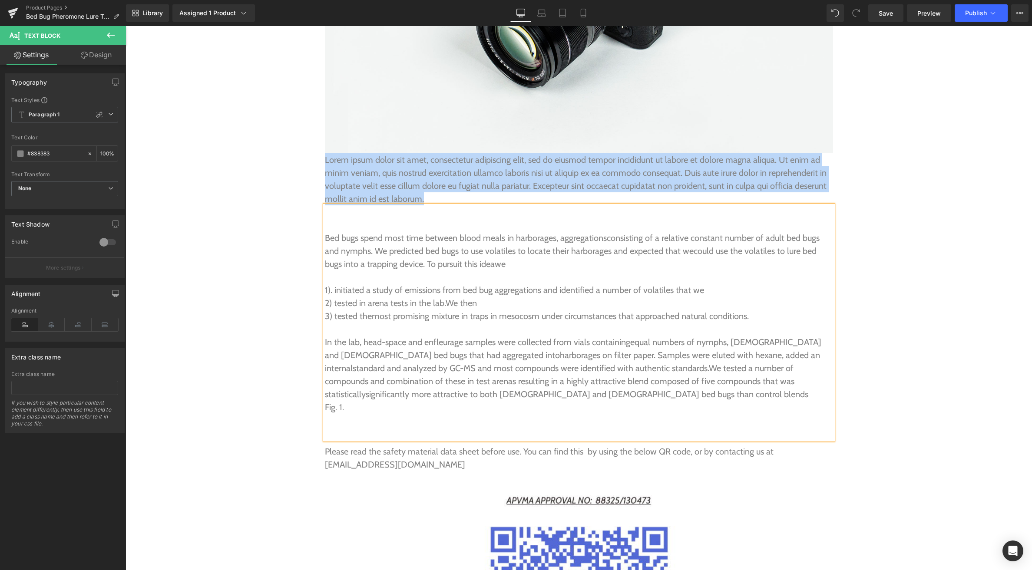
drag, startPoint x: 422, startPoint y: 184, endPoint x: 322, endPoint y: 152, distance: 104.6
paste div
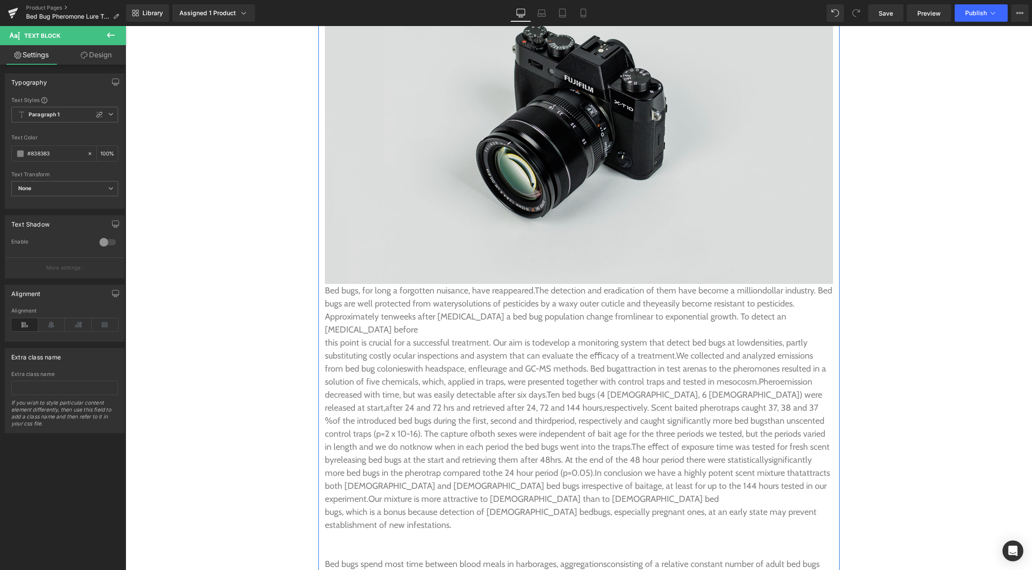
scroll to position [2321, 0]
click at [574, 106] on div "Image" at bounding box center [579, 117] width 508 height 336
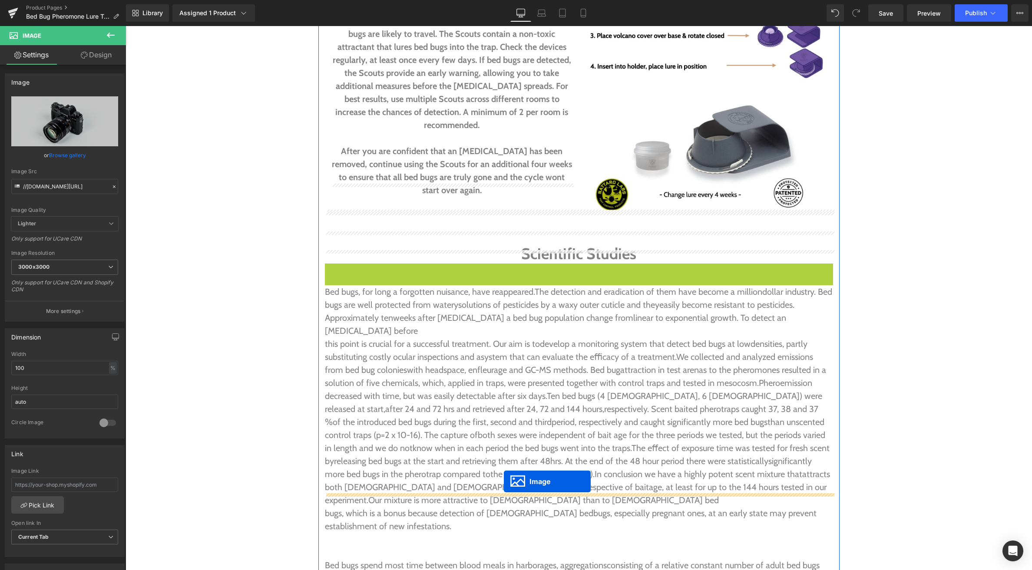
drag, startPoint x: 574, startPoint y: 105, endPoint x: 504, endPoint y: 481, distance: 383.3
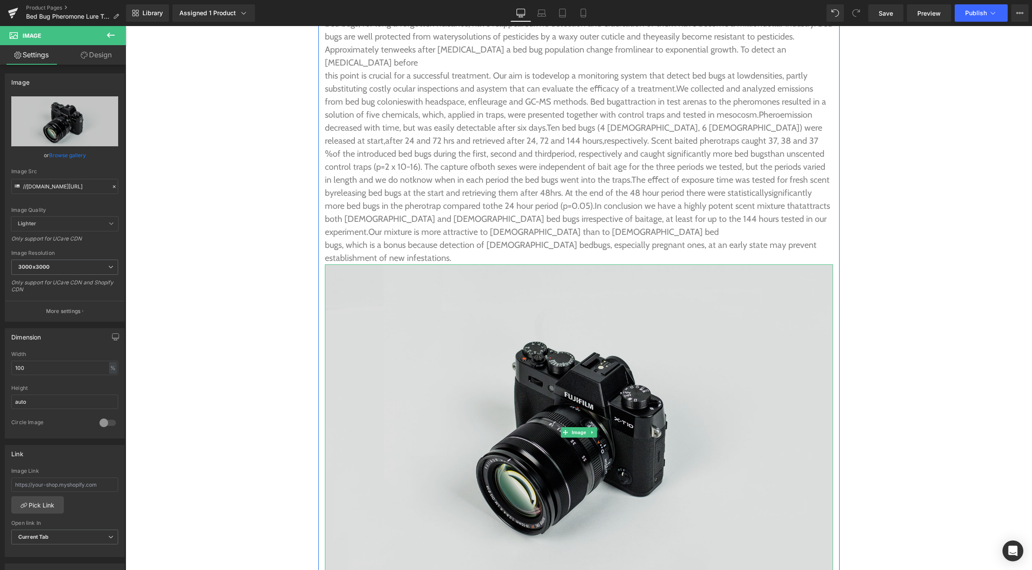
scroll to position [2251, 0]
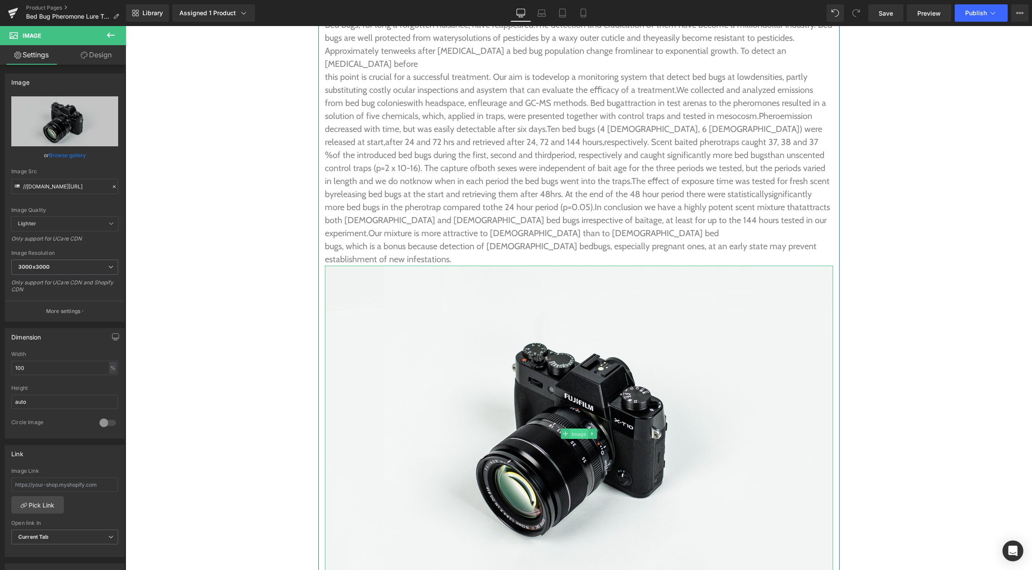
click at [573, 429] on span "Image" at bounding box center [579, 434] width 18 height 10
click at [93, 53] on link "Design" at bounding box center [96, 55] width 63 height 20
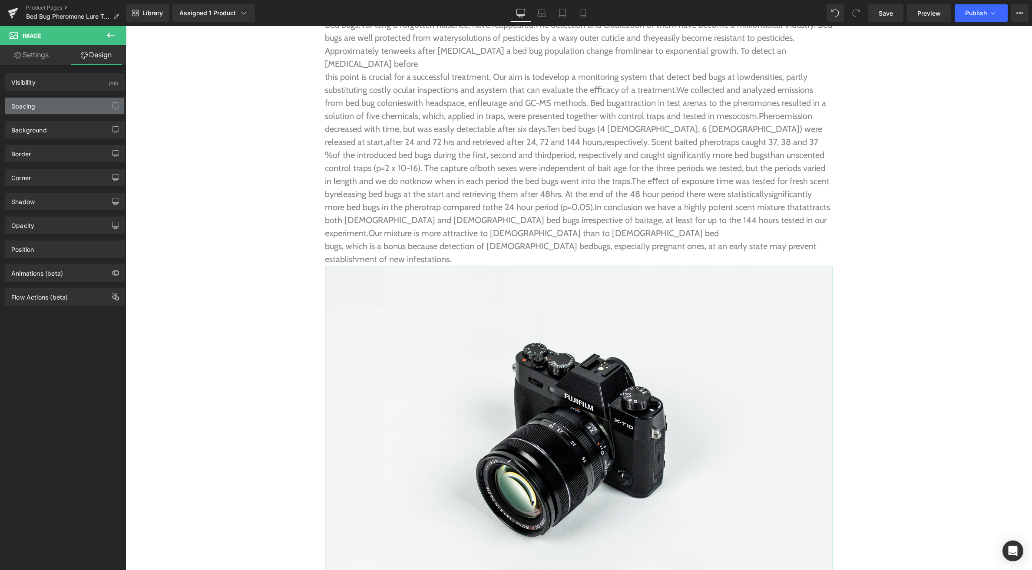
click at [31, 107] on div "Spacing" at bounding box center [23, 104] width 24 height 12
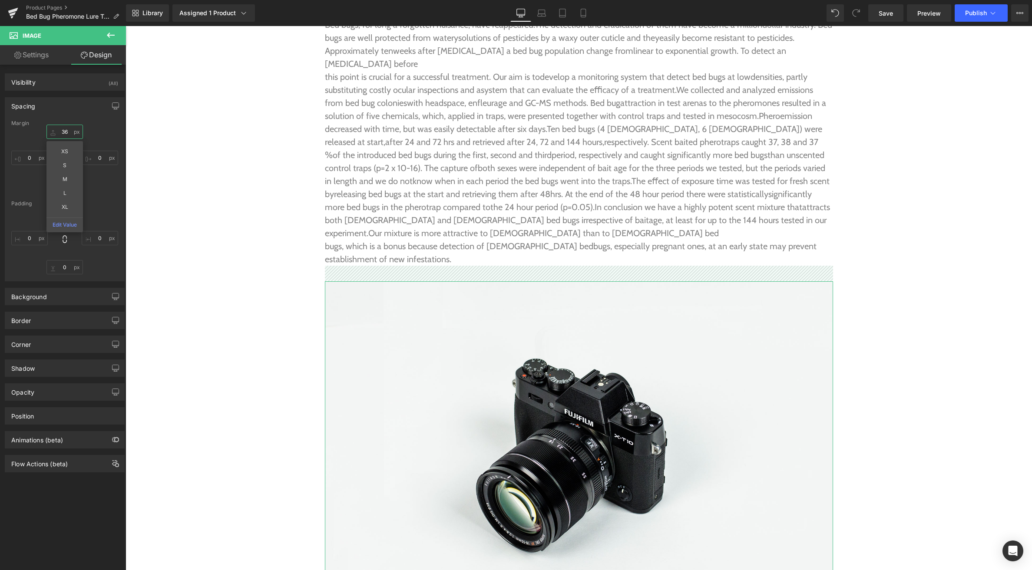
type input "36"
drag, startPoint x: 54, startPoint y: 124, endPoint x: 56, endPoint y: 115, distance: 9.7
click at [56, 115] on div "Spacing Margin 36px 36 XS S M L XL Edit Value 0px 0 0px 0 0px 0 Padding 0px 0 0…" at bounding box center [65, 189] width 120 height 184
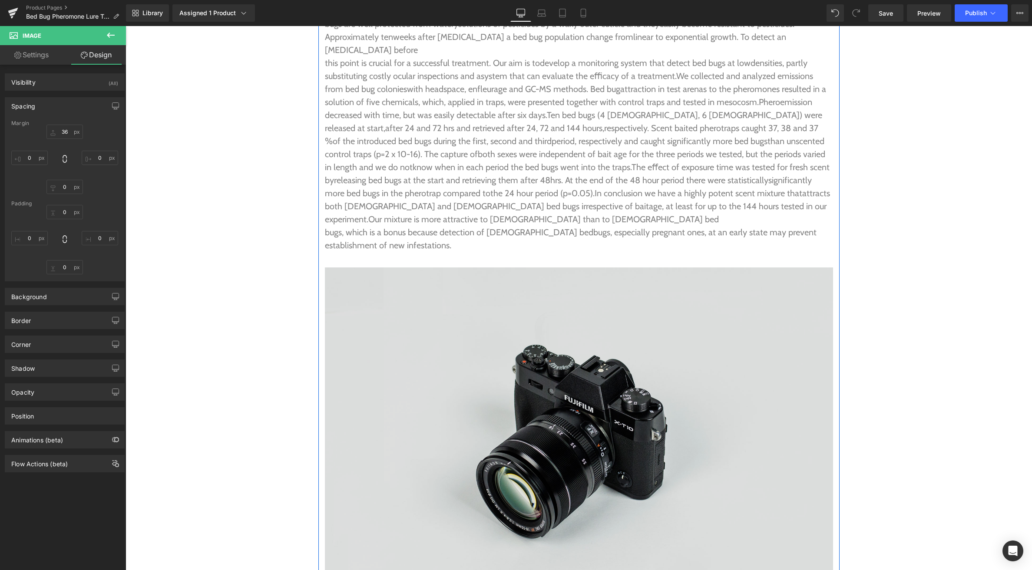
scroll to position [2322, 0]
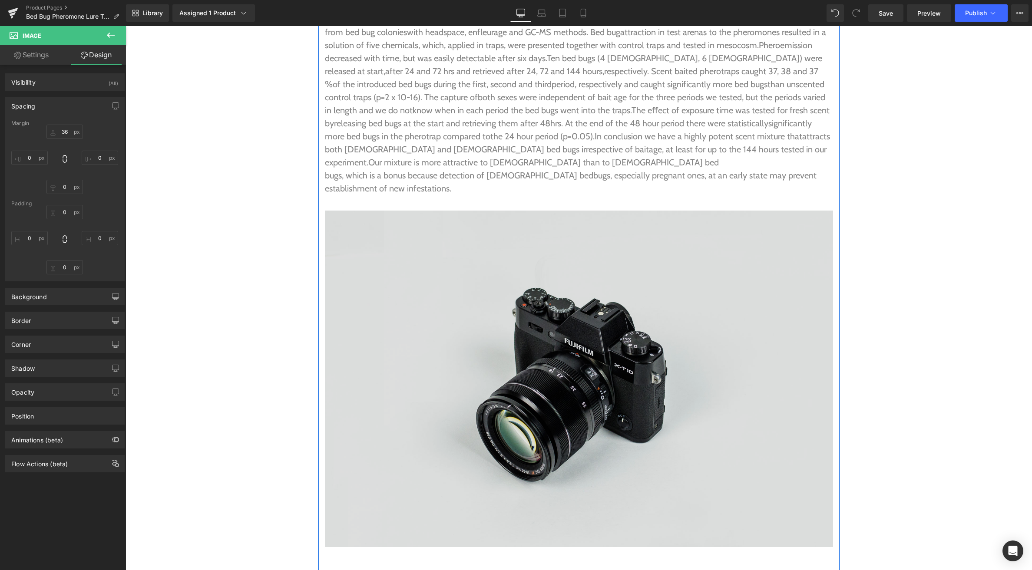
click at [577, 324] on img at bounding box center [579, 379] width 508 height 336
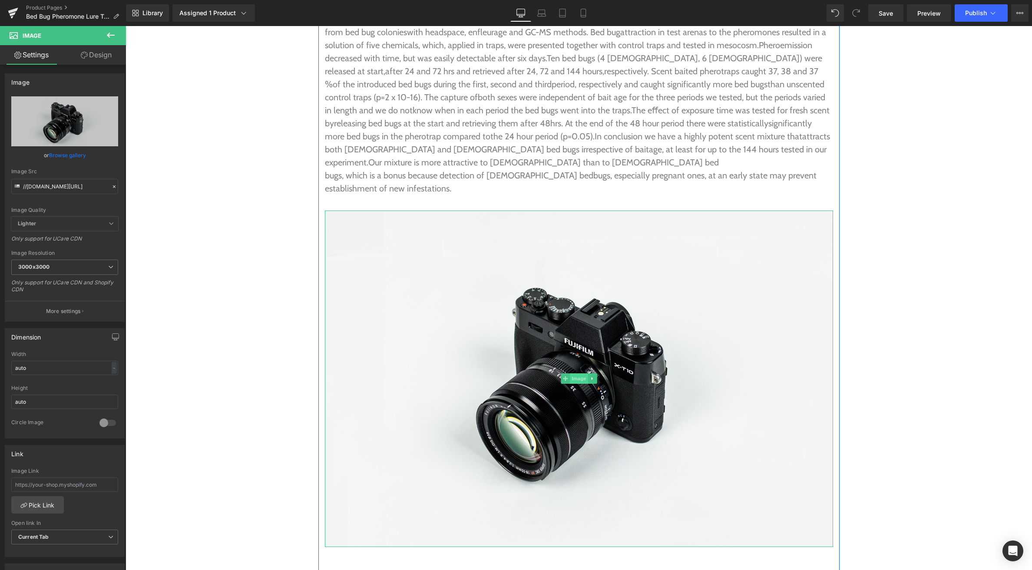
click at [577, 373] on span "Image" at bounding box center [579, 378] width 18 height 10
click at [109, 35] on icon at bounding box center [111, 35] width 8 height 5
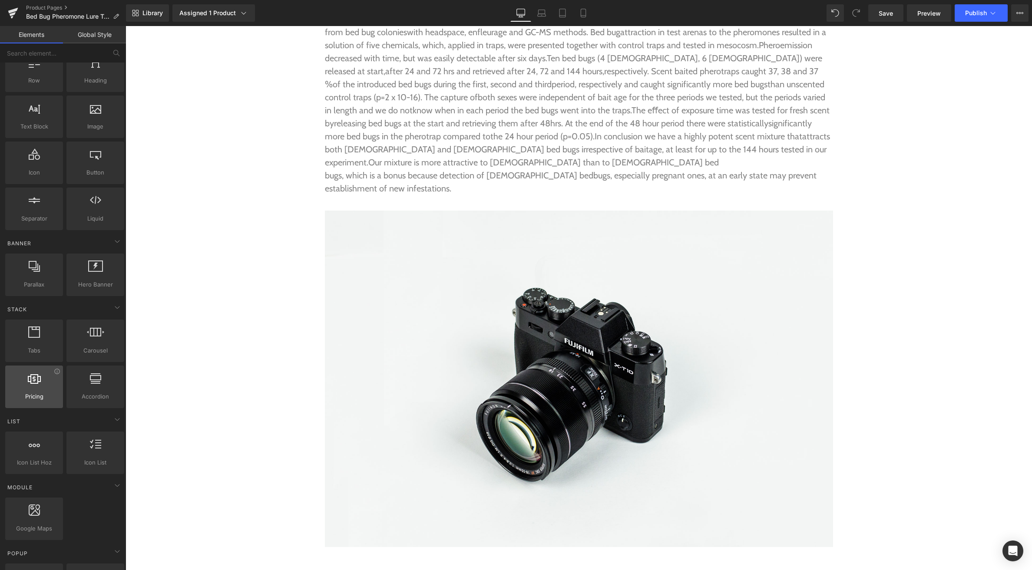
scroll to position [0, 0]
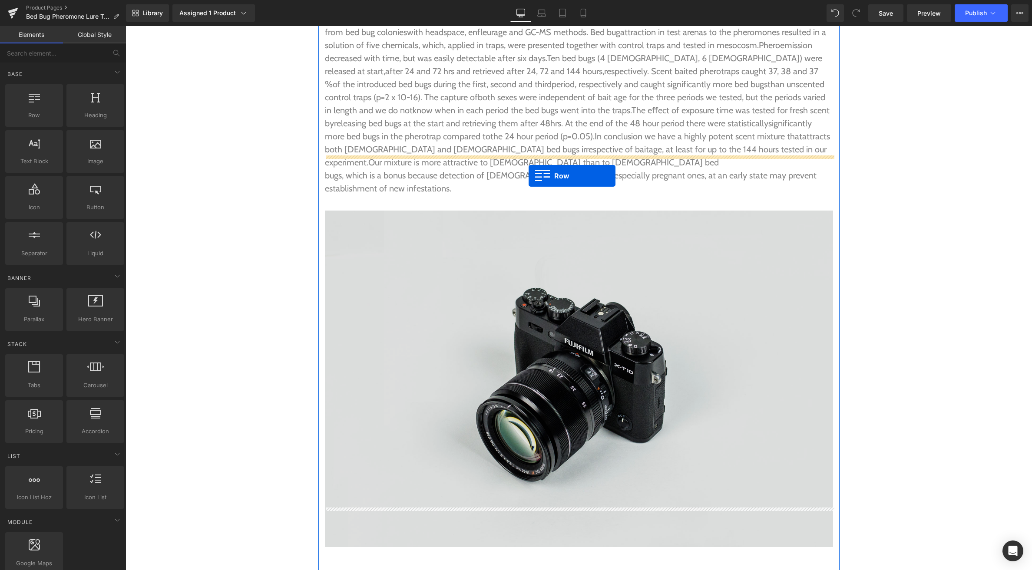
drag, startPoint x: 162, startPoint y: 131, endPoint x: 528, endPoint y: 176, distance: 369.1
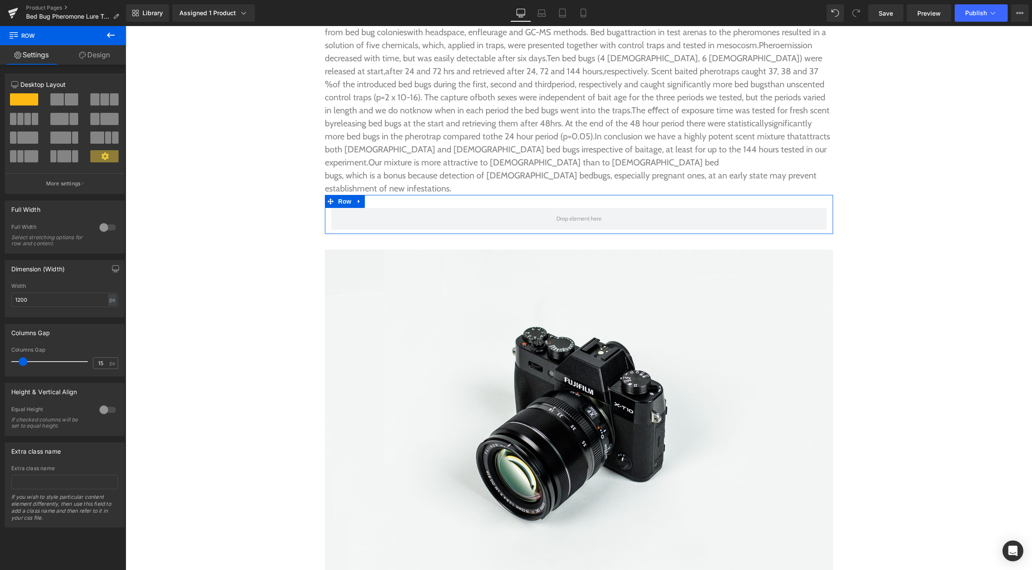
click at [59, 99] on span at bounding box center [56, 99] width 13 height 12
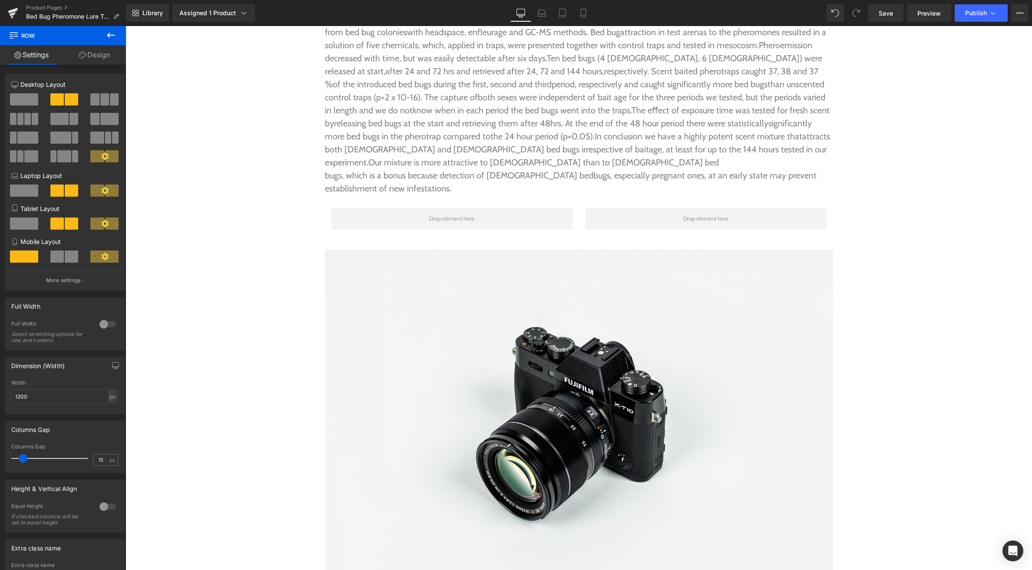
click at [114, 32] on icon at bounding box center [110, 35] width 10 height 10
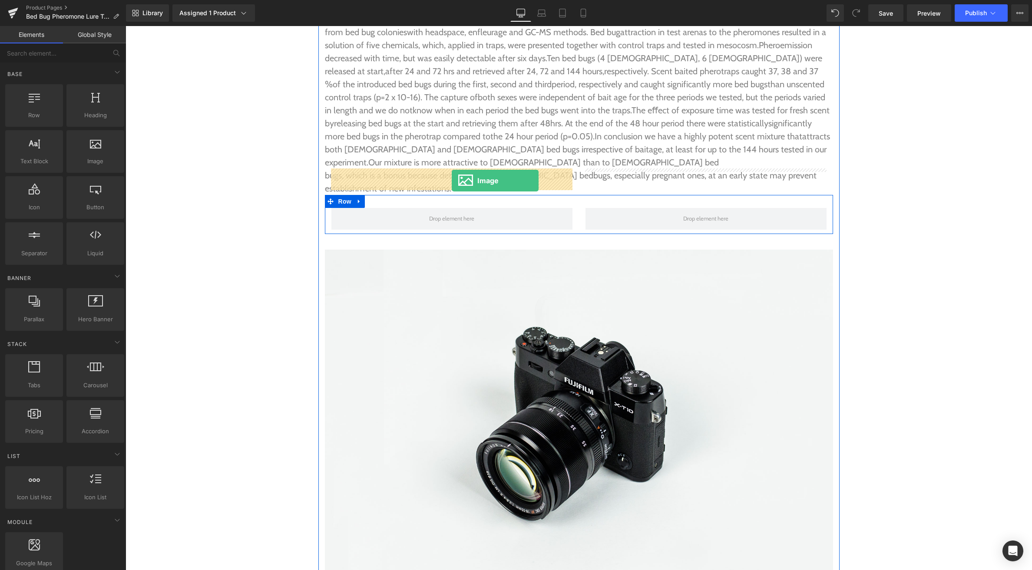
drag, startPoint x: 208, startPoint y: 175, endPoint x: 309, endPoint y: 150, distance: 103.2
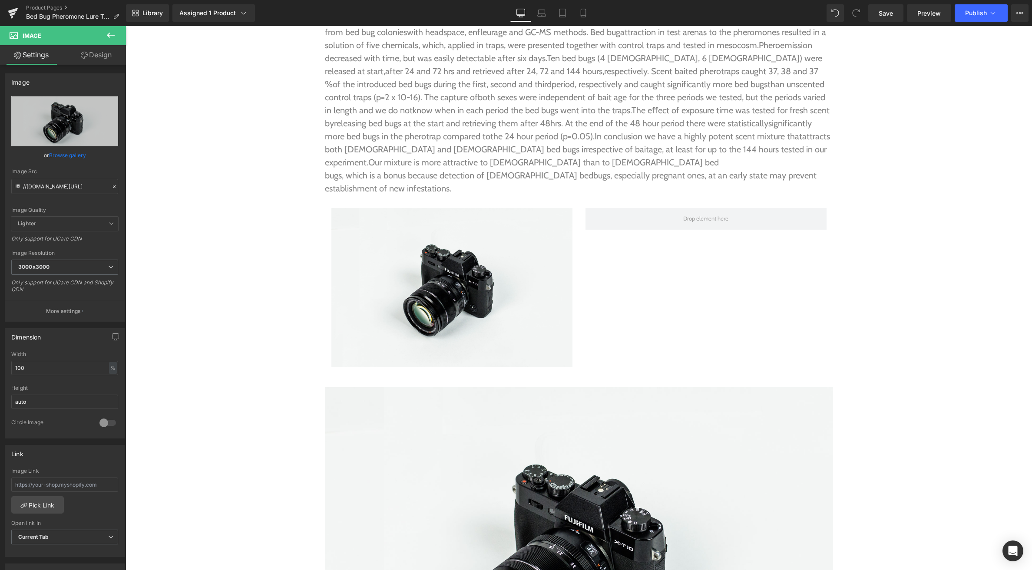
click at [114, 36] on icon at bounding box center [110, 35] width 10 height 10
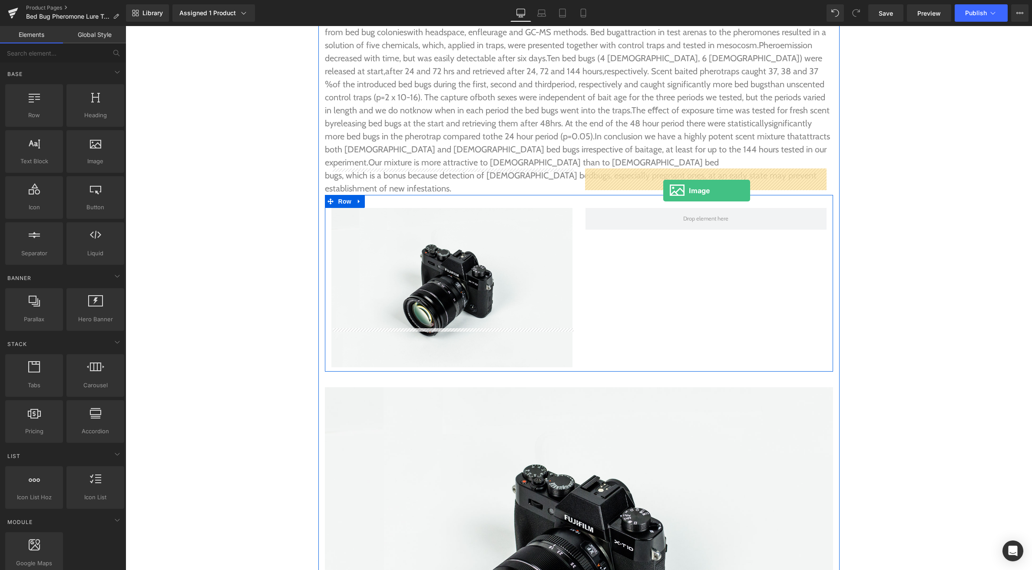
drag, startPoint x: 219, startPoint y: 178, endPoint x: 663, endPoint y: 191, distance: 444.3
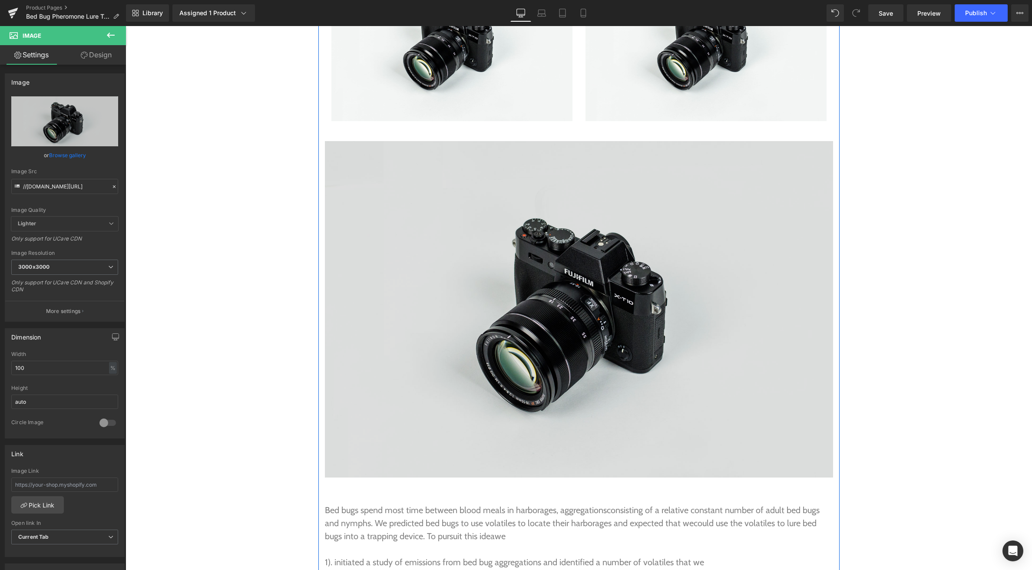
scroll to position [2578, 0]
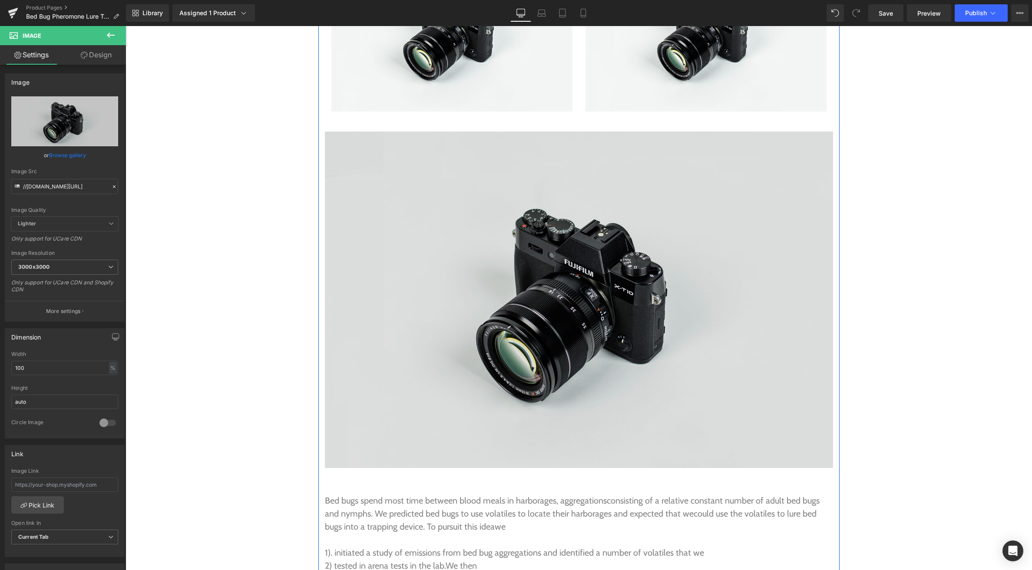
click at [582, 274] on img at bounding box center [579, 300] width 508 height 336
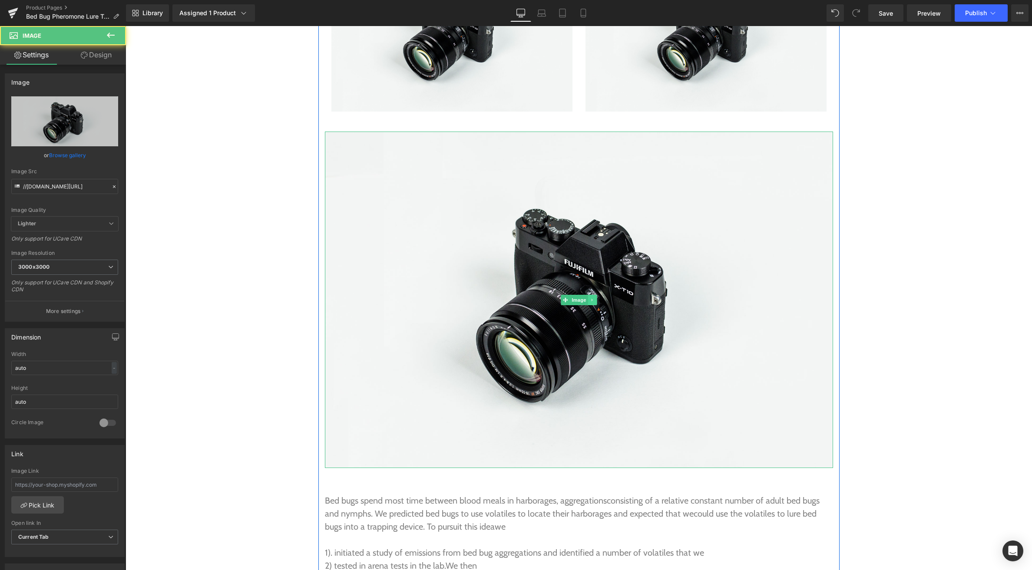
click at [592, 295] on link at bounding box center [591, 300] width 9 height 10
click at [598, 297] on icon at bounding box center [596, 299] width 5 height 5
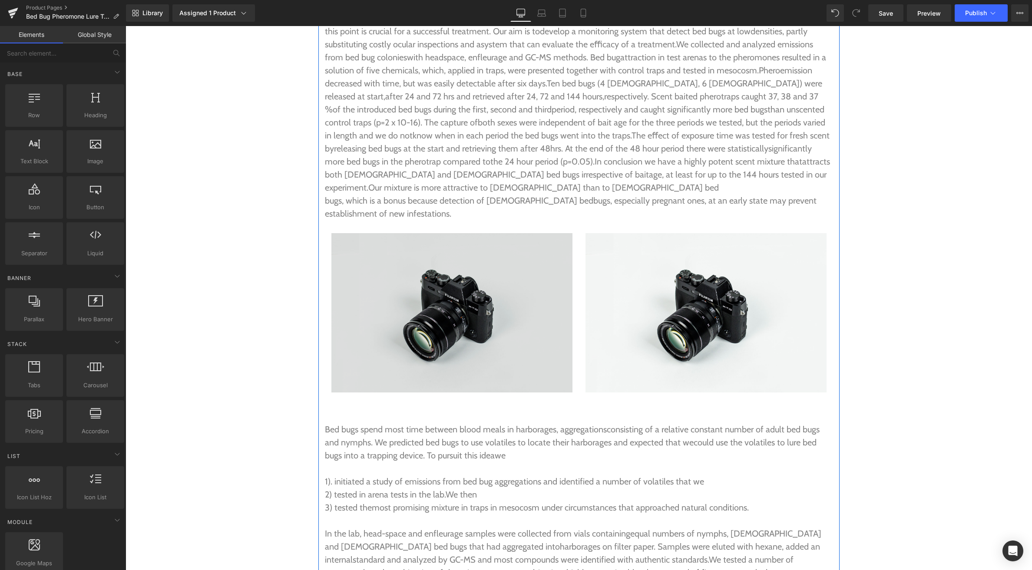
scroll to position [2309, 0]
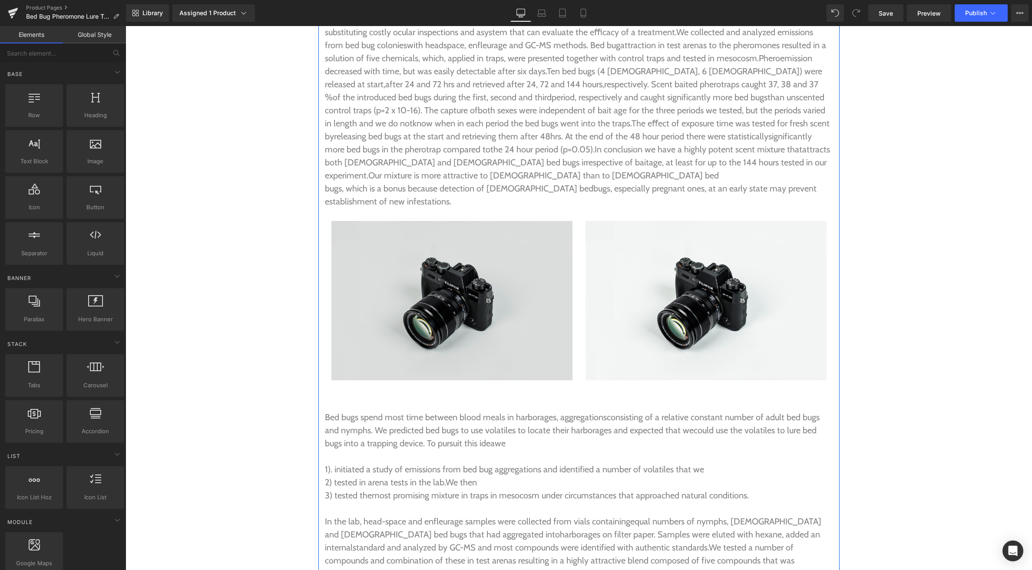
click at [456, 278] on img at bounding box center [451, 301] width 241 height 160
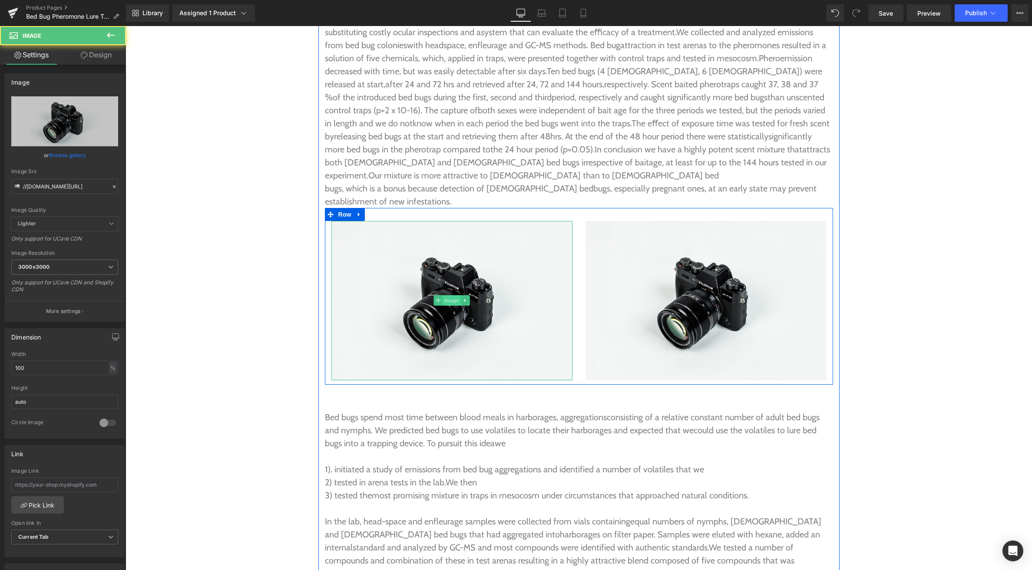
click at [454, 295] on span "Image" at bounding box center [451, 300] width 18 height 10
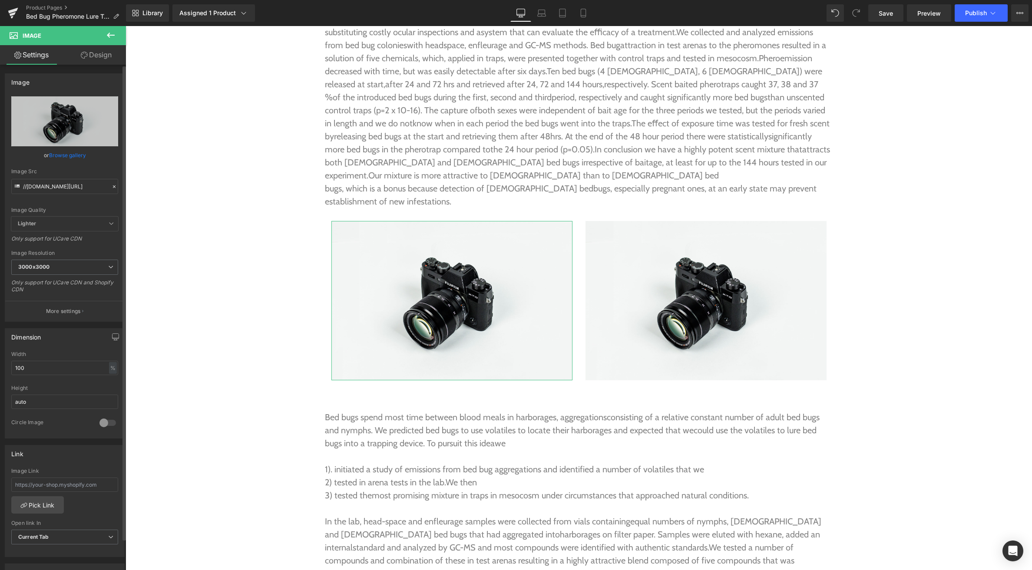
click at [59, 152] on link "Browse gallery" at bounding box center [67, 155] width 37 height 15
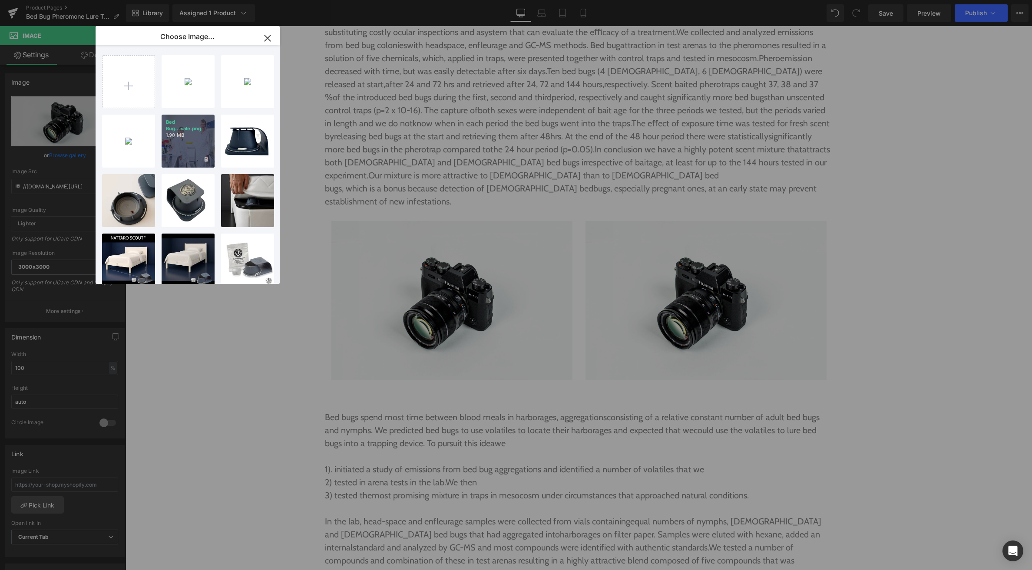
click at [175, 138] on p "1.90 MB" at bounding box center [188, 135] width 44 height 7
type input "[URL][DOMAIN_NAME]"
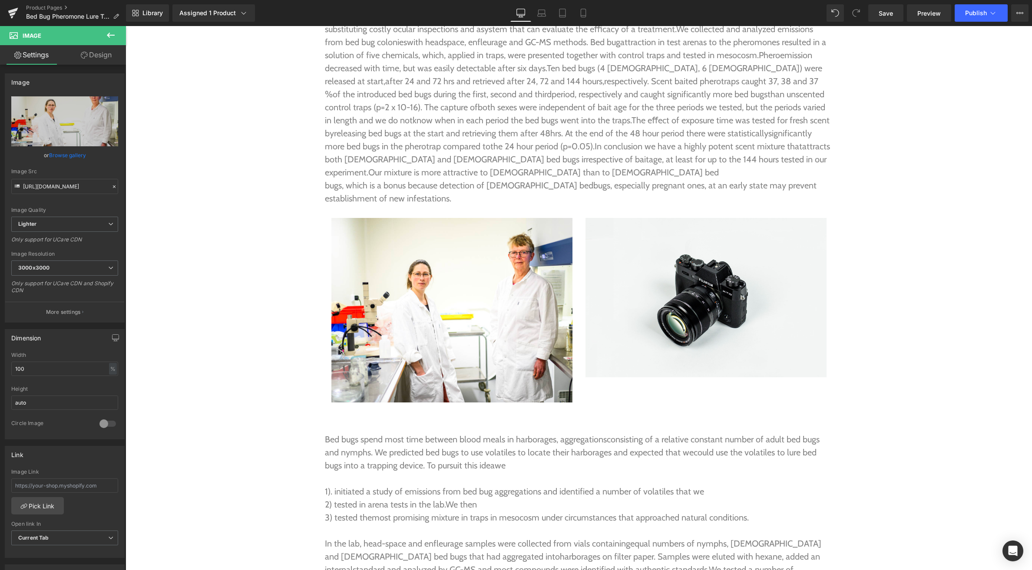
scroll to position [2313, 0]
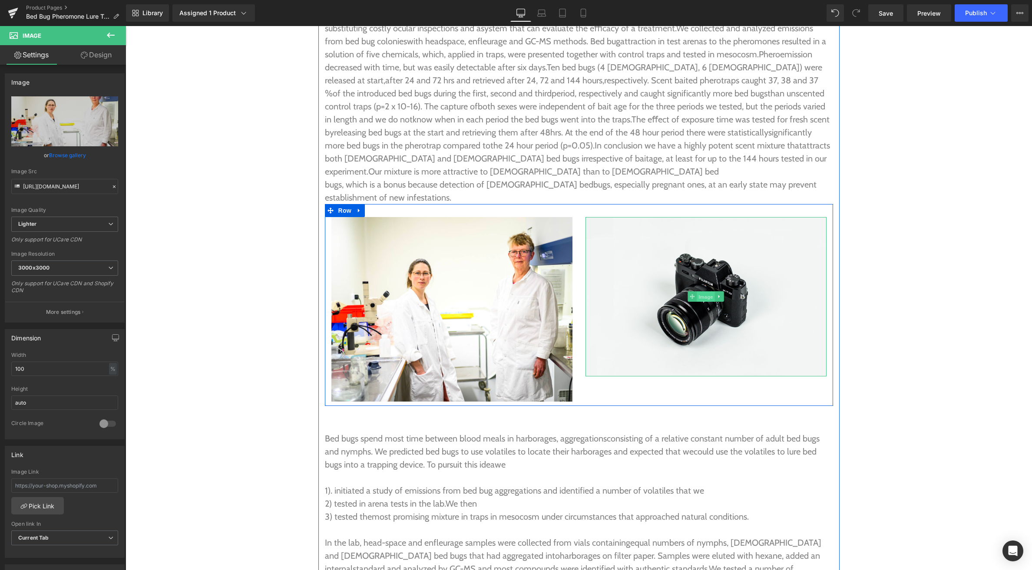
click at [702, 292] on span "Image" at bounding box center [705, 297] width 18 height 10
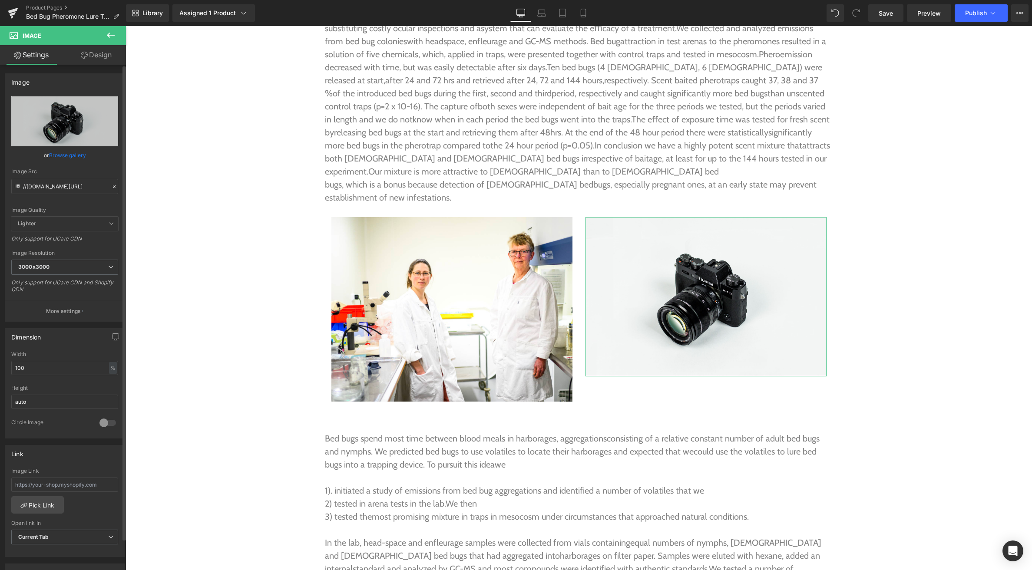
click at [68, 155] on link "Browse gallery" at bounding box center [67, 155] width 37 height 15
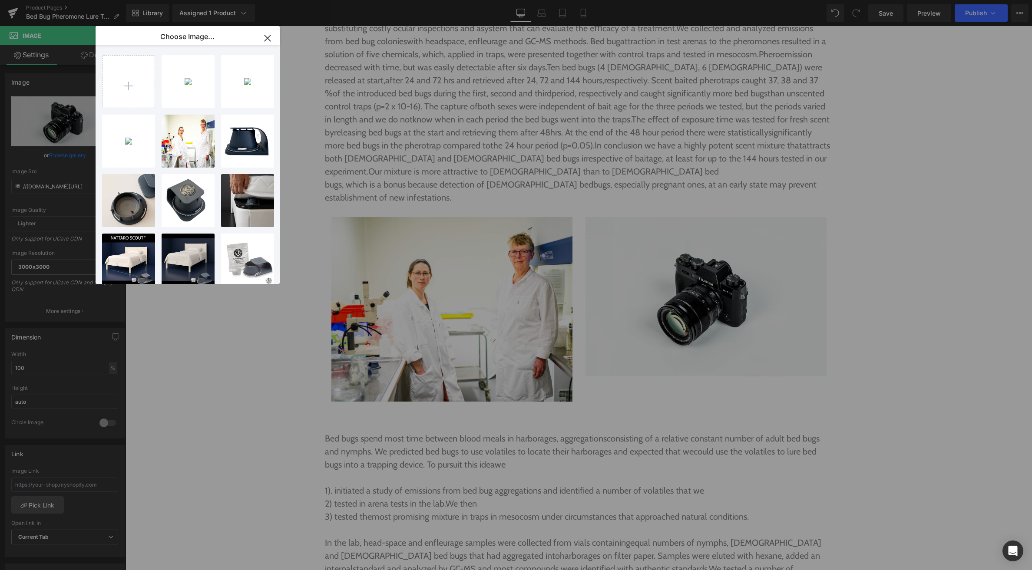
type input "C:\fakepath\Screenshot 2025-09-03 at 6.45.41 pm.png"
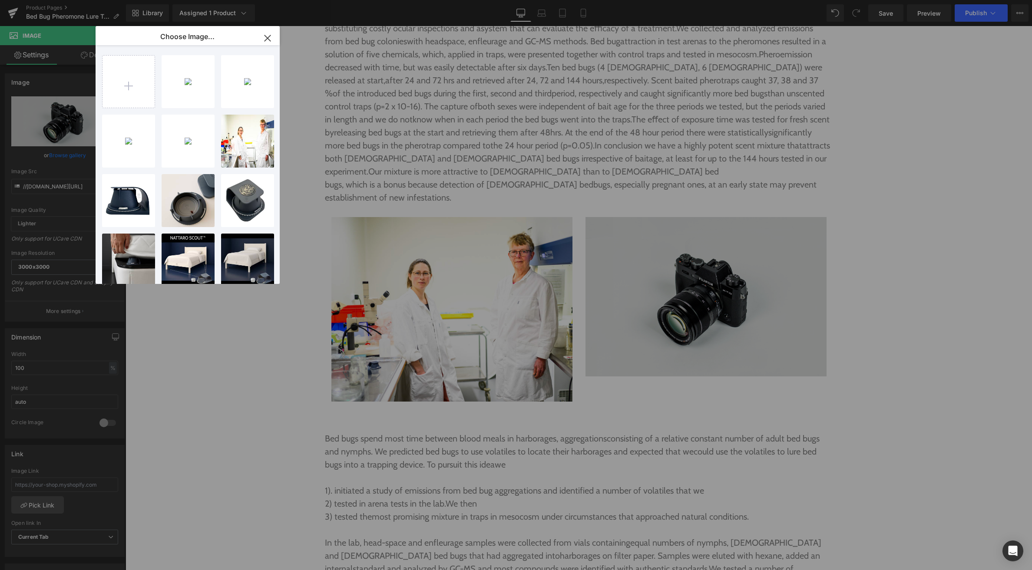
drag, startPoint x: 824, startPoint y: 294, endPoint x: 698, endPoint y: 266, distance: 129.0
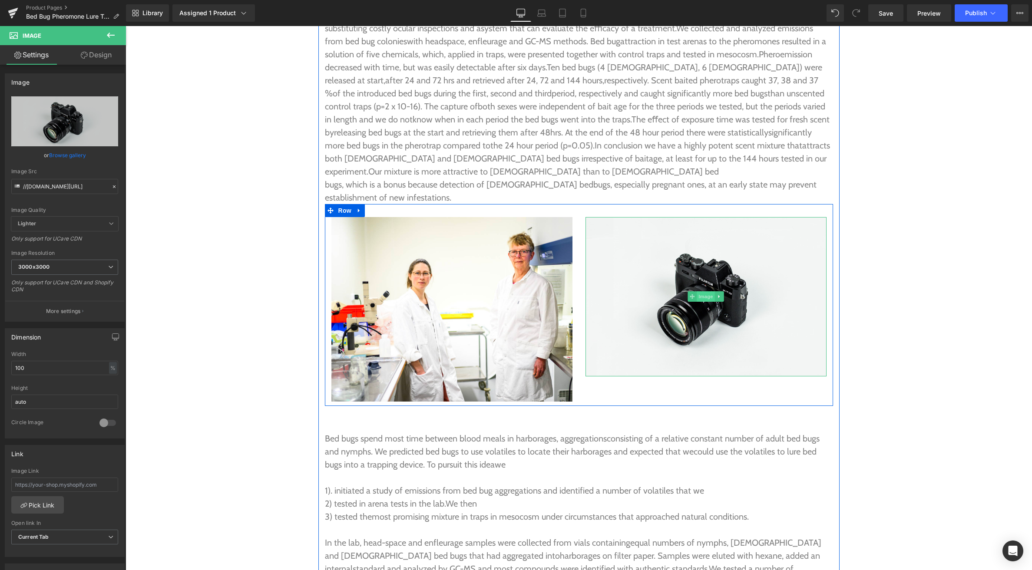
click at [699, 291] on span "Image" at bounding box center [705, 296] width 18 height 10
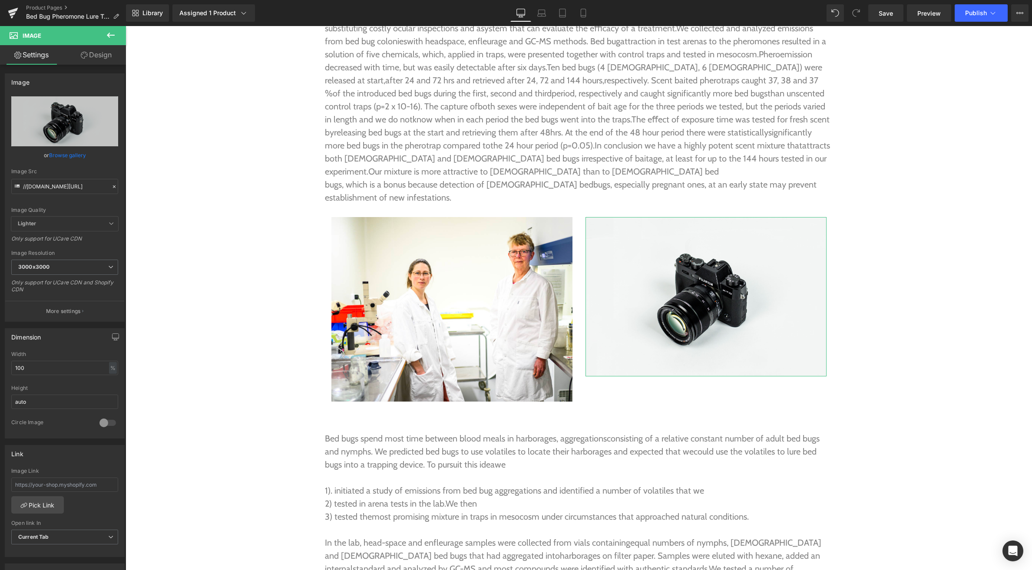
click at [70, 155] on link "Browse gallery" at bounding box center [67, 155] width 37 height 15
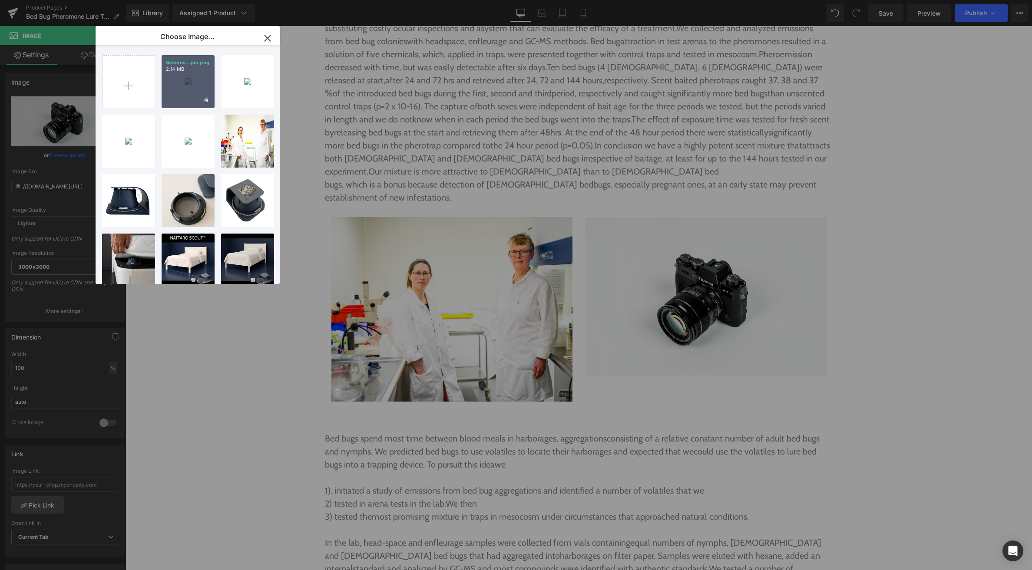
click at [172, 93] on div "Screens...pm.png 2.14 MB" at bounding box center [188, 81] width 53 height 53
type input "https://ucarecdn.com/86c0e9bc-5558-429e-a77d-bdca24d6a62d/-/format/auto/-/previ…"
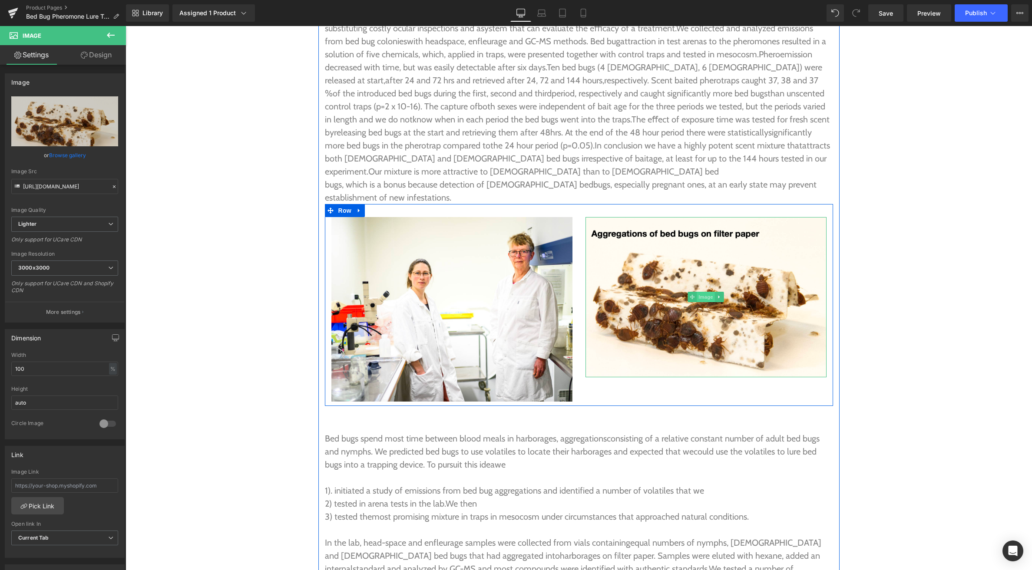
click at [705, 292] on span "Image" at bounding box center [705, 297] width 18 height 10
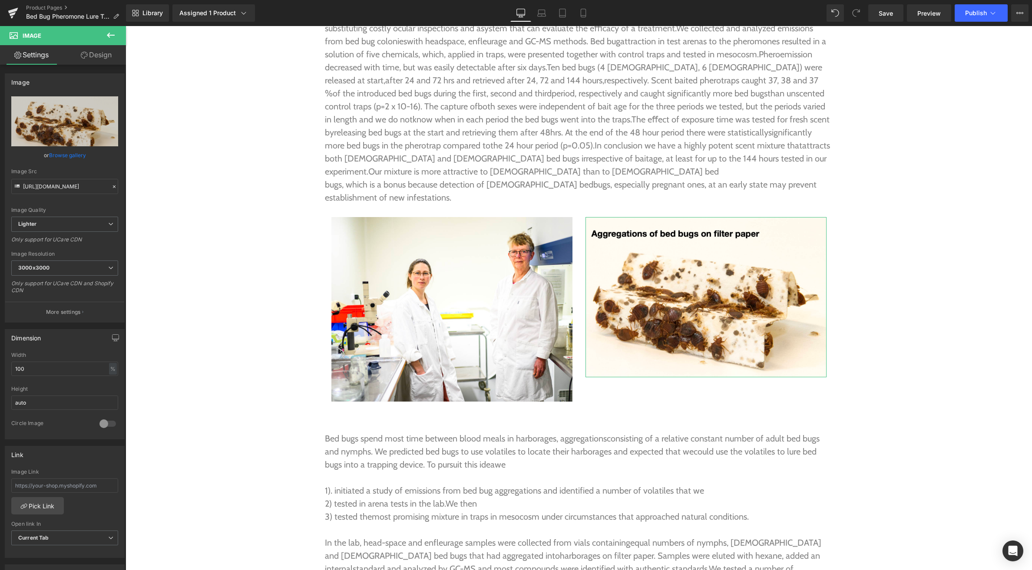
click at [94, 56] on link "Design" at bounding box center [96, 55] width 63 height 20
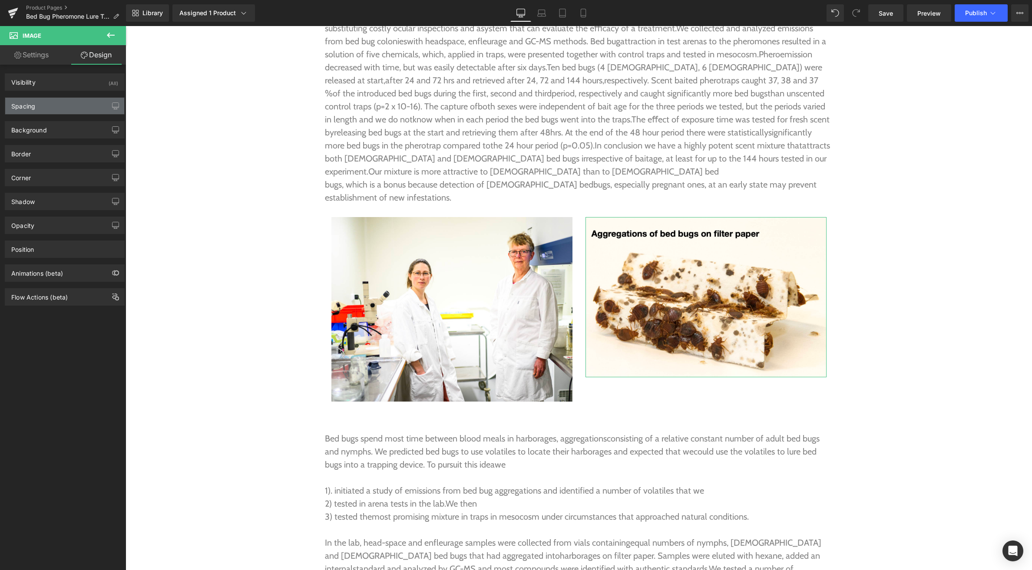
click at [49, 105] on div "Spacing" at bounding box center [64, 106] width 119 height 16
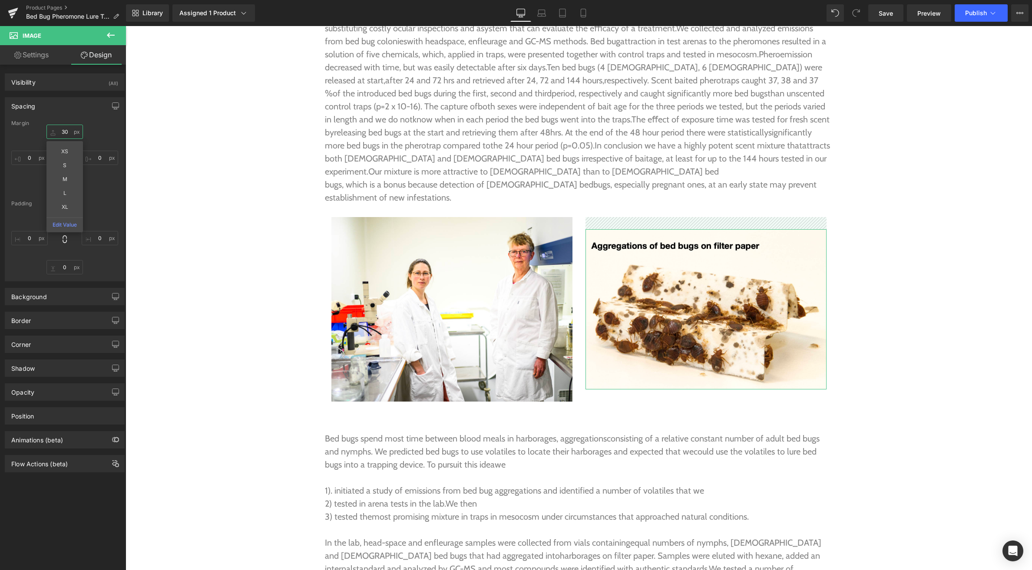
type input "30"
drag, startPoint x: 52, startPoint y: 131, endPoint x: 53, endPoint y: 118, distance: 13.1
click at [53, 118] on div "Spacing Margin 30px 30 XS S M L XL Edit Value 0px 0 0px 0 0px 0 Padding 0px 0 0…" at bounding box center [65, 189] width 120 height 184
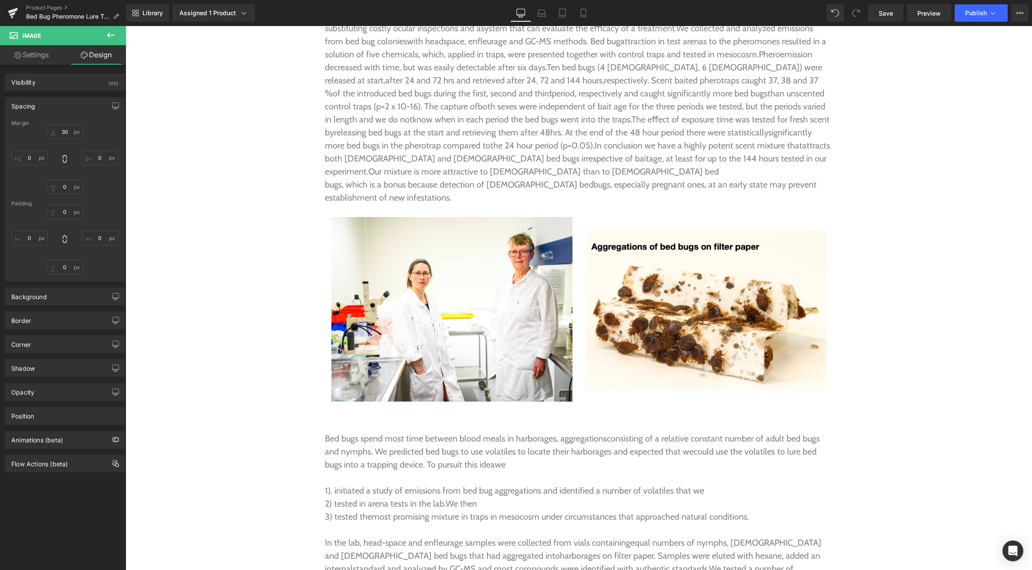
click at [107, 36] on icon at bounding box center [110, 35] width 10 height 10
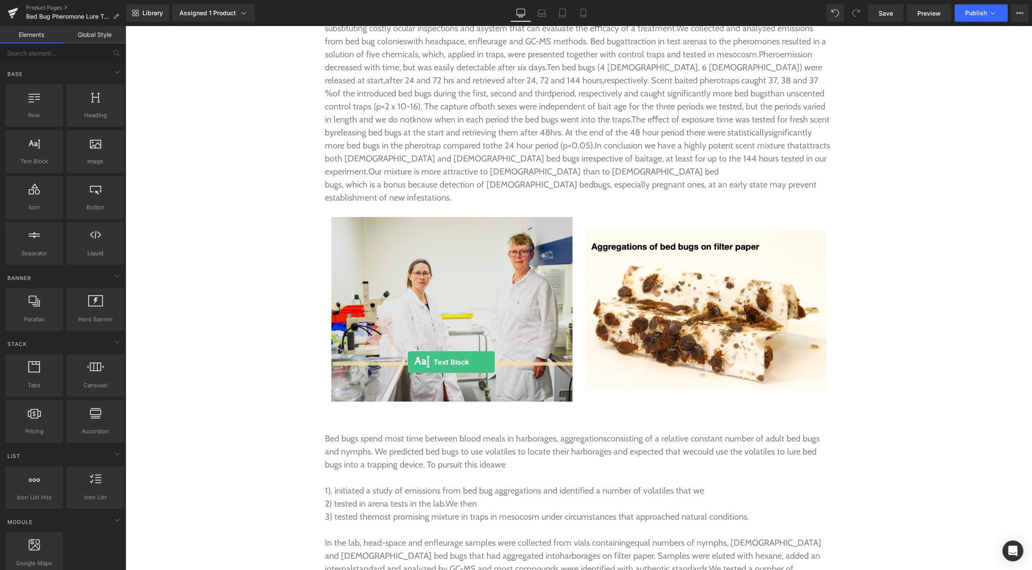
drag, startPoint x: 158, startPoint y: 179, endPoint x: 408, endPoint y: 362, distance: 309.7
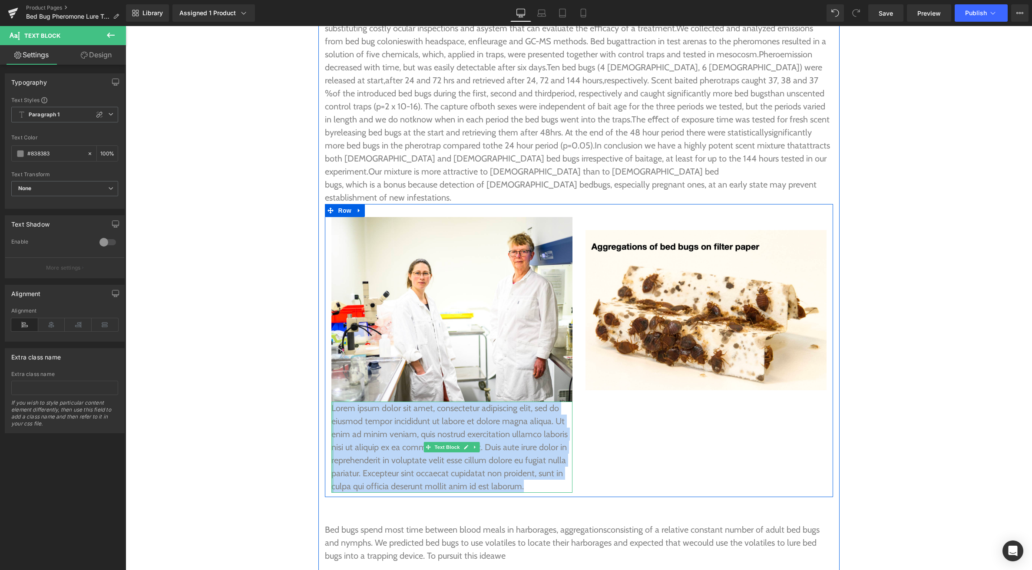
drag, startPoint x: 525, startPoint y: 446, endPoint x: 332, endPoint y: 368, distance: 208.6
click at [332, 402] on div "Lorem ipsum dolor sit amet, consectetur adipiscing elit, sed do eiusmod tempor …" at bounding box center [451, 447] width 241 height 91
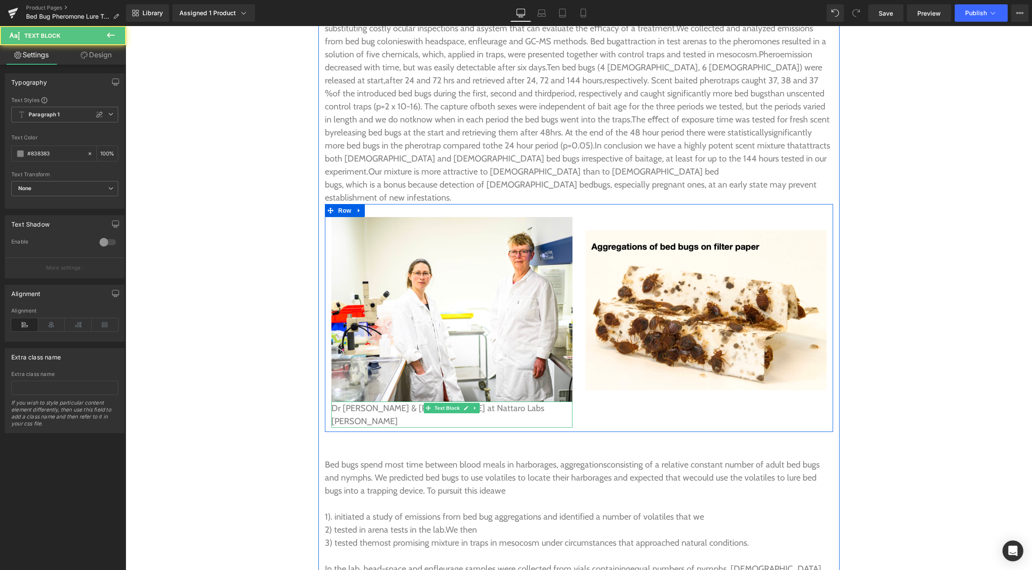
click at [501, 402] on p "Dr Conchou & Dr Knudsen at Nattaro Labs Sweeden" at bounding box center [451, 415] width 241 height 26
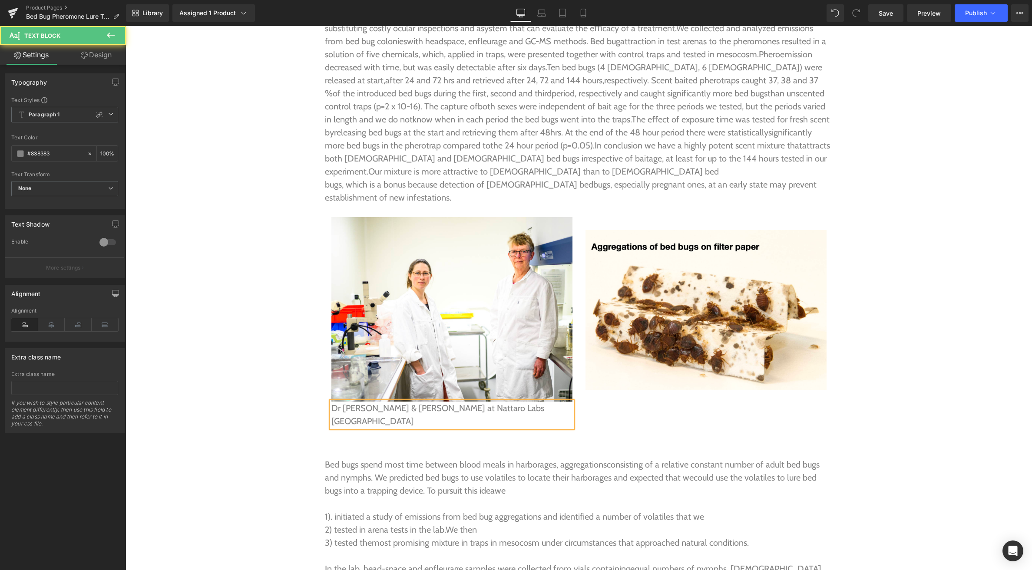
click at [522, 402] on p "Dr Conchou & Dr Knudsen at Nattaro Labs Sweden" at bounding box center [451, 415] width 241 height 26
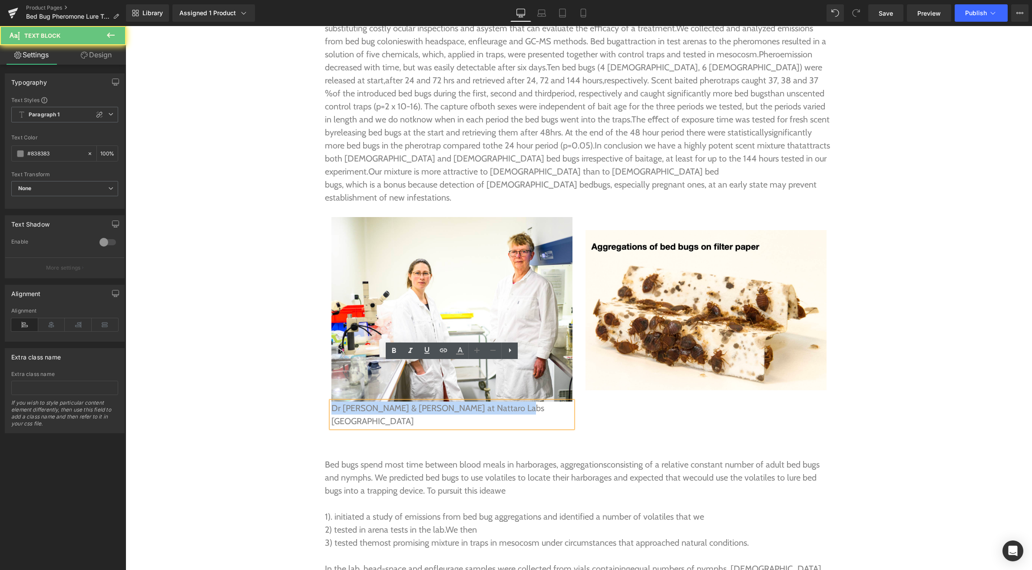
drag, startPoint x: 523, startPoint y: 368, endPoint x: 325, endPoint y: 374, distance: 197.6
click at [325, 374] on div "Image Dr Conchou & Dr Knudsen at Nattaro Labs Sweden Text Block" at bounding box center [452, 322] width 254 height 211
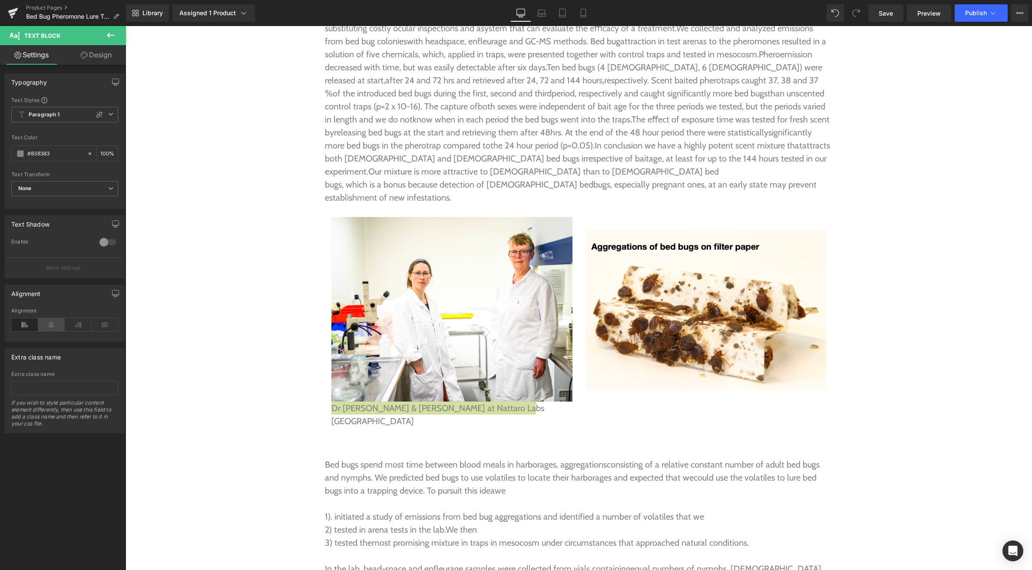
click at [52, 324] on icon at bounding box center [51, 324] width 27 height 13
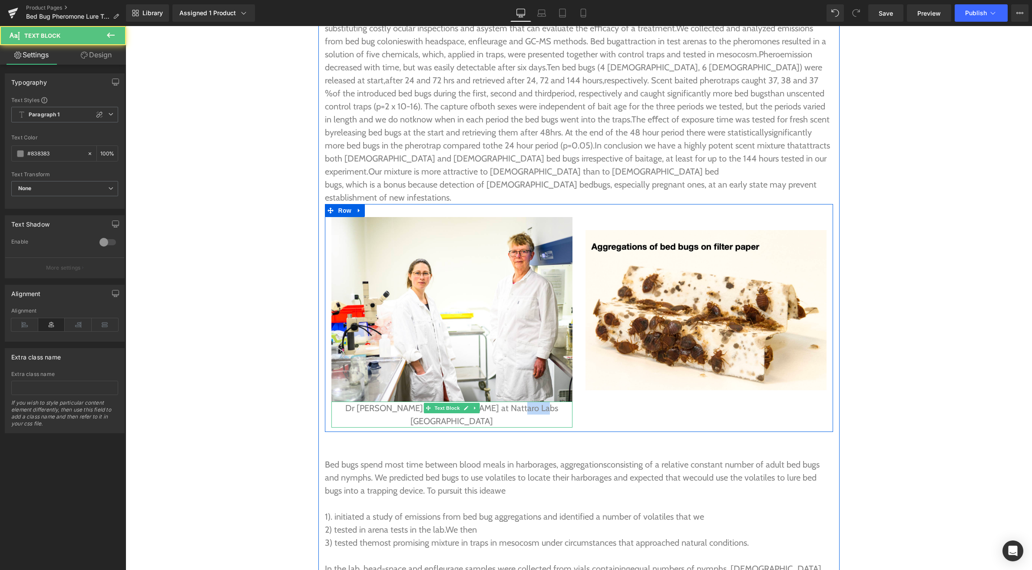
drag, startPoint x: 548, startPoint y: 369, endPoint x: 517, endPoint y: 372, distance: 31.3
click at [517, 402] on p "Dr Conchou & Dr Knudsen at Nattaro Labs Sweden" at bounding box center [451, 415] width 241 height 26
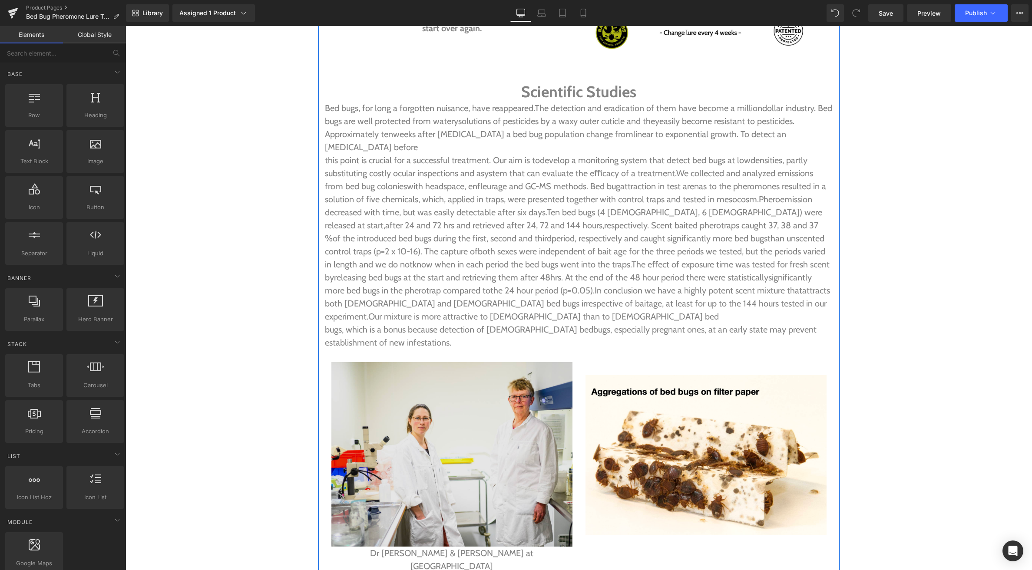
scroll to position [2158, 0]
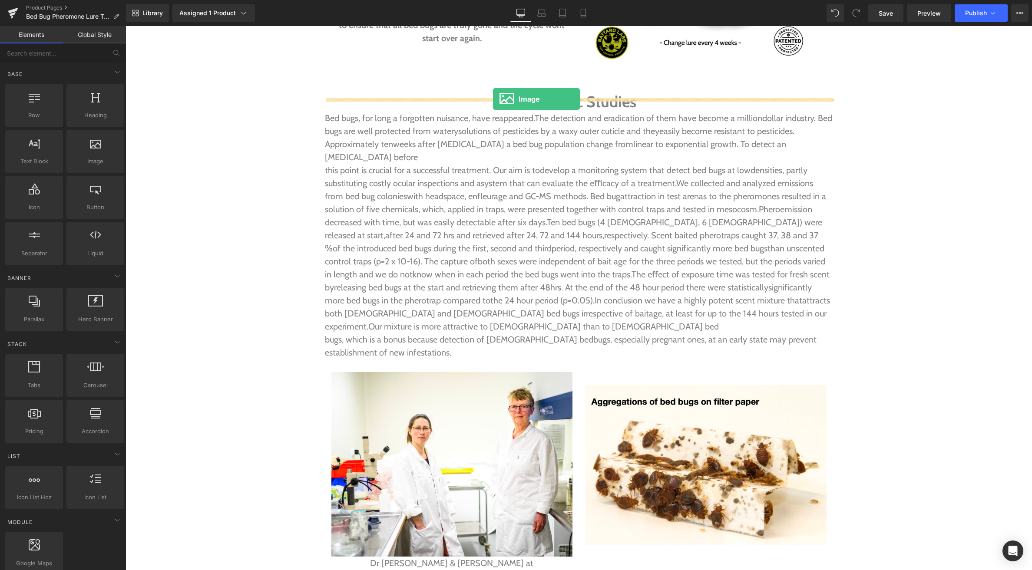
drag, startPoint x: 223, startPoint y: 189, endPoint x: 493, endPoint y: 99, distance: 285.0
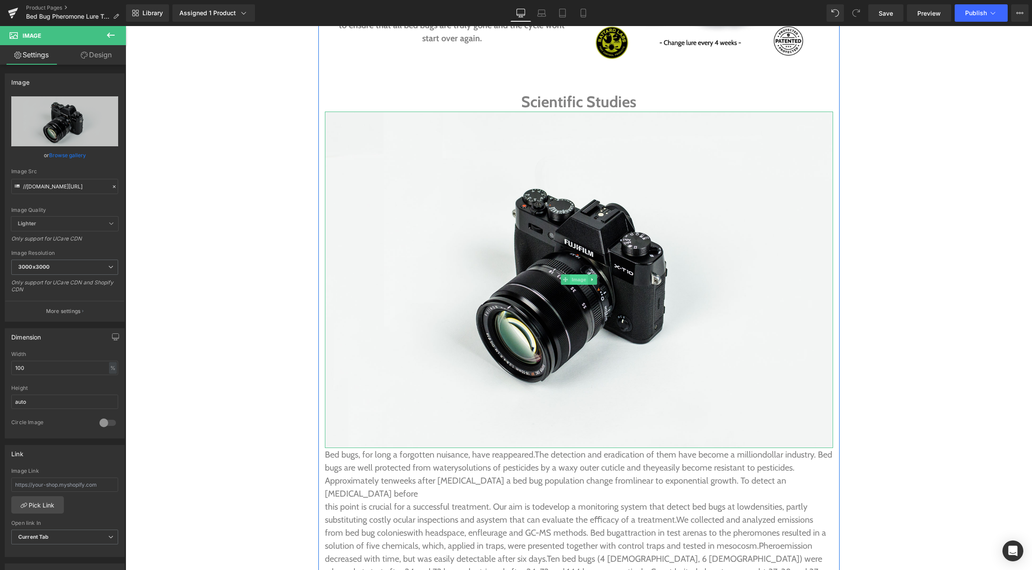
click at [578, 274] on span "Image" at bounding box center [579, 279] width 18 height 10
click at [78, 154] on link "Browse gallery" at bounding box center [67, 155] width 37 height 15
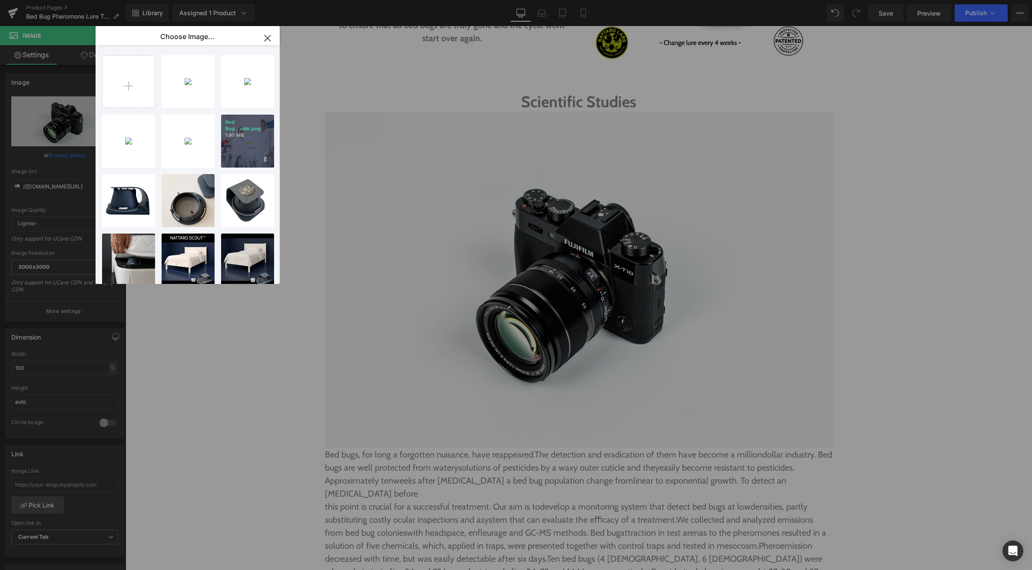
click at [239, 138] on p "1.90 MB" at bounding box center [247, 135] width 44 height 7
type input "[URL][DOMAIN_NAME]"
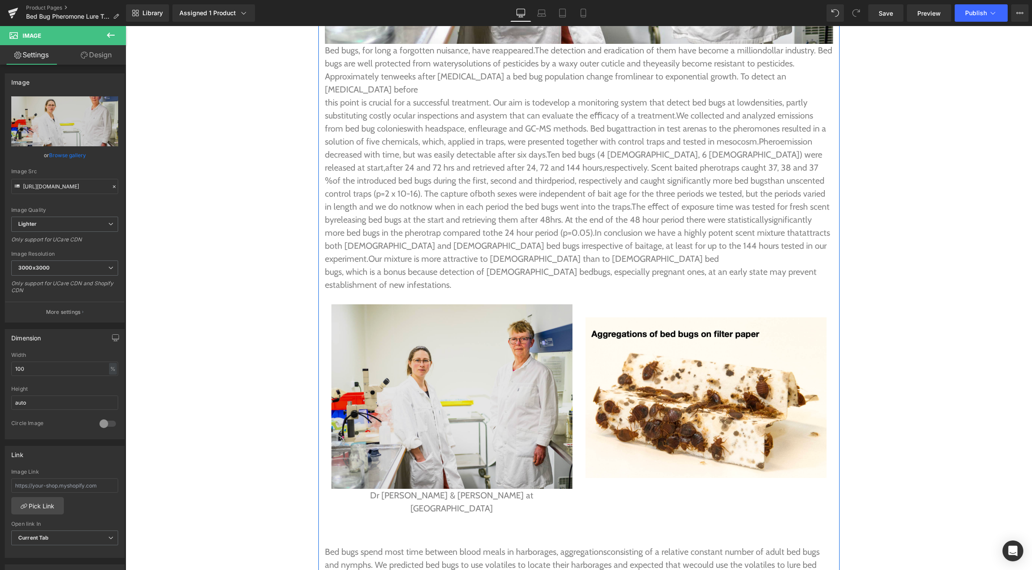
scroll to position [2622, 0]
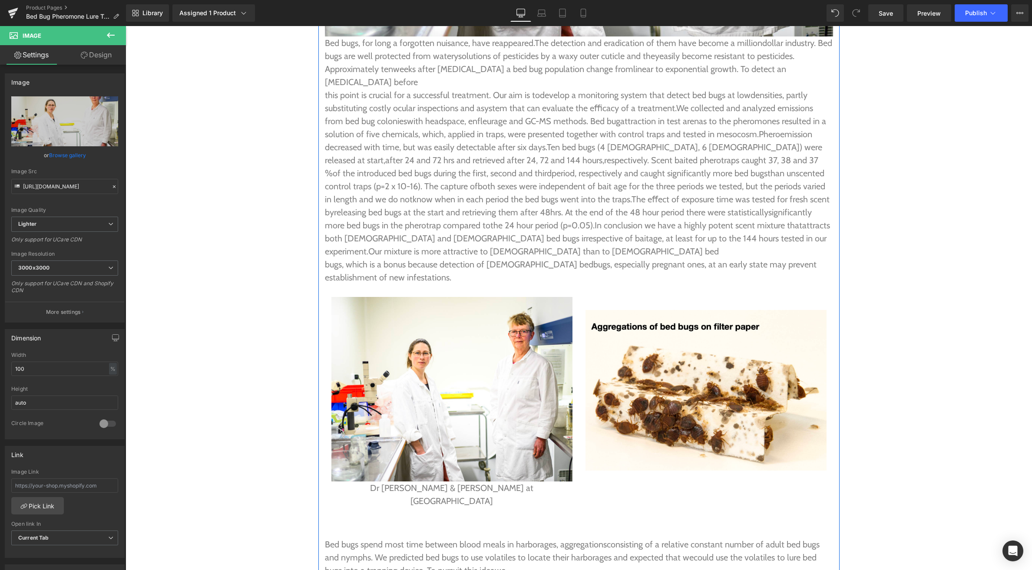
click at [442, 481] on div "Dr Conchou & Dr Knudsen at Nattaro Labs Head Office Text Block" at bounding box center [451, 494] width 241 height 26
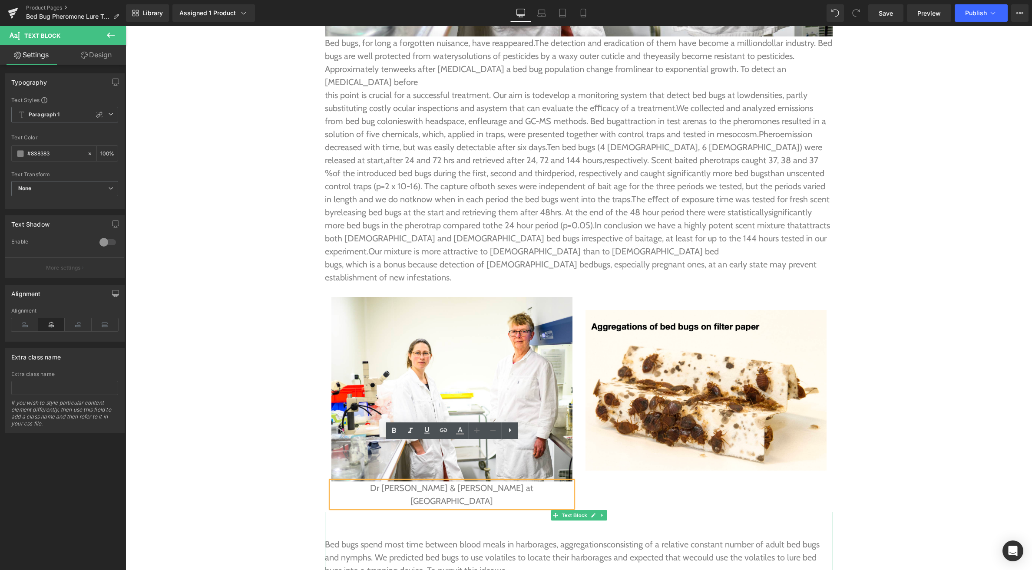
click at [499, 525] on p at bounding box center [579, 531] width 508 height 13
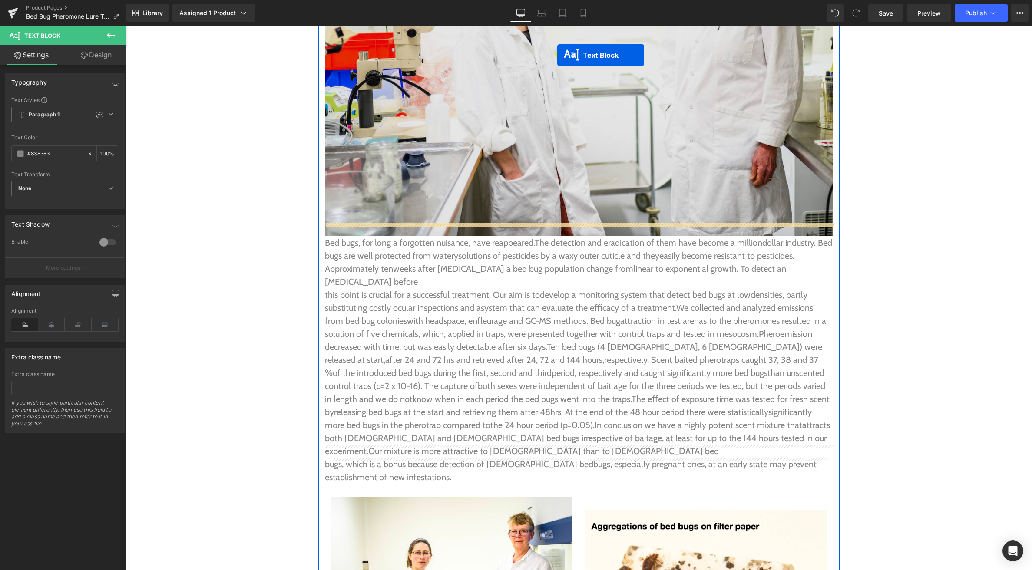
scroll to position [2370, 0]
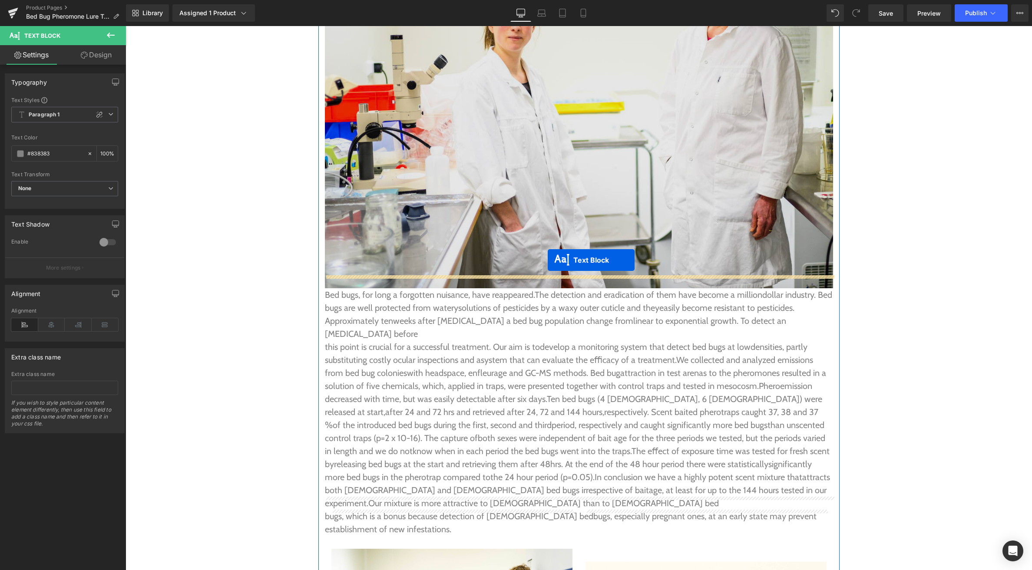
drag, startPoint x: 454, startPoint y: 448, endPoint x: 547, endPoint y: 267, distance: 203.5
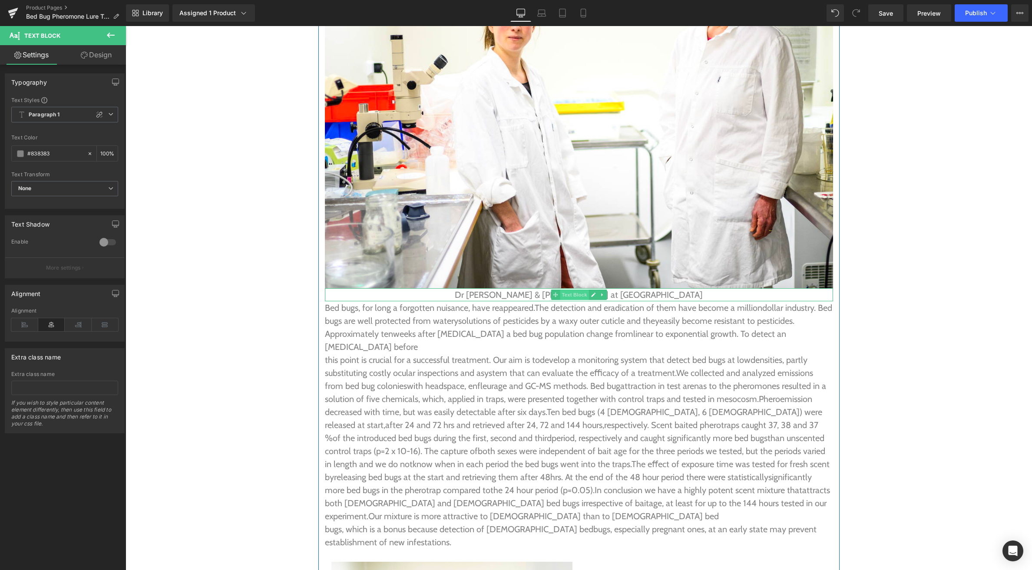
click at [578, 290] on span "Text Block" at bounding box center [574, 295] width 29 height 10
click at [97, 60] on link "Design" at bounding box center [96, 55] width 63 height 20
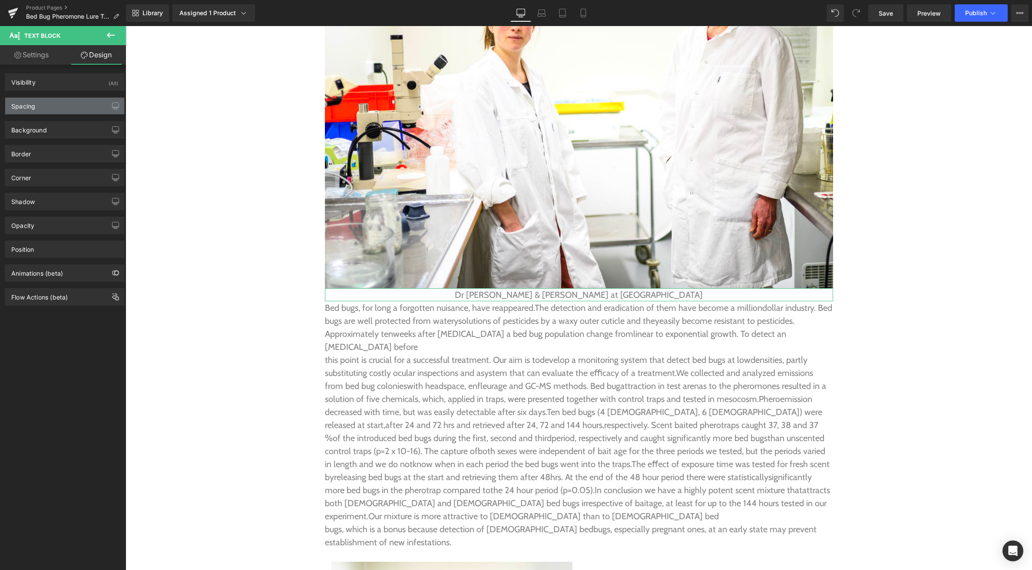
click at [69, 109] on div "Spacing" at bounding box center [64, 106] width 119 height 16
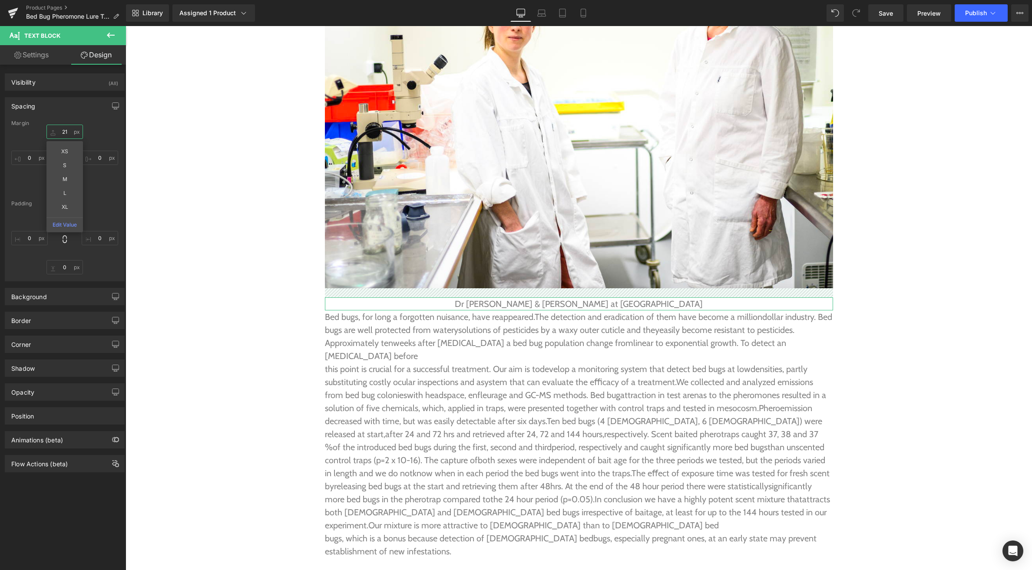
drag, startPoint x: 57, startPoint y: 132, endPoint x: 59, endPoint y: 138, distance: 6.5
click at [59, 138] on input "21" at bounding box center [64, 132] width 36 height 14
type input "0"
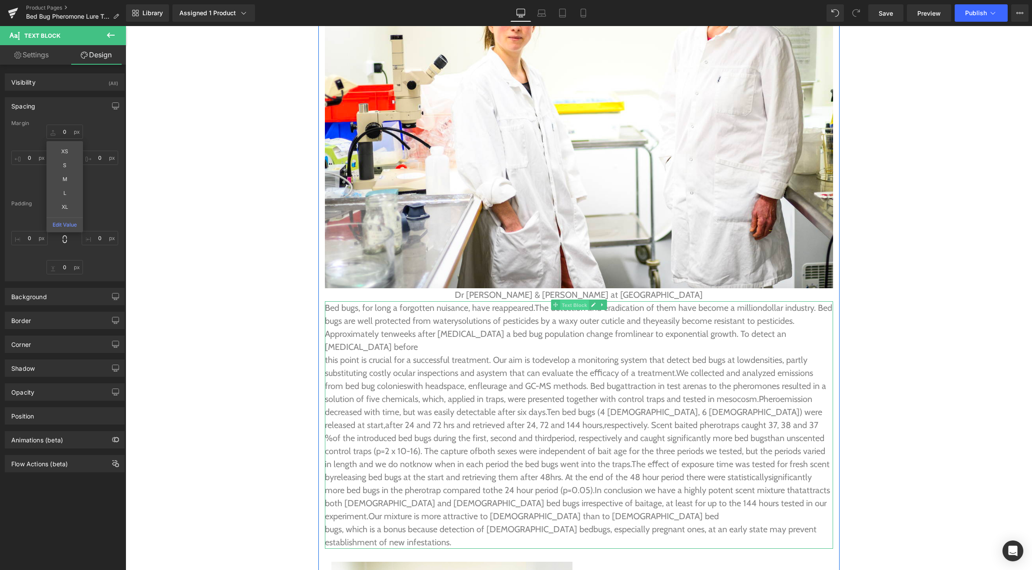
click at [573, 300] on span "Text Block" at bounding box center [574, 305] width 29 height 10
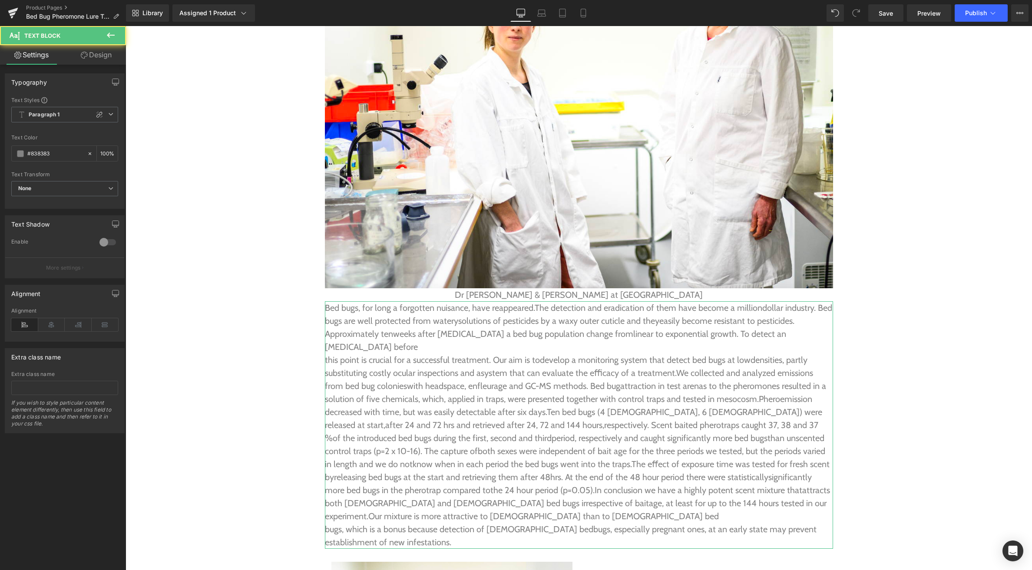
click at [90, 54] on link "Design" at bounding box center [96, 55] width 63 height 20
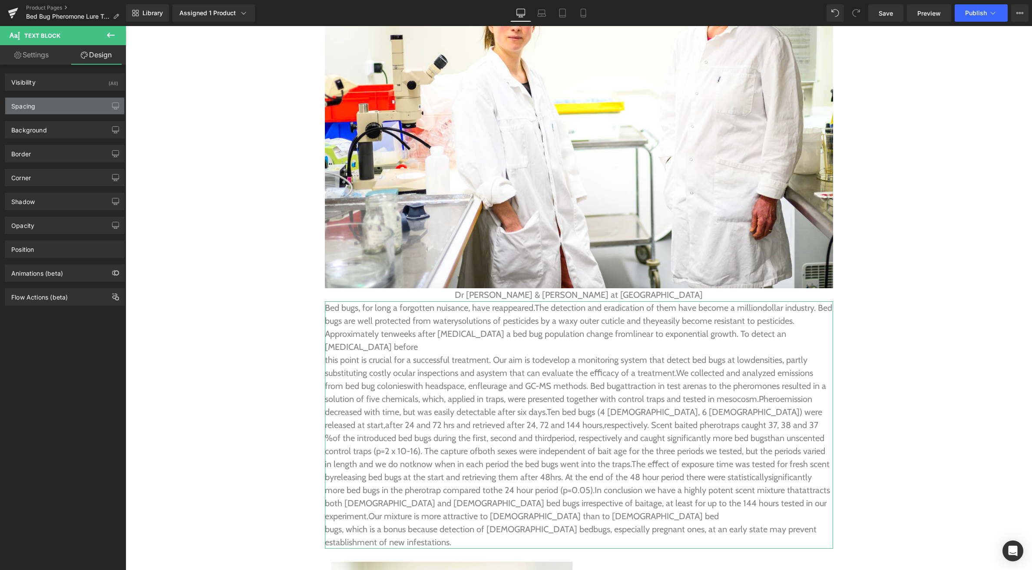
click at [58, 100] on div "Spacing" at bounding box center [64, 106] width 119 height 16
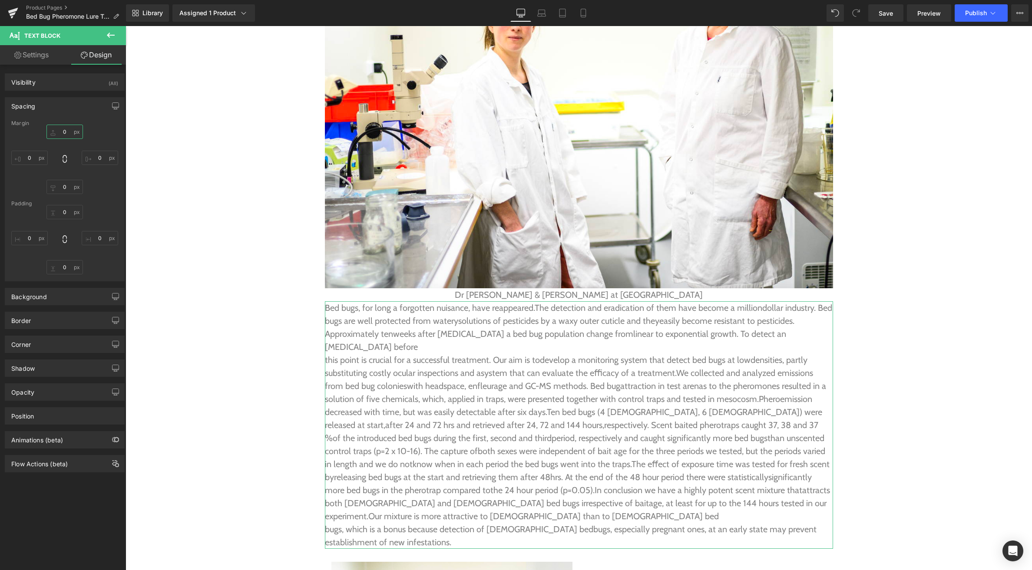
click at [65, 131] on input "0" at bounding box center [64, 132] width 36 height 14
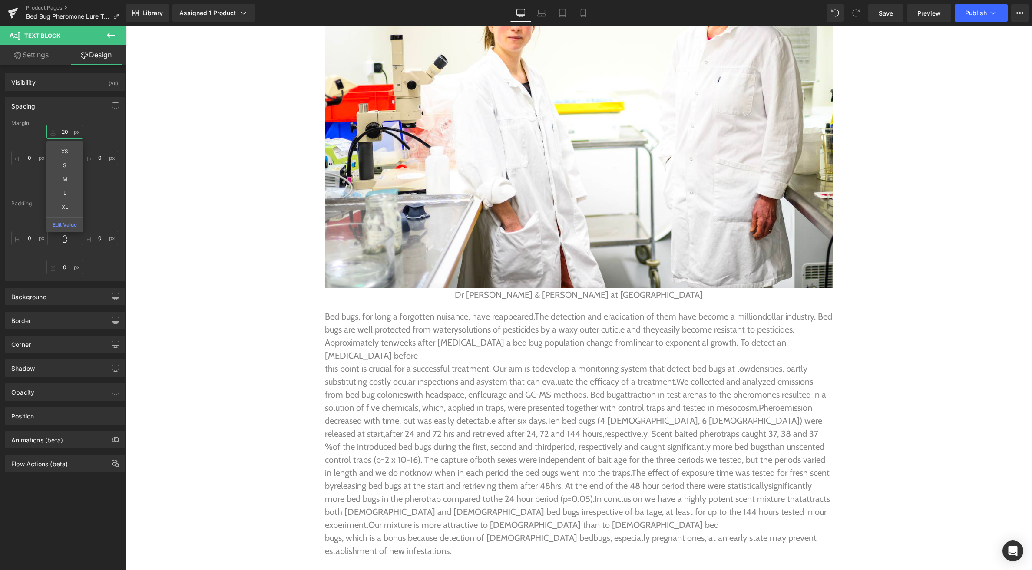
type input "2"
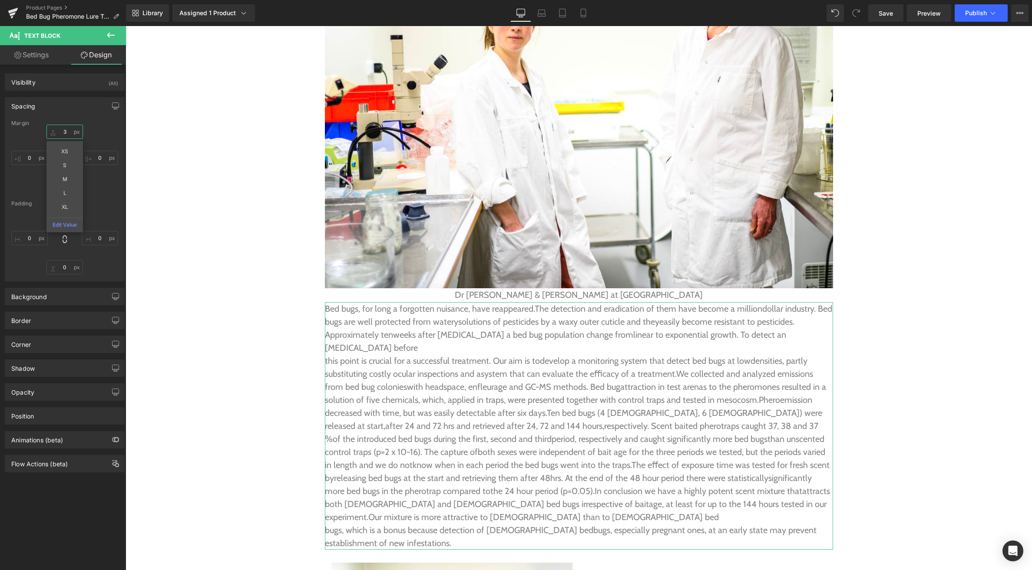
type input "30"
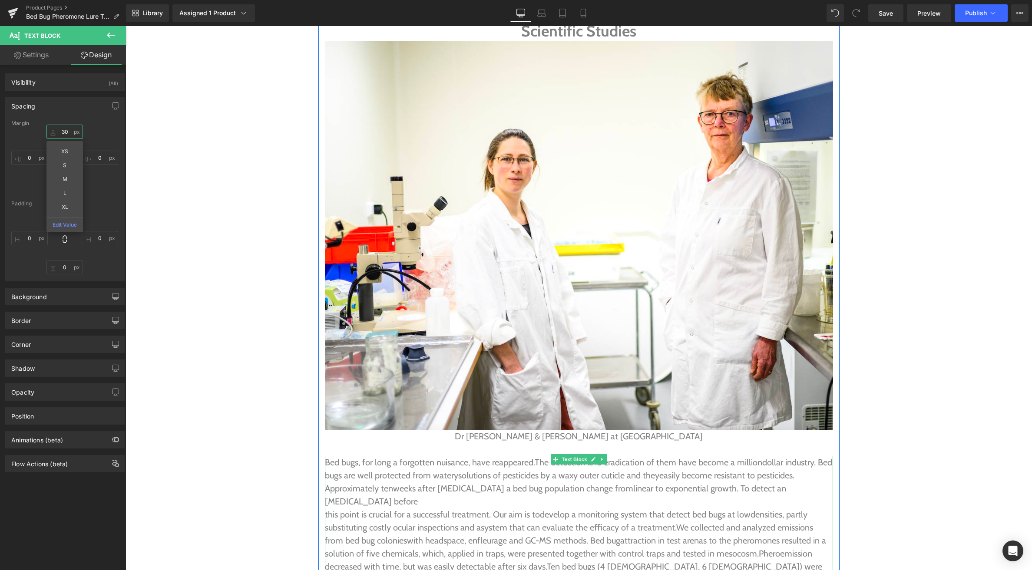
scroll to position [2229, 0]
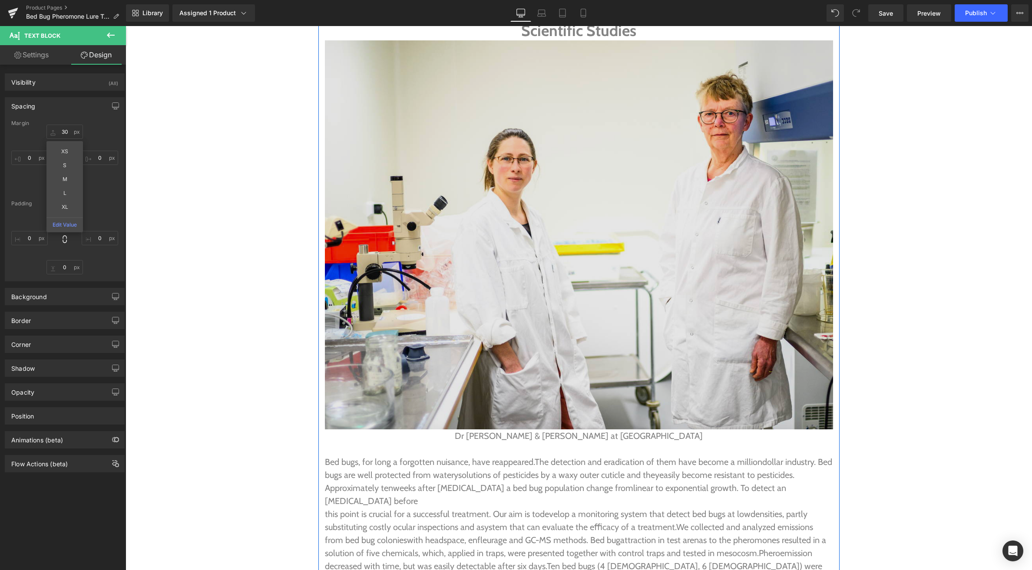
click at [557, 274] on img at bounding box center [579, 234] width 508 height 389
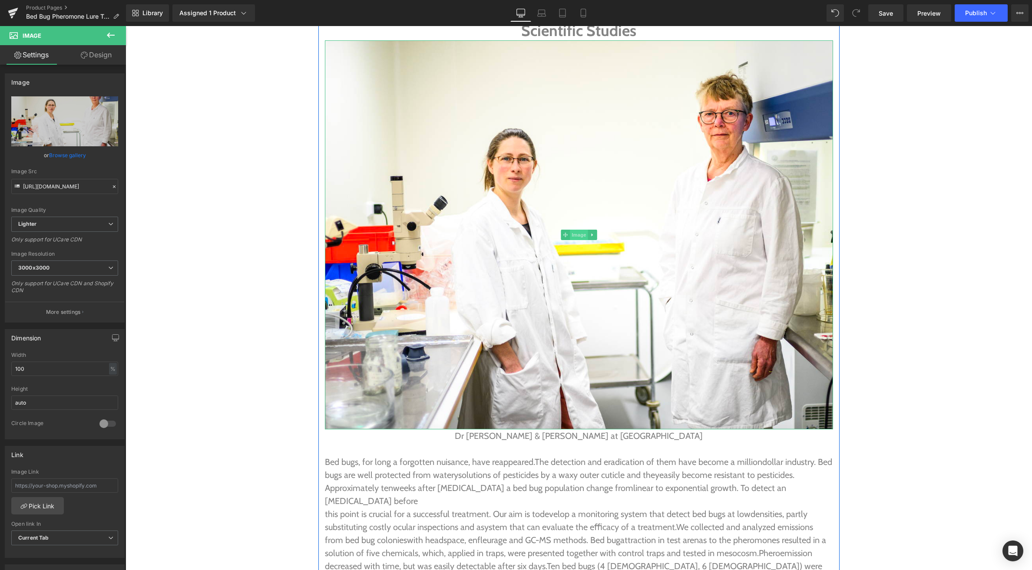
click at [582, 230] on span "Image" at bounding box center [579, 235] width 18 height 10
click at [97, 49] on link "Design" at bounding box center [96, 55] width 63 height 20
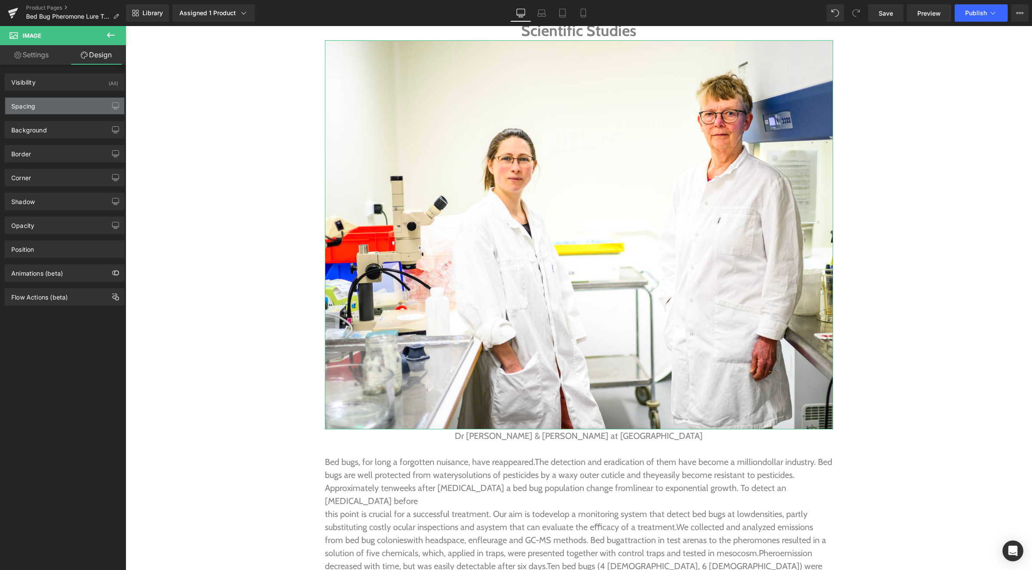
click at [56, 109] on div "Spacing" at bounding box center [64, 106] width 119 height 16
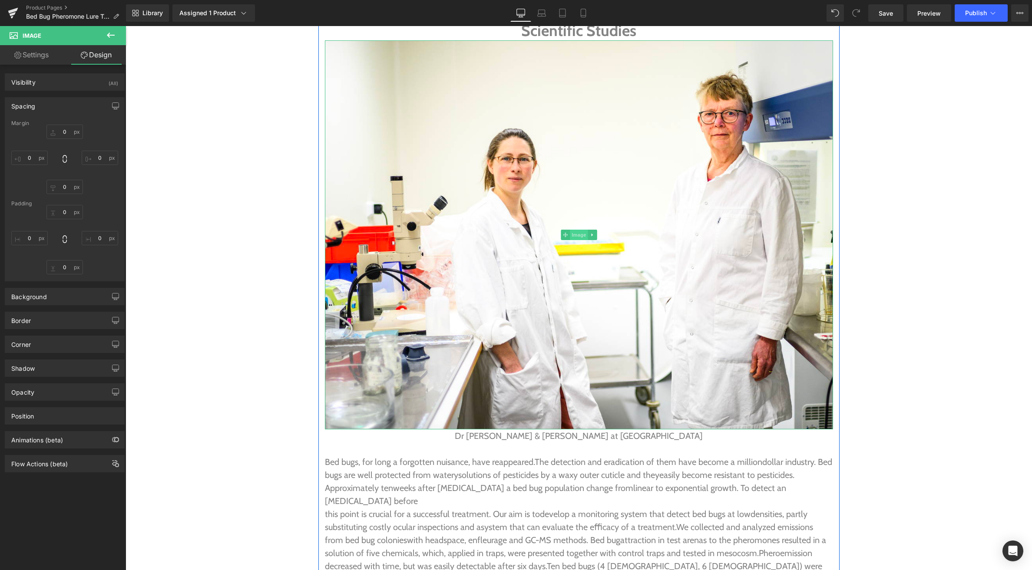
click at [574, 230] on span "Image" at bounding box center [579, 235] width 18 height 10
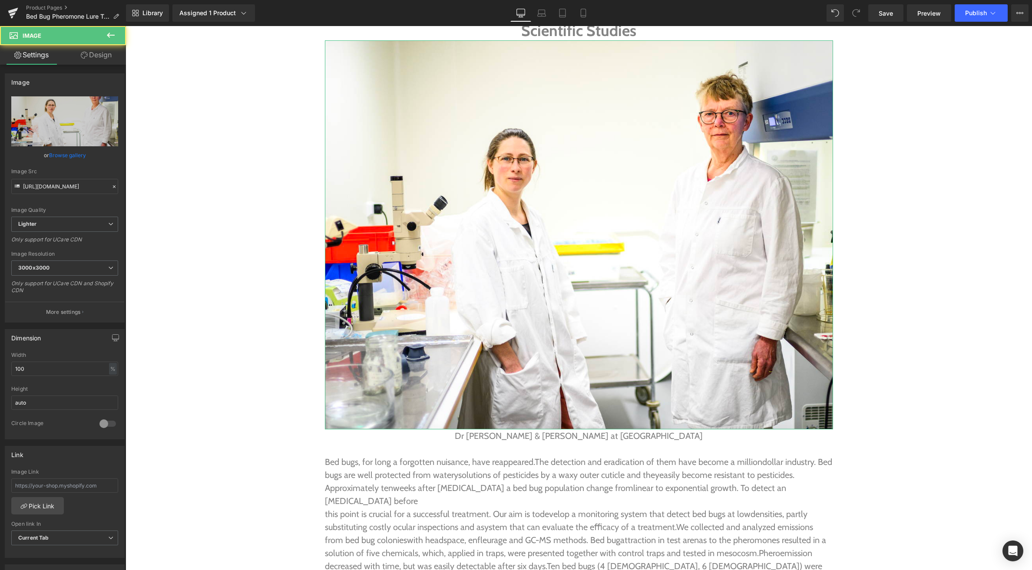
click at [98, 57] on link "Design" at bounding box center [96, 55] width 63 height 20
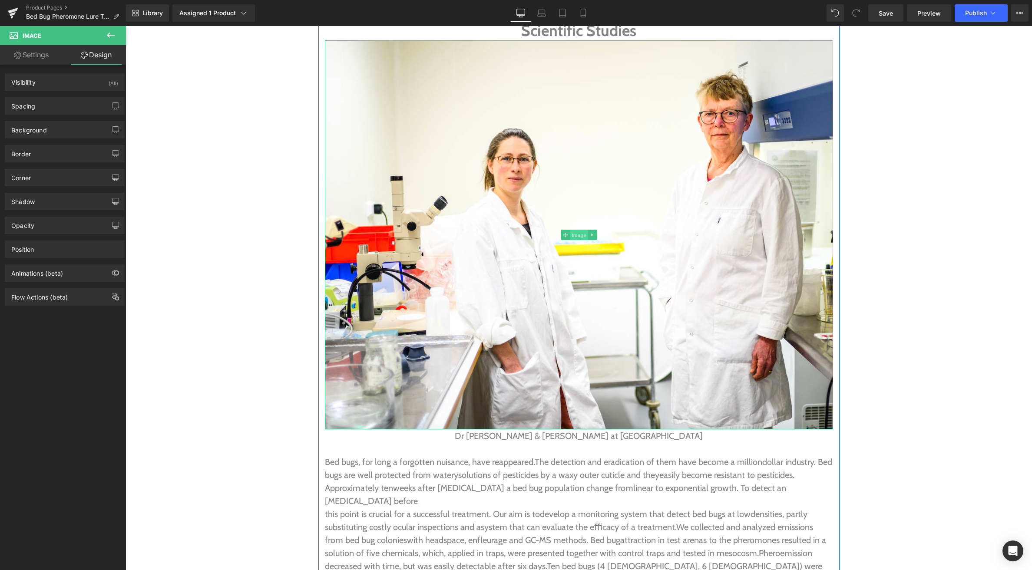
click at [580, 230] on span "Image" at bounding box center [579, 235] width 18 height 10
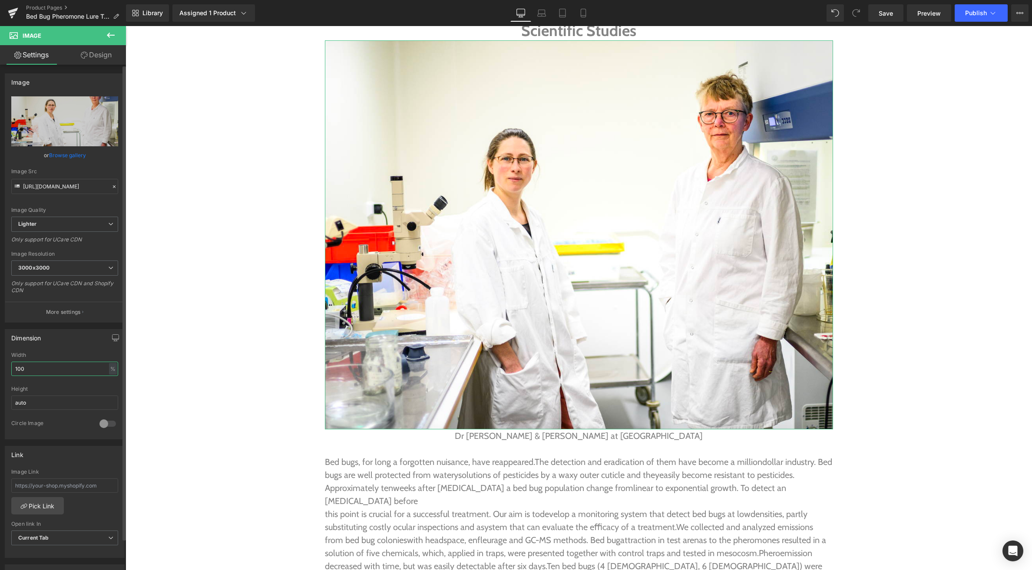
drag, startPoint x: 47, startPoint y: 374, endPoint x: 8, endPoint y: 371, distance: 39.2
click at [8, 371] on div "100% Width 100 % % px auto Height auto 0 Circle Image" at bounding box center [64, 395] width 119 height 87
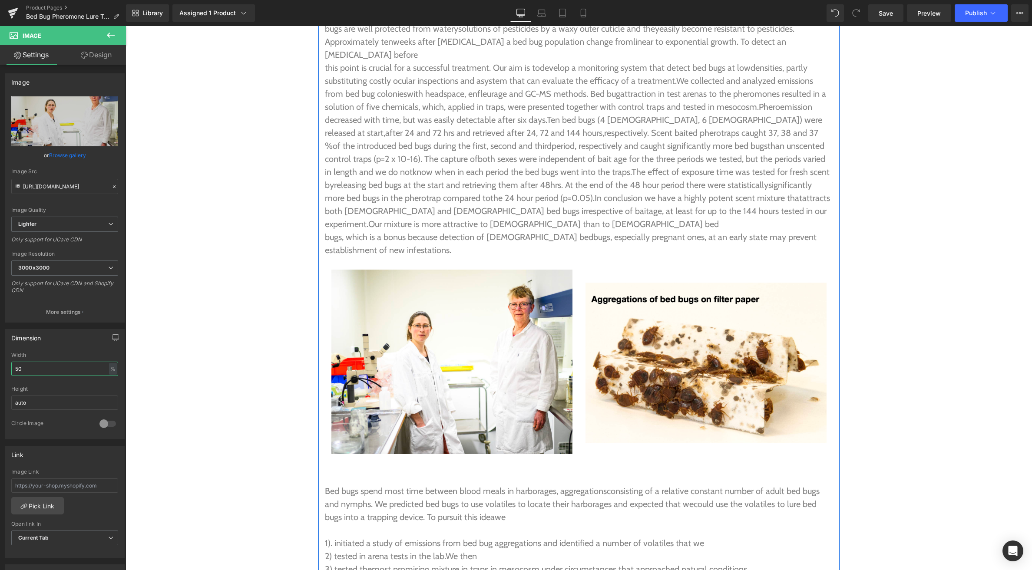
scroll to position [2484, 0]
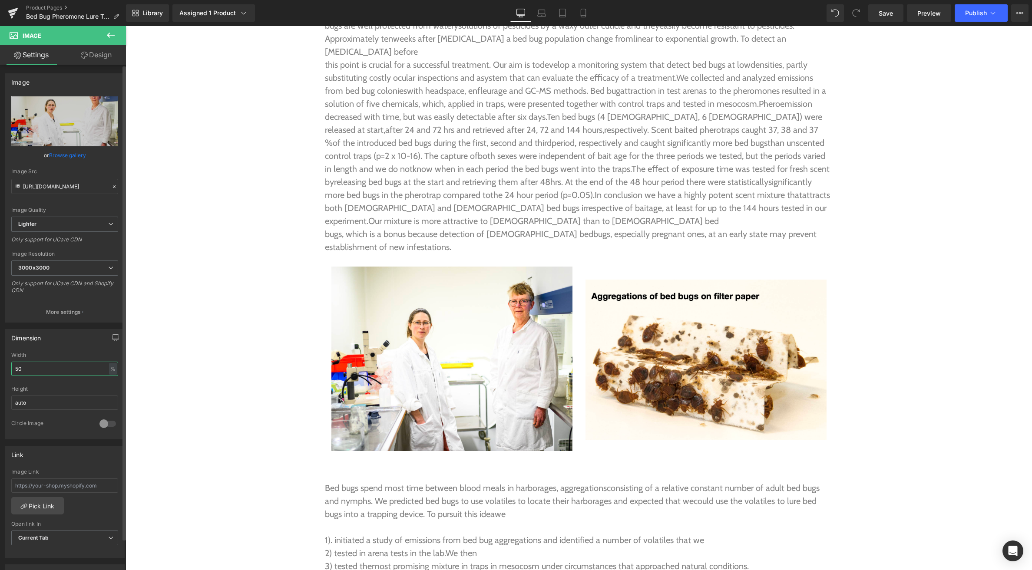
type input "50"
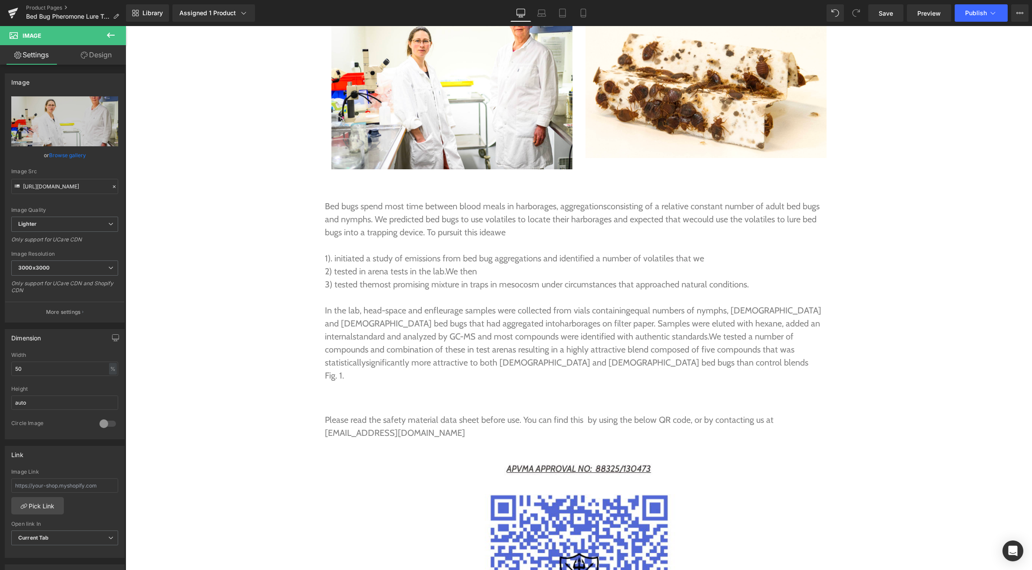
scroll to position [2766, 0]
click at [110, 35] on icon at bounding box center [111, 35] width 8 height 5
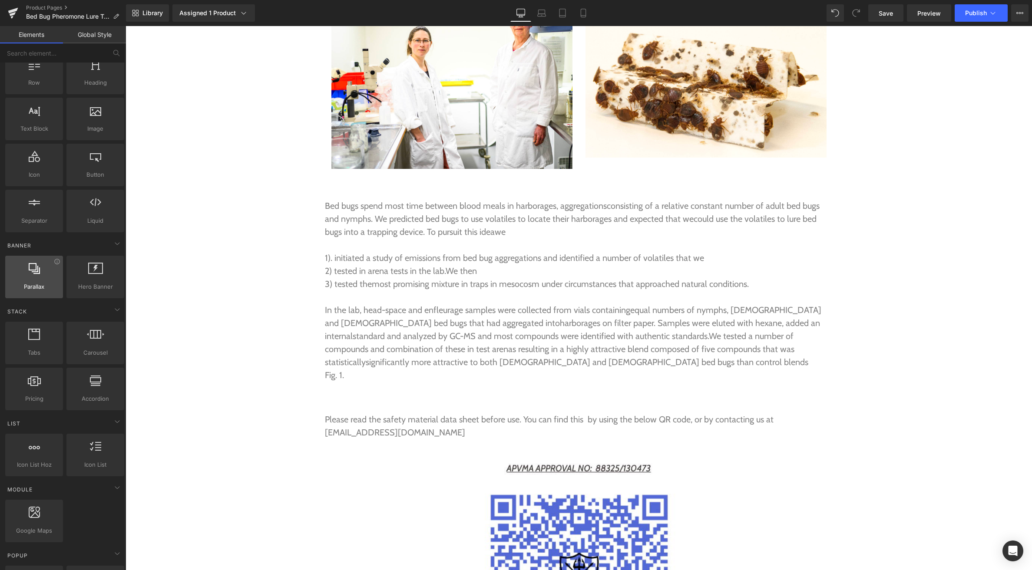
scroll to position [0, 0]
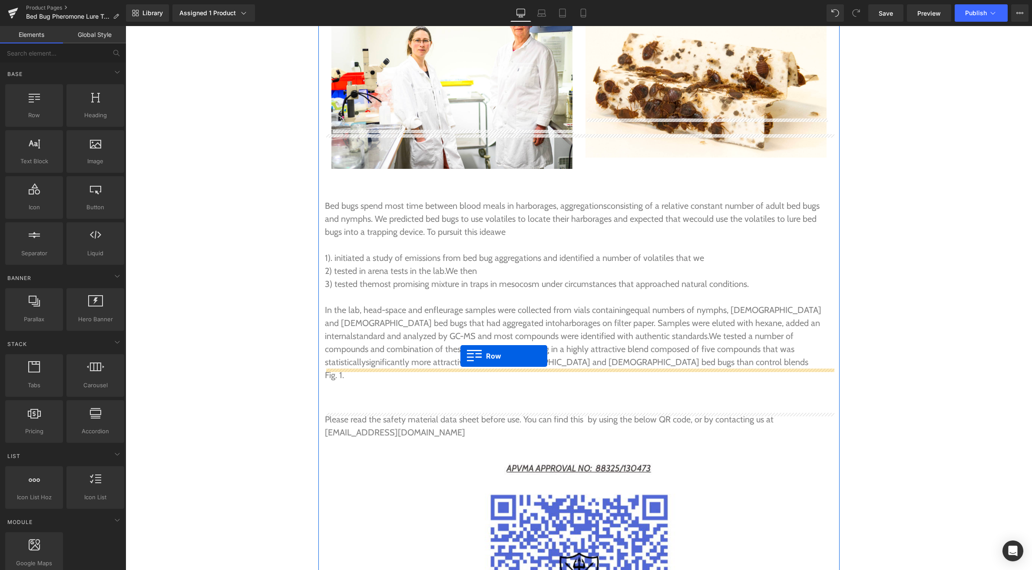
drag, startPoint x: 162, startPoint y: 143, endPoint x: 460, endPoint y: 356, distance: 366.6
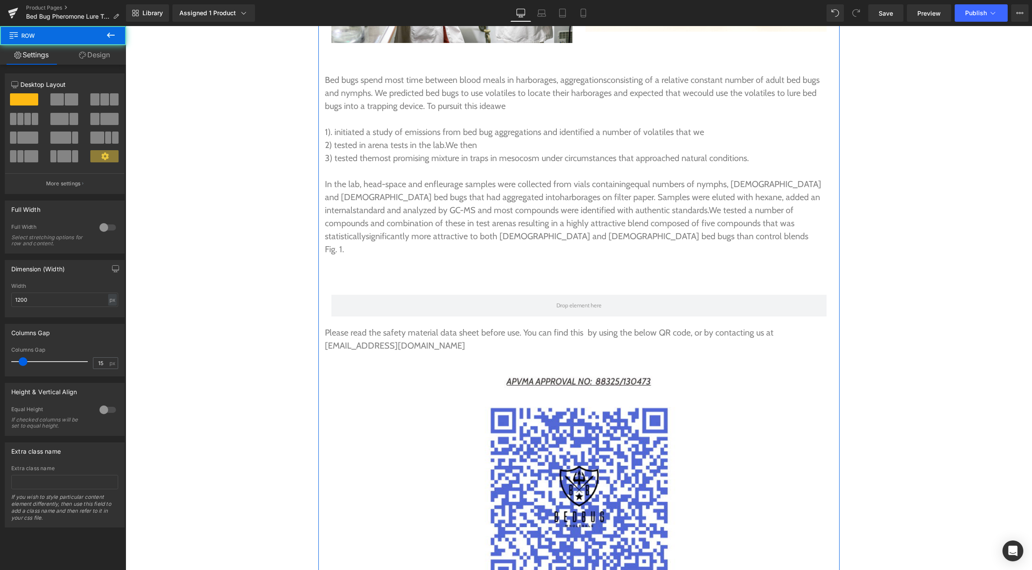
scroll to position [2893, 0]
click at [58, 99] on span at bounding box center [56, 99] width 13 height 12
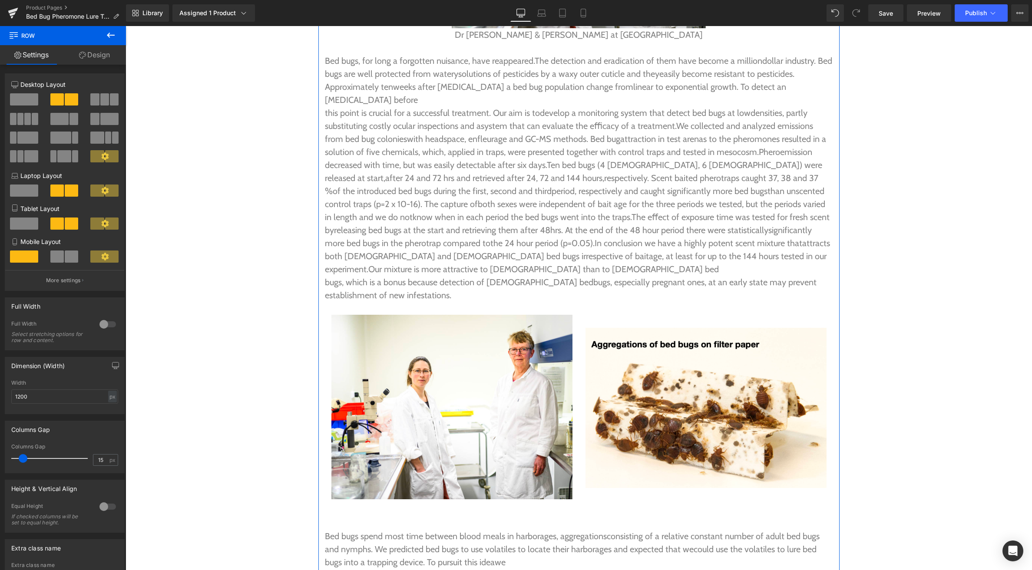
scroll to position [2419, 0]
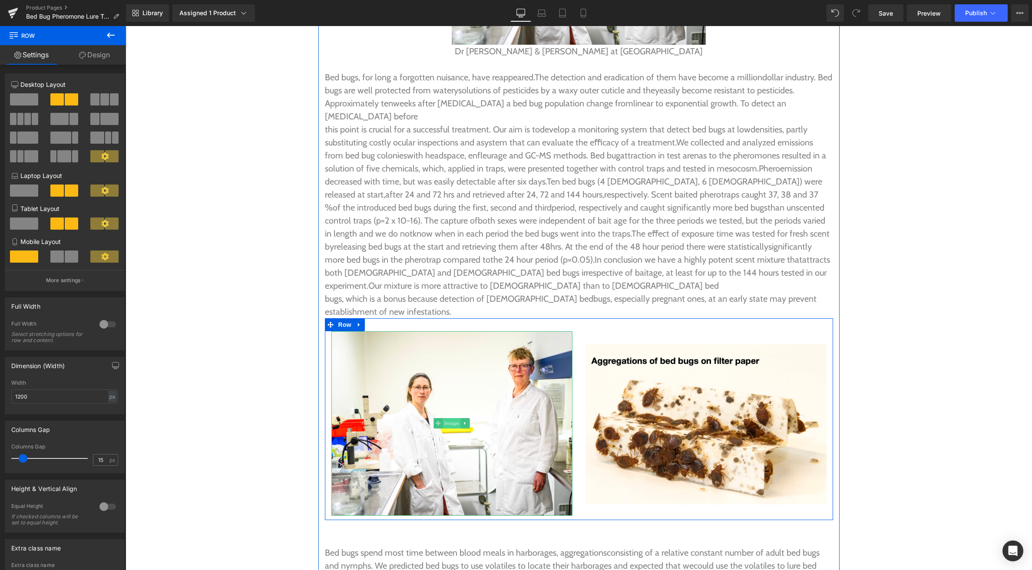
click at [454, 418] on span "Image" at bounding box center [451, 423] width 18 height 10
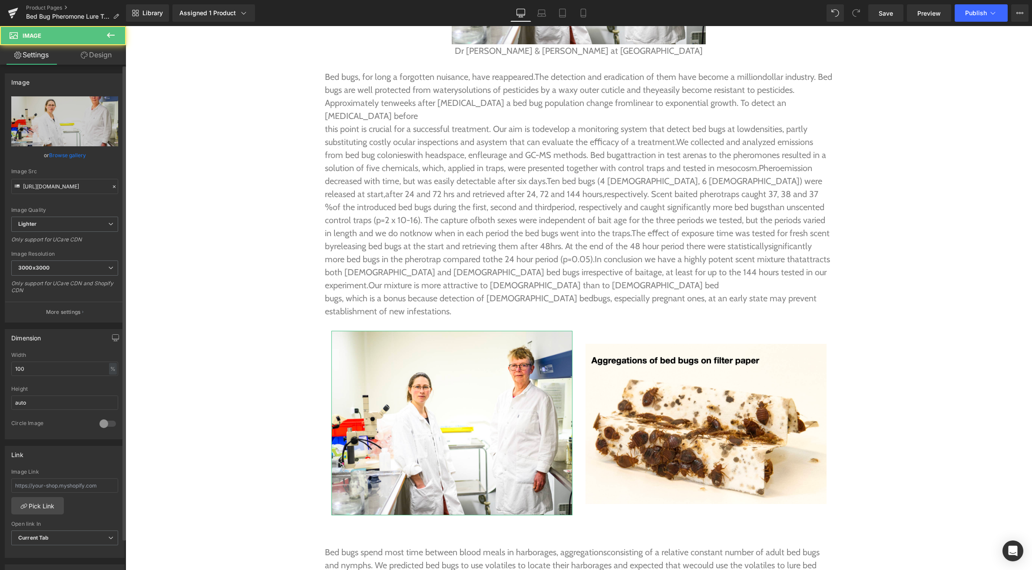
click at [70, 155] on link "Browse gallery" at bounding box center [67, 155] width 37 height 15
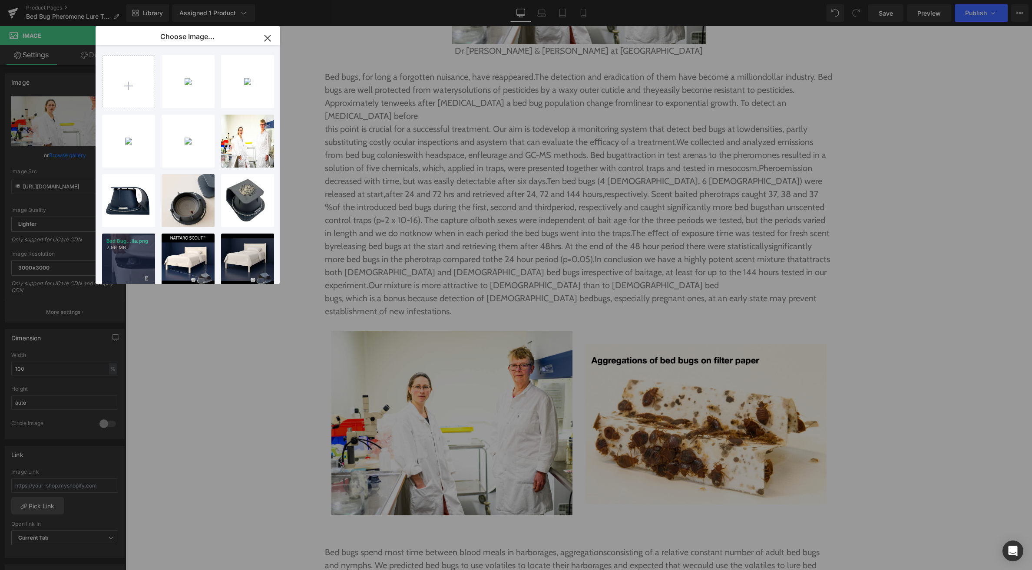
type input "C:\fakepath\Screenshot 2025-09-03 at 6.51.35 pm.png"
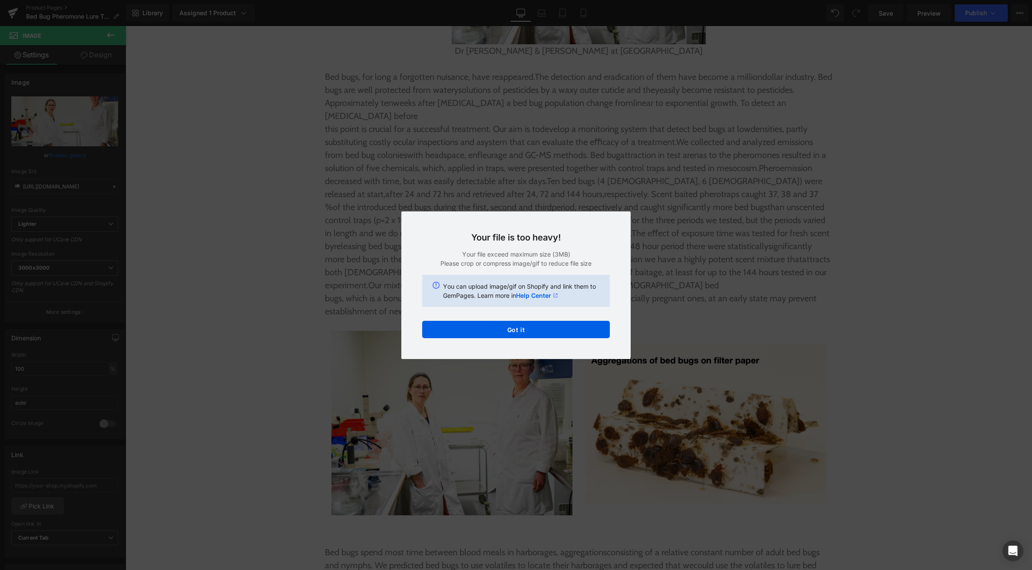
click at [495, 0] on div "Text Color Highlight Color #333333 Choose Image... Back to Library Insert Scree…" at bounding box center [516, 0] width 1032 height 0
click at [513, 336] on button "Got it" at bounding box center [516, 329] width 188 height 17
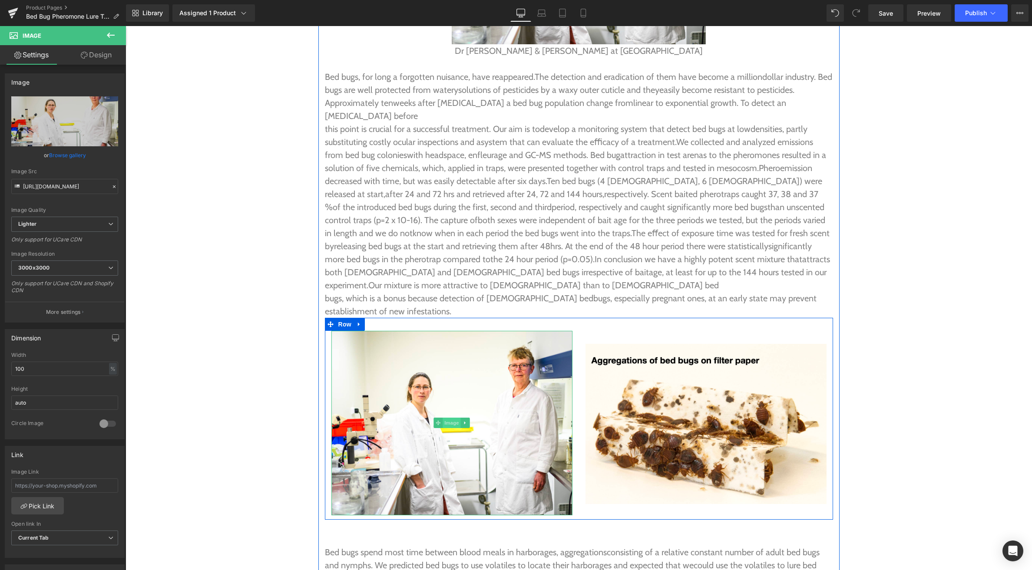
click at [448, 418] on span "Image" at bounding box center [451, 423] width 18 height 10
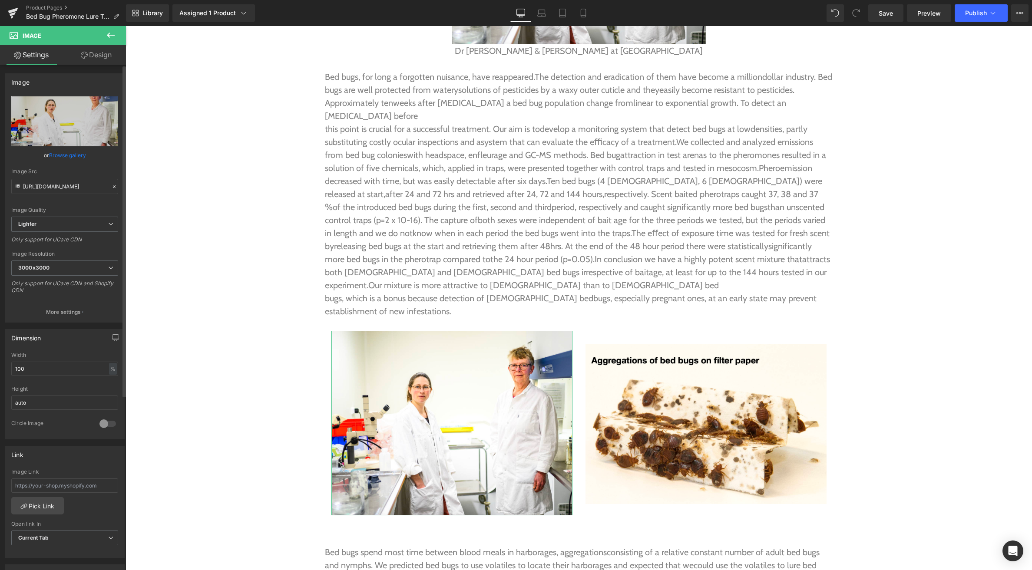
click at [82, 155] on link "Browse gallery" at bounding box center [67, 155] width 37 height 15
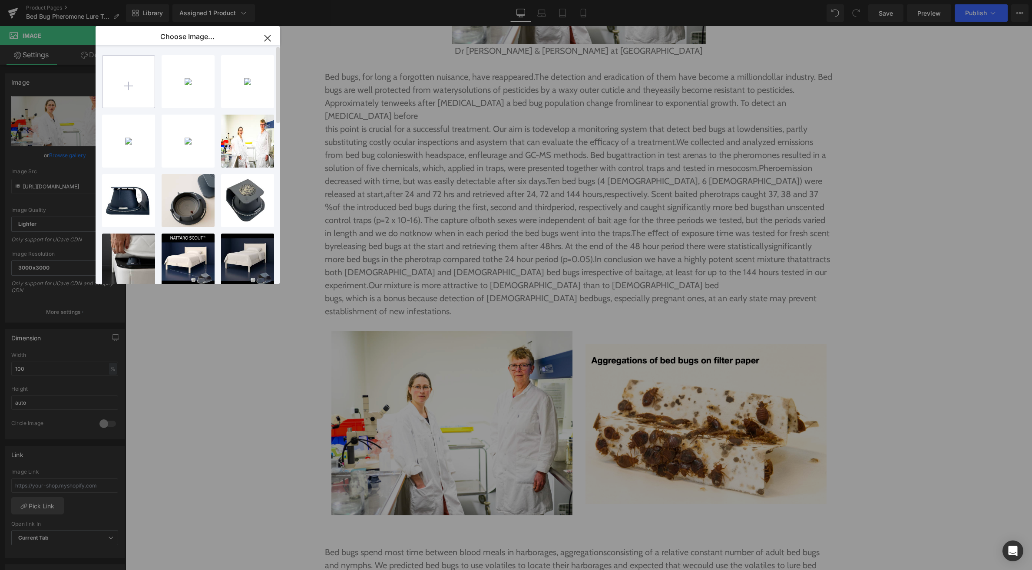
click at [123, 87] on input "file" at bounding box center [128, 82] width 52 height 52
type input "C:\fakepath\Screenshot 2025-09-03 at 6.52.01 pm.png"
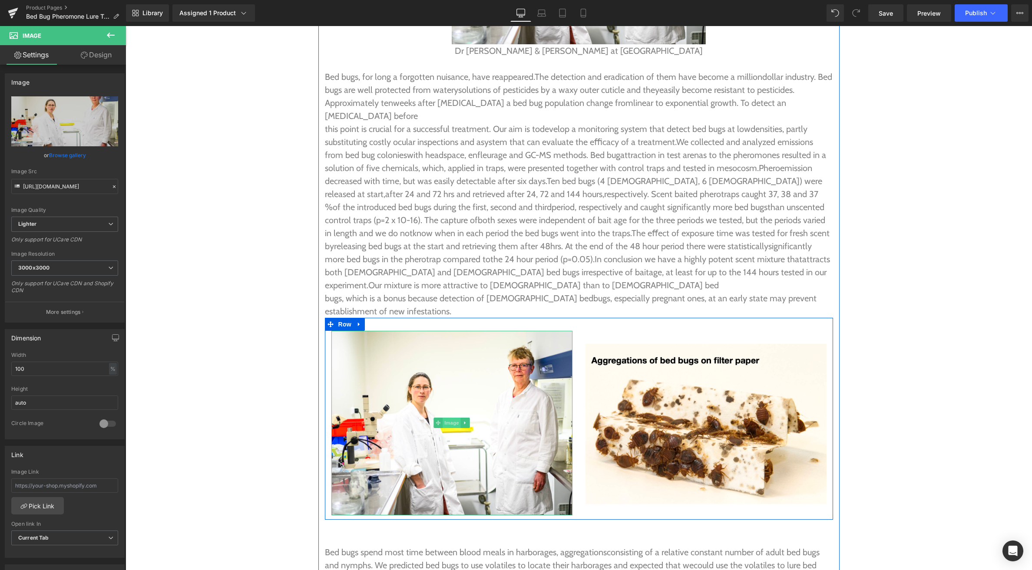
click at [450, 418] on span "Image" at bounding box center [451, 423] width 18 height 10
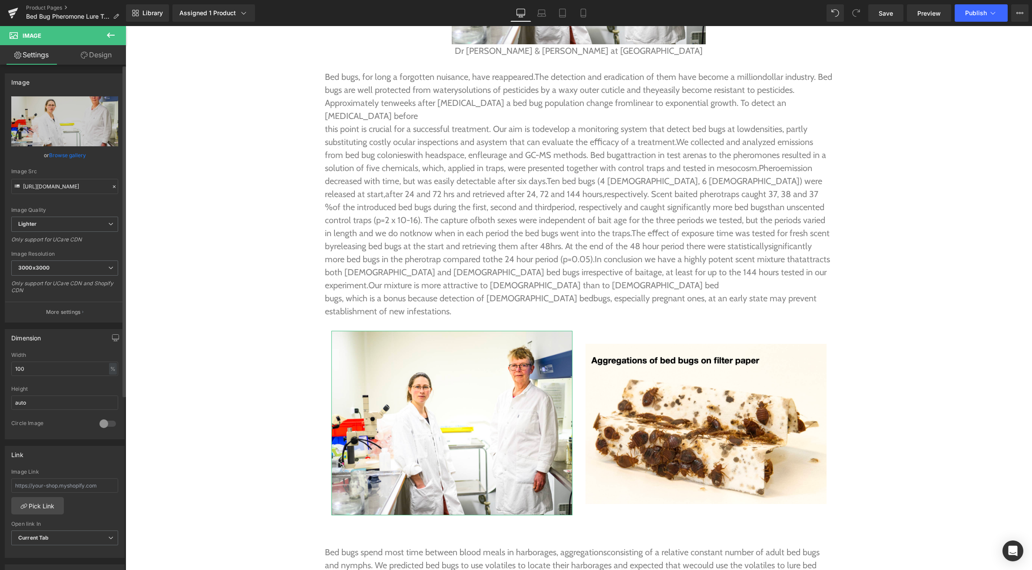
click at [65, 155] on link "Browse gallery" at bounding box center [67, 155] width 37 height 15
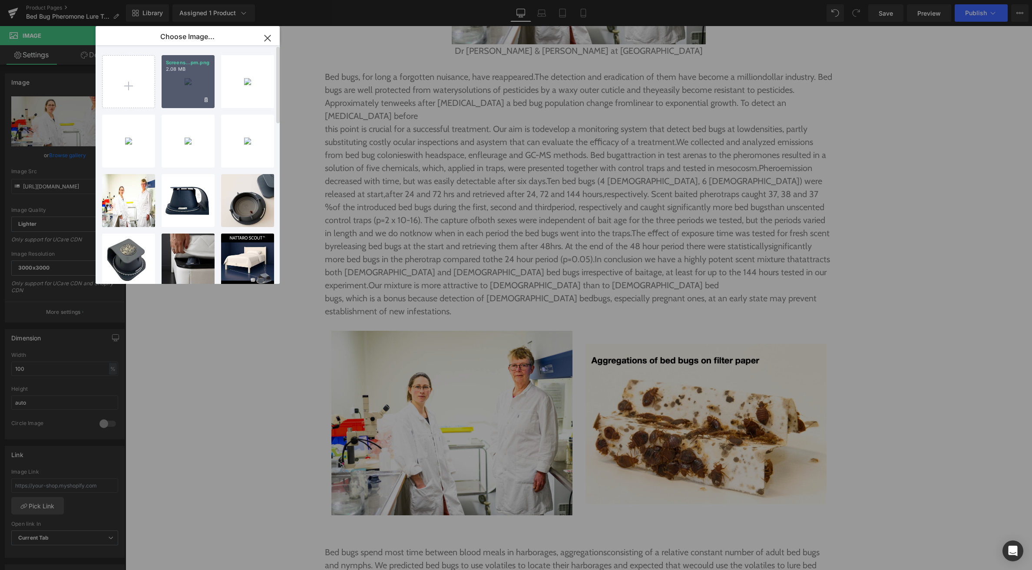
click at [181, 82] on div "Screens...pm.png 2.08 MB" at bounding box center [188, 81] width 53 height 53
type input "https://ucarecdn.com/8fc7e8c7-264b-41e0-bd64-0bbf7eb1445f/-/format/auto/-/previ…"
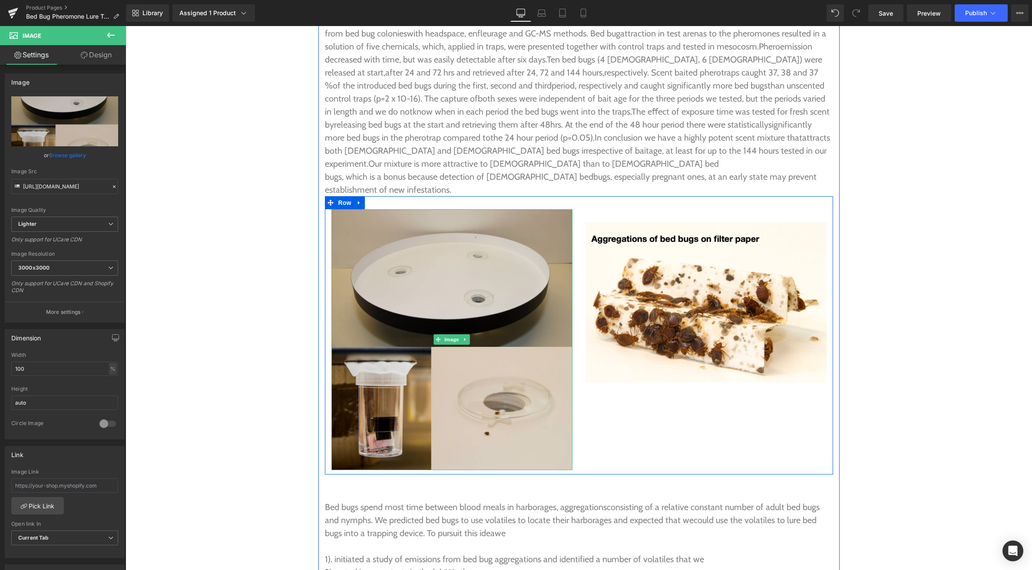
scroll to position [2576, 0]
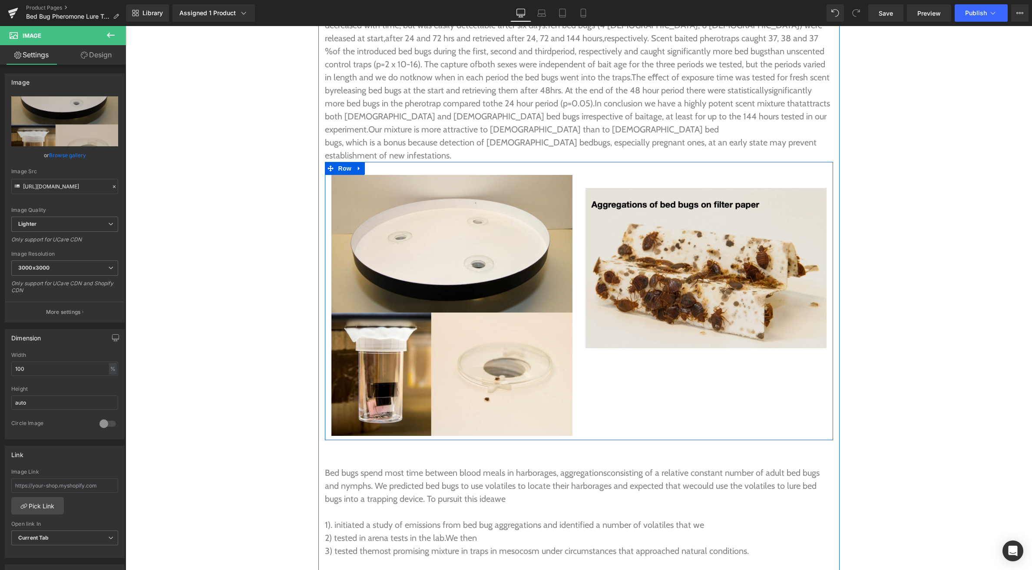
click at [690, 244] on img at bounding box center [705, 268] width 241 height 160
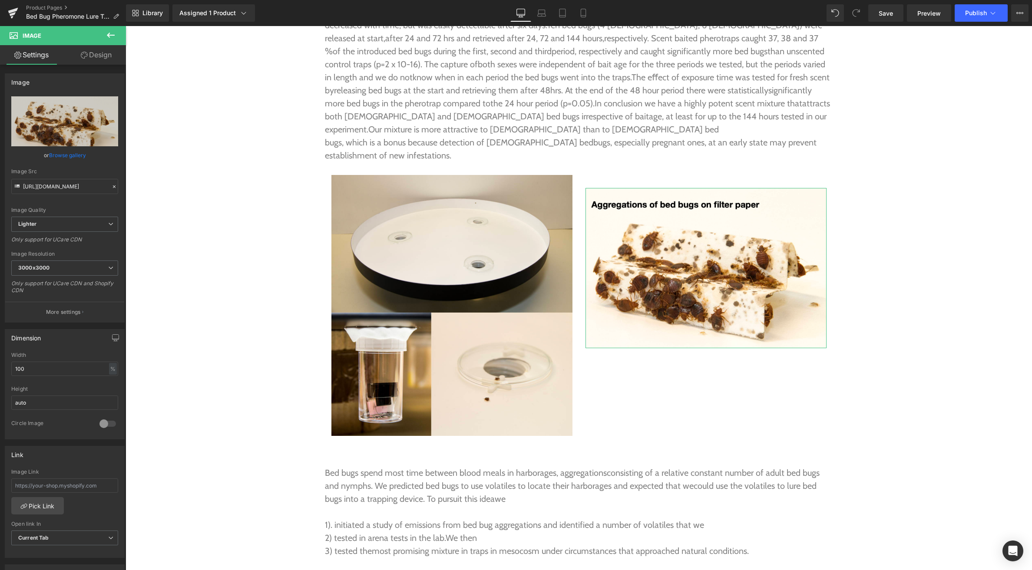
click at [98, 56] on link "Design" at bounding box center [96, 55] width 63 height 20
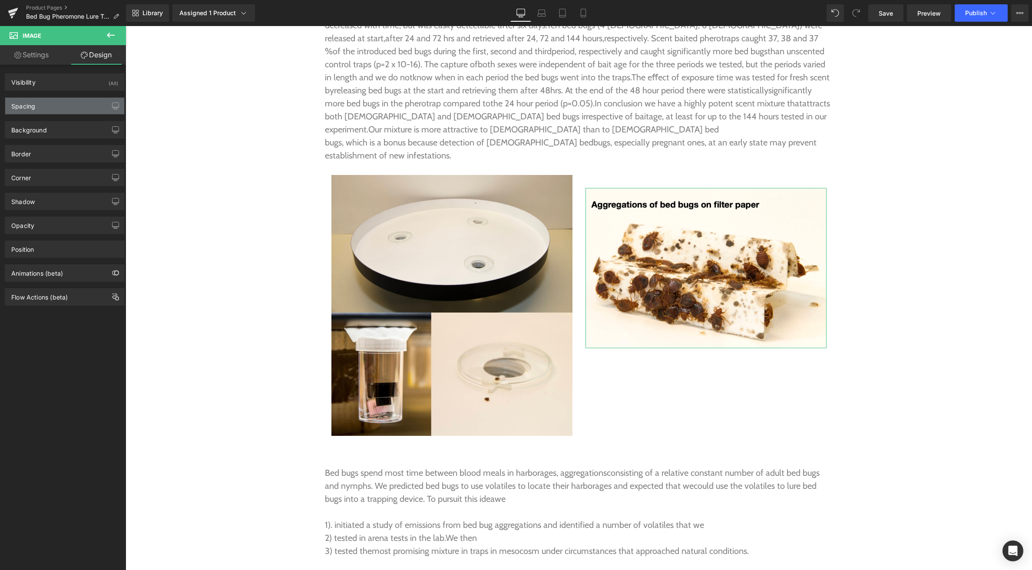
click at [44, 102] on div "Spacing" at bounding box center [64, 106] width 119 height 16
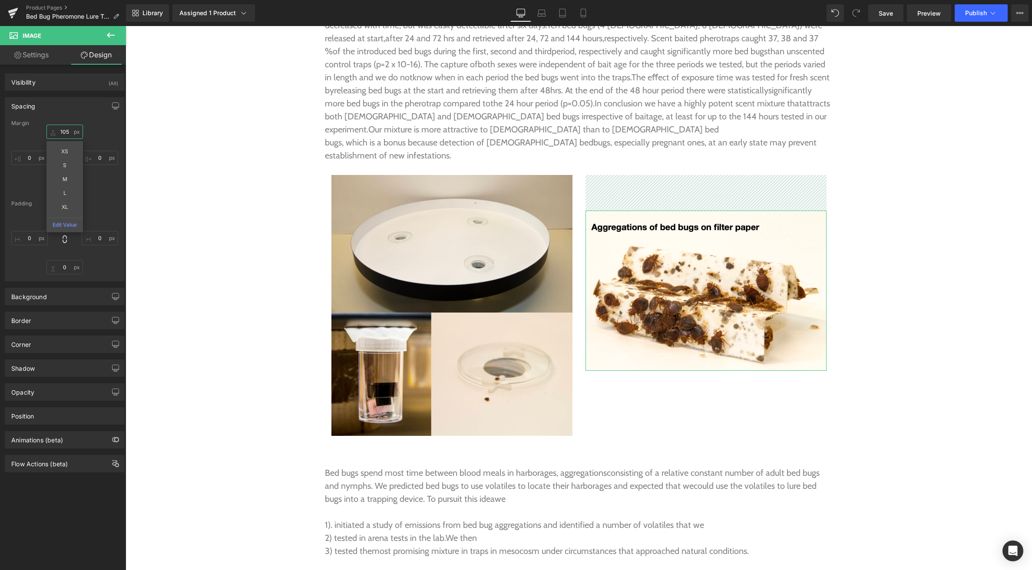
type input "105"
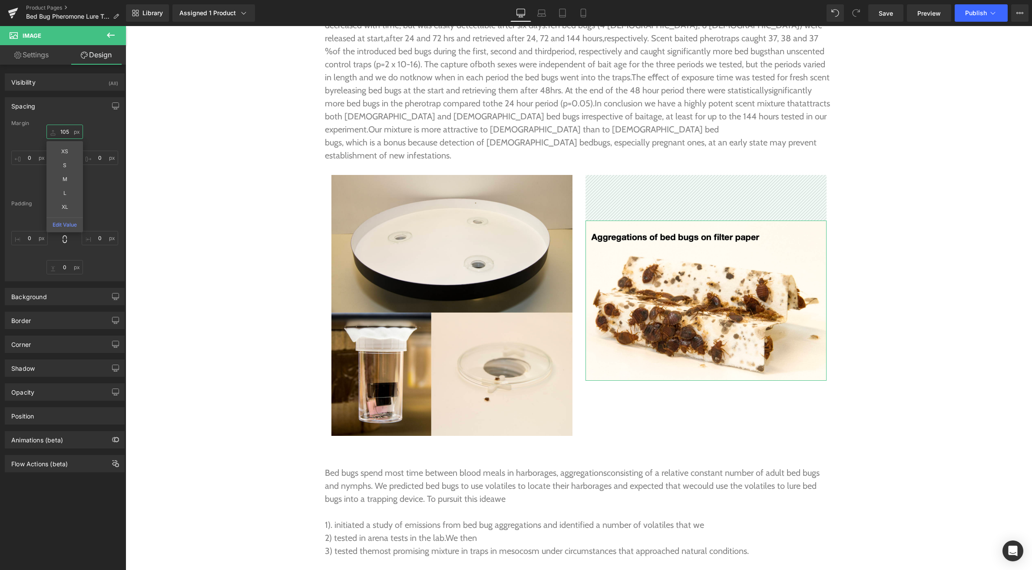
drag, startPoint x: 54, startPoint y: 131, endPoint x: 56, endPoint y: 99, distance: 32.6
click at [56, 99] on div "Spacing Margin 105px 105 XS S M L XL Edit Value 0px 0 0px 0 0px 0 Padding 0px 0…" at bounding box center [65, 189] width 120 height 184
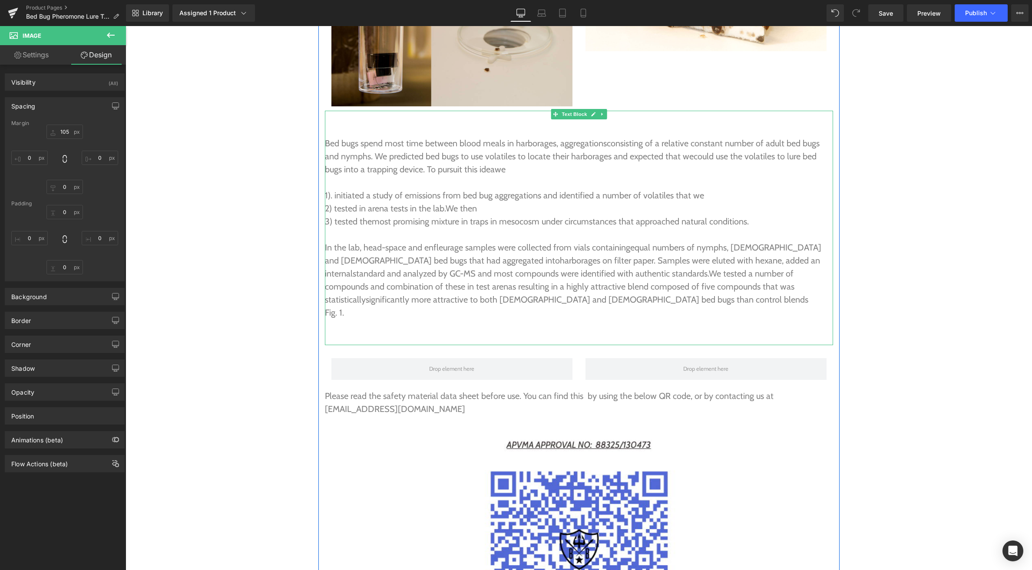
scroll to position [2907, 0]
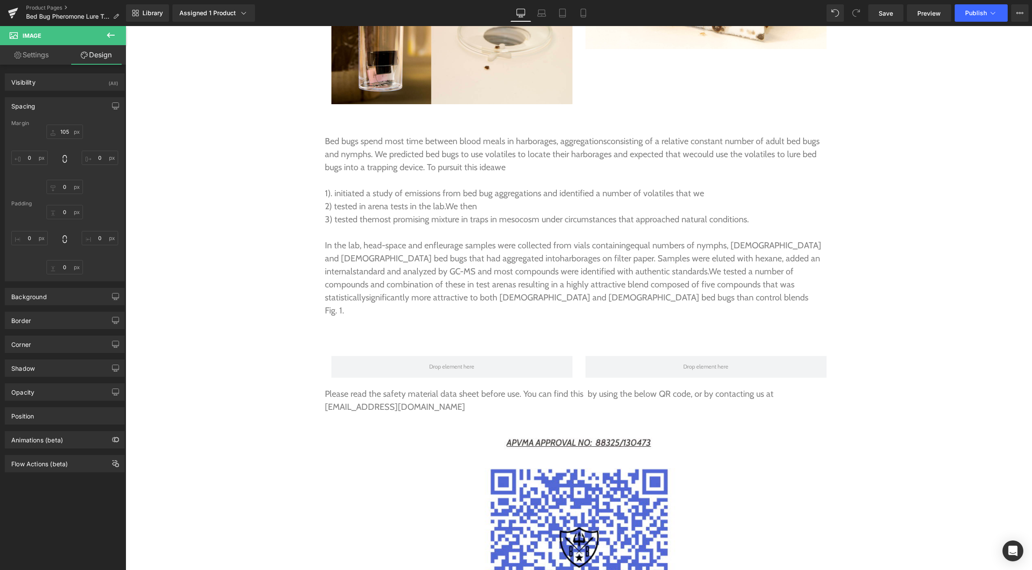
click at [108, 34] on icon at bounding box center [111, 35] width 8 height 5
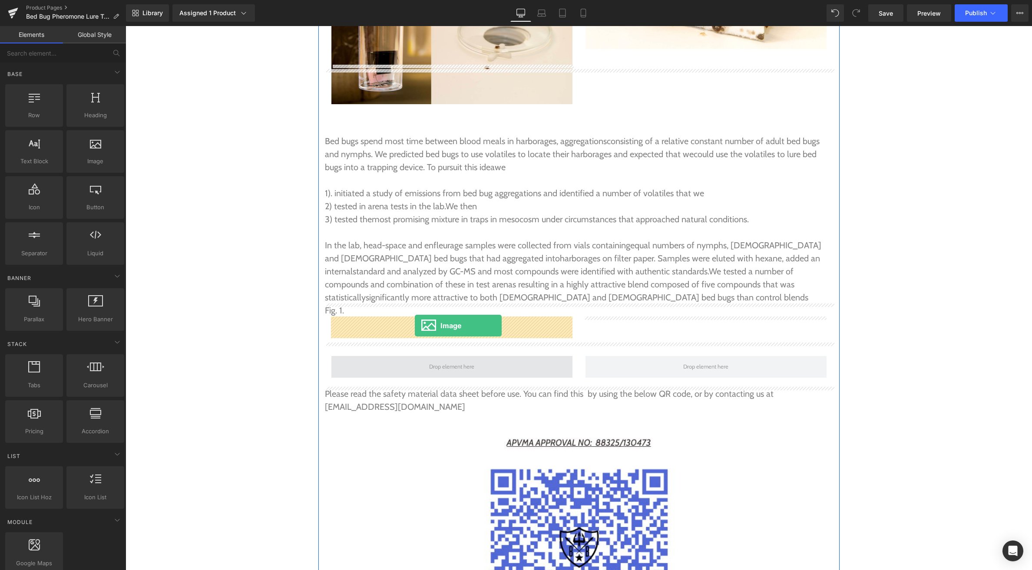
drag, startPoint x: 214, startPoint y: 183, endPoint x: 415, endPoint y: 326, distance: 245.9
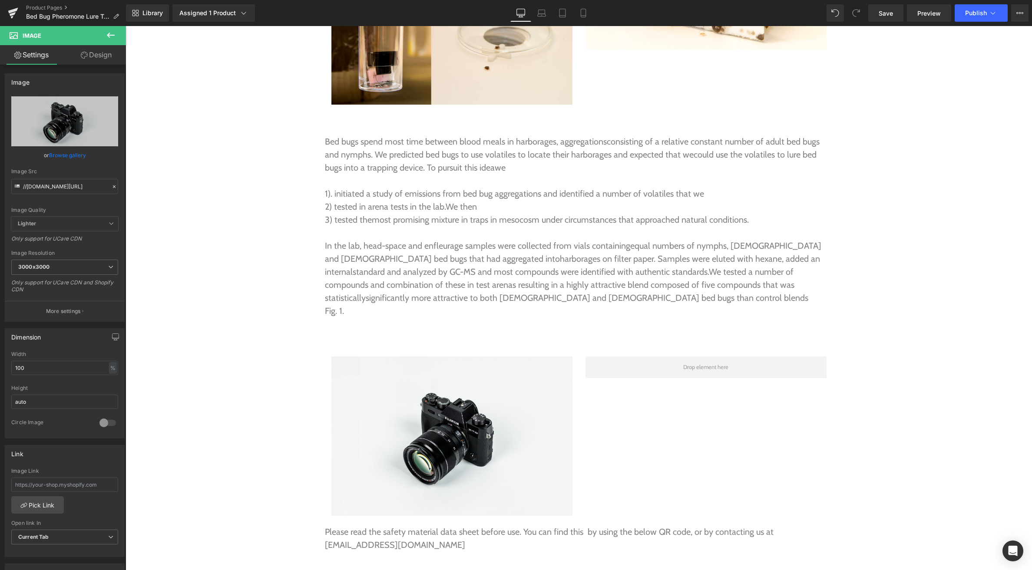
click at [112, 35] on icon at bounding box center [111, 35] width 8 height 5
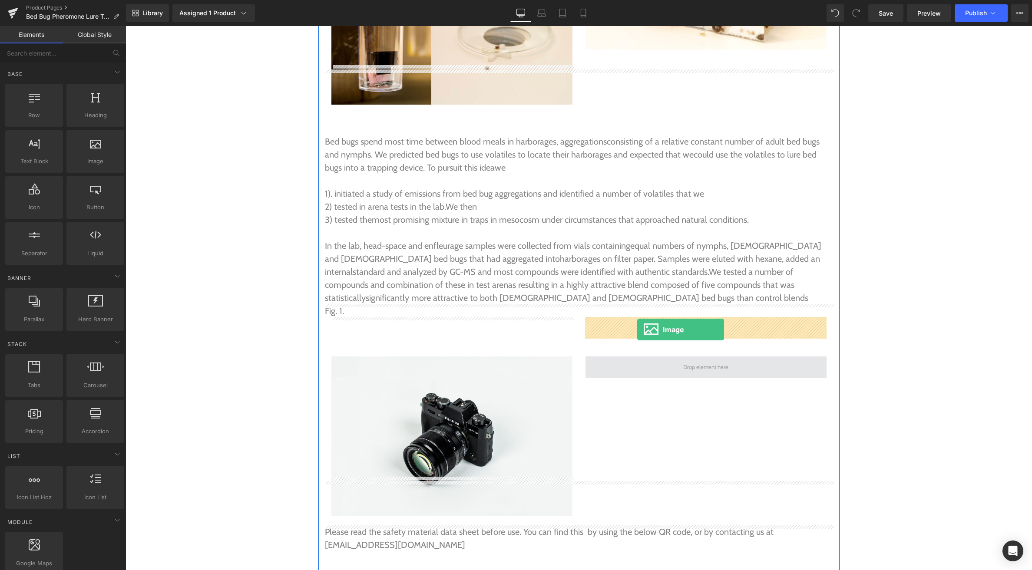
drag, startPoint x: 209, startPoint y: 173, endPoint x: 637, endPoint y: 330, distance: 455.7
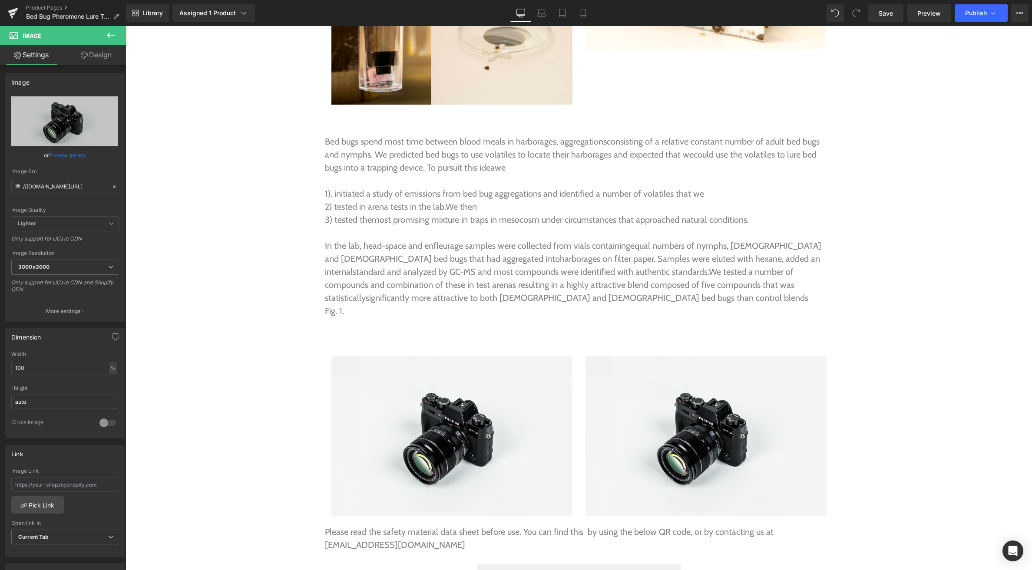
scroll to position [2907, 0]
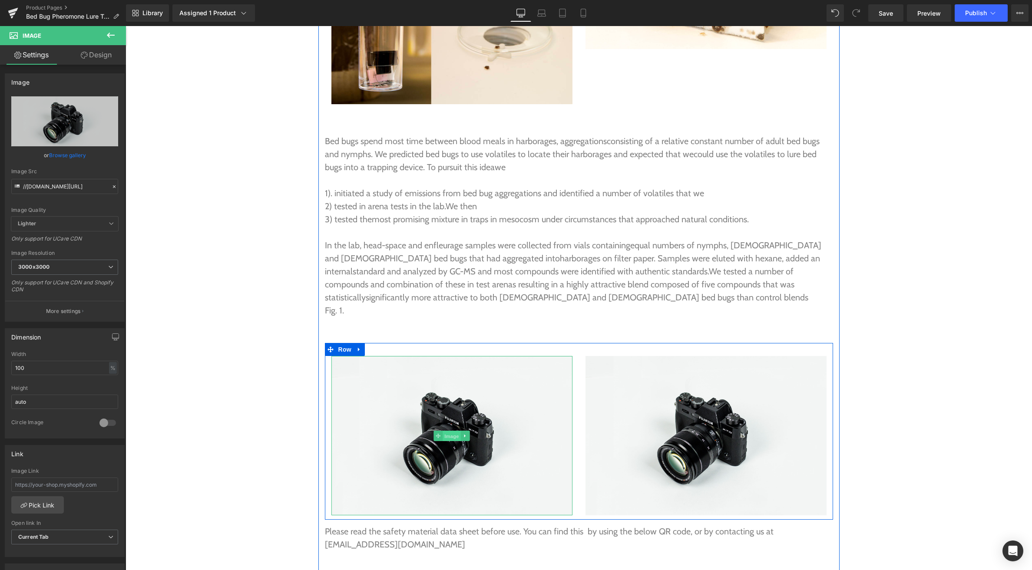
click at [453, 431] on span "Image" at bounding box center [451, 436] width 18 height 10
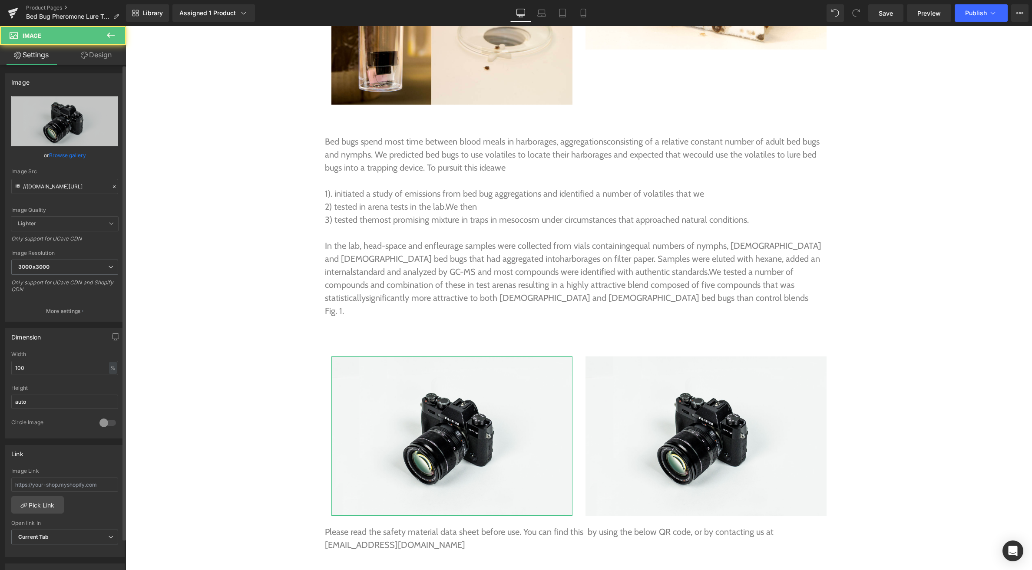
click at [74, 154] on link "Browse gallery" at bounding box center [67, 155] width 37 height 15
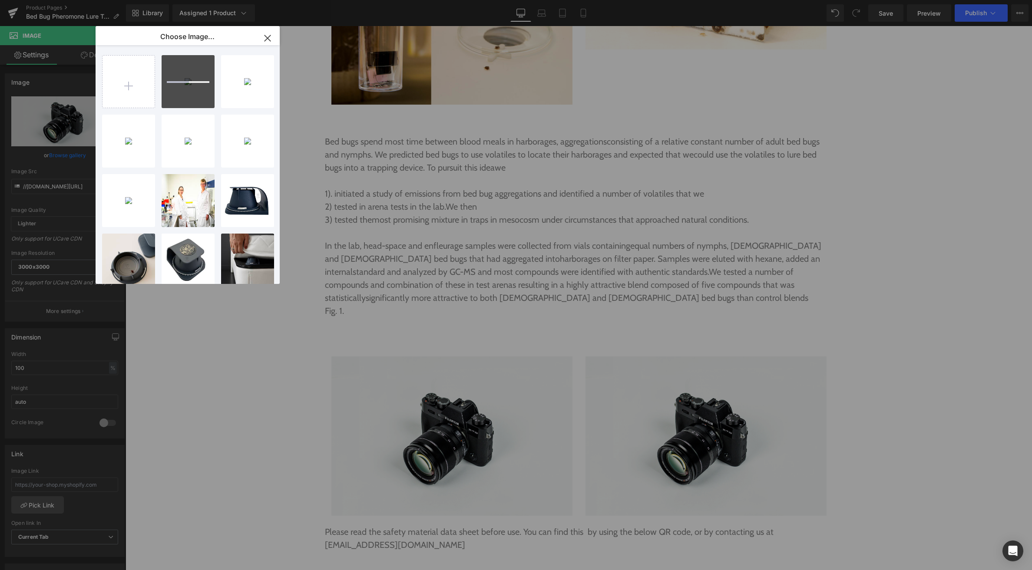
type input "C:\fakepath\Screenshot 2025-09-03 at 6.53.50 pm.png"
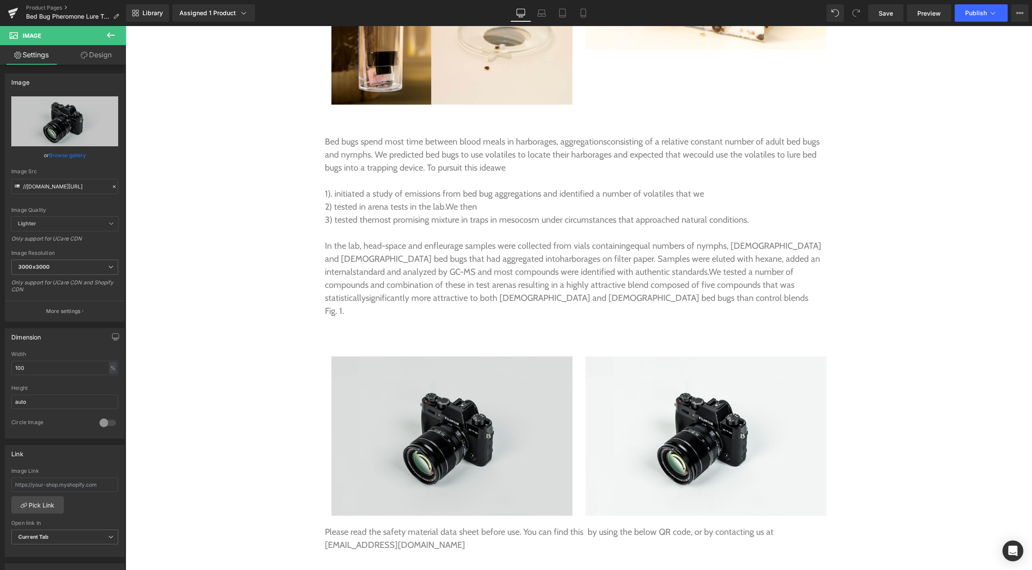
drag, startPoint x: 560, startPoint y: 420, endPoint x: 434, endPoint y: 393, distance: 128.3
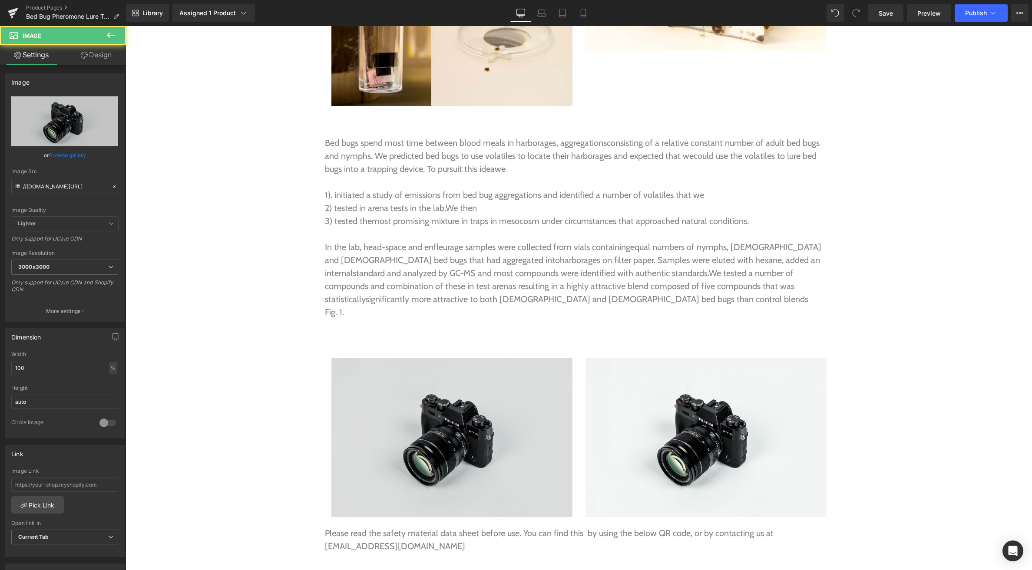
click at [448, 405] on img at bounding box center [451, 438] width 241 height 160
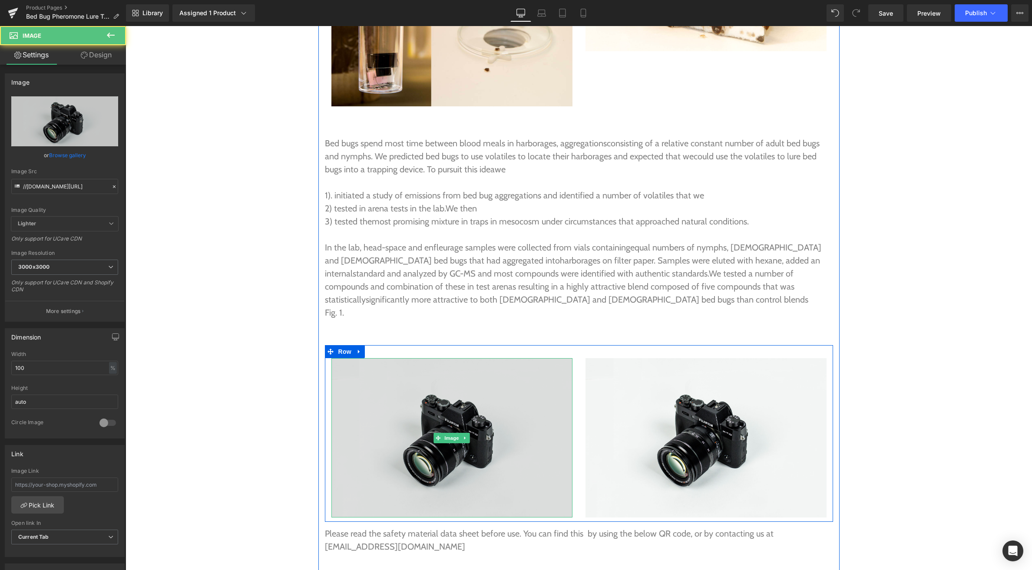
scroll to position [2904, 0]
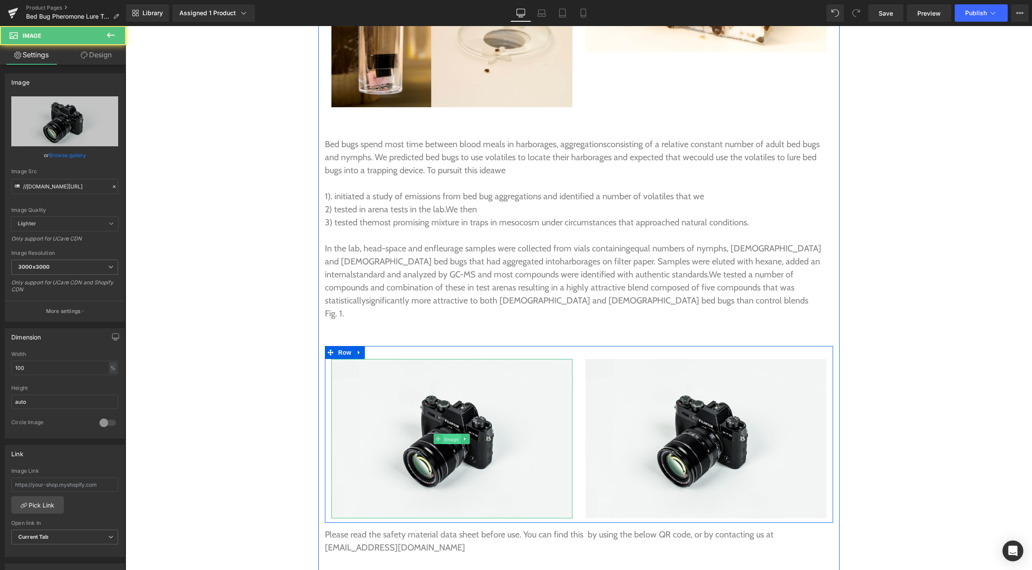
click at [452, 434] on span "Image" at bounding box center [451, 439] width 18 height 10
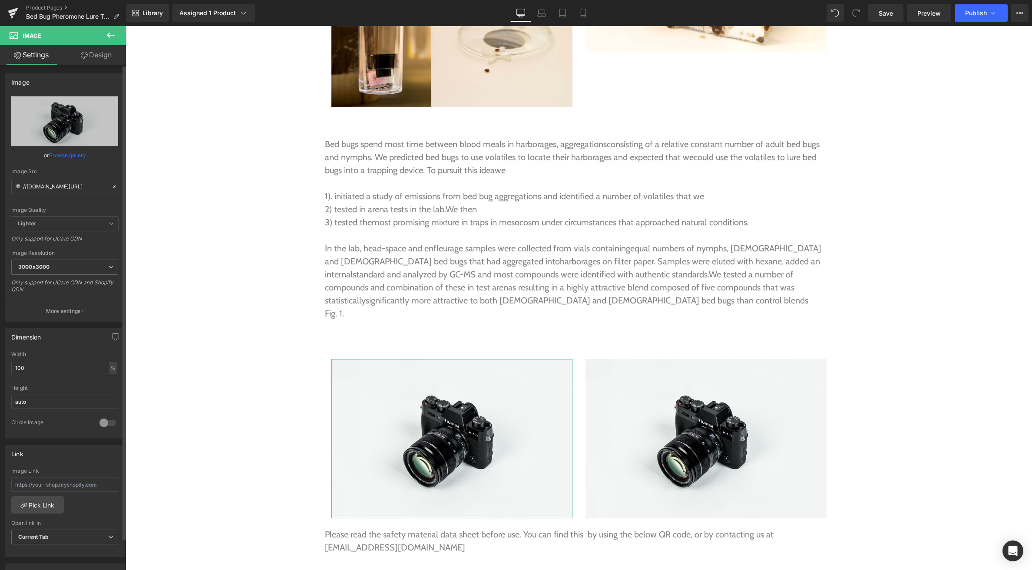
click at [79, 155] on link "Browse gallery" at bounding box center [67, 155] width 37 height 15
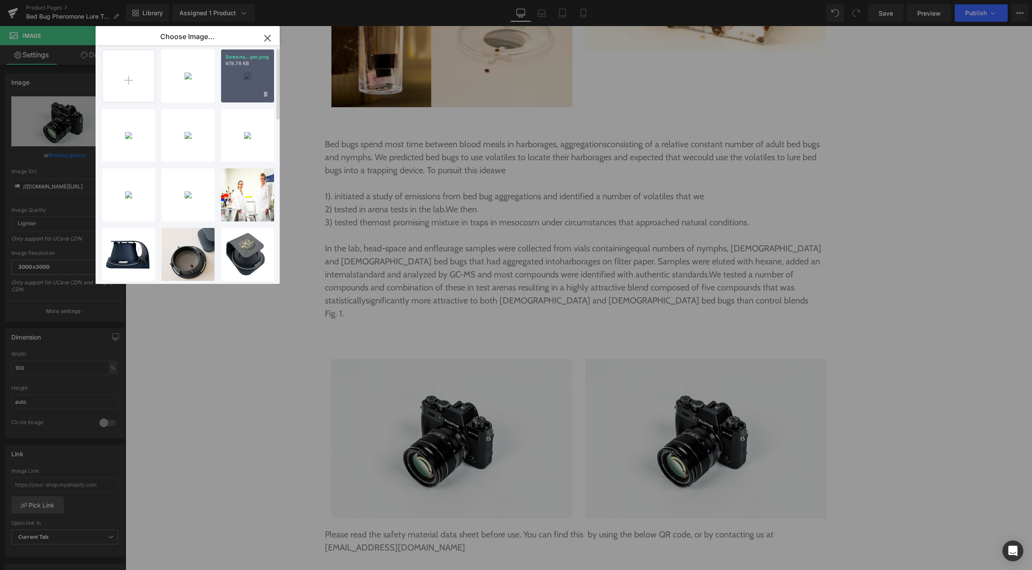
scroll to position [7, 0]
click at [231, 87] on div "Screens...pm.png 978.78 KB" at bounding box center [247, 75] width 53 height 53
type input "https://ucarecdn.com/9554f7cd-b877-4d0f-8f5b-4245976394f2/-/format/auto/-/previ…"
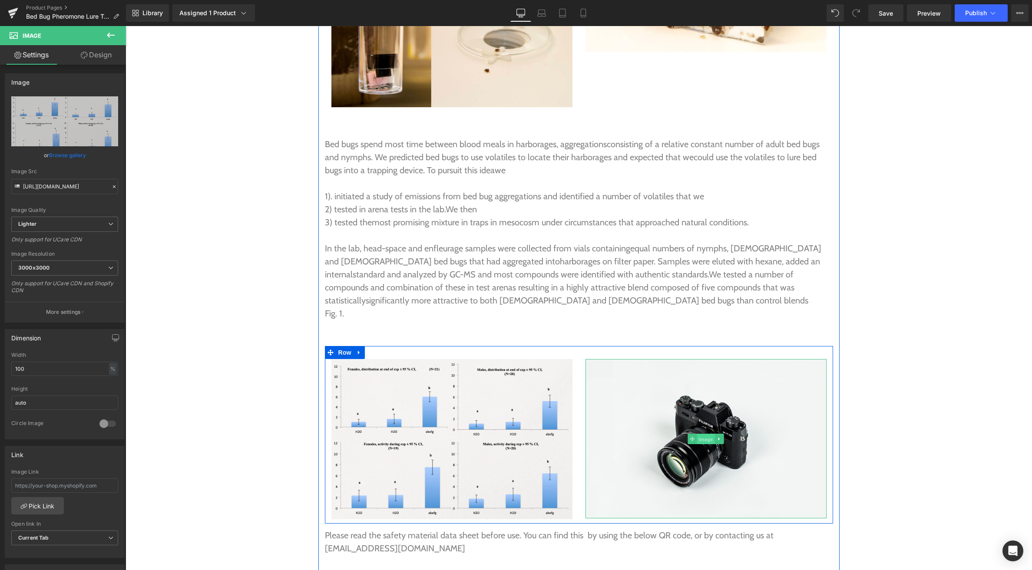
click at [708, 434] on span "Image" at bounding box center [705, 439] width 18 height 10
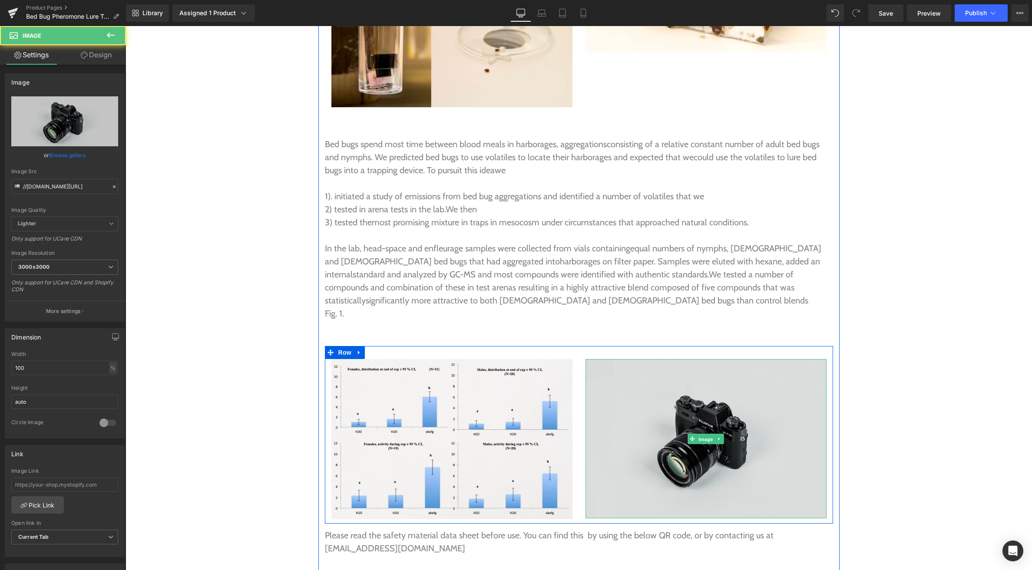
scroll to position [2904, 0]
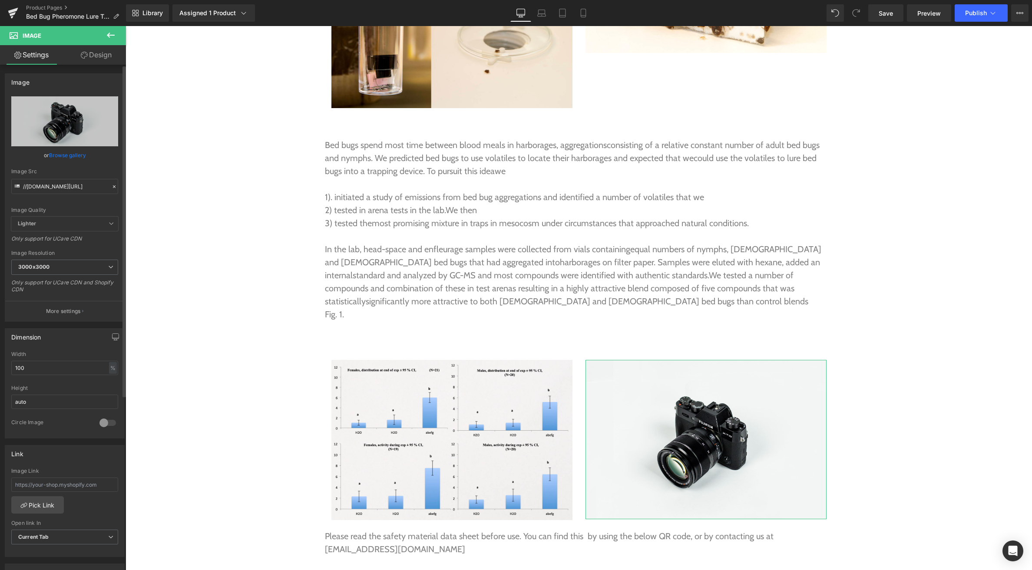
click at [76, 155] on link "Browse gallery" at bounding box center [67, 155] width 37 height 15
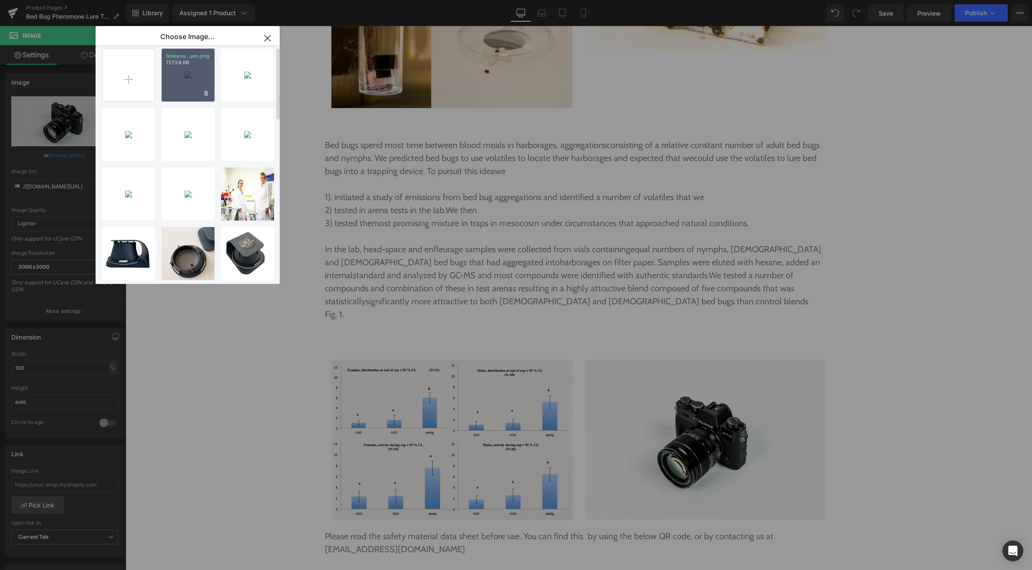
click at [199, 82] on div "Screens...pm.png 727.58 KB" at bounding box center [188, 75] width 53 height 53
type input "https://ucarecdn.com/ea1ded62-1833-4f11-b4da-672b67f9faba/-/format/auto/-/previ…"
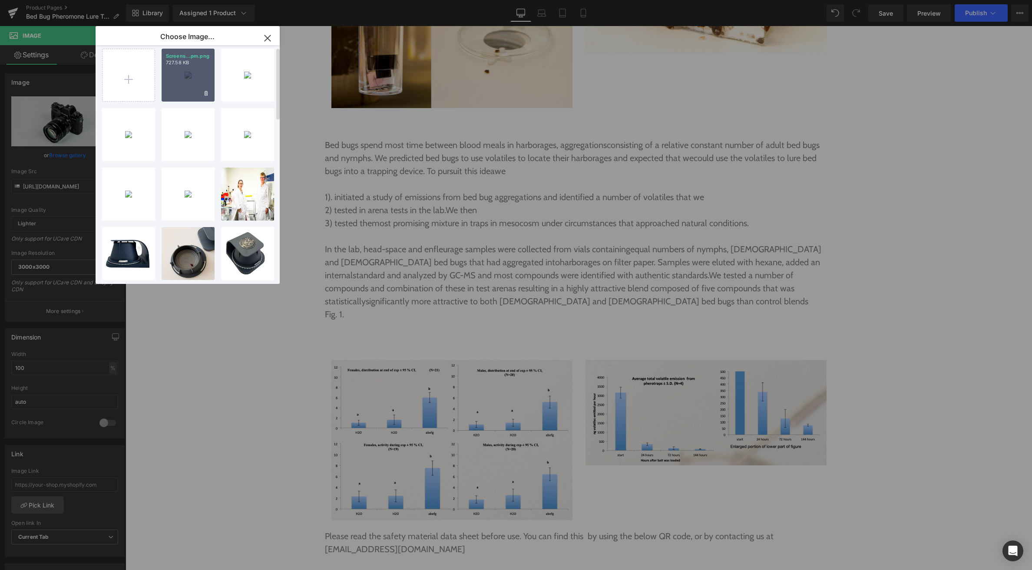
scroll to position [0, 0]
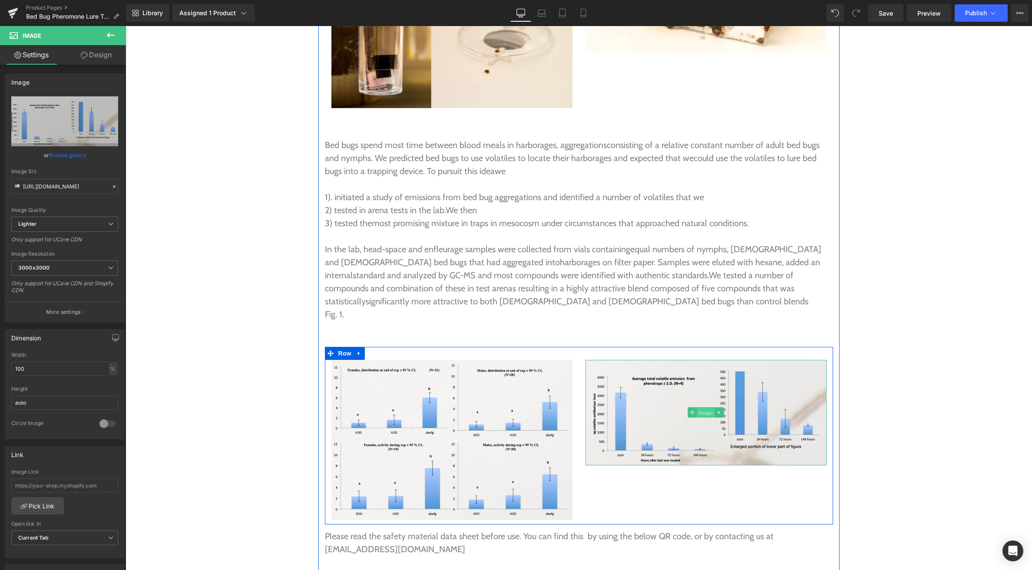
click at [705, 408] on span "Image" at bounding box center [705, 413] width 18 height 10
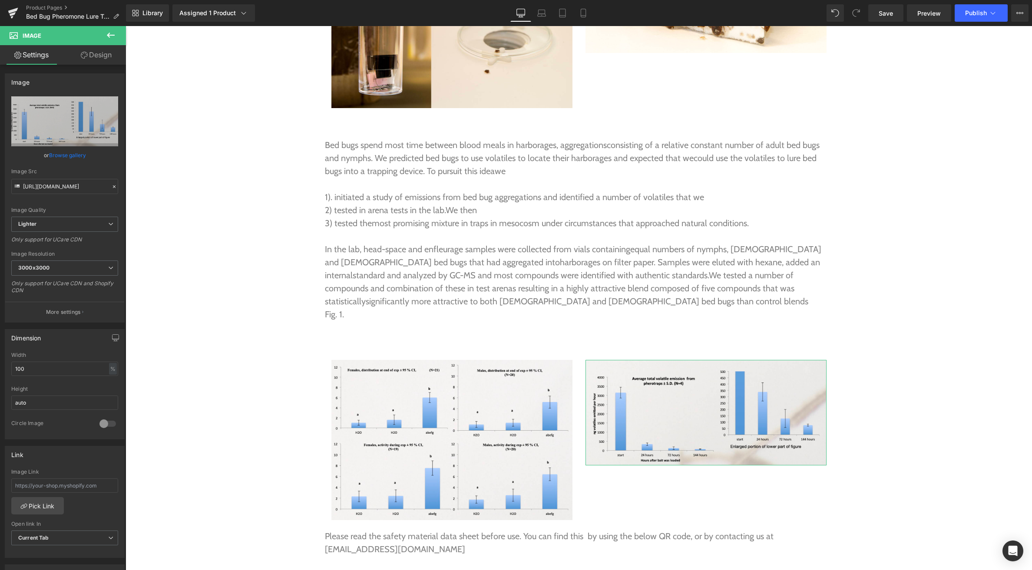
click at [100, 57] on link "Design" at bounding box center [96, 55] width 63 height 20
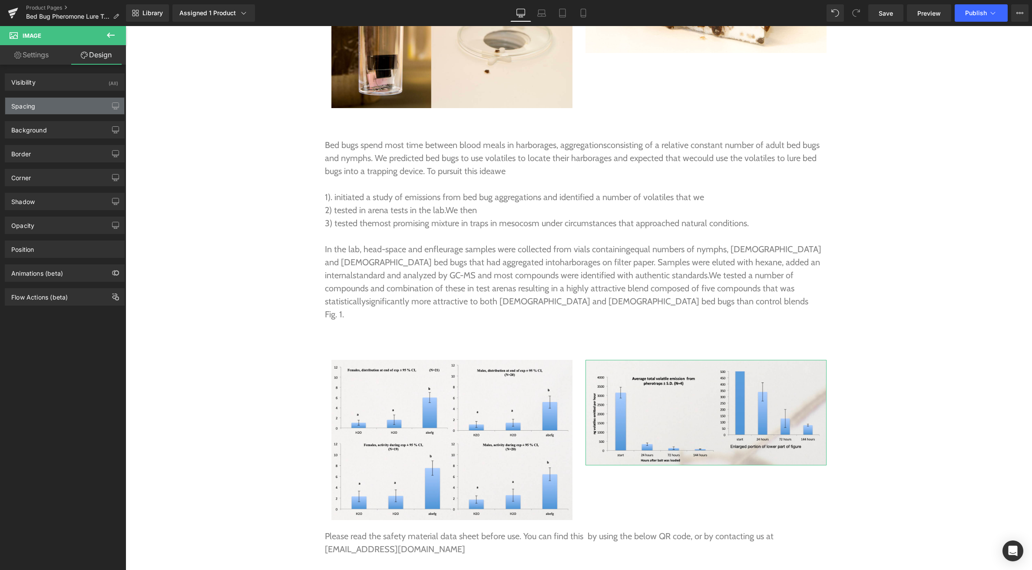
click at [61, 104] on div "Spacing" at bounding box center [64, 106] width 119 height 16
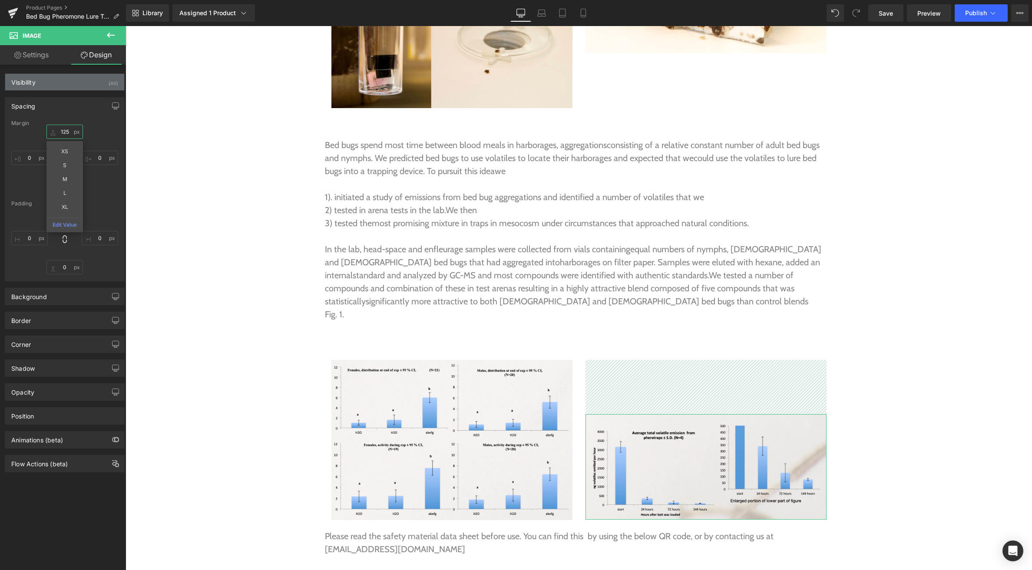
drag, startPoint x: 55, startPoint y: 129, endPoint x: 65, endPoint y: 80, distance: 50.4
click at [65, 80] on div "Visibility (All) 0|0|0|0 1 Show on Desktop 1 Show on Laptop 1 Show on Tablet 1 …" at bounding box center [65, 269] width 130 height 408
type input "124"
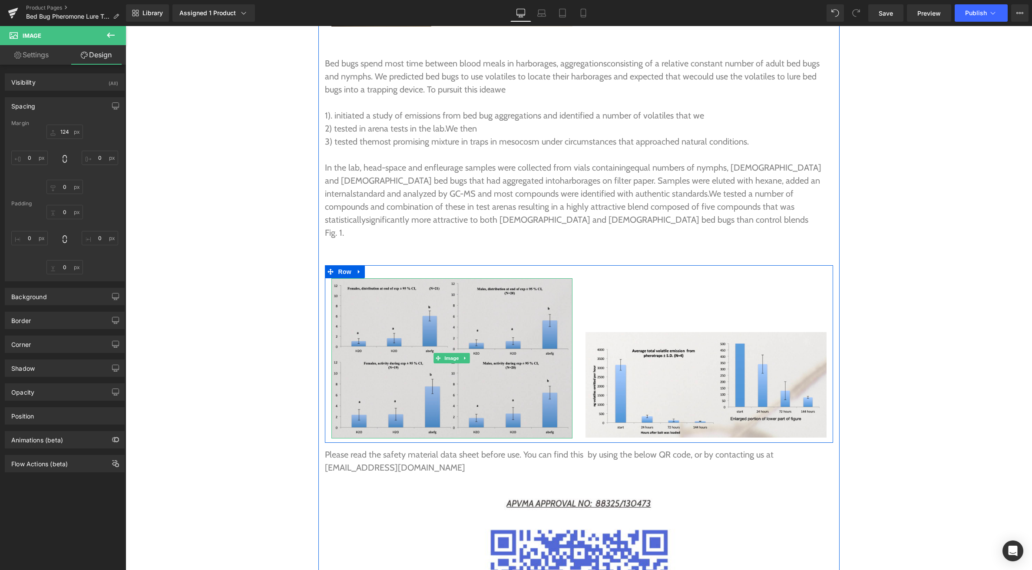
scroll to position [2979, 0]
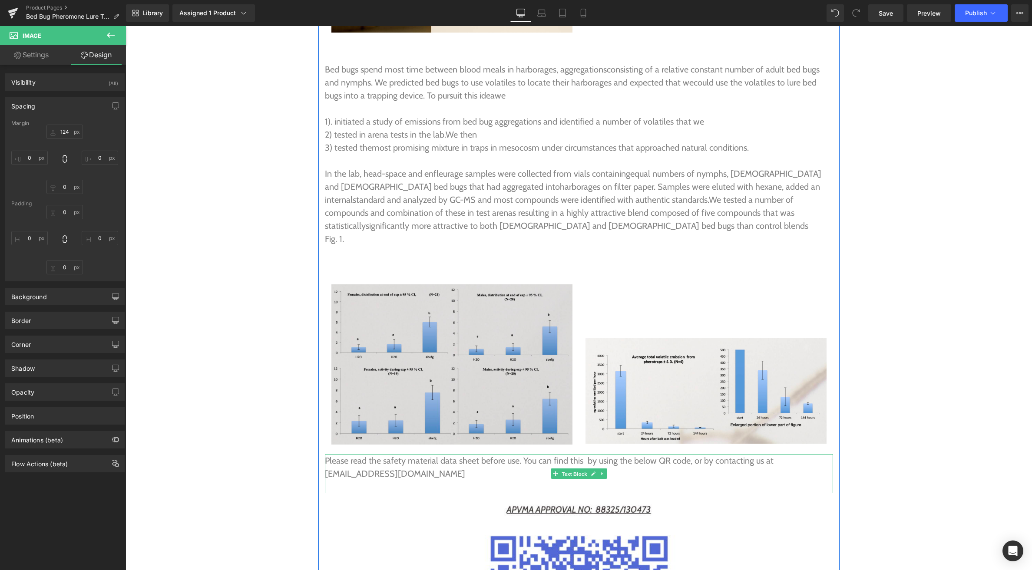
drag, startPoint x: 569, startPoint y: 433, endPoint x: 379, endPoint y: 297, distance: 232.8
click at [569, 469] on span "Text Block" at bounding box center [574, 474] width 29 height 10
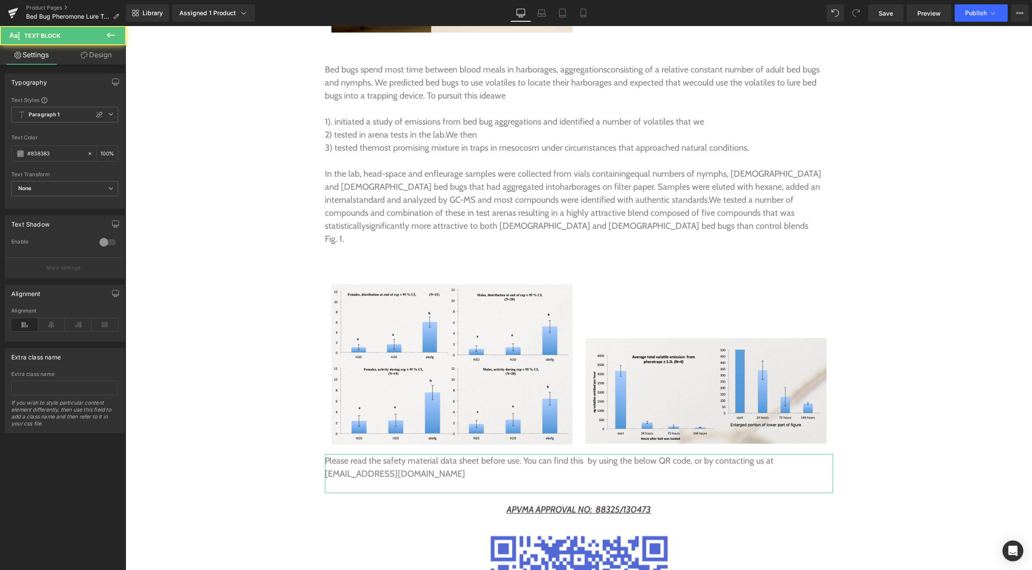
click at [96, 59] on link "Design" at bounding box center [96, 55] width 63 height 20
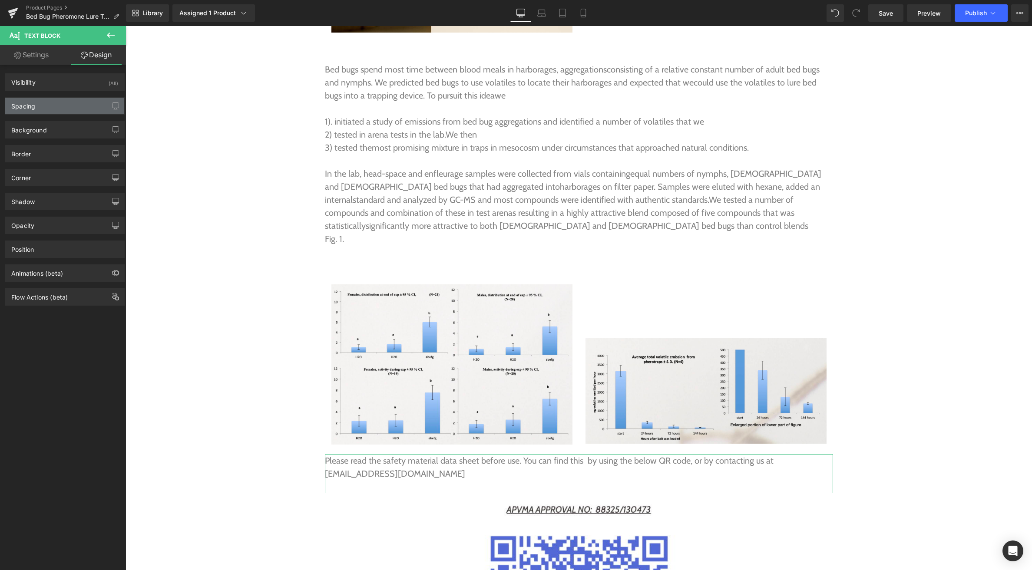
click at [54, 105] on div "Spacing" at bounding box center [64, 106] width 119 height 16
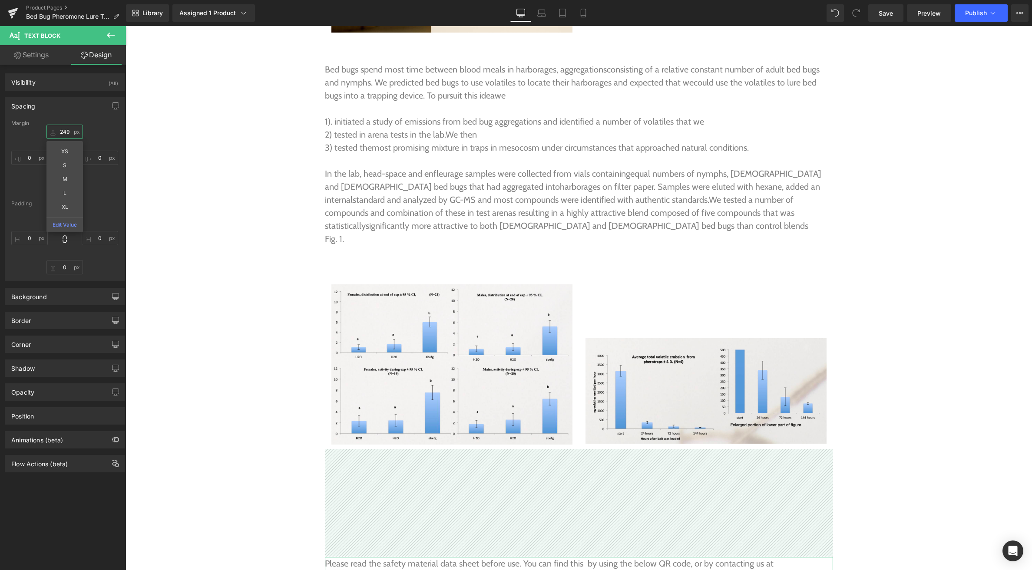
drag, startPoint x: 49, startPoint y: 131, endPoint x: 103, endPoint y: 59, distance: 90.5
click at [50, 0] on html "Text Block You are previewing how the will restyle your page. You can not edit …" at bounding box center [516, 285] width 1032 height 570
type input "178"
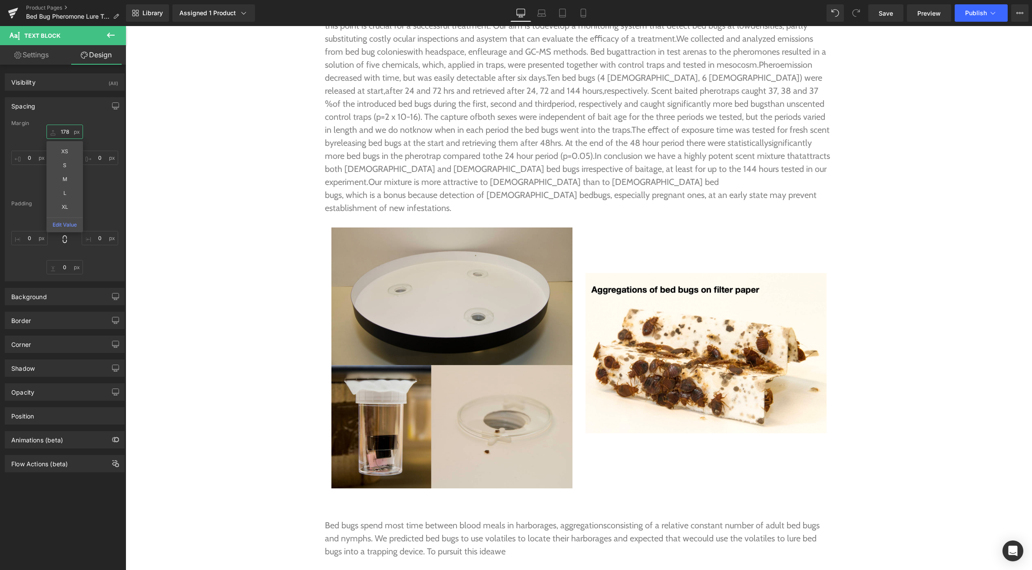
scroll to position [2524, 0]
click at [436, 323] on img at bounding box center [451, 357] width 241 height 261
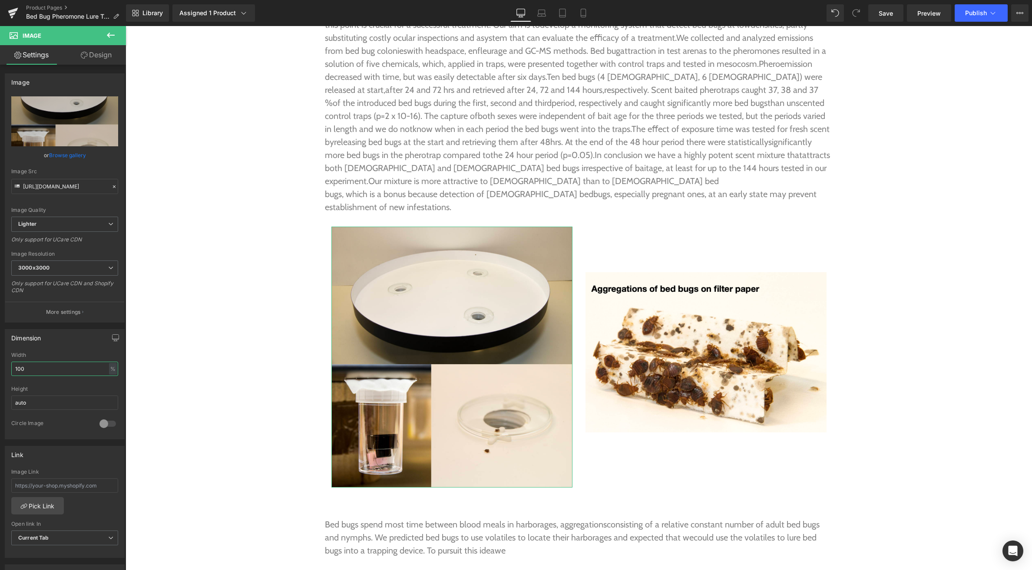
drag, startPoint x: 36, startPoint y: 369, endPoint x: -16, endPoint y: 369, distance: 51.7
click at [0, 369] on html "Text Block You are previewing how the will restyle your page. You can not edit …" at bounding box center [516, 285] width 1032 height 570
type input "60"
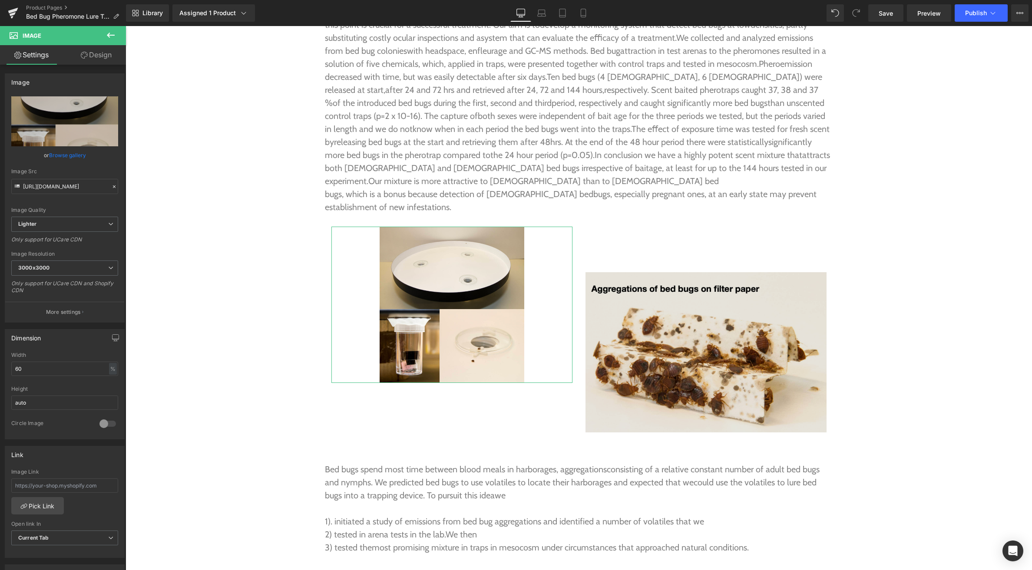
click at [706, 316] on img at bounding box center [705, 352] width 241 height 160
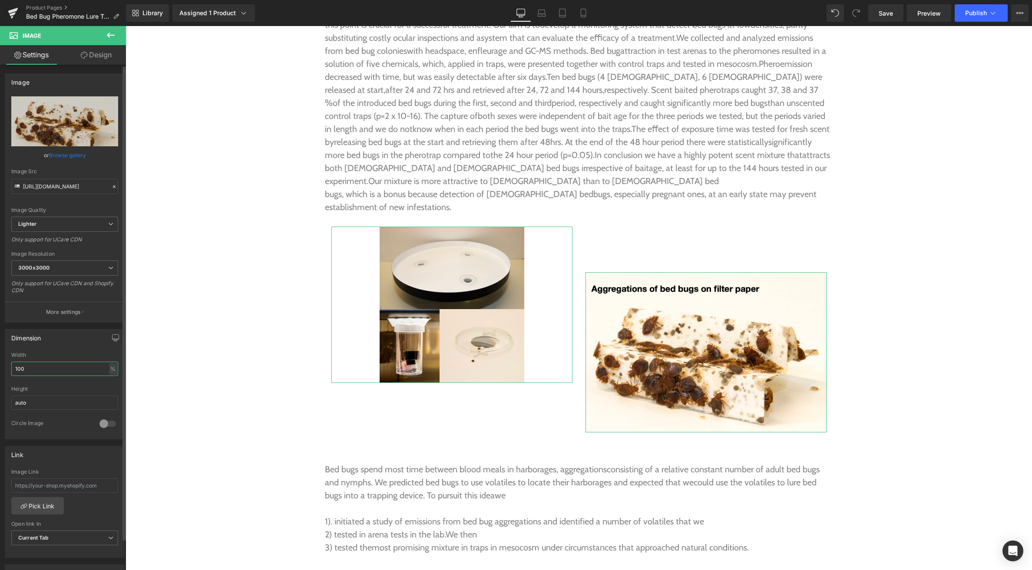
drag, startPoint x: 34, startPoint y: 371, endPoint x: 7, endPoint y: 368, distance: 27.1
click at [7, 368] on div "100% Width 100 % % px auto Height auto 0 Circle Image" at bounding box center [64, 395] width 119 height 87
type input "60"
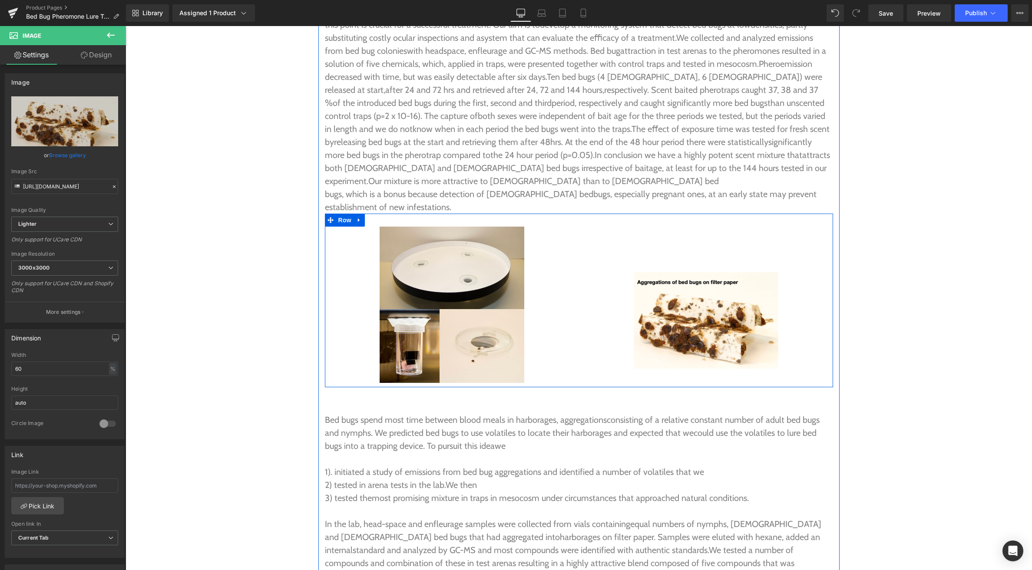
click at [732, 227] on div "Image" at bounding box center [706, 298] width 254 height 142
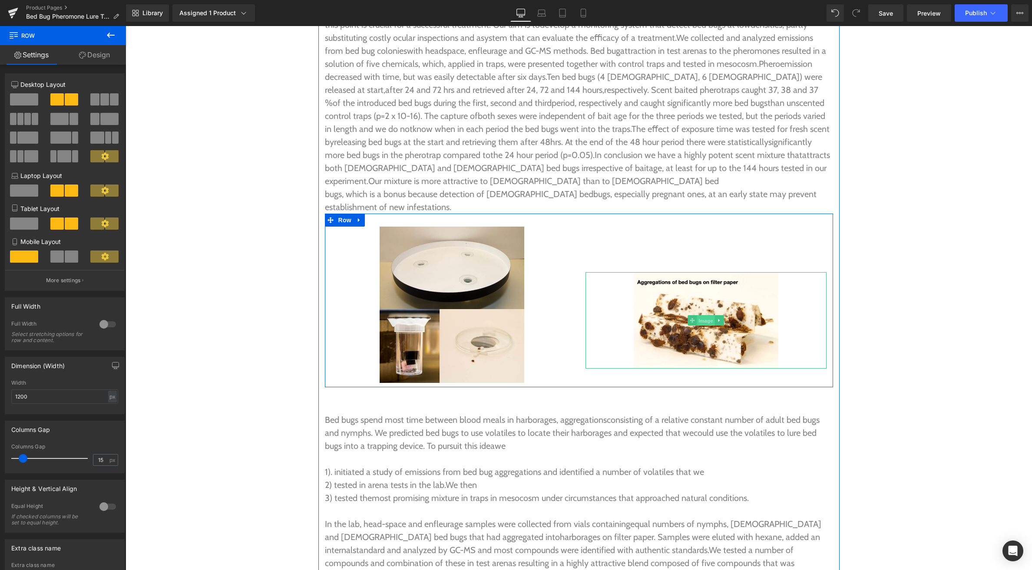
click at [706, 315] on span "Image" at bounding box center [705, 320] width 18 height 10
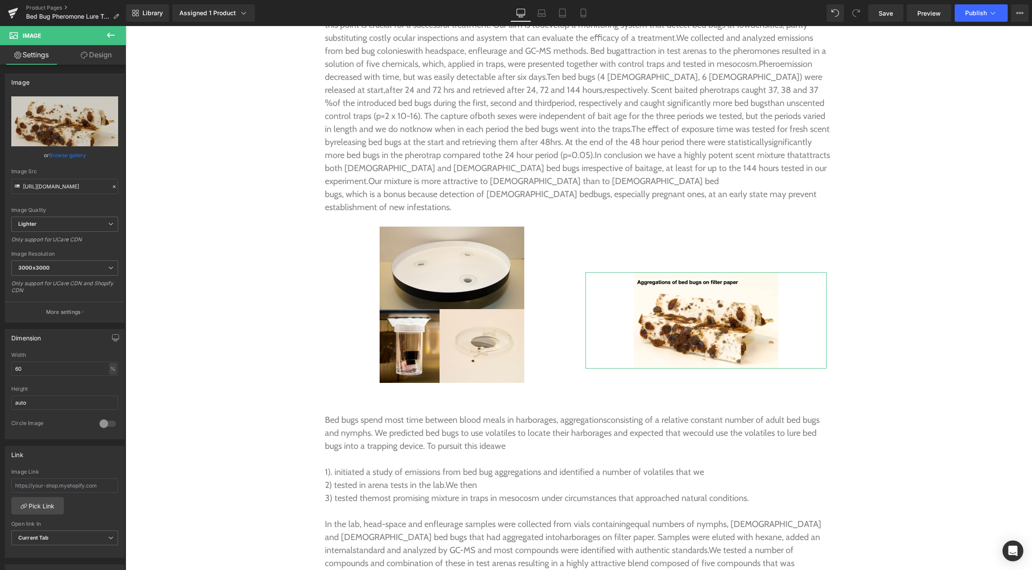
click at [93, 54] on link "Design" at bounding box center [96, 55] width 63 height 20
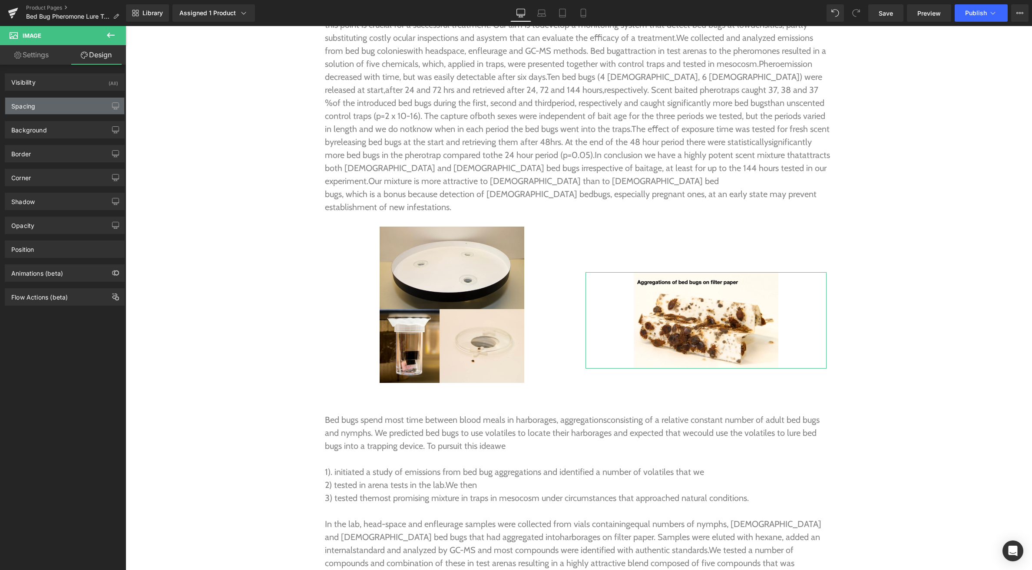
click at [53, 105] on div "Spacing" at bounding box center [64, 106] width 119 height 16
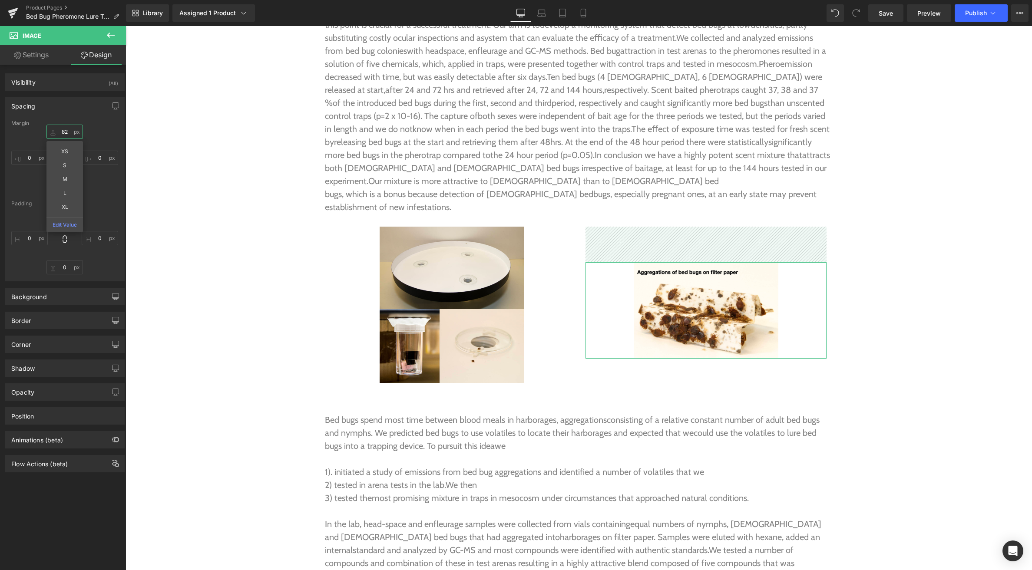
drag, startPoint x: 56, startPoint y: 133, endPoint x: 55, endPoint y: 143, distance: 10.0
type input "82"
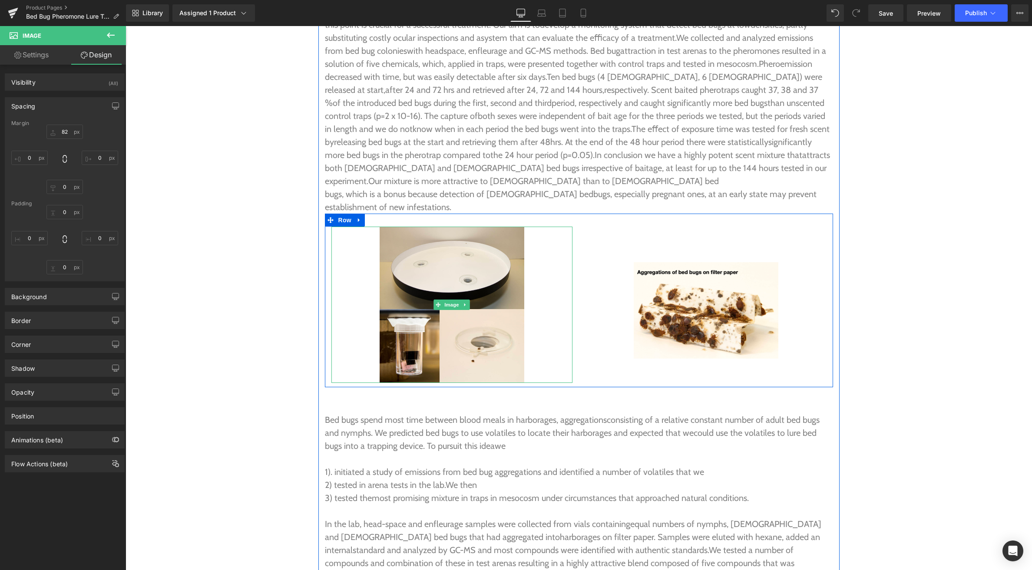
drag, startPoint x: 452, startPoint y: 268, endPoint x: 286, endPoint y: 237, distance: 169.5
click at [452, 300] on span "Image" at bounding box center [451, 305] width 18 height 10
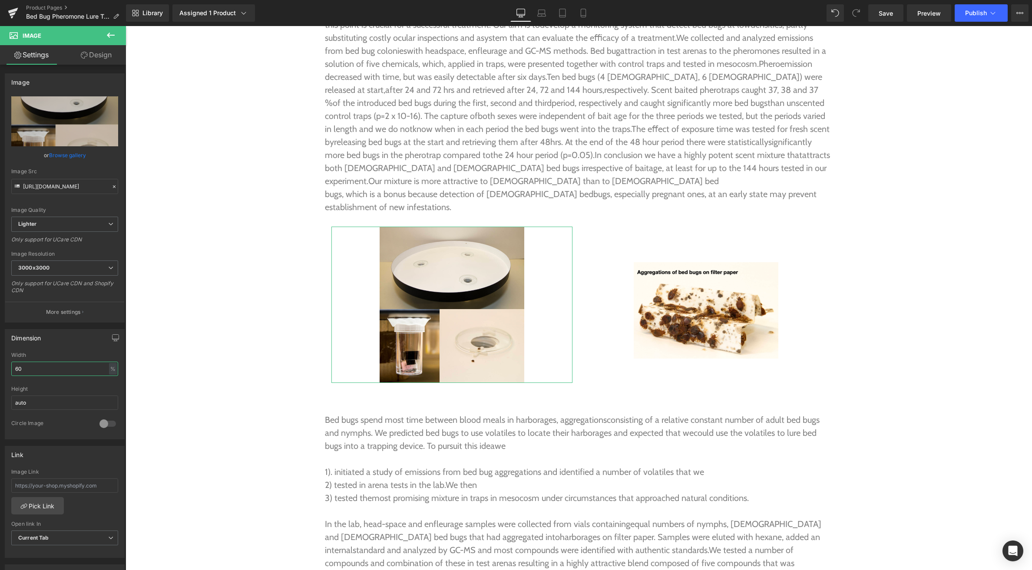
click at [0, 370] on html "Image You are previewing how the will restyle your page. You can not edit Eleme…" at bounding box center [516, 285] width 1032 height 570
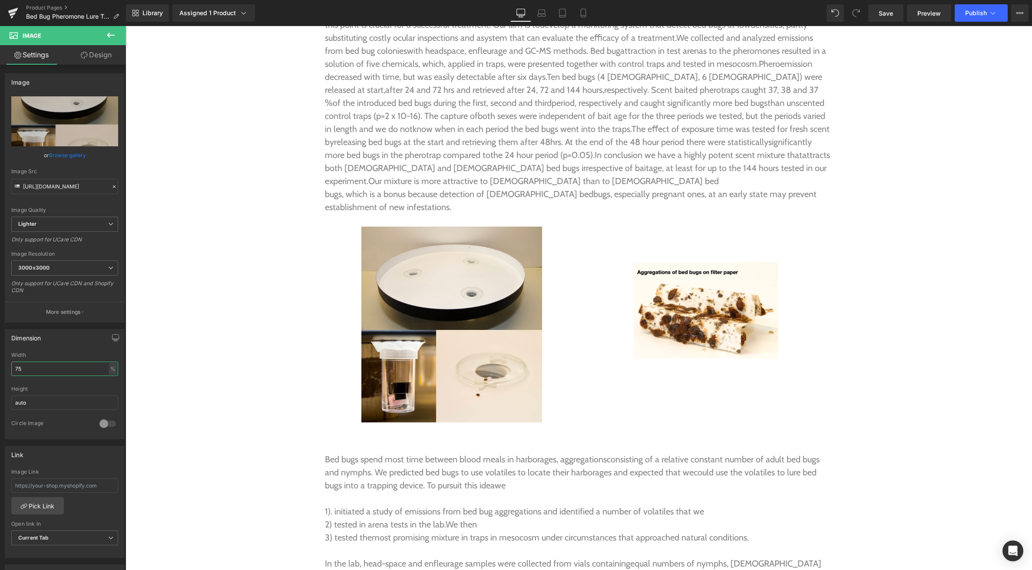
type input "75"
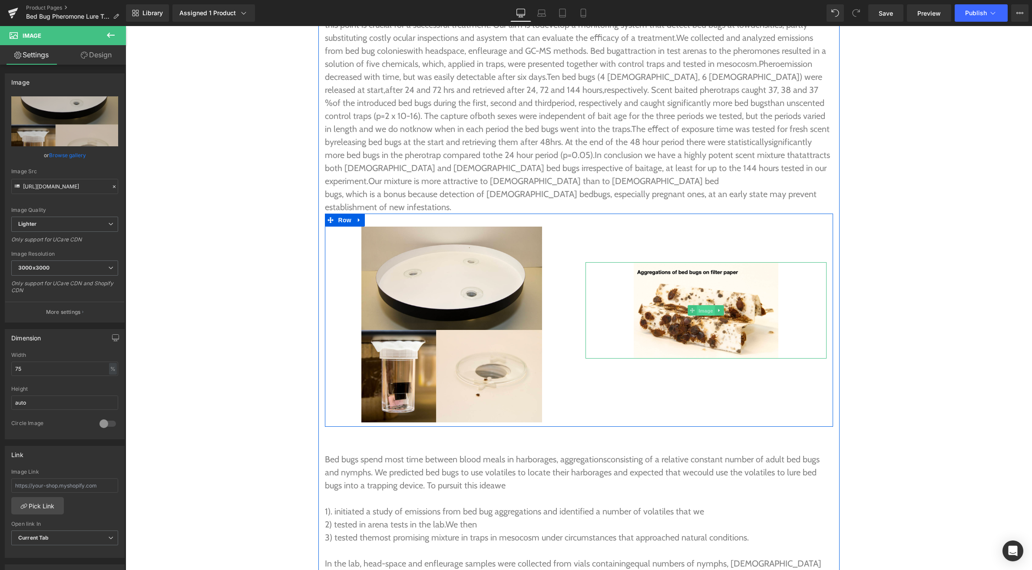
click at [701, 305] on span "Image" at bounding box center [705, 310] width 18 height 10
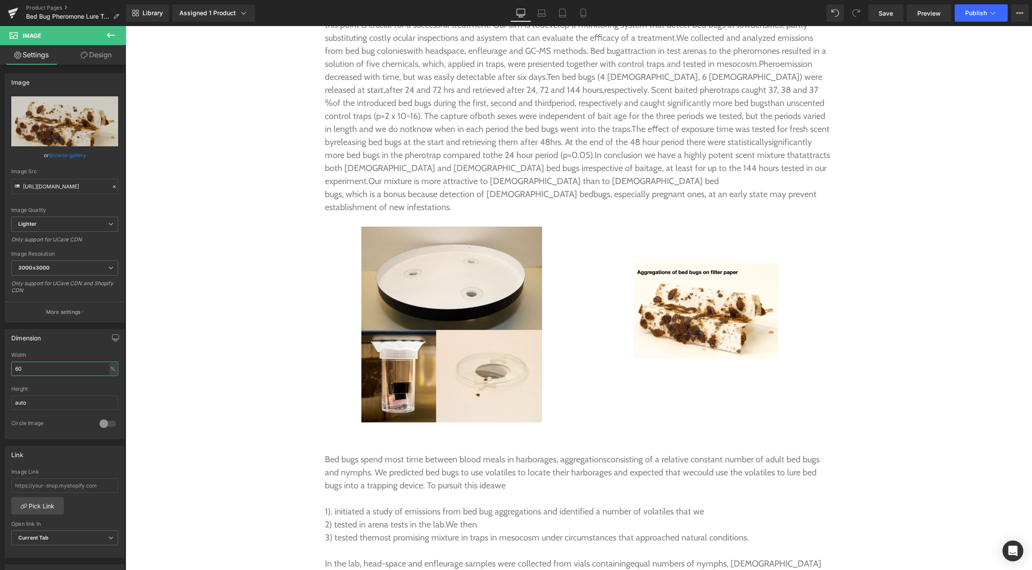
drag, startPoint x: 19, startPoint y: 372, endPoint x: -5, endPoint y: 370, distance: 23.9
click at [0, 370] on html "Image You are previewing how the will restyle your page. You can not edit Eleme…" at bounding box center [516, 285] width 1032 height 570
type input "75"
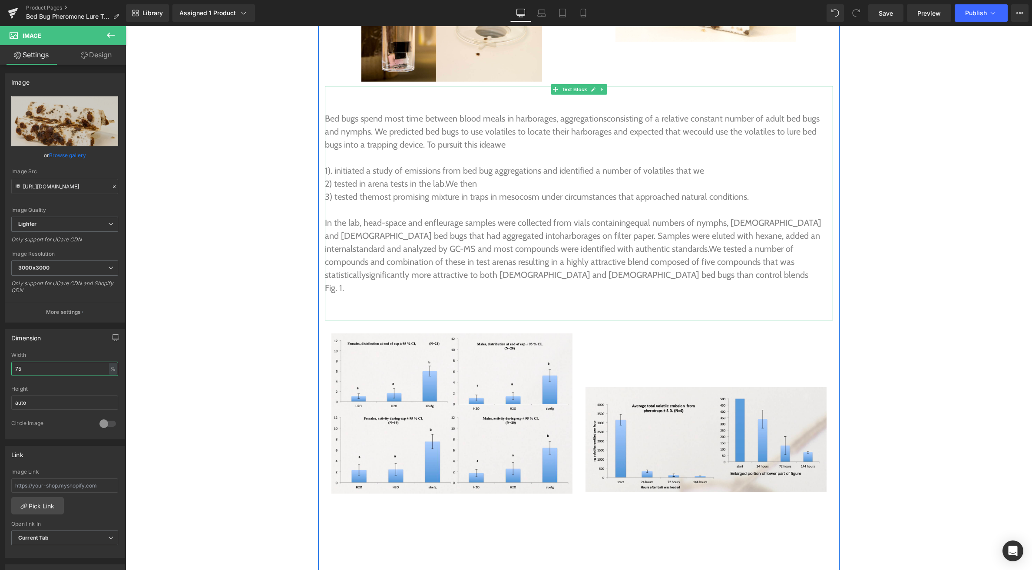
scroll to position [2866, 0]
click at [349, 320] on span "Row" at bounding box center [344, 326] width 17 height 13
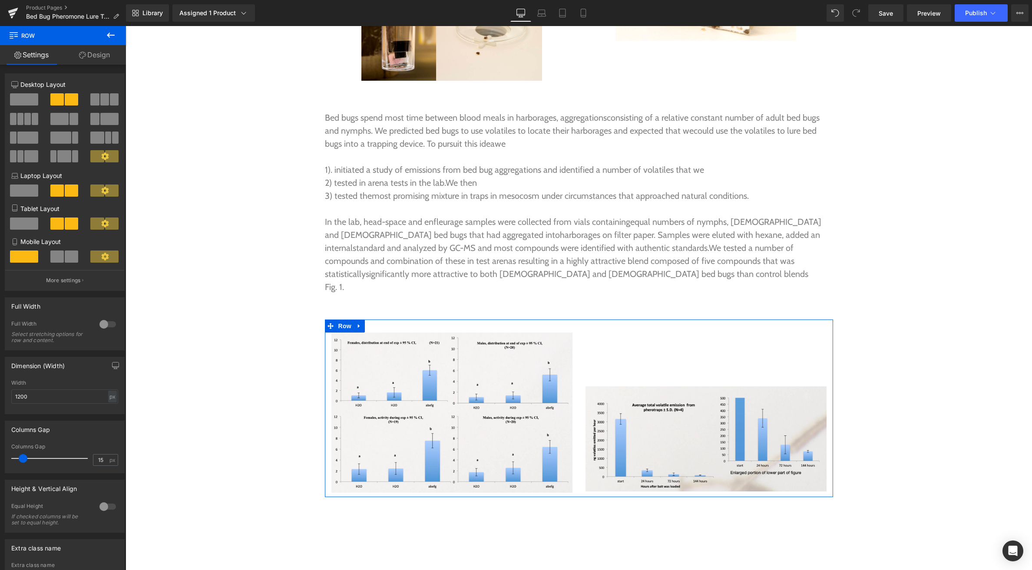
click at [96, 60] on link "Design" at bounding box center [94, 55] width 63 height 20
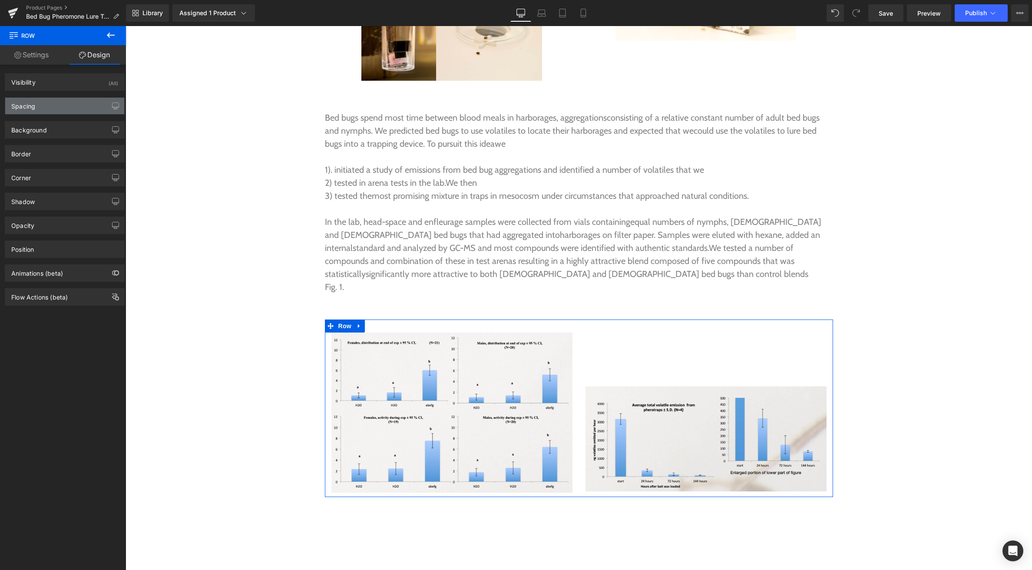
type input "0"
type input "30"
type input "0"
type input "10"
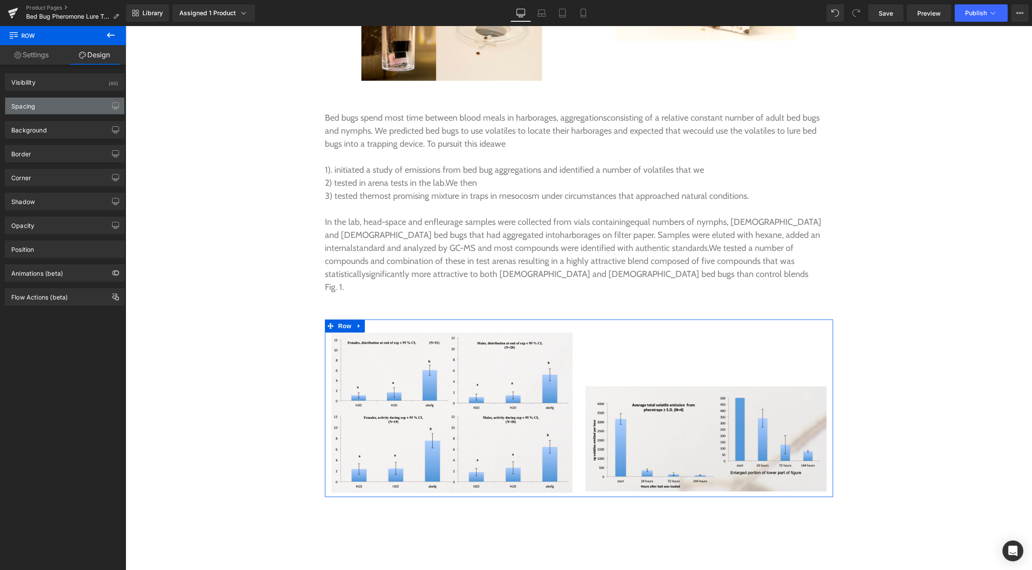
type input "0"
click at [60, 107] on div "Spacing" at bounding box center [64, 106] width 119 height 16
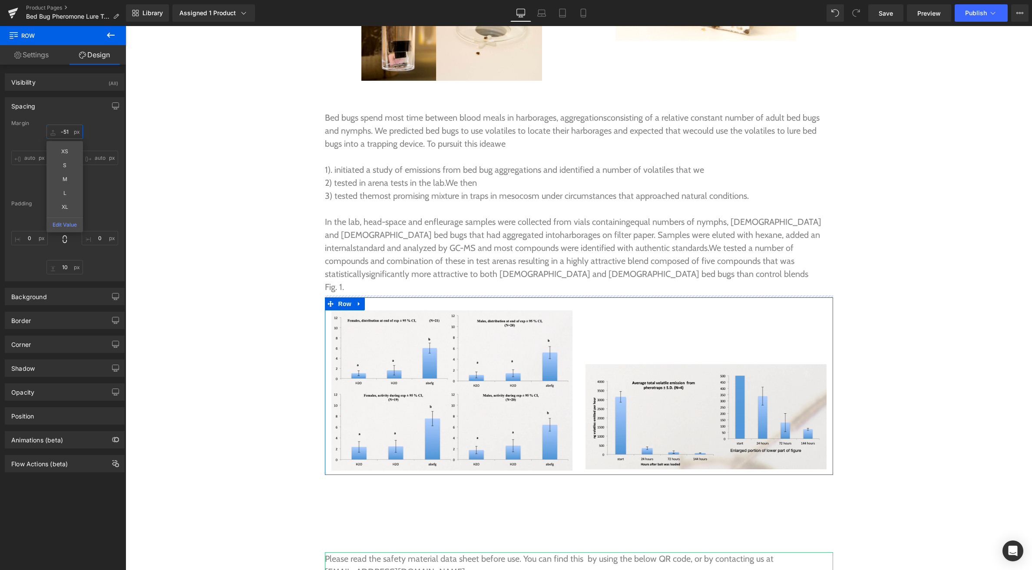
drag, startPoint x: 50, startPoint y: 128, endPoint x: 56, endPoint y: 149, distance: 22.1
type input "-50"
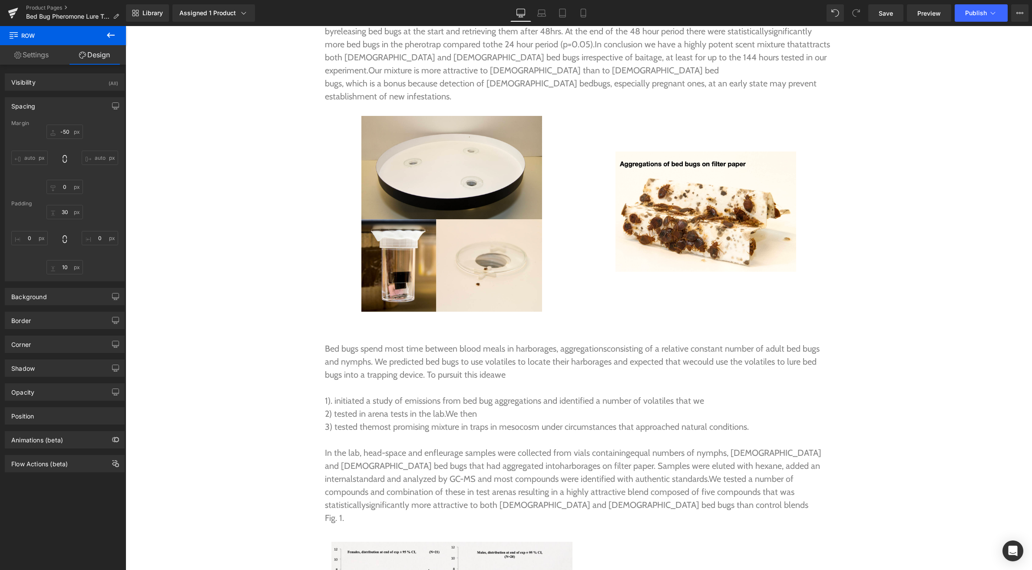
scroll to position [2636, 0]
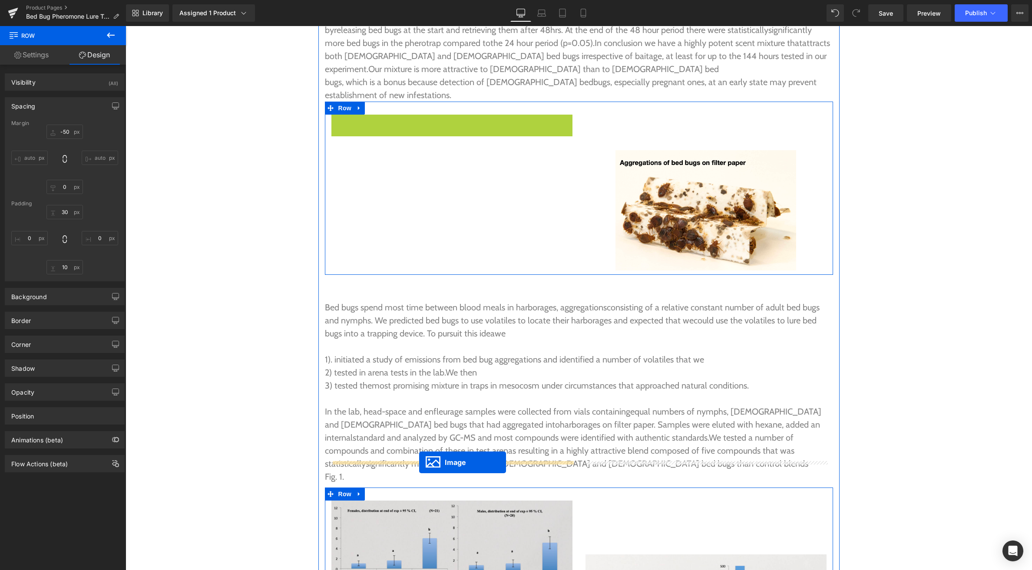
drag, startPoint x: 454, startPoint y: 173, endPoint x: 419, endPoint y: 462, distance: 291.7
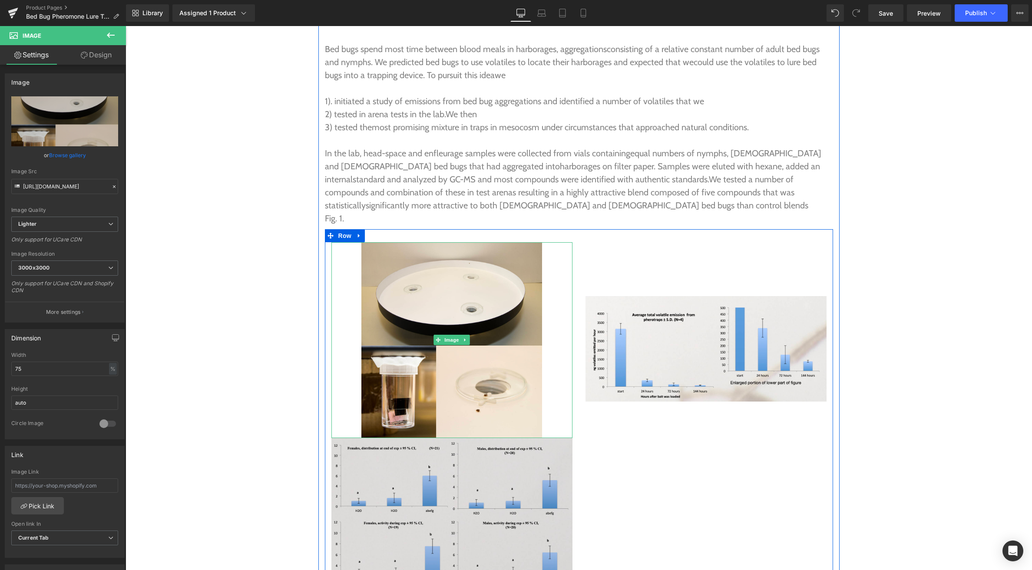
scroll to position [2895, 0]
click at [442, 477] on div "Image" at bounding box center [451, 518] width 241 height 160
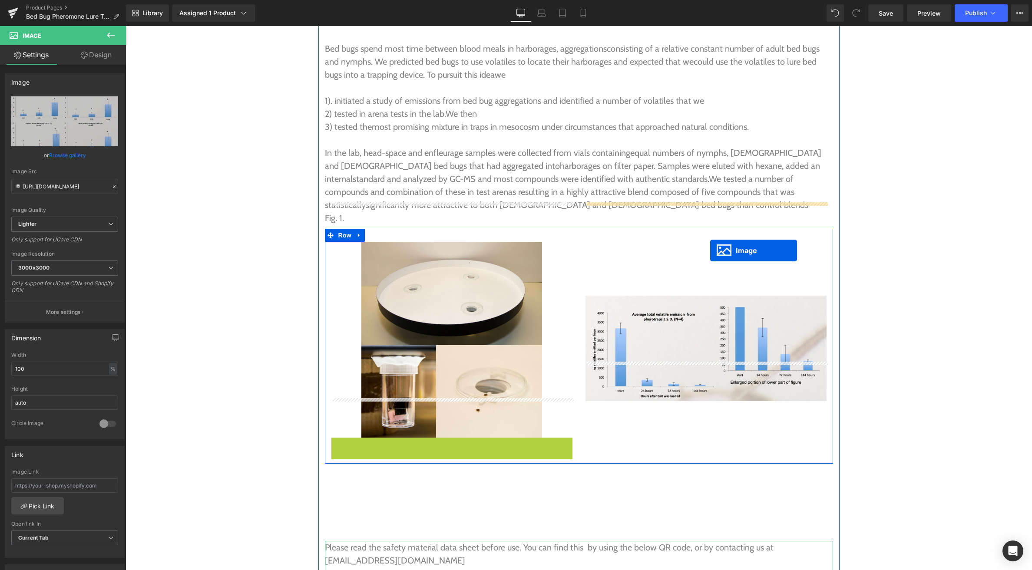
drag, startPoint x: 447, startPoint y: 477, endPoint x: 710, endPoint y: 251, distance: 346.9
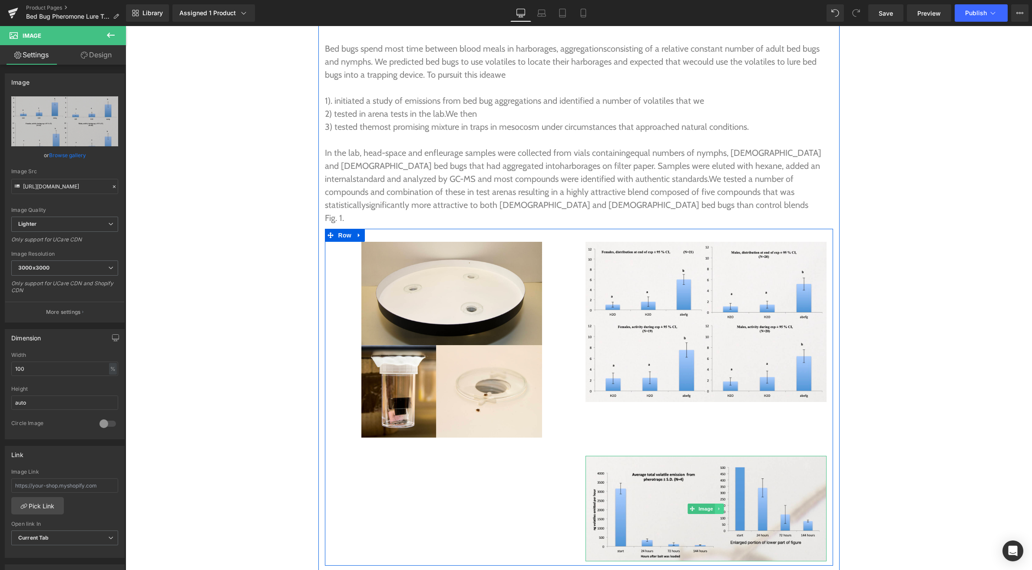
click at [721, 506] on icon at bounding box center [719, 508] width 5 height 5
click at [721, 506] on icon at bounding box center [723, 508] width 5 height 5
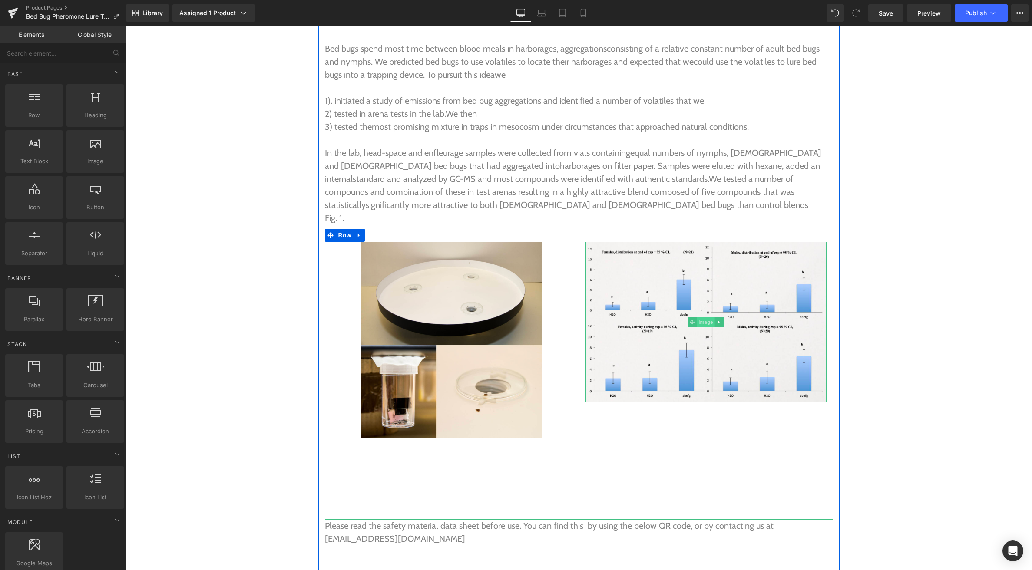
drag, startPoint x: 705, startPoint y: 283, endPoint x: 696, endPoint y: 283, distance: 8.7
click at [705, 317] on span "Image" at bounding box center [705, 322] width 18 height 10
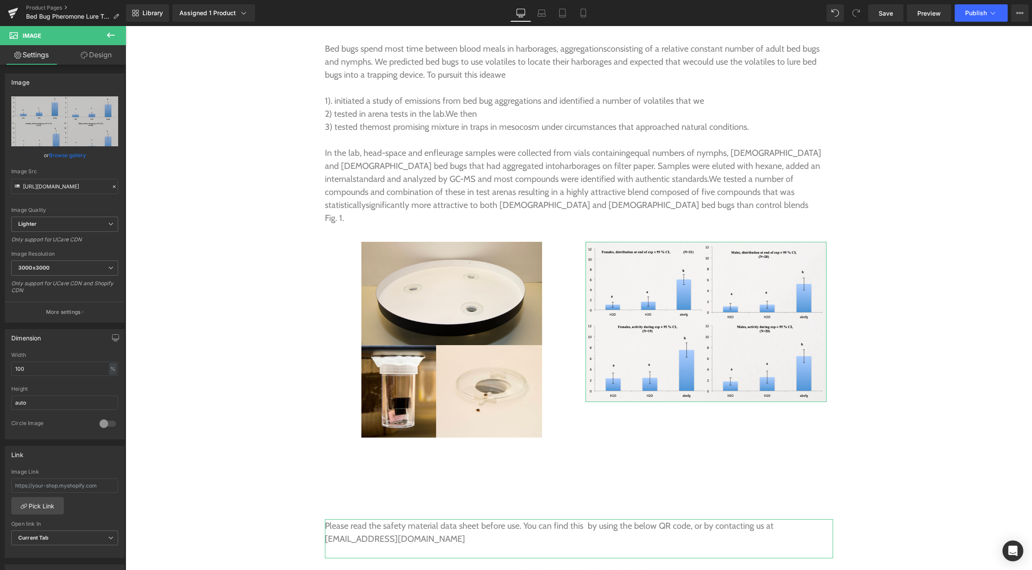
click at [96, 58] on link "Design" at bounding box center [96, 55] width 63 height 20
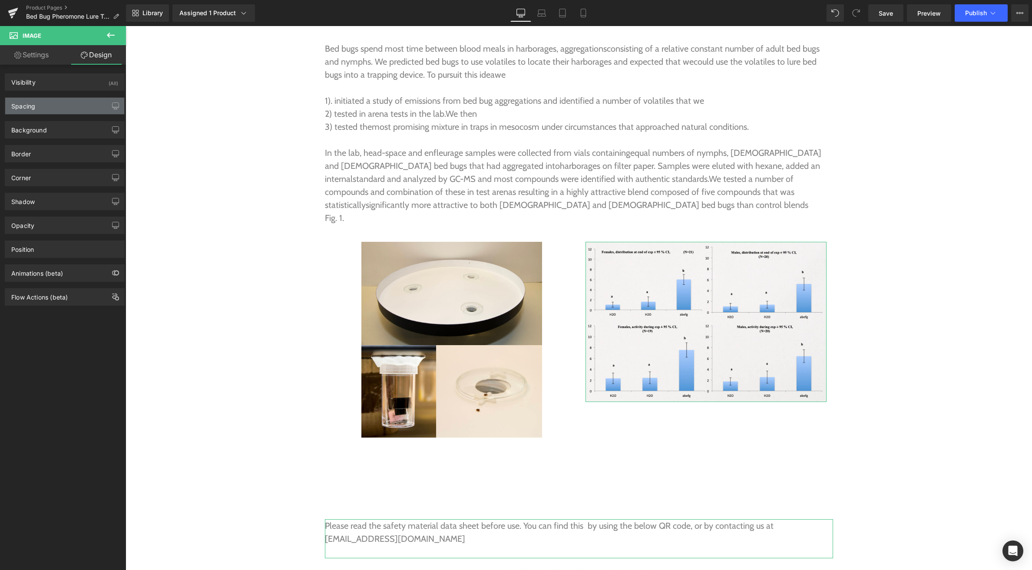
type input "0"
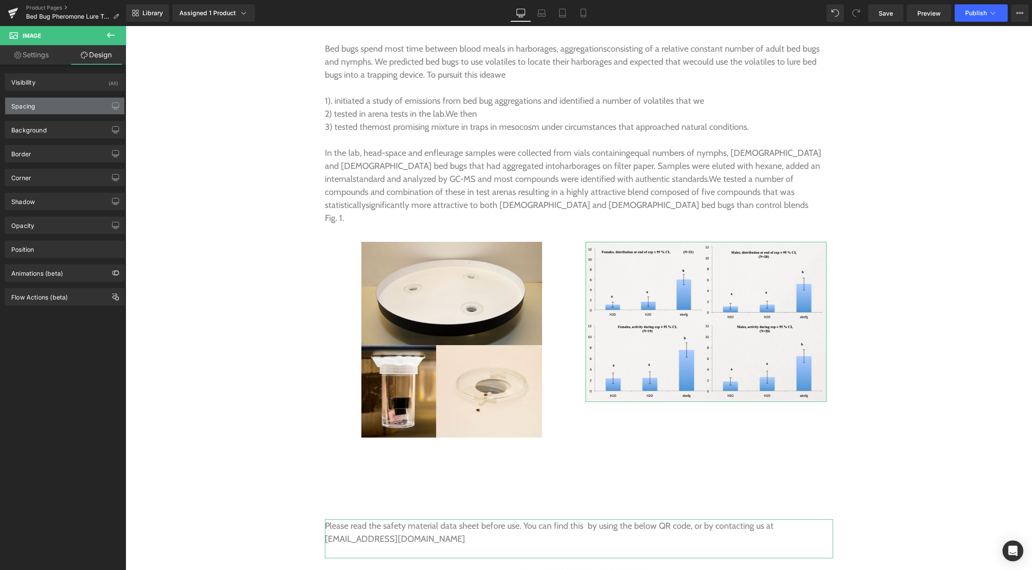
type input "0"
drag, startPoint x: 39, startPoint y: 109, endPoint x: 41, endPoint y: 115, distance: 6.6
click at [38, 109] on div "Spacing" at bounding box center [64, 106] width 119 height 16
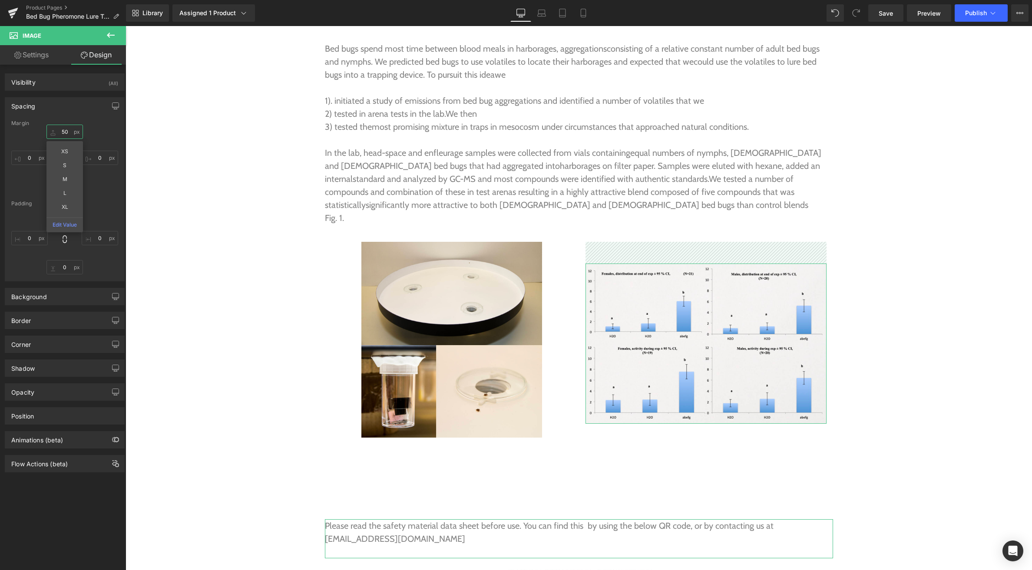
type input "54"
drag, startPoint x: 51, startPoint y: 132, endPoint x: 54, endPoint y: 109, distance: 23.6
click at [54, 109] on div "Spacing Margin 54px 54 XS S M L XL Edit Value 0px 0 0px 0 0px 0 Padding 0px 0 0…" at bounding box center [65, 189] width 120 height 184
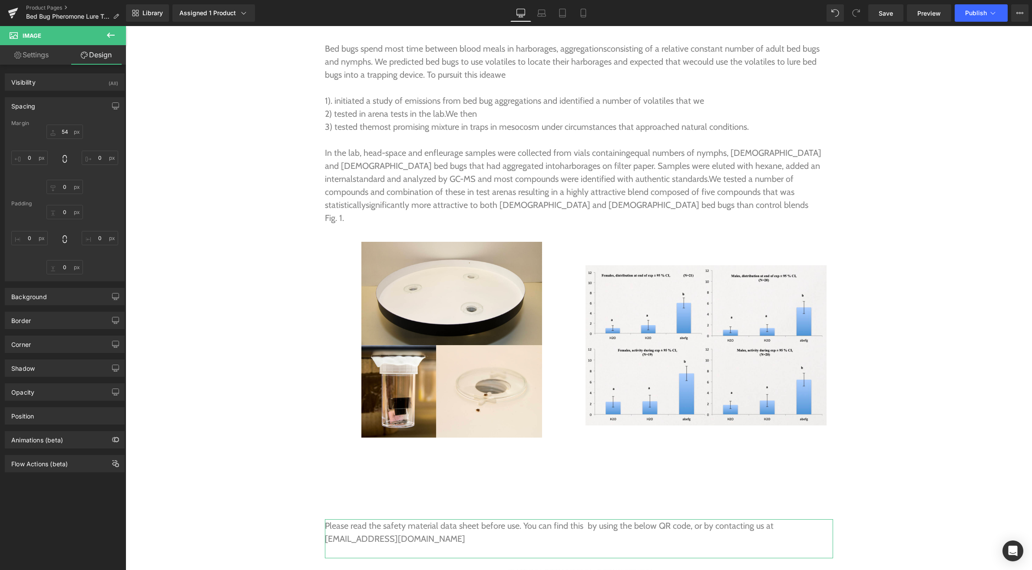
click at [111, 35] on icon at bounding box center [111, 35] width 8 height 5
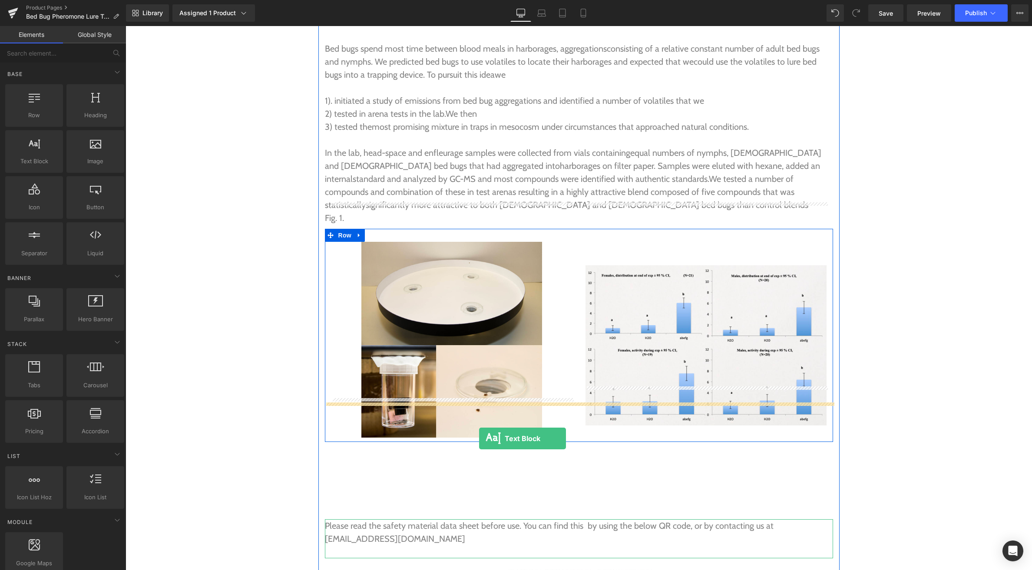
drag, startPoint x: 163, startPoint y: 179, endPoint x: 479, endPoint y: 438, distance: 408.7
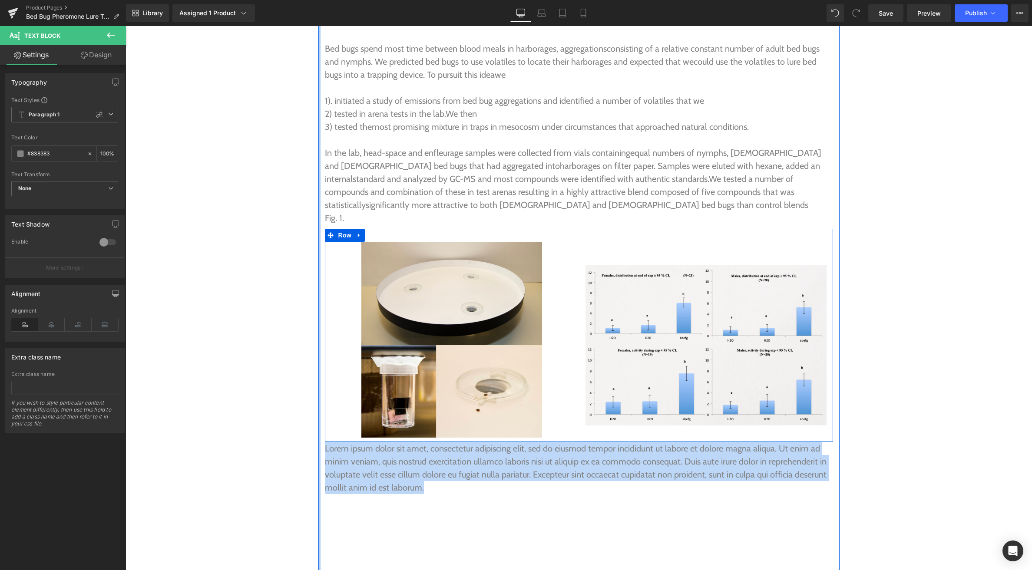
drag, startPoint x: 431, startPoint y: 448, endPoint x: 319, endPoint y: 411, distance: 118.2
paste div
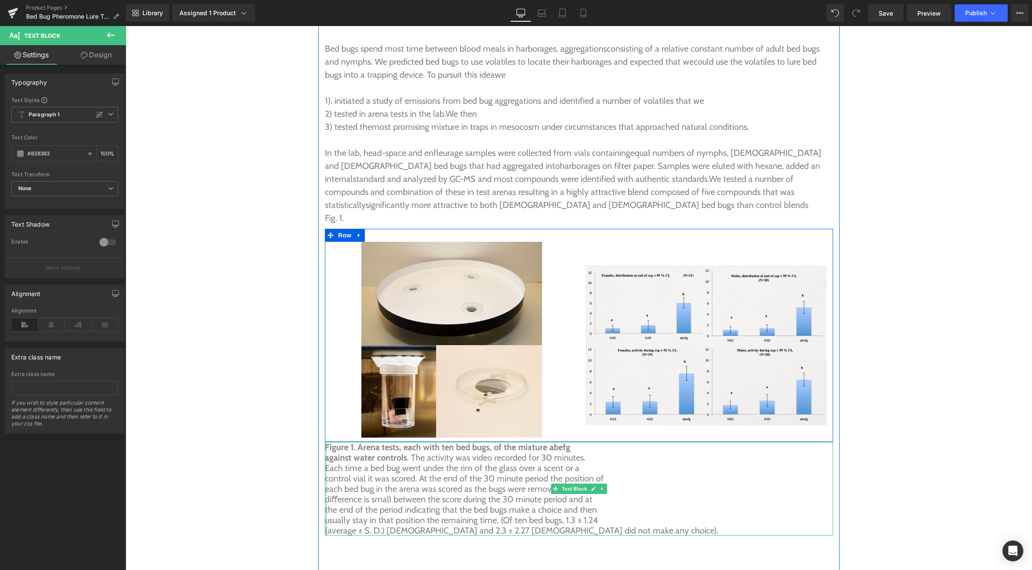
click at [326, 442] on div at bounding box center [326, 489] width 2 height 94
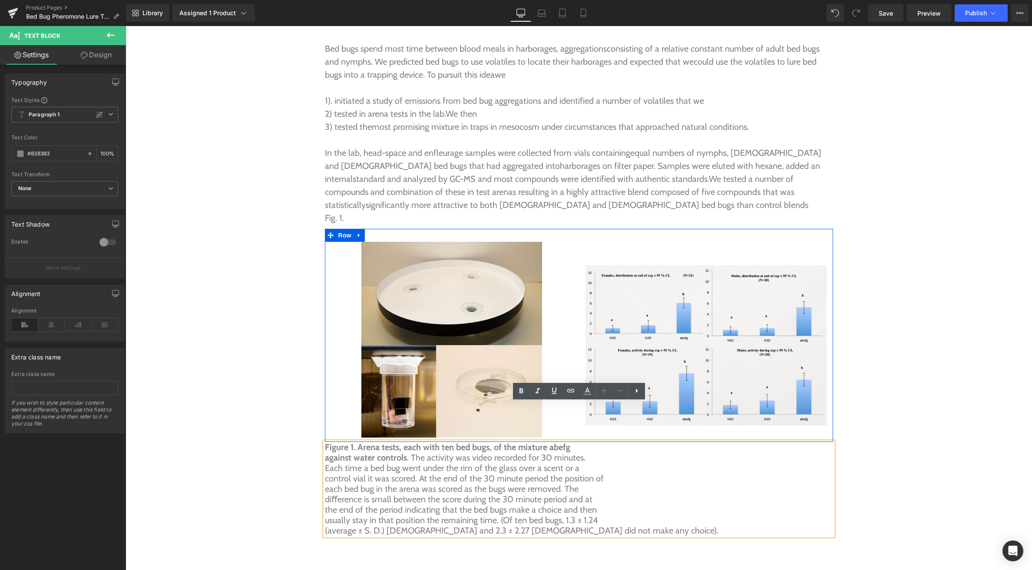
click at [325, 452] on b "against water controls" at bounding box center [366, 457] width 82 height 10
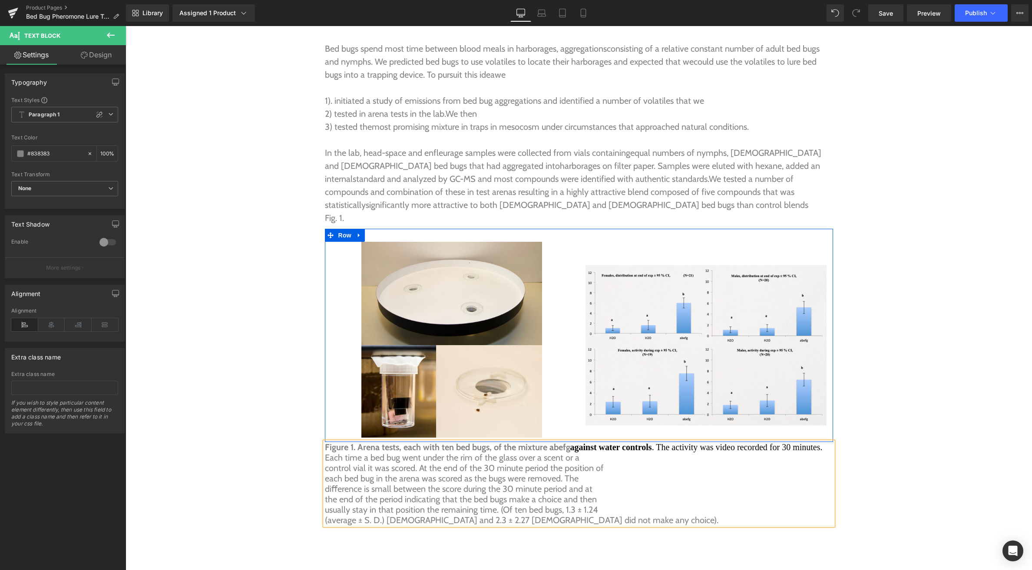
click at [325, 452] on p "Each time a bed bug went under the rim of the glass over a scent or a" at bounding box center [579, 457] width 508 height 10
click at [339, 473] on p "each bed bug in the arena was scored as the bugs were removed. The" at bounding box center [579, 478] width 508 height 10
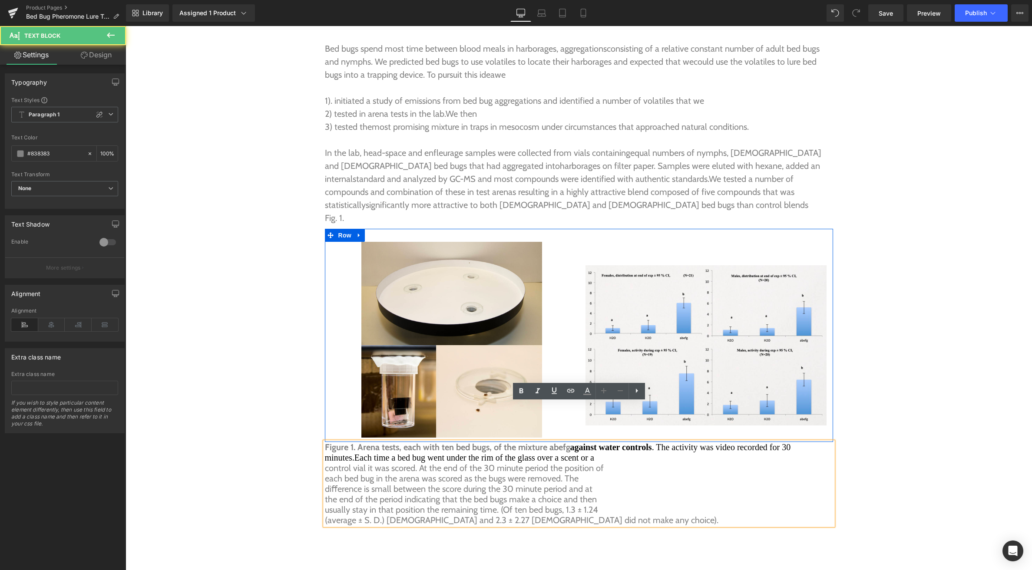
click at [332, 463] on p "control vial it was scored. At the end of the 30 minute period the position of" at bounding box center [579, 468] width 508 height 10
click at [330, 463] on p "control vial it was scored. At the end of the 30 minute period the position of" at bounding box center [579, 468] width 508 height 10
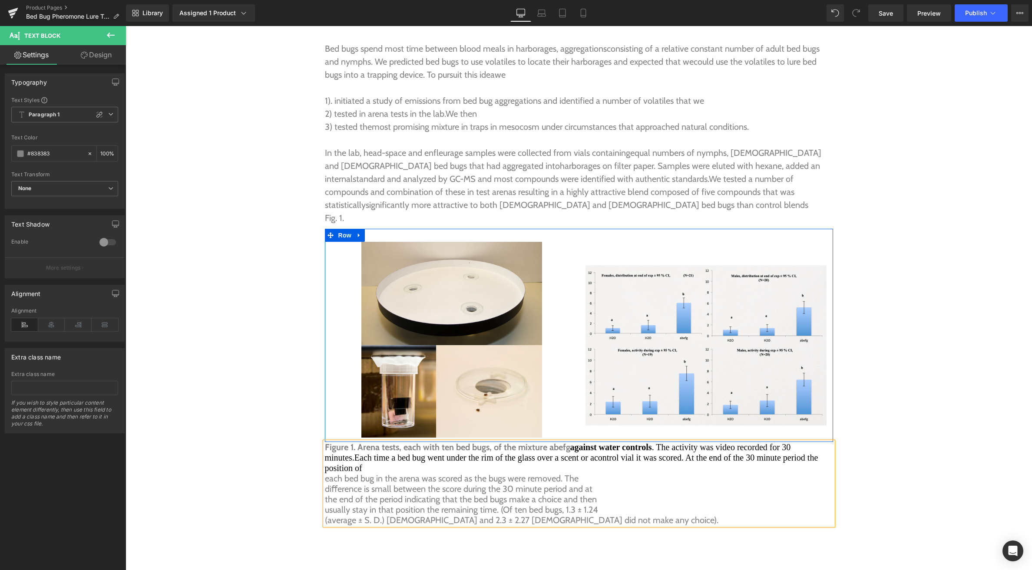
click at [325, 473] on p "each bed bug in the arena was scored as the bugs were removed. The" at bounding box center [579, 478] width 508 height 10
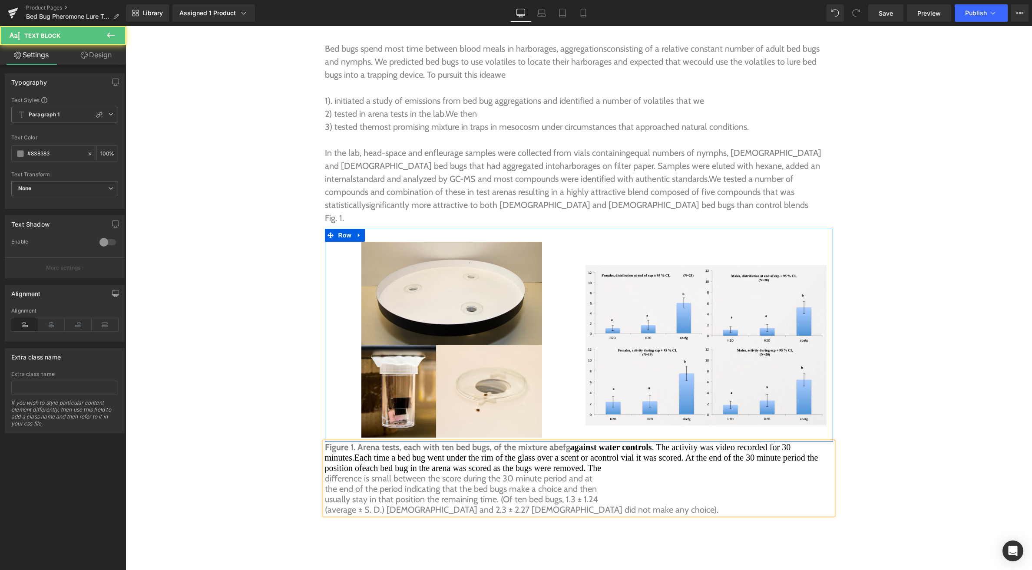
click at [325, 473] on p "diﬀerence is small between the score during the 30 minute period and at" at bounding box center [579, 478] width 508 height 10
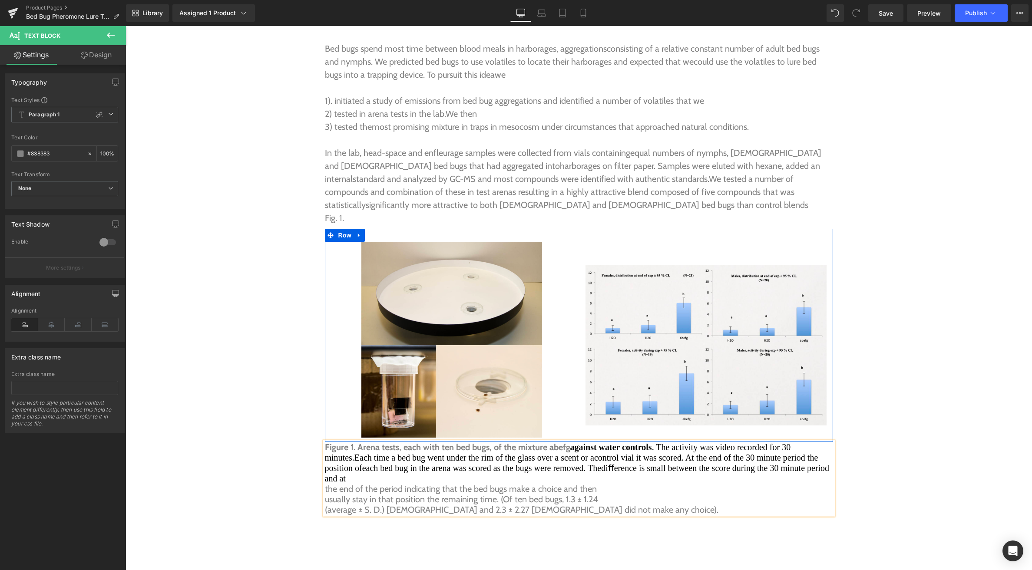
click at [326, 484] on p "the end of the period indicating that the bed bugs make a choice and then" at bounding box center [579, 489] width 508 height 10
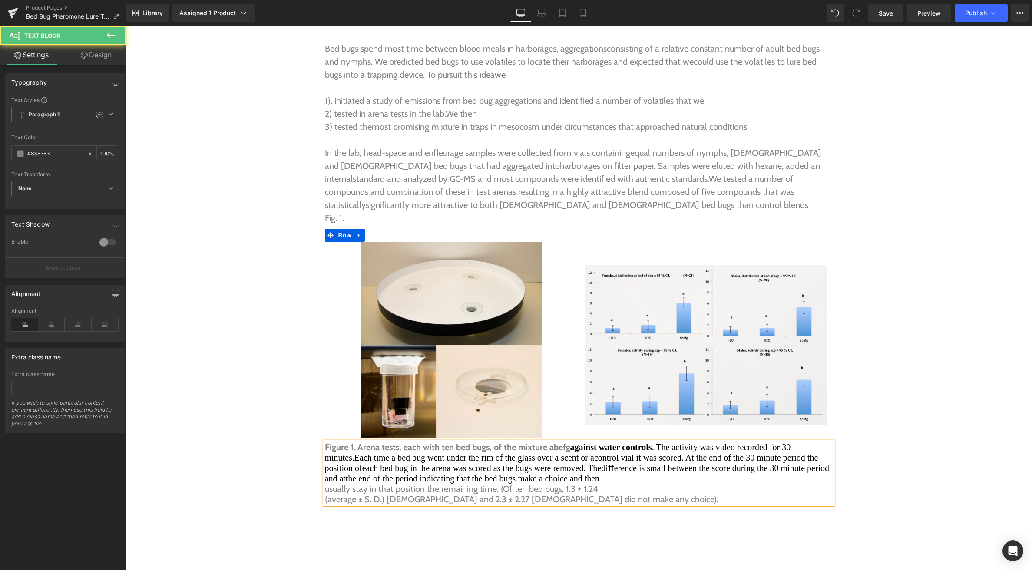
click at [325, 452] on div "Figure 1. Arena tests, each with ten bed bugs, of the mixture abefg against wat…" at bounding box center [579, 473] width 508 height 63
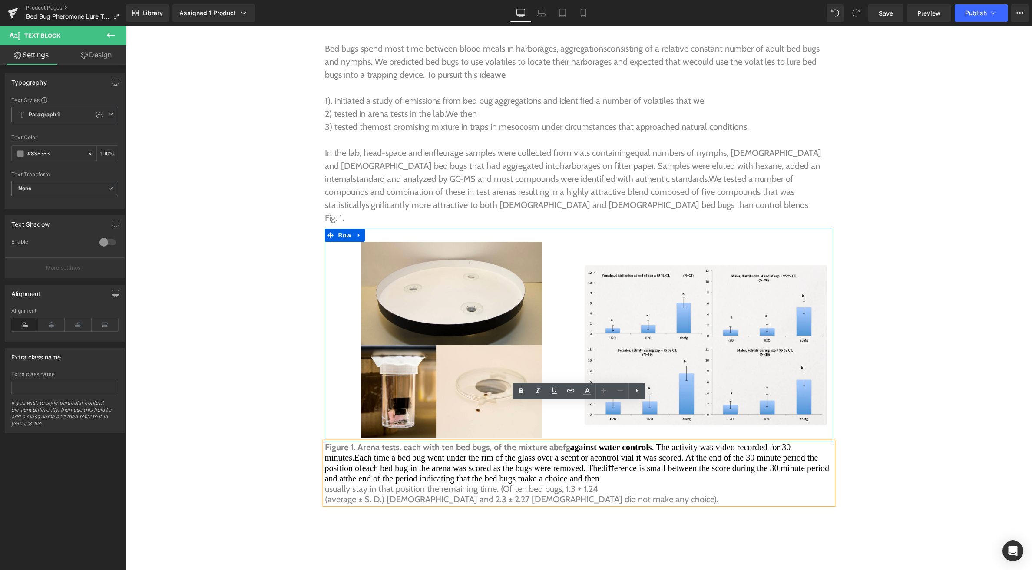
click at [325, 452] on div "Figure 1. Arena tests, each with ten bed bugs, of the mixture abefg against wat…" at bounding box center [579, 473] width 508 height 63
click at [328, 484] on p "usually stay in that position the remaining time. (Of ten bed bugs, 1.3 ± 1.24" at bounding box center [579, 489] width 508 height 10
click at [326, 484] on p "usually stay in that position the remaining time. (Of ten bed bugs, 1.3 ± 1.24" at bounding box center [579, 489] width 508 height 10
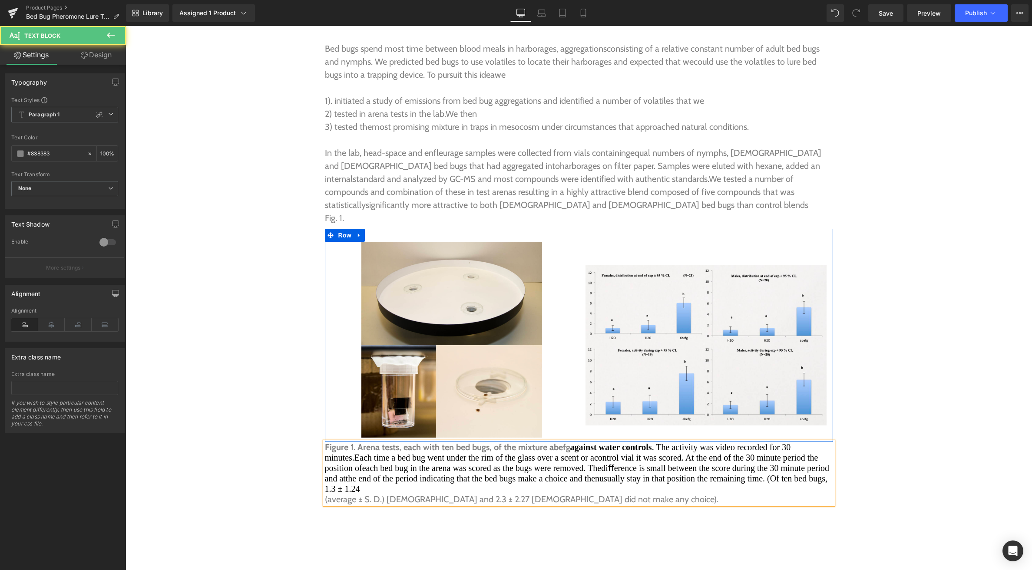
click at [326, 494] on p "(average ± S. D.) females and 2.3 ± 2.27 males did not make any choice)." at bounding box center [579, 499] width 508 height 10
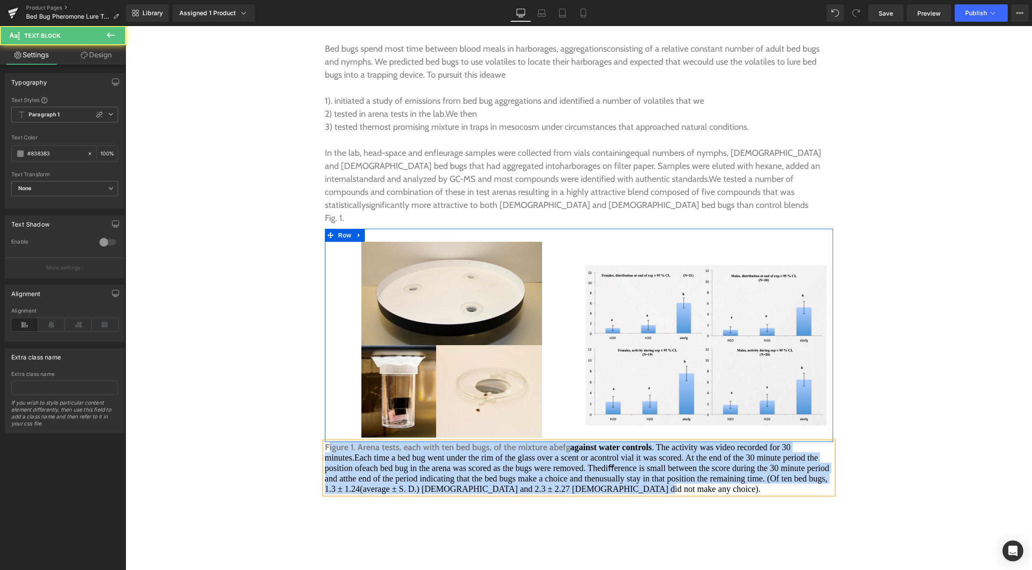
drag, startPoint x: 383, startPoint y: 461, endPoint x: 328, endPoint y: 410, distance: 74.4
click at [328, 442] on p "Figure 1. Arena tests, each with ten bed bugs, of the mixture abefg against wat…" at bounding box center [579, 468] width 508 height 52
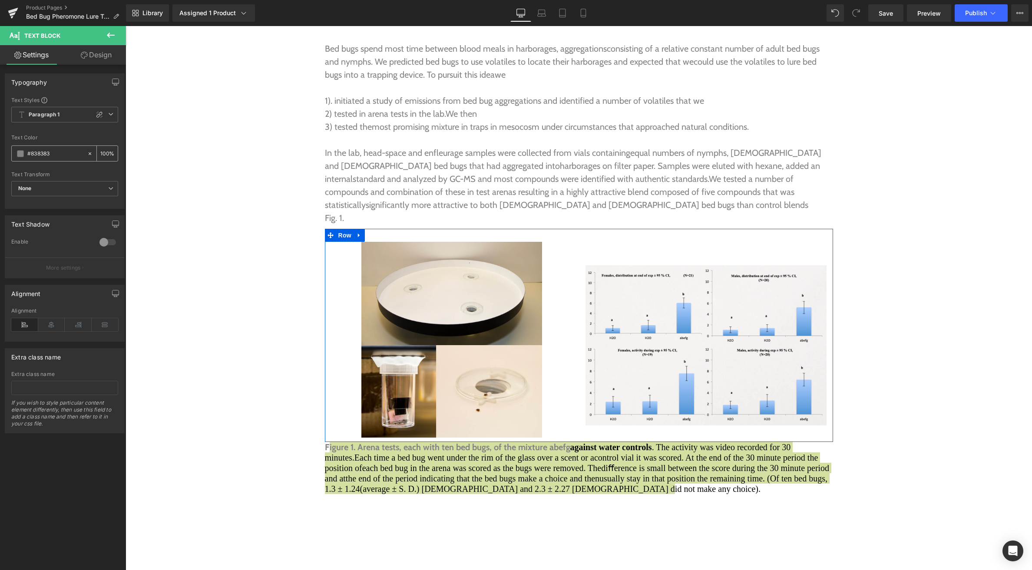
click at [21, 154] on span at bounding box center [20, 153] width 7 height 7
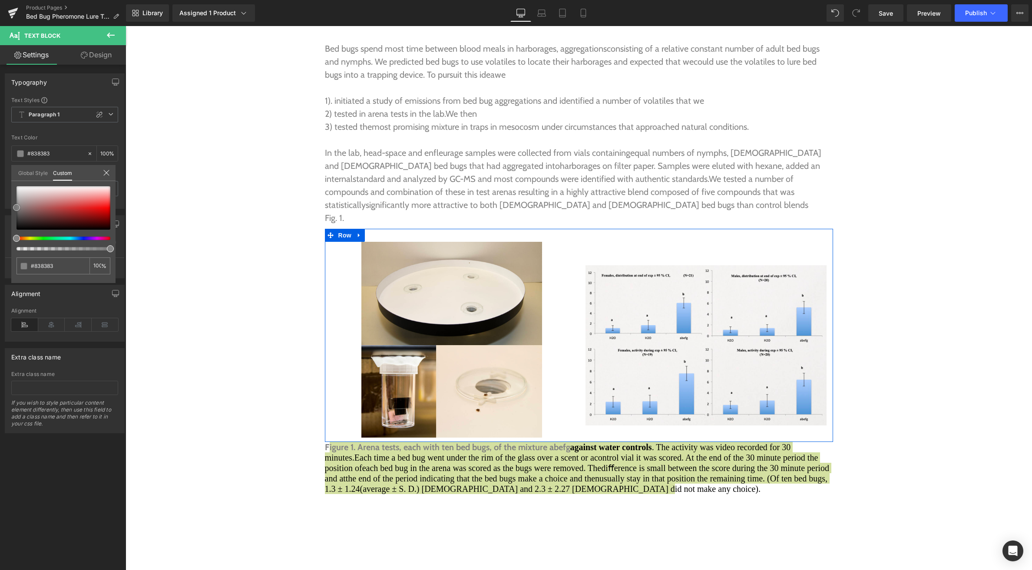
type input "#7f7f7f"
type input "#7a7a7a"
type input "#757575"
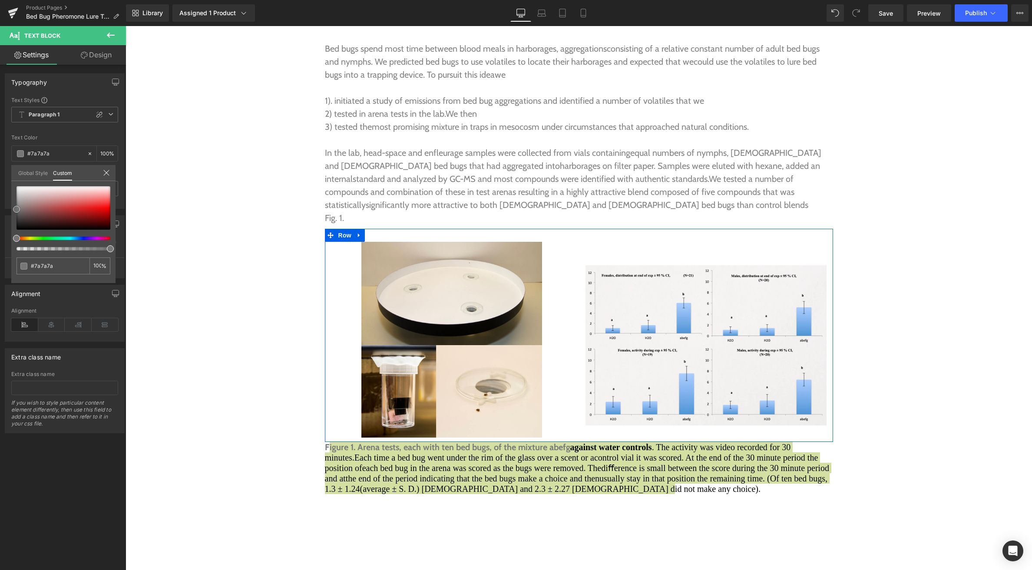
type input "#757575"
type input "#727272"
type input "#757575"
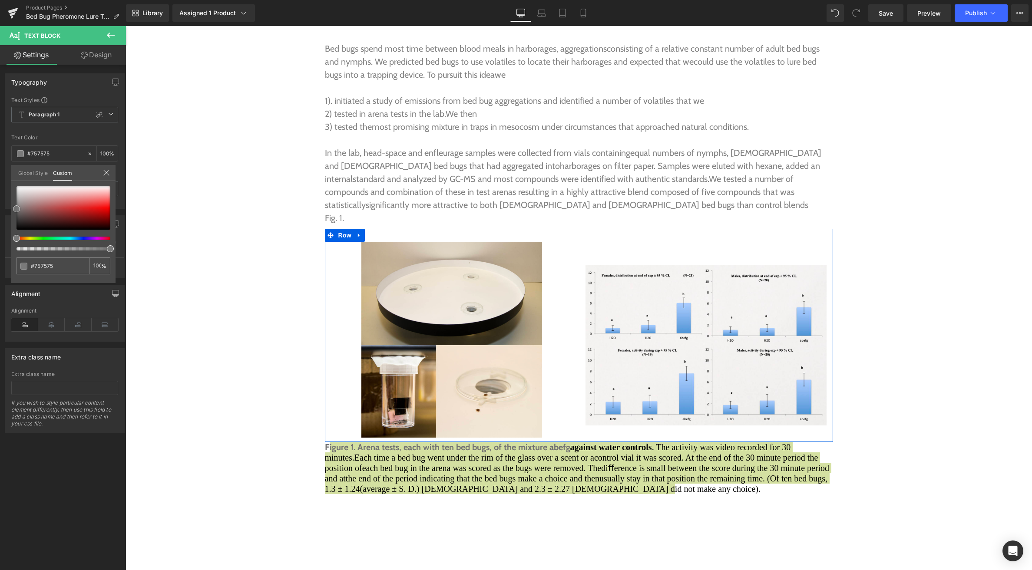
type input "#777777"
type input "#7a7a7a"
type input "#7c7c7c"
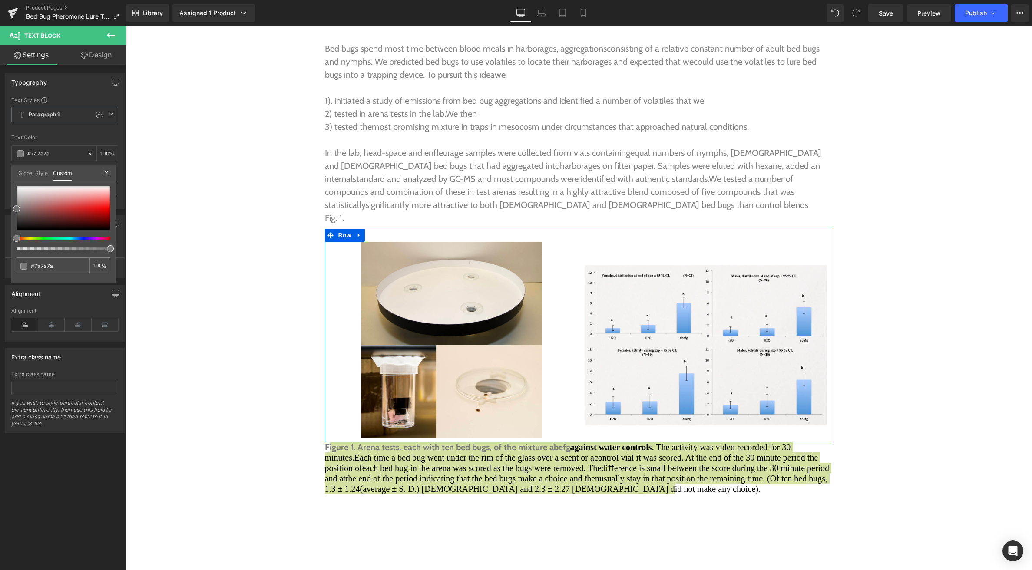
type input "#7c7c7c"
type input "#7f7f7f"
click at [16, 208] on span at bounding box center [16, 207] width 7 height 7
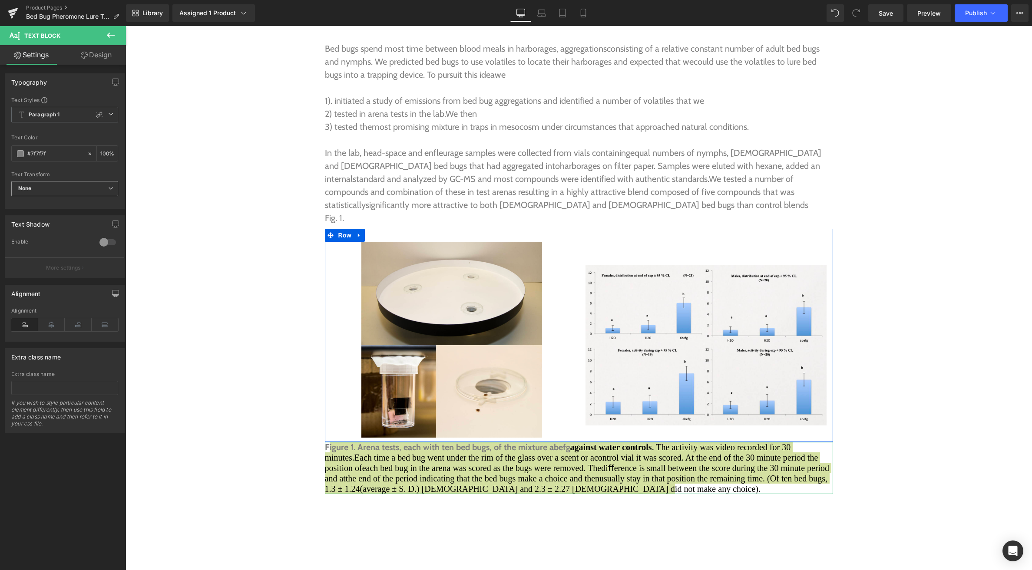
click at [108, 188] on icon at bounding box center [110, 188] width 5 height 5
click at [89, 205] on li "None" at bounding box center [62, 204] width 103 height 13
click at [53, 324] on icon at bounding box center [51, 324] width 27 height 13
click at [30, 324] on icon at bounding box center [24, 324] width 27 height 13
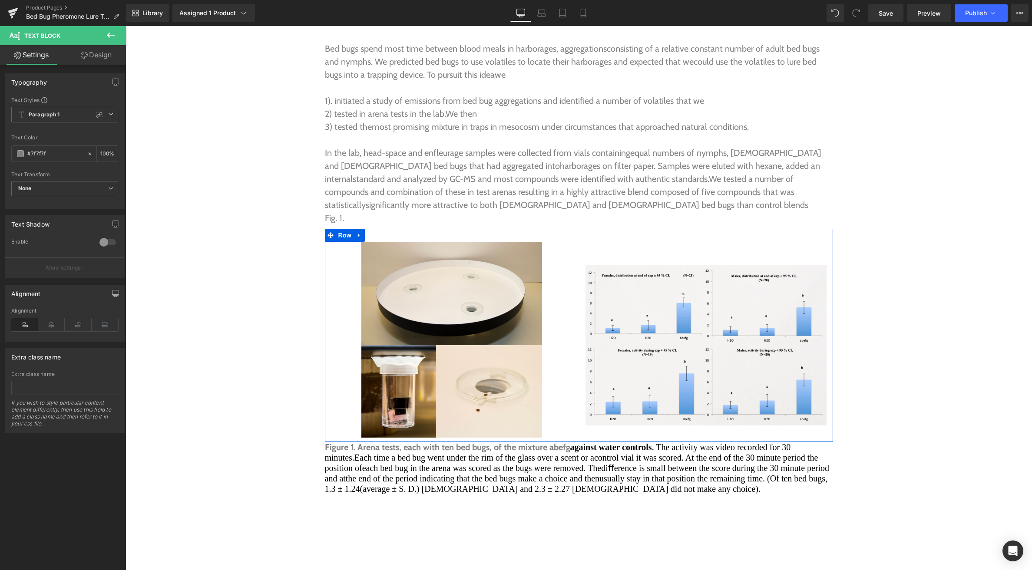
click at [326, 442] on div at bounding box center [326, 468] width 2 height 52
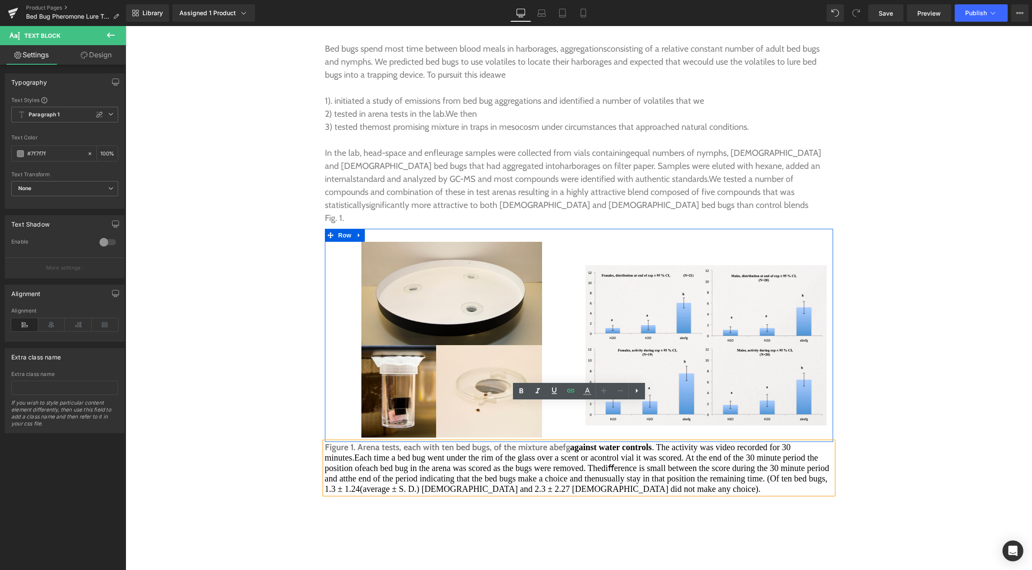
click at [326, 442] on b "Figure 1. Arena tests, each with ten bed bugs, of the mixture abefg" at bounding box center [447, 447] width 245 height 10
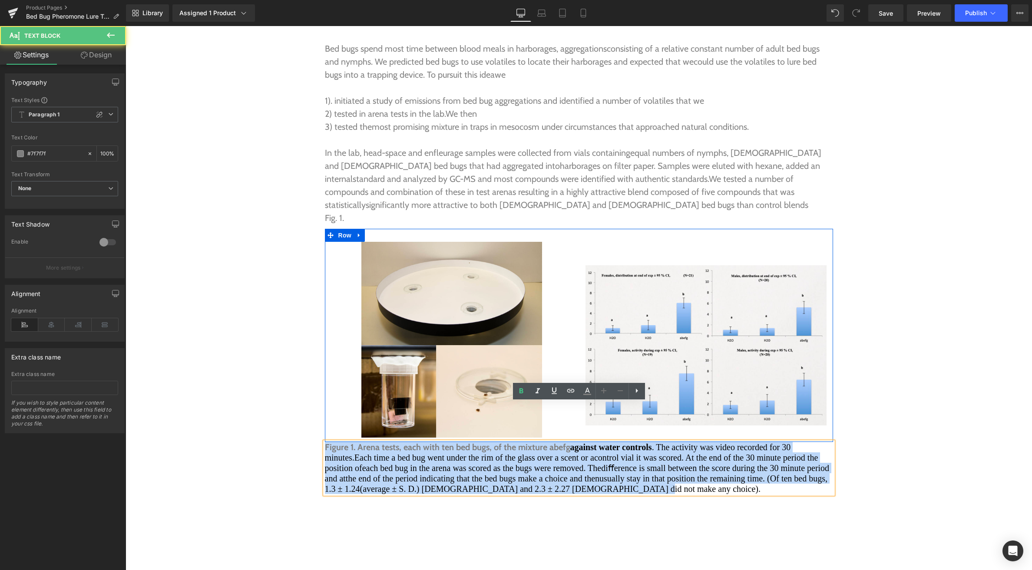
drag, startPoint x: 326, startPoint y: 408, endPoint x: 374, endPoint y: 458, distance: 69.7
click at [374, 458] on p "Figure 1. Arena tests, each with ten bed bugs, of the mixture abefg against wat…" at bounding box center [579, 468] width 508 height 52
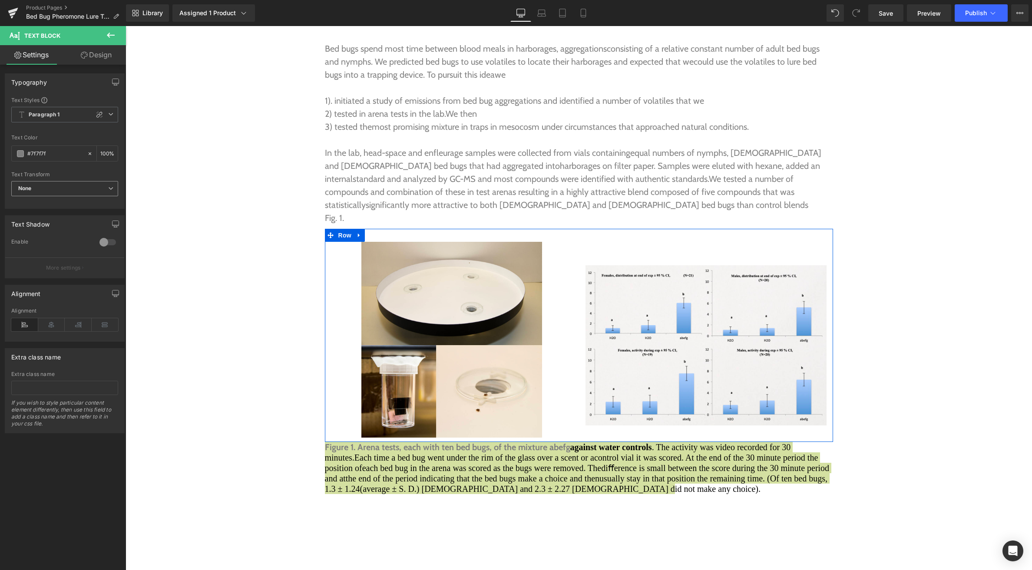
click at [108, 186] on icon at bounding box center [110, 188] width 5 height 5
click at [69, 171] on div "Text Transform" at bounding box center [64, 174] width 107 height 6
click at [108, 115] on icon at bounding box center [110, 114] width 5 height 5
click at [66, 138] on li "Custom" at bounding box center [62, 132] width 103 height 16
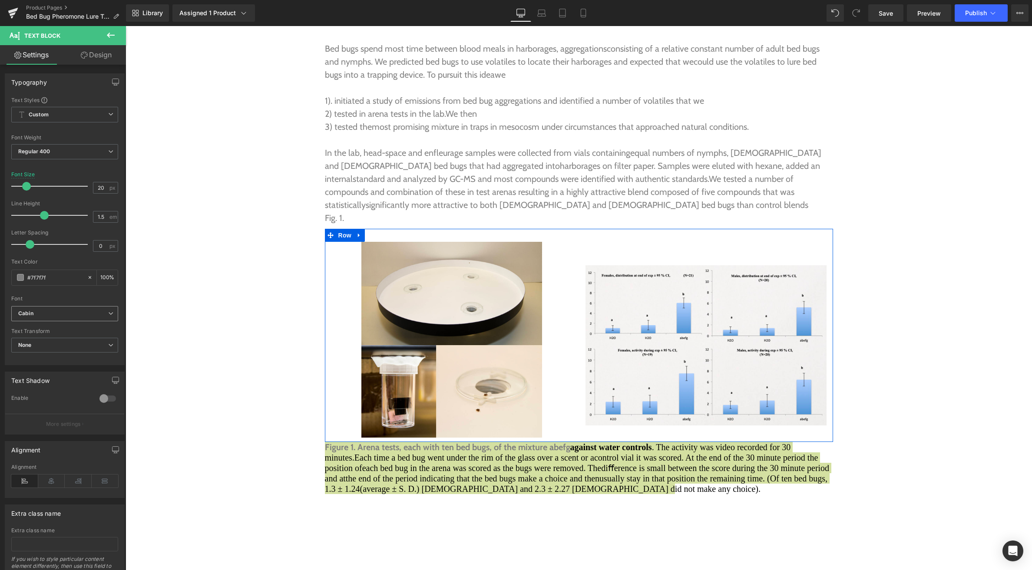
click at [108, 311] on icon at bounding box center [110, 313] width 5 height 5
click at [80, 351] on li "Lato" at bounding box center [62, 358] width 103 height 14
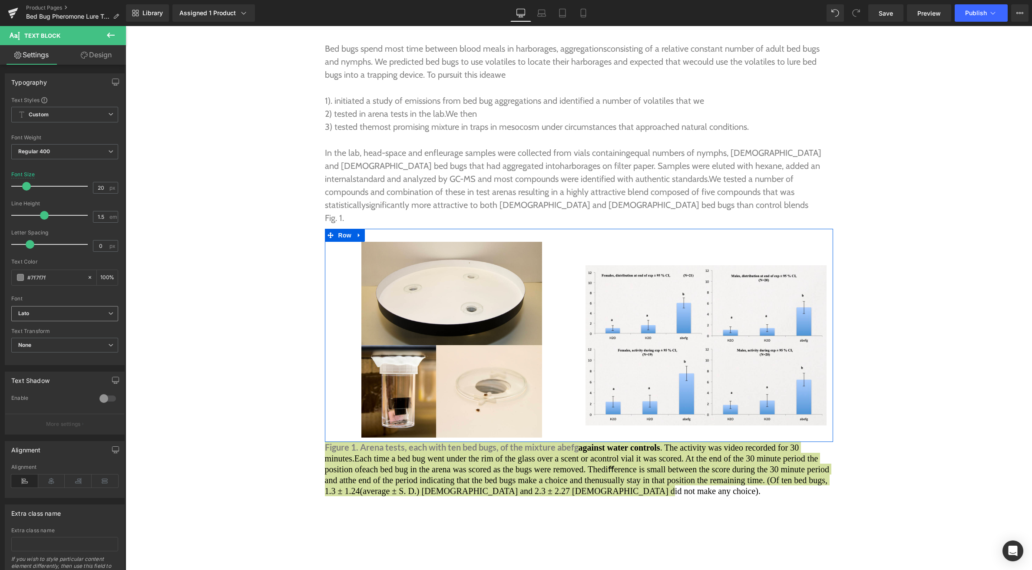
click at [108, 311] on icon at bounding box center [110, 313] width 5 height 5
click at [78, 346] on li "Cabin" at bounding box center [62, 344] width 103 height 14
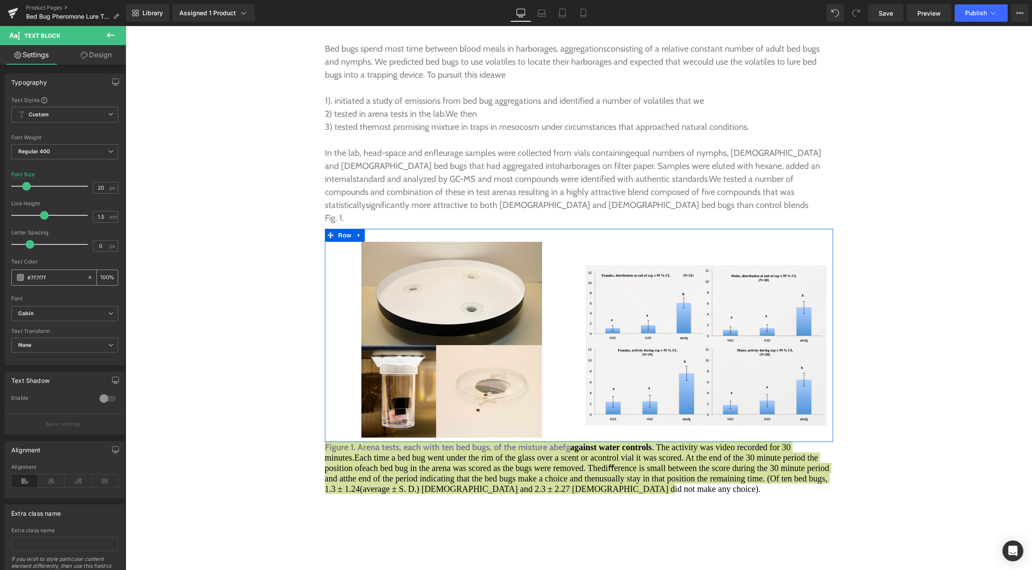
click at [18, 281] on div "#7f7f7f" at bounding box center [49, 277] width 75 height 15
click at [19, 279] on span at bounding box center [20, 277] width 7 height 7
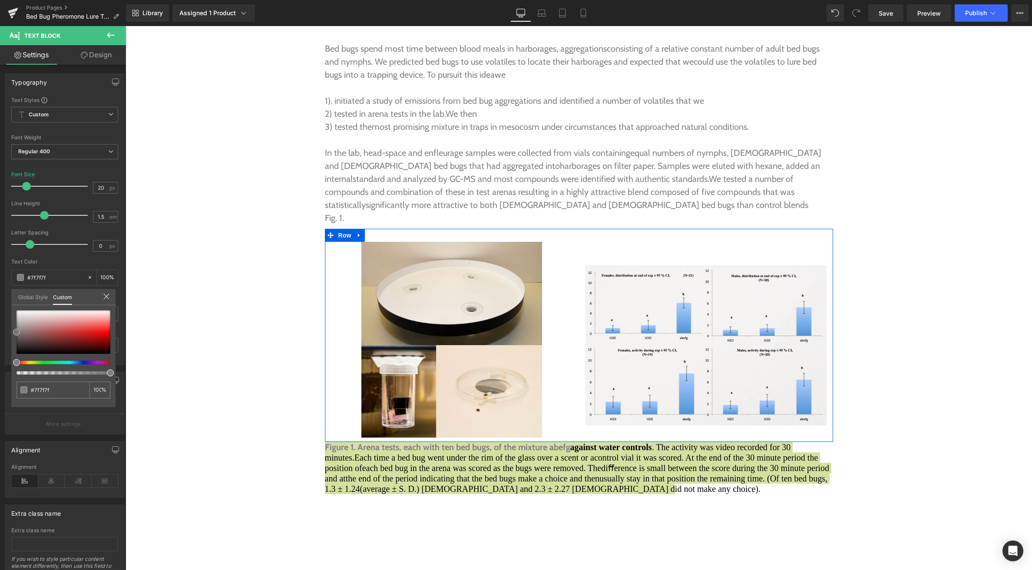
type input "#972a2a"
click at [69, 337] on div at bounding box center [63, 331] width 94 height 43
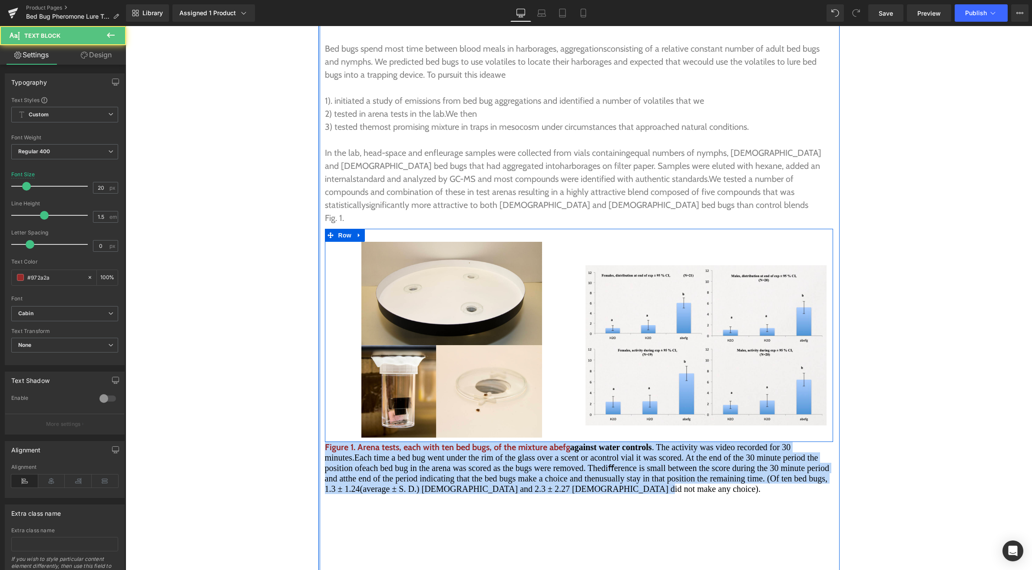
drag, startPoint x: 374, startPoint y: 458, endPoint x: 318, endPoint y: 409, distance: 74.5
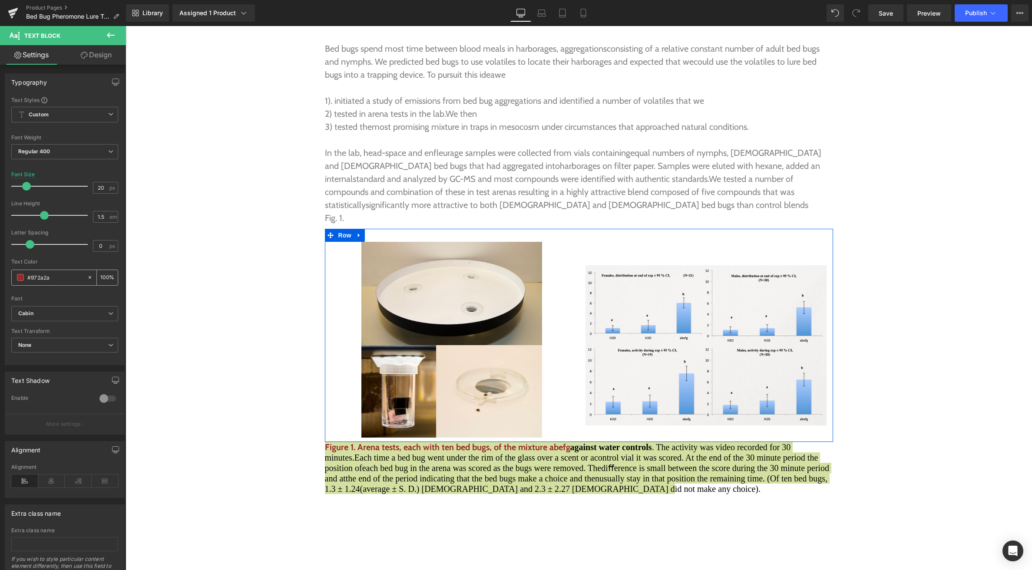
click at [23, 277] on span at bounding box center [20, 277] width 7 height 7
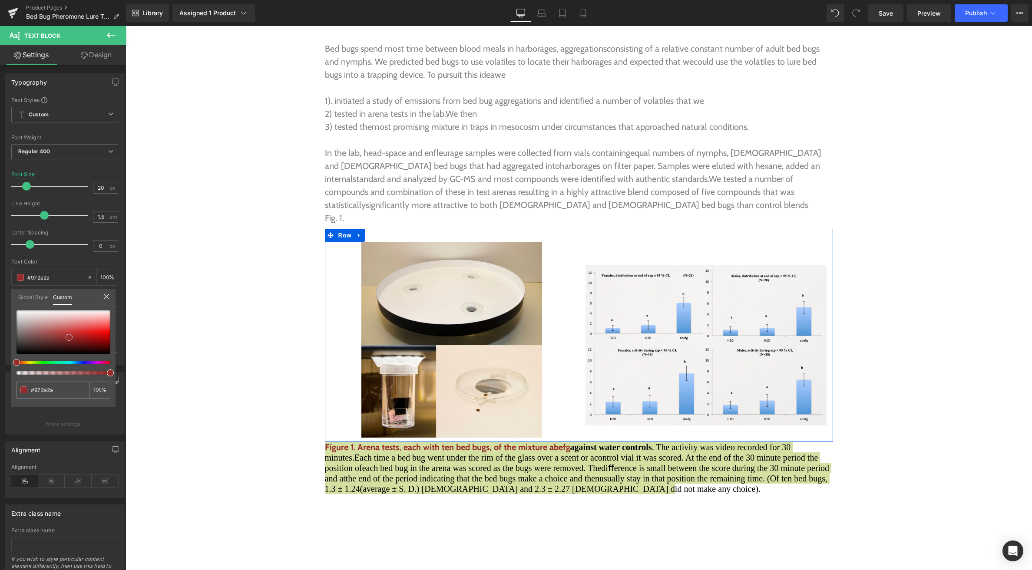
type input "#949292"
click at [18, 329] on div at bounding box center [63, 331] width 94 height 43
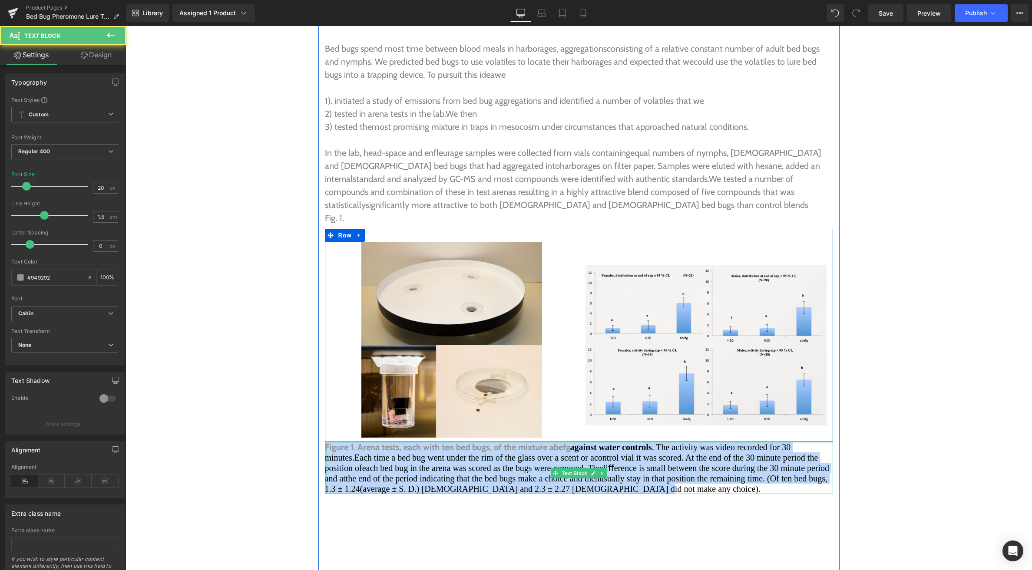
drag, startPoint x: 375, startPoint y: 461, endPoint x: 324, endPoint y: 409, distance: 73.1
click at [325, 442] on div "Figure 1. Arena tests, each with ten bed bugs, of the mixture abefg against wat…" at bounding box center [579, 468] width 508 height 52
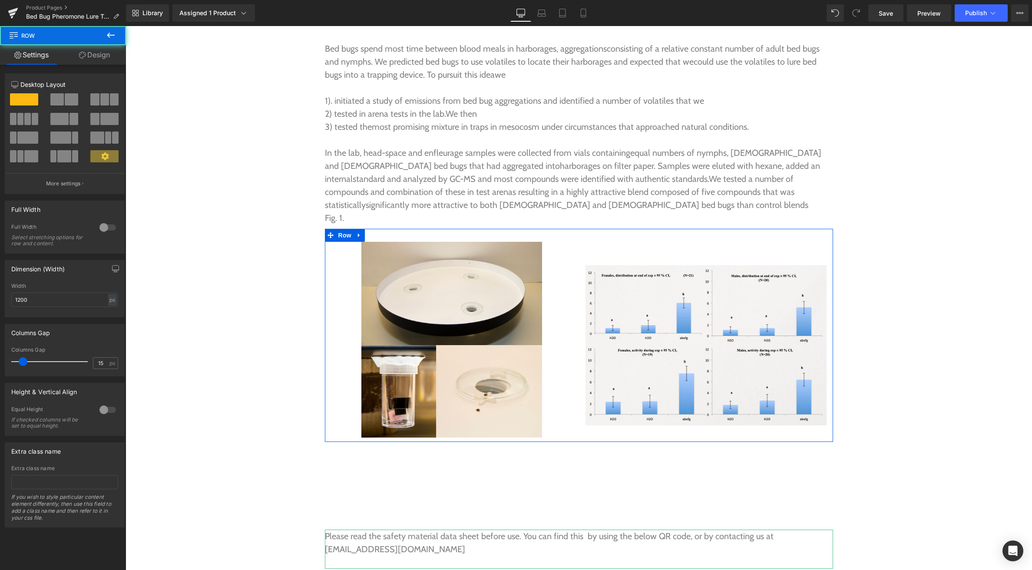
click at [125, 26] on div at bounding box center [125, 26] width 0 height 0
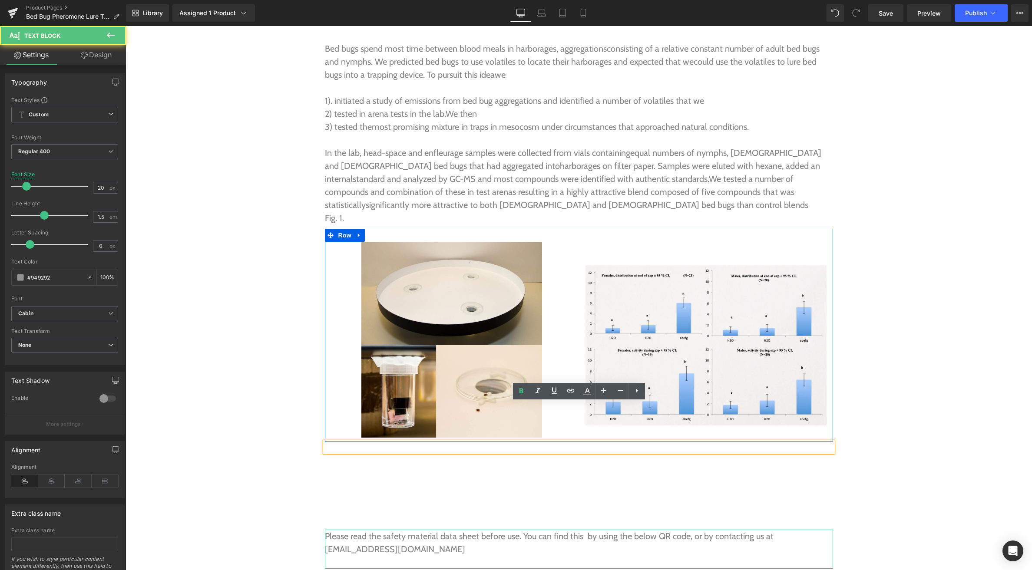
click at [342, 442] on p at bounding box center [579, 447] width 508 height 10
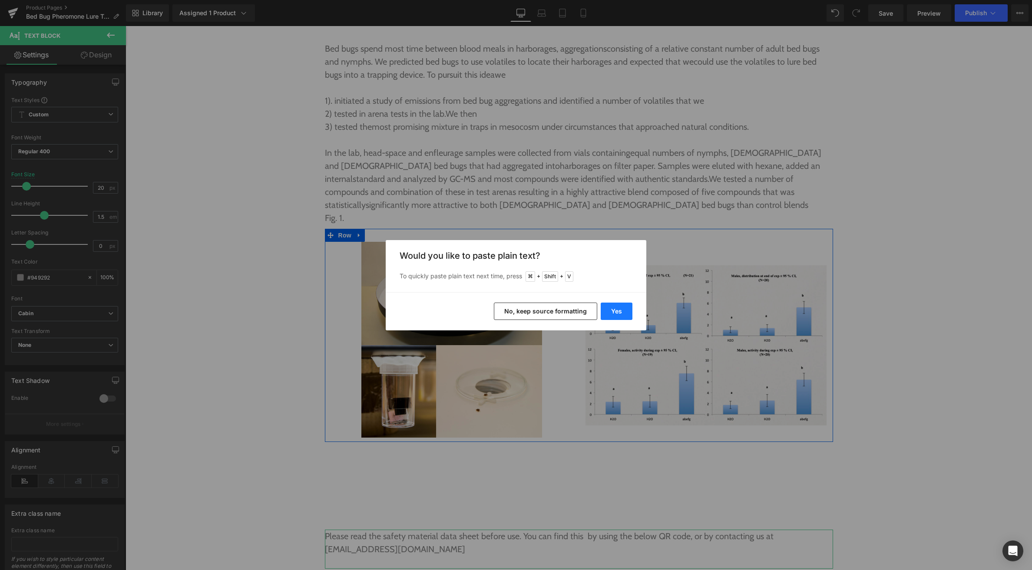
click at [611, 312] on button "Yes" at bounding box center [616, 311] width 32 height 17
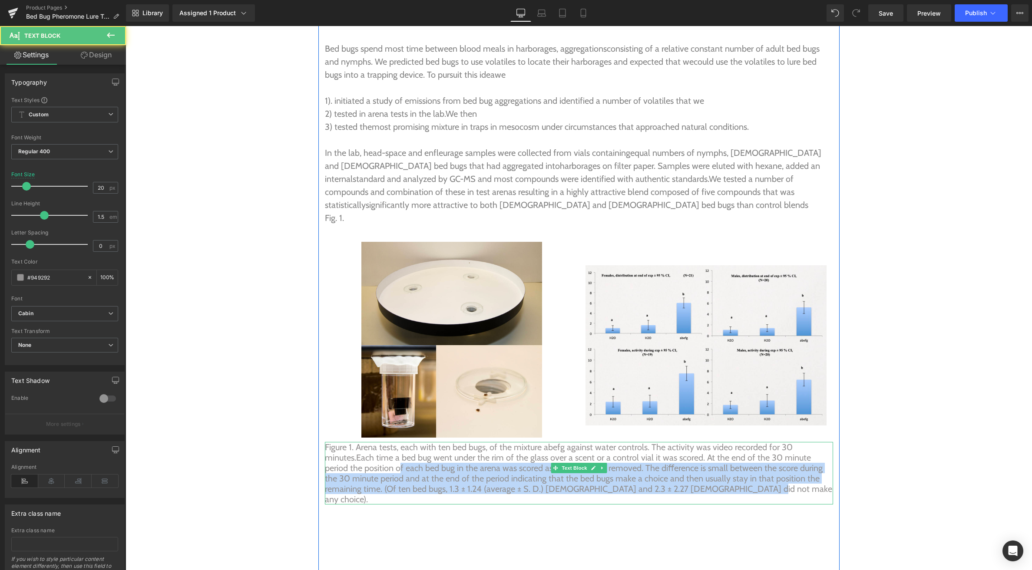
drag, startPoint x: 710, startPoint y: 449, endPoint x: 373, endPoint y: 425, distance: 338.2
click at [373, 442] on p "Figure 1. Arena tests, each with ten bed bugs, of the mixture abefg against wat…" at bounding box center [579, 473] width 508 height 63
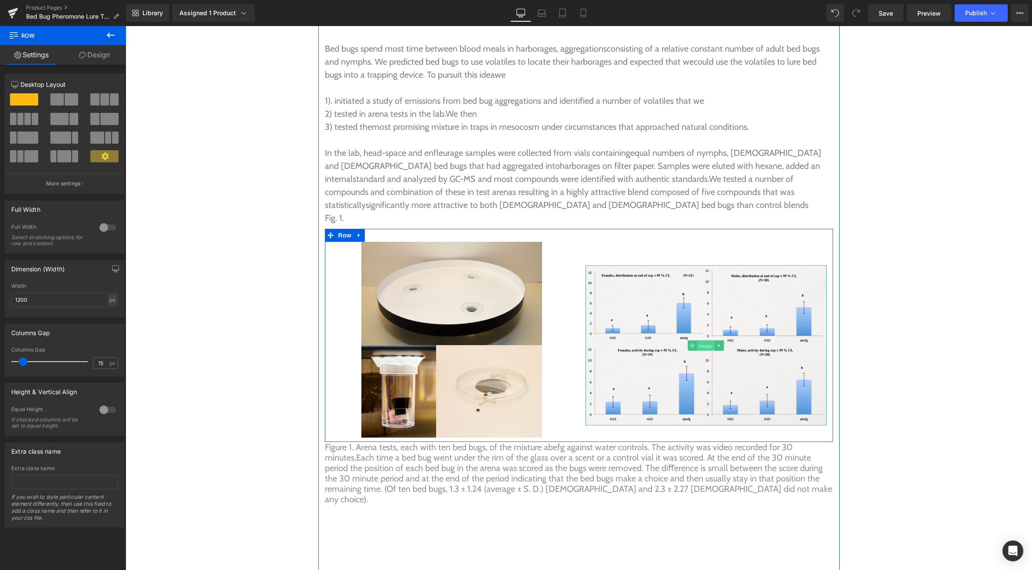
click at [701, 340] on span "Image" at bounding box center [705, 345] width 18 height 10
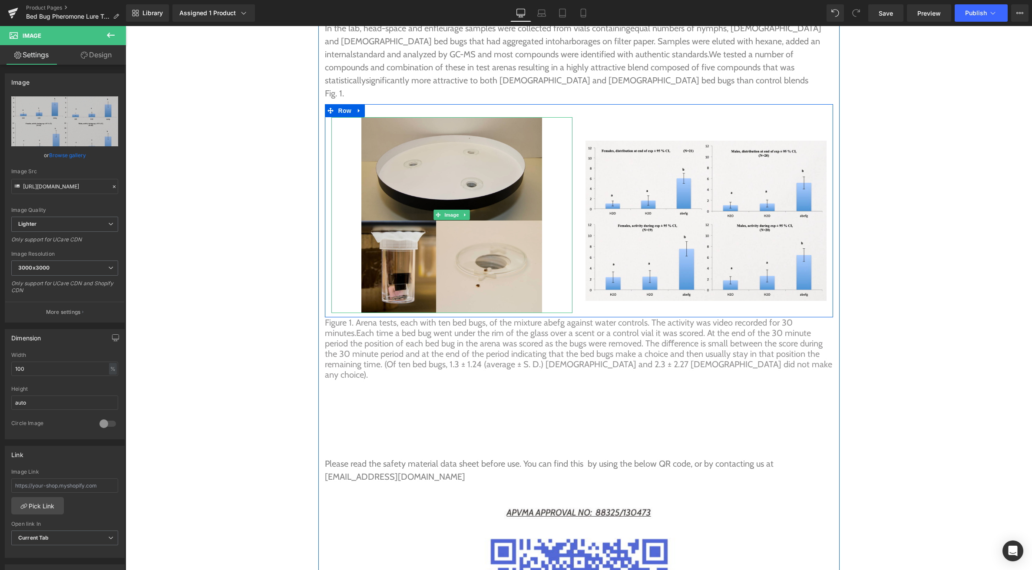
scroll to position [3029, 0]
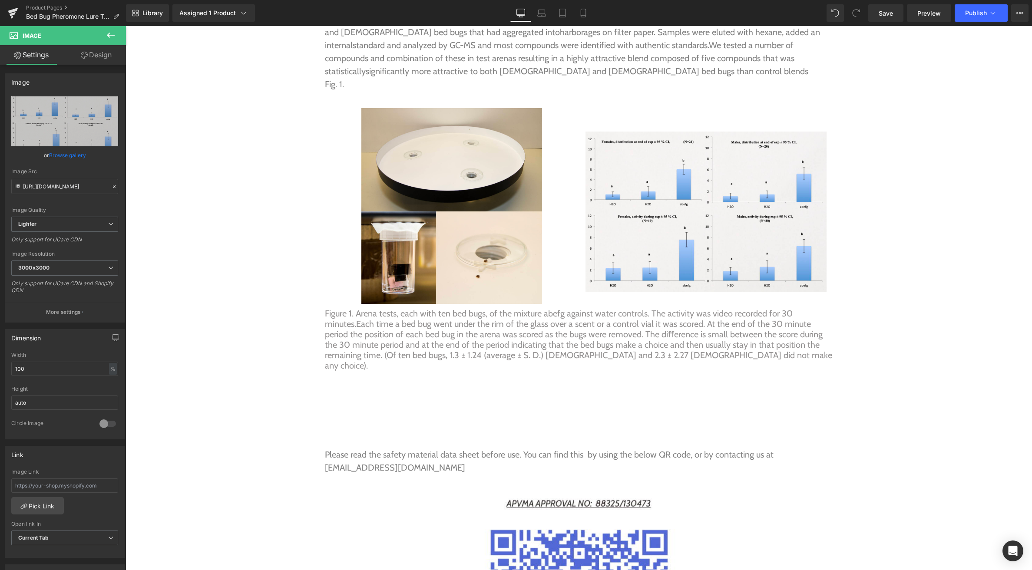
click at [109, 33] on icon at bounding box center [111, 35] width 8 height 5
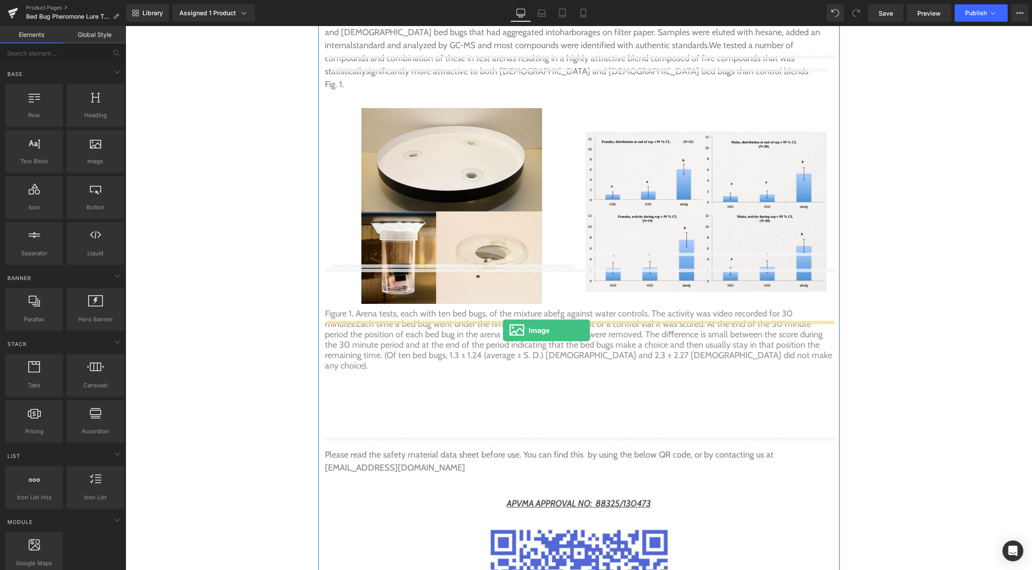
drag, startPoint x: 220, startPoint y: 180, endPoint x: 503, endPoint y: 330, distance: 320.3
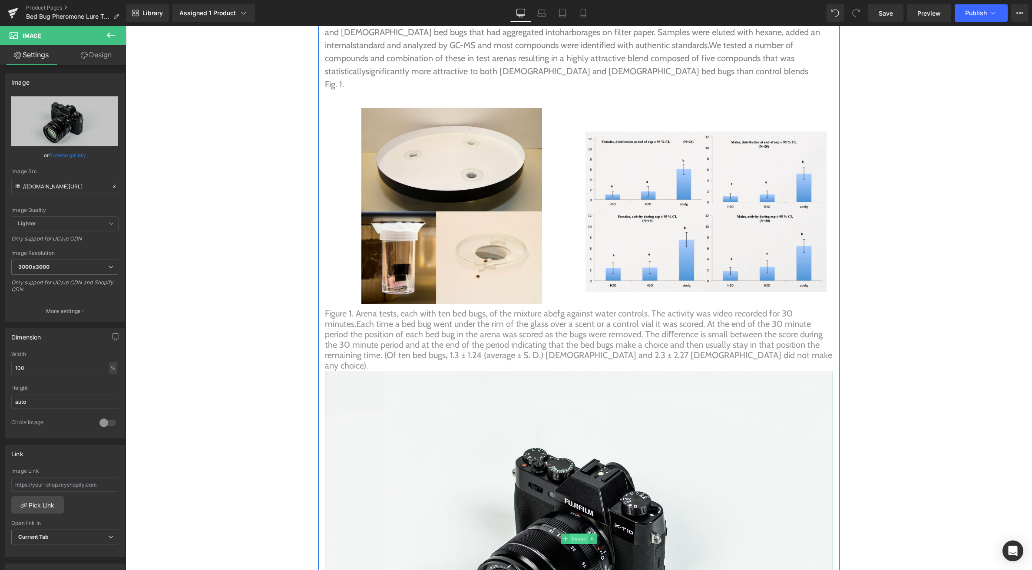
click at [577, 534] on span "Image" at bounding box center [579, 539] width 18 height 10
click at [67, 158] on link "Browse gallery" at bounding box center [67, 155] width 37 height 15
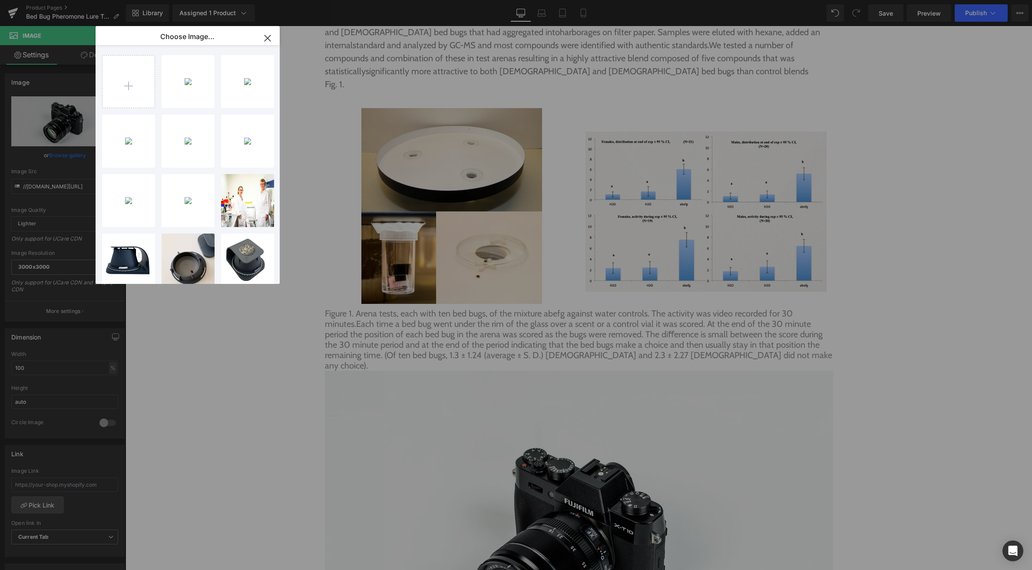
type input "C:\fakepath\Screenshot 2025-09-03 at 6.59.16 pm.png"
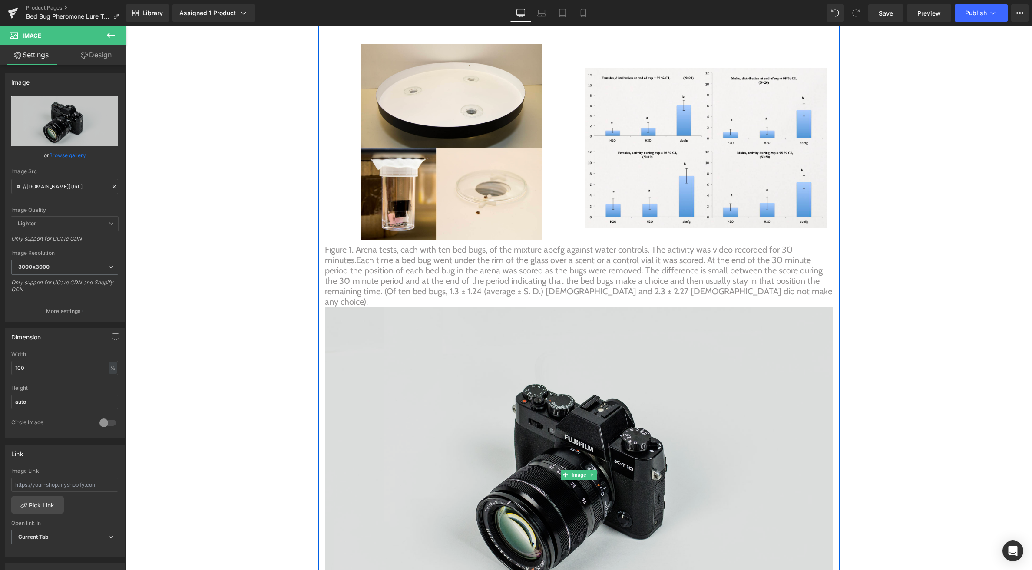
scroll to position [3096, 0]
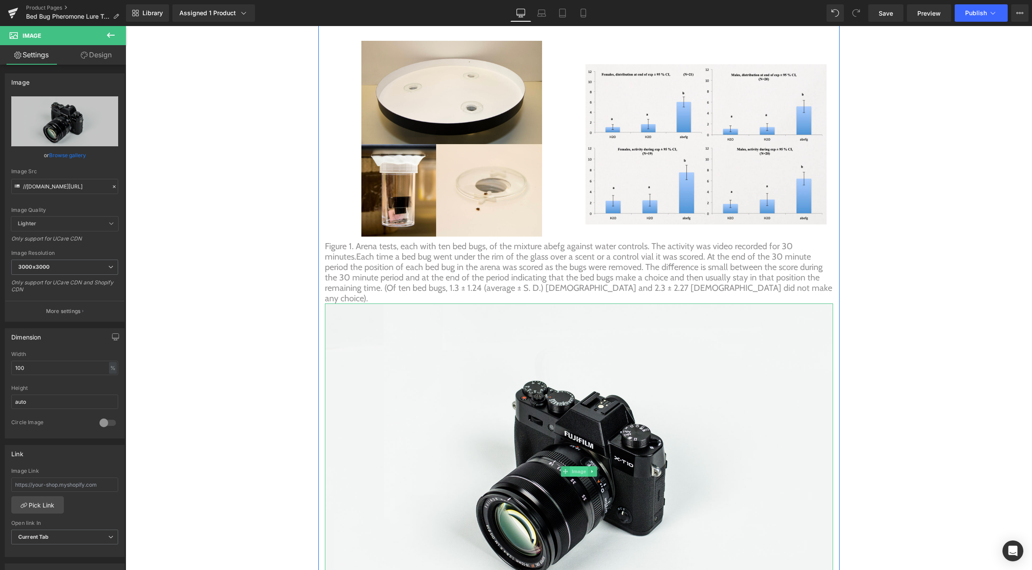
click at [576, 466] on span "Image" at bounding box center [579, 471] width 18 height 10
click at [89, 55] on link "Design" at bounding box center [96, 55] width 63 height 20
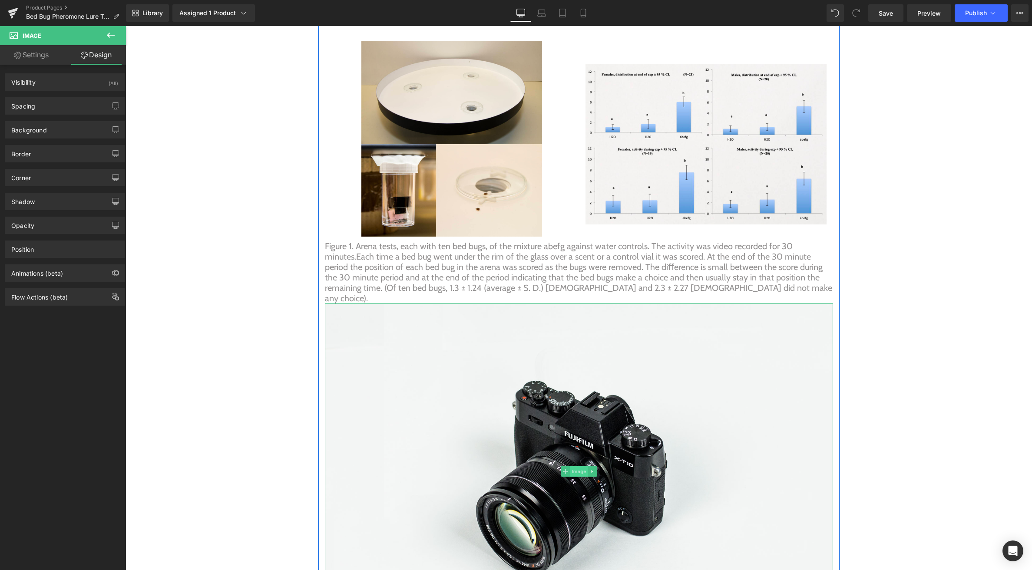
click at [575, 466] on span "Image" at bounding box center [579, 471] width 18 height 10
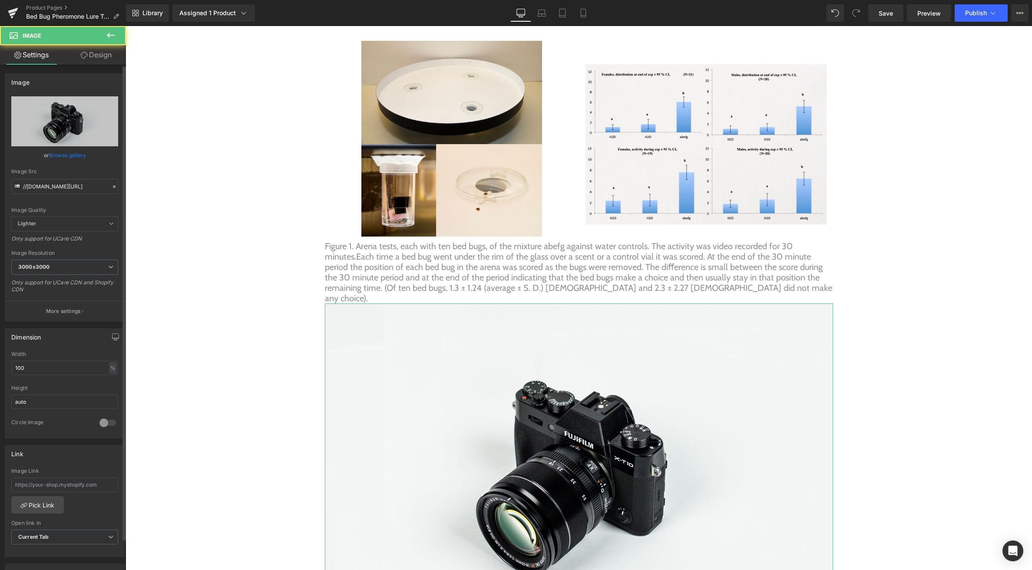
click at [73, 159] on link "Browse gallery" at bounding box center [67, 155] width 37 height 15
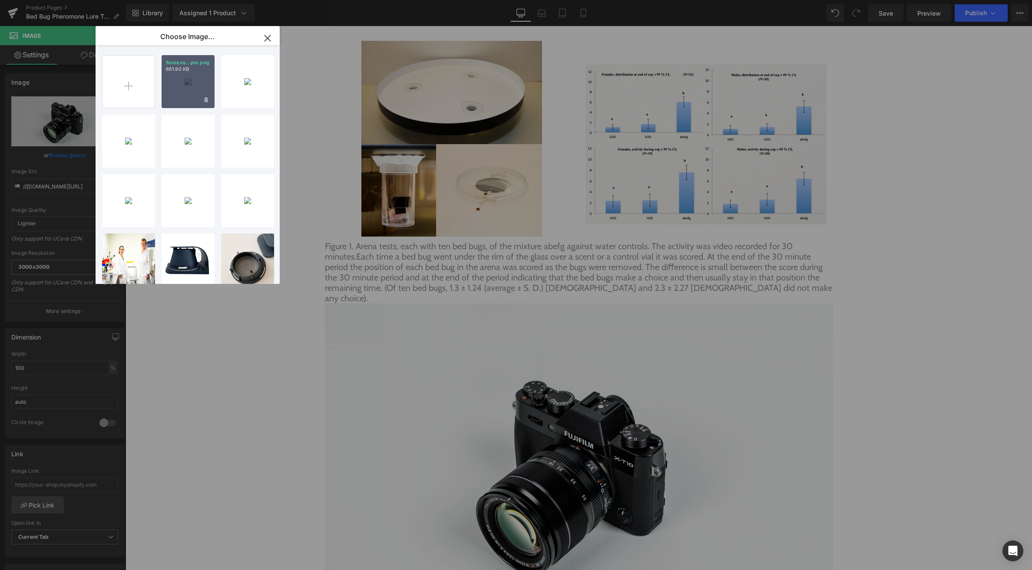
click at [178, 76] on div "Screens...pm.png 661.90 KB" at bounding box center [188, 81] width 53 height 53
type input "https://ucarecdn.com/68c8e8b7-fc77-4b83-ba64-77c8ee8fb220/-/format/auto/-/previ…"
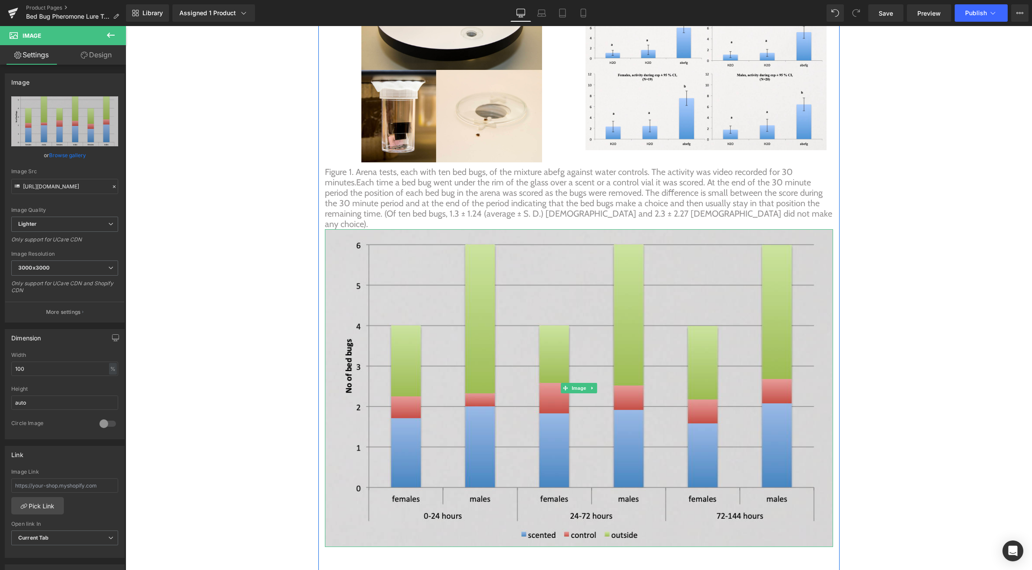
scroll to position [3169, 0]
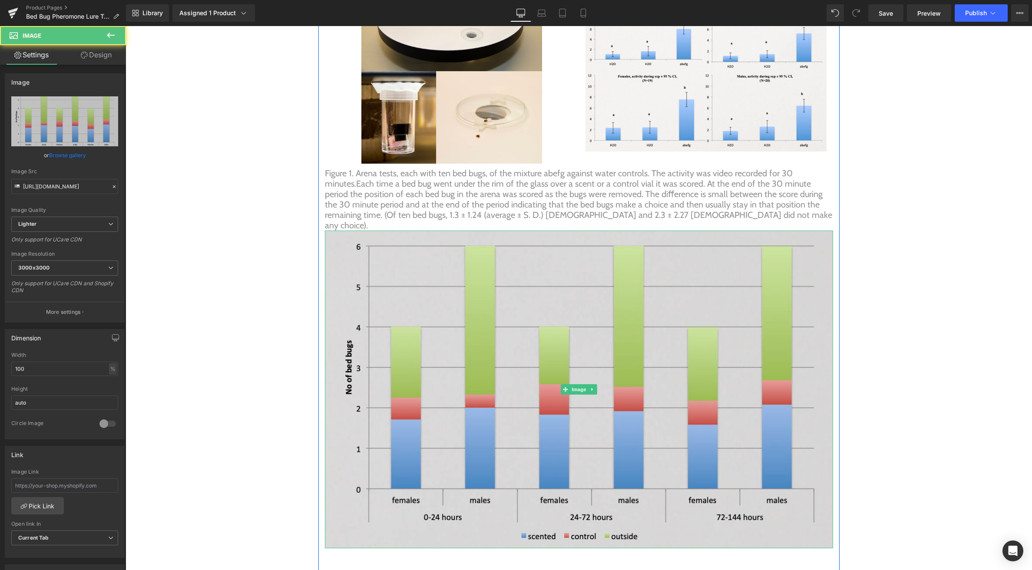
click at [578, 366] on img at bounding box center [579, 390] width 508 height 318
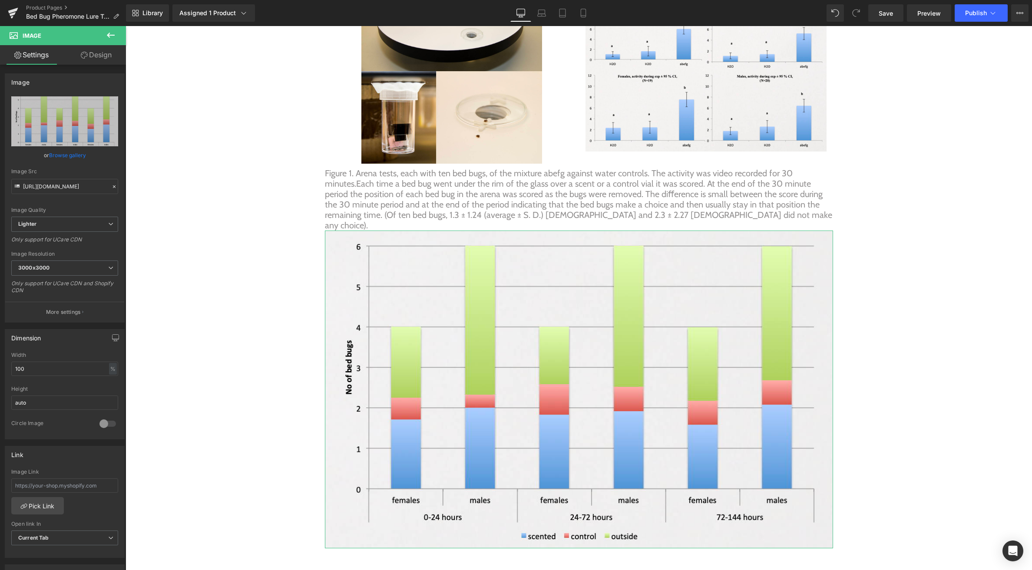
click at [108, 57] on link "Design" at bounding box center [96, 55] width 63 height 20
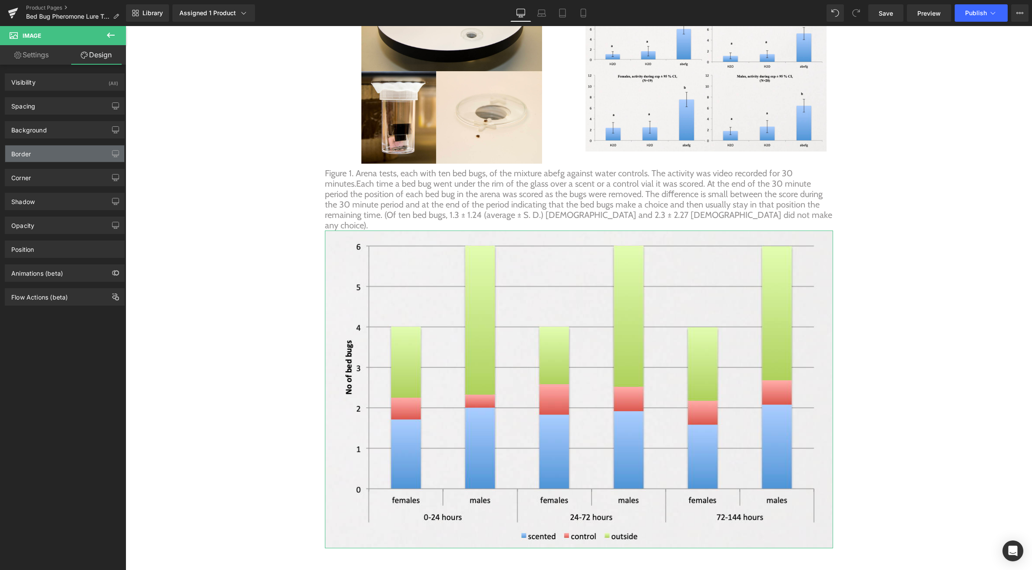
type input "0"
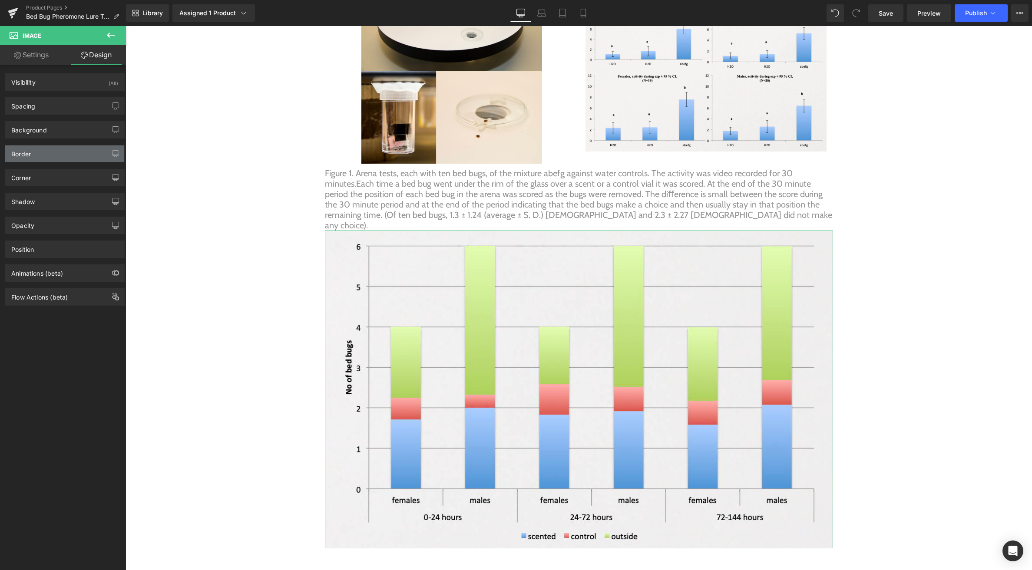
type input "0"
click at [60, 111] on div "Spacing" at bounding box center [64, 106] width 119 height 16
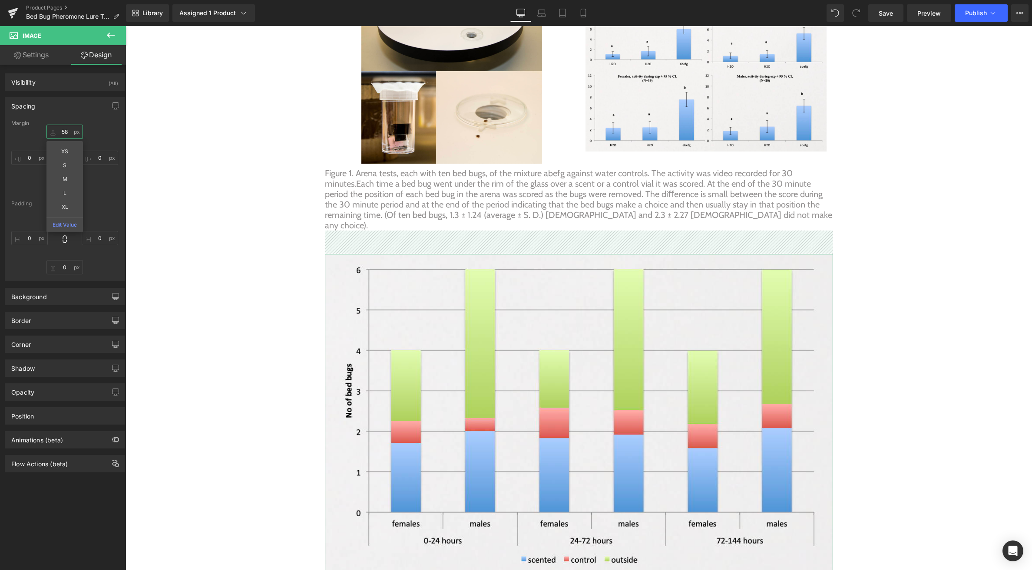
drag, startPoint x: 58, startPoint y: 133, endPoint x: 58, endPoint y: 108, distance: 25.2
click at [58, 108] on div "Spacing Margin 58px 58 XS S M L XL Edit Value 0px 0 0px 0 0px 0 Padding 0px 0 0…" at bounding box center [65, 189] width 120 height 184
type input "58"
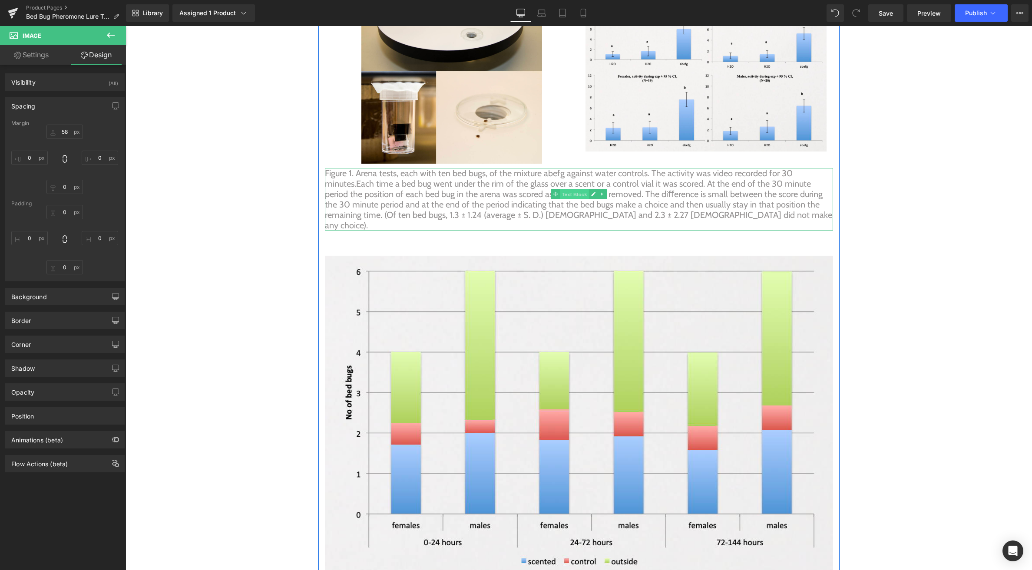
click at [570, 189] on span "Text Block" at bounding box center [574, 194] width 29 height 10
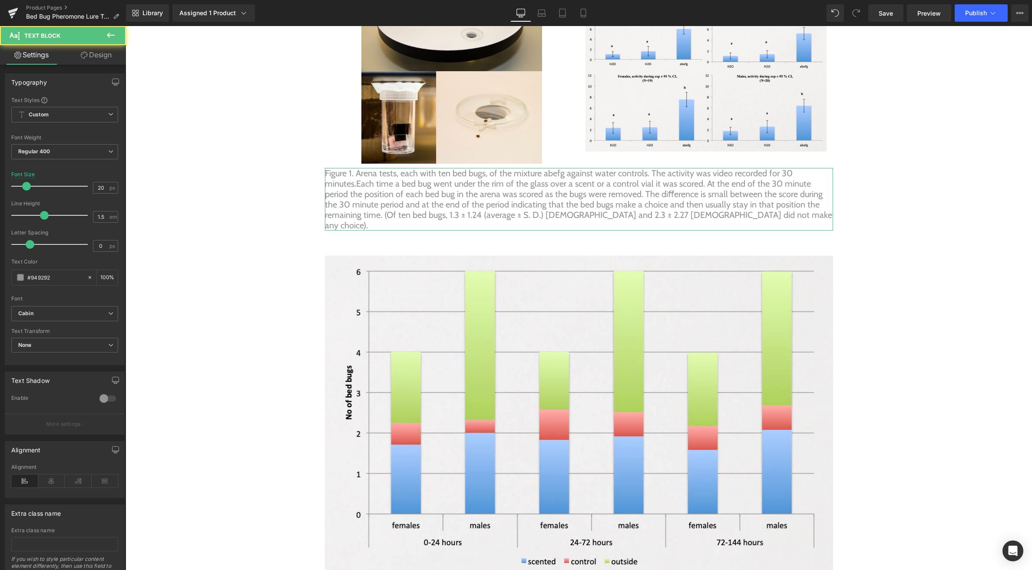
click at [107, 52] on link "Design" at bounding box center [96, 55] width 63 height 20
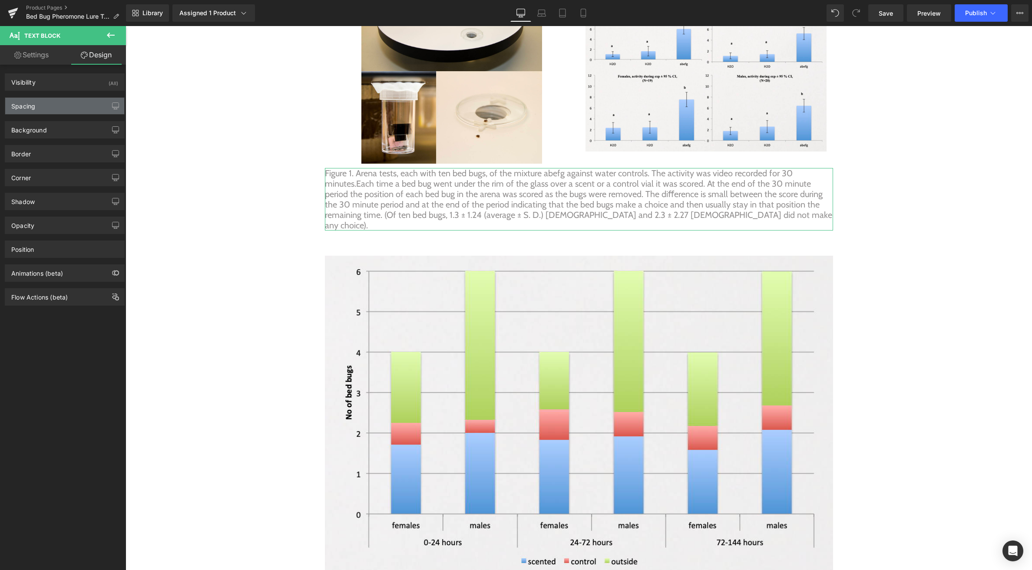
click at [68, 101] on div "Spacing" at bounding box center [64, 106] width 119 height 16
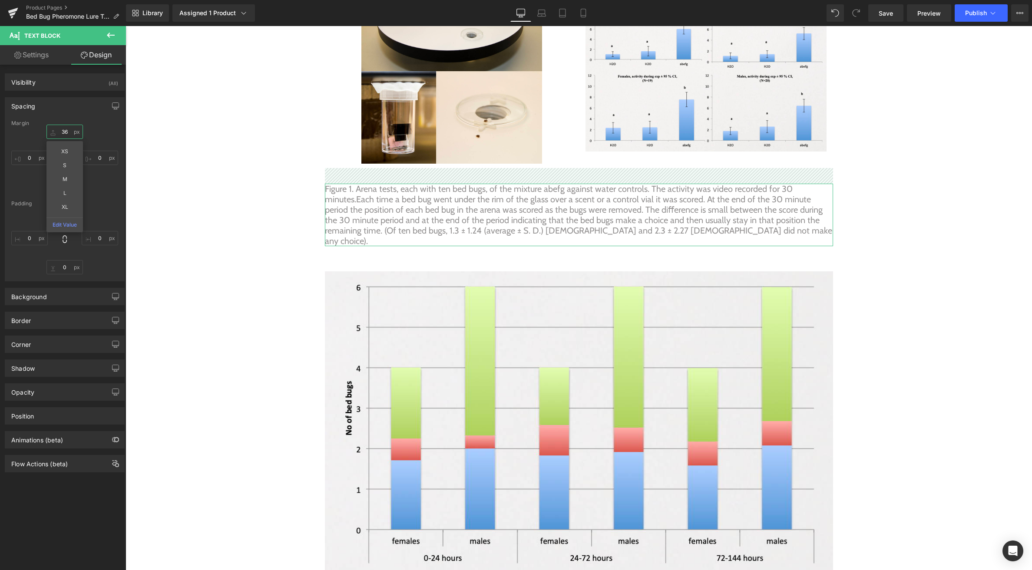
drag, startPoint x: 55, startPoint y: 129, endPoint x: 56, endPoint y: 113, distance: 16.1
click at [56, 113] on div "Spacing Margin 36px 36 XS S M L XL Edit Value 0px 0 0px 0 0px 0 Padding 0px 0 0…" at bounding box center [65, 189] width 120 height 184
type input "37"
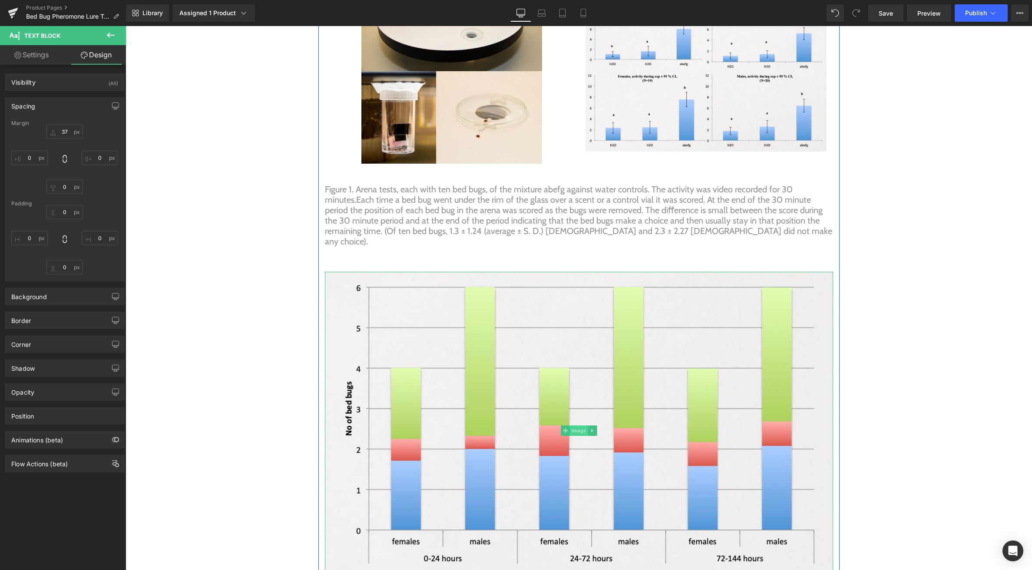
click at [573, 425] on span "Image" at bounding box center [579, 430] width 18 height 10
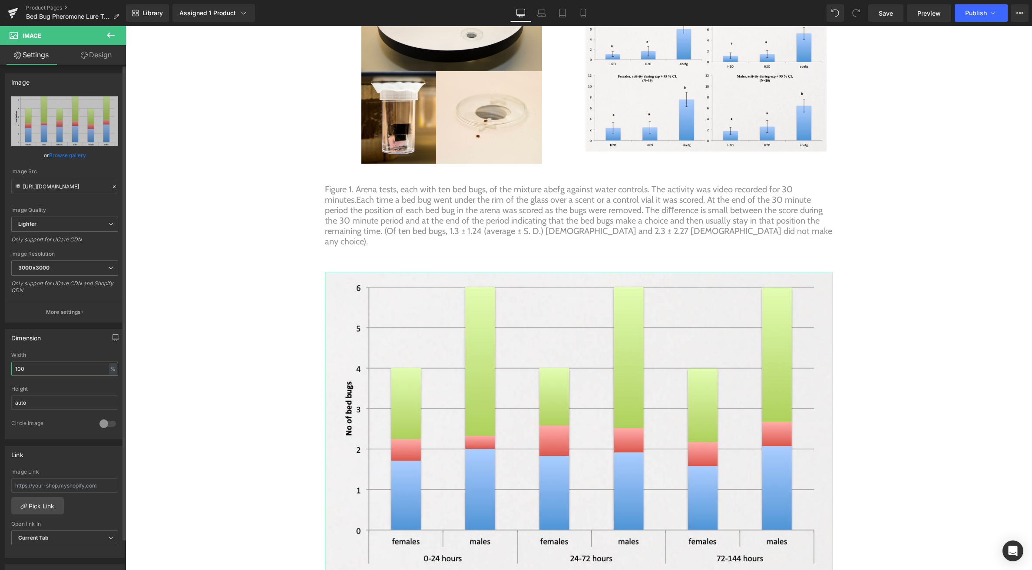
drag, startPoint x: 51, startPoint y: 372, endPoint x: 10, endPoint y: 369, distance: 41.8
click at [10, 369] on div "100% Width 100 % % px auto Height auto 0 Circle Image" at bounding box center [64, 395] width 119 height 87
type input "50"
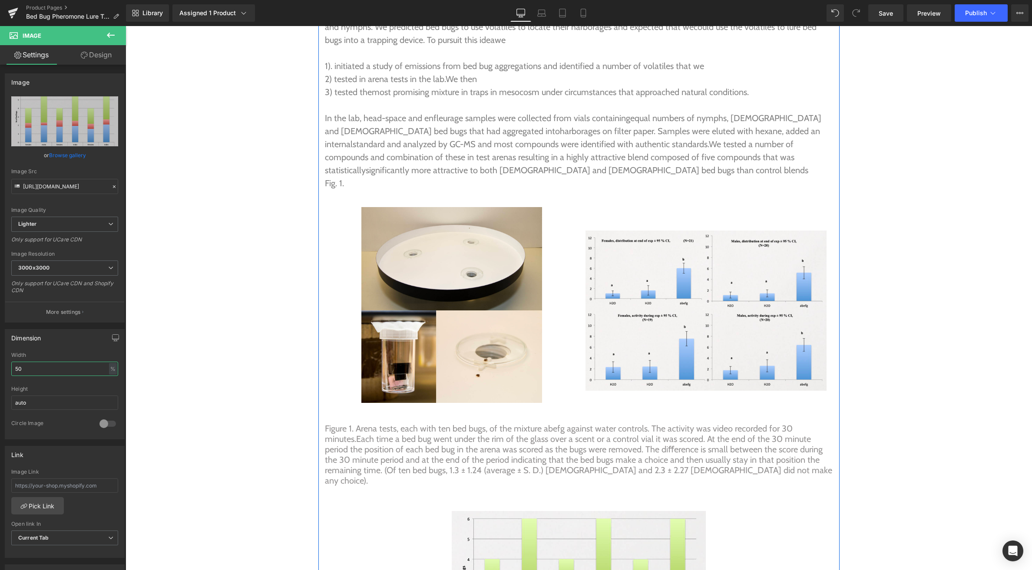
scroll to position [2920, 0]
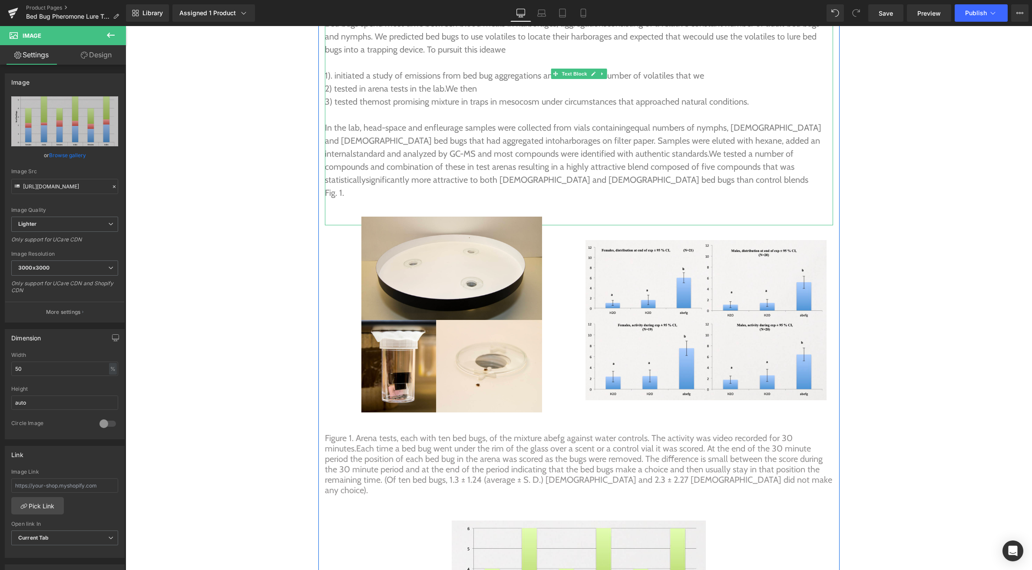
click at [348, 186] on p "Fig. 1." at bounding box center [579, 192] width 508 height 13
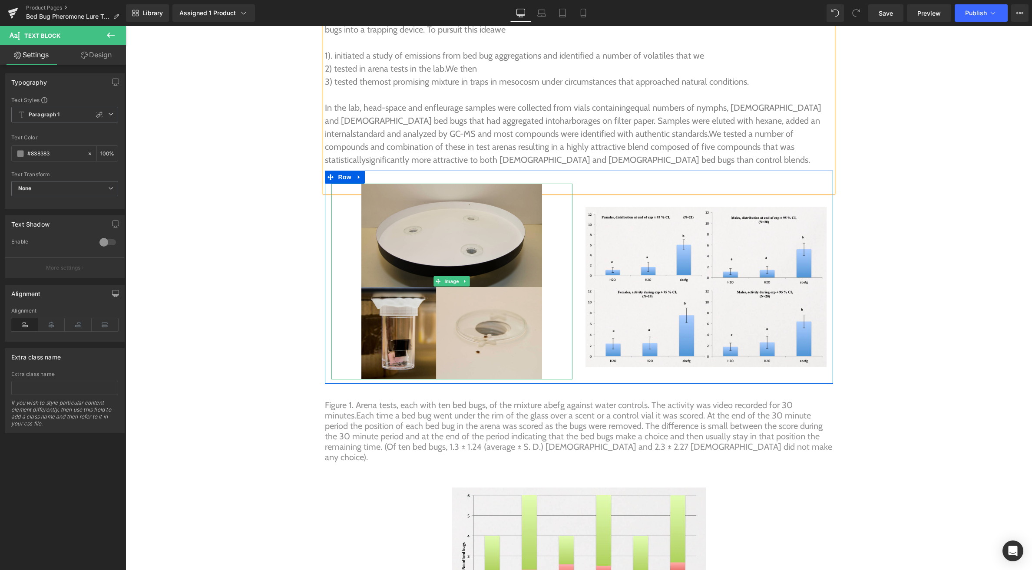
scroll to position [2940, 0]
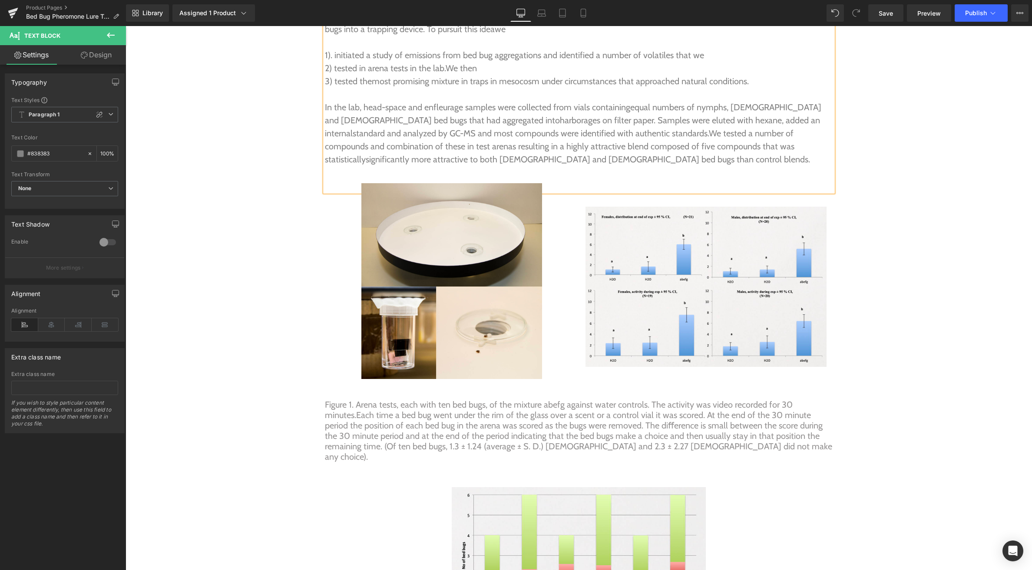
click at [656, 128] on span "standard and analyzed by GC-MS and most compounds were identified with authe" at bounding box center [504, 133] width 303 height 10
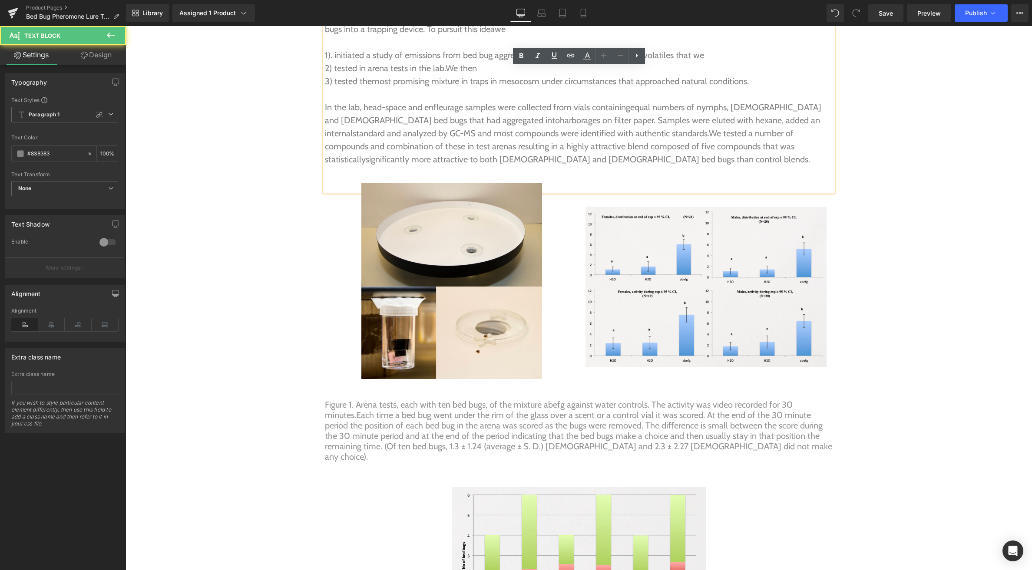
click at [656, 128] on span "standard and analyzed by GC-MS and most compounds were identified with authe" at bounding box center [504, 133] width 303 height 10
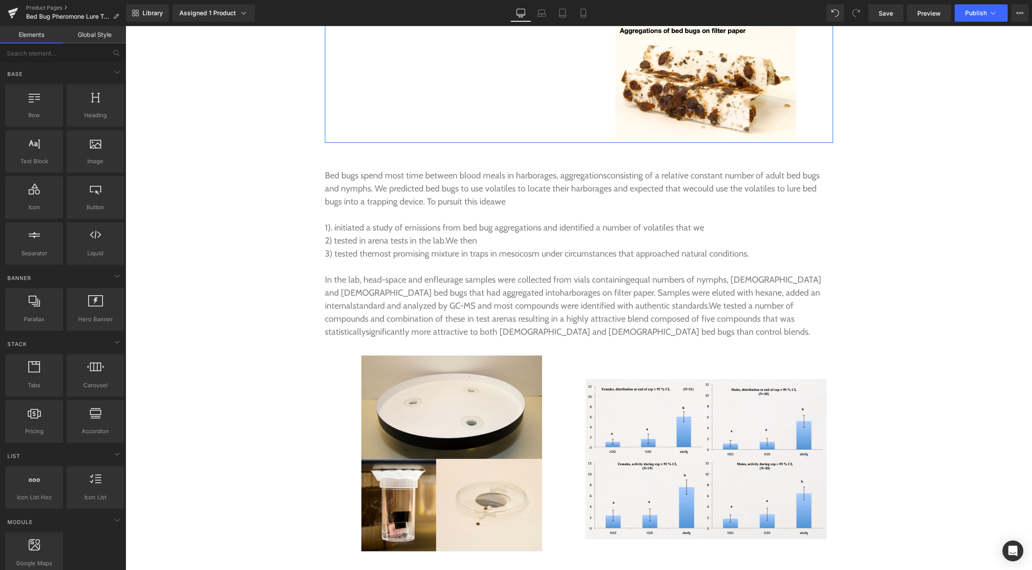
scroll to position [2760, 0]
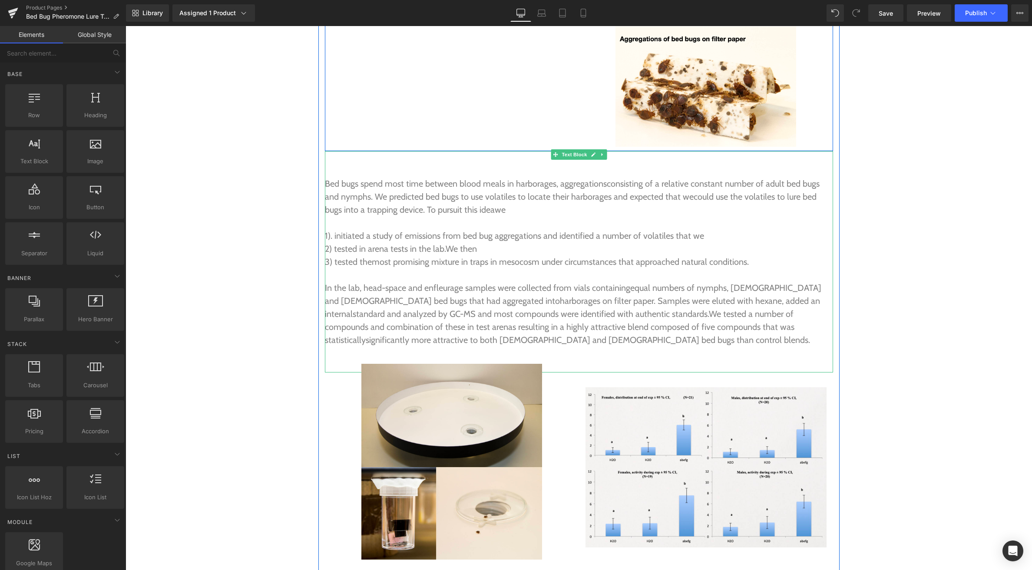
click at [442, 296] on span "harborages on filter paper. Samples were eluted with hexane, added an internal" at bounding box center [572, 307] width 495 height 23
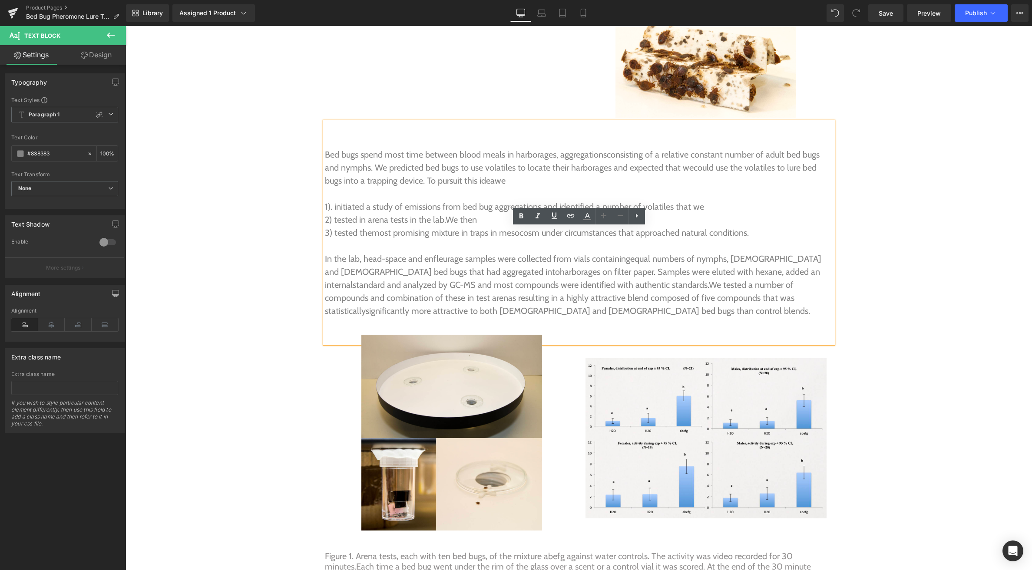
scroll to position [2800, 0]
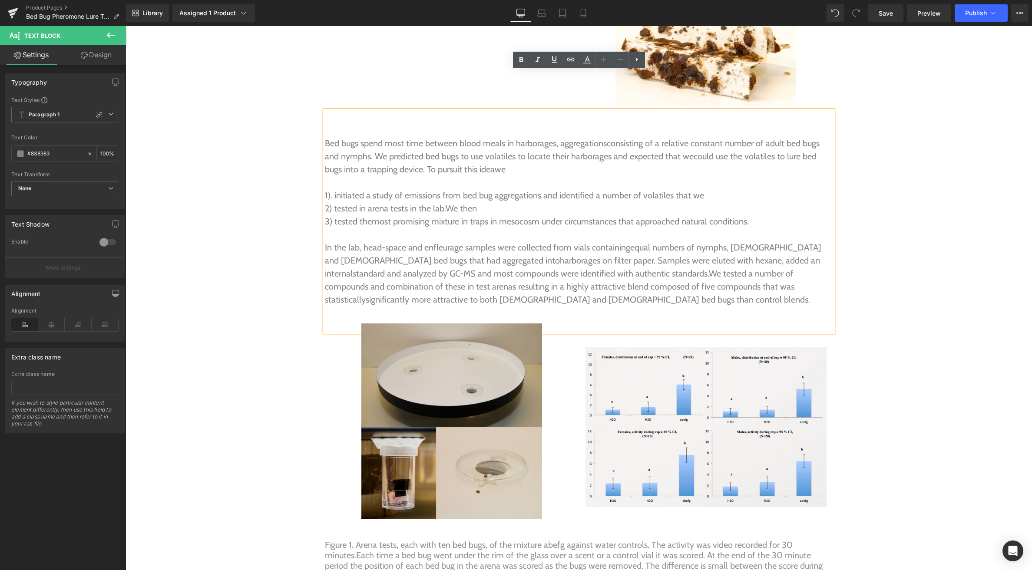
click at [447, 383] on div "Image" at bounding box center [451, 421] width 241 height 196
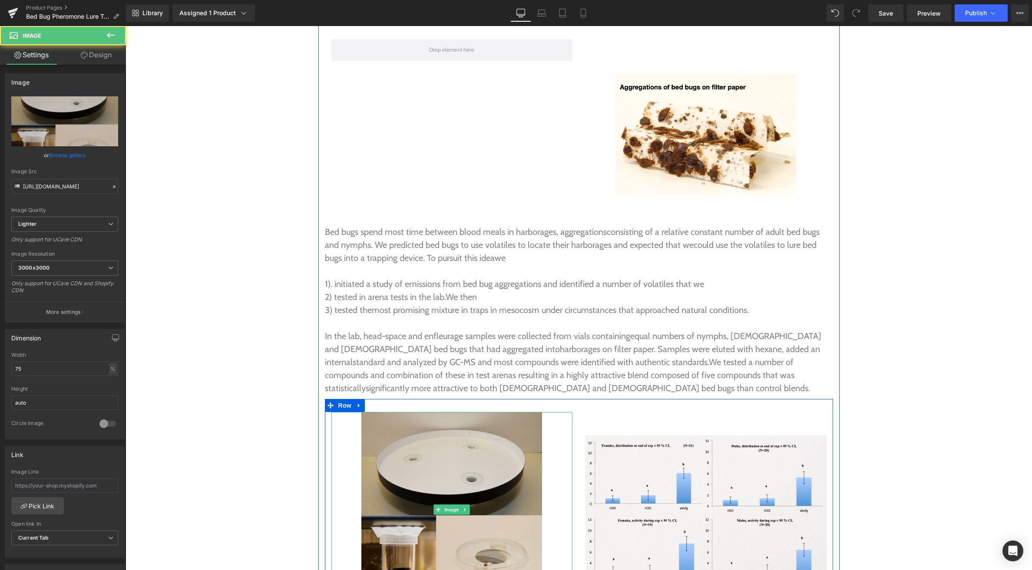
scroll to position [2707, 0]
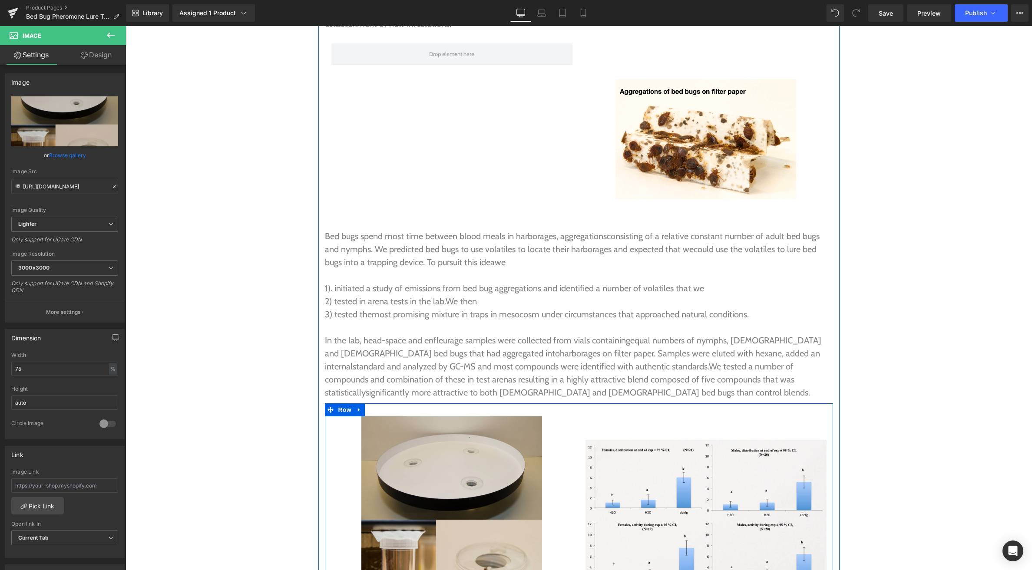
click at [455, 484] on img at bounding box center [451, 514] width 181 height 196
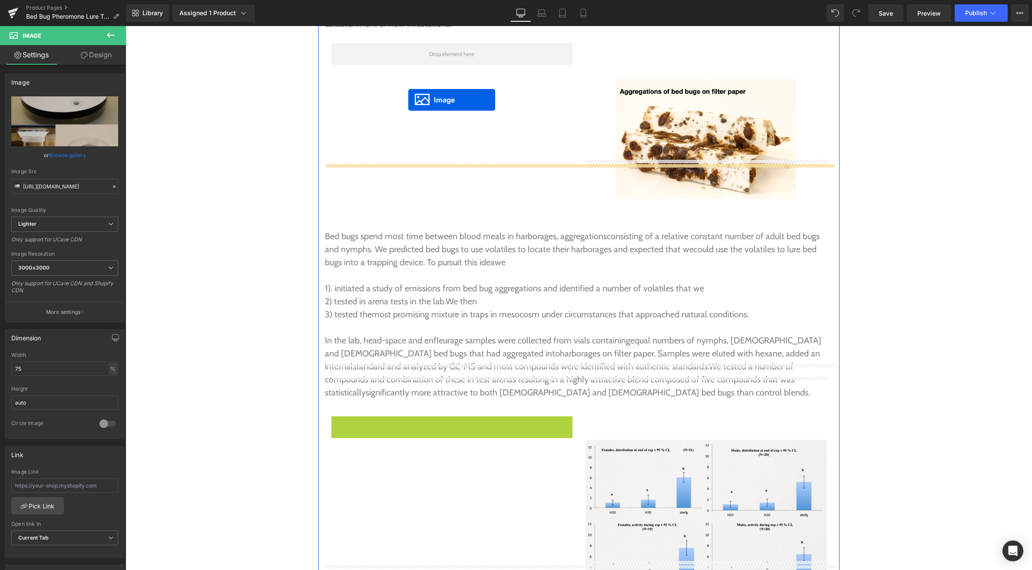
drag, startPoint x: 454, startPoint y: 474, endPoint x: 408, endPoint y: 100, distance: 376.6
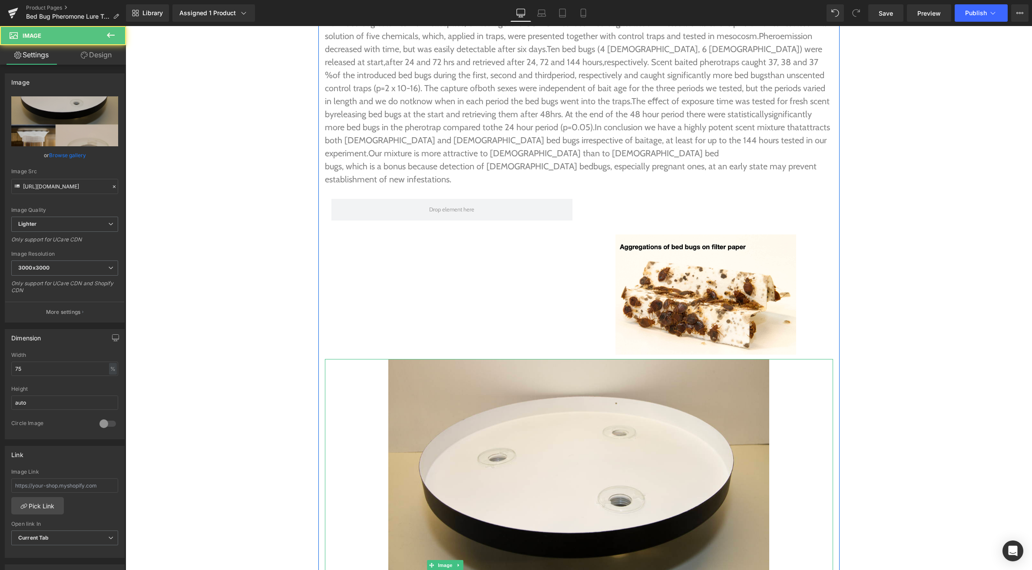
scroll to position [2550, 0]
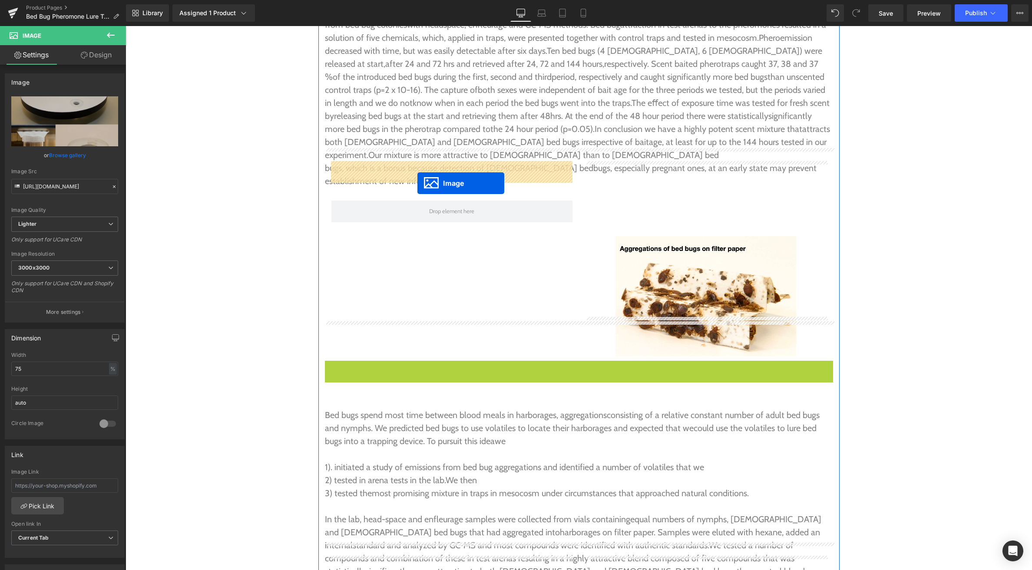
drag, startPoint x: 573, startPoint y: 524, endPoint x: 417, endPoint y: 183, distance: 375.5
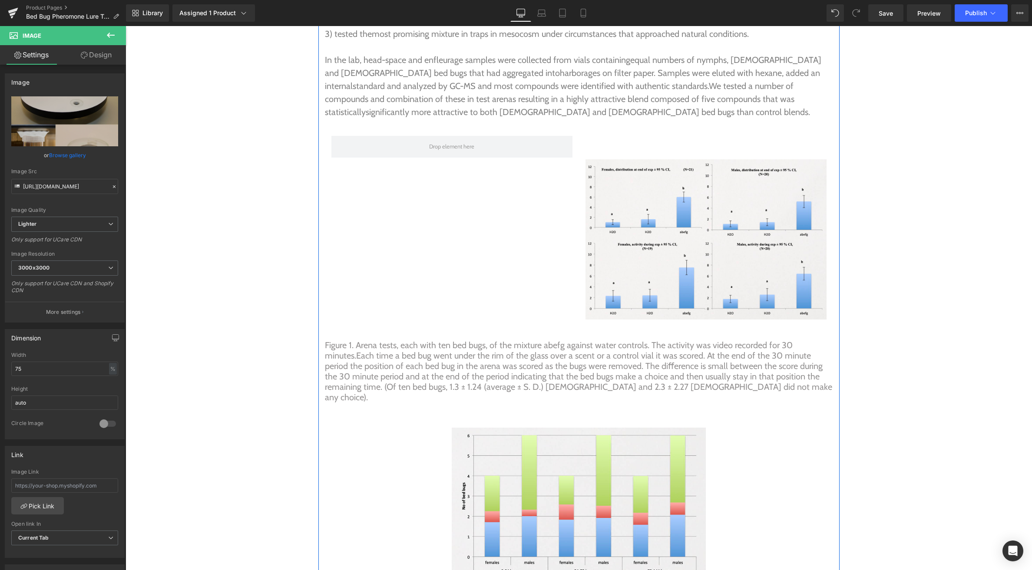
scroll to position [3040, 0]
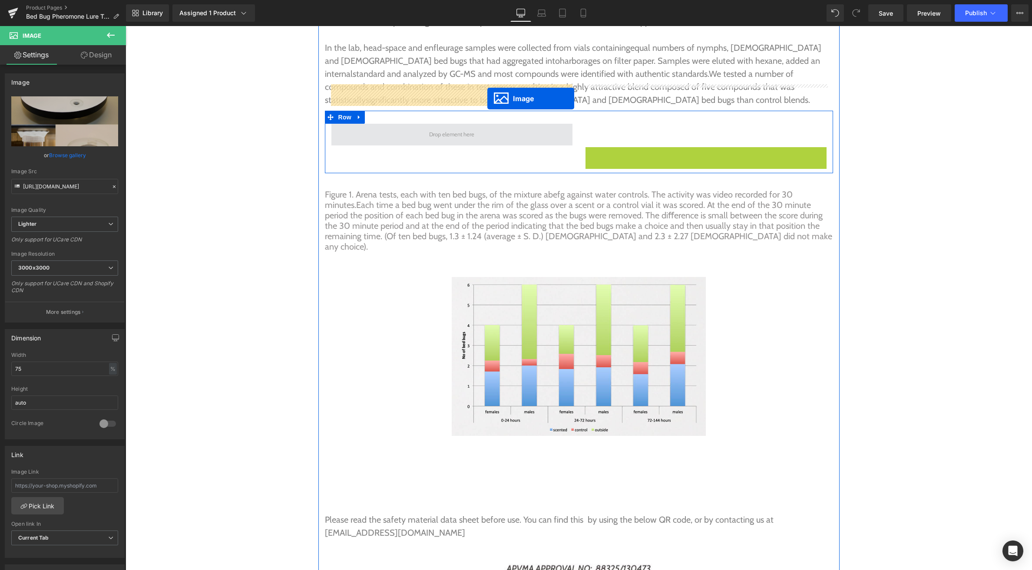
drag, startPoint x: 703, startPoint y: 188, endPoint x: 487, endPoint y: 99, distance: 233.8
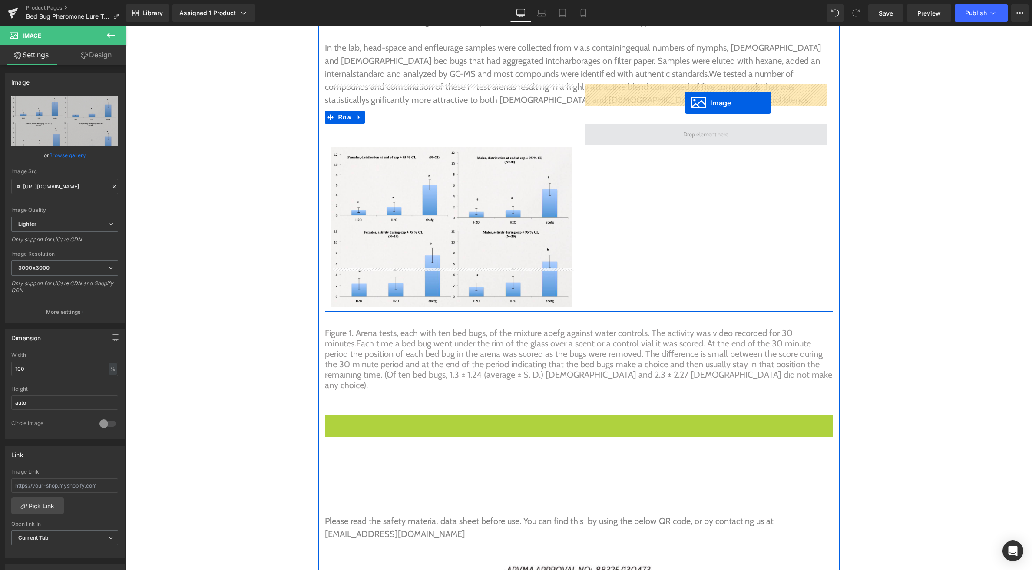
drag, startPoint x: 574, startPoint y: 448, endPoint x: 684, endPoint y: 103, distance: 361.8
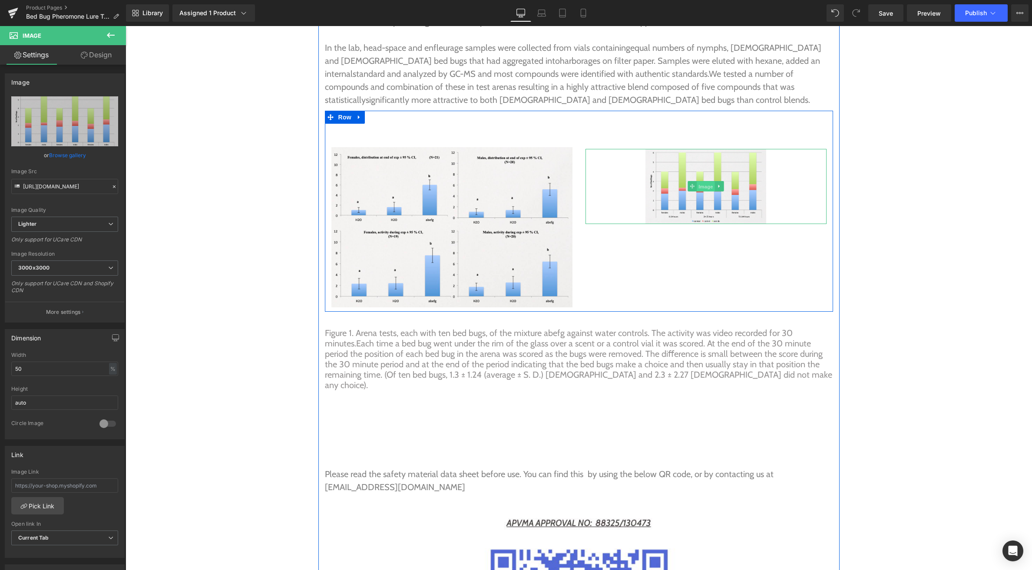
click at [702, 181] on span "Image" at bounding box center [705, 186] width 18 height 10
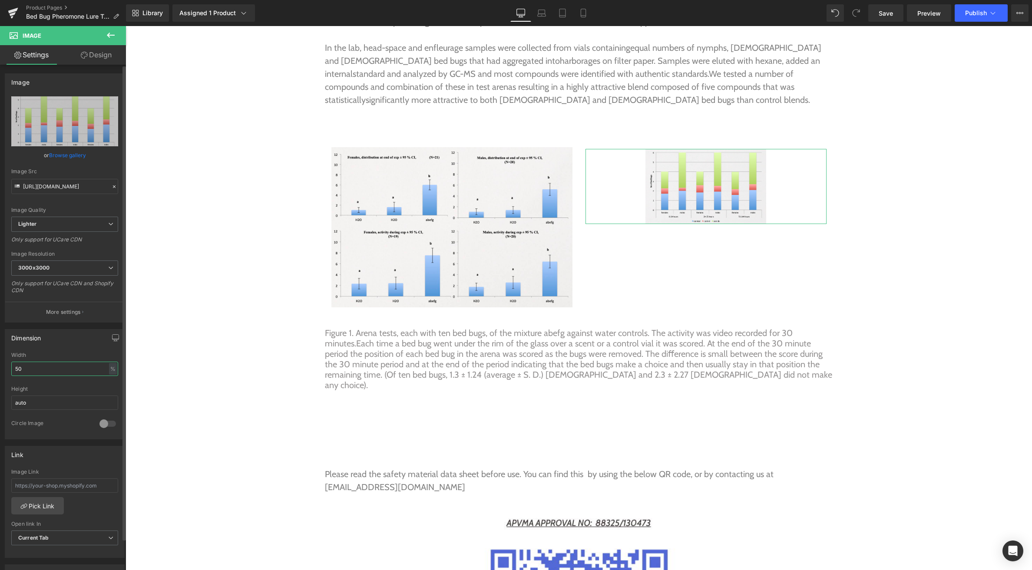
drag, startPoint x: 41, startPoint y: 372, endPoint x: 5, endPoint y: 371, distance: 35.6
click at [5, 371] on div "50% Width 50 % % px auto Height auto 0 Circle Image" at bounding box center [64, 395] width 119 height 87
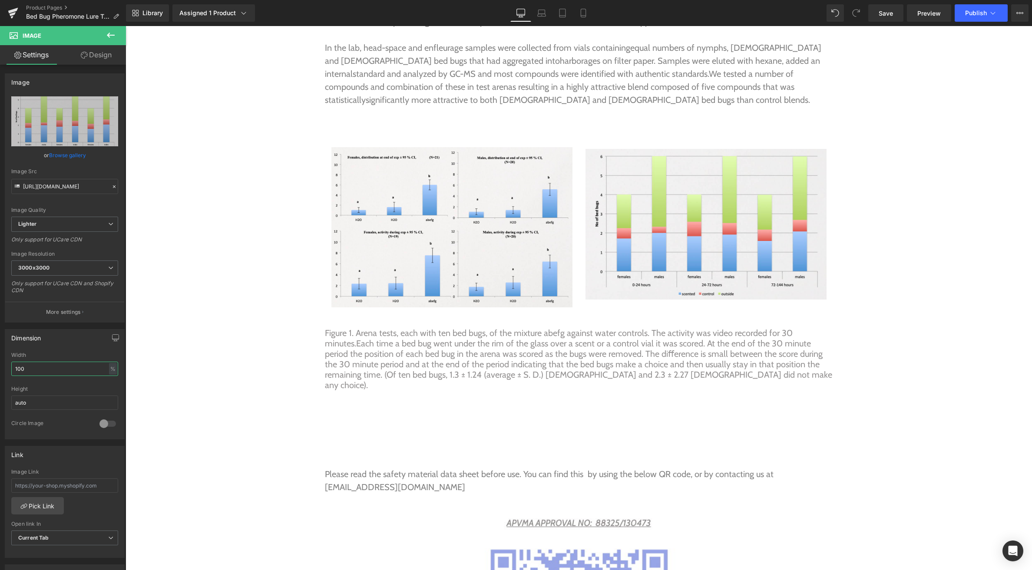
type input "100"
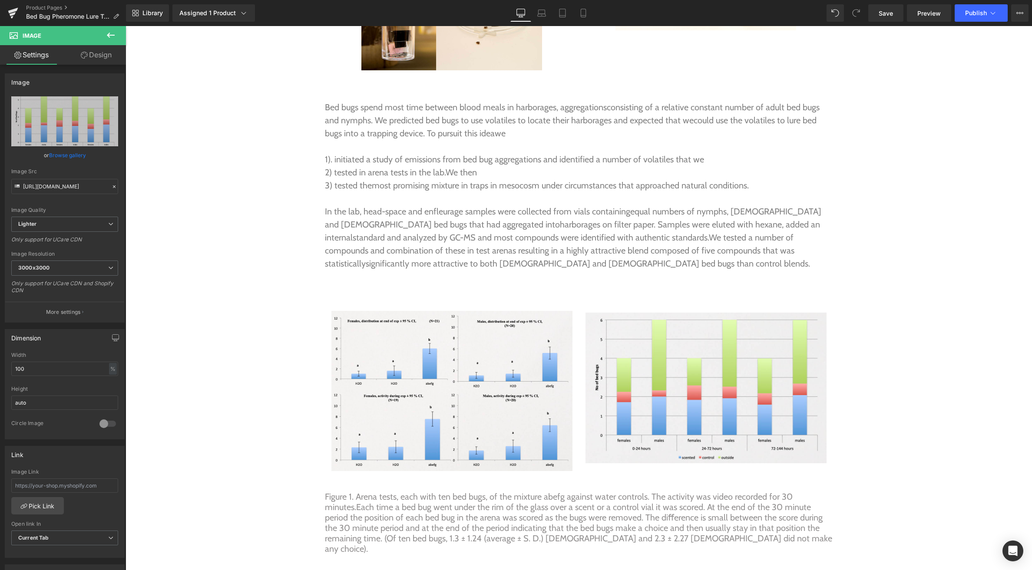
scroll to position [2871, 0]
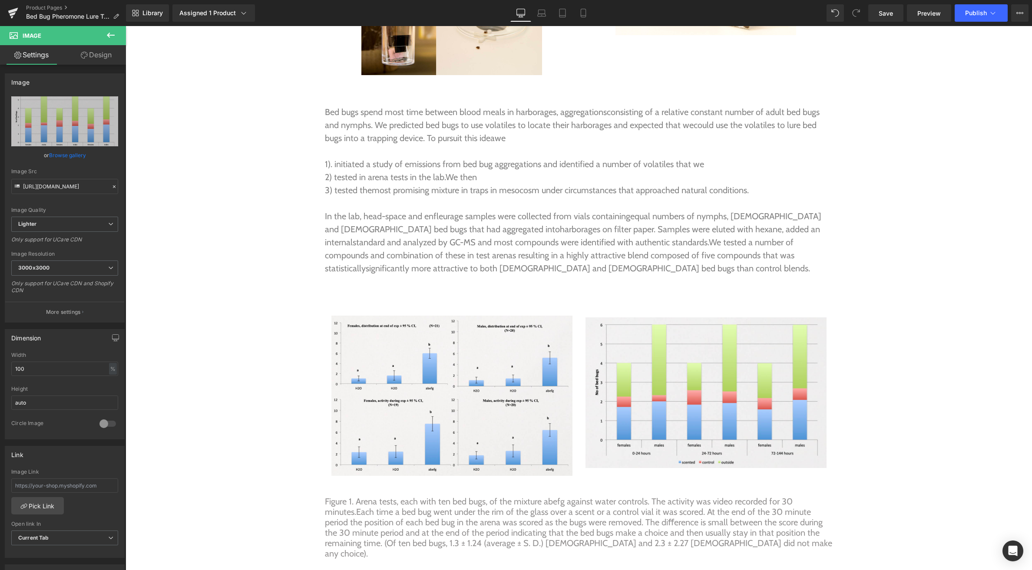
click at [550, 105] on p "Bed bugs spend most time between blood meals in harborages, aggregations consis…" at bounding box center [579, 124] width 508 height 39
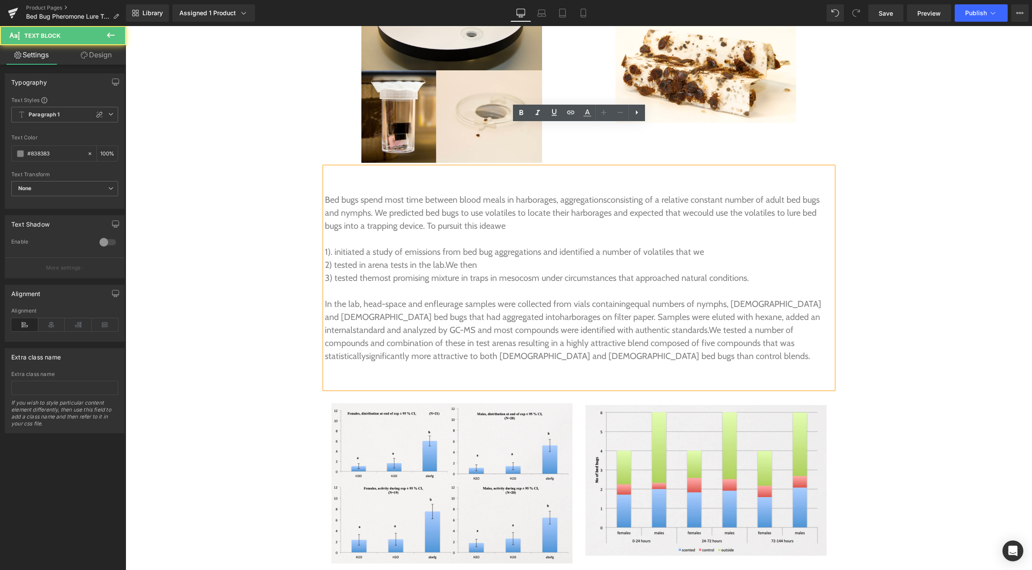
scroll to position [2783, 0]
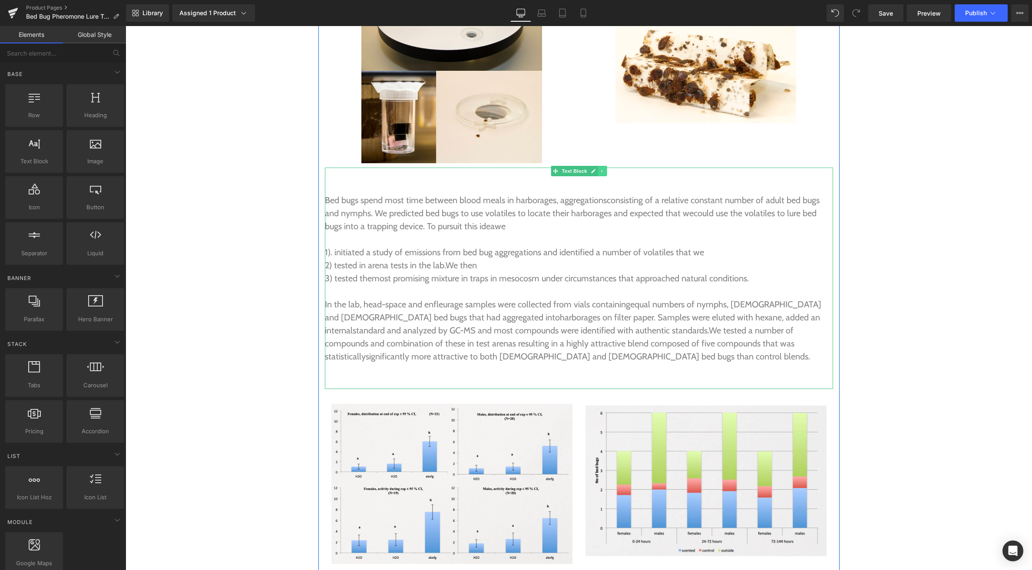
click at [601, 169] on icon at bounding box center [601, 170] width 1 height 3
click at [599, 168] on icon at bounding box center [597, 170] width 5 height 5
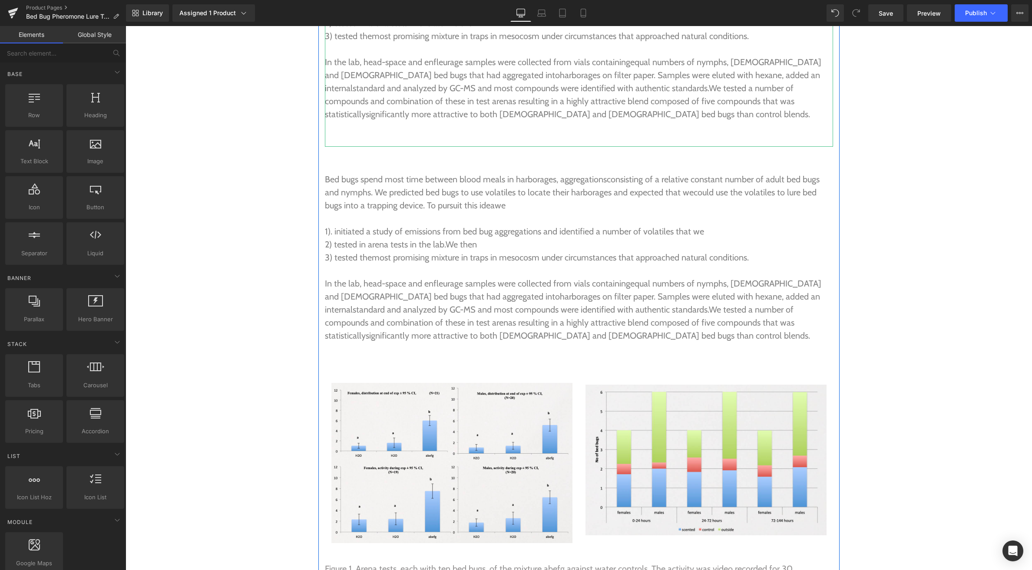
scroll to position [3032, 0]
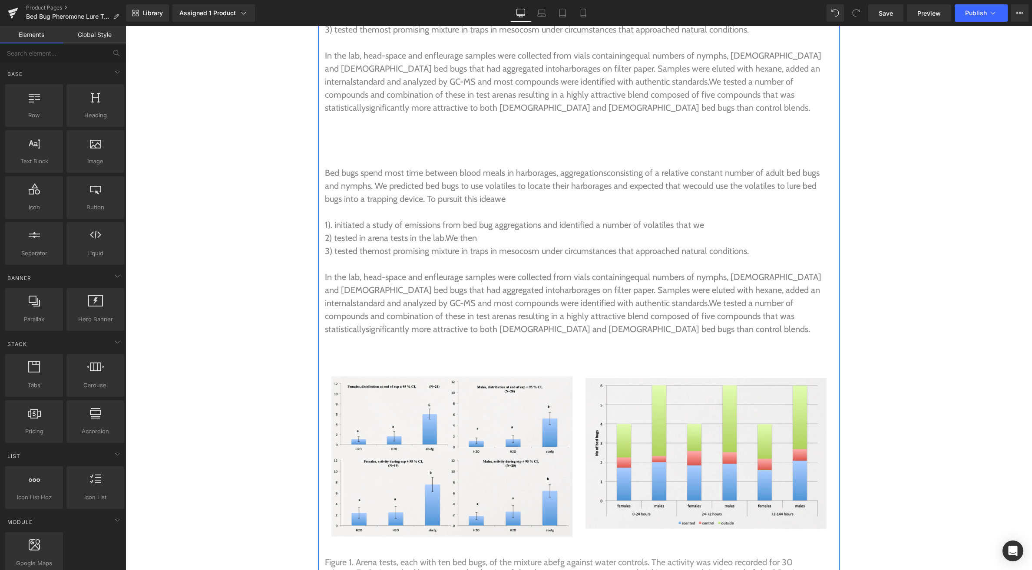
click at [548, 231] on p "2) tested in arena tests in the lab. We then" at bounding box center [579, 237] width 508 height 13
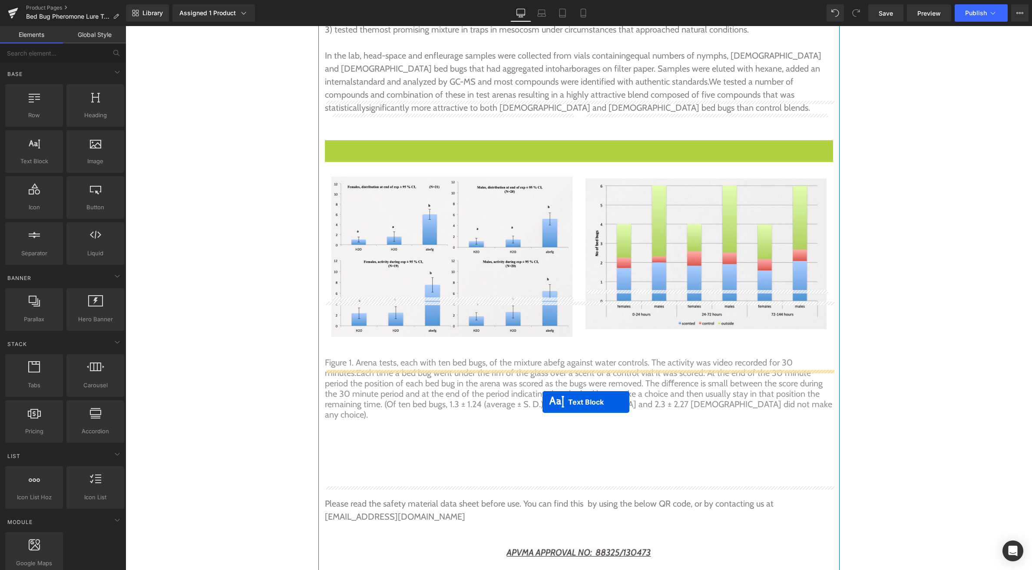
drag, startPoint x: 574, startPoint y: 106, endPoint x: 542, endPoint y: 402, distance: 297.8
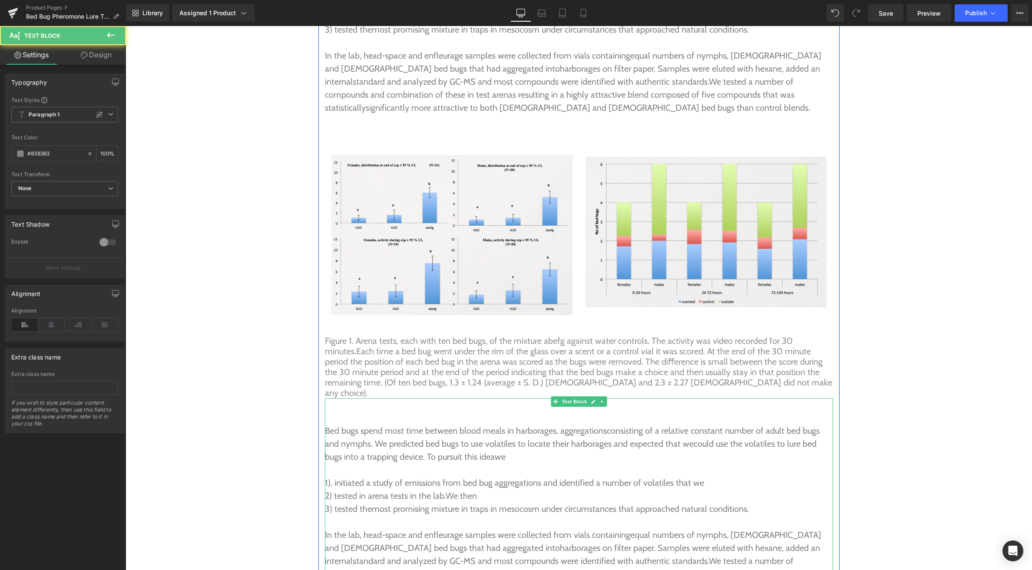
click at [341, 425] on span "Bed bugs spend most time between blood meals in harborages, aggregations" at bounding box center [466, 430] width 282 height 10
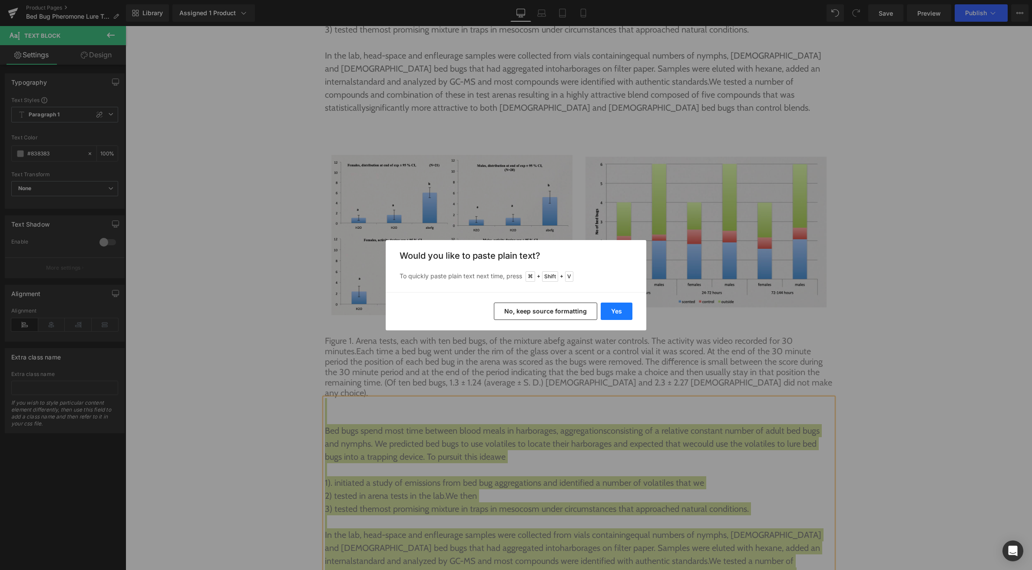
click at [619, 312] on button "Yes" at bounding box center [616, 311] width 32 height 17
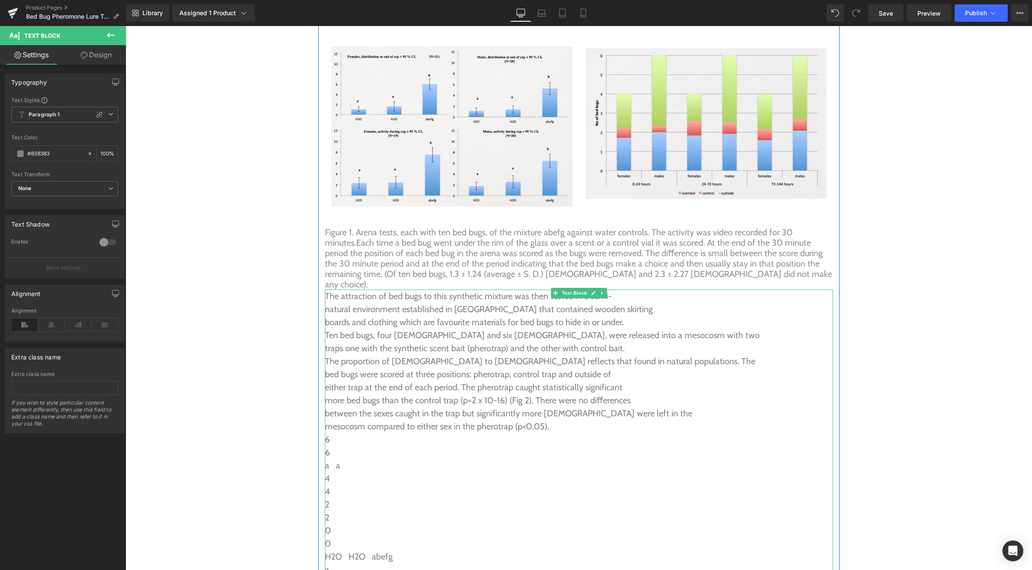
scroll to position [3141, 0]
click at [327, 289] on p "The attraction of bed bugs to this synthetic mixture was then tested in a semi-" at bounding box center [579, 295] width 508 height 13
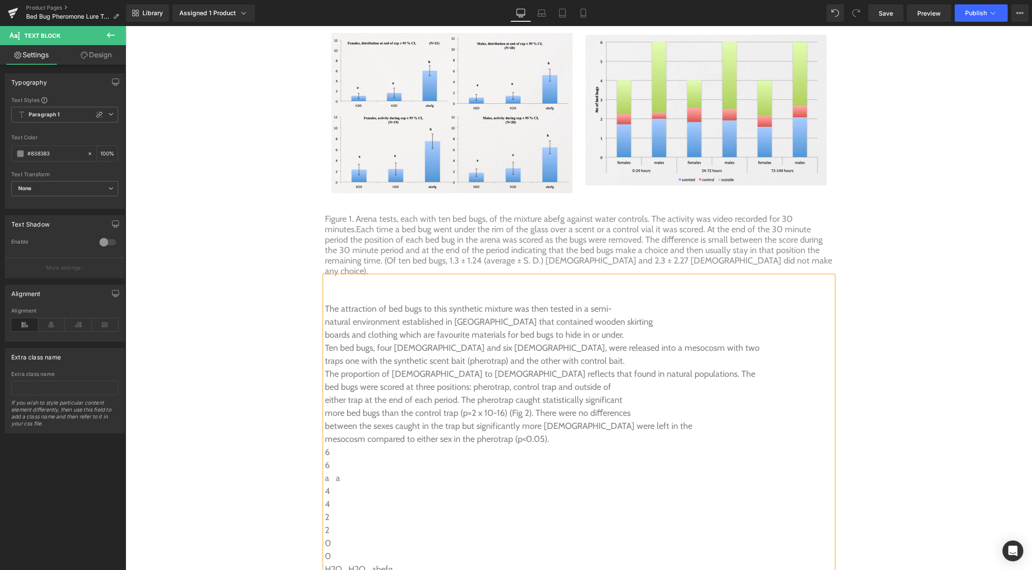
scroll to position [3167, 0]
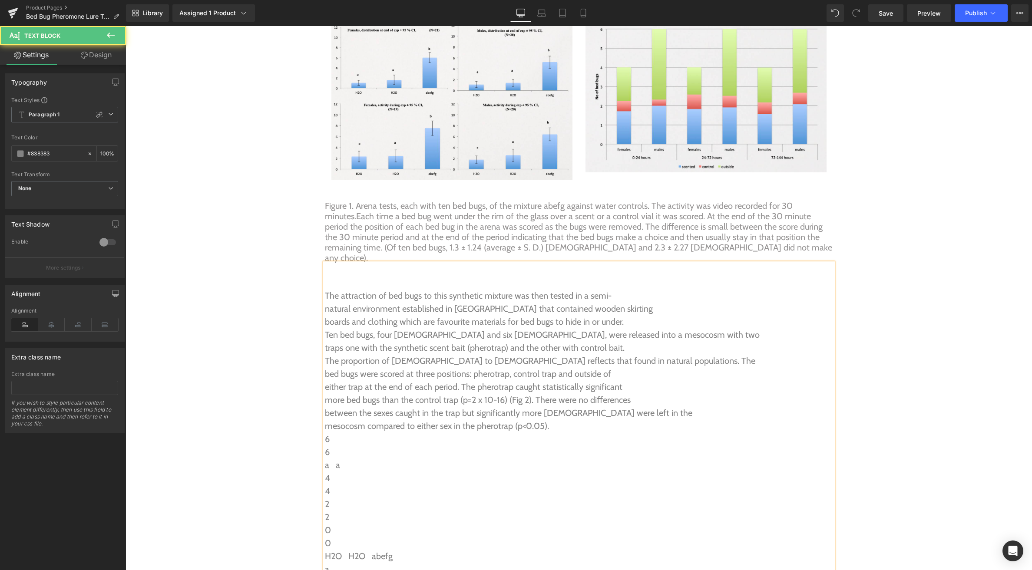
click at [325, 432] on p "6" at bounding box center [579, 438] width 508 height 13
click at [326, 432] on p "a  a" at bounding box center [579, 438] width 508 height 13
click at [325, 432] on p "4" at bounding box center [579, 438] width 508 height 13
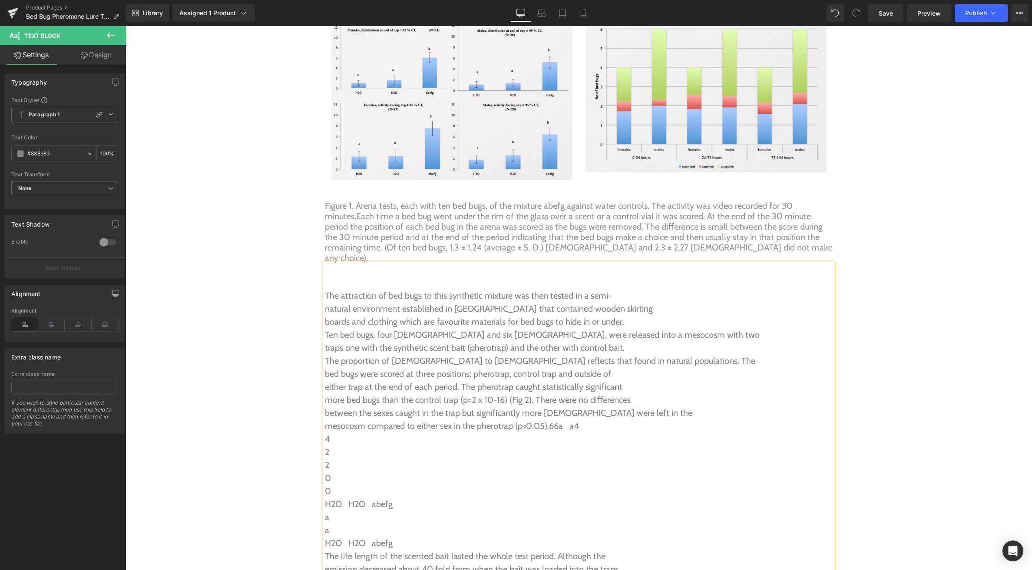
click at [325, 432] on p "4" at bounding box center [579, 438] width 508 height 13
click at [326, 432] on p "2" at bounding box center [579, 438] width 508 height 13
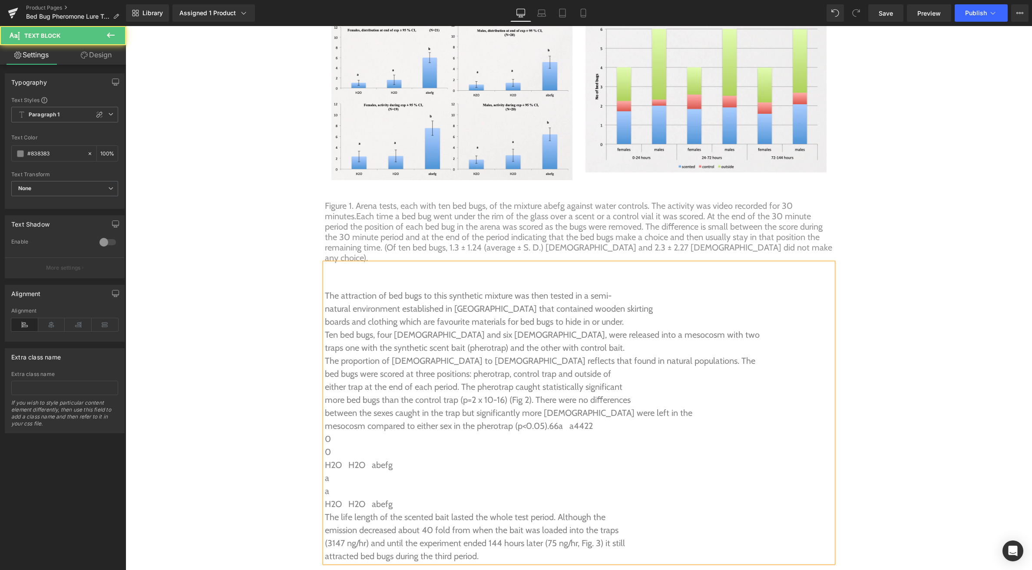
click at [326, 445] on p "0" at bounding box center [579, 451] width 508 height 13
click at [326, 432] on p "0" at bounding box center [579, 438] width 508 height 13
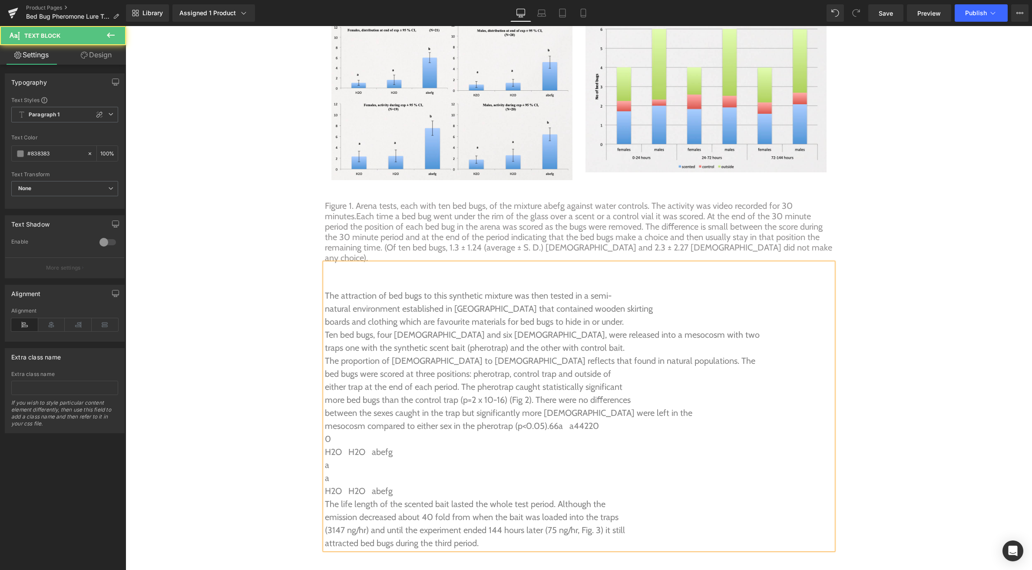
click at [326, 432] on p "0" at bounding box center [579, 438] width 508 height 13
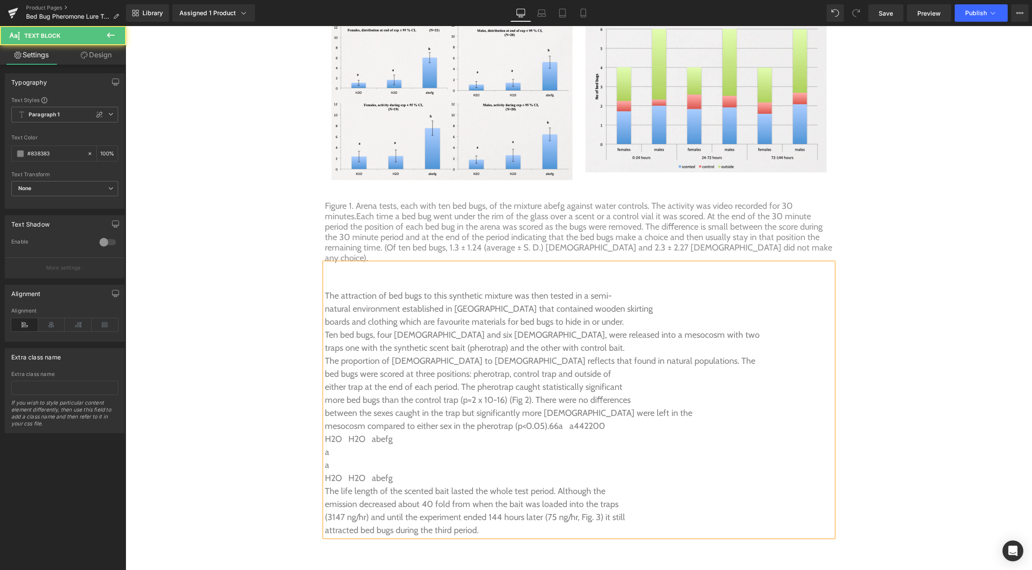
click at [325, 445] on p "a" at bounding box center [579, 451] width 508 height 13
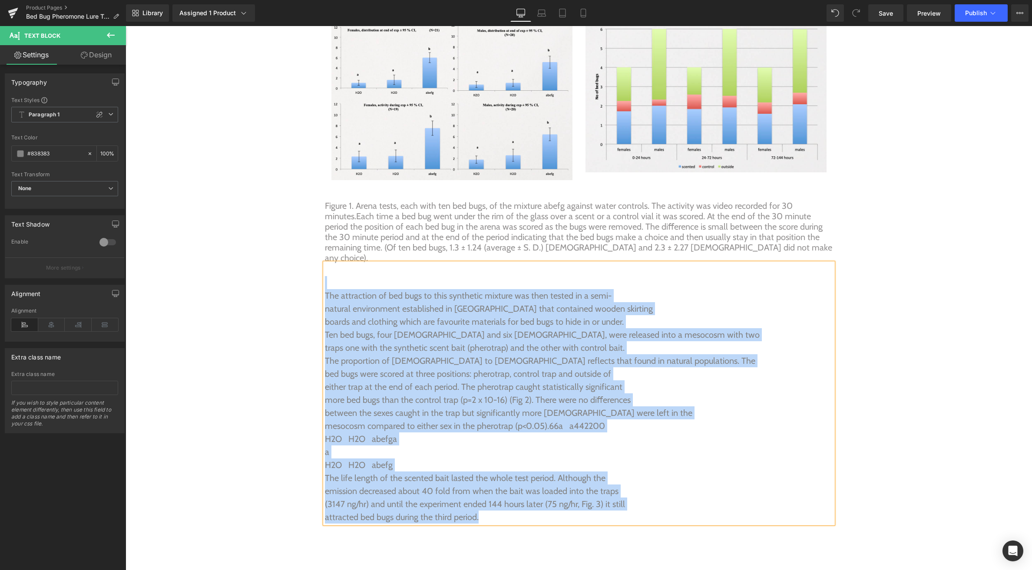
drag, startPoint x: 356, startPoint y: 229, endPoint x: 563, endPoint y: 468, distance: 315.5
click at [563, 468] on div "The attraction of bed bugs to this synthetic mixture was then tested in a semi-…" at bounding box center [579, 393] width 508 height 260
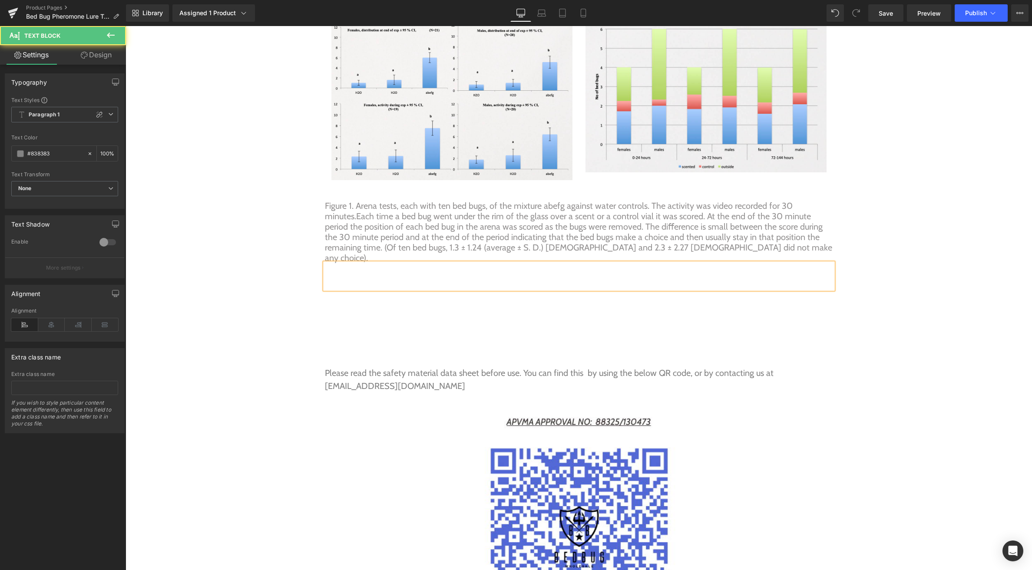
click at [338, 263] on p at bounding box center [579, 269] width 508 height 13
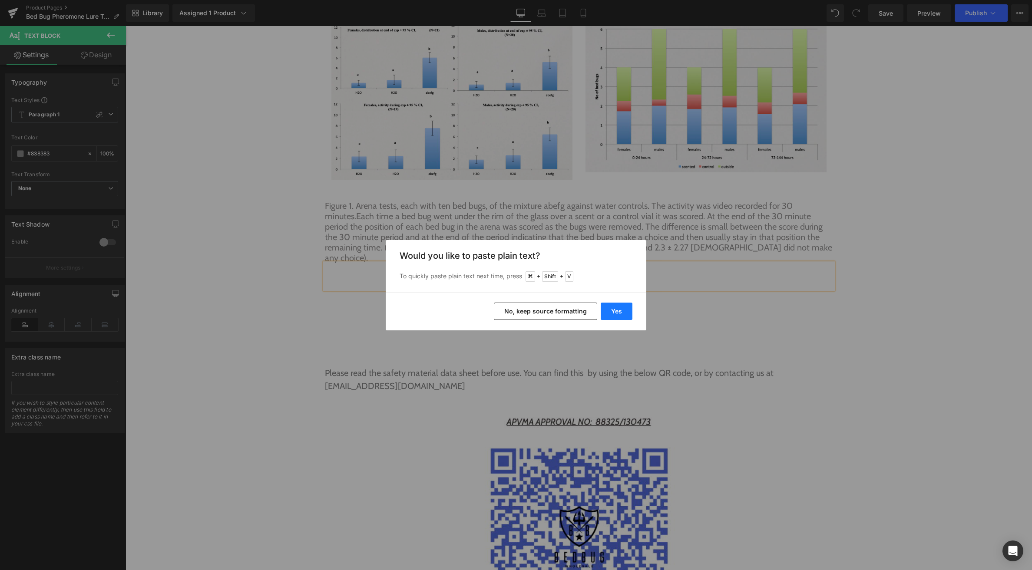
click at [610, 318] on button "Yes" at bounding box center [616, 311] width 32 height 17
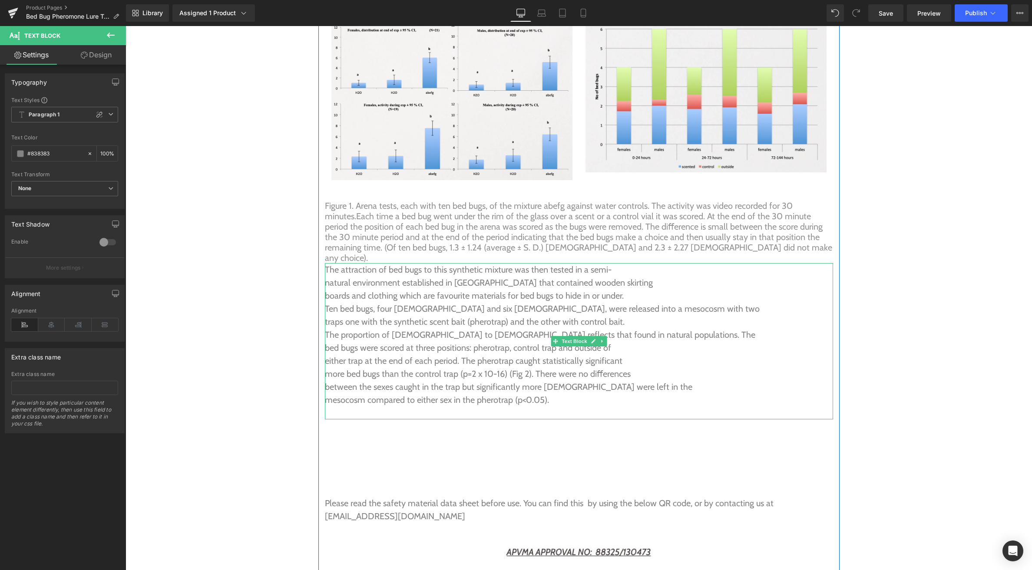
click at [549, 393] on p "mesocosm compared to either sex in the pherotrap (p<0.05)." at bounding box center [579, 399] width 508 height 13
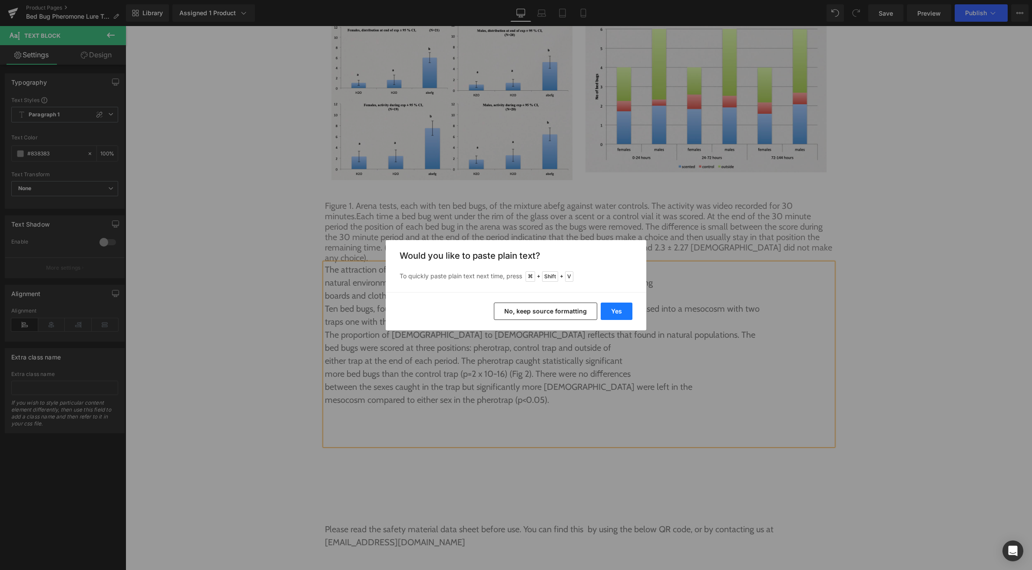
click at [624, 314] on button "Yes" at bounding box center [616, 311] width 32 height 17
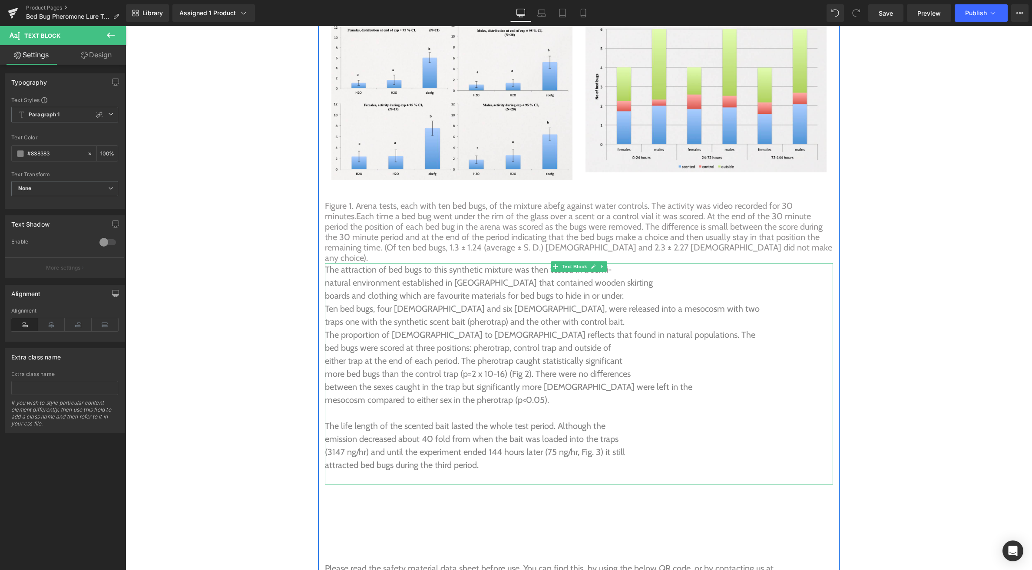
click at [502, 458] on p "attracted bed bugs during the third period." at bounding box center [579, 464] width 508 height 13
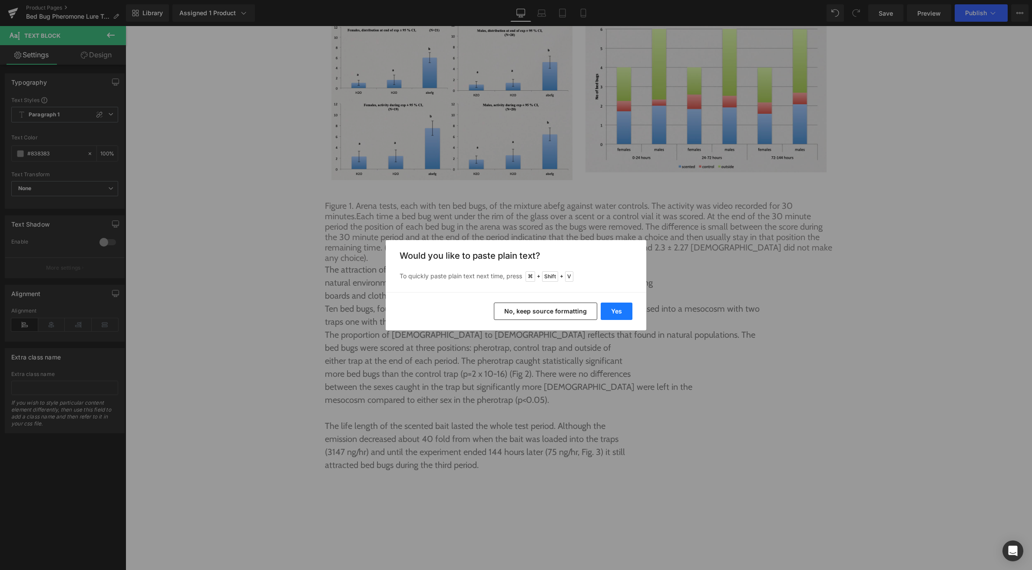
click at [613, 313] on button "Yes" at bounding box center [616, 311] width 32 height 17
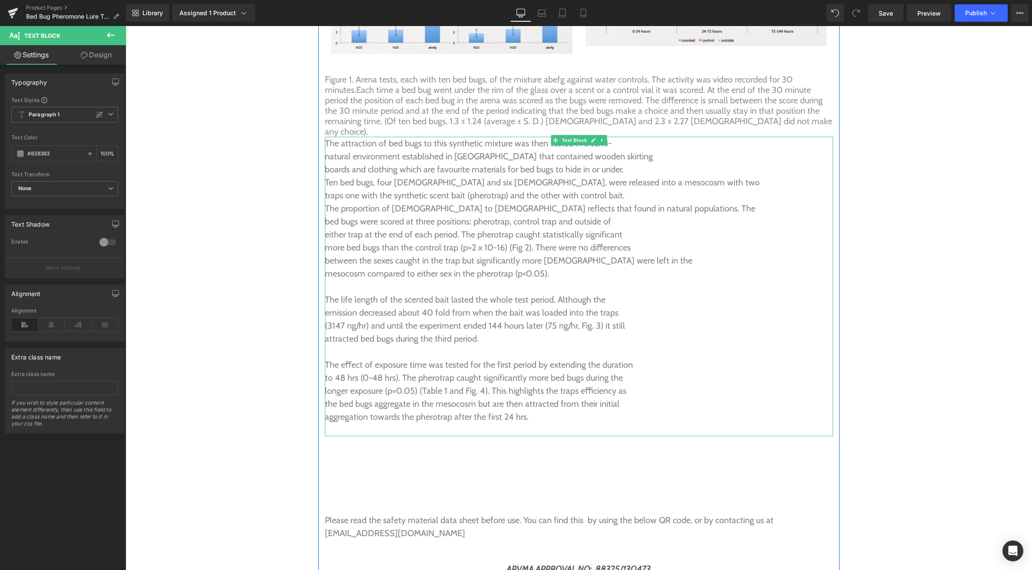
scroll to position [3294, 0]
click at [536, 409] on p "aggregation towards the pherotrap after the first 24 hrs." at bounding box center [579, 415] width 508 height 13
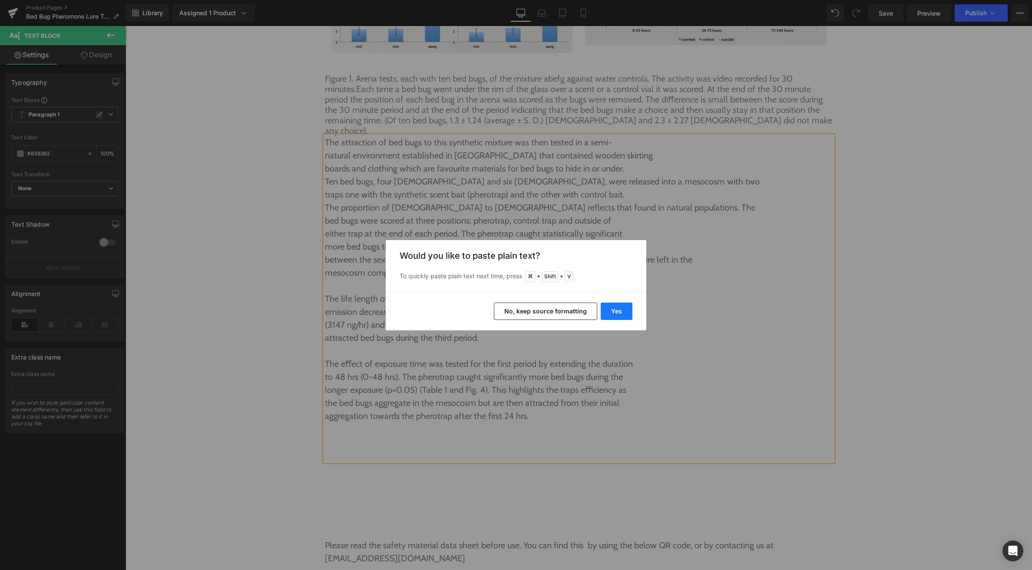
click at [618, 312] on button "Yes" at bounding box center [616, 311] width 32 height 17
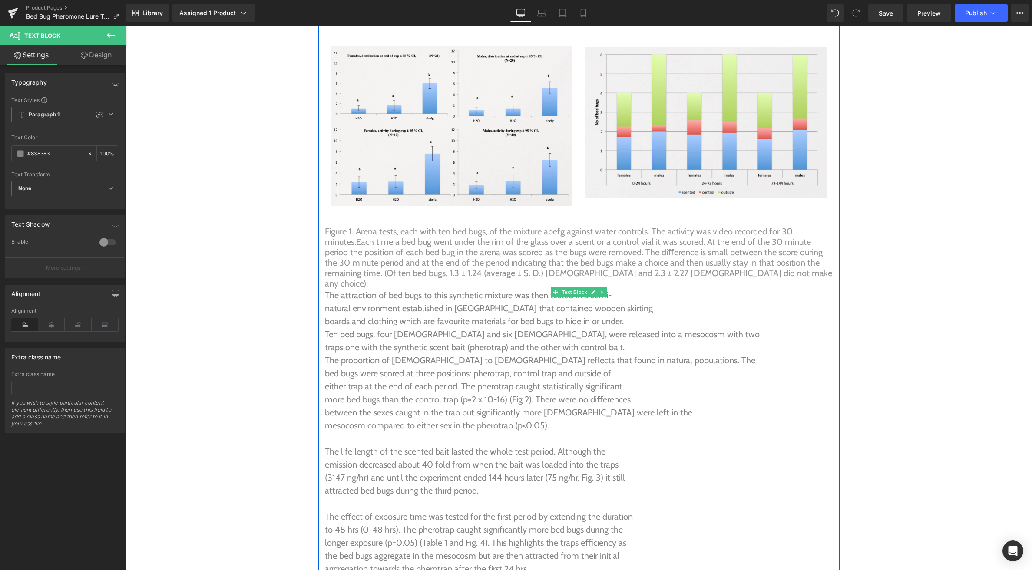
scroll to position [3138, 0]
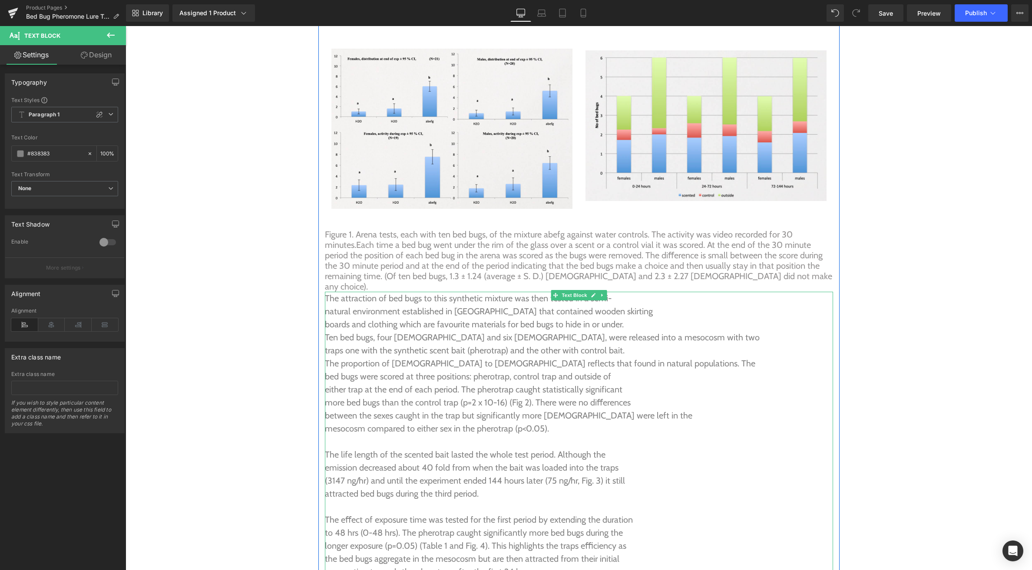
click at [326, 305] on p "natural environment established in mesocosm that contained wooden skirting" at bounding box center [579, 311] width 508 height 13
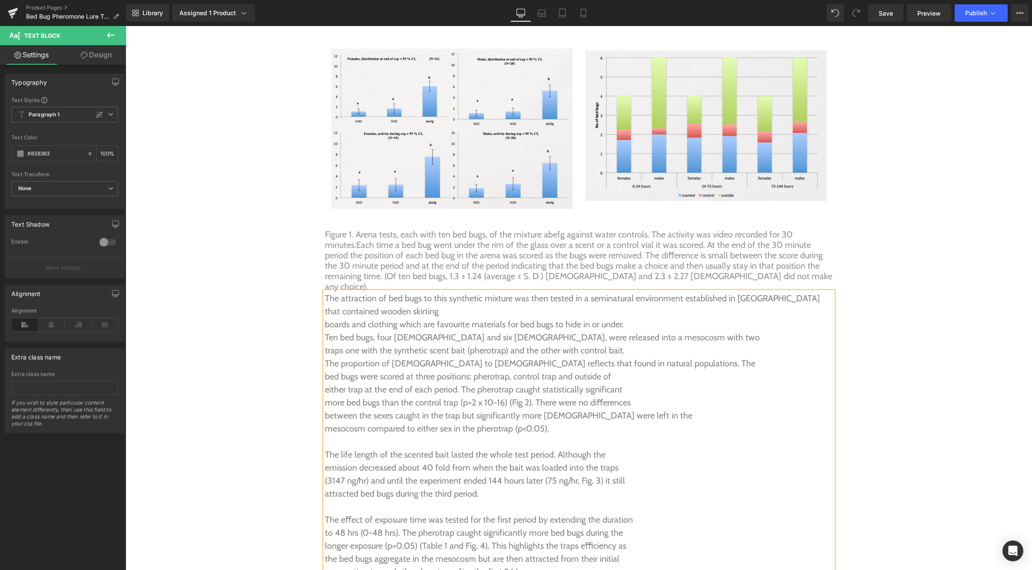
click at [326, 318] on p "boards and clothing which are favourite materials for bed bugs to hide in or un…" at bounding box center [579, 324] width 508 height 13
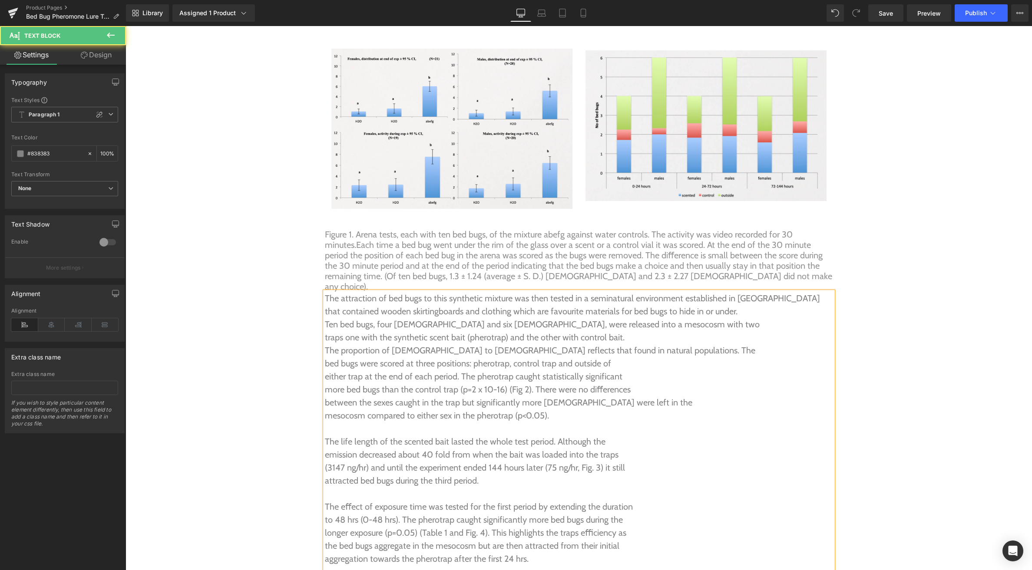
click at [325, 318] on p "Ten bed bugs, four females and six males, were released into a mesocosm with two" at bounding box center [579, 324] width 508 height 13
click at [325, 306] on span "Ten bed bugs, four females and six males, were released into a mesocosm with two" at bounding box center [564, 317] width 479 height 23
click at [325, 331] on p "traps one with the synthetic scent bait (pherotrap) and the other with control …" at bounding box center [579, 337] width 508 height 13
click at [325, 344] on p "The proportion of females to males reflects that found in natural populations. …" at bounding box center [579, 350] width 508 height 13
click at [325, 357] on p "bed bugs were scored at three positions: pherotrap, control trap and outside of" at bounding box center [579, 363] width 508 height 13
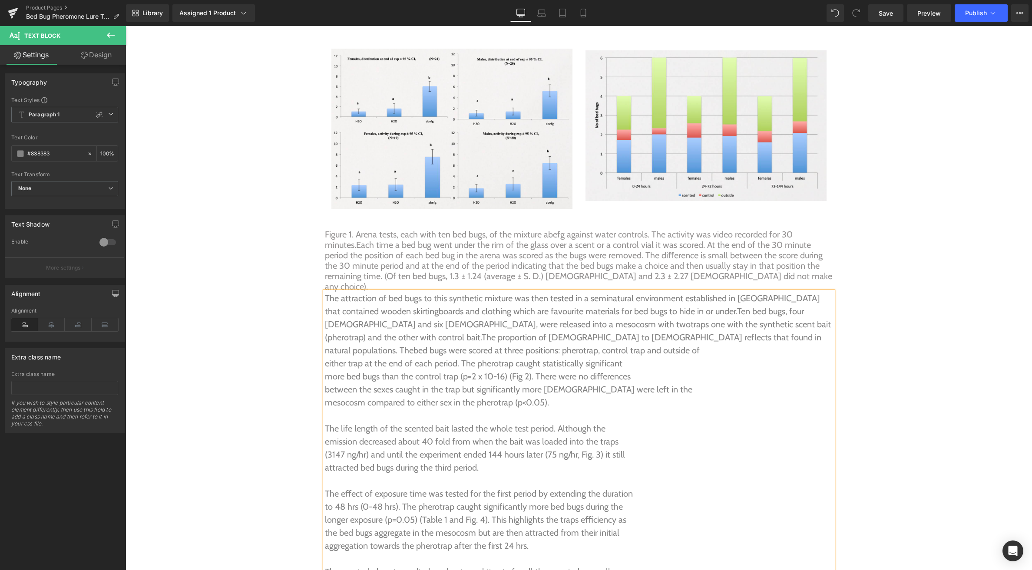
click at [326, 357] on p "either trap at the end of each period. The pherotrap caught statistically signi…" at bounding box center [579, 363] width 508 height 13
click at [325, 370] on p "more bed bugs than the control trap (p=2 x 10-16) (Fig 2). There were no diﬀere…" at bounding box center [579, 376] width 508 height 13
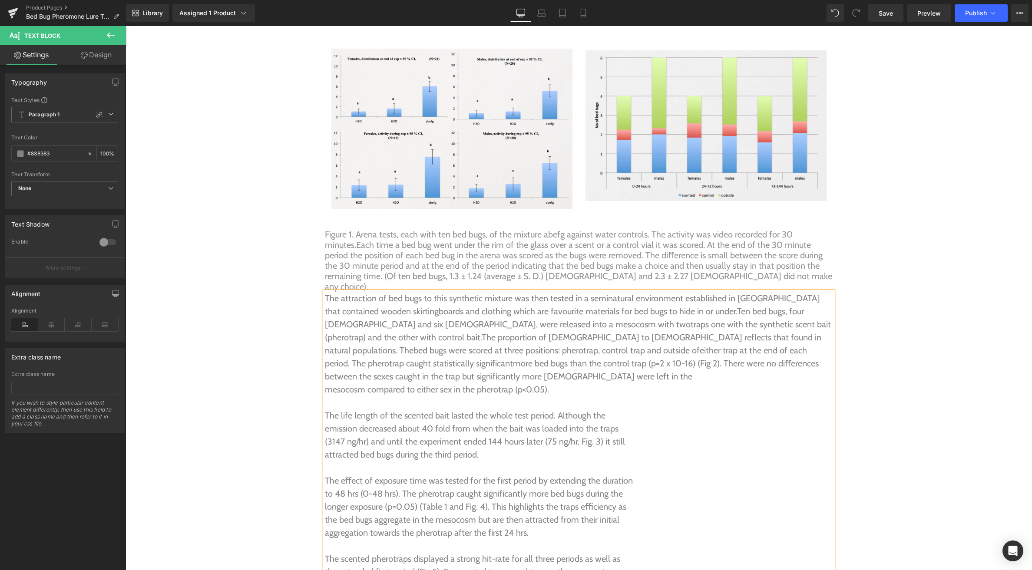
click at [325, 328] on div "The attraction of bed bugs to this synthetic mixture was then tested in a semi …" at bounding box center [579, 455] width 508 height 326
click at [326, 370] on p "between the sexes caught in the trap but significantly more males were left in …" at bounding box center [579, 376] width 508 height 13
click at [325, 383] on p "mesocosm compared to either sex in the pherotrap (p<0.05)." at bounding box center [579, 389] width 508 height 13
click at [325, 422] on p "emission decreased about 40 fold from when the bait was loaded into the traps" at bounding box center [579, 428] width 508 height 13
click at [325, 435] on p "(3147 ng/hr) and until the experiment ended 144 hours later (75 ng/hr, Fig. 3) …" at bounding box center [579, 441] width 508 height 13
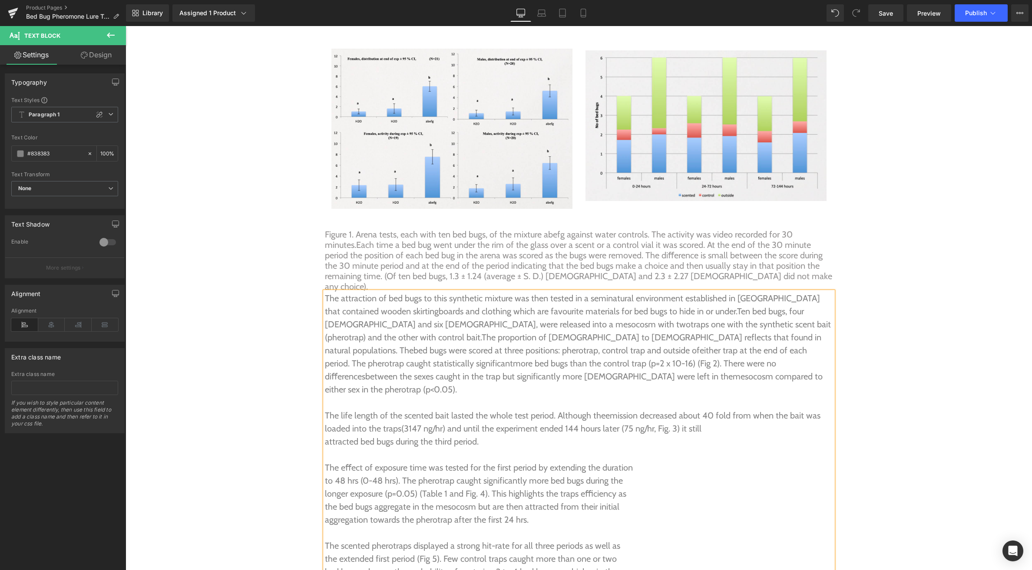
click at [325, 435] on p "attracted bed bugs during the third period." at bounding box center [579, 441] width 508 height 13
click at [325, 461] on p "The eﬀect of exposure time was tested for the first period by extending the dur…" at bounding box center [579, 467] width 508 height 13
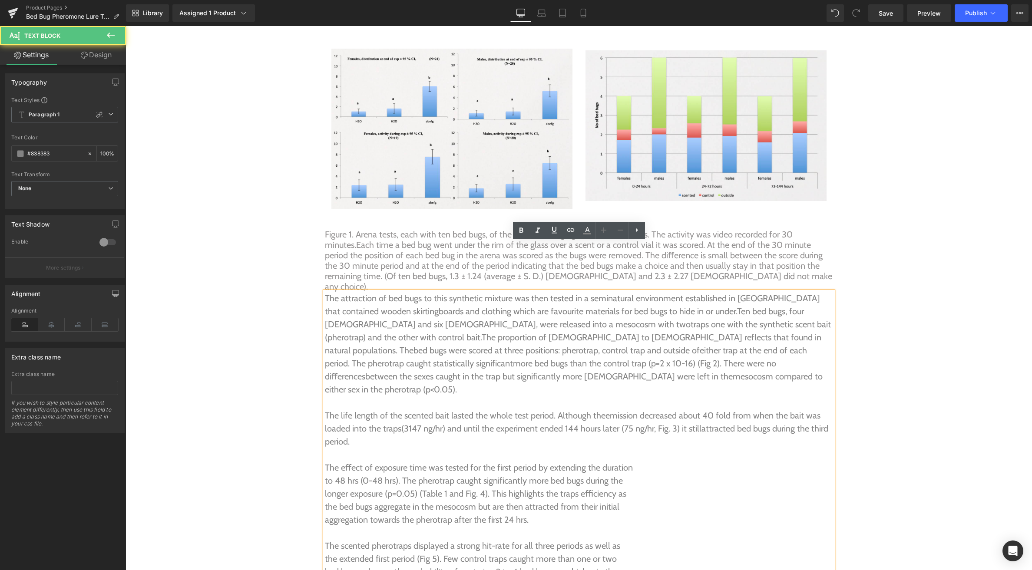
click at [325, 417] on div "The attraction of bed bugs to this synthetic mixture was then tested in a semi …" at bounding box center [579, 442] width 508 height 300
click at [325, 474] on p "to 48 hrs (0-48 hrs). The pherotrap caught significantly more bed bugs during t…" at bounding box center [579, 480] width 508 height 13
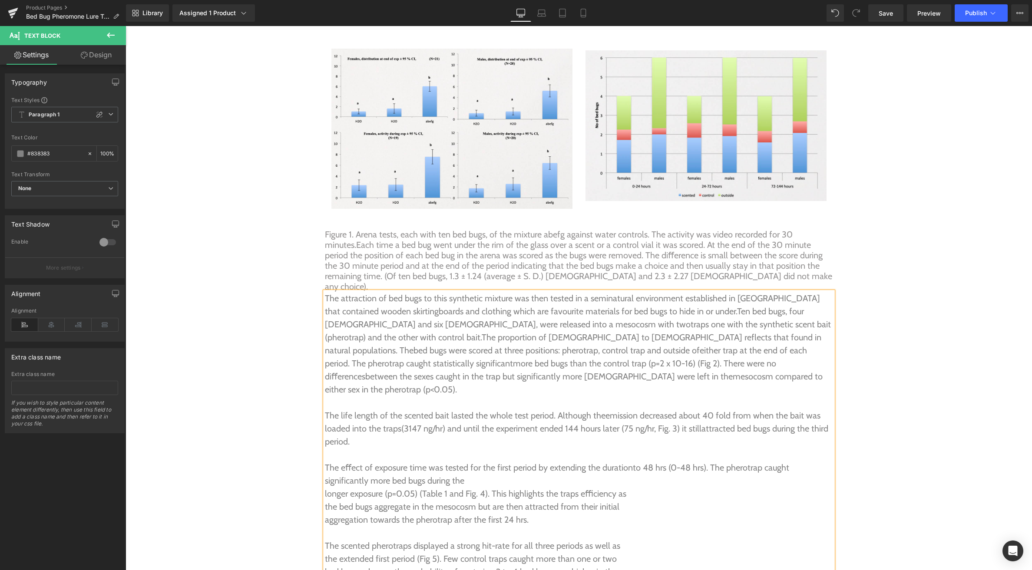
click at [325, 433] on div "The attraction of bed bugs to this synthetic mixture was then tested in a semi …" at bounding box center [579, 442] width 508 height 300
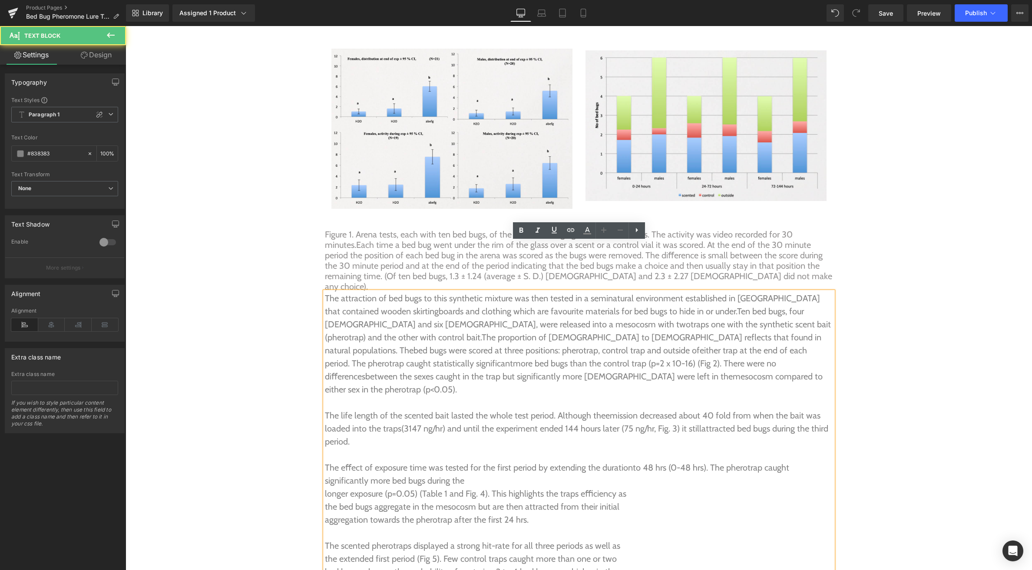
click at [325, 487] on p "longer exposure (p=0.05) (Table 1 and Fig. 4). This highlights the traps eﬃcien…" at bounding box center [579, 493] width 508 height 13
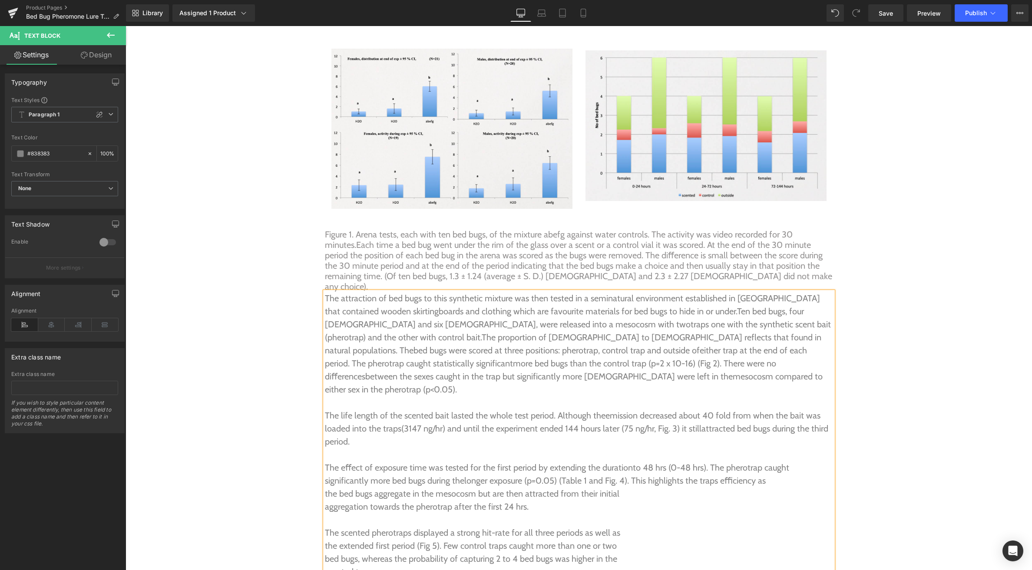
click at [326, 487] on p "the bed bugs aggregate in the mesocosm but are then attracted from their initial" at bounding box center [579, 493] width 508 height 13
click at [326, 500] on p "aggregation towards the pherotrap after the first 24 hrs." at bounding box center [579, 506] width 508 height 13
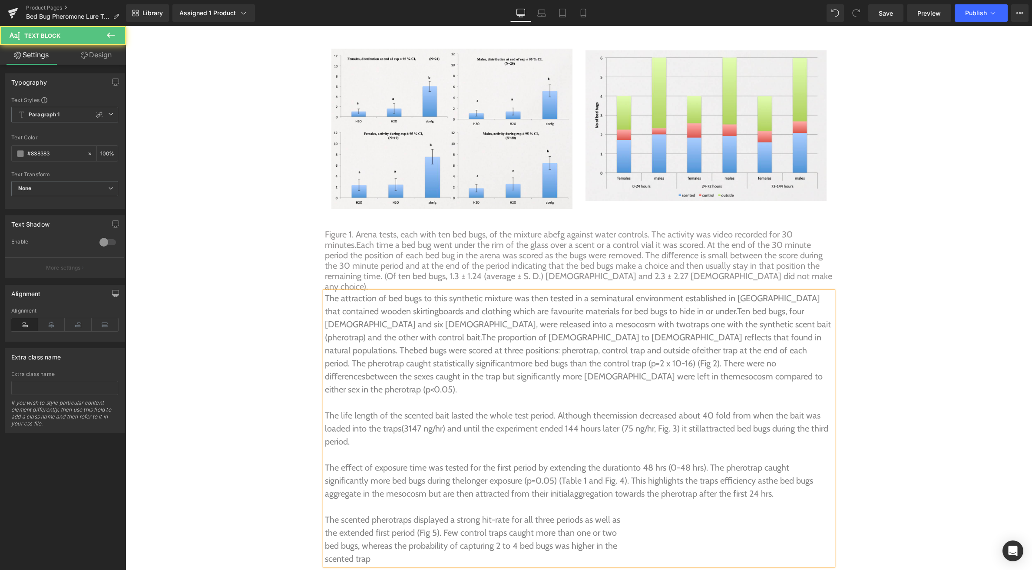
click at [325, 472] on div "The attraction of bed bugs to this synthetic mixture was then tested in a semi …" at bounding box center [579, 429] width 508 height 274
click at [325, 526] on p "the extended first period (Fig 5). Few control traps caught more than one or two" at bounding box center [579, 532] width 508 height 13
click at [326, 539] on p "bed bugs, whereas the probability of capturing 2 to 4 bed bugs was higher in the" at bounding box center [579, 545] width 508 height 13
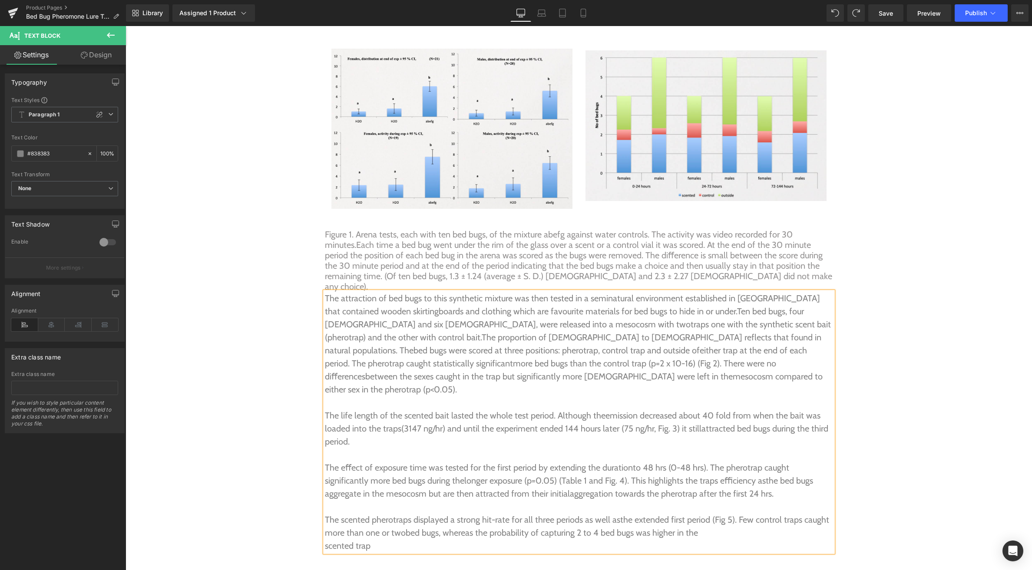
click at [325, 539] on p "scented trap" at bounding box center [579, 545] width 508 height 13
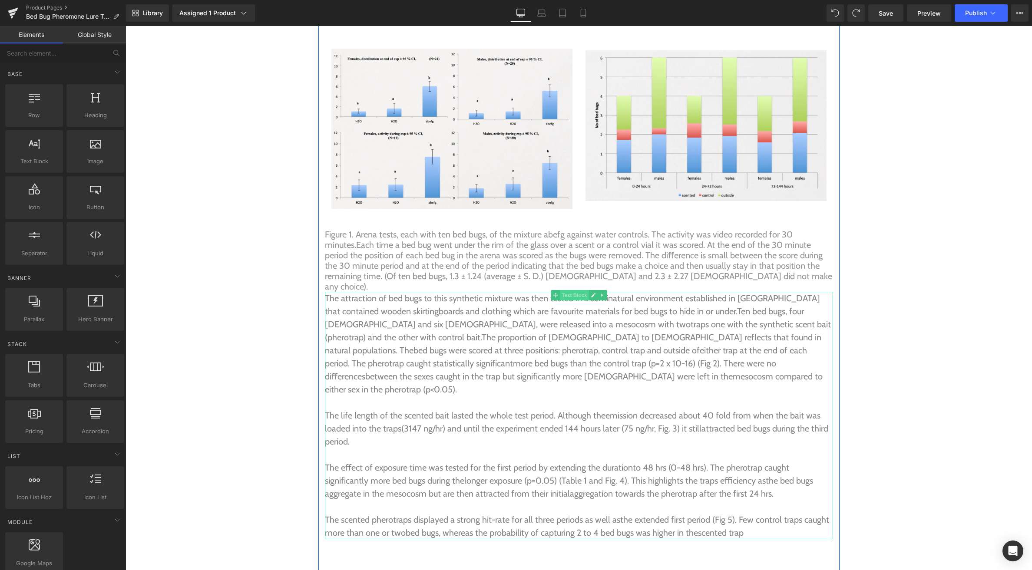
click at [570, 290] on span "Text Block" at bounding box center [574, 295] width 29 height 10
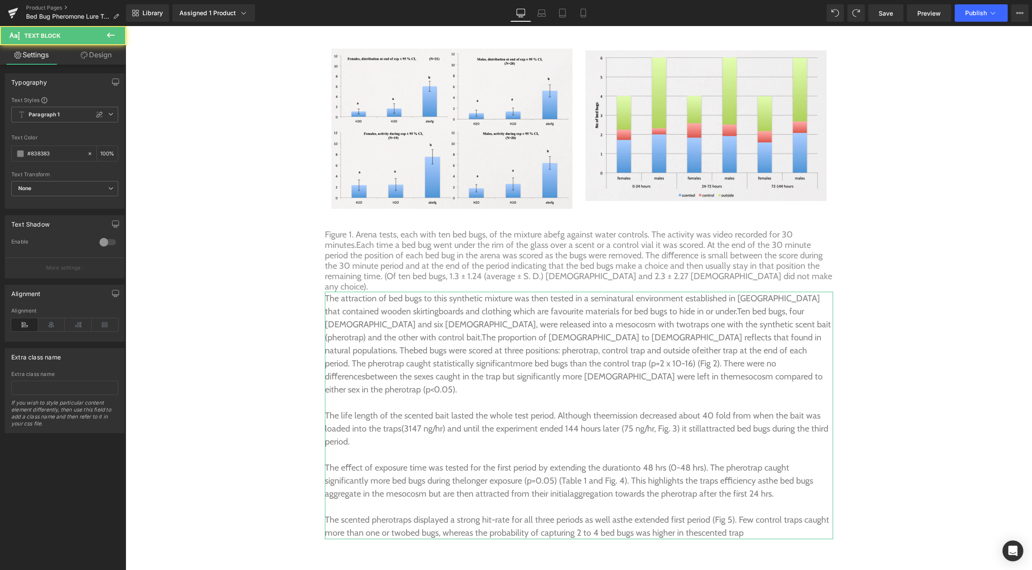
click at [95, 58] on link "Design" at bounding box center [96, 55] width 63 height 20
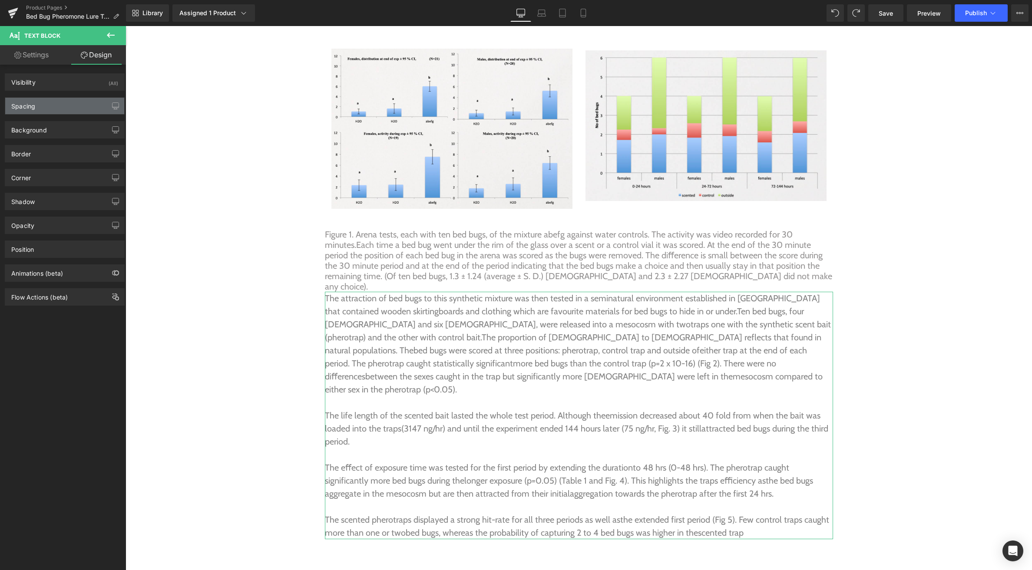
type input "0"
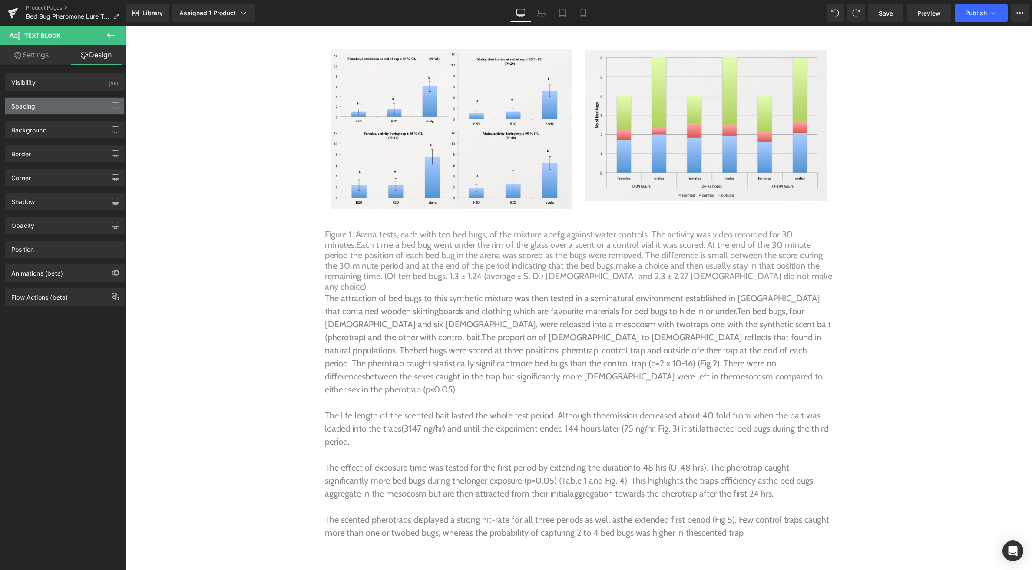
type input "0"
click at [58, 104] on div "Spacing" at bounding box center [64, 106] width 119 height 16
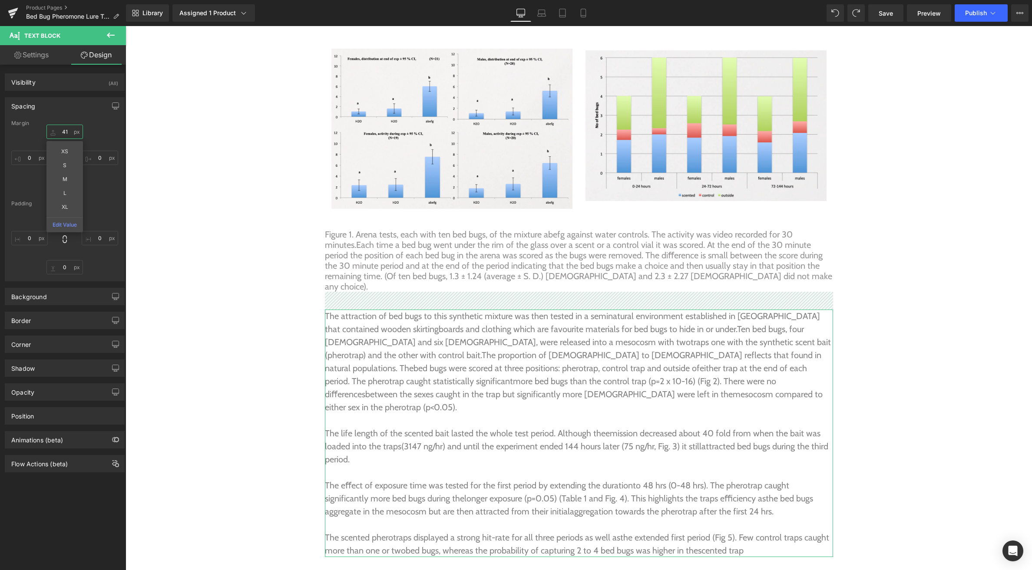
type input "41"
drag, startPoint x: 48, startPoint y: 131, endPoint x: 49, endPoint y: 113, distance: 17.8
click at [49, 113] on div "Spacing Margin 41px 41 XS S M L XL Edit Value 0px 0 0px 0 0px 0 Padding 0px 0 0…" at bounding box center [65, 189] width 120 height 184
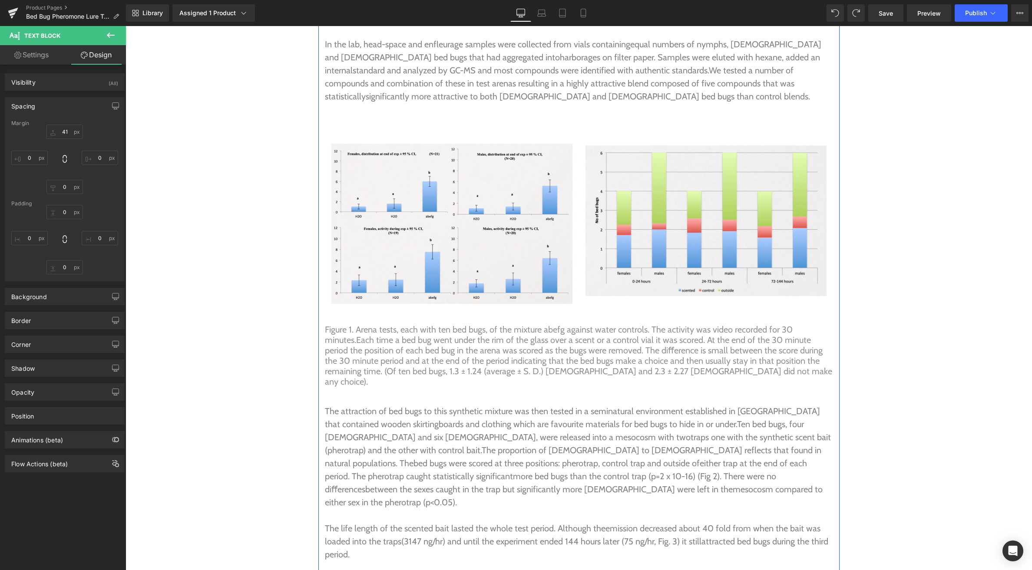
scroll to position [3042, 0]
click at [538, 325] on p "Figure 1. Arena tests, each with ten bed bugs, of the mixture abefg against wat…" at bounding box center [579, 356] width 508 height 63
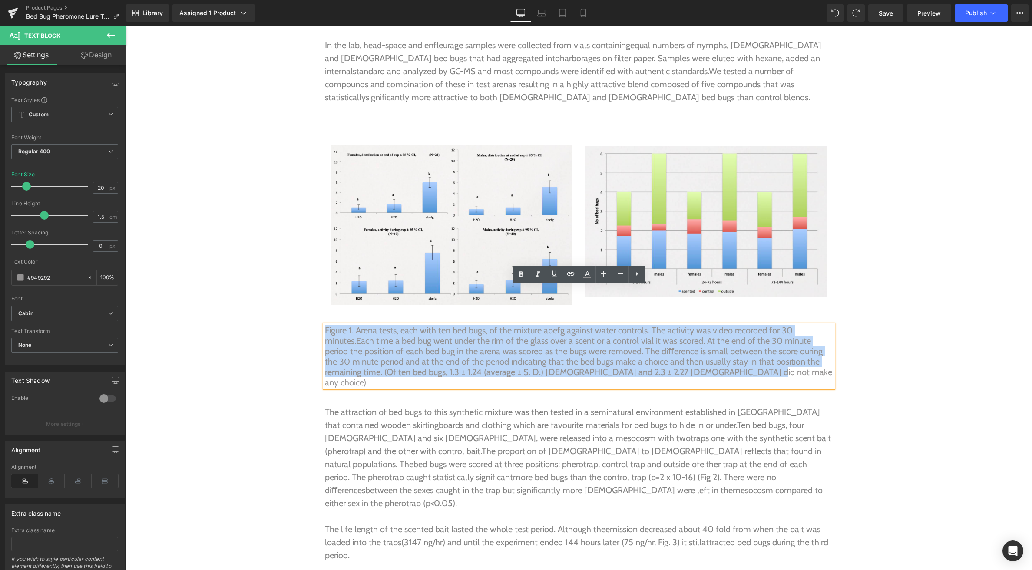
drag, startPoint x: 702, startPoint y: 334, endPoint x: 319, endPoint y: 289, distance: 385.6
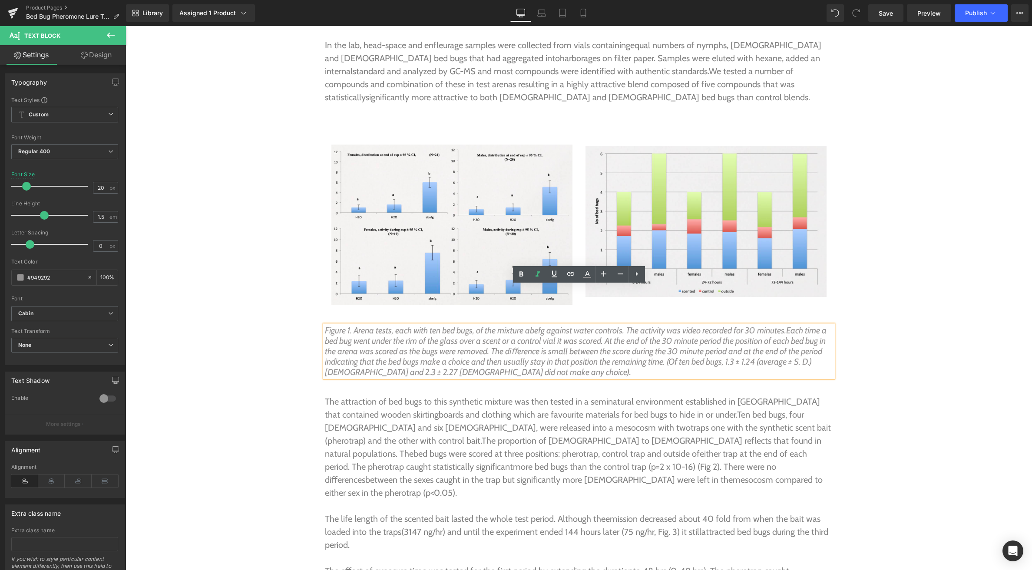
click at [547, 409] on span "boards and clothing which are favourite materials for bed bugs to hide in or un…" at bounding box center [587, 414] width 298 height 10
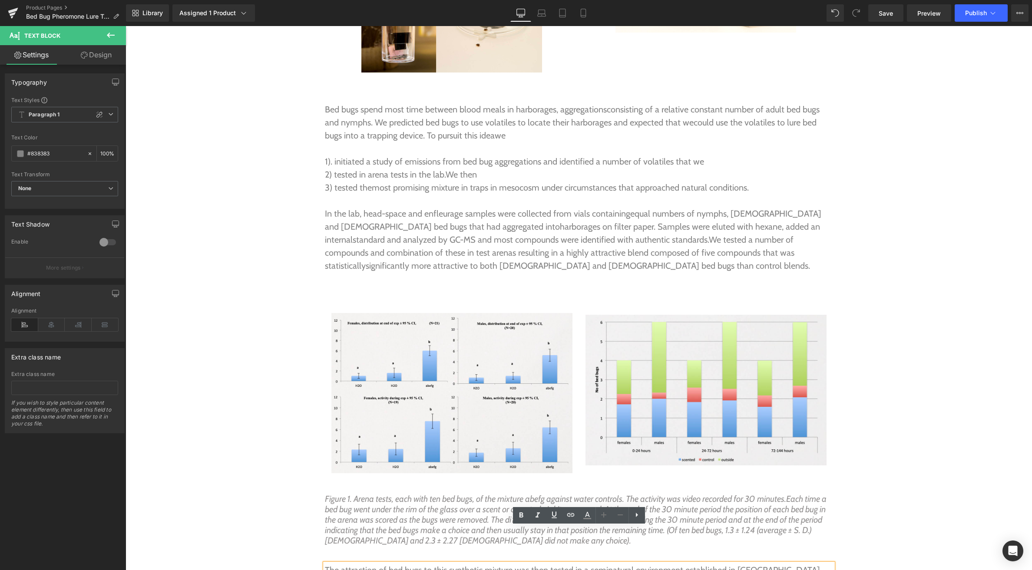
scroll to position [2878, 0]
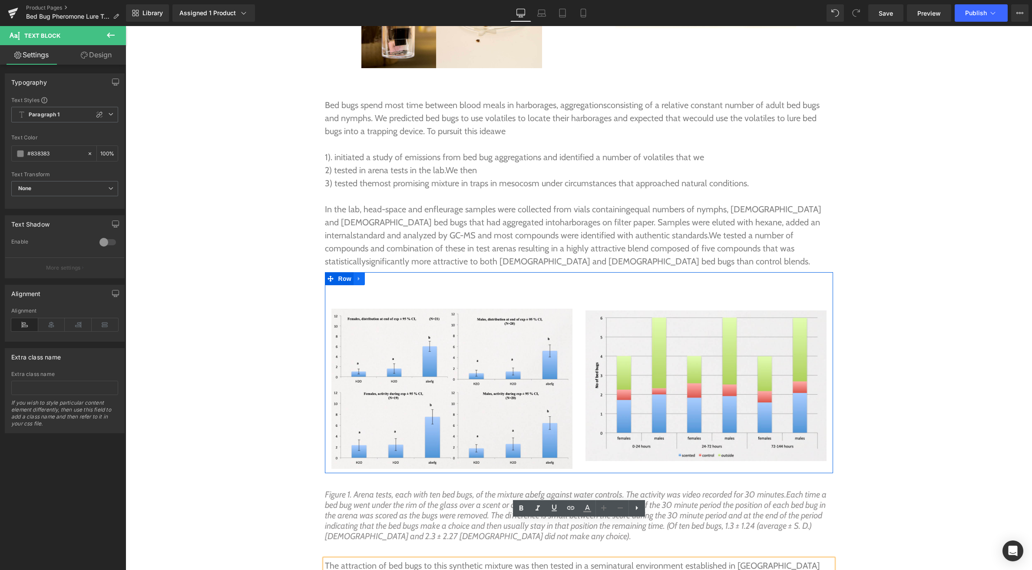
click at [356, 275] on icon at bounding box center [359, 278] width 6 height 7
click at [367, 272] on link at bounding box center [370, 278] width 11 height 13
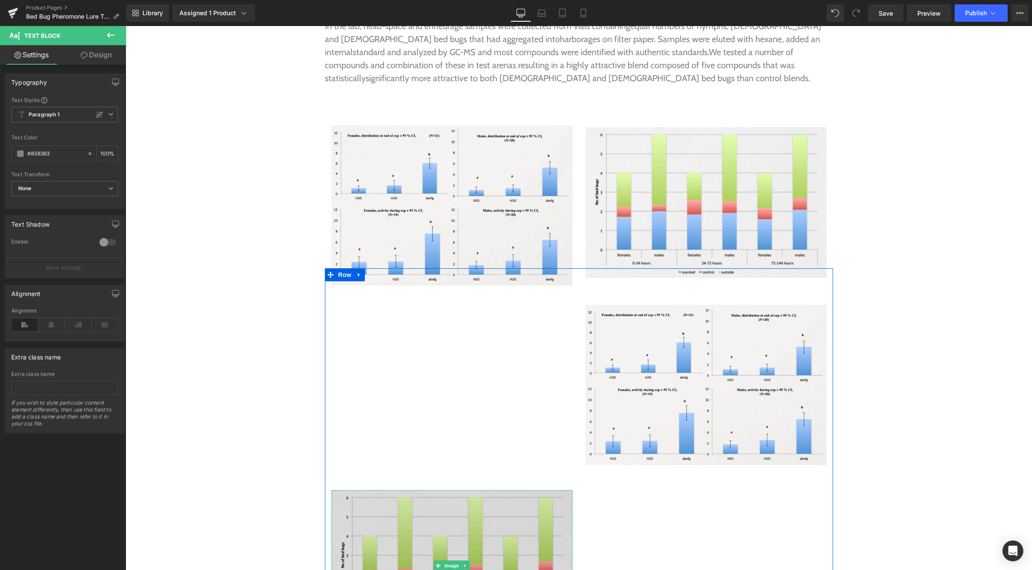
scroll to position [3207, 0]
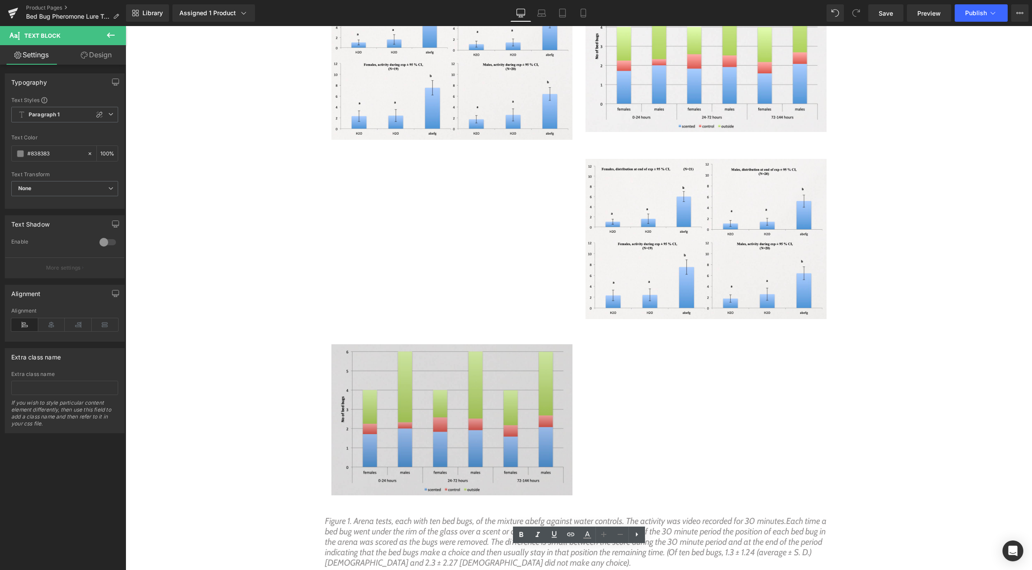
click at [468, 389] on img at bounding box center [451, 419] width 241 height 151
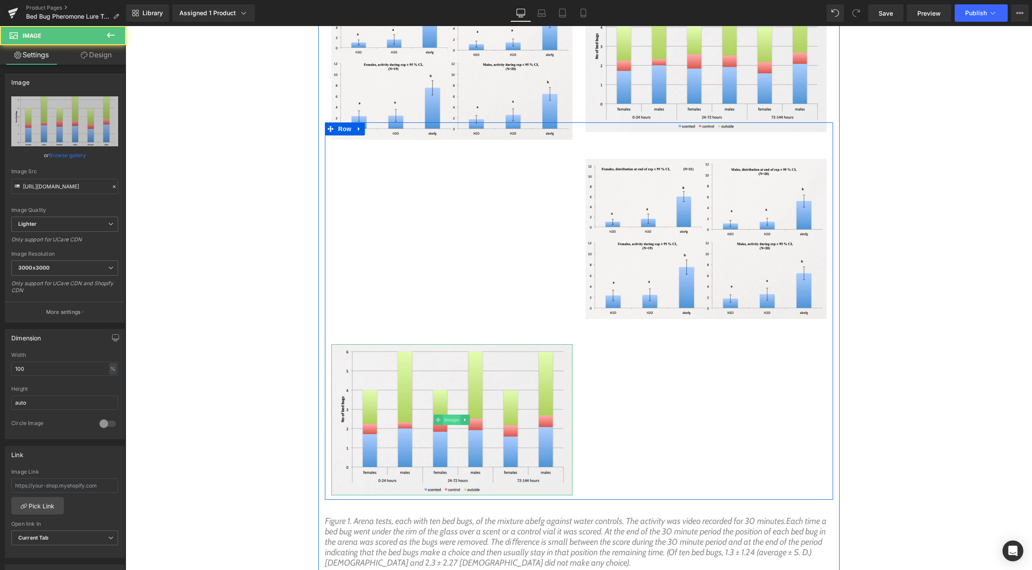
click at [453, 415] on span "Image" at bounding box center [451, 420] width 18 height 10
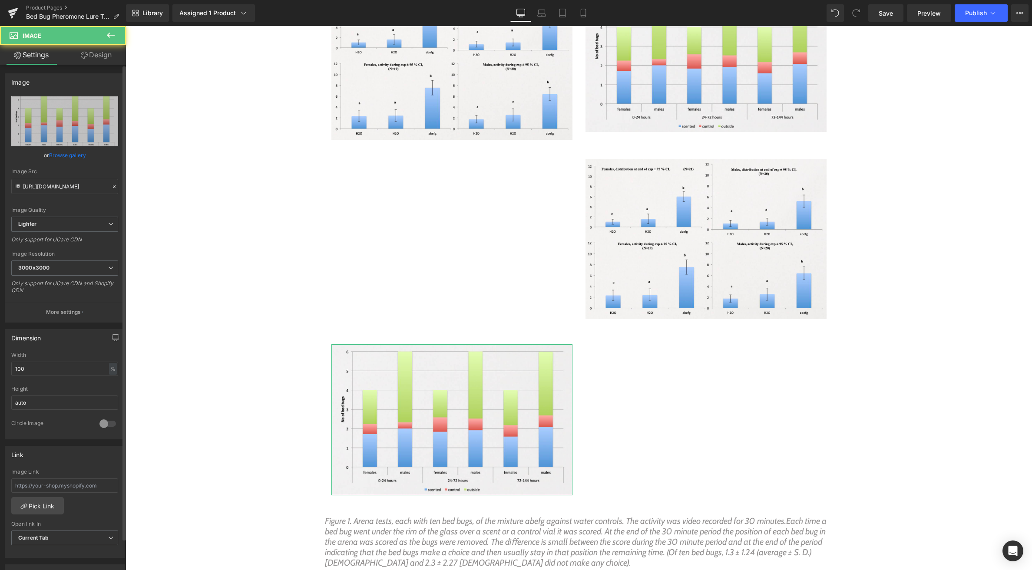
click at [65, 155] on link "Browse gallery" at bounding box center [67, 155] width 37 height 15
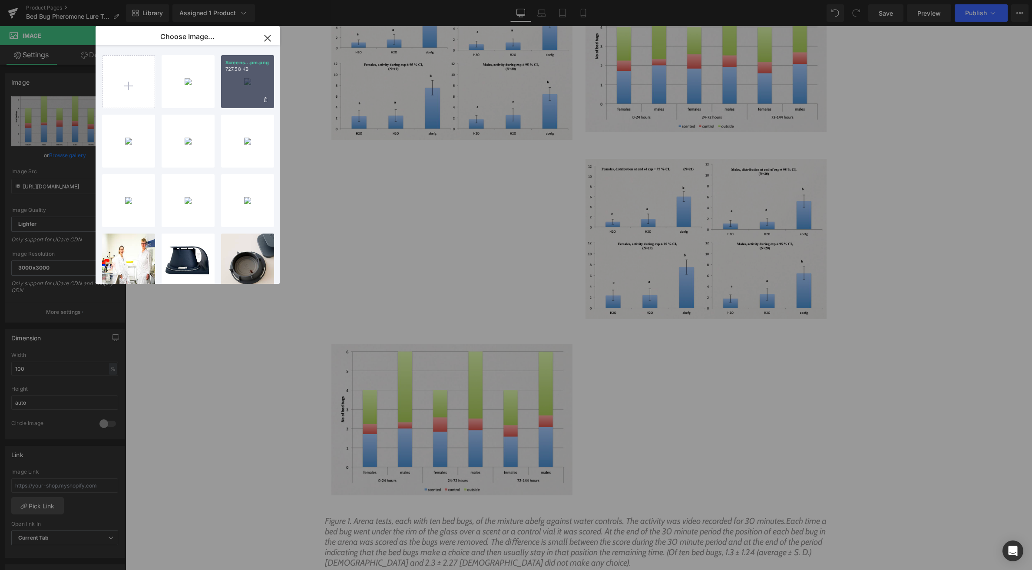
click at [232, 76] on div "Screens...pm.png 727.58 KB" at bounding box center [247, 81] width 53 height 53
type input "https://ucarecdn.com/ea1ded62-1833-4f11-b4da-672b67f9faba/-/format/auto/-/previ…"
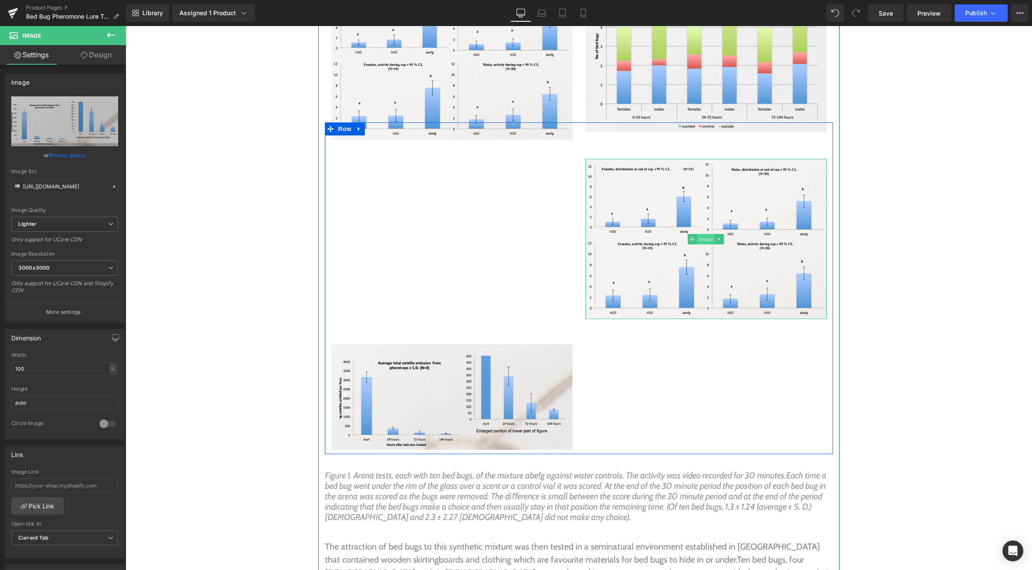
click at [703, 234] on span "Image" at bounding box center [705, 239] width 18 height 10
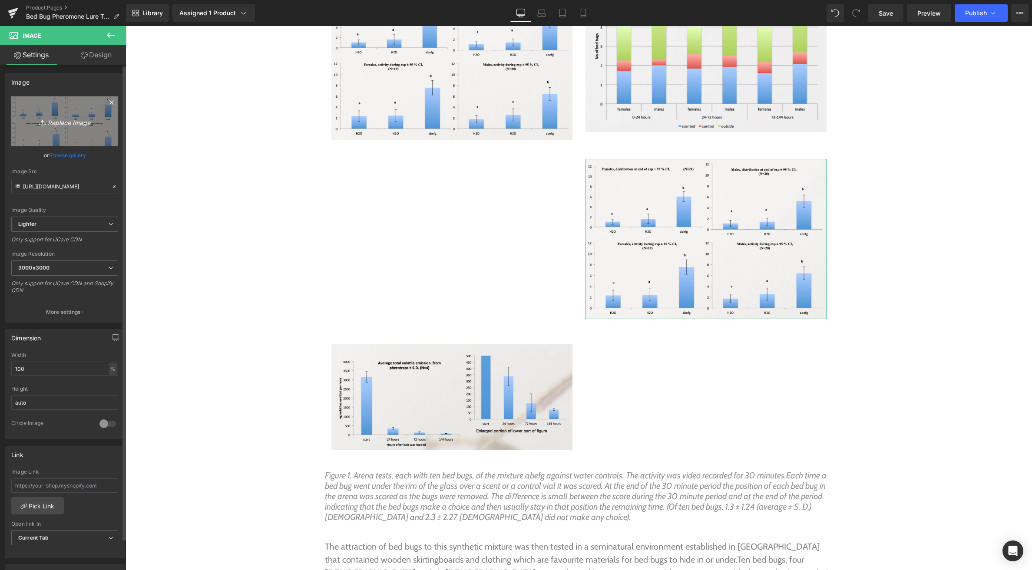
click at [70, 126] on icon "Replace Image" at bounding box center [64, 121] width 69 height 11
click at [63, 155] on link "Browse gallery" at bounding box center [67, 155] width 37 height 15
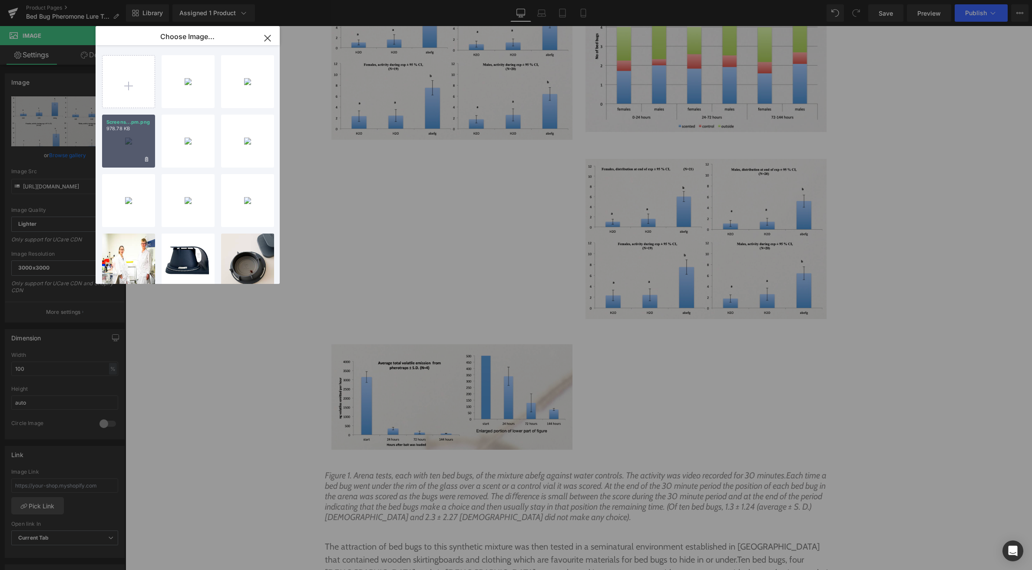
scroll to position [0, 0]
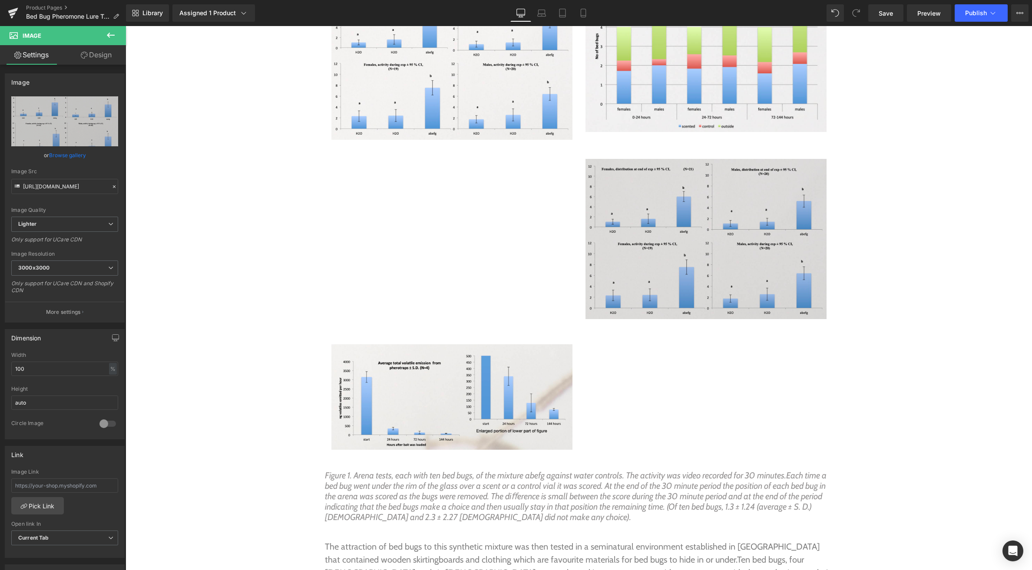
drag, startPoint x: 847, startPoint y: 182, endPoint x: 722, endPoint y: 156, distance: 128.1
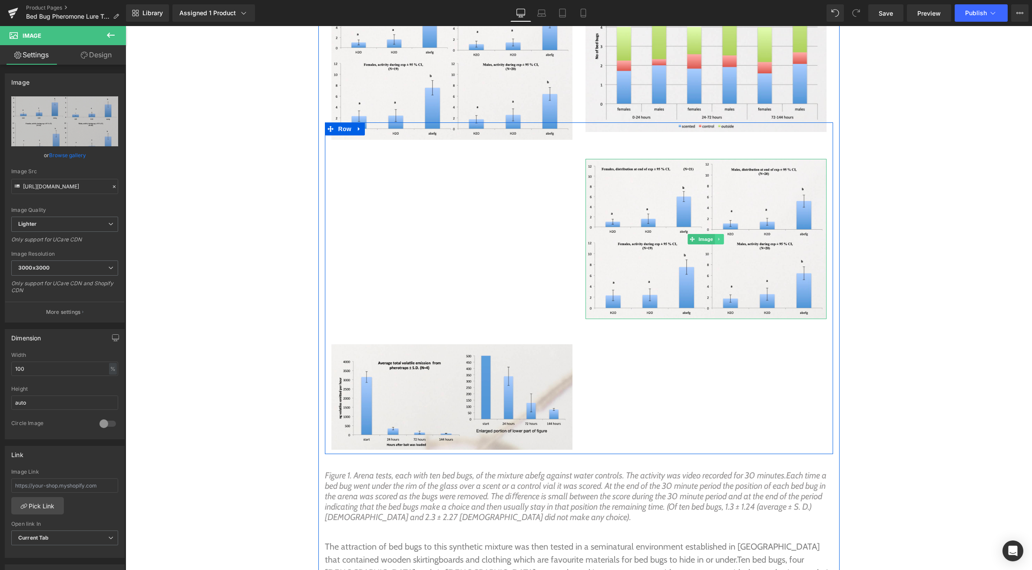
click at [718, 237] on icon at bounding box center [718, 238] width 1 height 3
click at [723, 237] on icon at bounding box center [723, 239] width 5 height 5
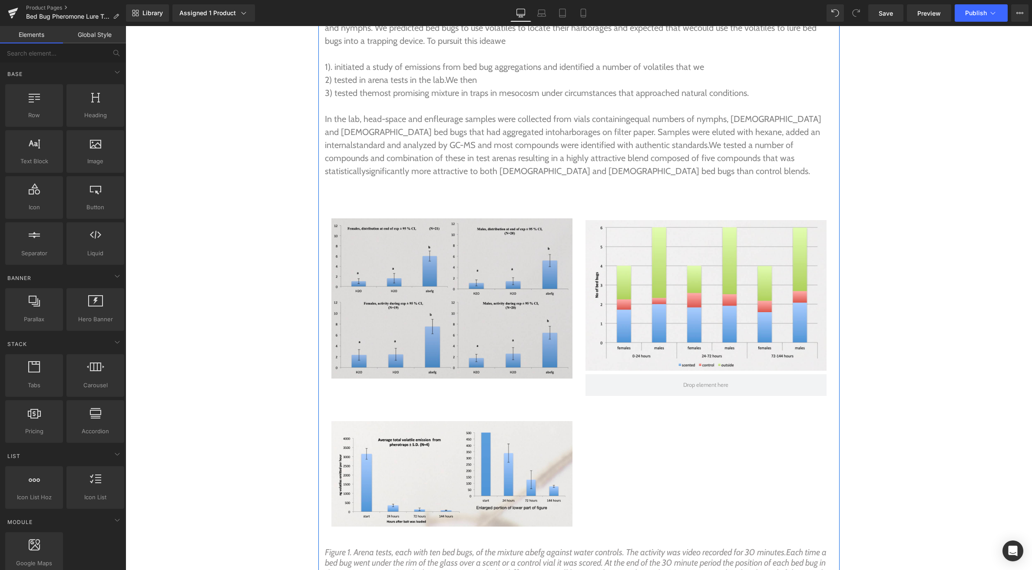
scroll to position [2971, 0]
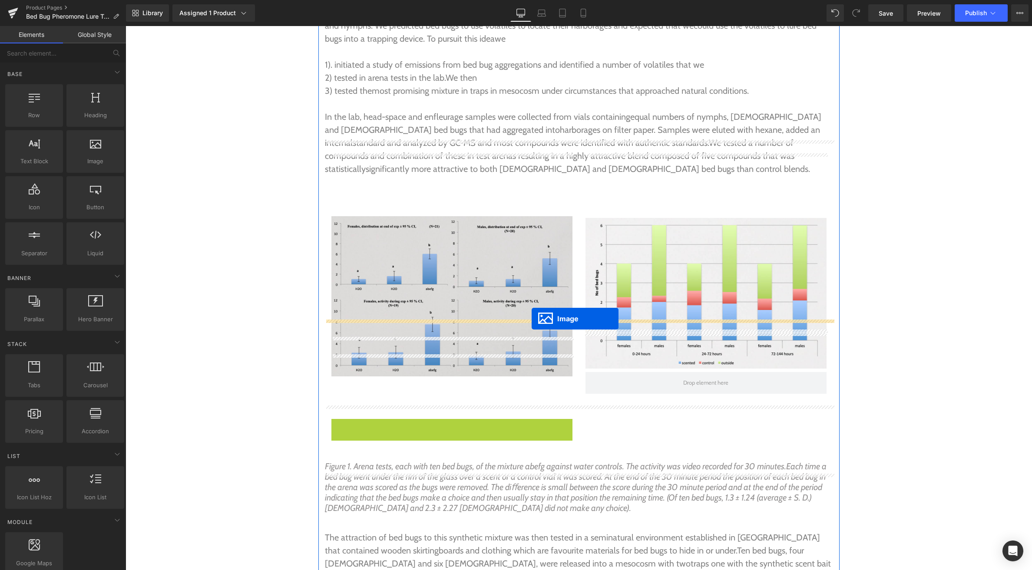
drag, startPoint x: 447, startPoint y: 433, endPoint x: 532, endPoint y: 319, distance: 142.1
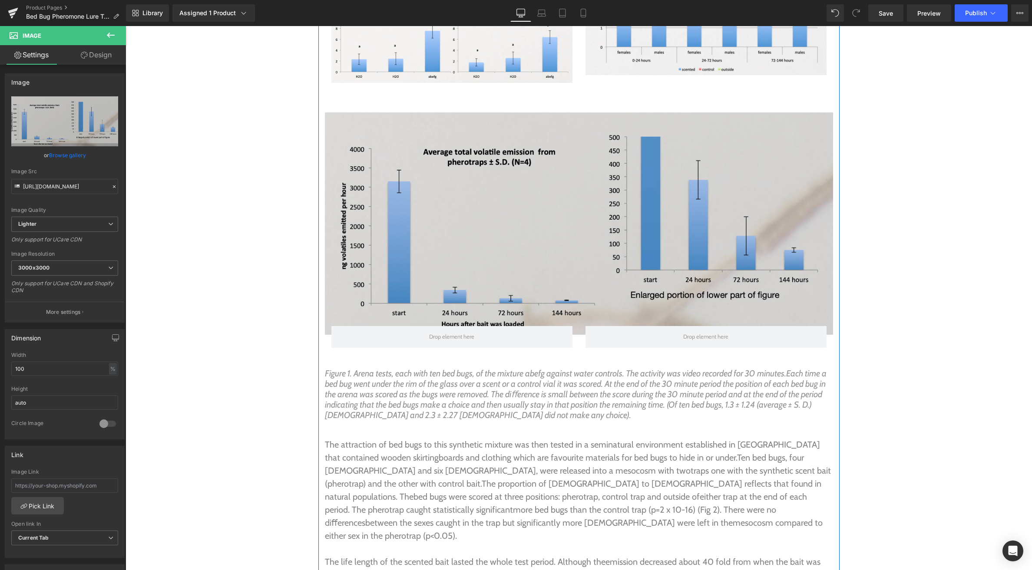
scroll to position [3273, 0]
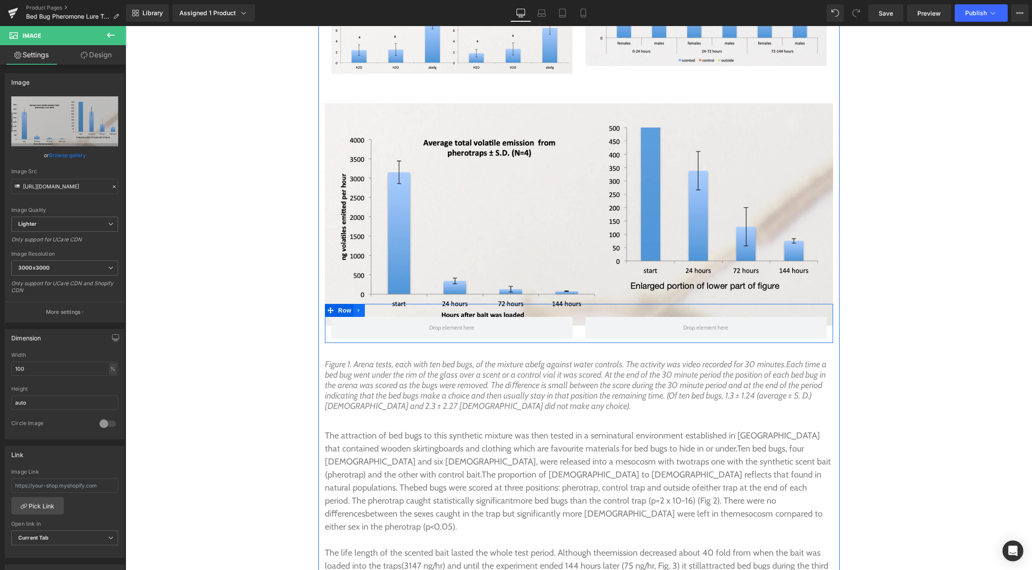
click at [358, 309] on icon at bounding box center [359, 311] width 2 height 4
click at [380, 307] on icon at bounding box center [382, 310] width 6 height 6
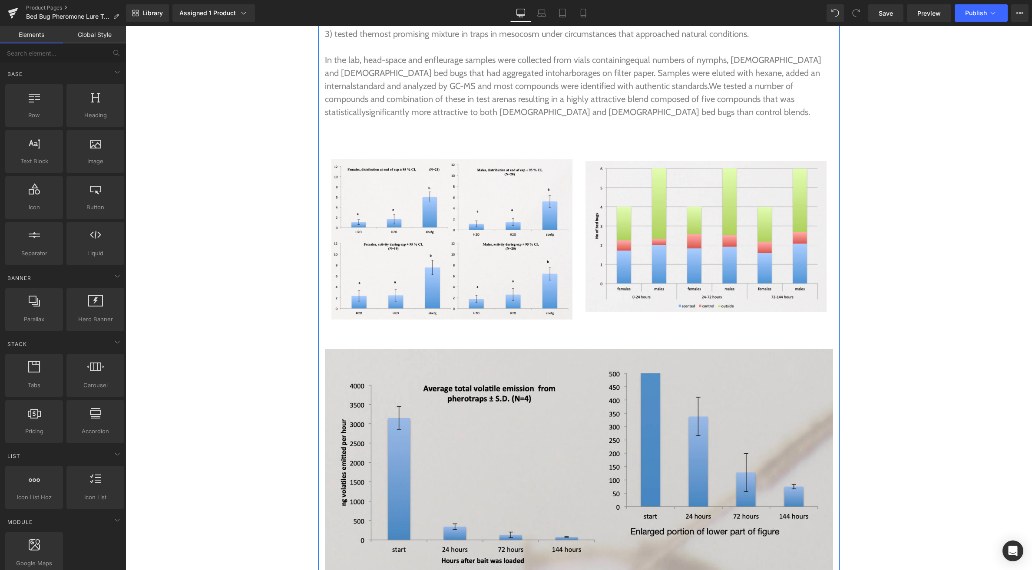
scroll to position [3026, 0]
click at [568, 389] on img at bounding box center [579, 461] width 508 height 222
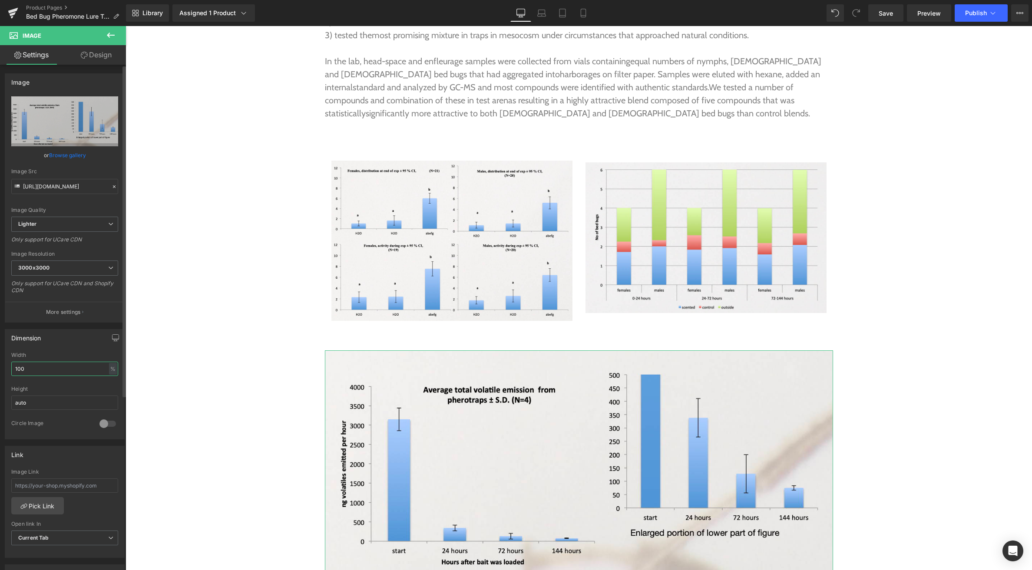
drag, startPoint x: 35, startPoint y: 369, endPoint x: 3, endPoint y: 371, distance: 31.3
click at [3, 371] on div "Dimension 100% Width 100 % % px auto Height auto 0 Circle Image" at bounding box center [65, 381] width 130 height 117
type input "60"
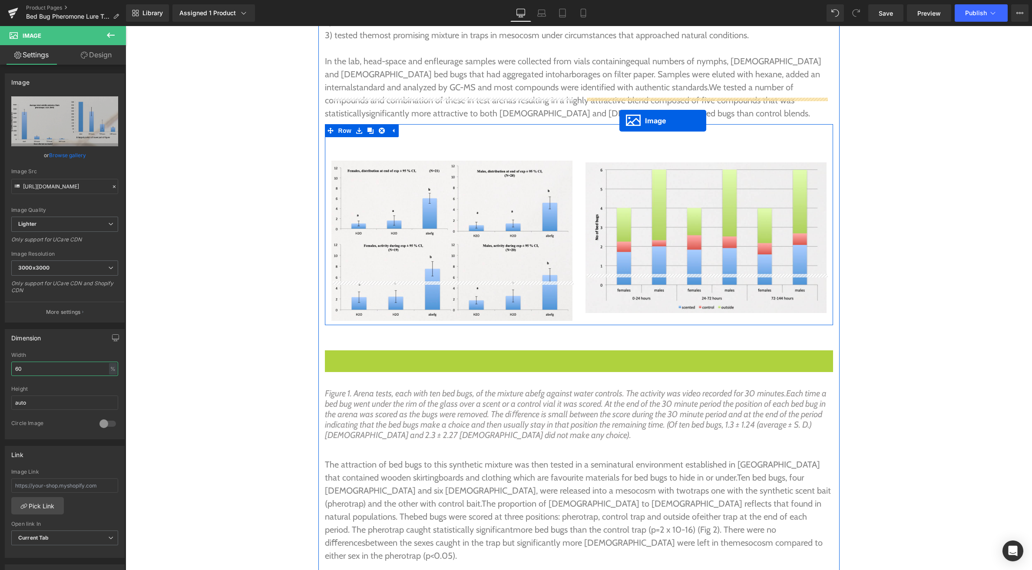
drag, startPoint x: 578, startPoint y: 380, endPoint x: 619, endPoint y: 121, distance: 262.9
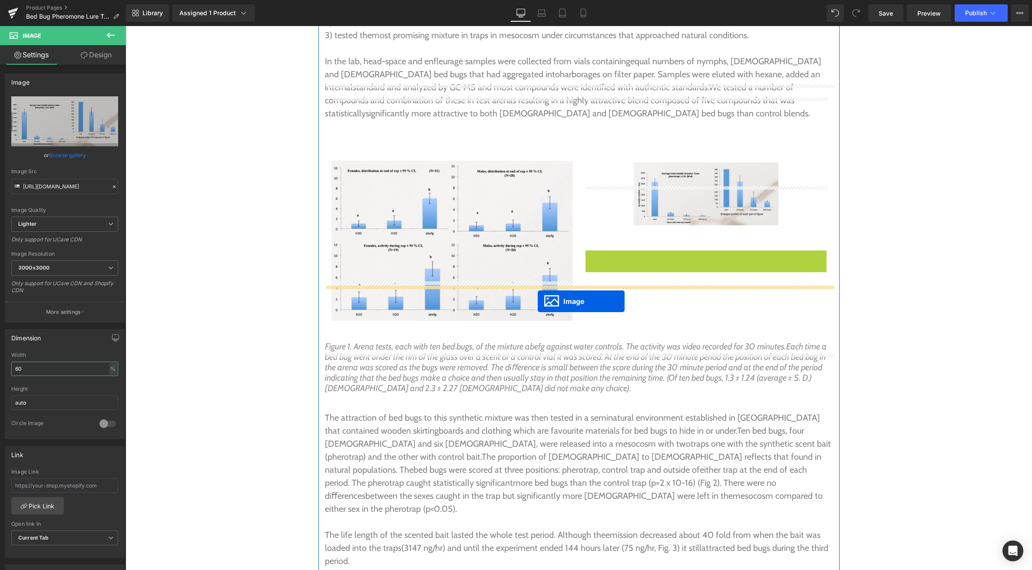
drag, startPoint x: 700, startPoint y: 283, endPoint x: 537, endPoint y: 301, distance: 163.8
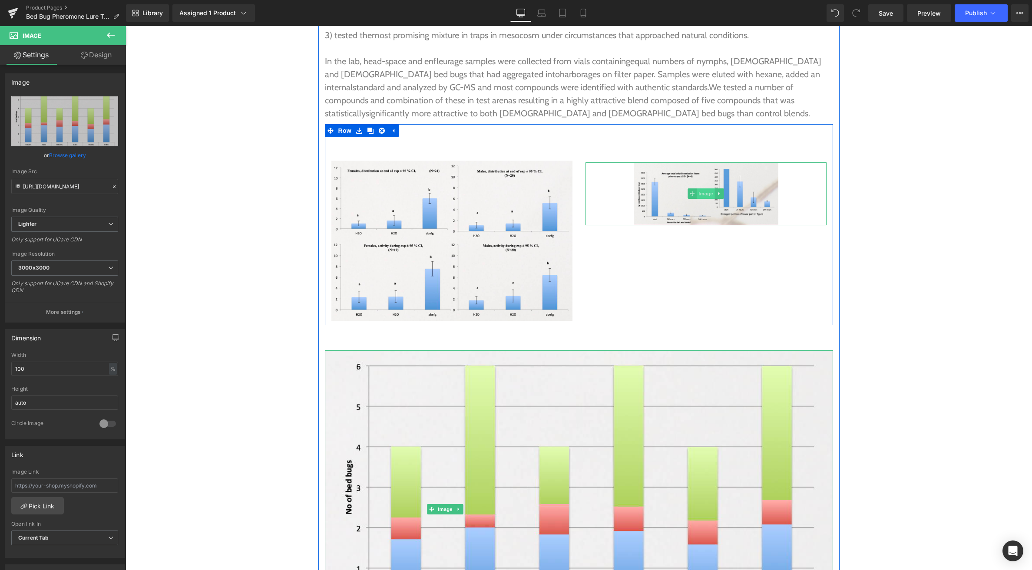
click at [703, 188] on span "Image" at bounding box center [705, 193] width 18 height 10
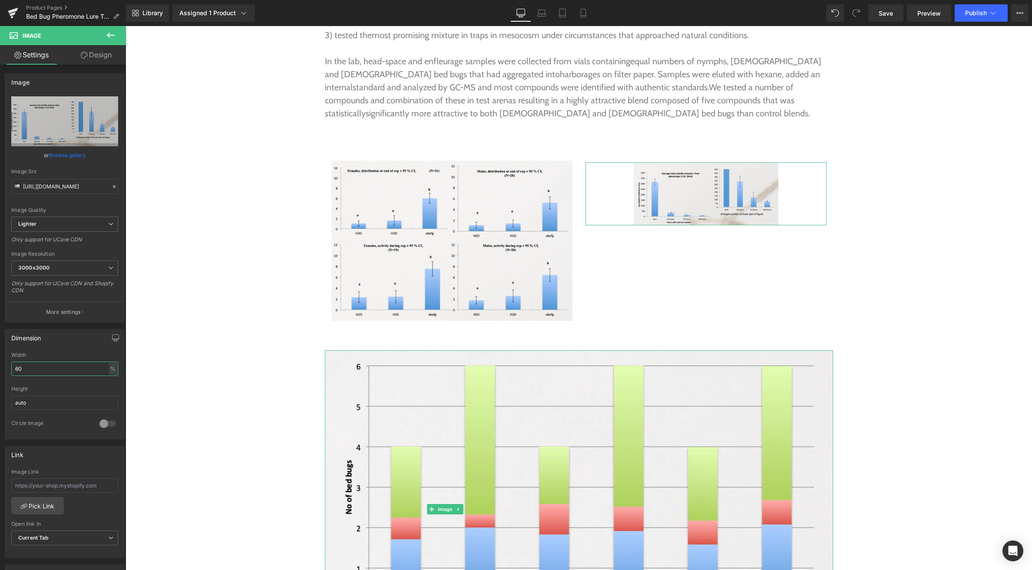
drag, startPoint x: 43, startPoint y: 369, endPoint x: -6, endPoint y: 367, distance: 48.7
click at [0, 367] on html "Image You are previewing how the will restyle your page. You can not edit Eleme…" at bounding box center [516, 285] width 1032 height 570
type input "100"
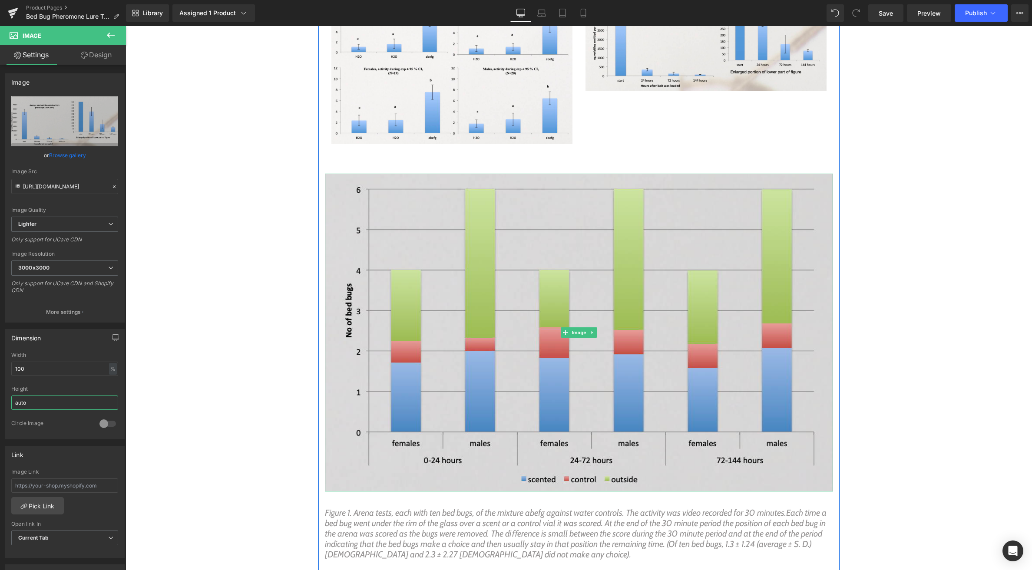
scroll to position [3205, 0]
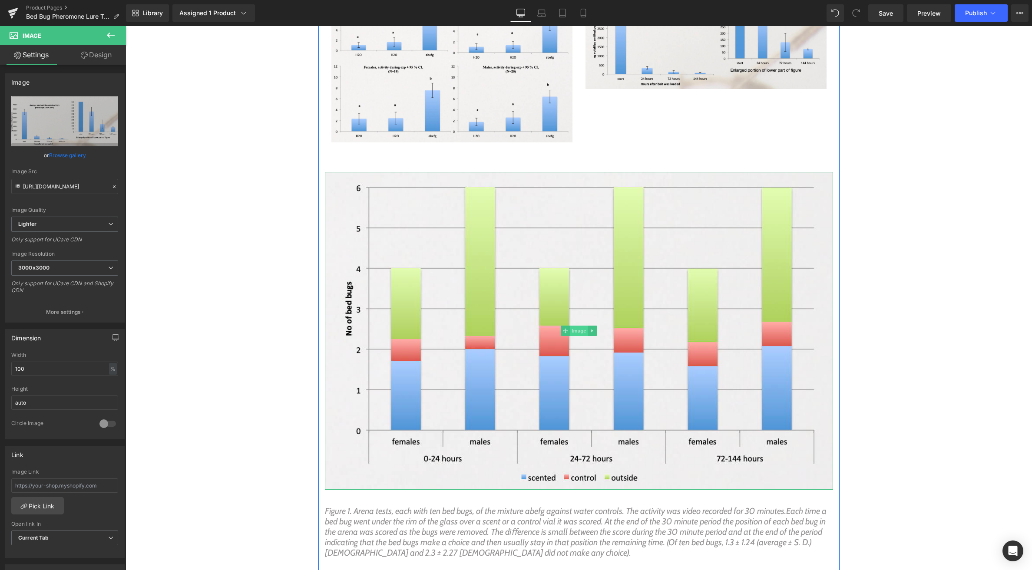
click at [576, 326] on span "Image" at bounding box center [579, 331] width 18 height 10
drag, startPoint x: 23, startPoint y: 368, endPoint x: 2, endPoint y: 368, distance: 20.8
click at [2, 368] on div "Dimension 100% Width 100 % % px auto Height auto 0 Circle Image" at bounding box center [65, 381] width 130 height 117
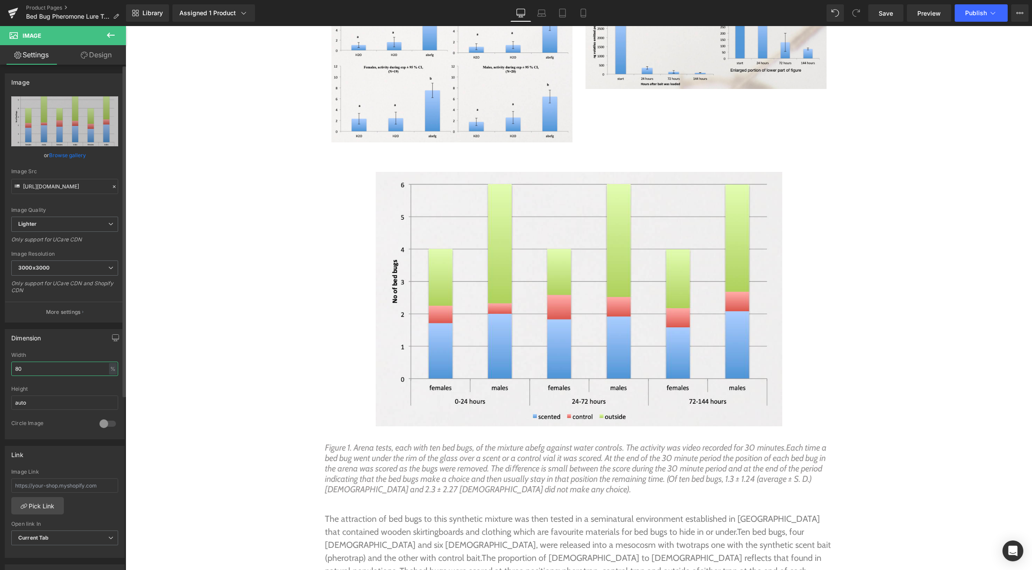
type input "8"
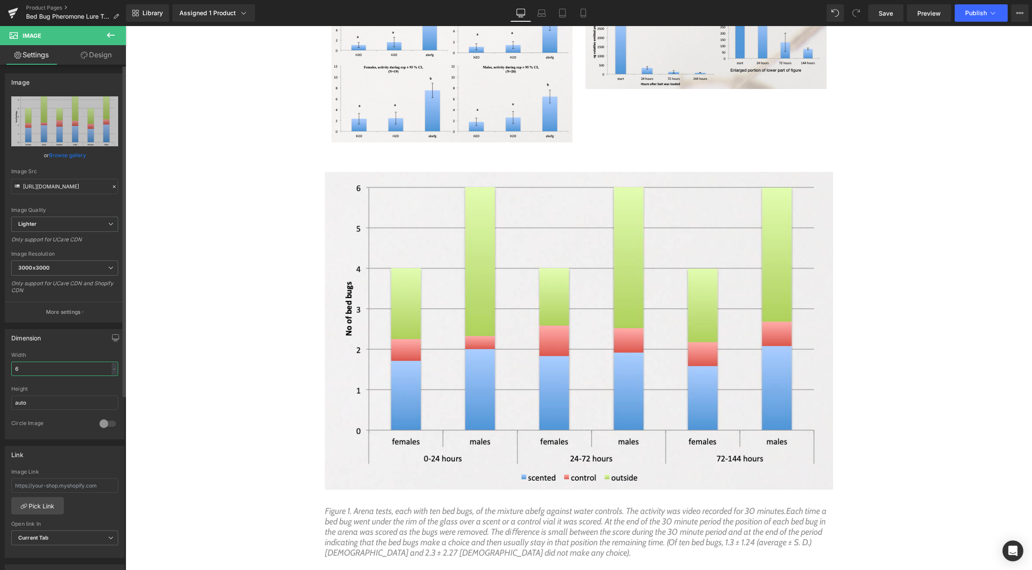
type input "60"
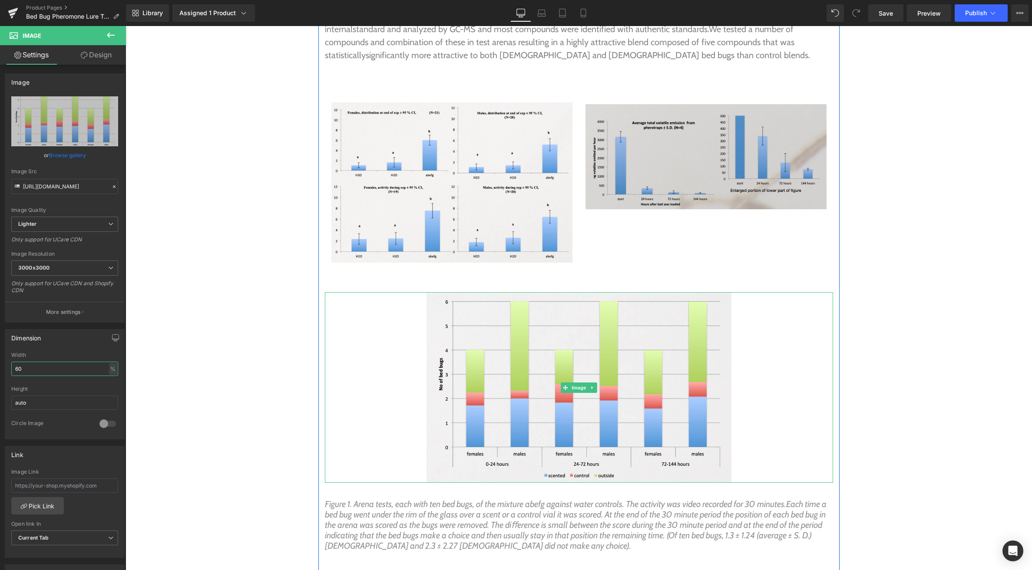
scroll to position [3077, 0]
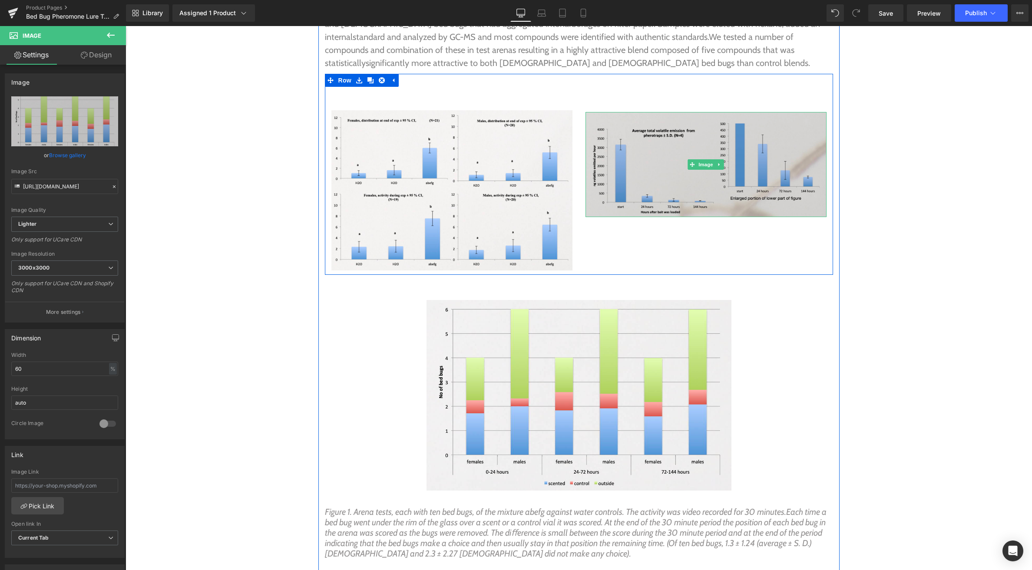
drag, startPoint x: 690, startPoint y: 123, endPoint x: 684, endPoint y: 129, distance: 8.6
click at [690, 123] on div "Image" at bounding box center [705, 164] width 241 height 105
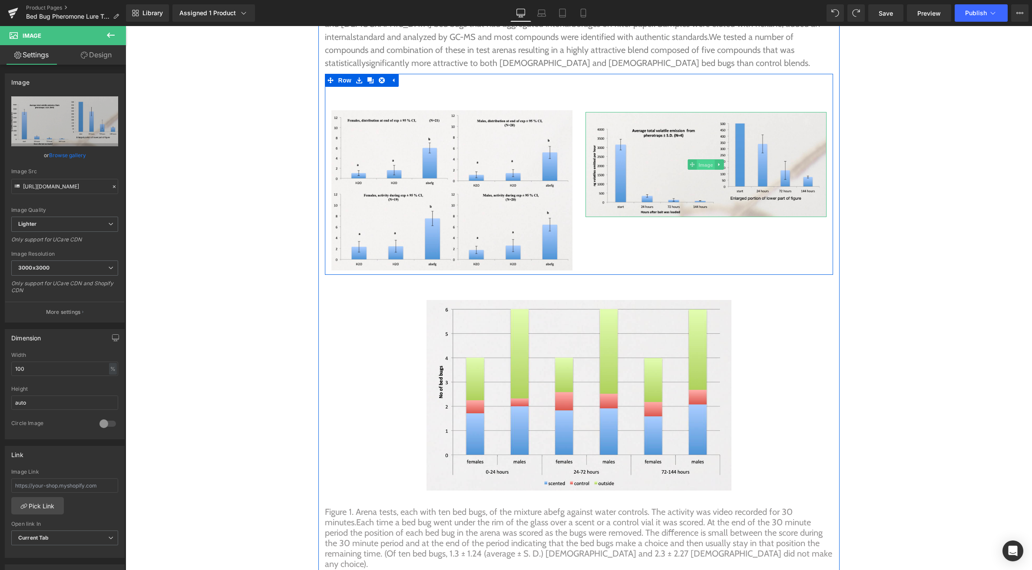
click at [700, 160] on span "Image" at bounding box center [705, 165] width 18 height 10
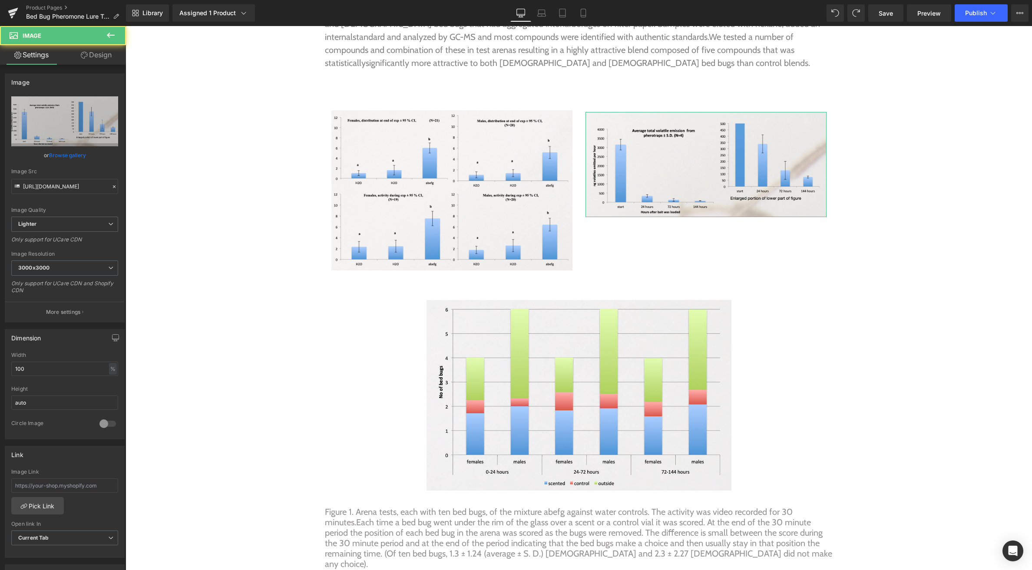
click at [95, 53] on link "Design" at bounding box center [96, 55] width 63 height 20
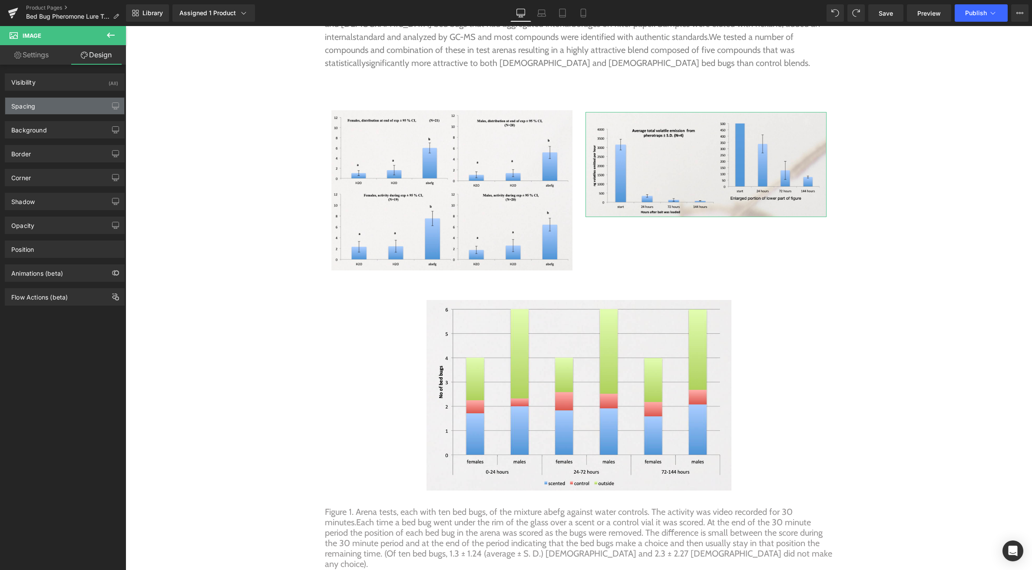
click at [46, 103] on div "Spacing" at bounding box center [64, 106] width 119 height 16
type input "58"
type input "0"
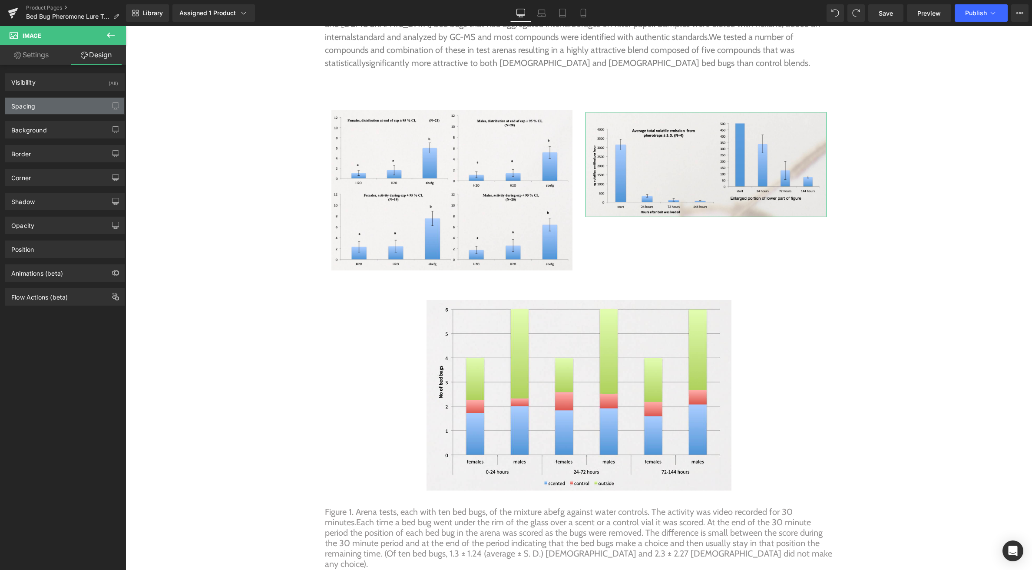
type input "0"
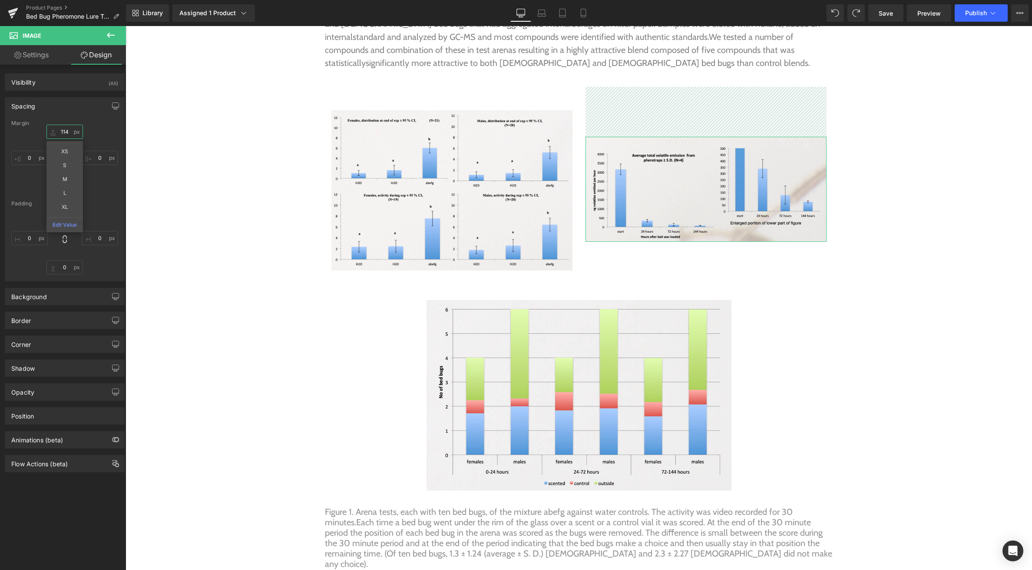
drag, startPoint x: 56, startPoint y: 132, endPoint x: 56, endPoint y: 108, distance: 24.8
click at [56, 108] on div "Spacing Margin 114px 114 XS S M L XL Edit Value 0px 0 0px 0 0px 0 Padding 0px 0…" at bounding box center [65, 189] width 120 height 184
type input "115"
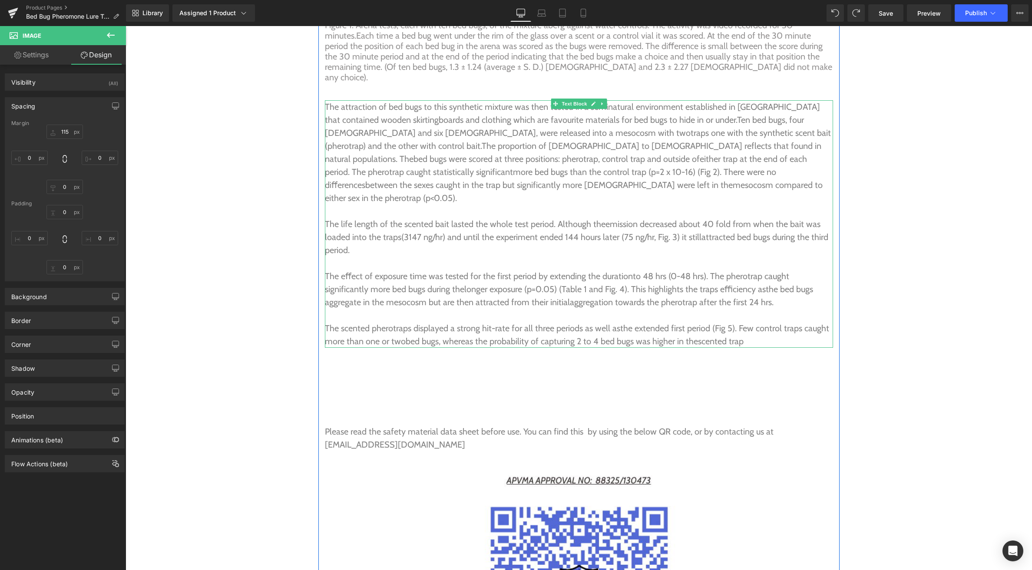
scroll to position [3567, 0]
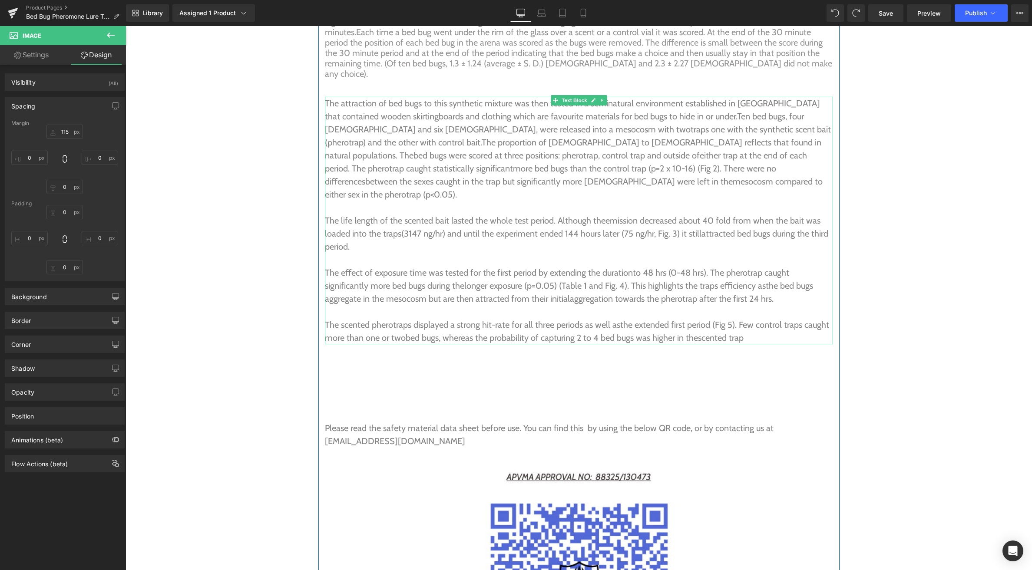
click at [601, 97] on p "The attraction of bed bugs to this synthetic mixture was then tested in a semi …" at bounding box center [579, 149] width 508 height 104
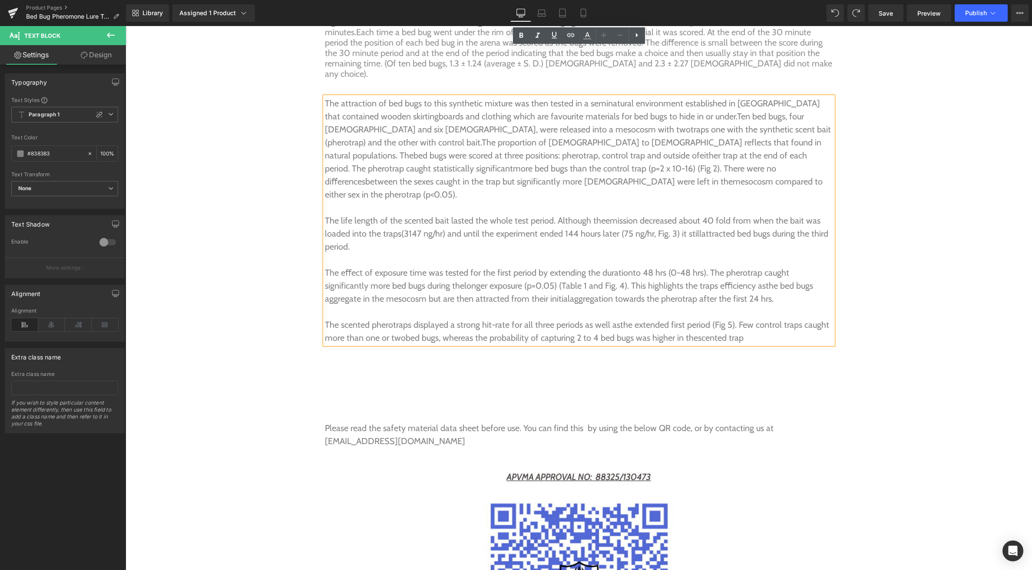
drag, startPoint x: 588, startPoint y: 82, endPoint x: 587, endPoint y: 76, distance: 5.4
click at [587, 124] on span "traps one with the synthetic scent bait (pherotrap) and the other with control …" at bounding box center [578, 135] width 506 height 23
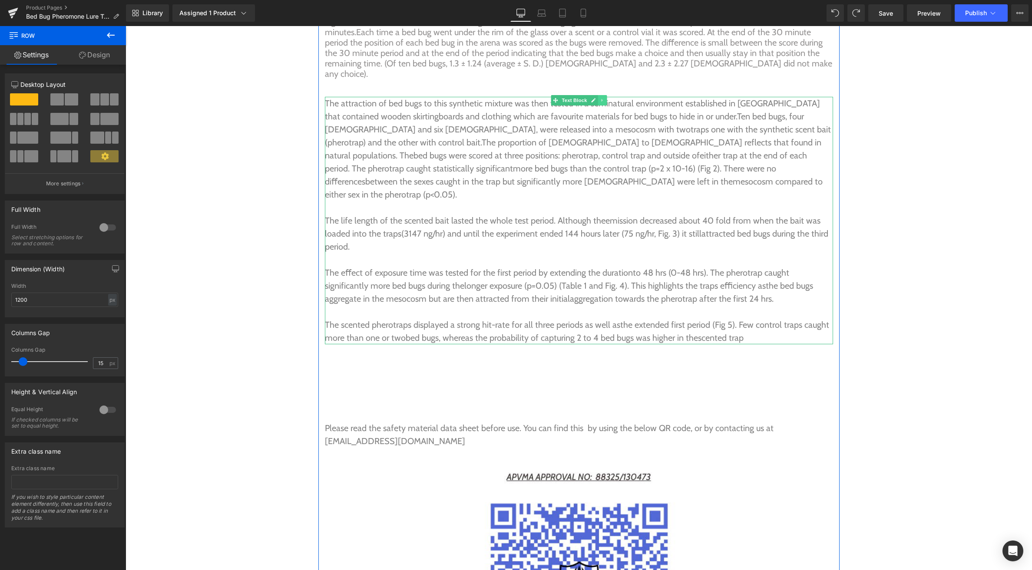
click at [604, 98] on icon at bounding box center [602, 100] width 5 height 5
click at [594, 95] on link at bounding box center [597, 100] width 9 height 10
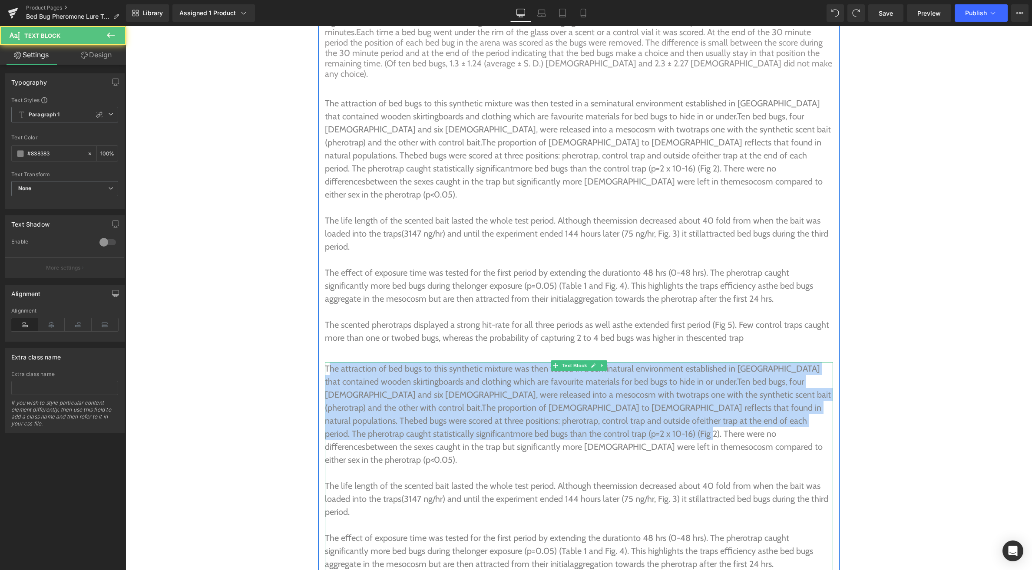
drag, startPoint x: 328, startPoint y: 306, endPoint x: 388, endPoint y: 368, distance: 86.6
click at [388, 368] on p "The attraction of bed bugs to this synthetic mixture was then tested in a semi …" at bounding box center [579, 414] width 508 height 104
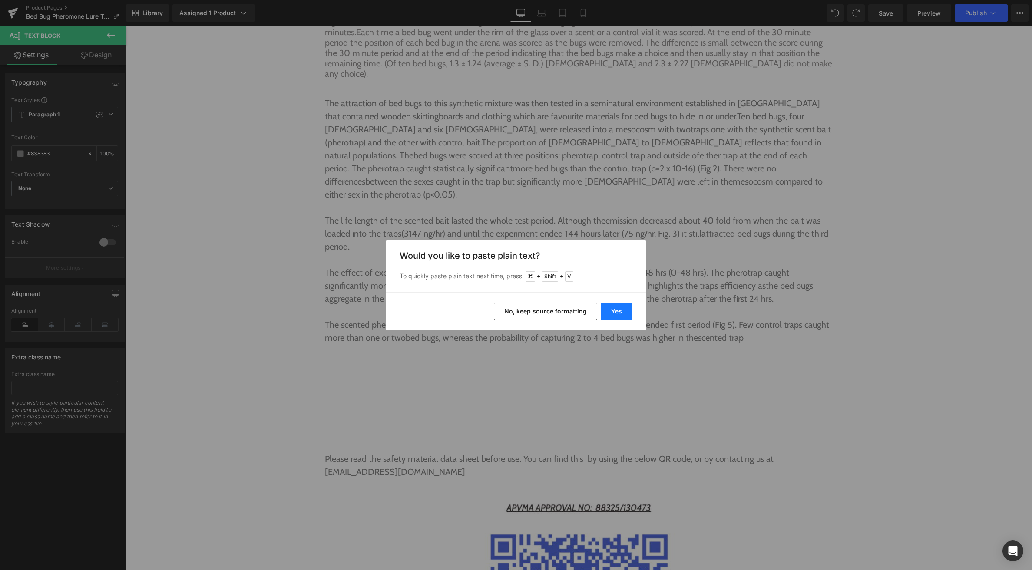
click at [607, 310] on button "Yes" at bounding box center [616, 311] width 32 height 17
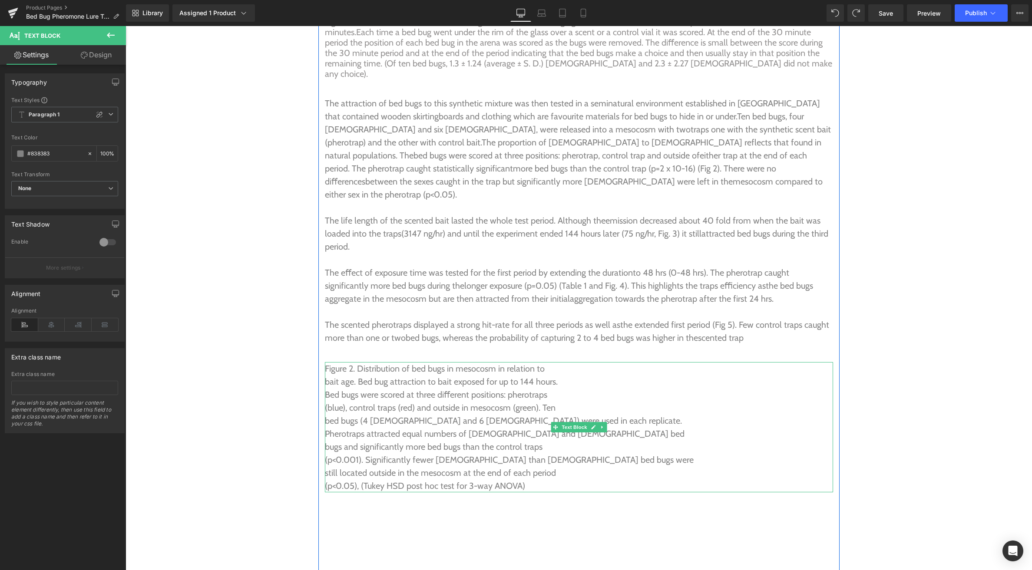
click at [531, 479] on p "(p<0.05), (Tukey HSD post hoc test for 3-way ANOVA)" at bounding box center [579, 485] width 508 height 13
click at [326, 375] on p "bait age. Bed bug attraction to bait exposed for up to 144 hours." at bounding box center [579, 381] width 508 height 13
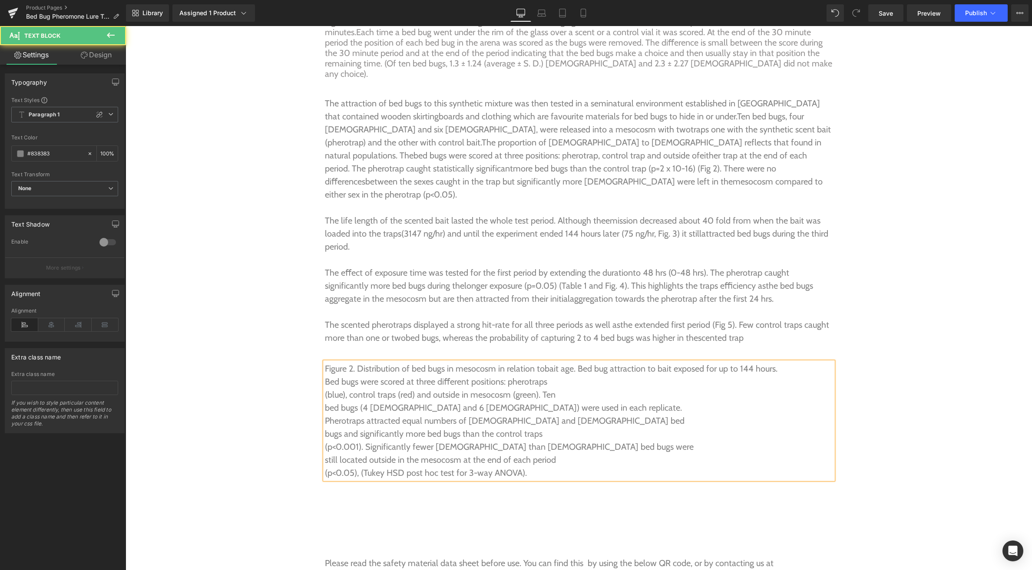
click at [326, 375] on p "Bed bugs were scored at three diﬀerent positions: pherotraps" at bounding box center [579, 381] width 508 height 13
click at [326, 388] on p "(blue), control traps (red) and outside in mesocosm (green). Ten" at bounding box center [579, 394] width 508 height 13
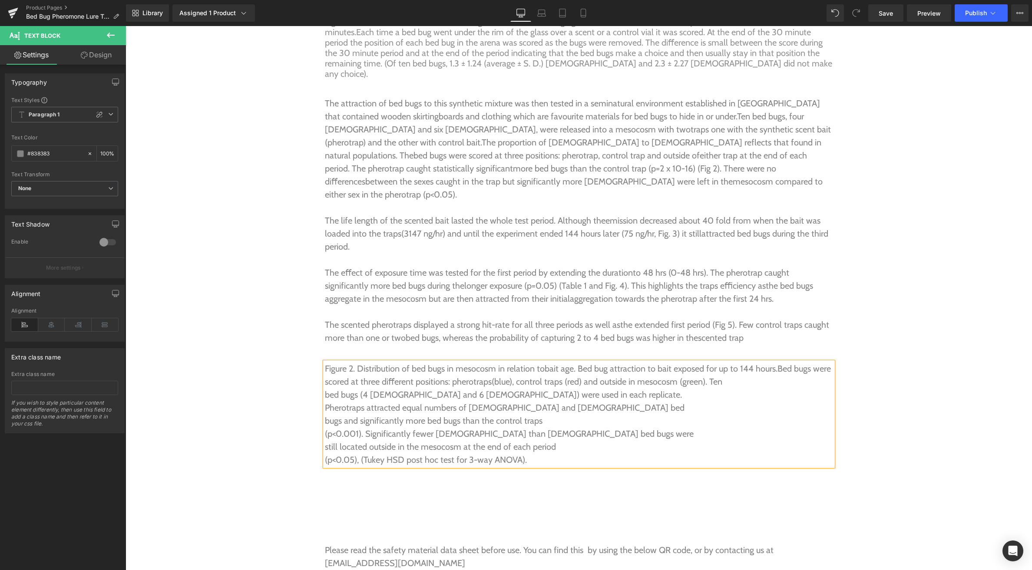
click at [326, 388] on p "bed bugs (4 female and 6 males) were used in each replicate." at bounding box center [579, 394] width 508 height 13
click at [325, 401] on p "Pherotraps attracted equal numbers of female and male bed" at bounding box center [579, 407] width 508 height 13
click at [325, 414] on p "bugs and significantly more bed bugs than the control traps" at bounding box center [579, 420] width 508 height 13
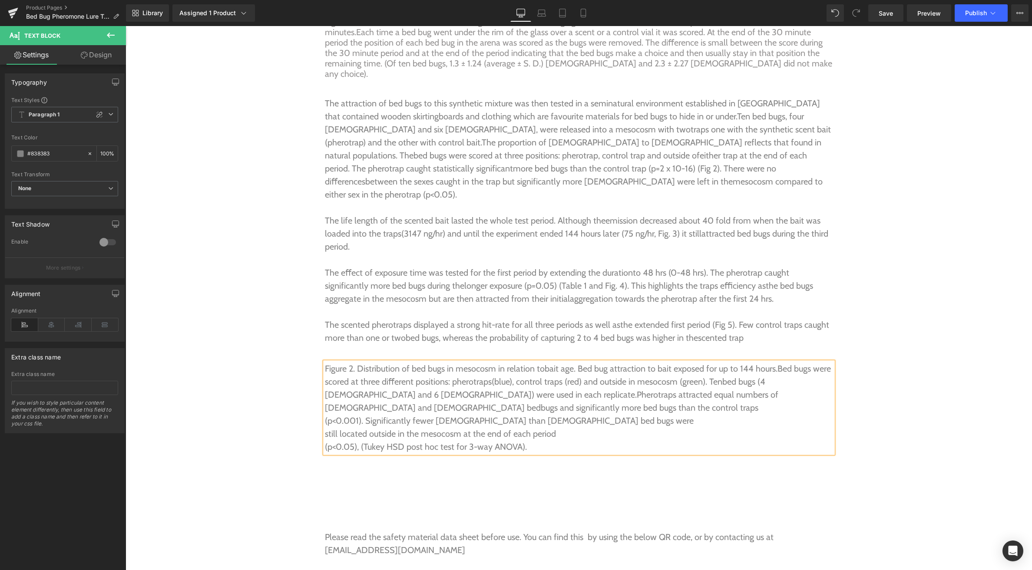
click at [325, 362] on div "Figure 2. Distribution of bed bugs in mesocosm in relation to bait age. Bed bug…" at bounding box center [579, 407] width 508 height 91
click at [326, 414] on p "(p<0.001). Significantly fewer female than male bed bugs were" at bounding box center [579, 420] width 508 height 13
click at [326, 427] on p "still located outside in the mesocosm at the end of each period" at bounding box center [579, 433] width 508 height 13
click at [325, 371] on div "Figure 2. Distribution of bed bugs in mesocosm in relation to bait age. Bed bug…" at bounding box center [579, 407] width 508 height 91
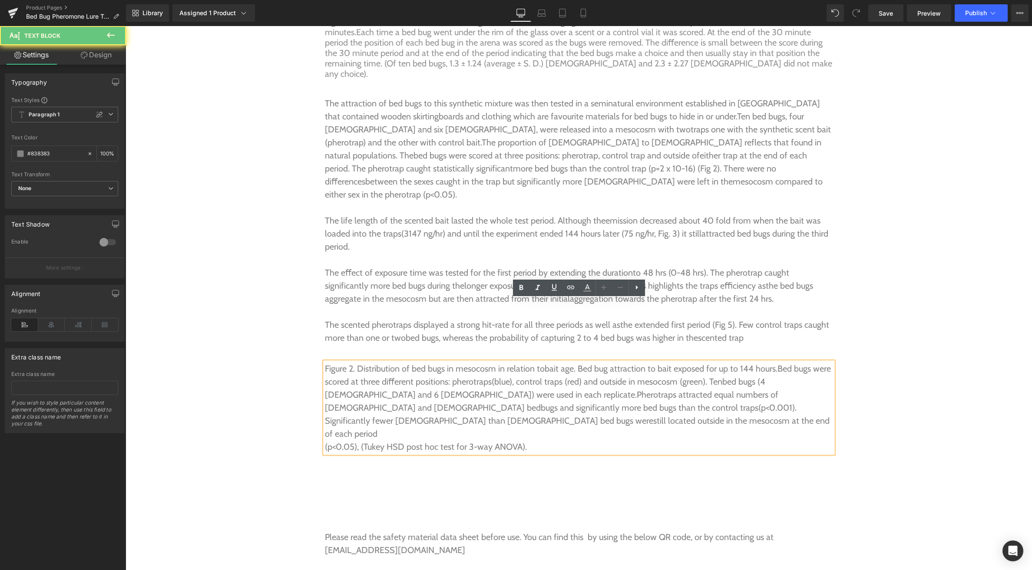
click at [325, 440] on p "(p<0.05), (Tukey HSD post hoc test for 3-way ANOVA)." at bounding box center [579, 446] width 508 height 13
click at [326, 440] on p "(p<0.05), (Tukey HSD post hoc test for 3-way ANOVA)." at bounding box center [579, 446] width 508 height 13
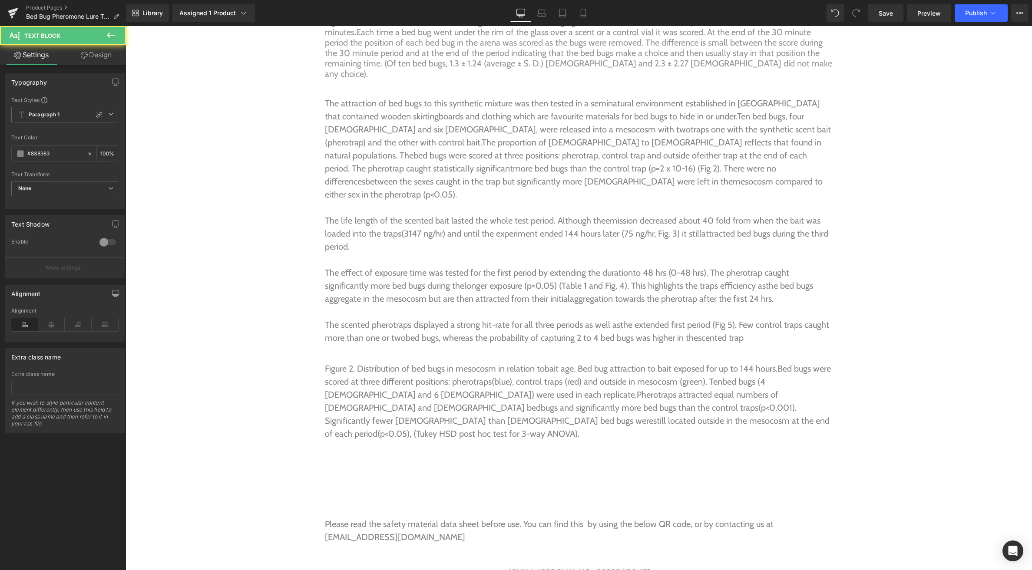
drag, startPoint x: 355, startPoint y: 307, endPoint x: 317, endPoint y: 308, distance: 37.4
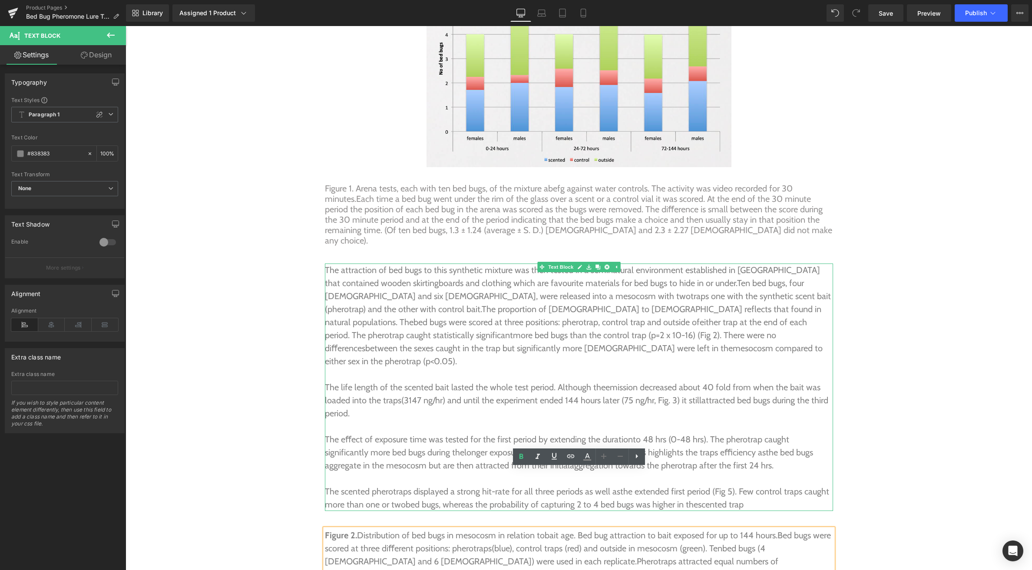
scroll to position [3398, 0]
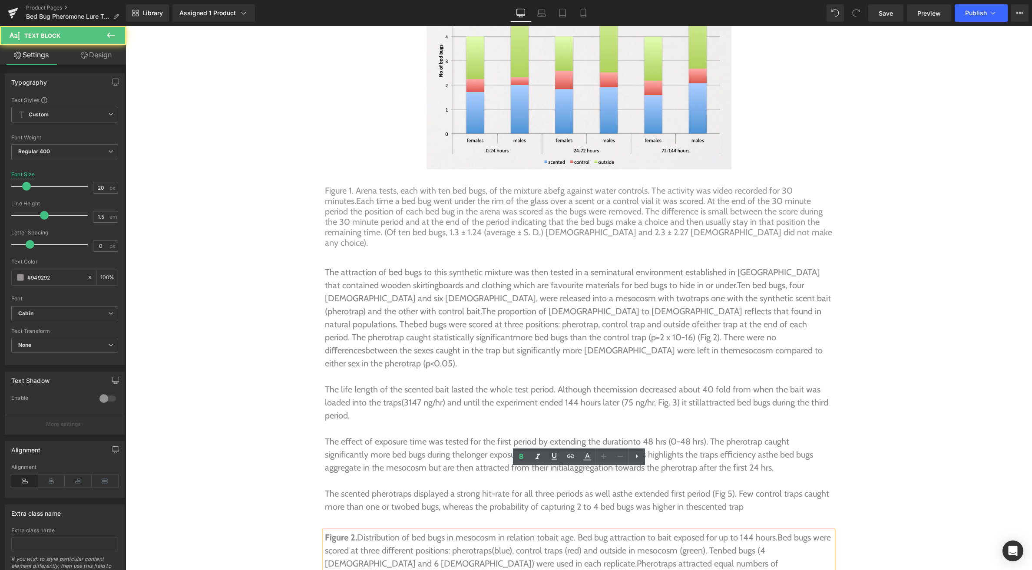
drag, startPoint x: 354, startPoint y: 151, endPoint x: 323, endPoint y: 151, distance: 31.3
drag, startPoint x: 353, startPoint y: 152, endPoint x: 318, endPoint y: 152, distance: 35.6
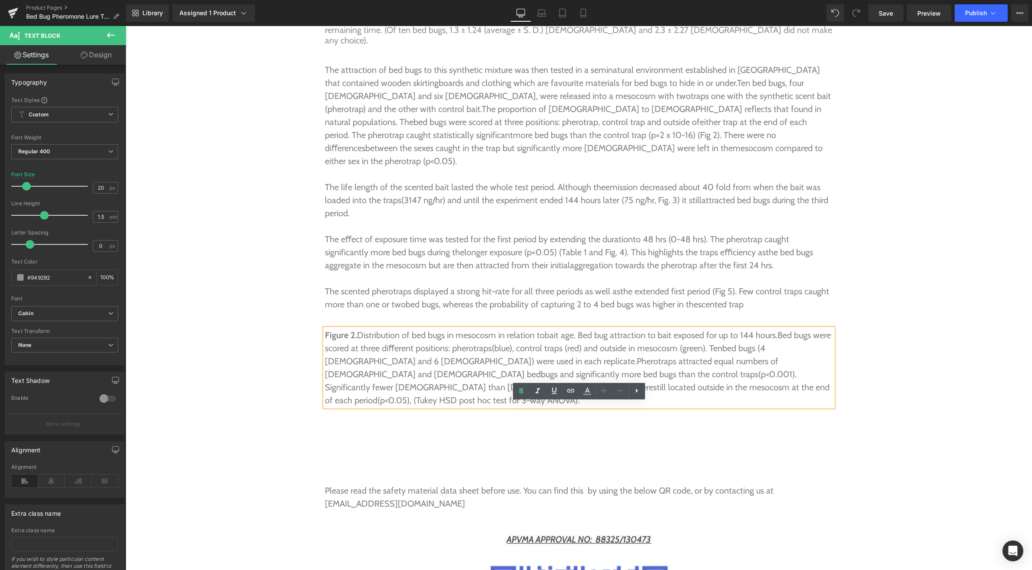
scroll to position [3608, 0]
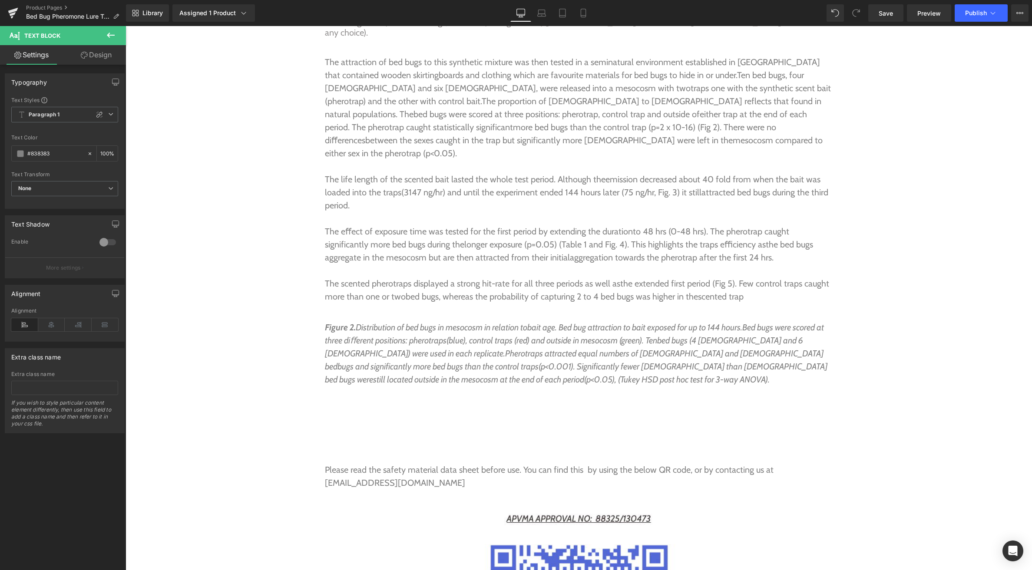
click at [112, 34] on icon at bounding box center [110, 35] width 10 height 10
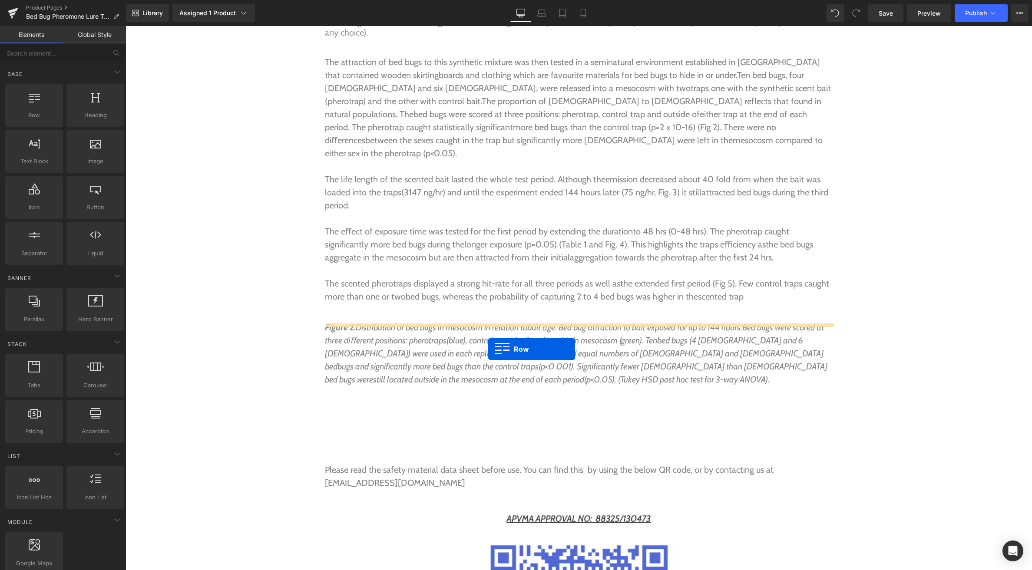
drag, startPoint x: 156, startPoint y: 140, endPoint x: 488, endPoint y: 349, distance: 392.5
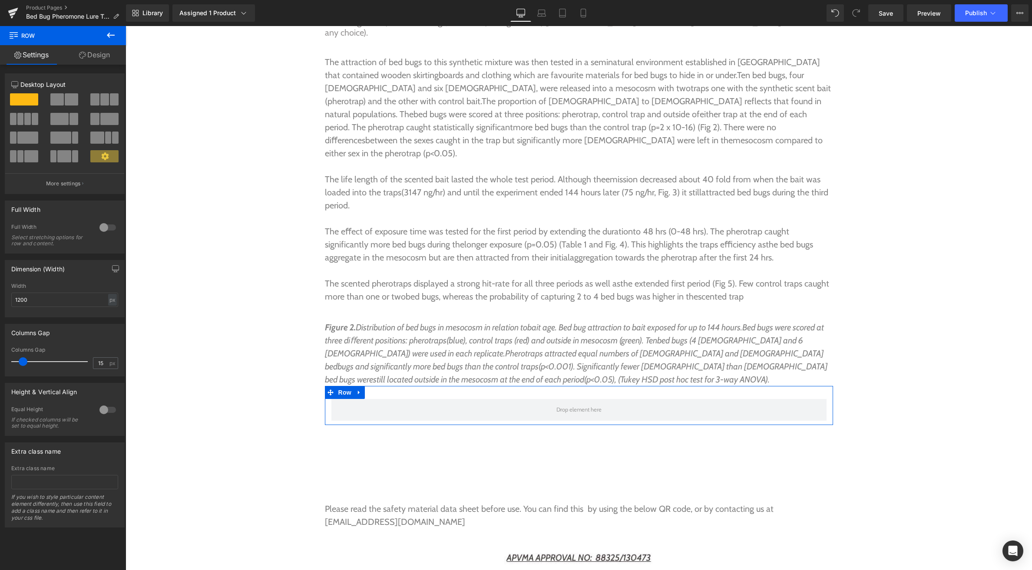
click at [65, 99] on span at bounding box center [71, 99] width 13 height 12
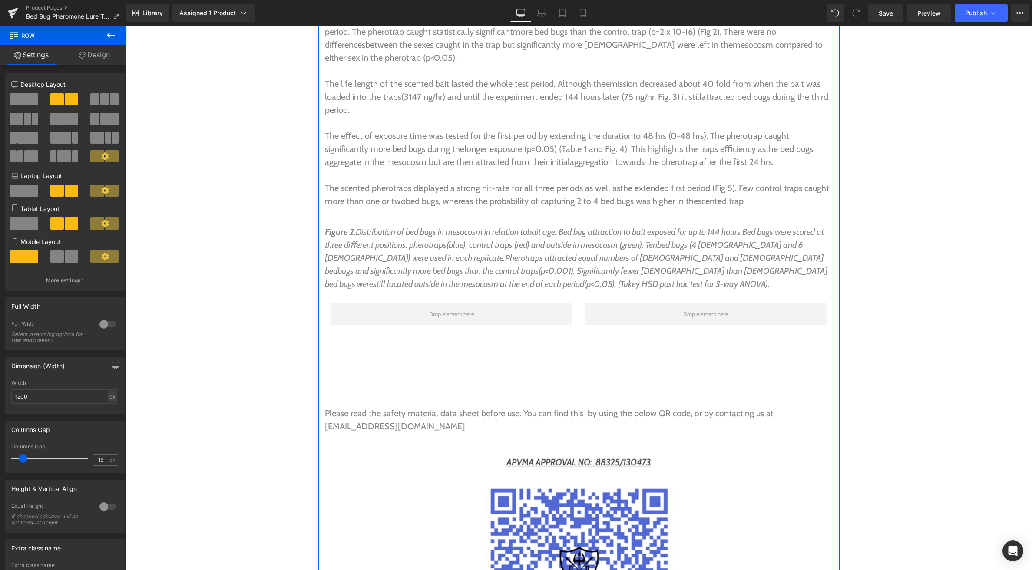
scroll to position [3709, 0]
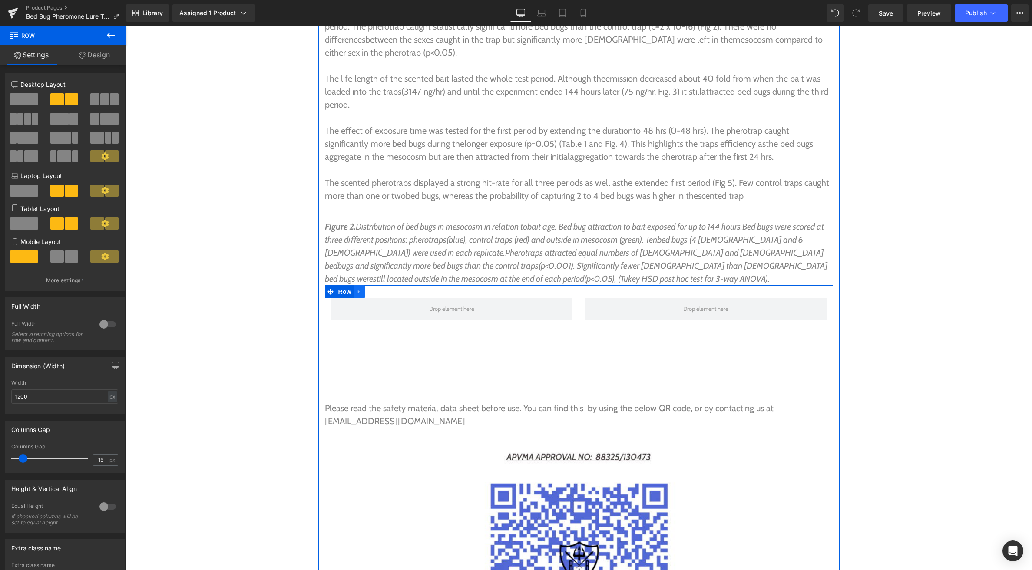
click at [362, 285] on link at bounding box center [358, 291] width 11 height 13
click at [375, 285] on link at bounding box center [370, 291] width 11 height 13
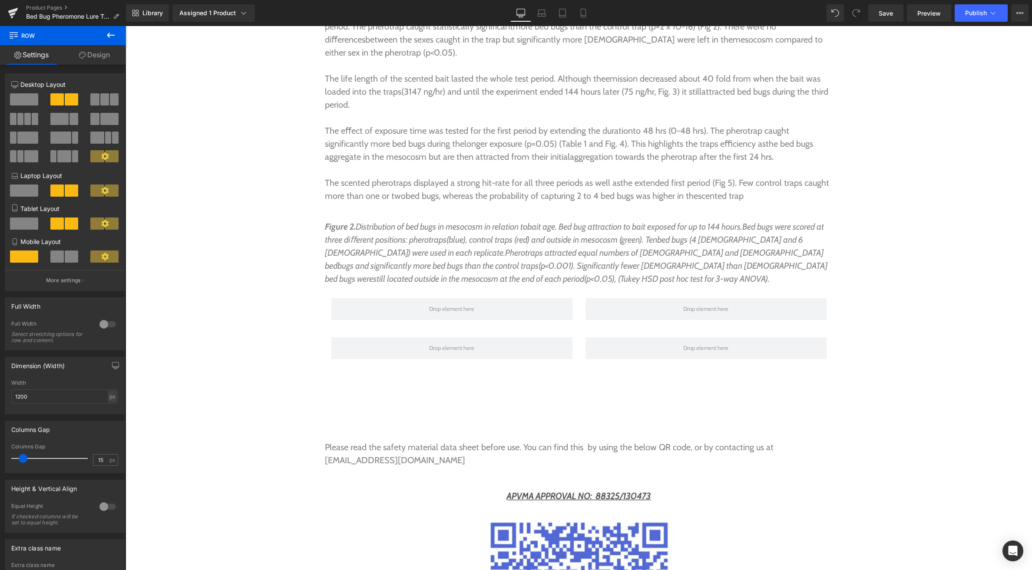
click at [109, 36] on icon at bounding box center [111, 35] width 8 height 5
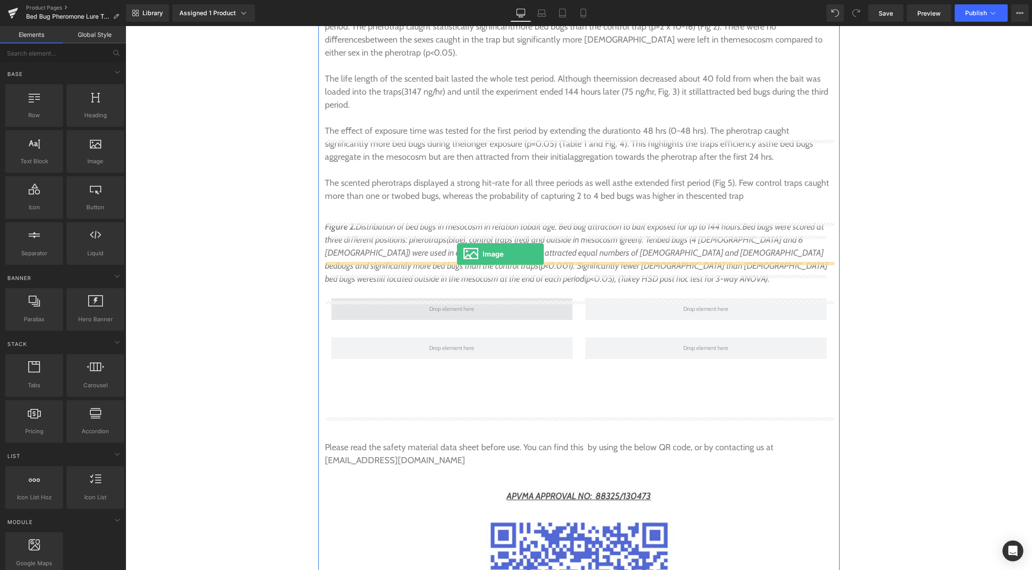
drag, startPoint x: 205, startPoint y: 181, endPoint x: 457, endPoint y: 254, distance: 261.6
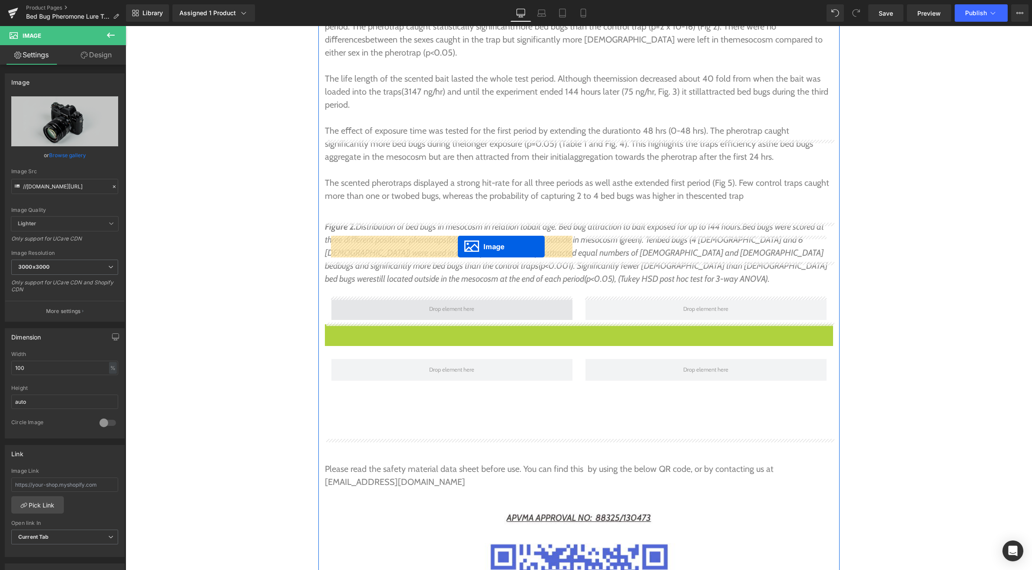
drag, startPoint x: 564, startPoint y: 402, endPoint x: 457, endPoint y: 247, distance: 189.2
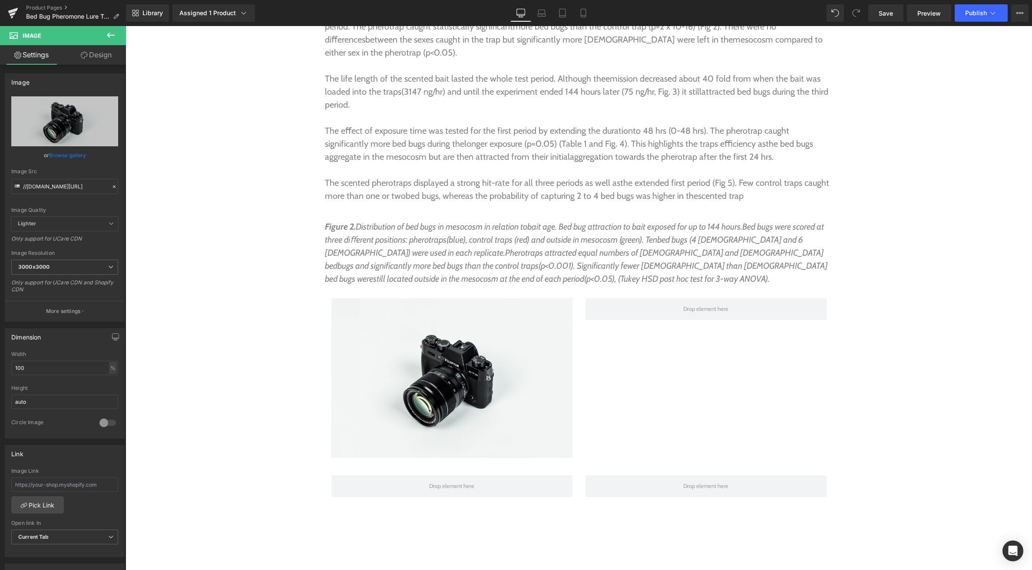
click at [111, 33] on icon at bounding box center [110, 35] width 10 height 10
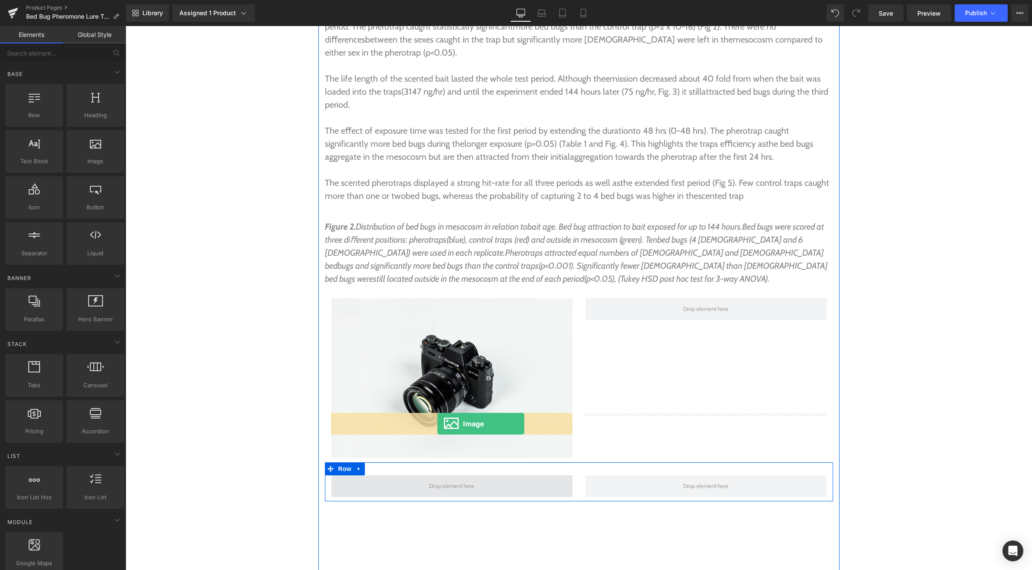
drag, startPoint x: 219, startPoint y: 179, endPoint x: 437, endPoint y: 424, distance: 327.8
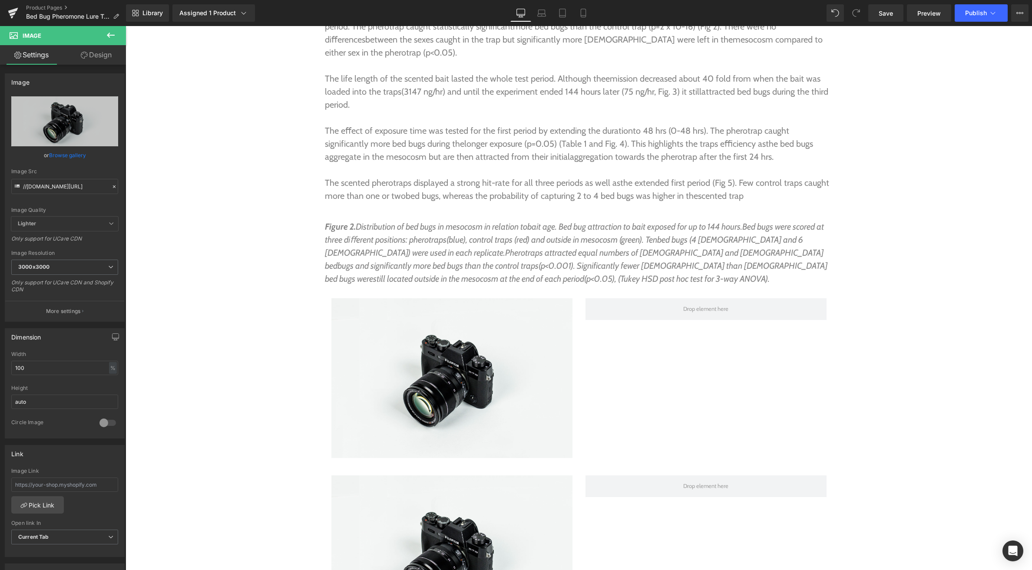
click at [114, 33] on icon at bounding box center [110, 35] width 10 height 10
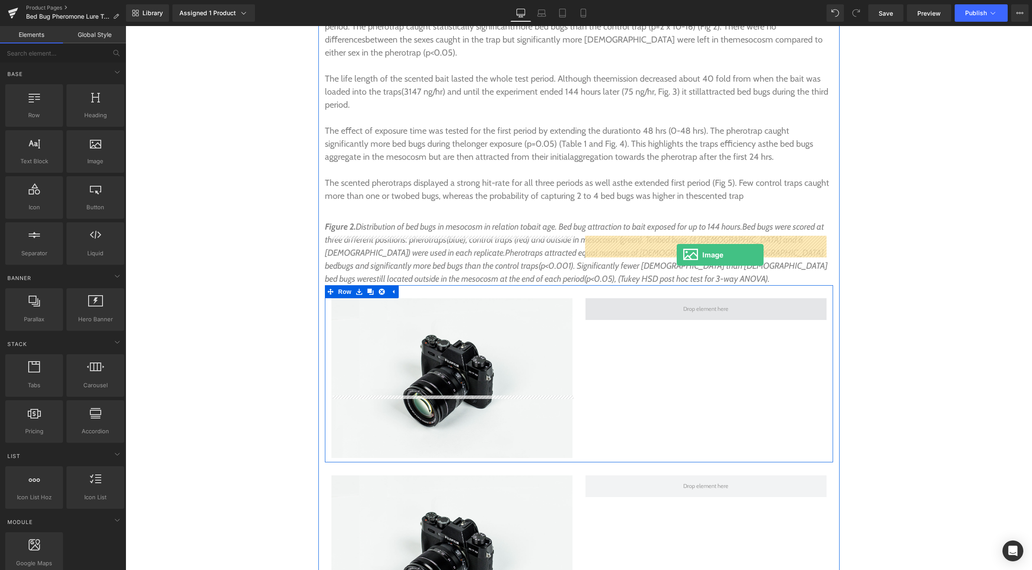
drag, startPoint x: 214, startPoint y: 178, endPoint x: 676, endPoint y: 255, distance: 468.7
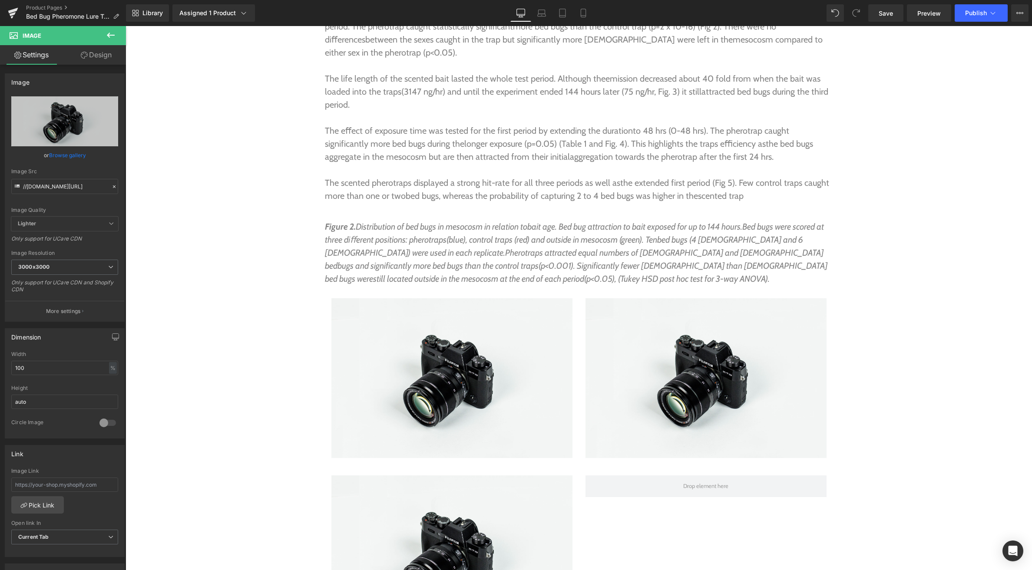
click at [112, 34] on icon at bounding box center [110, 35] width 10 height 10
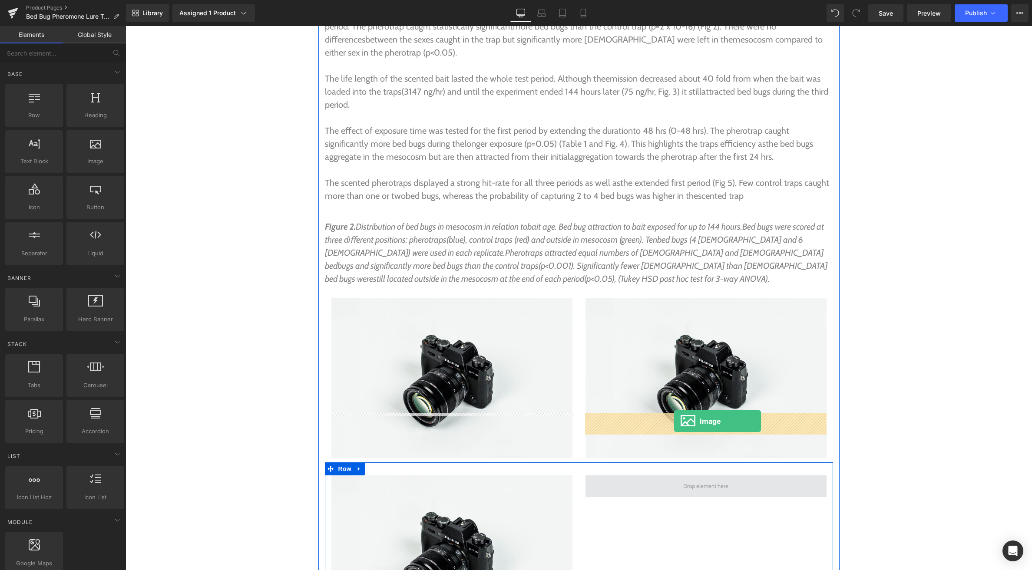
drag, startPoint x: 220, startPoint y: 189, endPoint x: 674, endPoint y: 421, distance: 509.5
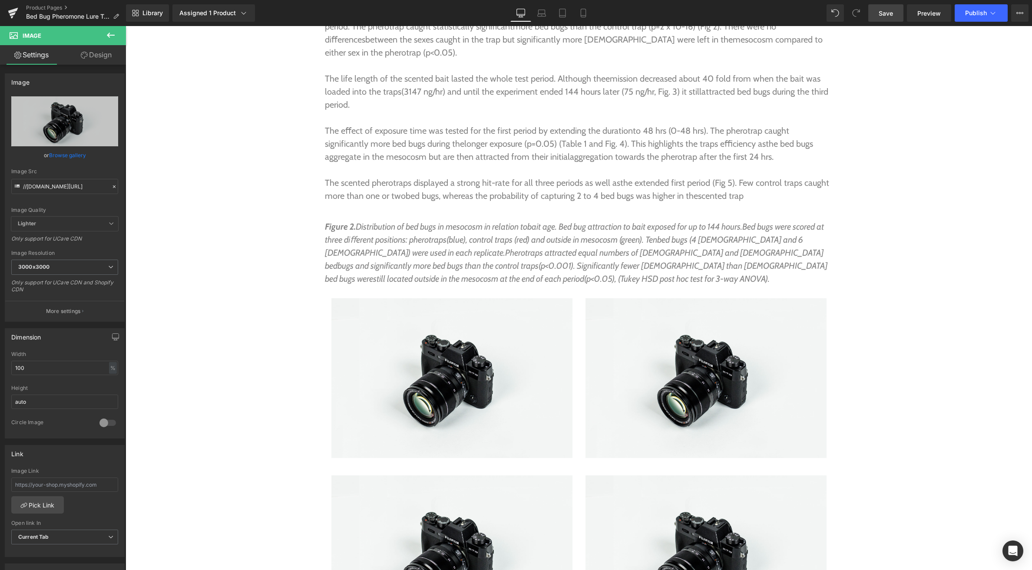
click at [884, 14] on span "Save" at bounding box center [885, 13] width 14 height 9
click at [74, 155] on link "Browse gallery" at bounding box center [67, 155] width 37 height 15
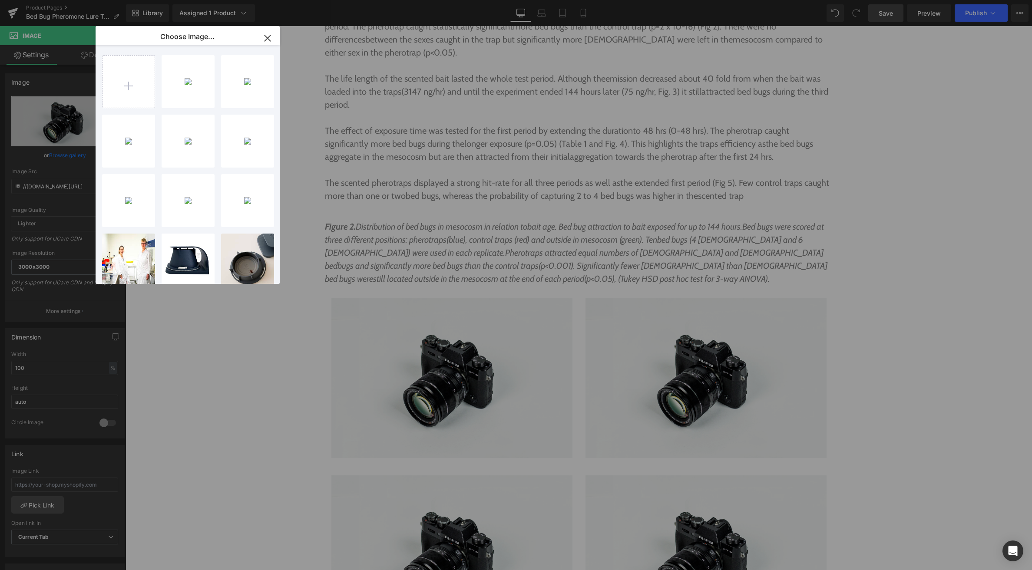
type input "C:\fakepath\Screenshot 2025-09-03 at 7.10.08 pm.png"
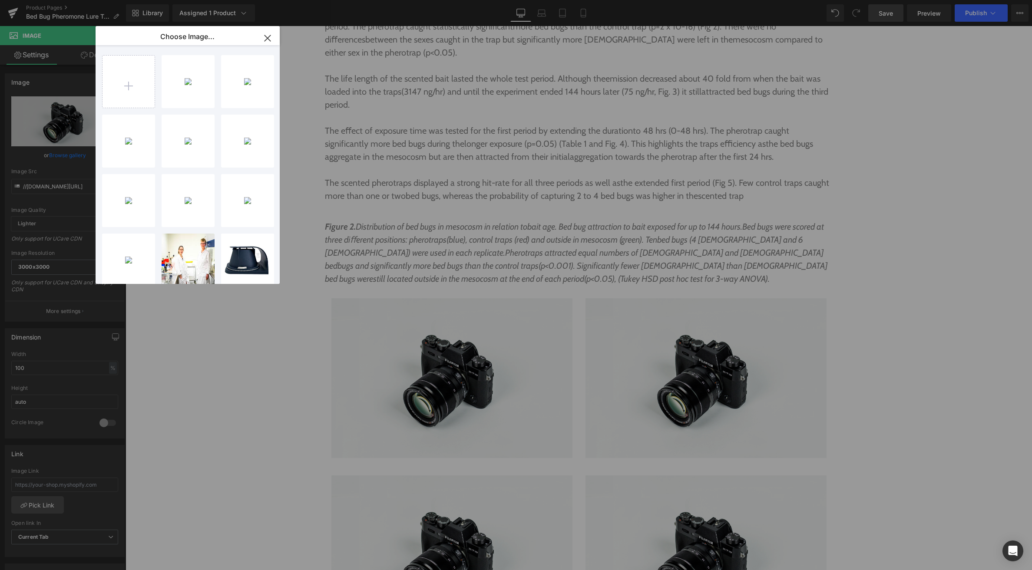
type input "C:\fakepath\Screenshot 2025-09-03 at 7.10.16 pm.png"
type input "C:\fakepath\Screenshot 2025-09-03 at 7.10.34 pm.png"
type input "C:\fakepath\Screenshot 2025-09-03 at 7.10.44 pm.png"
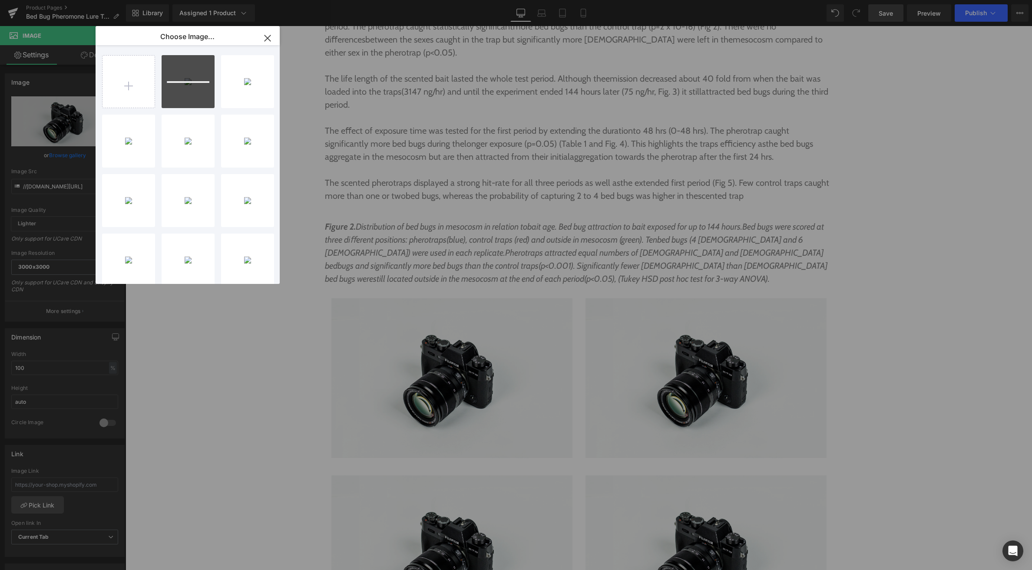
drag, startPoint x: 574, startPoint y: 355, endPoint x: 446, endPoint y: 320, distance: 132.3
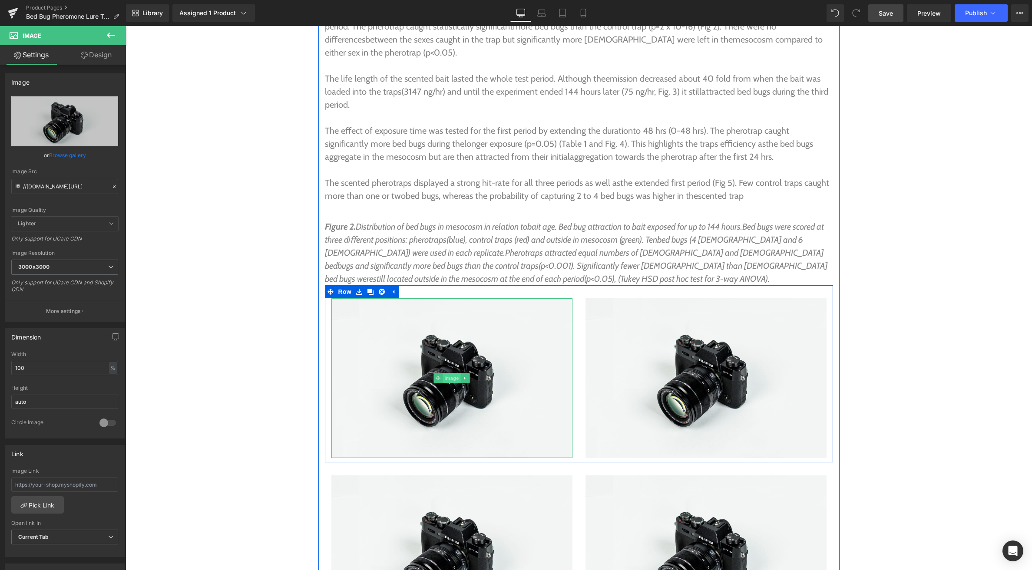
click at [448, 373] on span "Image" at bounding box center [451, 378] width 18 height 10
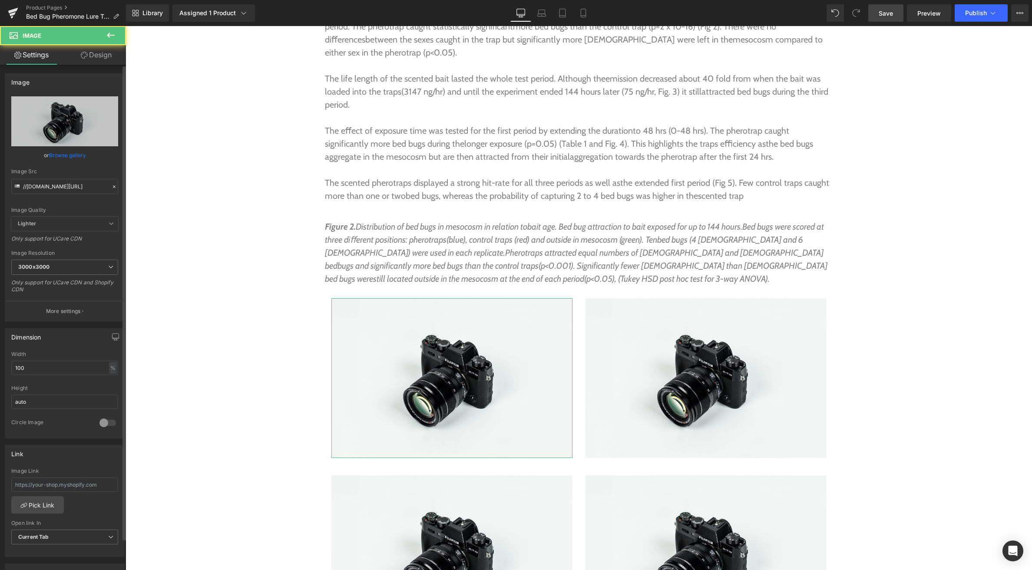
click at [54, 154] on link "Browse gallery" at bounding box center [67, 155] width 37 height 15
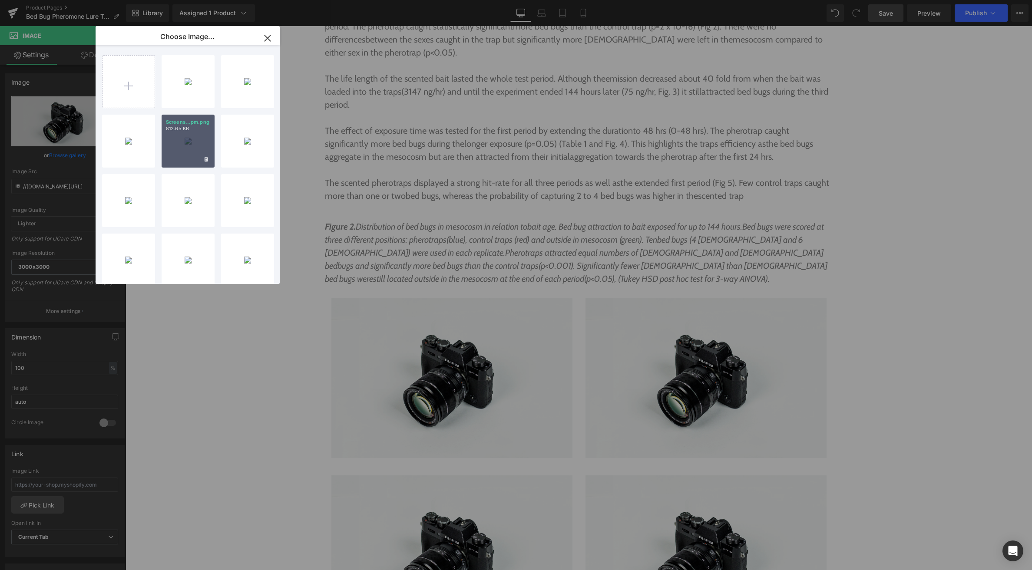
click at [180, 141] on div "Screens...pm.png 812.65 KB" at bounding box center [188, 141] width 53 height 53
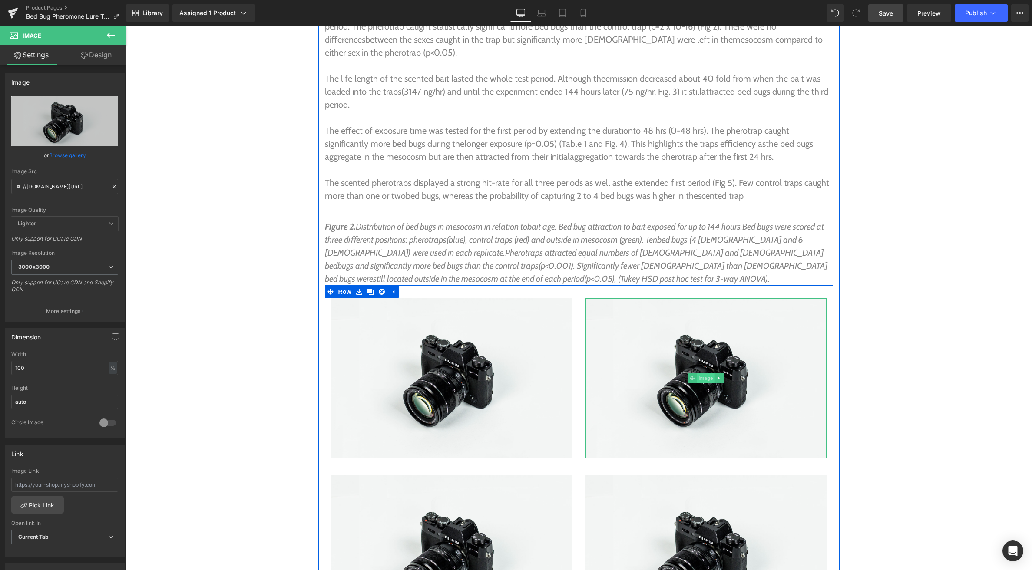
click at [706, 373] on span "Image" at bounding box center [705, 378] width 18 height 10
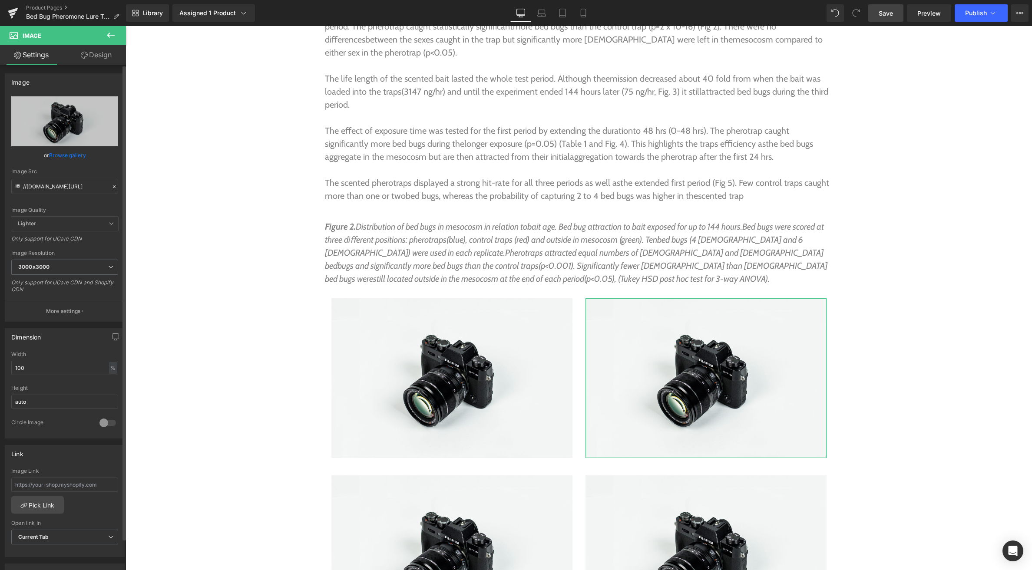
click at [57, 154] on link "Browse gallery" at bounding box center [67, 155] width 37 height 15
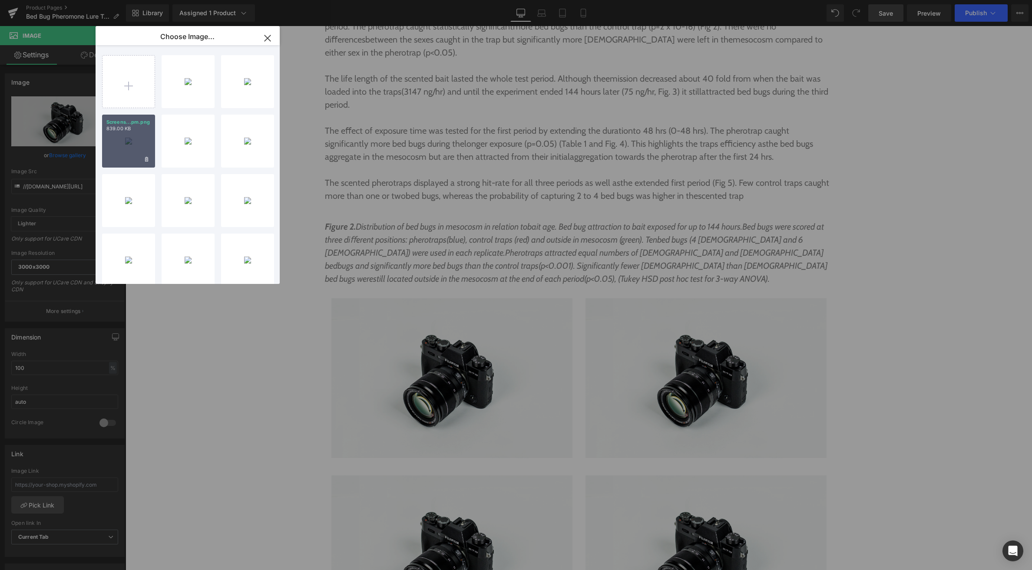
click at [117, 149] on div "Screens...pm.png 839.00 KB" at bounding box center [128, 141] width 53 height 53
type input "https://ucarecdn.com/c8ea4117-061c-462c-b280-df963943b9c6/-/format/auto/-/previ…"
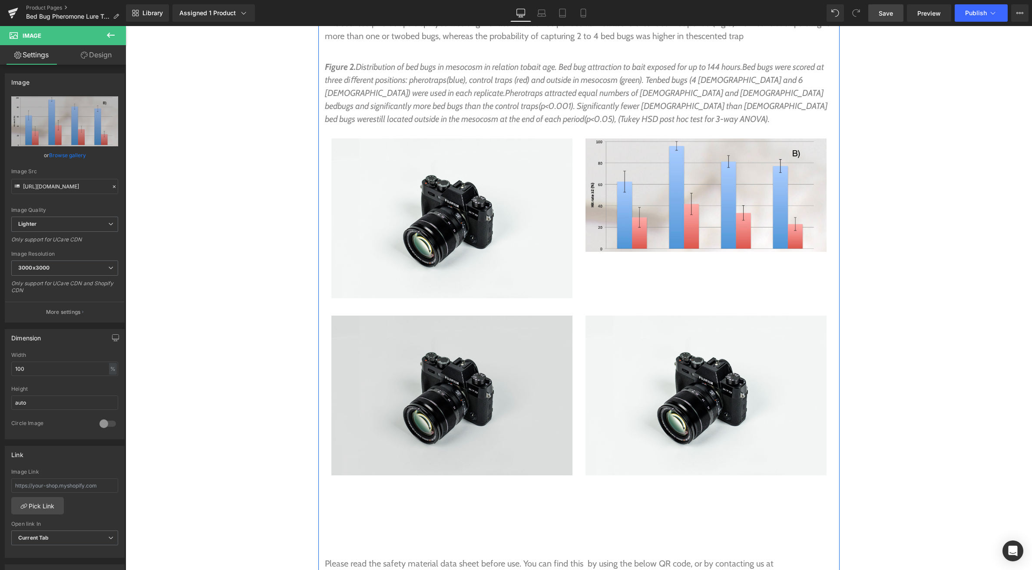
scroll to position [3871, 0]
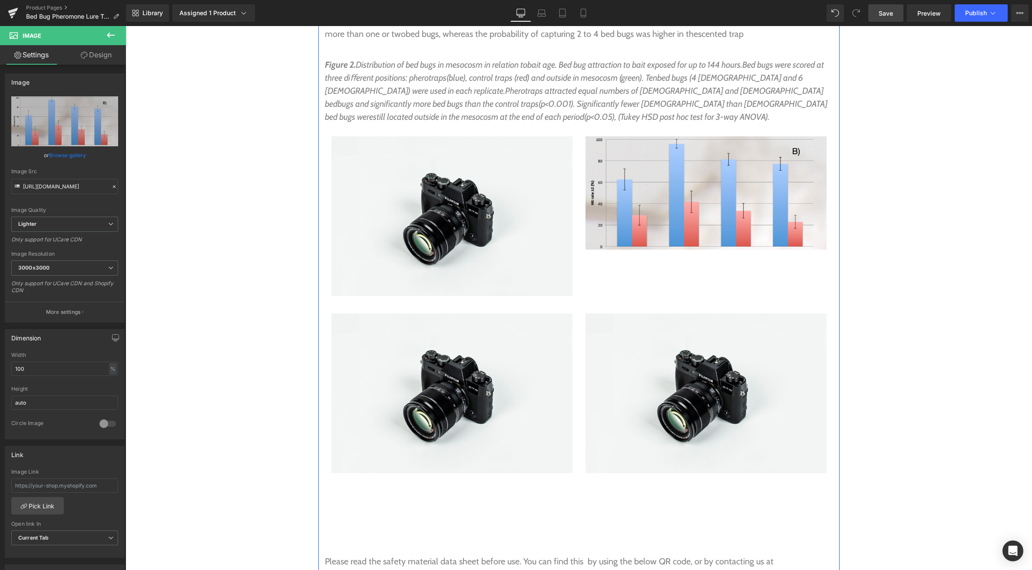
click at [456, 332] on div "Image" at bounding box center [451, 393] width 241 height 160
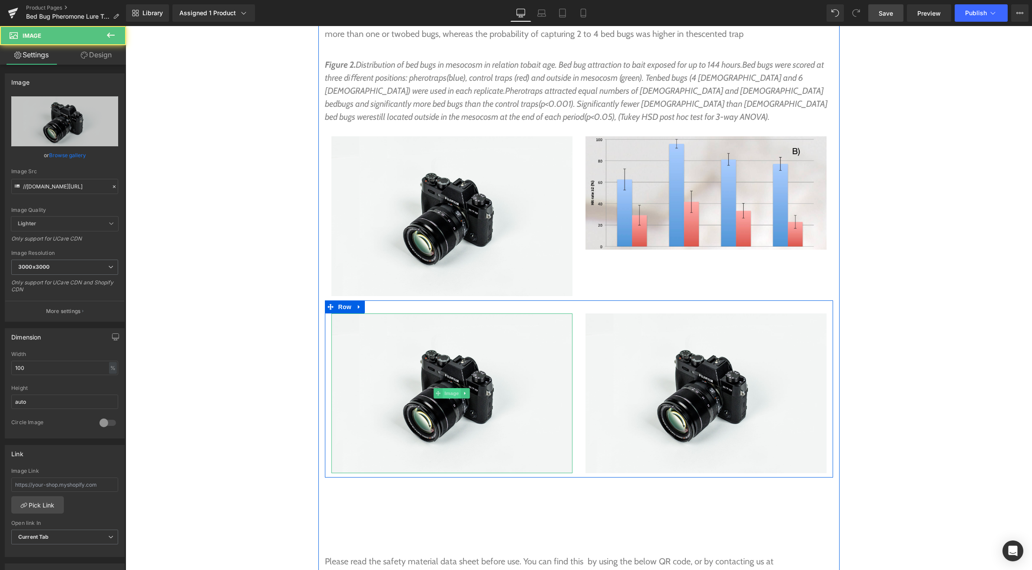
click at [455, 388] on span "Image" at bounding box center [451, 393] width 18 height 10
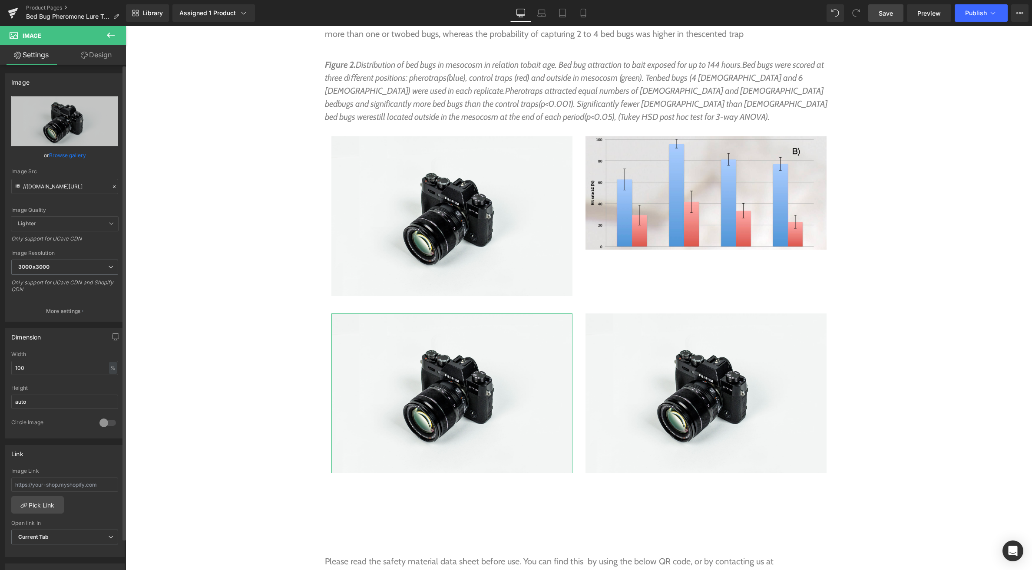
click at [70, 155] on link "Browse gallery" at bounding box center [67, 155] width 37 height 15
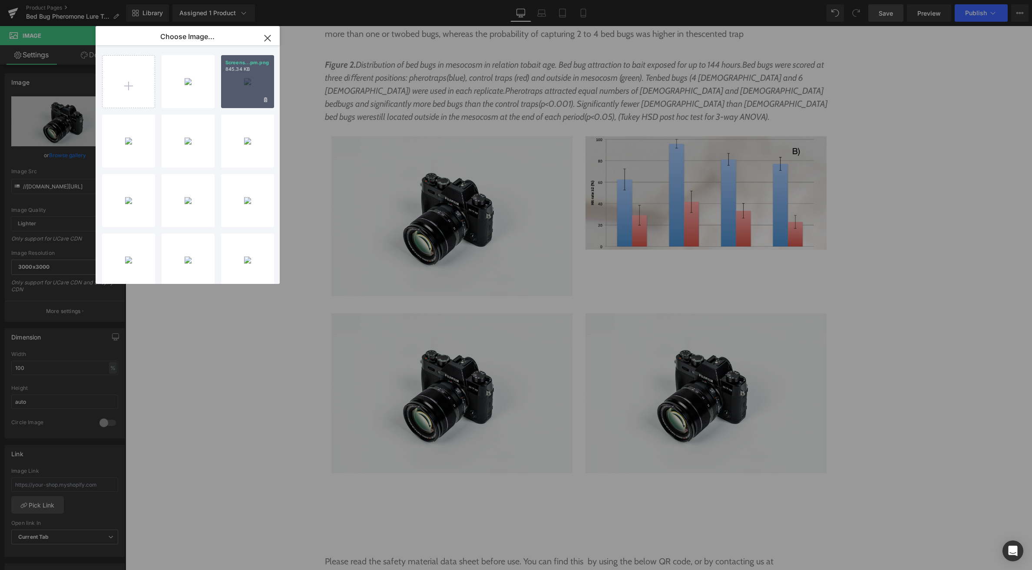
click at [236, 93] on div "Screens...pm.png 845.34 KB" at bounding box center [247, 81] width 53 height 53
type input "https://ucarecdn.com/413c3168-ef0c-4435-85cb-b85418869094/-/format/auto/-/previ…"
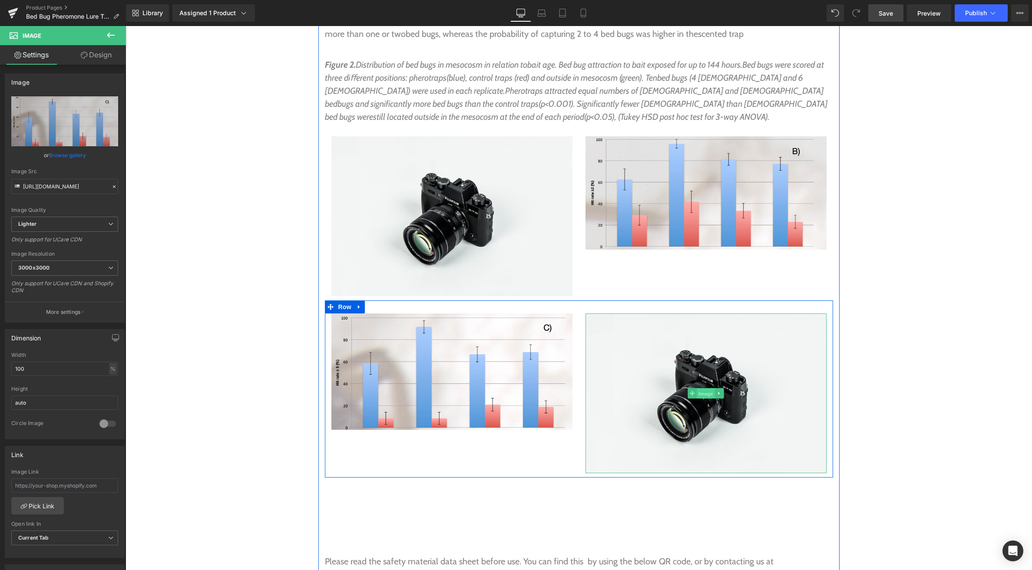
click at [707, 389] on span "Image" at bounding box center [705, 394] width 18 height 10
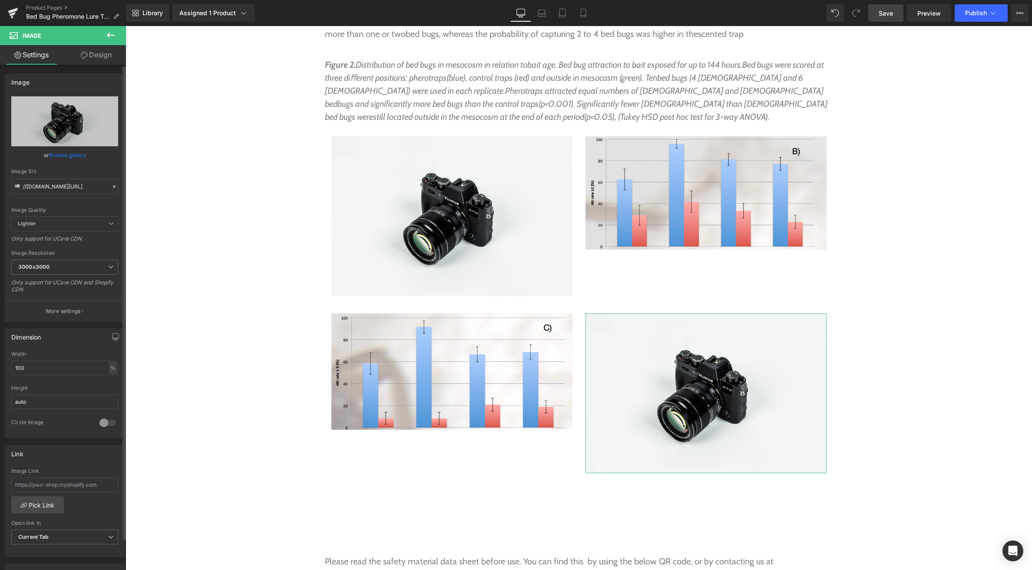
click at [68, 155] on link "Browse gallery" at bounding box center [67, 155] width 37 height 15
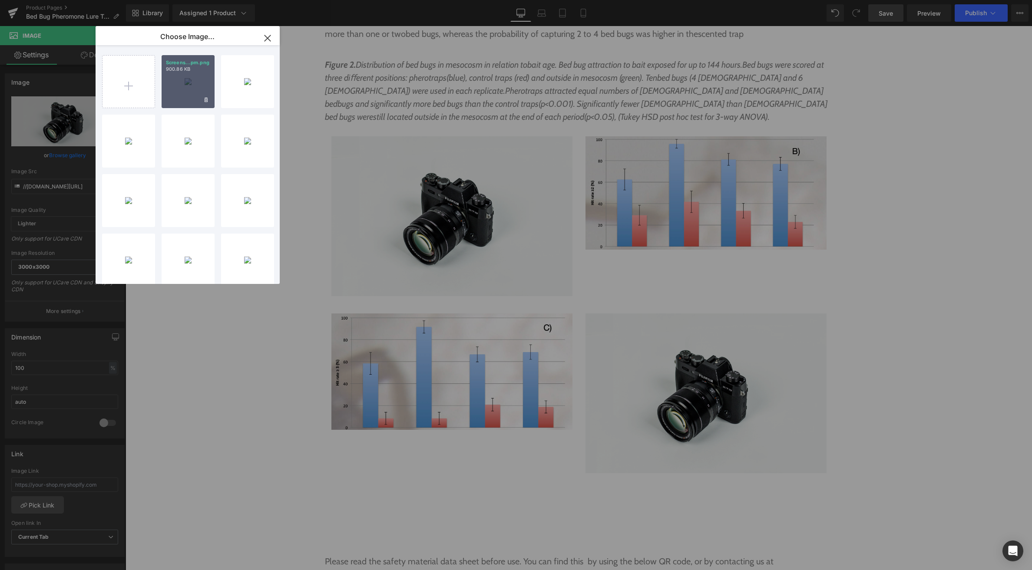
click at [177, 90] on div "Screens...pm.png 900.86 KB" at bounding box center [188, 81] width 53 height 53
type input "https://ucarecdn.com/8ce56c8e-967e-4861-806b-8dcad9c8a35b/-/format/auto/-/previ…"
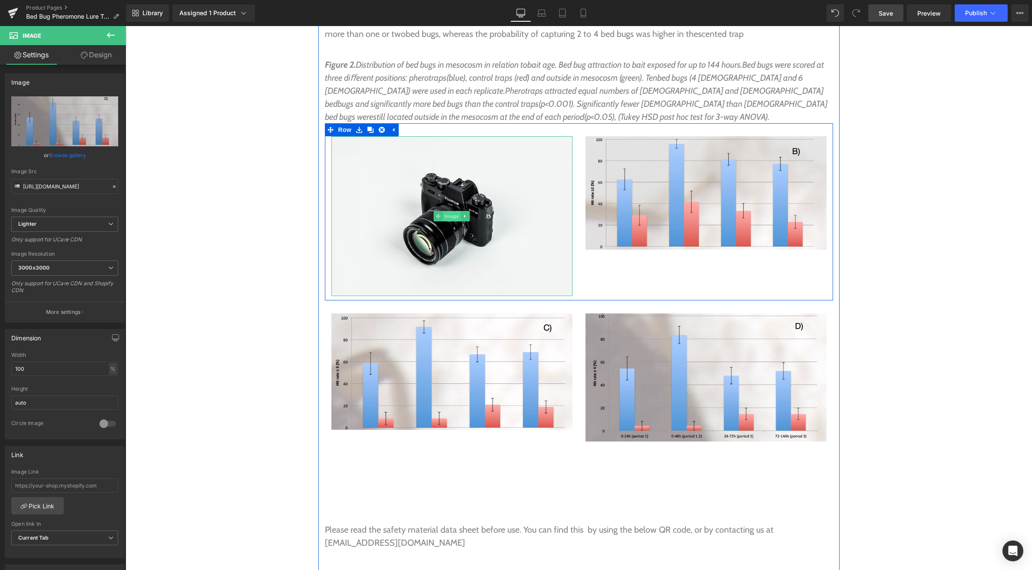
click at [455, 211] on span "Image" at bounding box center [451, 216] width 18 height 10
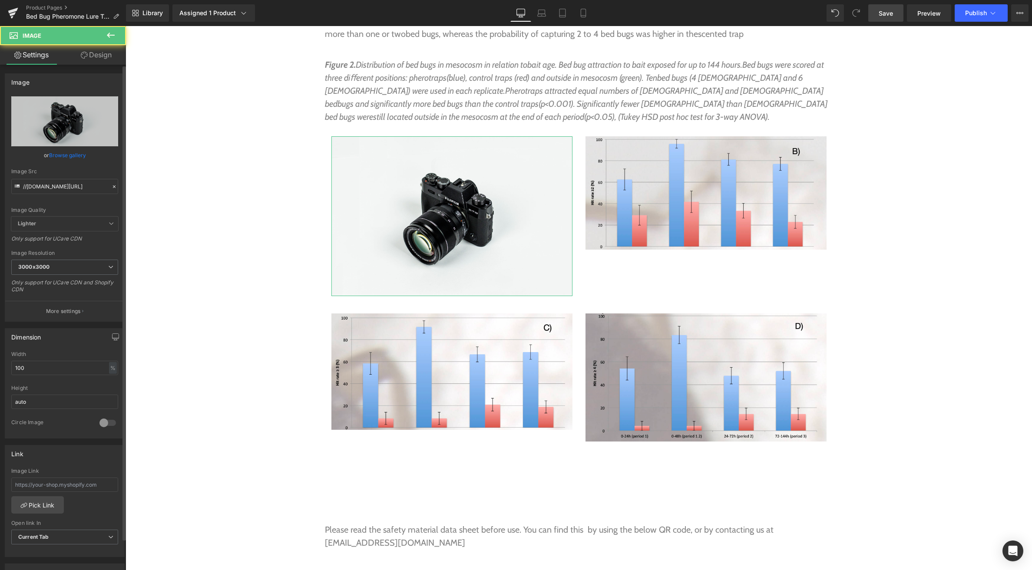
click at [78, 154] on link "Browse gallery" at bounding box center [67, 155] width 37 height 15
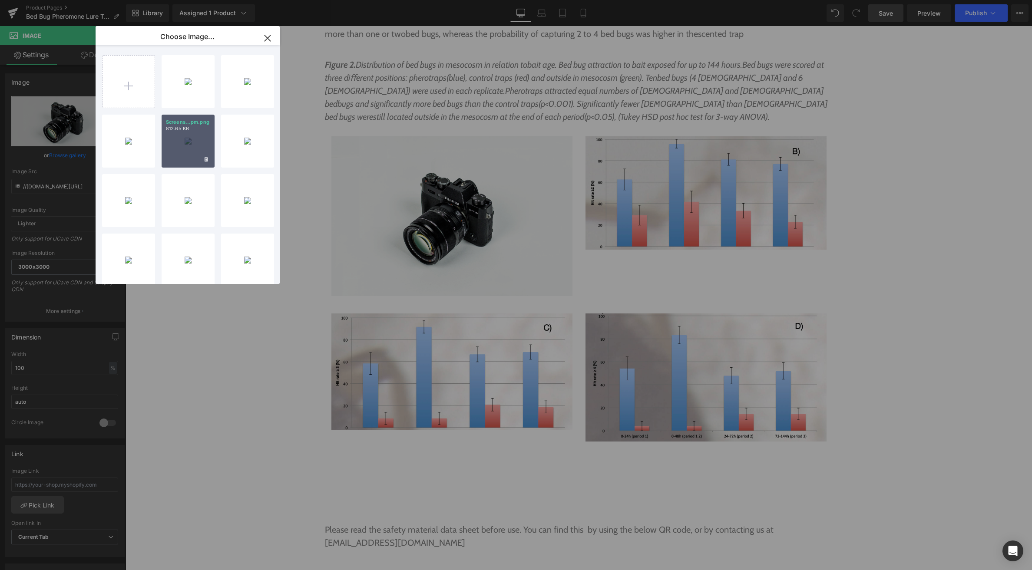
click at [201, 147] on div "Screens...pm.png 812.65 KB" at bounding box center [188, 141] width 53 height 53
type input "https://ucarecdn.com/e3c64ddb-7600-4900-8f00-812ed9d51071/-/format/auto/-/previ…"
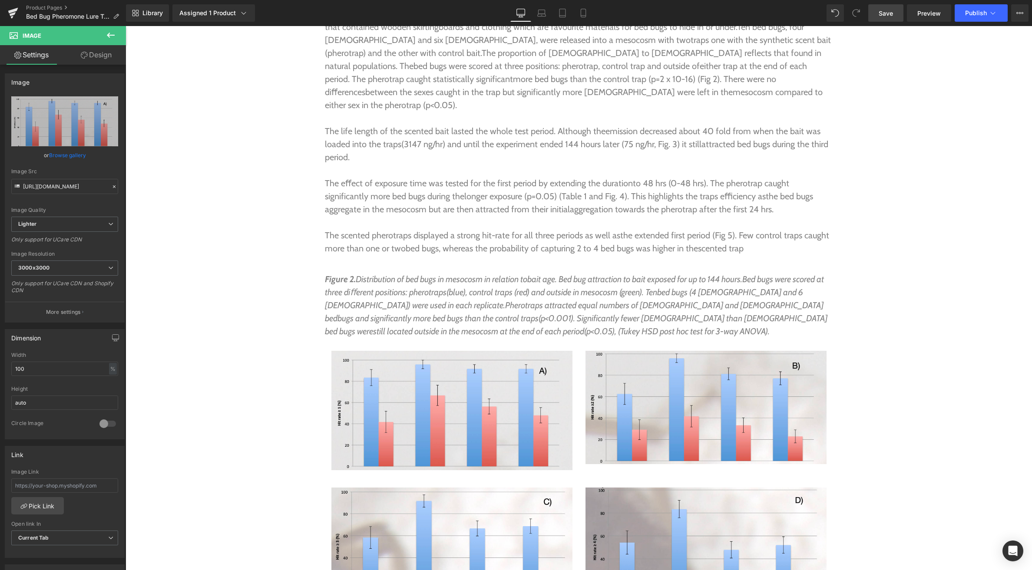
scroll to position [3655, 0]
click at [468, 274] on p "Figure 2. Distribution of bed bugs in mesocosm in relation to bait age. Bed bug…" at bounding box center [579, 306] width 508 height 65
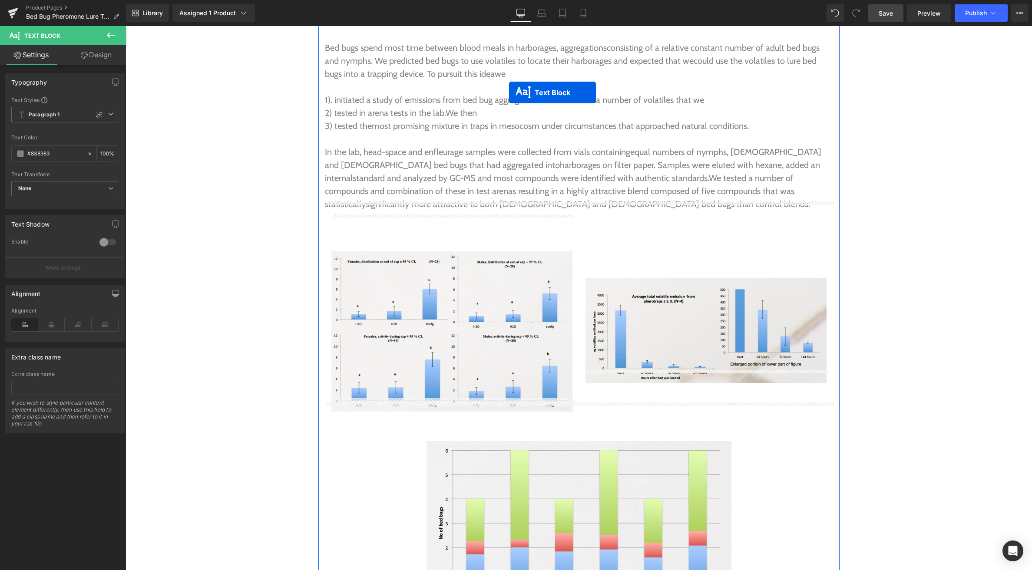
scroll to position [2910, 0]
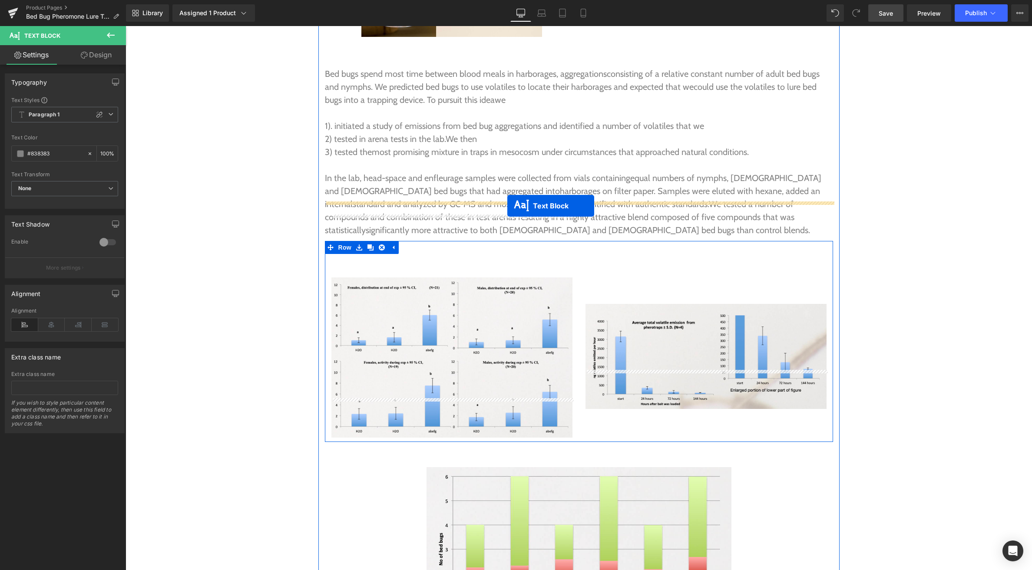
drag, startPoint x: 570, startPoint y: 468, endPoint x: 507, endPoint y: 206, distance: 269.8
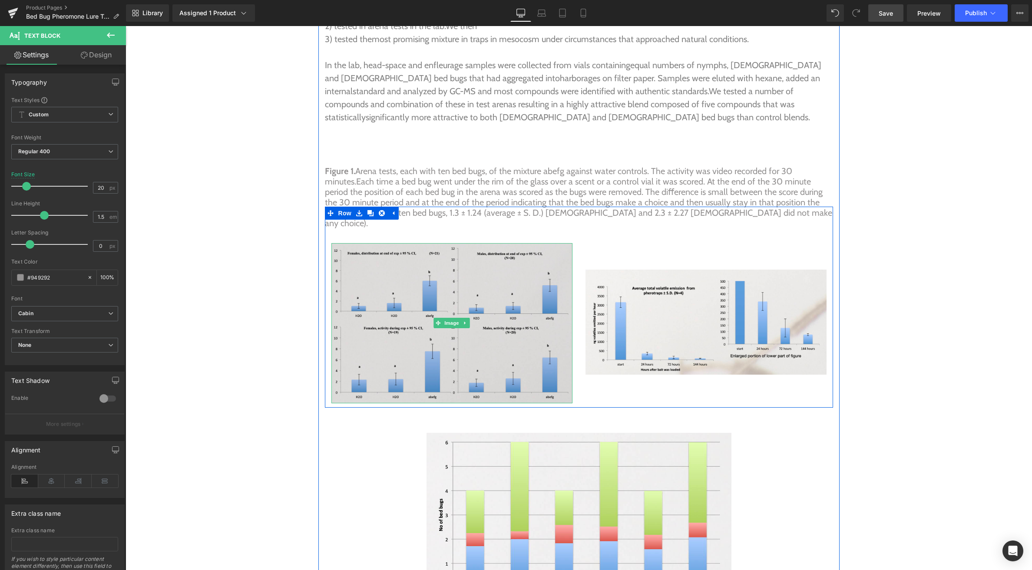
scroll to position [3025, 0]
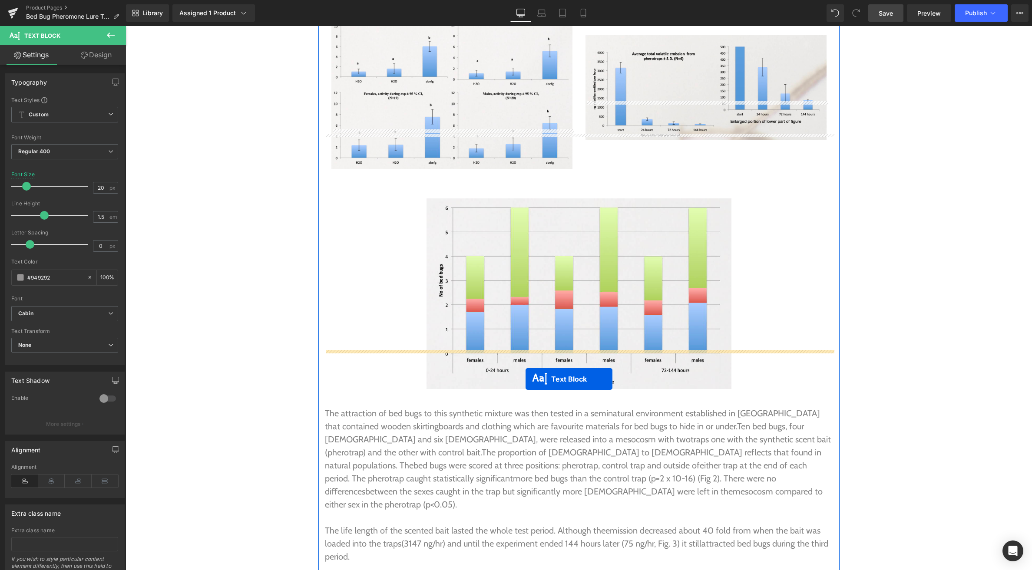
drag, startPoint x: 571, startPoint y: 148, endPoint x: 525, endPoint y: 379, distance: 234.7
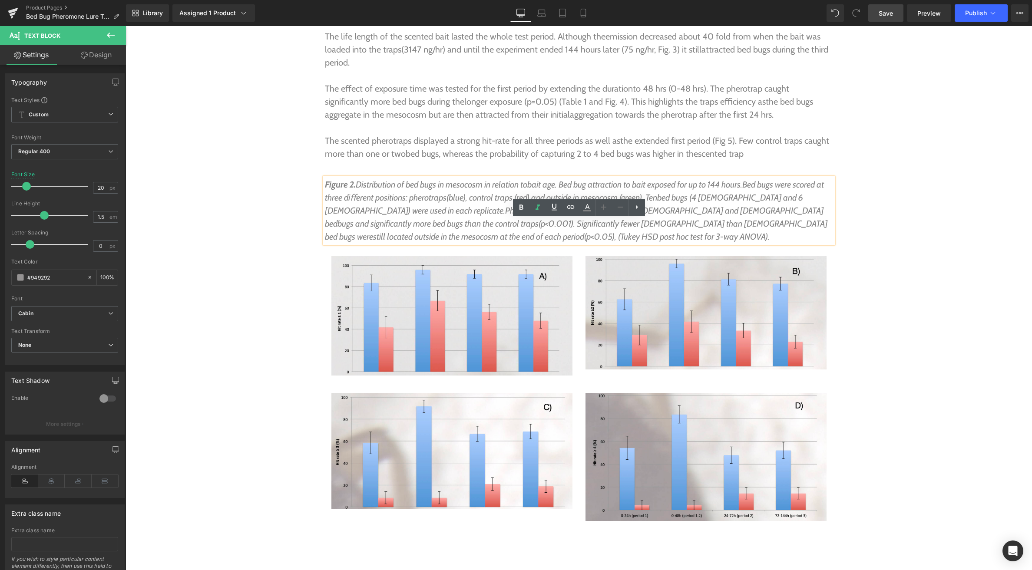
scroll to position [3763, 0]
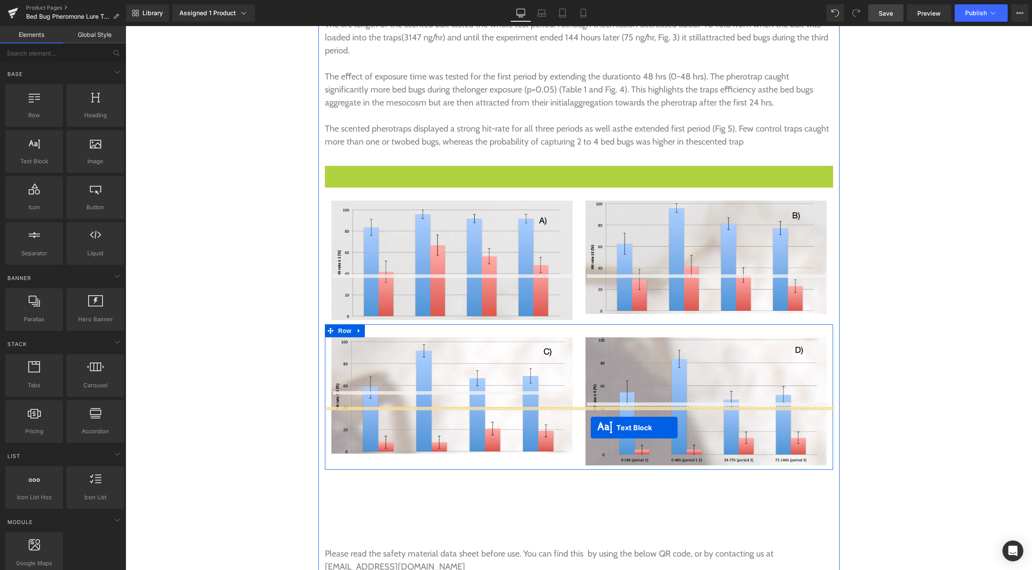
drag, startPoint x: 582, startPoint y: 134, endPoint x: 590, endPoint y: 428, distance: 294.0
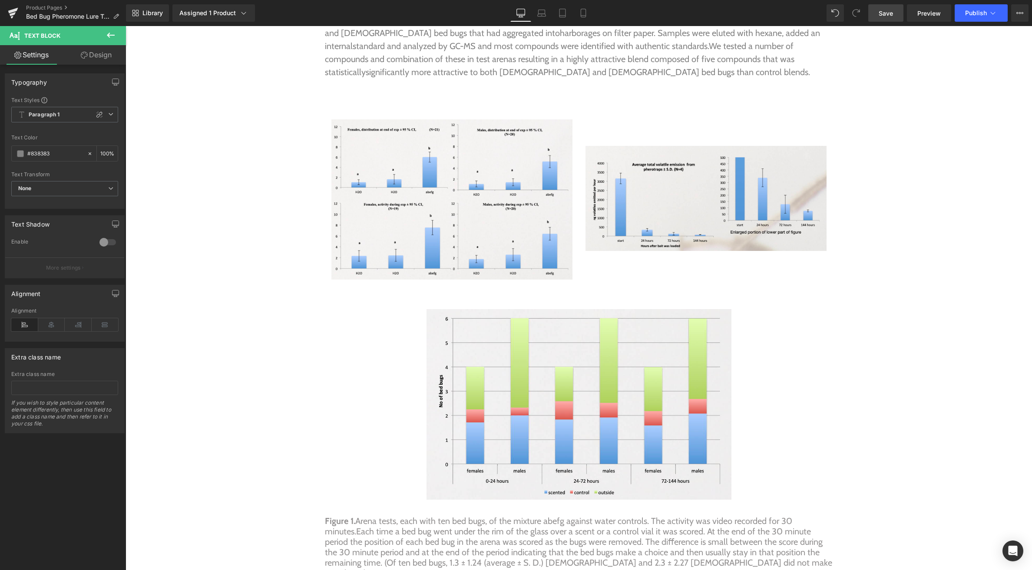
scroll to position [3072, 0]
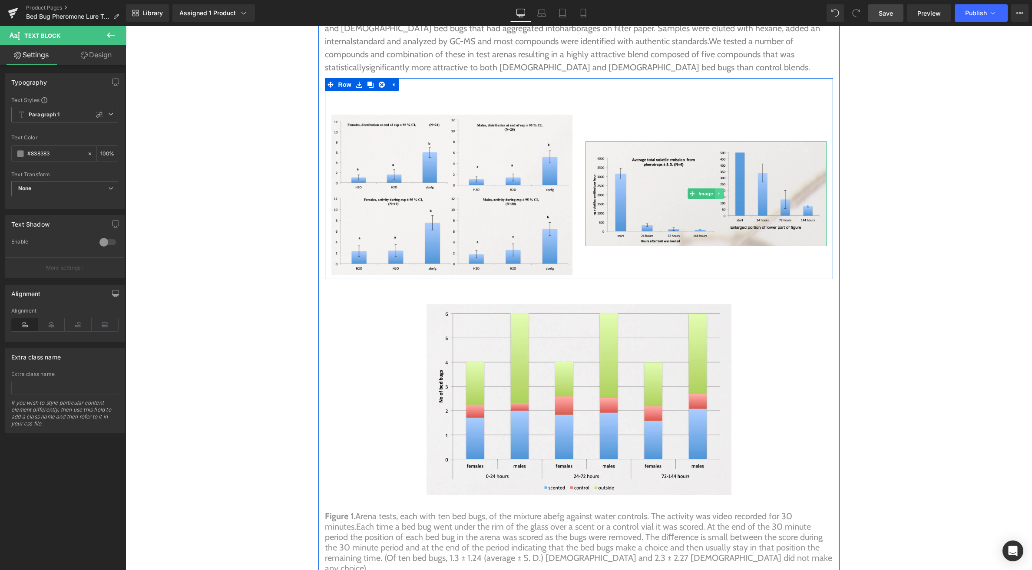
click at [719, 191] on icon at bounding box center [719, 193] width 5 height 5
click at [722, 191] on icon at bounding box center [723, 193] width 5 height 5
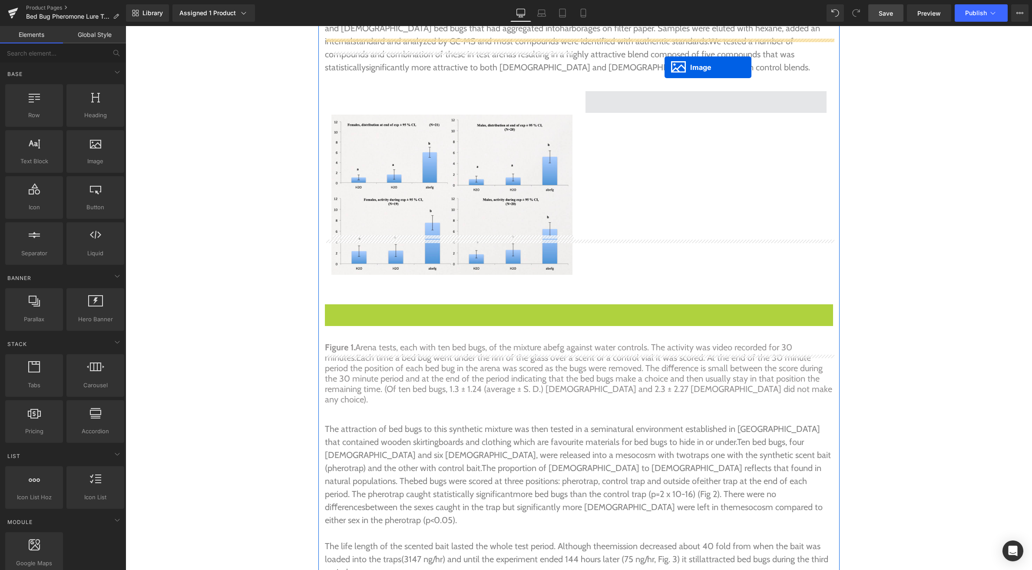
drag, startPoint x: 572, startPoint y: 360, endPoint x: 664, endPoint y: 67, distance: 307.3
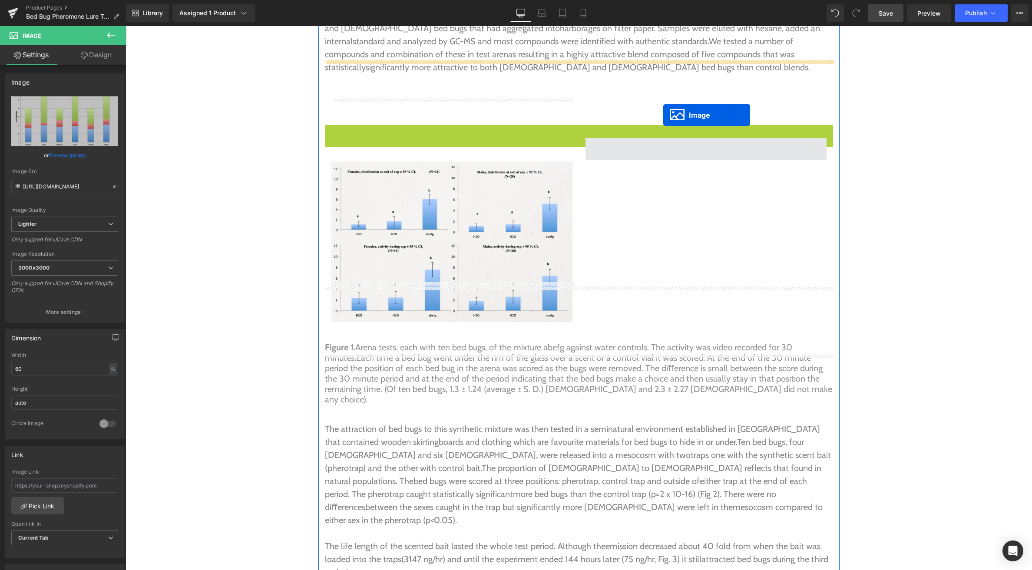
drag, startPoint x: 577, startPoint y: 180, endPoint x: 663, endPoint y: 115, distance: 107.2
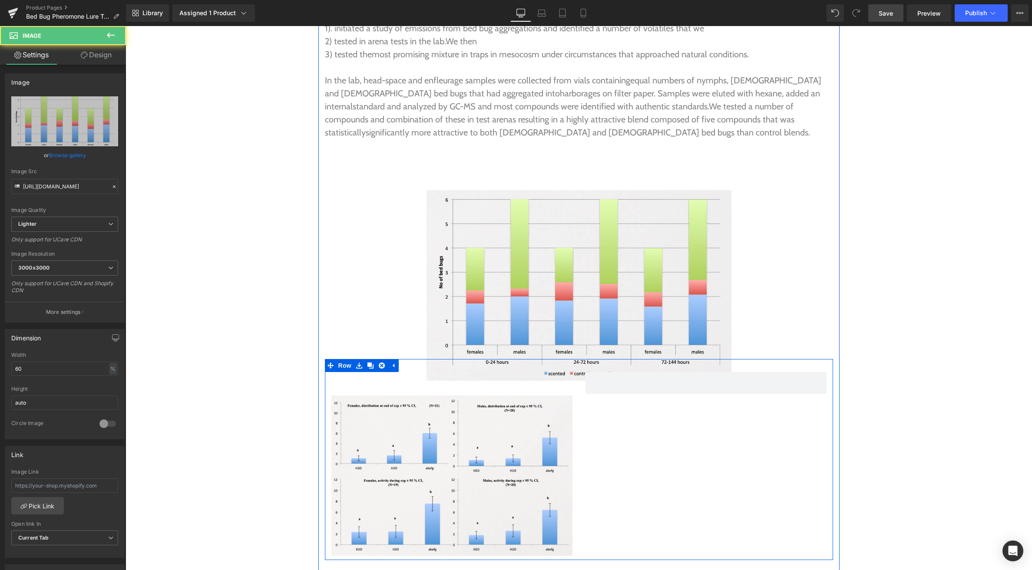
scroll to position [2997, 0]
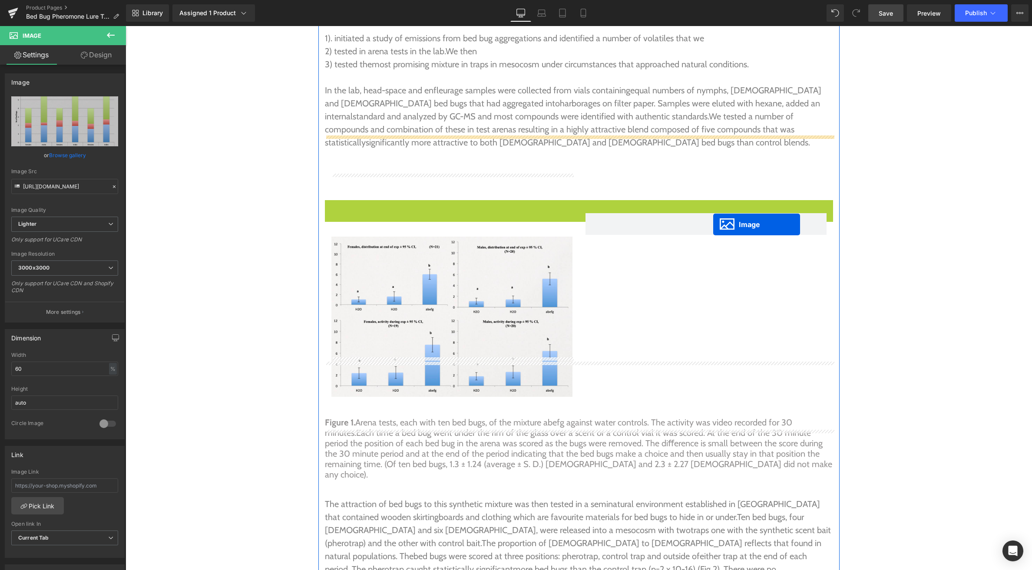
drag, startPoint x: 577, startPoint y: 259, endPoint x: 713, endPoint y: 224, distance: 140.7
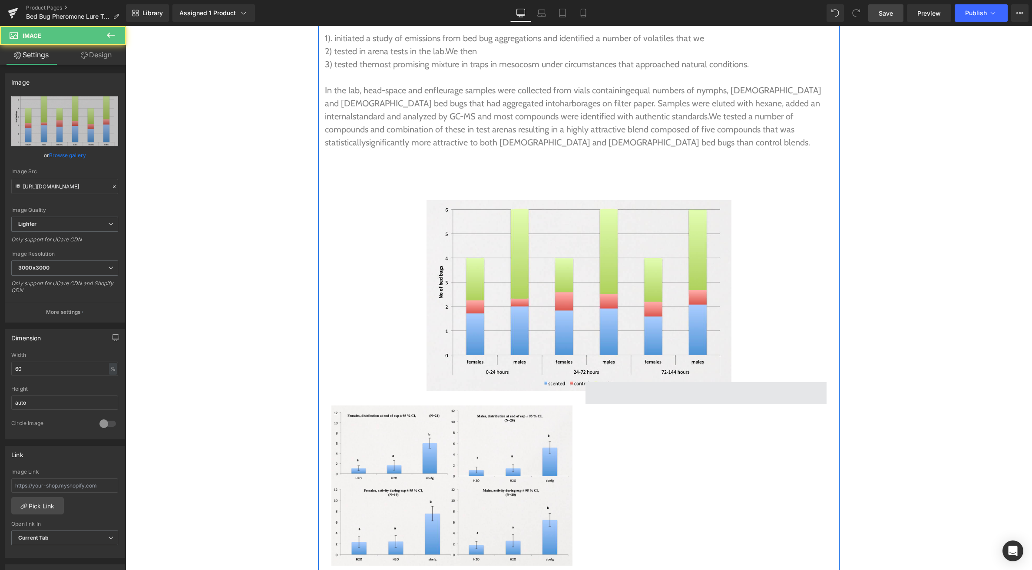
click at [672, 382] on span at bounding box center [705, 393] width 241 height 22
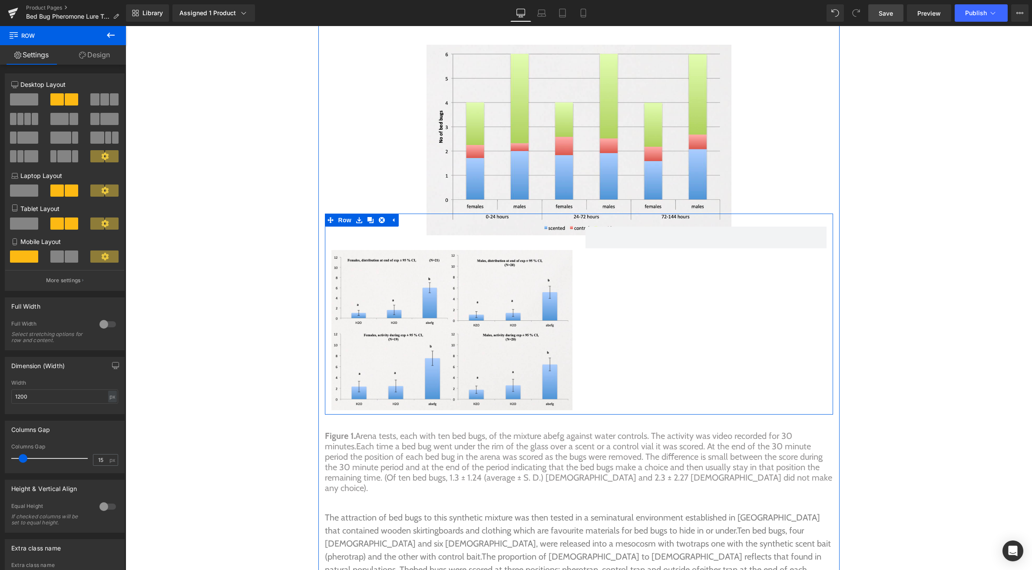
scroll to position [3158, 0]
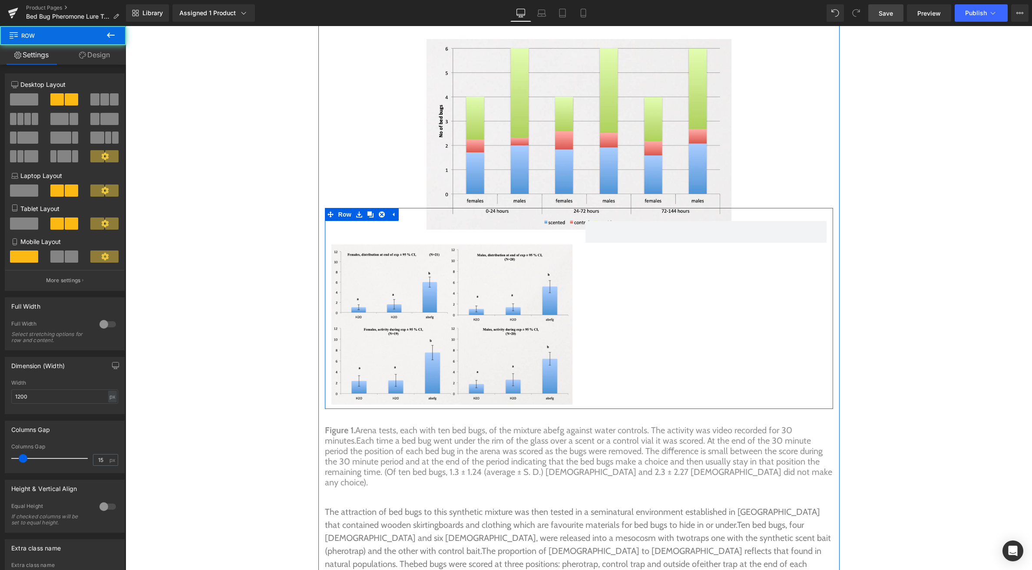
click at [662, 270] on div "Image Row" at bounding box center [579, 308] width 508 height 201
click at [628, 221] on span at bounding box center [705, 232] width 241 height 22
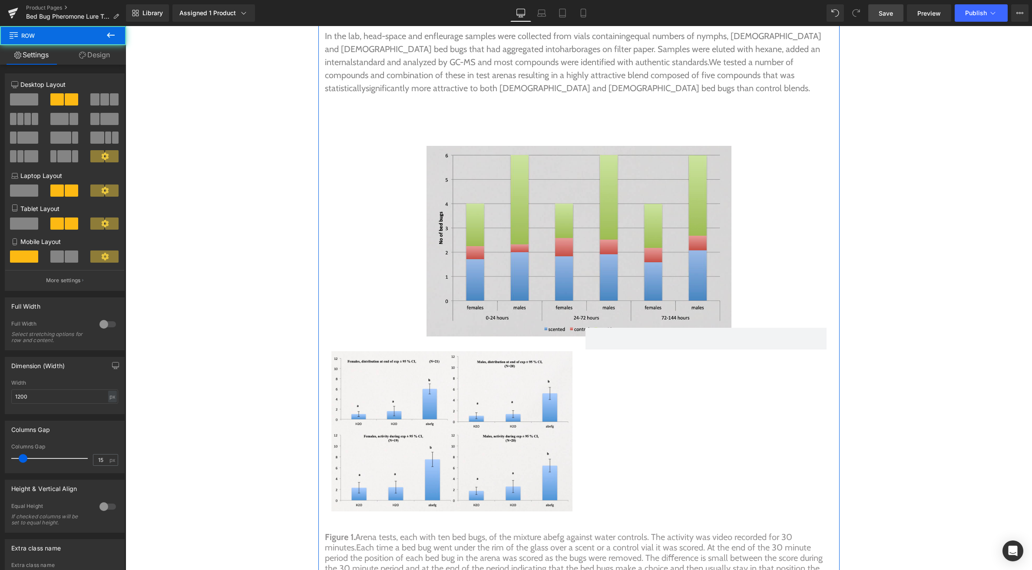
scroll to position [3051, 0]
click at [571, 181] on img at bounding box center [578, 242] width 305 height 191
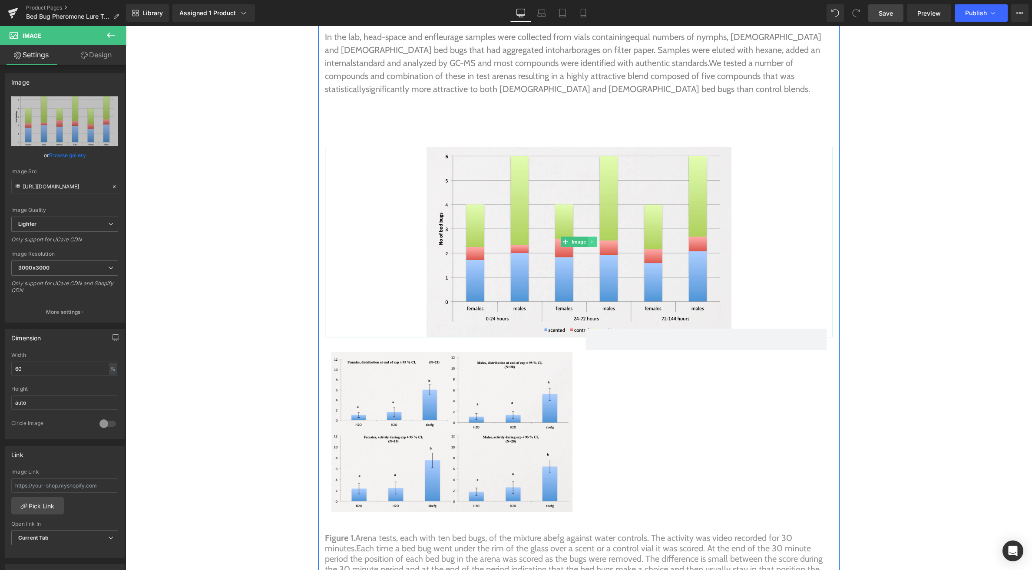
click at [594, 239] on icon at bounding box center [592, 241] width 5 height 5
click at [597, 240] on icon at bounding box center [596, 242] width 5 height 5
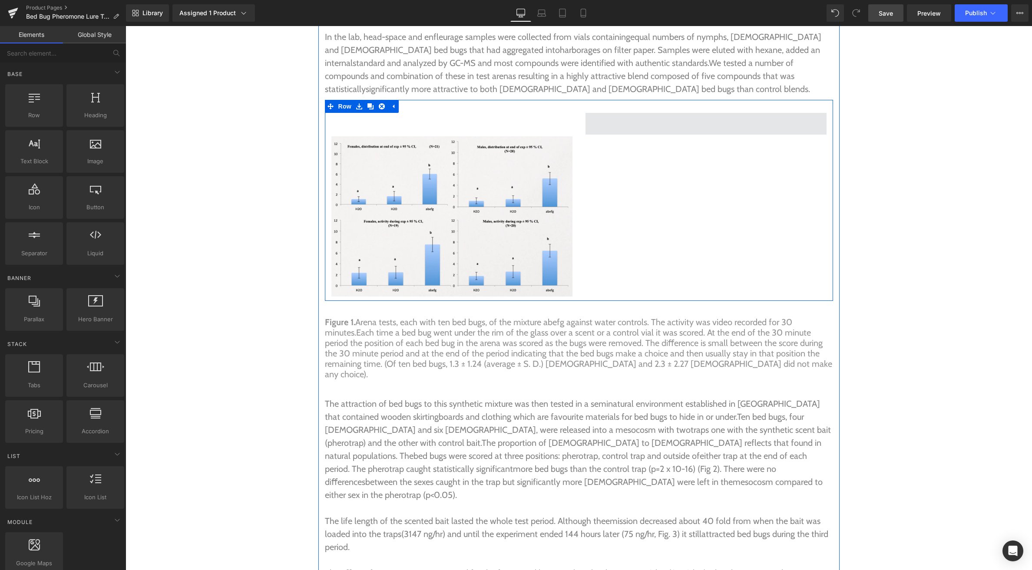
click at [655, 113] on span at bounding box center [705, 124] width 241 height 22
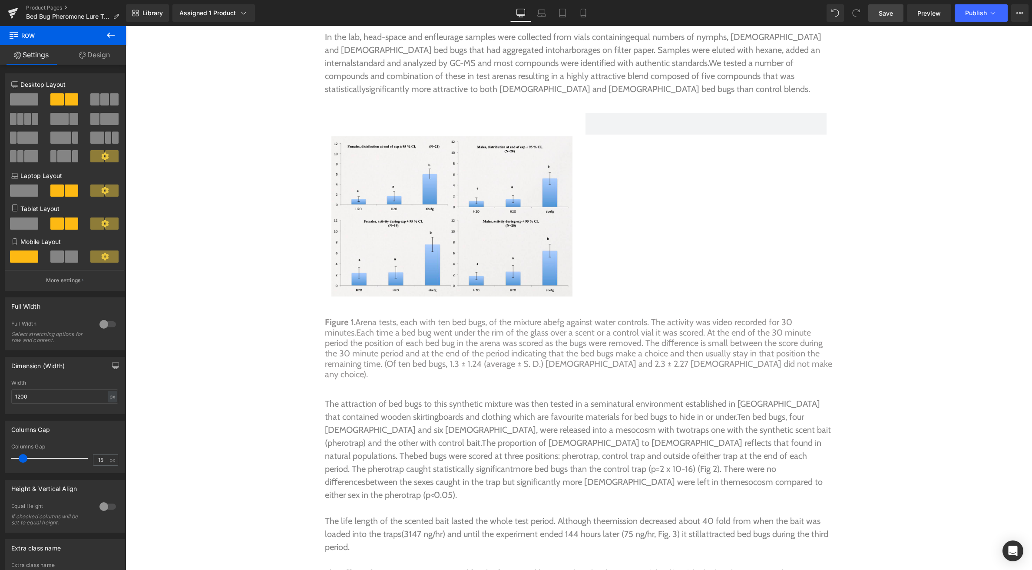
click at [106, 38] on icon at bounding box center [110, 35] width 10 height 10
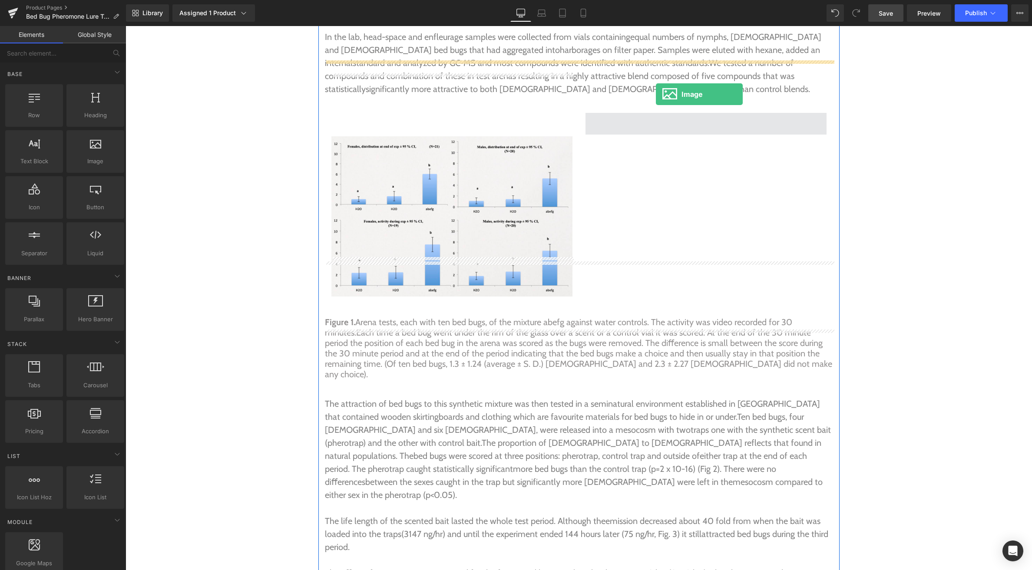
drag, startPoint x: 213, startPoint y: 176, endPoint x: 656, endPoint y: 94, distance: 450.3
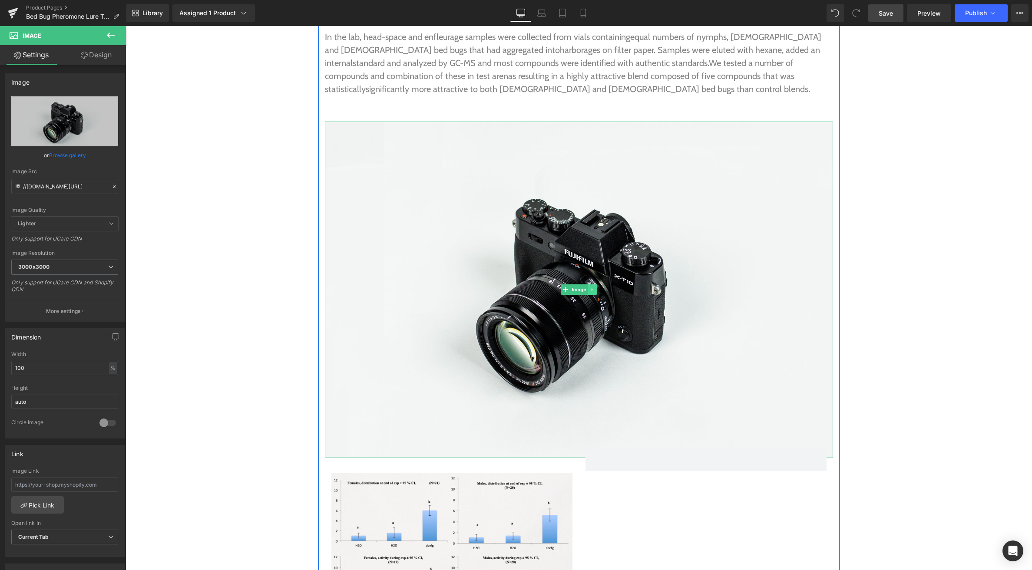
click at [593, 287] on icon at bounding box center [592, 289] width 5 height 5
click at [601, 284] on ul "Image" at bounding box center [578, 289] width 63 height 10
click at [597, 287] on icon at bounding box center [596, 289] width 5 height 5
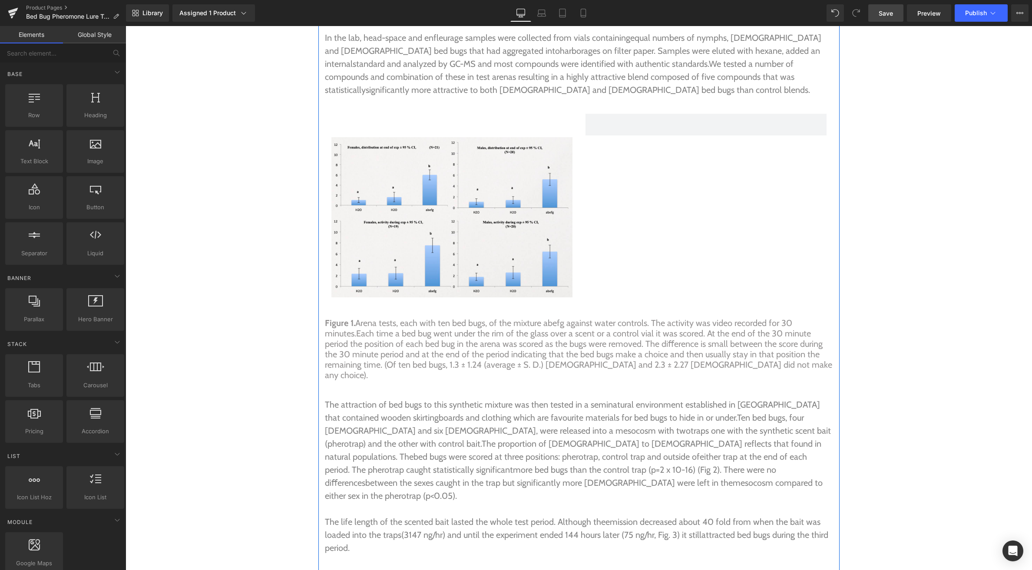
scroll to position [3052, 0]
click at [893, 15] on span "Save" at bounding box center [885, 13] width 14 height 9
